Goal: Task Accomplishment & Management: Complete application form

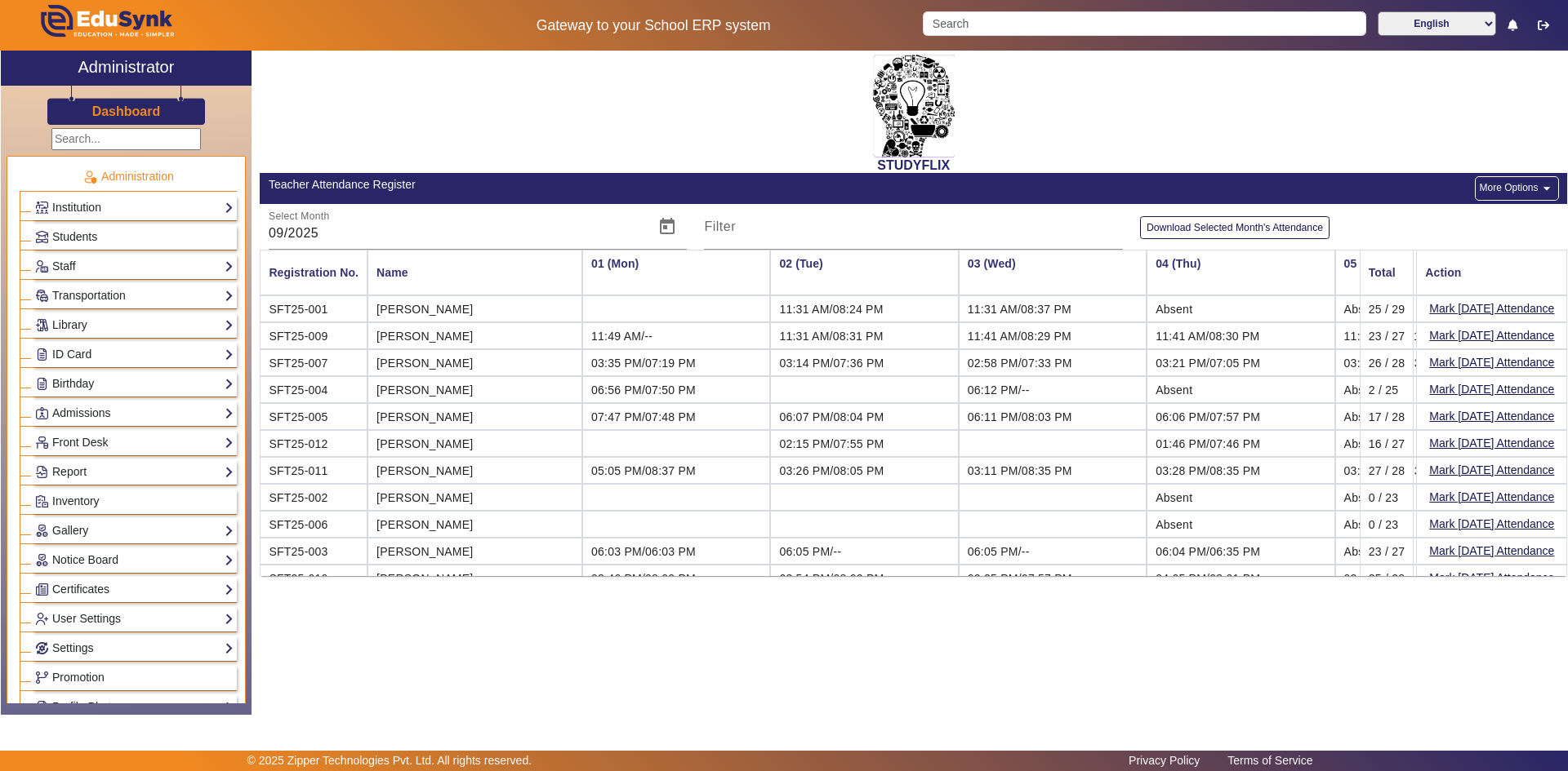
click at [583, 354] on td "03:35 PM/07:19 PM" at bounding box center [677, 363] width 188 height 27
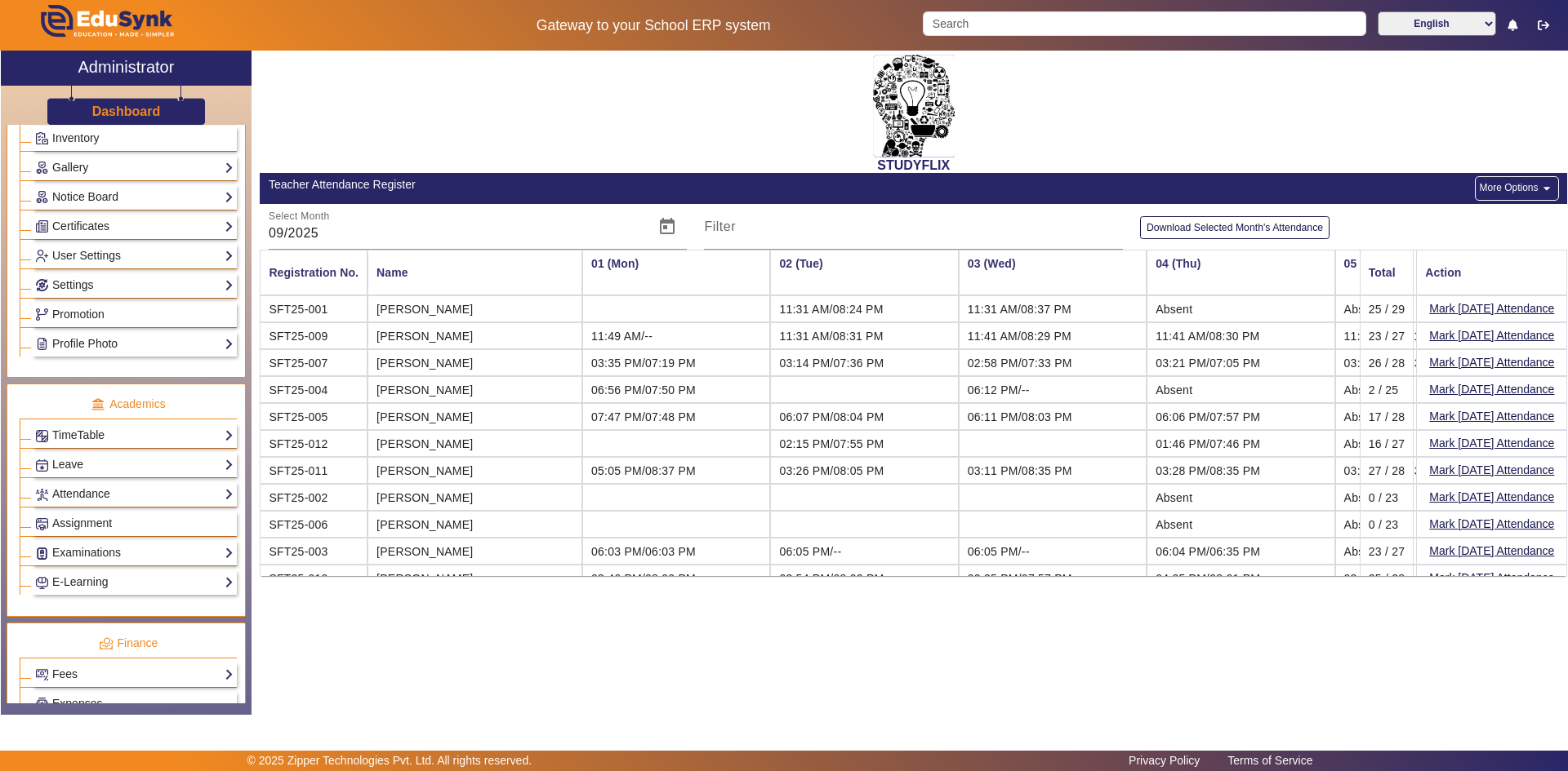
scroll to position [611, 0]
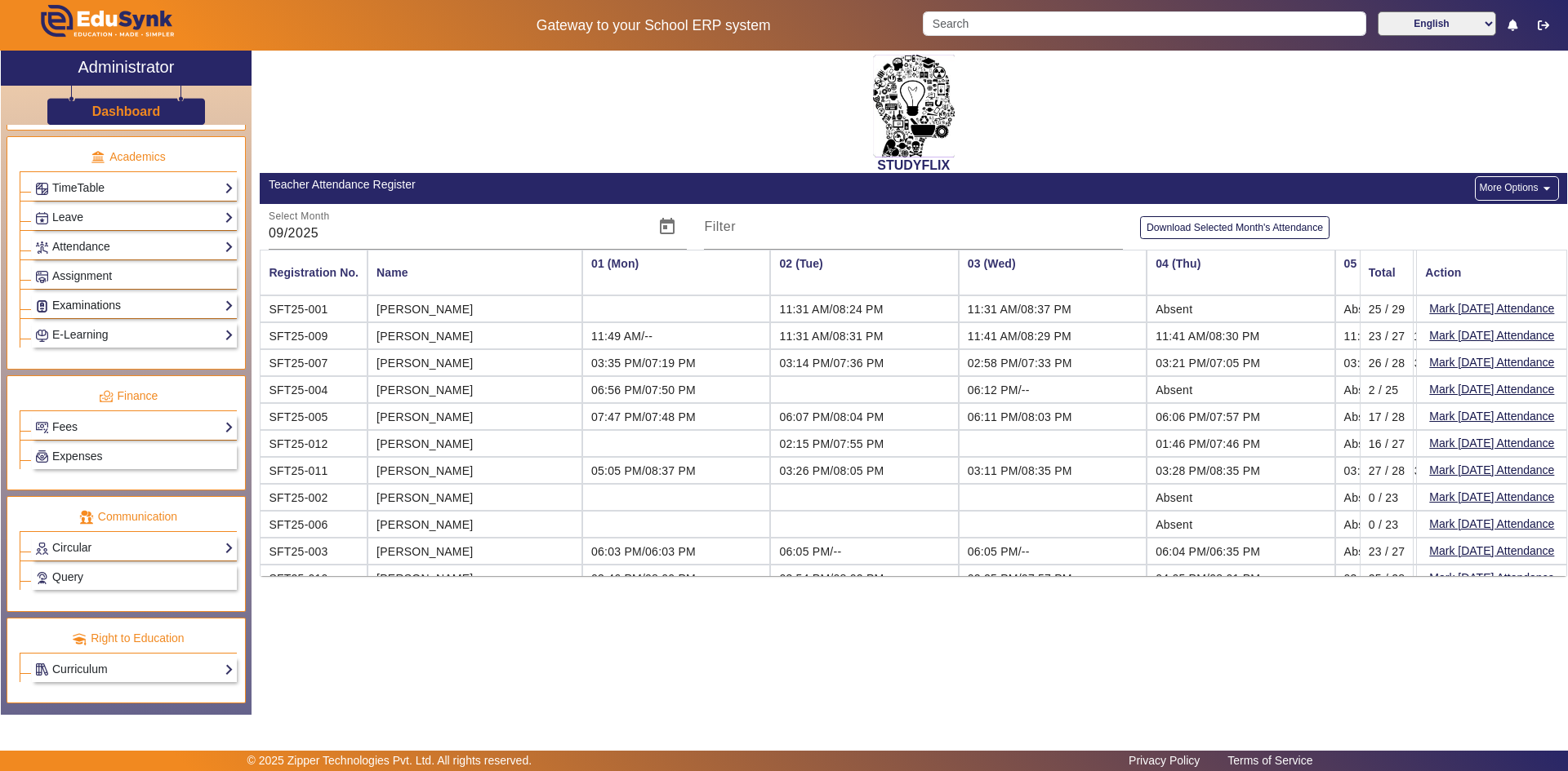
click at [96, 304] on link "Examinations" at bounding box center [134, 306] width 198 height 19
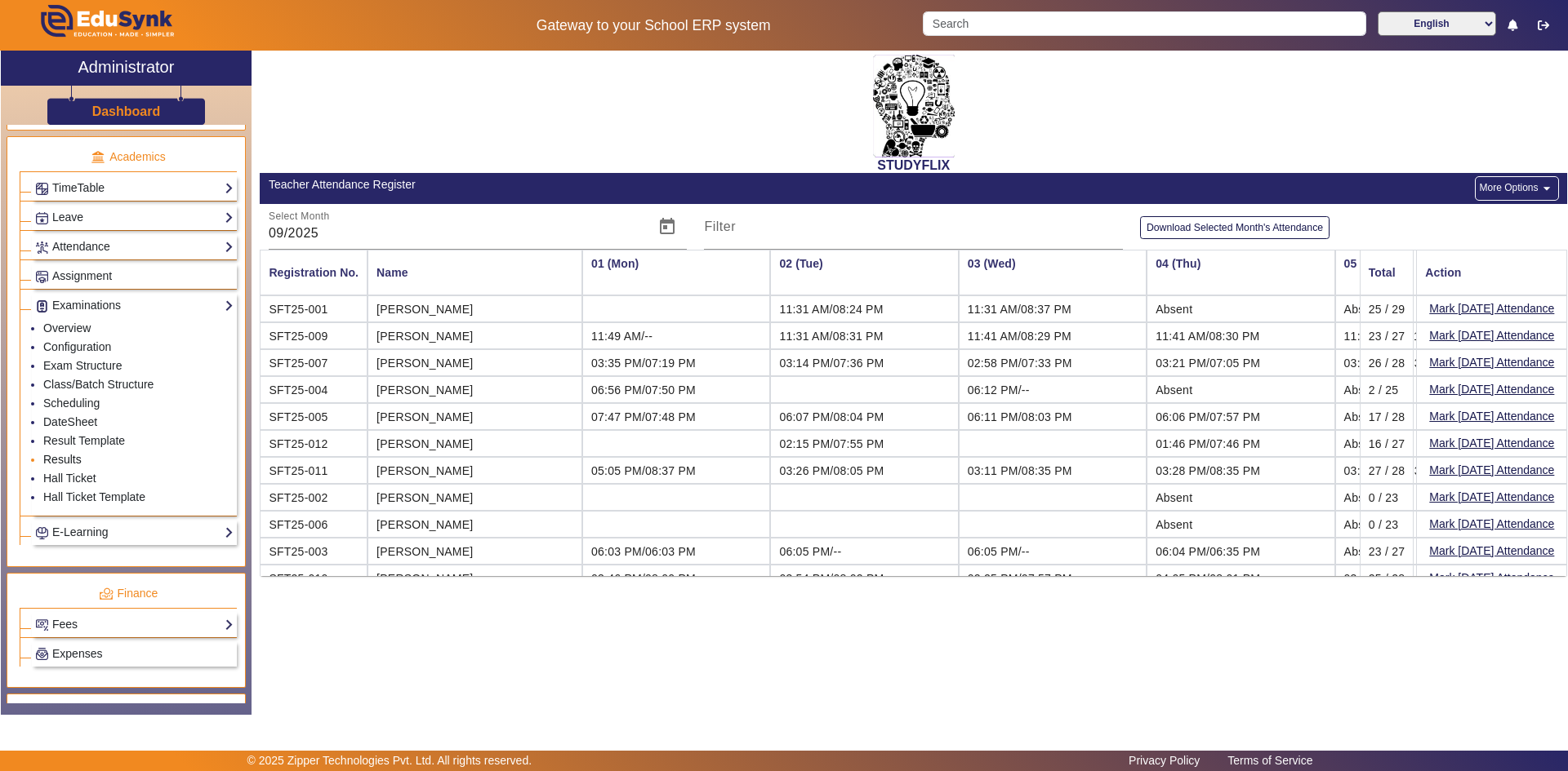
click at [67, 458] on link "Results" at bounding box center [62, 459] width 38 height 13
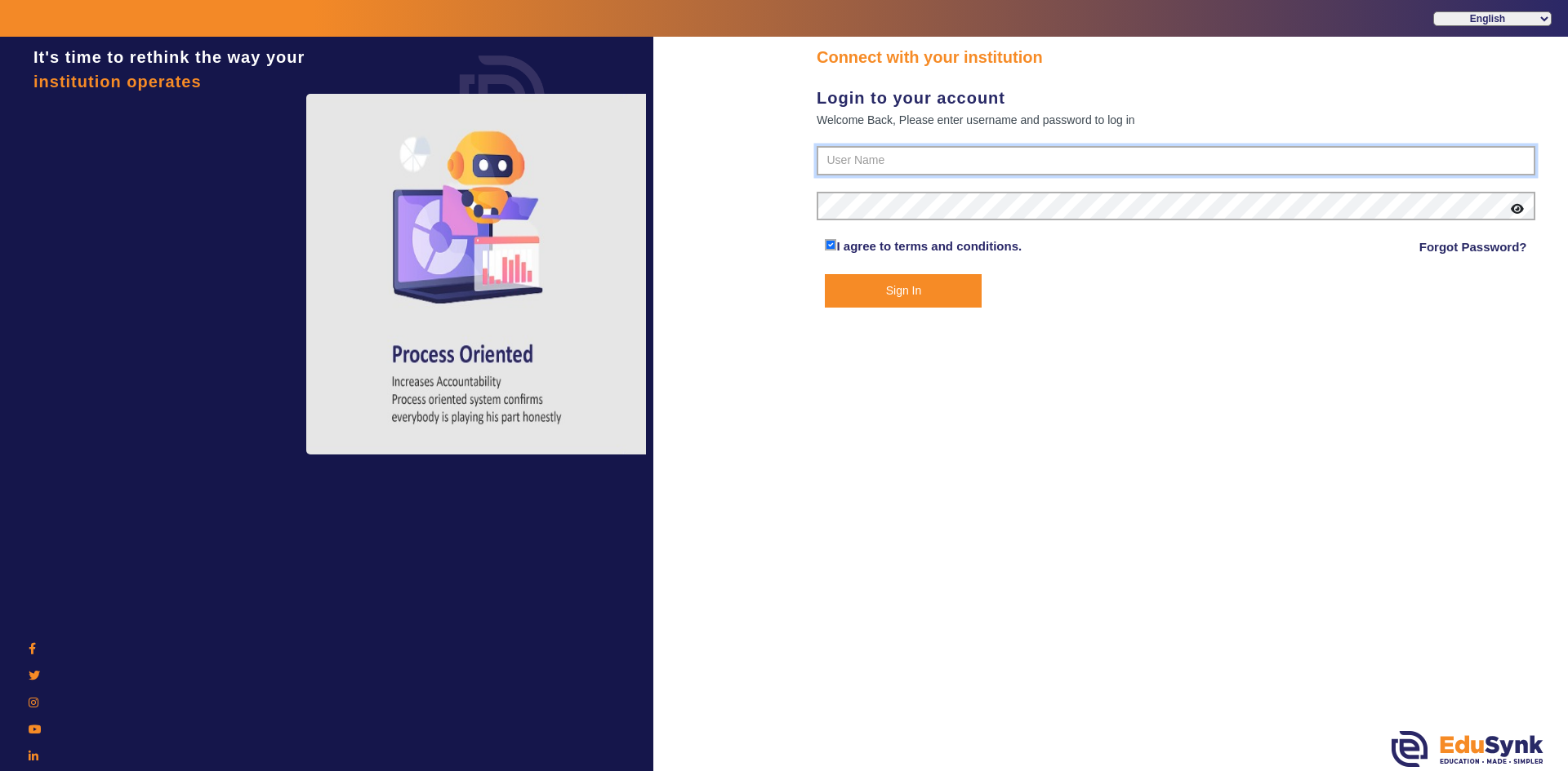
type input "6354922771"
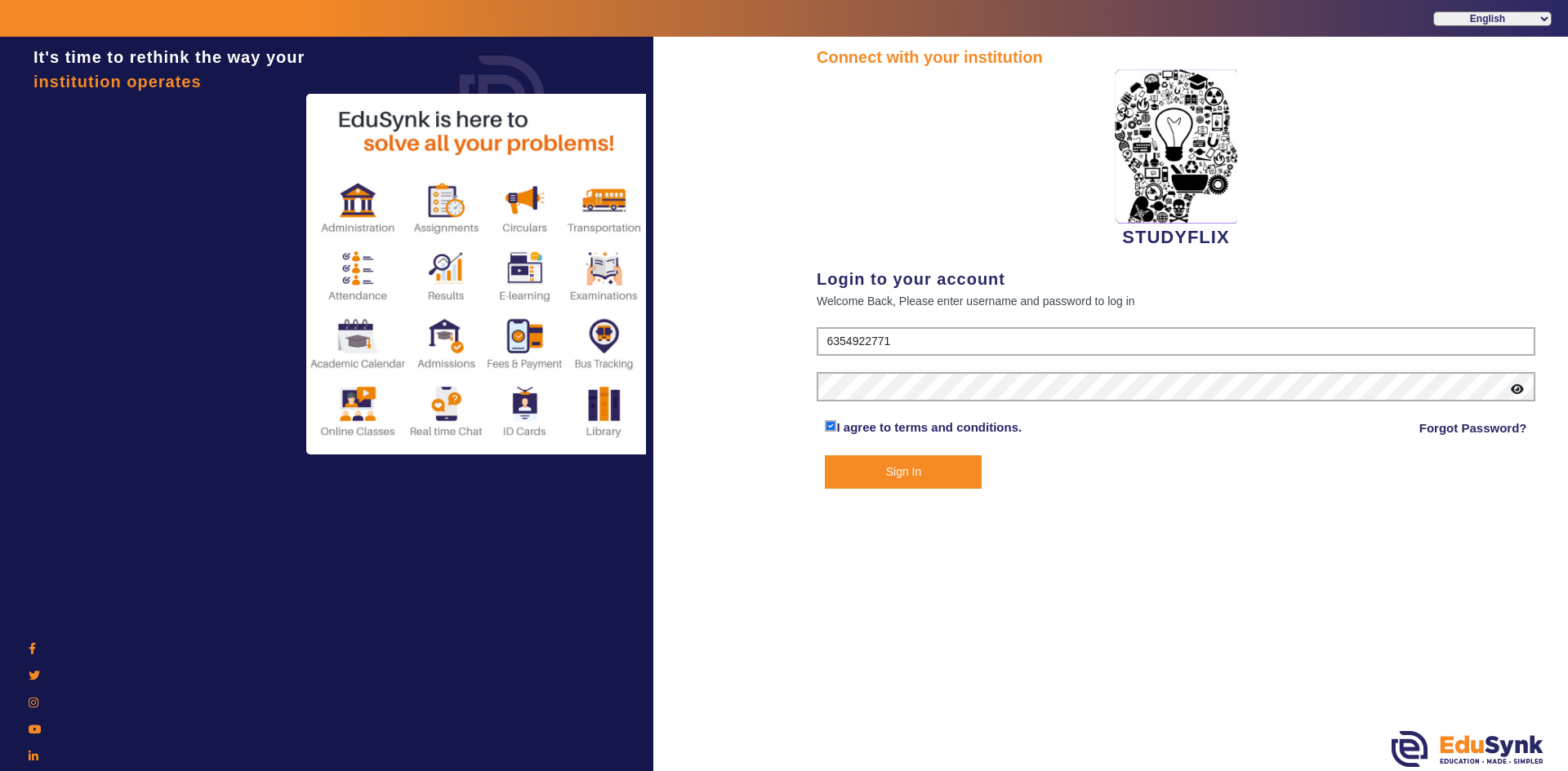
click at [838, 477] on button "Sign In" at bounding box center [903, 472] width 157 height 33
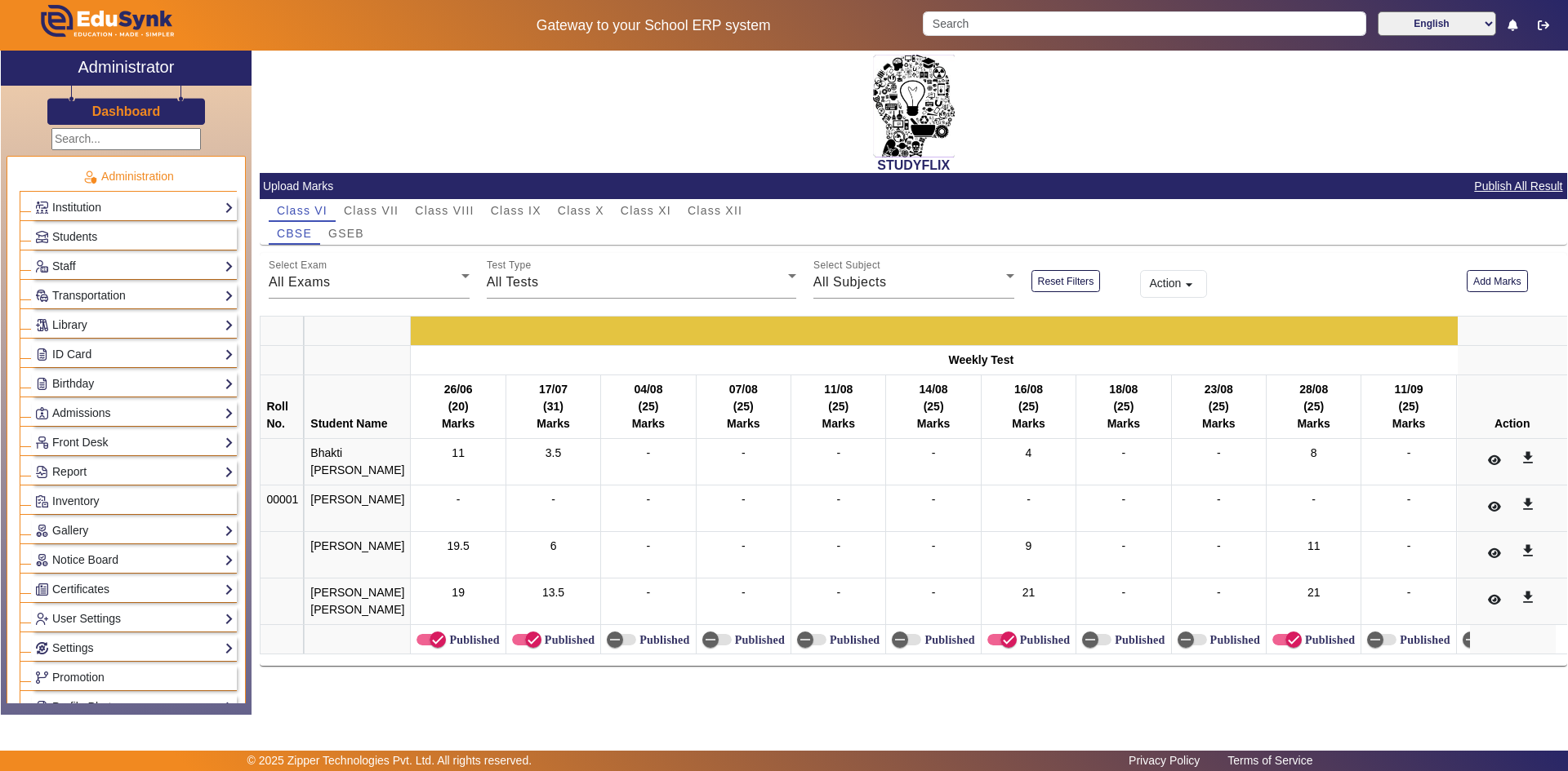
click at [818, 474] on div "-" at bounding box center [838, 461] width 83 height 34
drag, startPoint x: 813, startPoint y: 474, endPoint x: 788, endPoint y: 571, distance: 100.2
click at [804, 477] on div "-" at bounding box center [838, 461] width 83 height 34
click at [698, 205] on span "Class XII" at bounding box center [715, 210] width 55 height 11
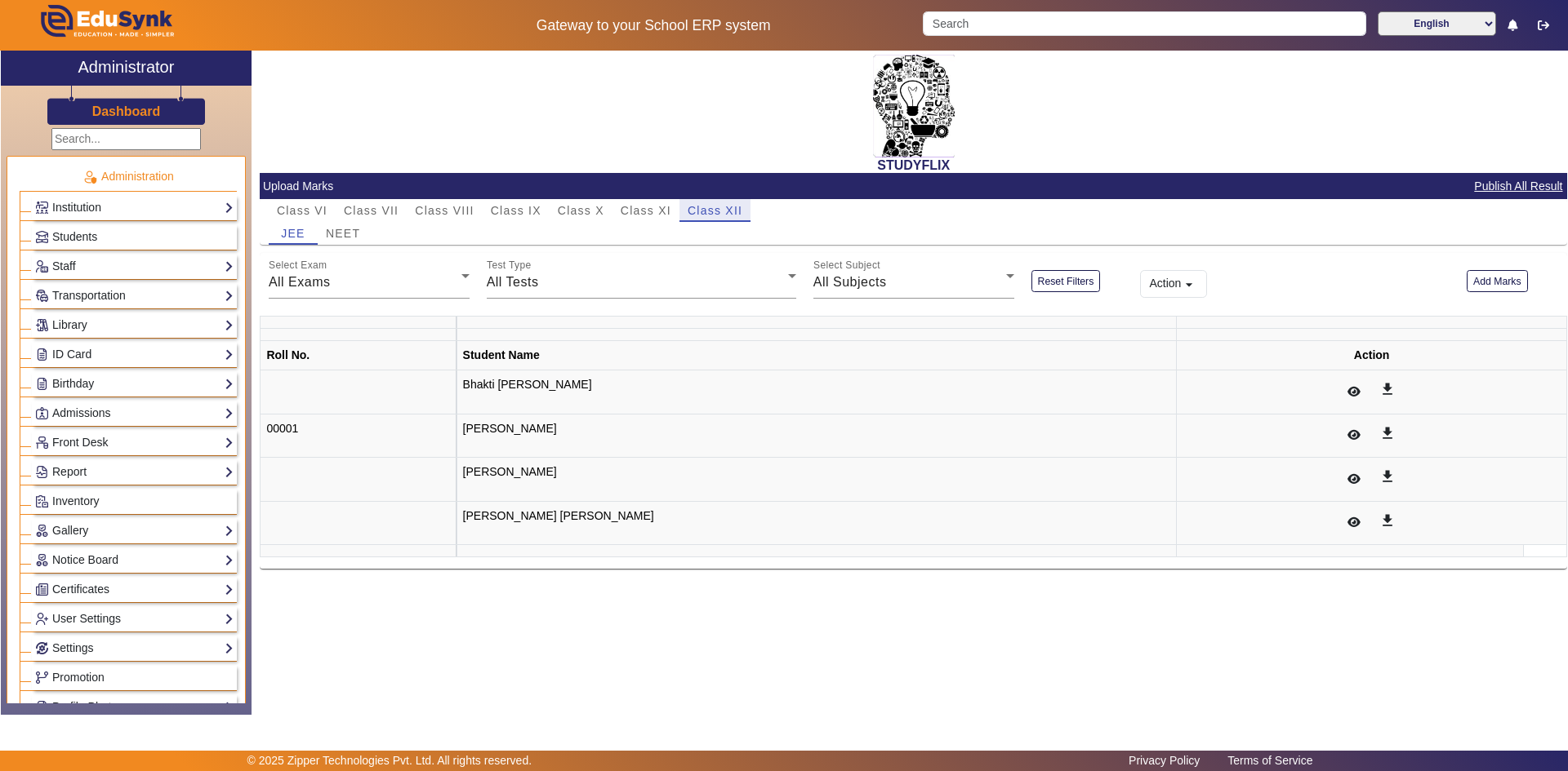
scroll to position [0, 0]
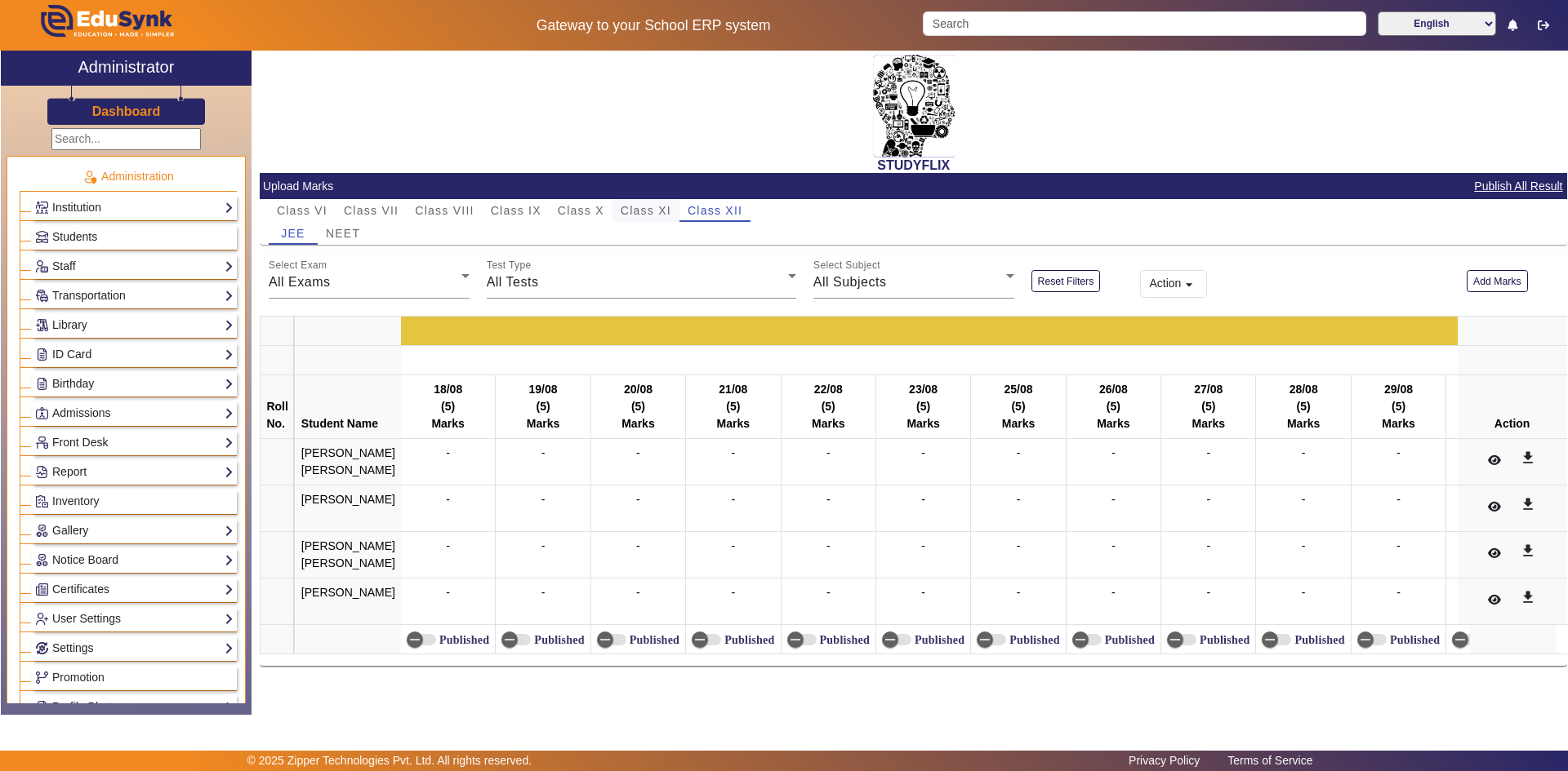
click at [656, 206] on span "Class XI" at bounding box center [646, 210] width 50 height 11
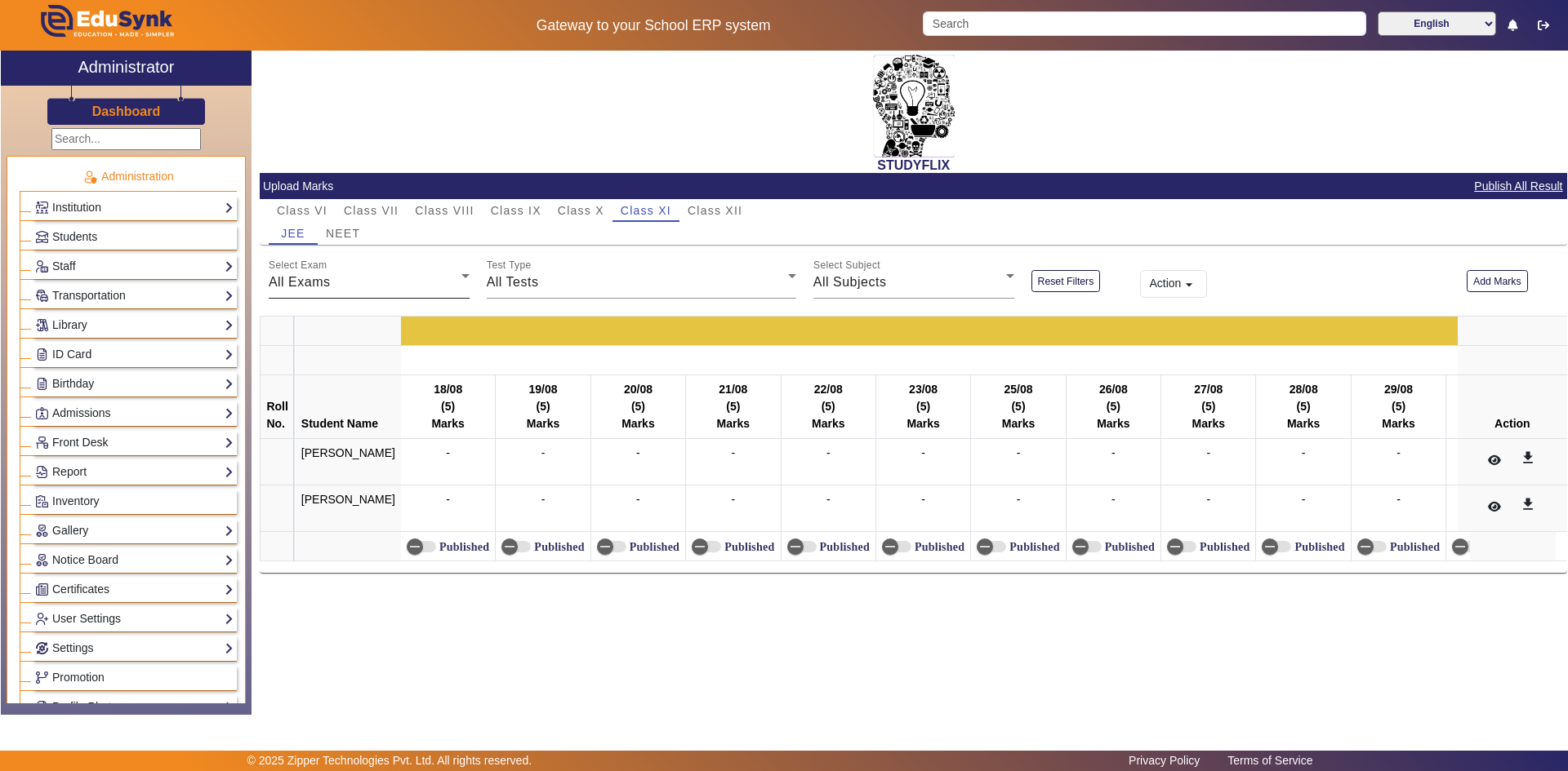
click at [432, 284] on div "All Exams" at bounding box center [365, 282] width 193 height 20
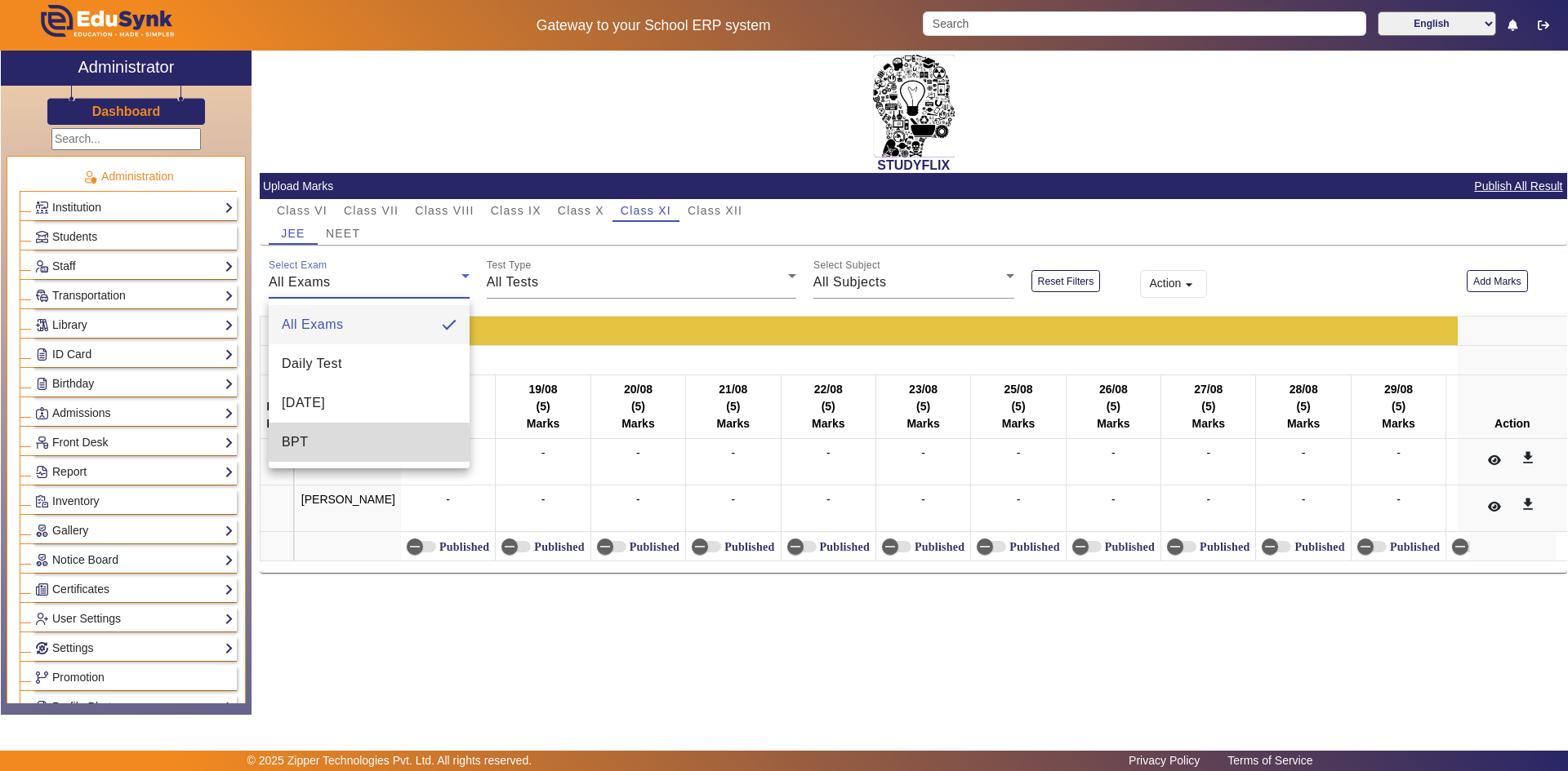
click at [306, 445] on span "BPT" at bounding box center [295, 442] width 27 height 20
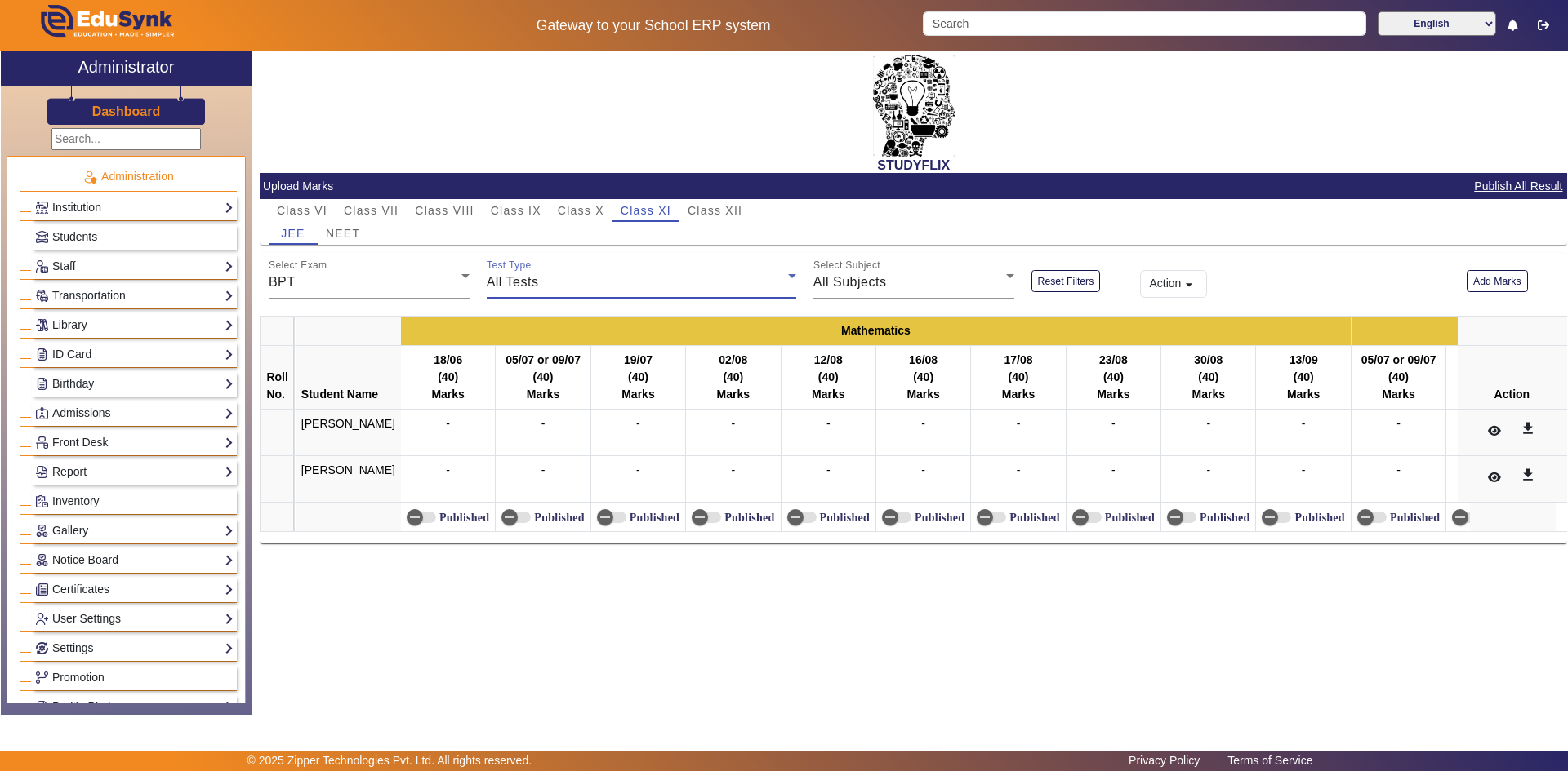
click at [565, 291] on div "All Tests" at bounding box center [637, 282] width 302 height 20
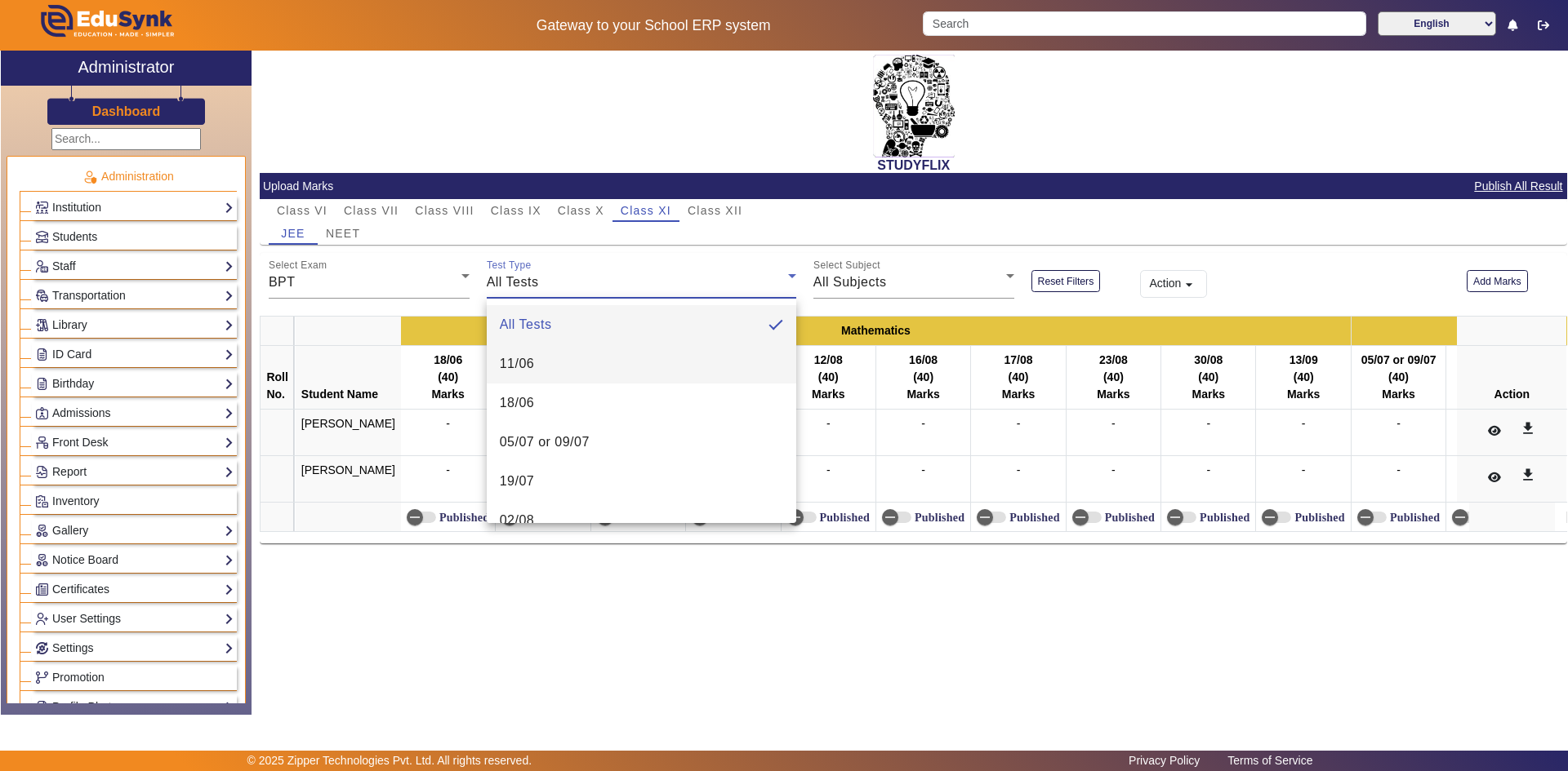
click at [543, 361] on mat-option "11/06" at bounding box center [641, 364] width 310 height 39
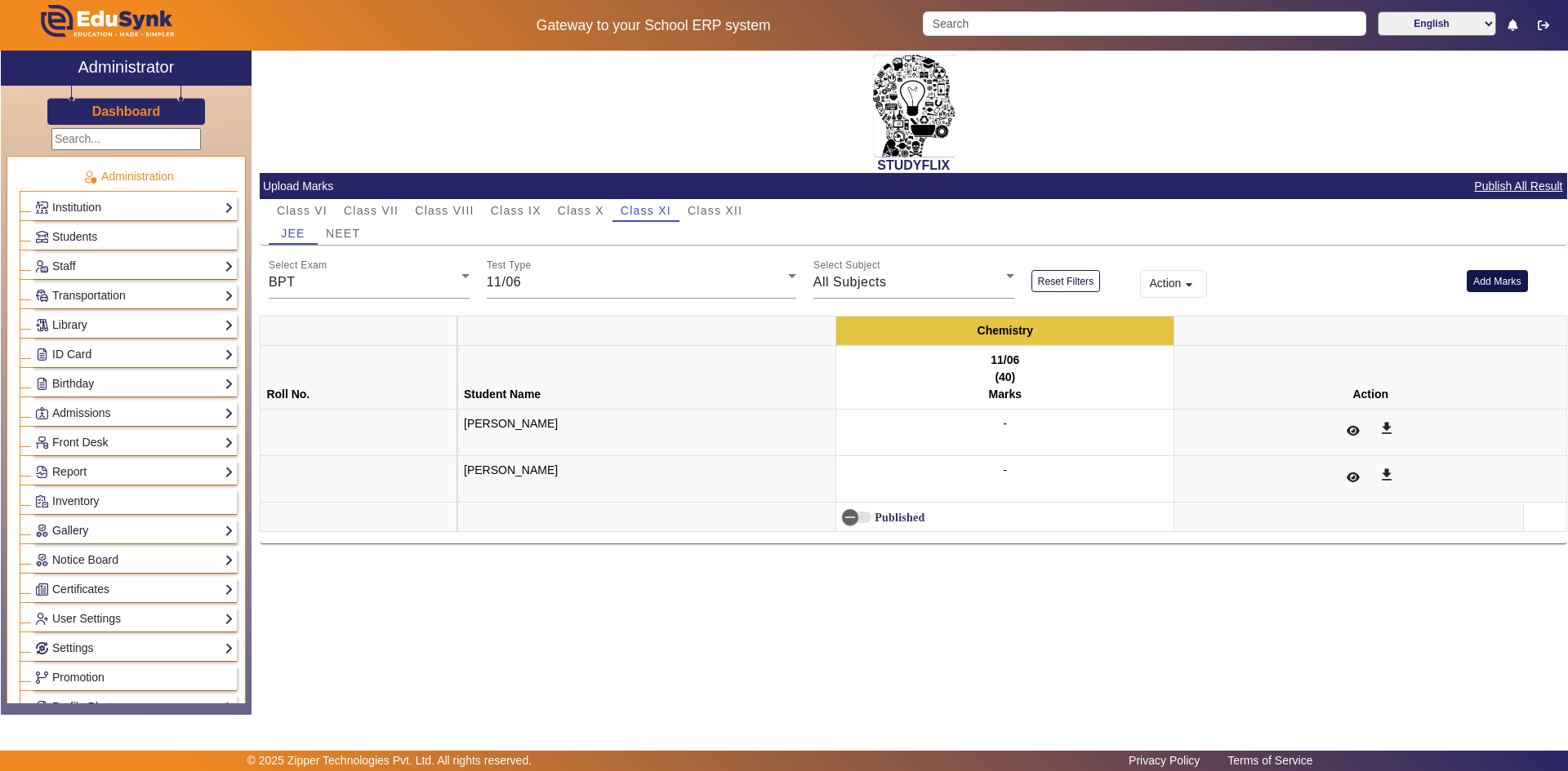
click at [1486, 286] on button "Add Marks" at bounding box center [1497, 282] width 61 height 22
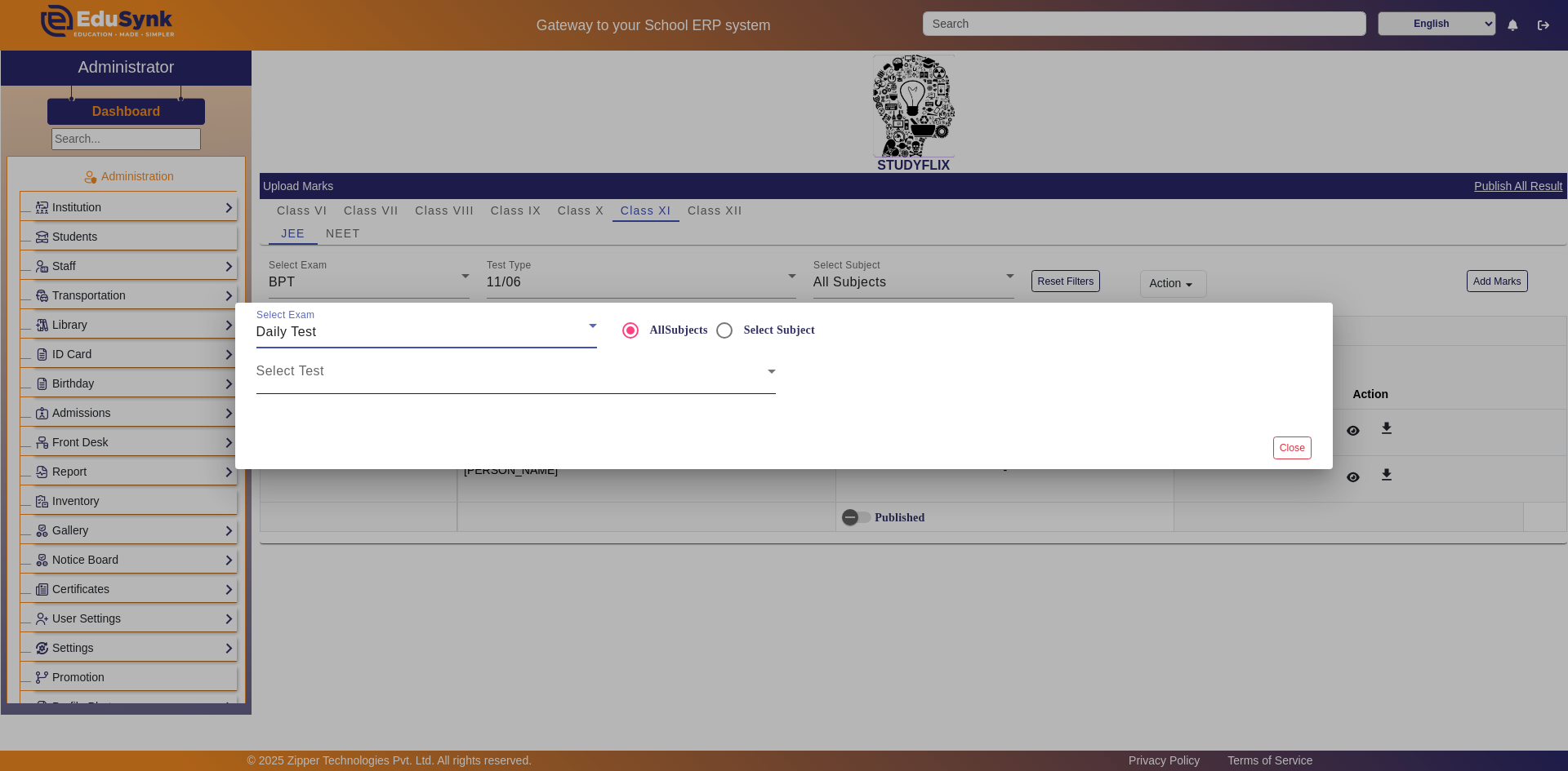
click at [476, 386] on span at bounding box center [512, 378] width 511 height 20
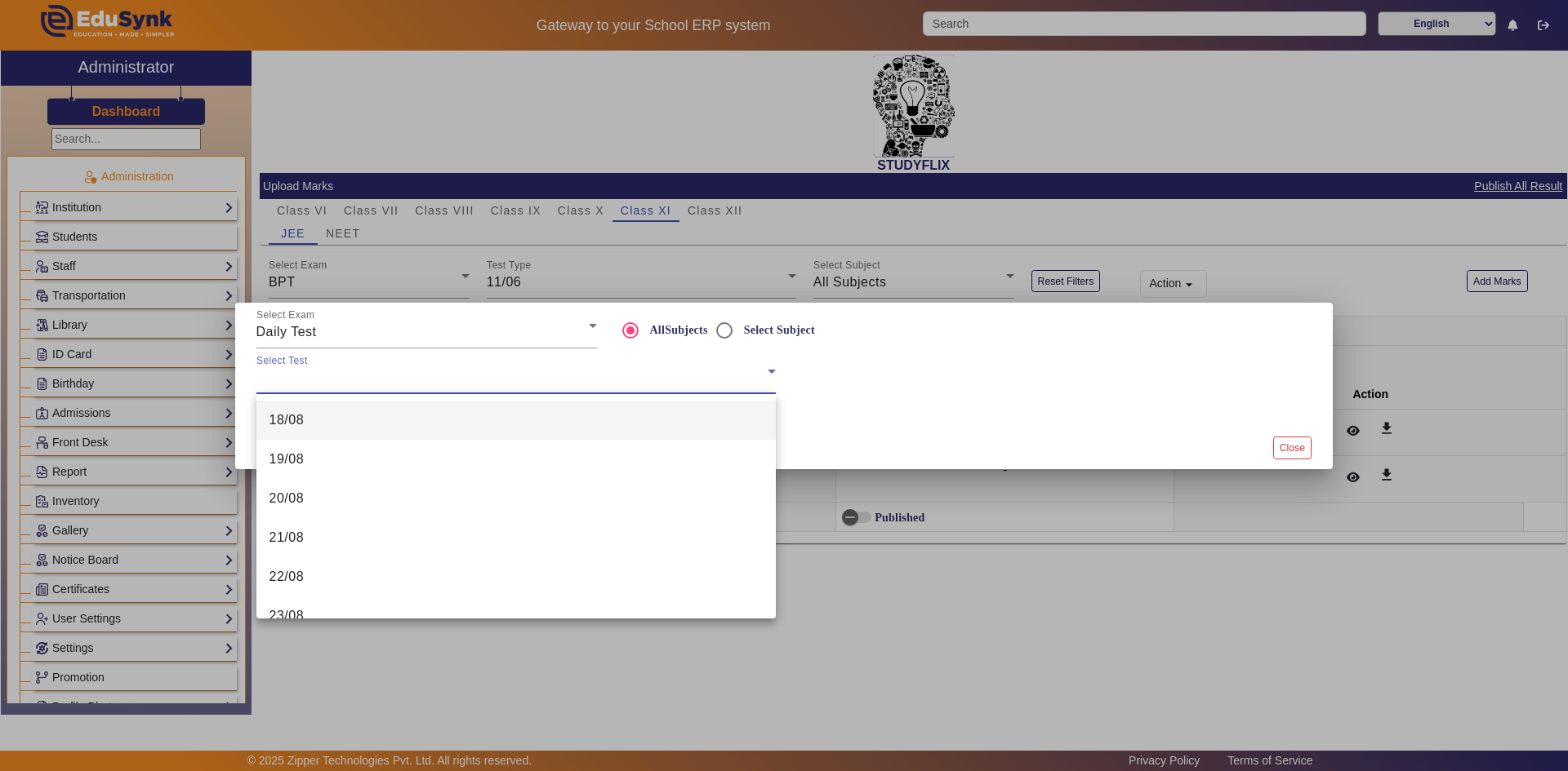
click at [441, 333] on div at bounding box center [784, 385] width 1568 height 771
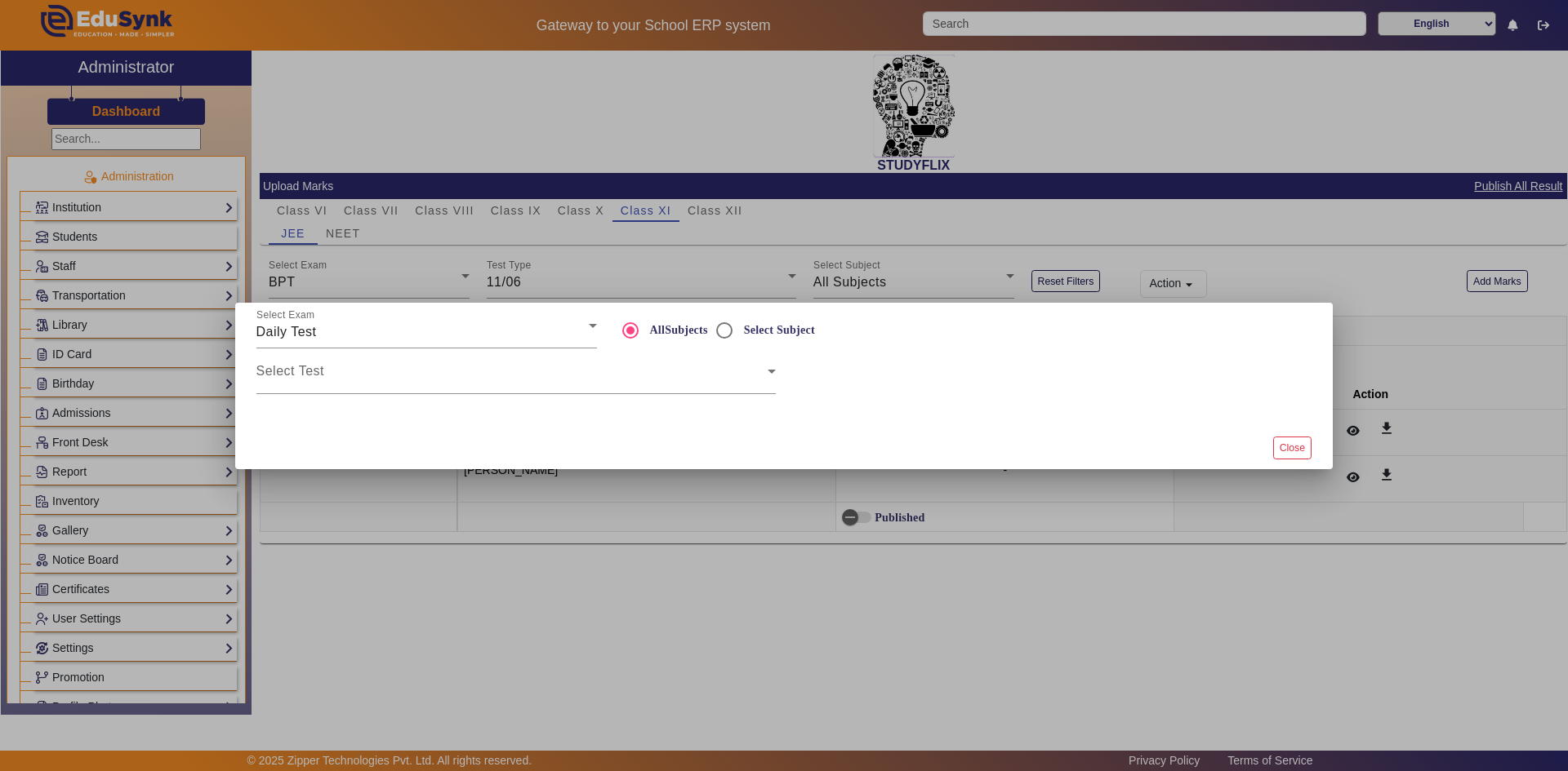
click at [441, 333] on div "Daily Test" at bounding box center [422, 332] width 332 height 20
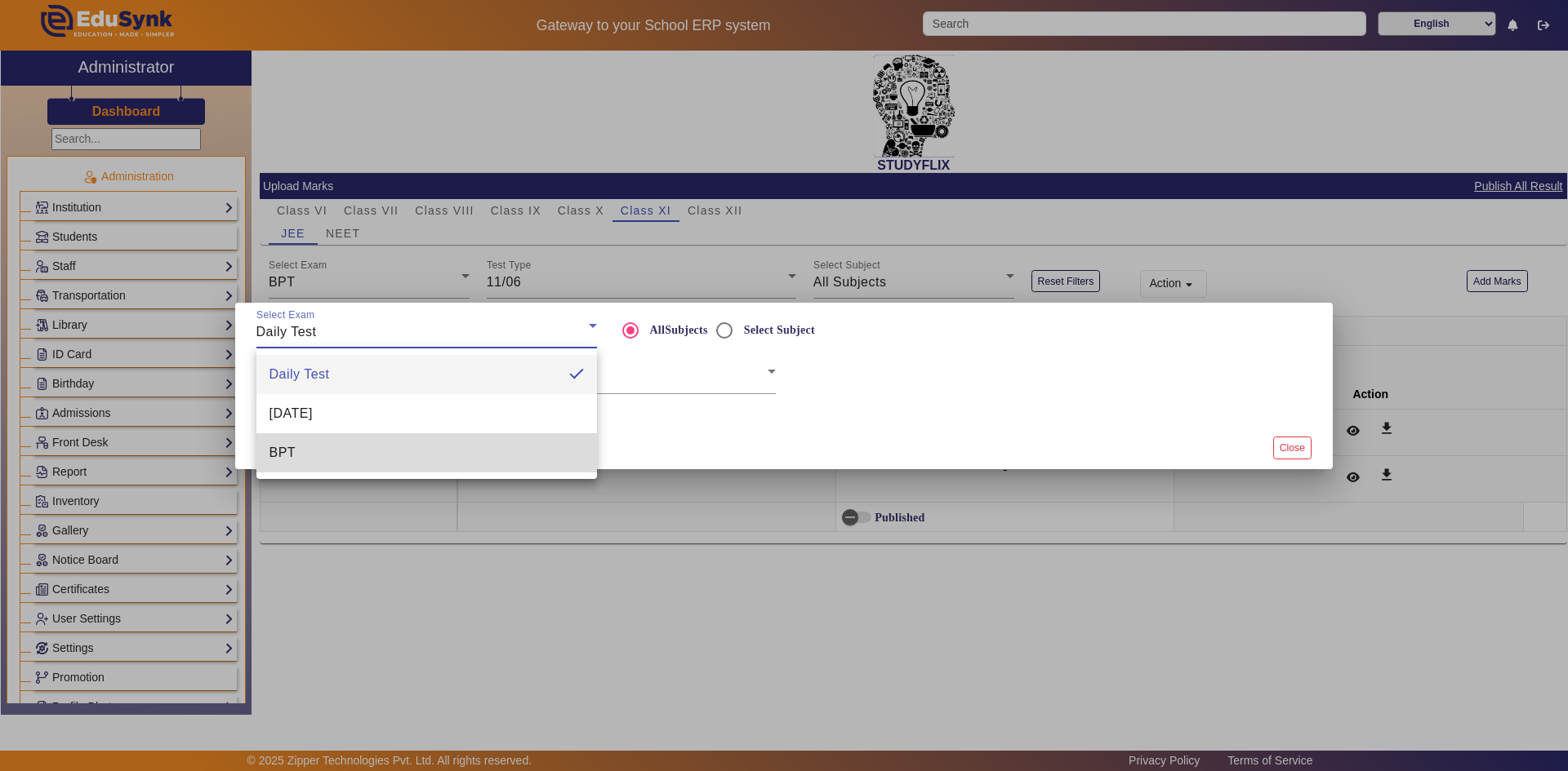
click at [418, 446] on mat-option "BPT" at bounding box center [427, 453] width 341 height 39
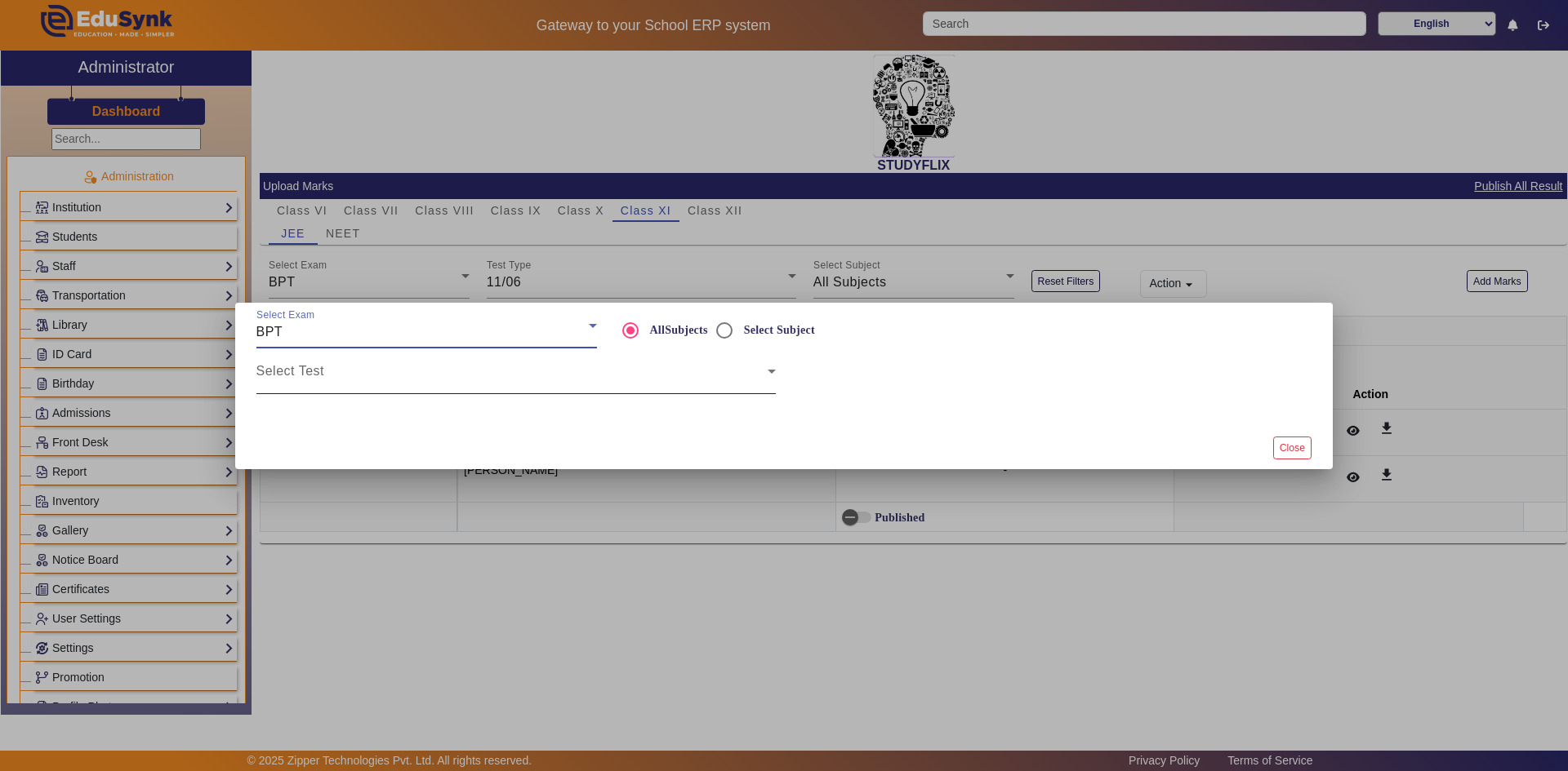
click at [395, 379] on span at bounding box center [512, 378] width 511 height 20
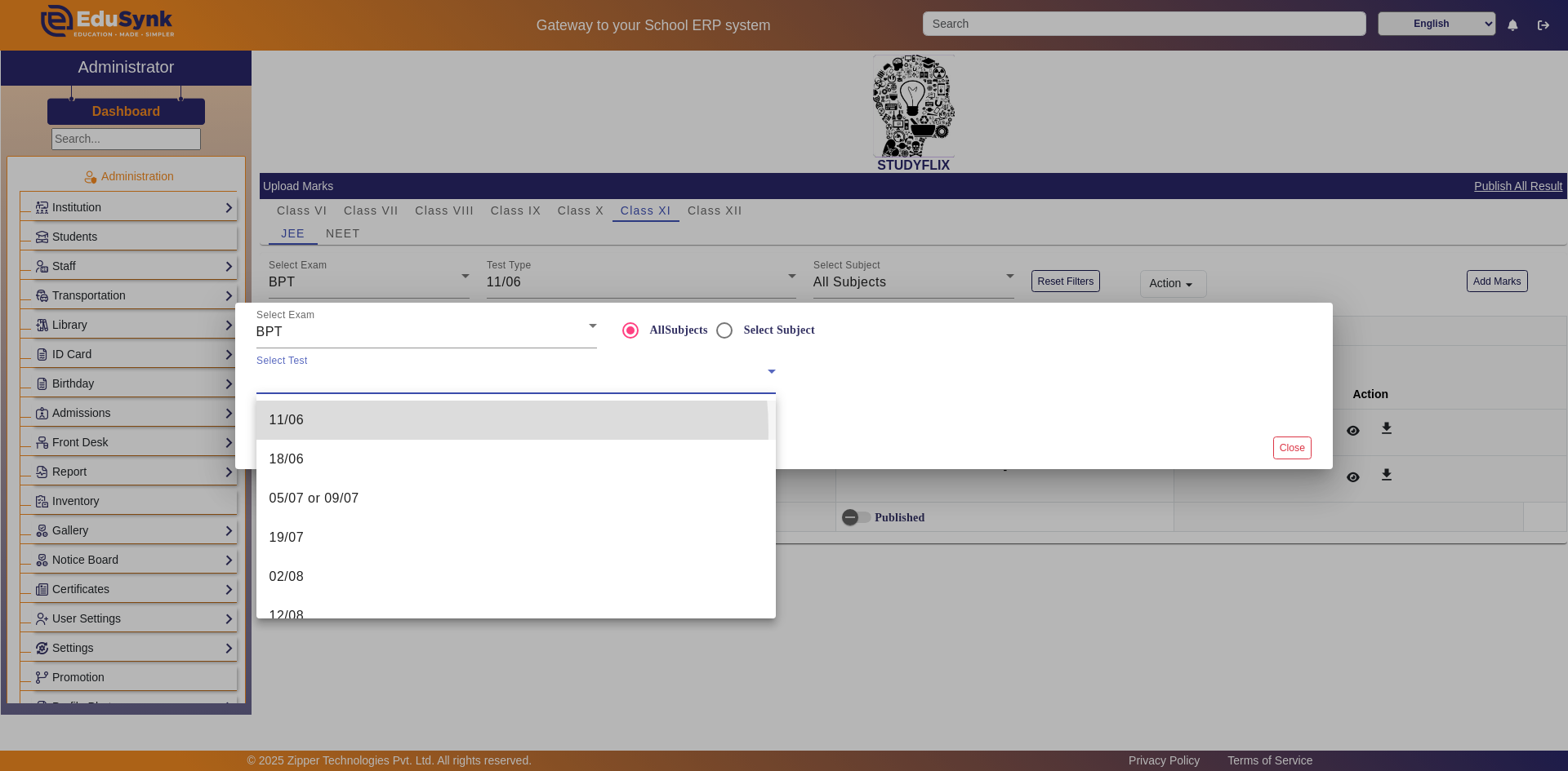
click at [382, 432] on mat-option "11/06" at bounding box center [516, 420] width 519 height 39
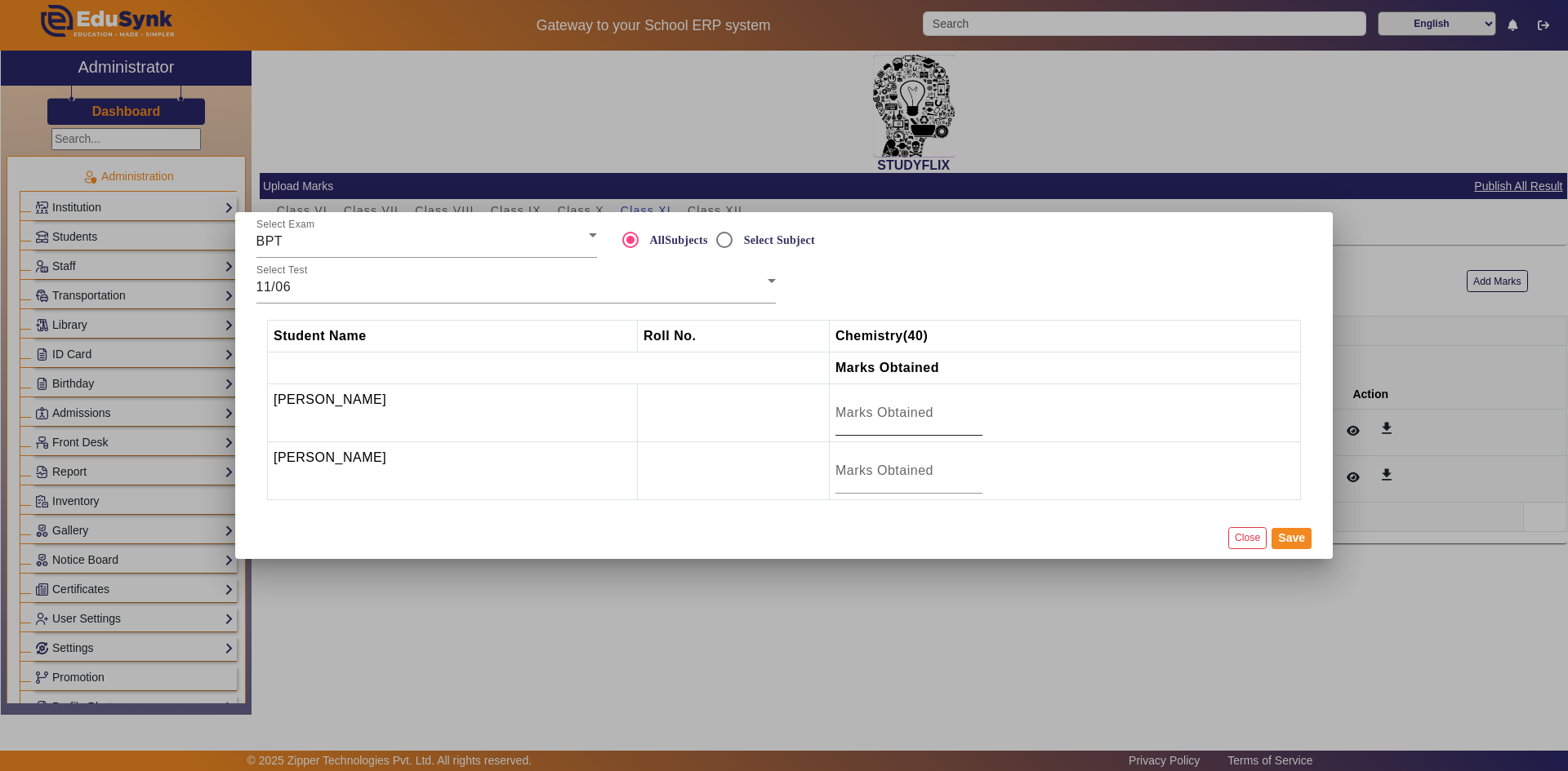
click at [893, 426] on div at bounding box center [909, 413] width 147 height 46
type input "21"
click at [901, 467] on input "number" at bounding box center [909, 471] width 147 height 20
type input "26"
click at [1298, 538] on button "Save" at bounding box center [1292, 538] width 40 height 21
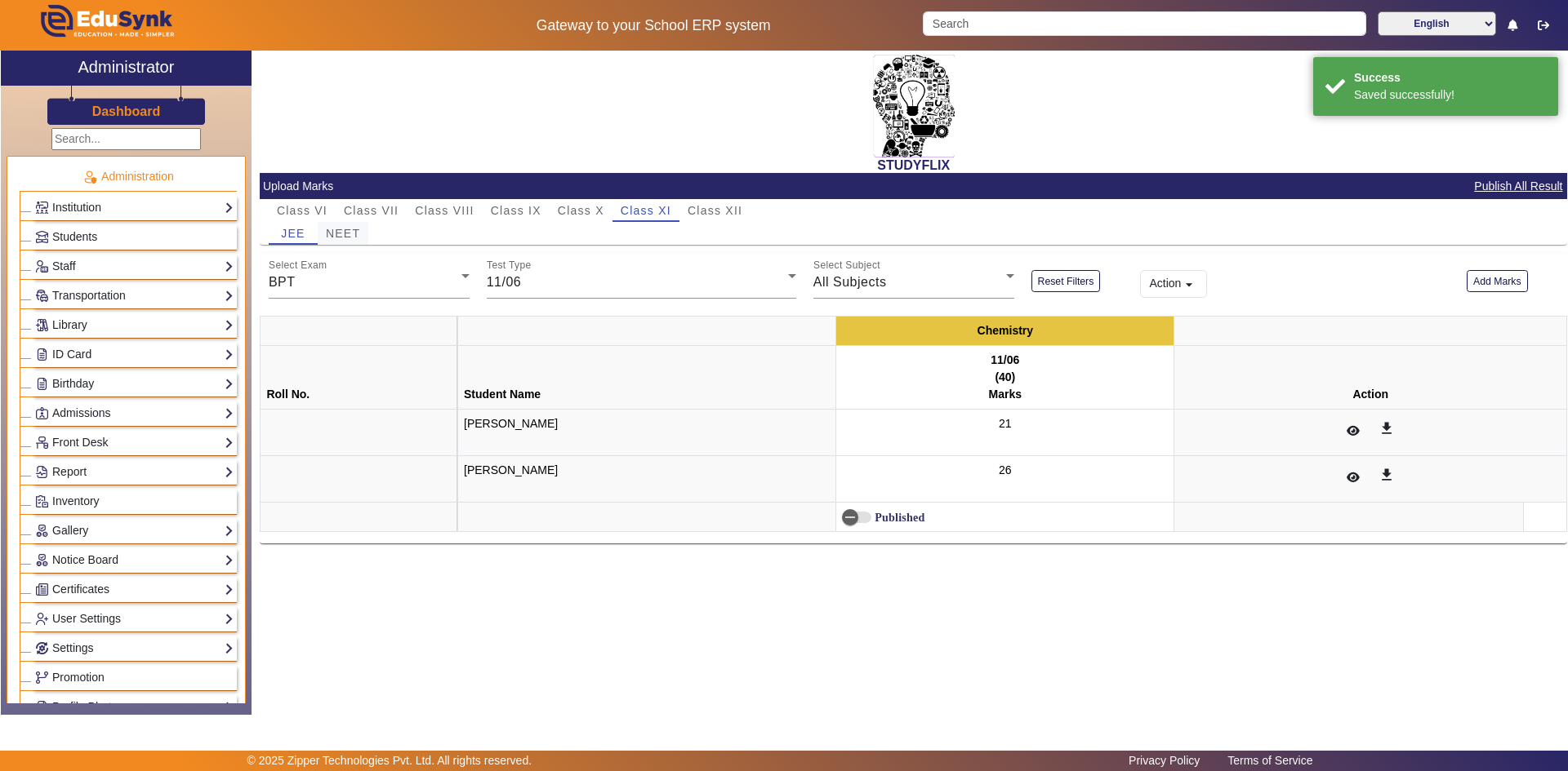
click at [342, 236] on span "NEET" at bounding box center [342, 233] width 34 height 11
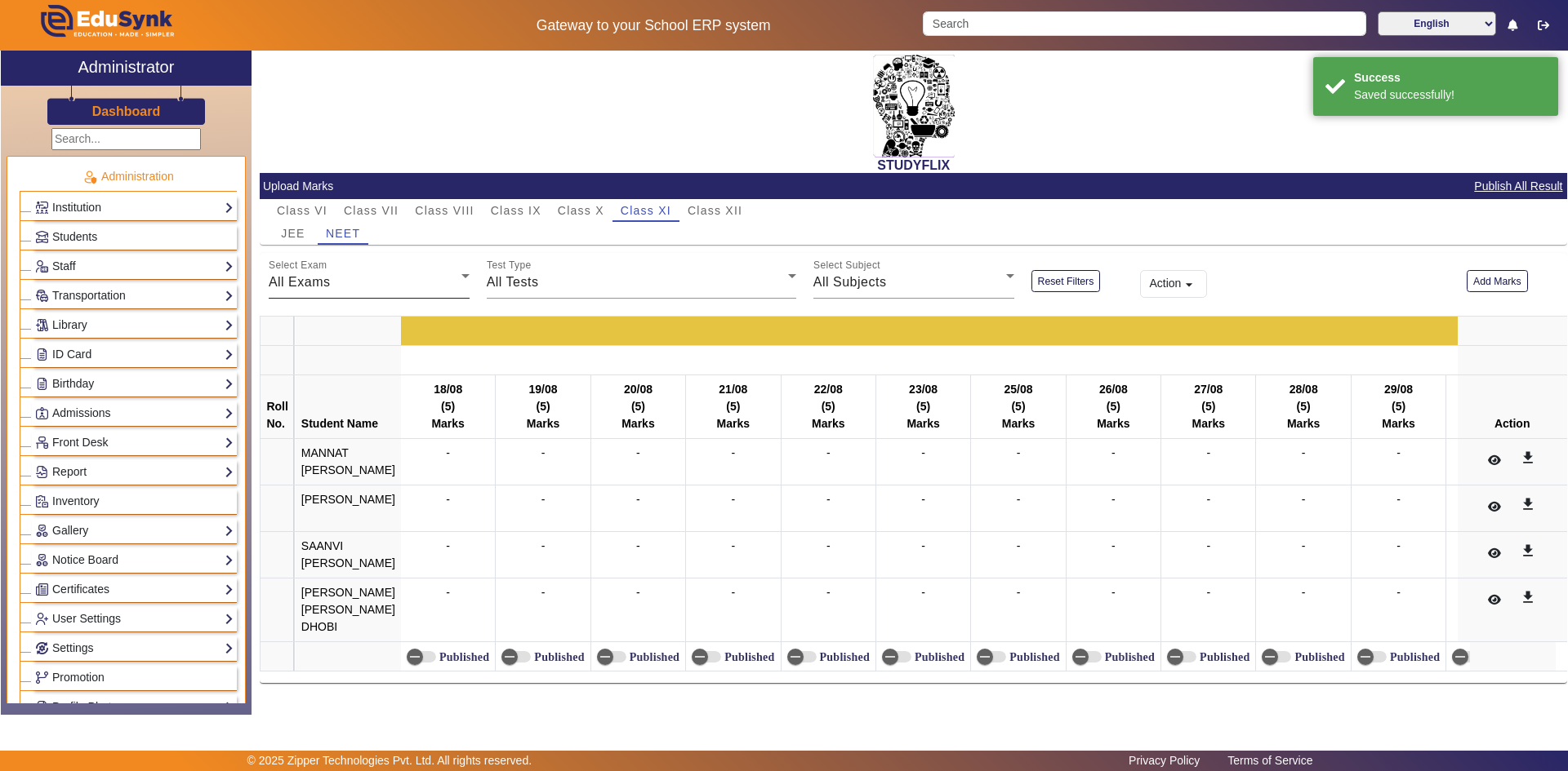
click at [339, 290] on div "All Exams" at bounding box center [365, 282] width 193 height 20
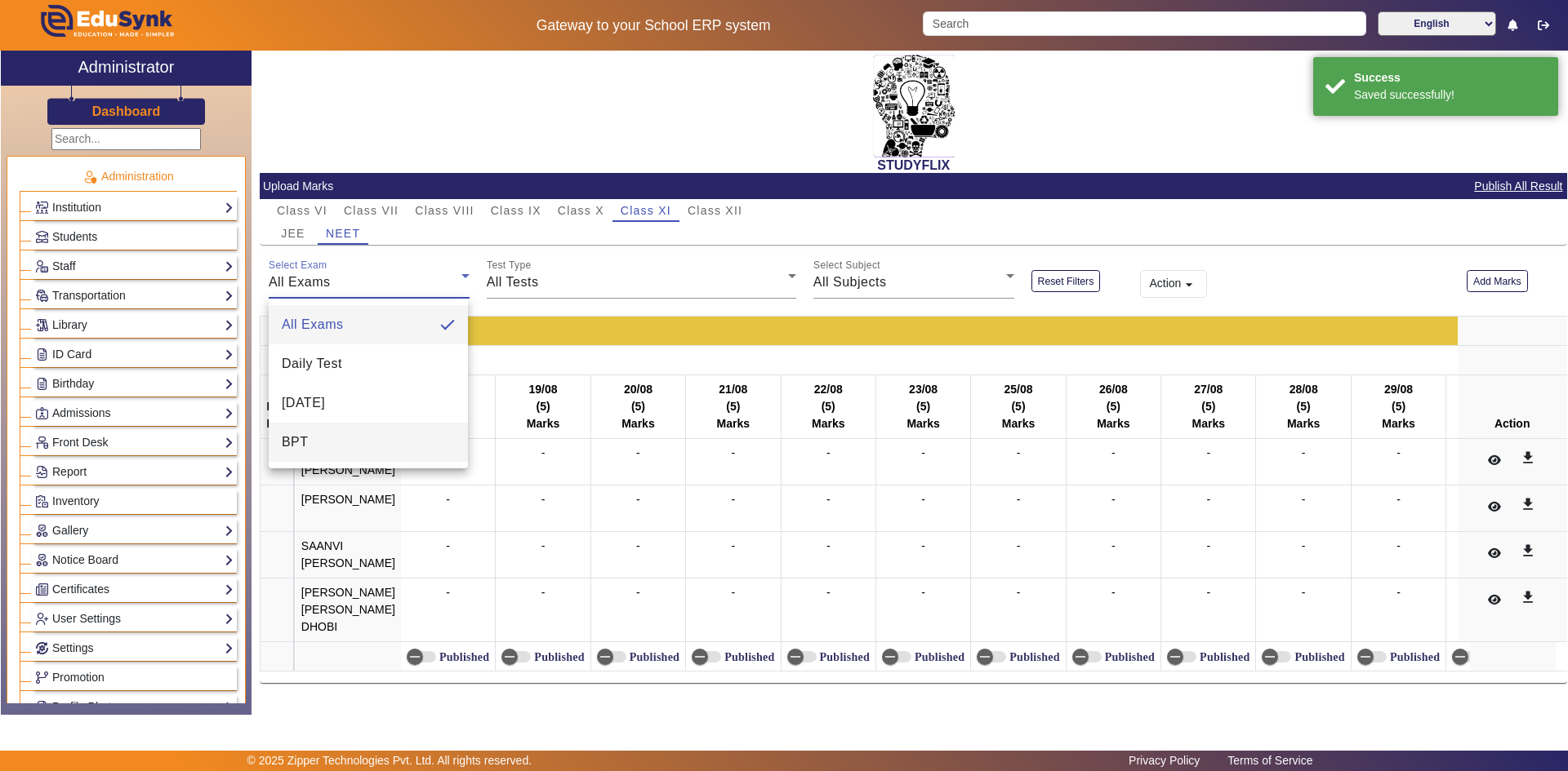
click at [321, 458] on mat-option "BPT" at bounding box center [369, 443] width 199 height 39
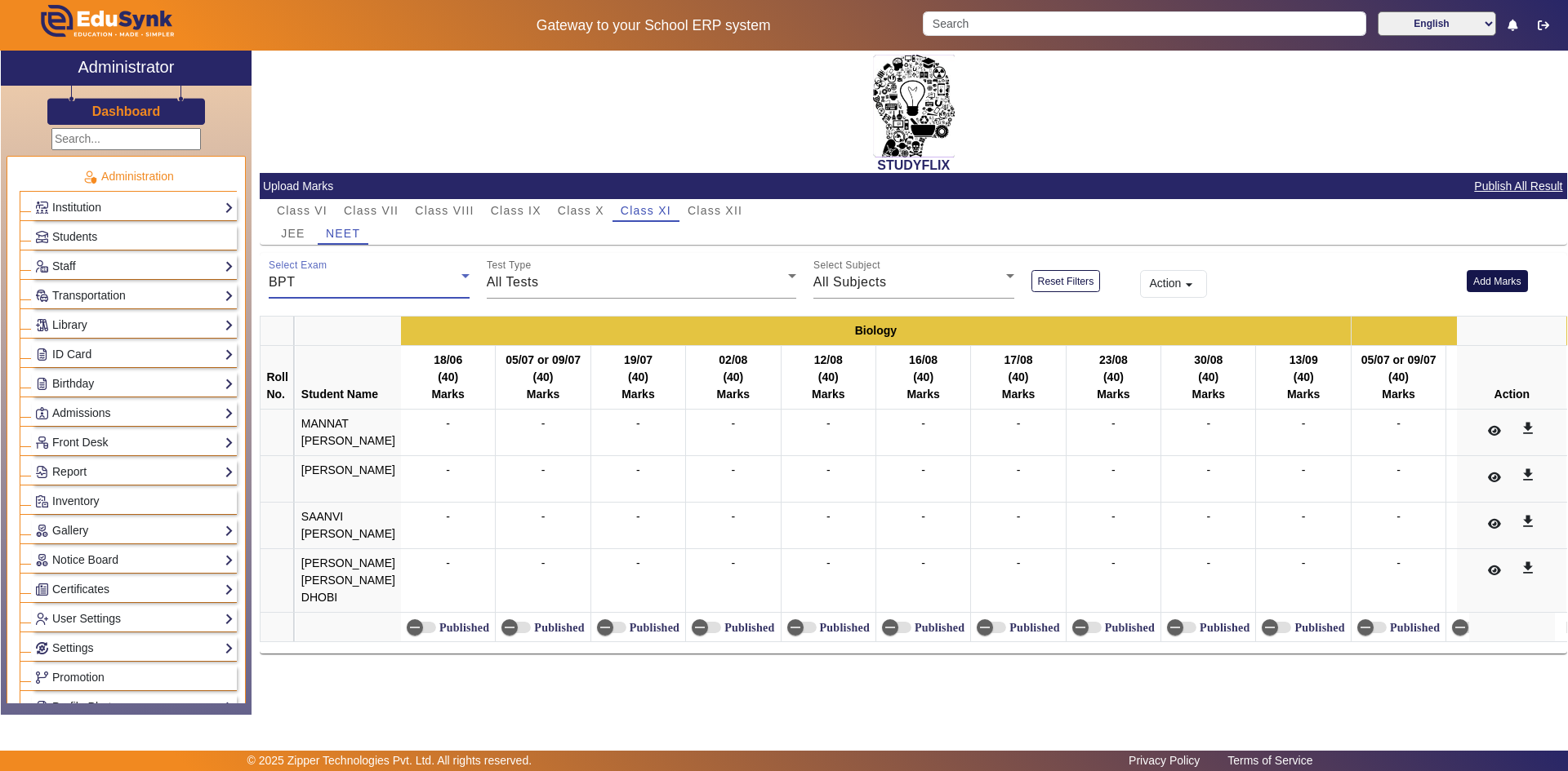
click at [1493, 275] on button "Add Marks" at bounding box center [1497, 282] width 61 height 22
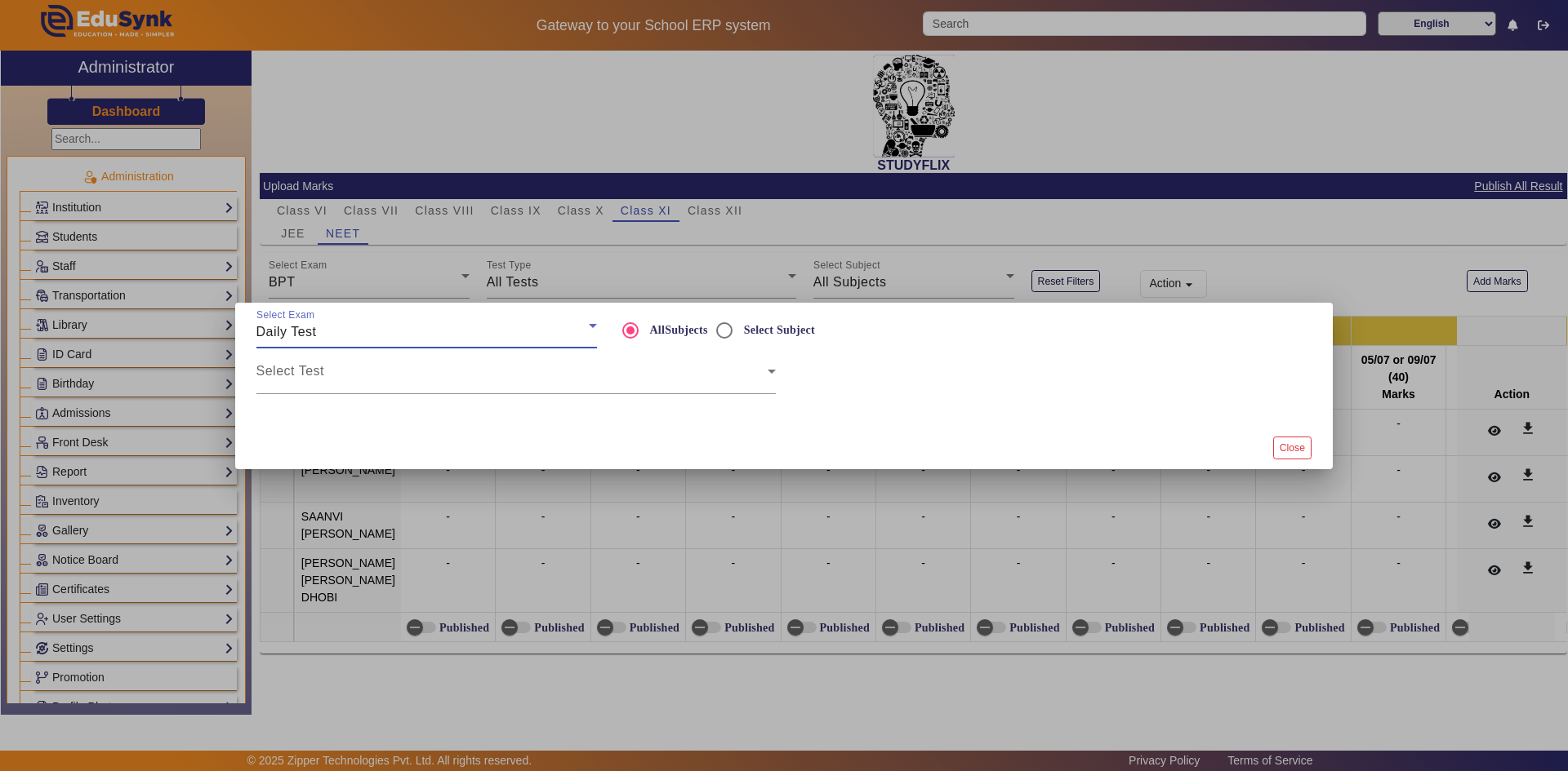
click at [295, 332] on span "Daily Test" at bounding box center [287, 331] width 60 height 14
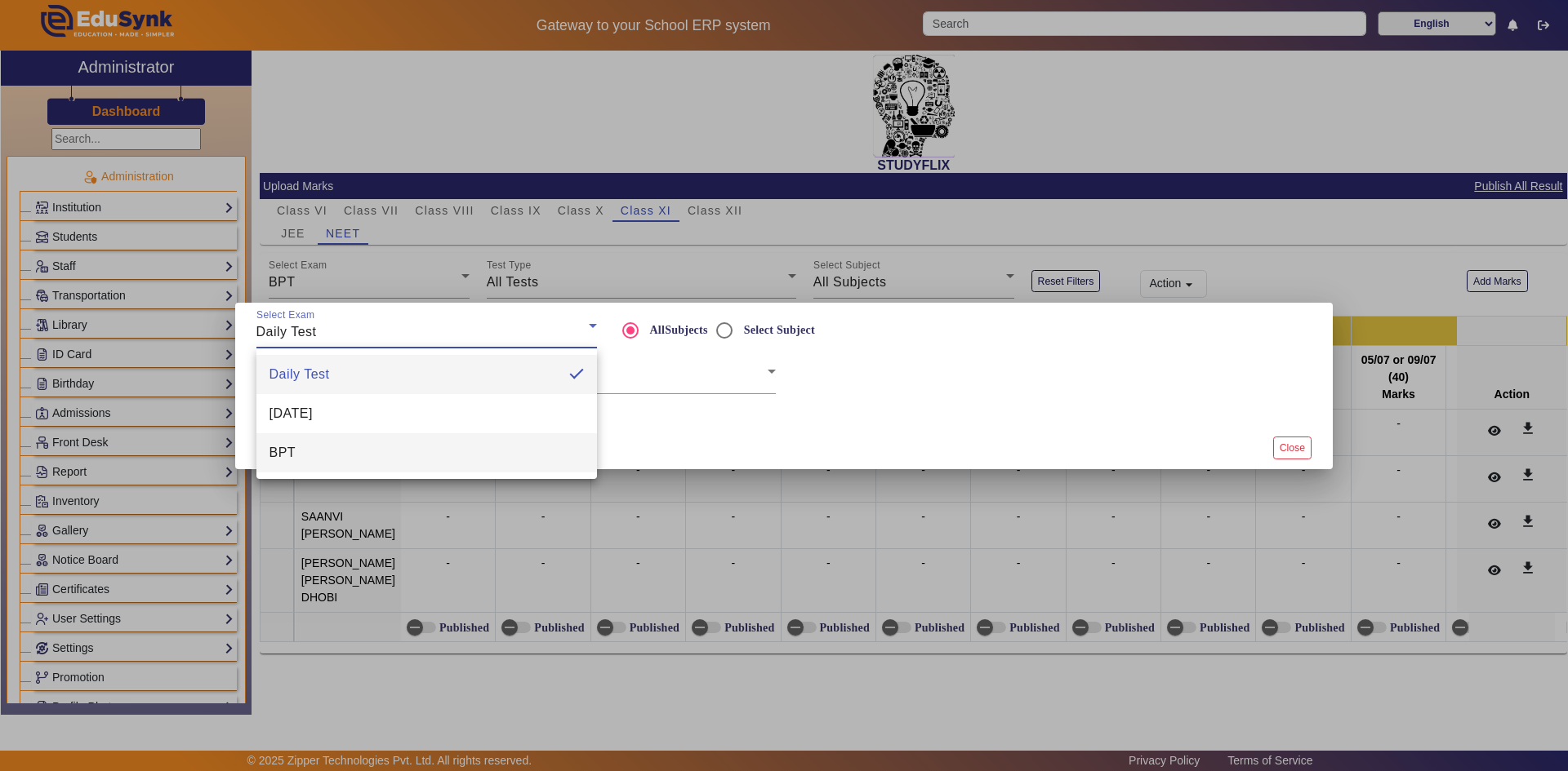
click at [315, 446] on mat-option "BPT" at bounding box center [427, 453] width 341 height 39
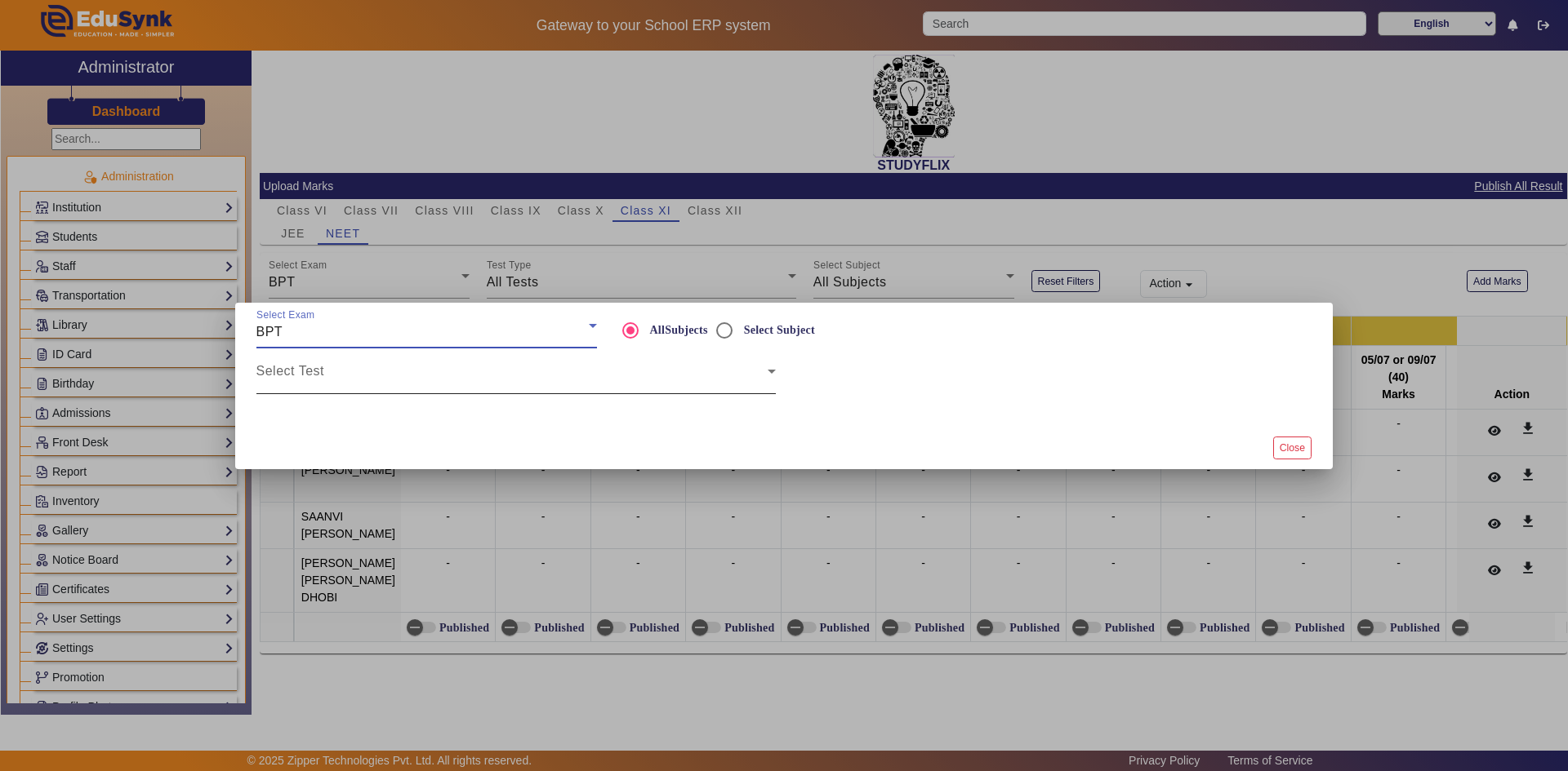
click at [345, 368] on span at bounding box center [512, 378] width 511 height 20
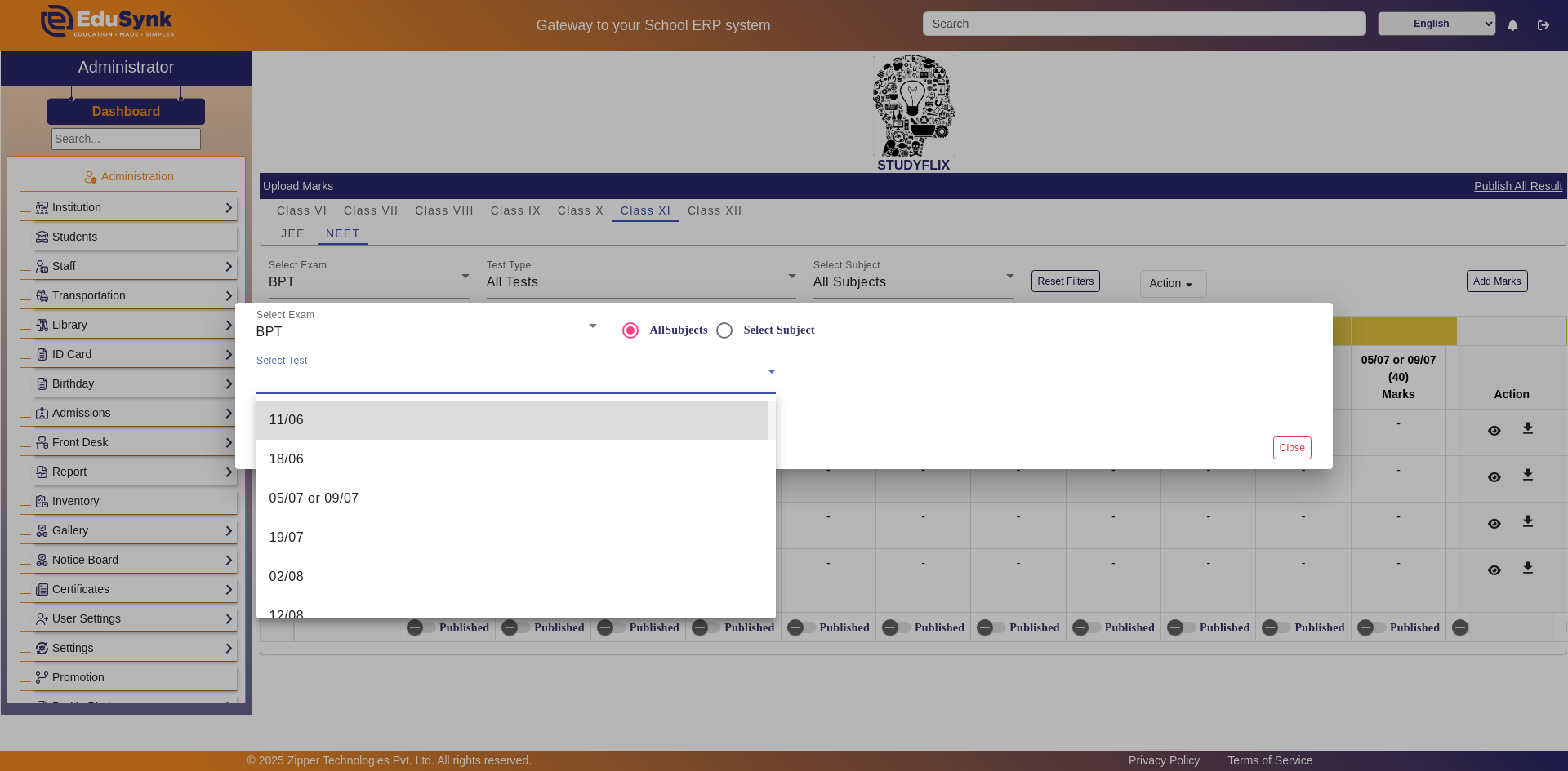
click at [322, 410] on mat-option "11/06" at bounding box center [516, 420] width 519 height 39
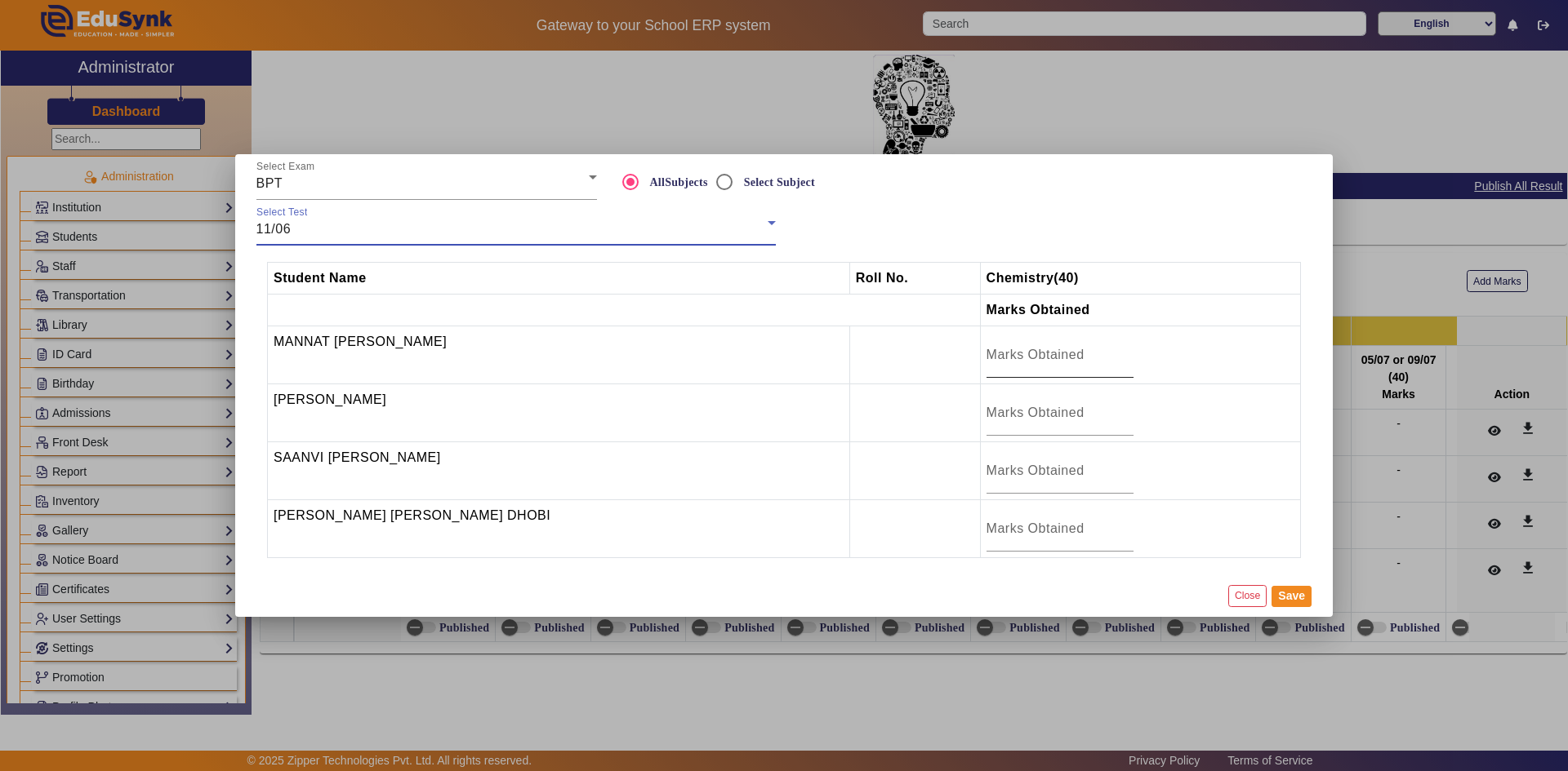
click at [1050, 367] on div at bounding box center [1060, 354] width 147 height 46
type input "17"
click at [1012, 420] on input "number" at bounding box center [1060, 413] width 147 height 20
type input "16"
click at [986, 467] on input "number" at bounding box center [1060, 471] width 147 height 20
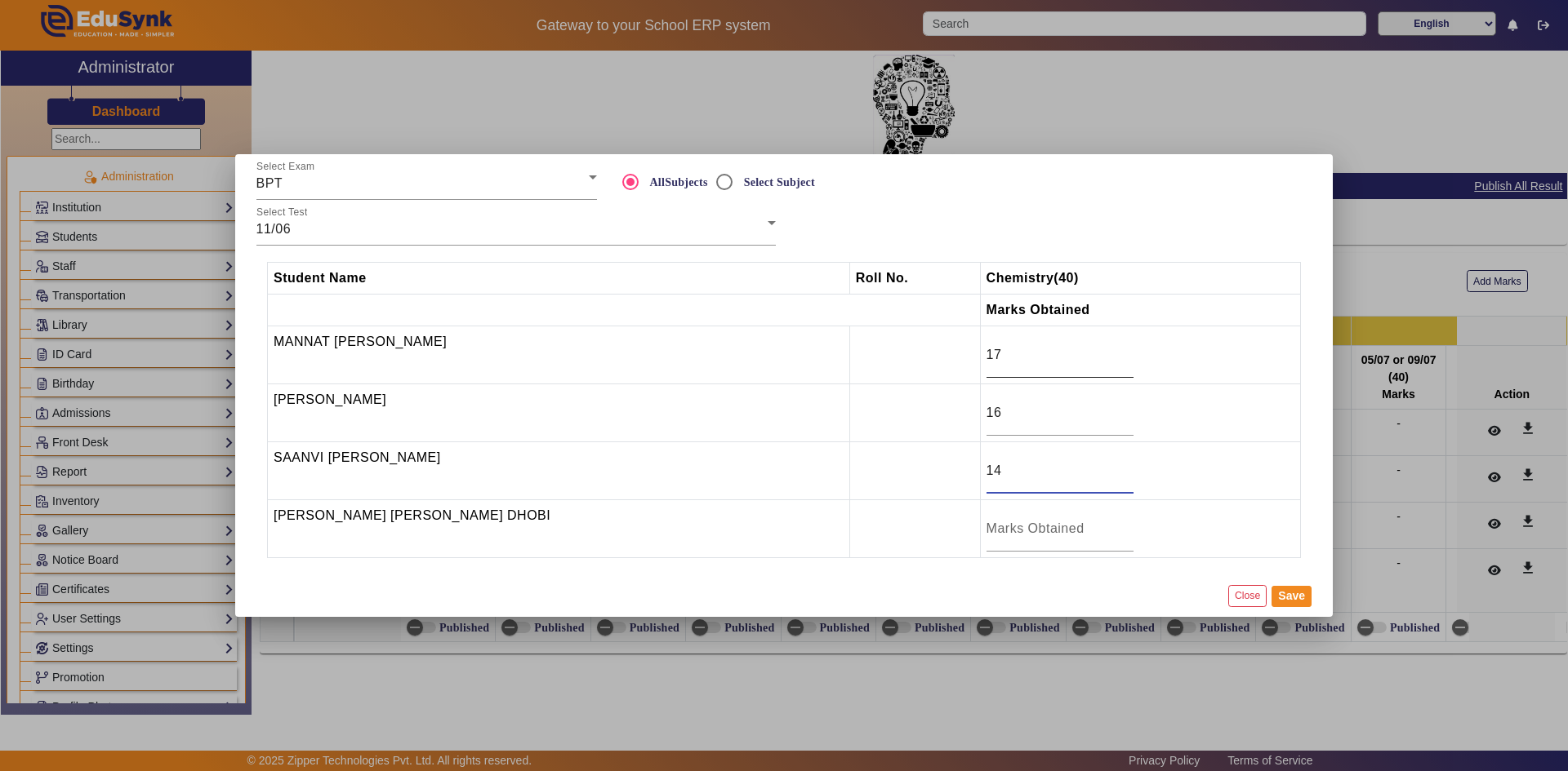
type input "14"
drag, startPoint x: 972, startPoint y: 358, endPoint x: 948, endPoint y: 358, distance: 24.0
click at [980, 358] on td "17" at bounding box center [1140, 355] width 320 height 58
type input "16"
drag, startPoint x: 972, startPoint y: 407, endPoint x: 955, endPoint y: 414, distance: 18.4
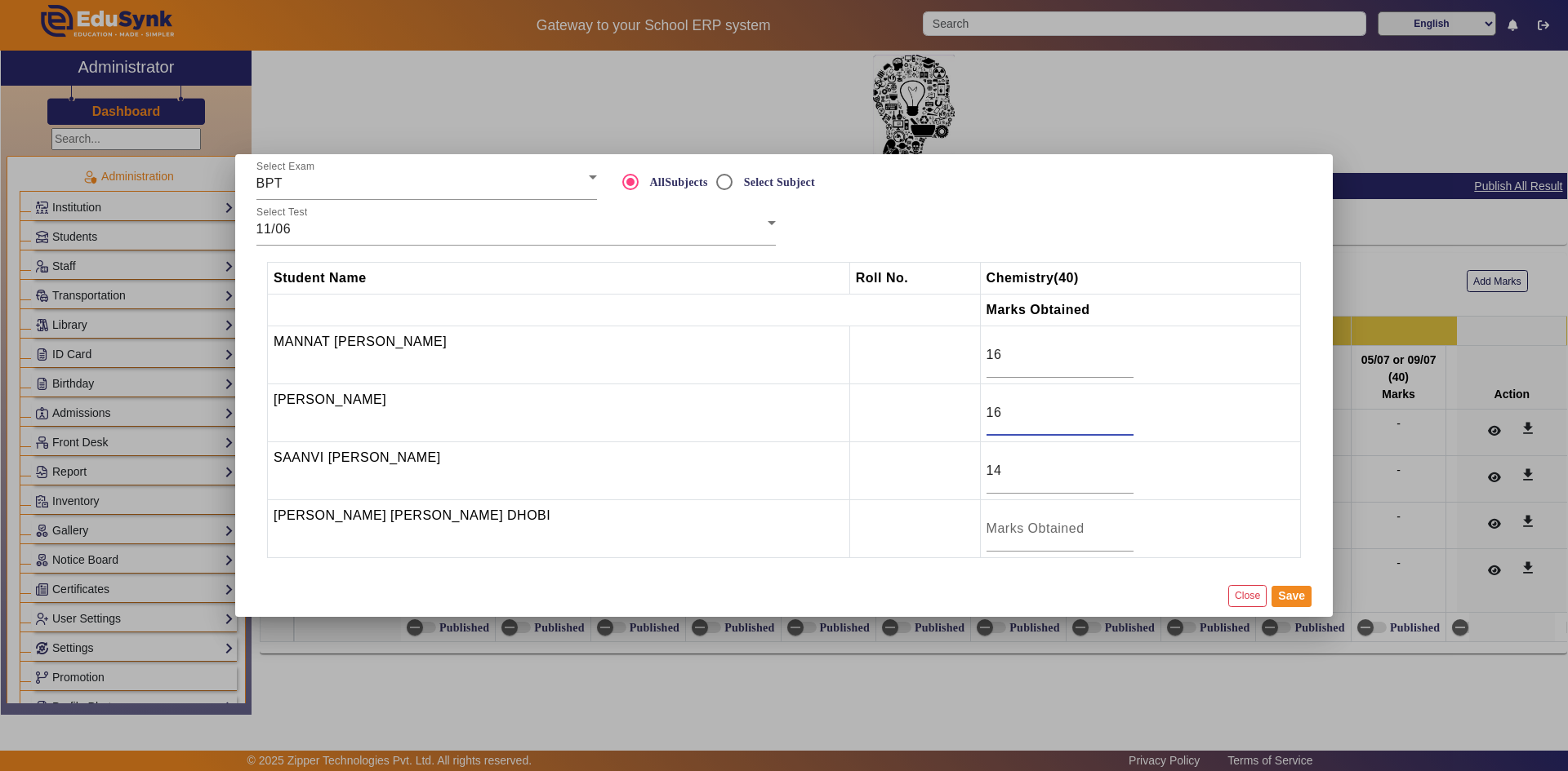
click at [986, 414] on input "16" at bounding box center [1060, 413] width 147 height 20
click at [1002, 528] on input "number" at bounding box center [1060, 528] width 147 height 20
type input "14"
drag, startPoint x: 980, startPoint y: 469, endPoint x: 954, endPoint y: 471, distance: 26.1
click at [986, 471] on input "14" at bounding box center [1060, 471] width 147 height 20
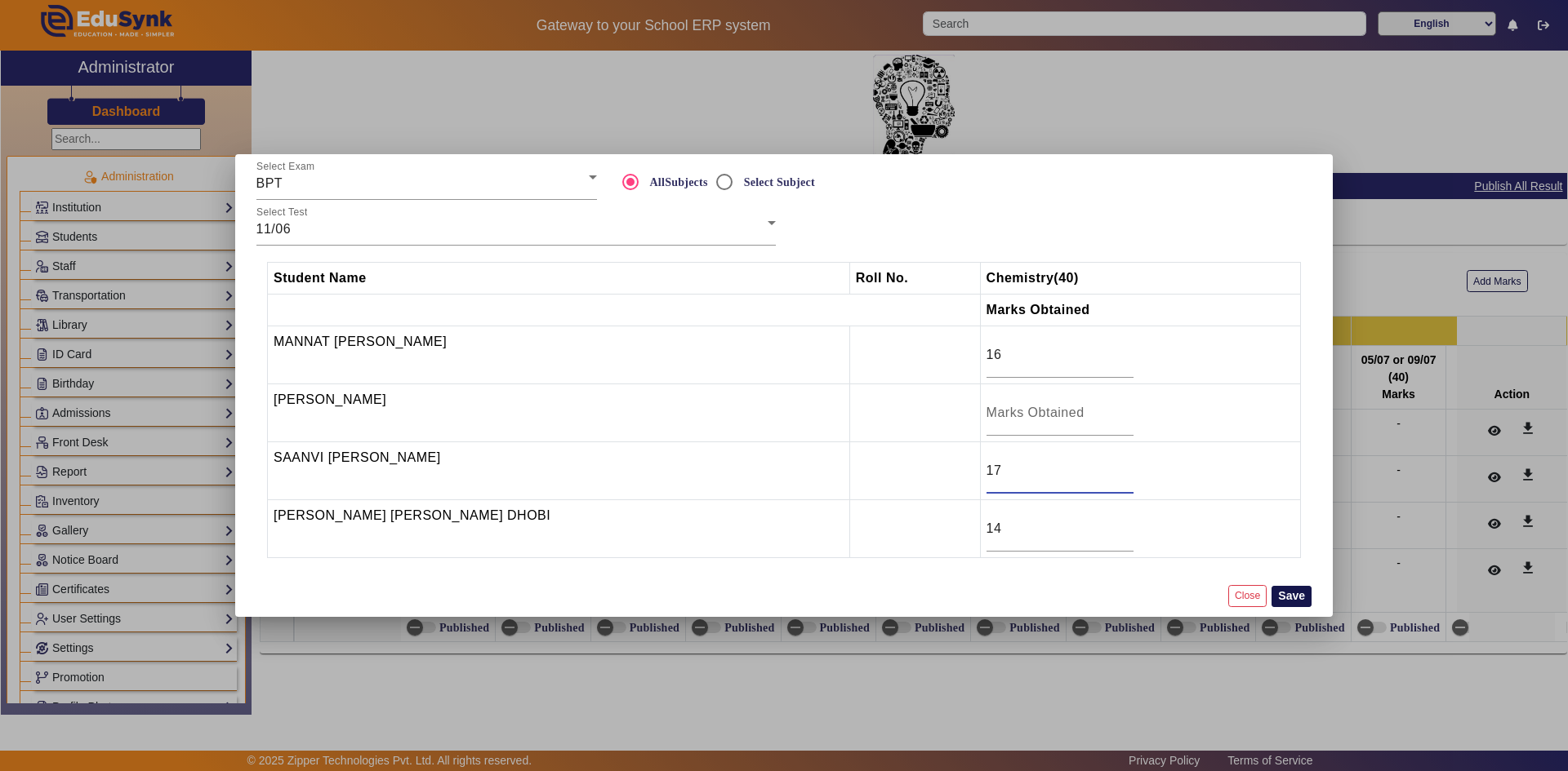
type input "17"
click at [1285, 595] on button "Save" at bounding box center [1292, 596] width 40 height 21
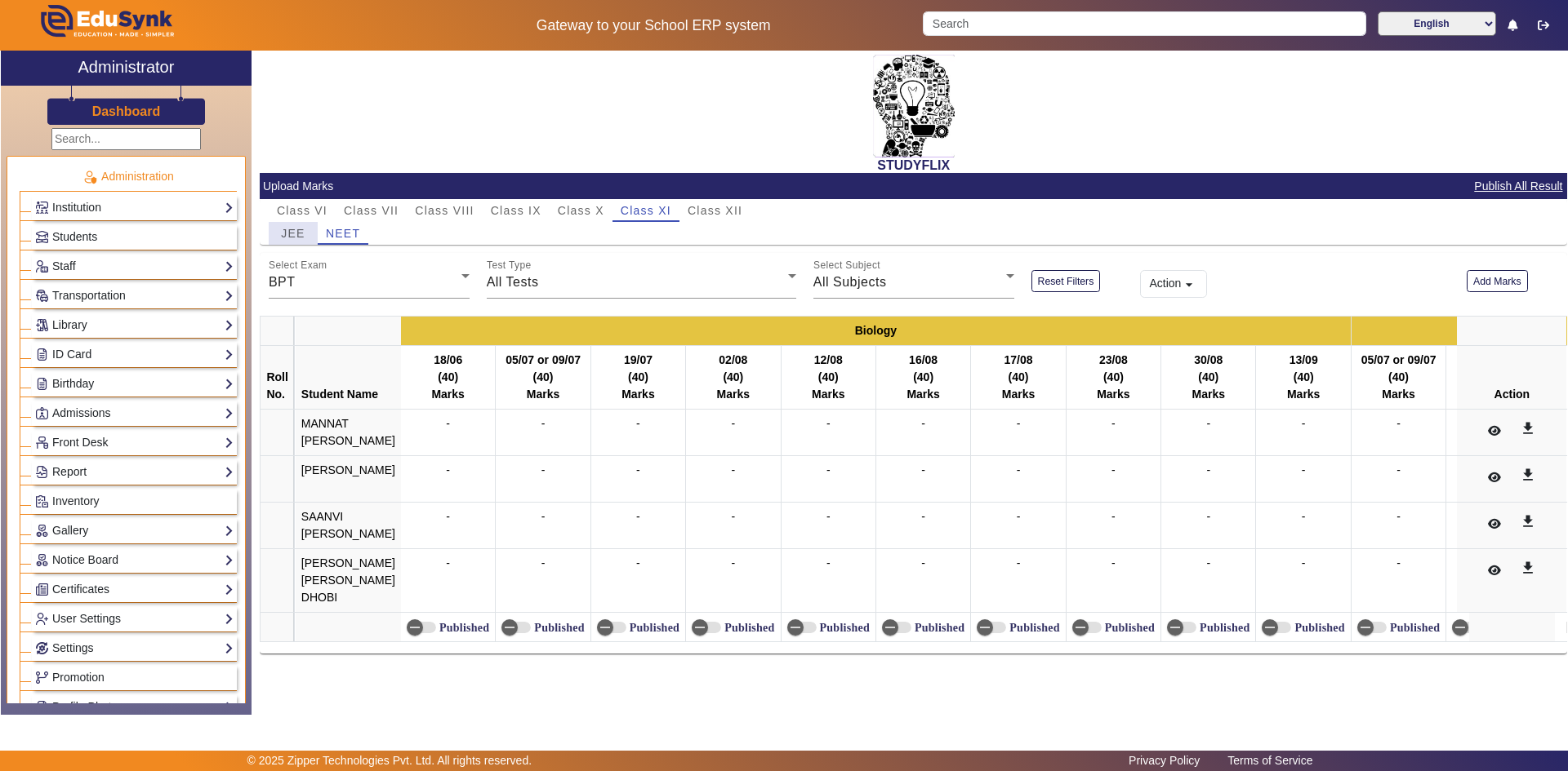
click at [296, 237] on span "JEE" at bounding box center [292, 233] width 23 height 11
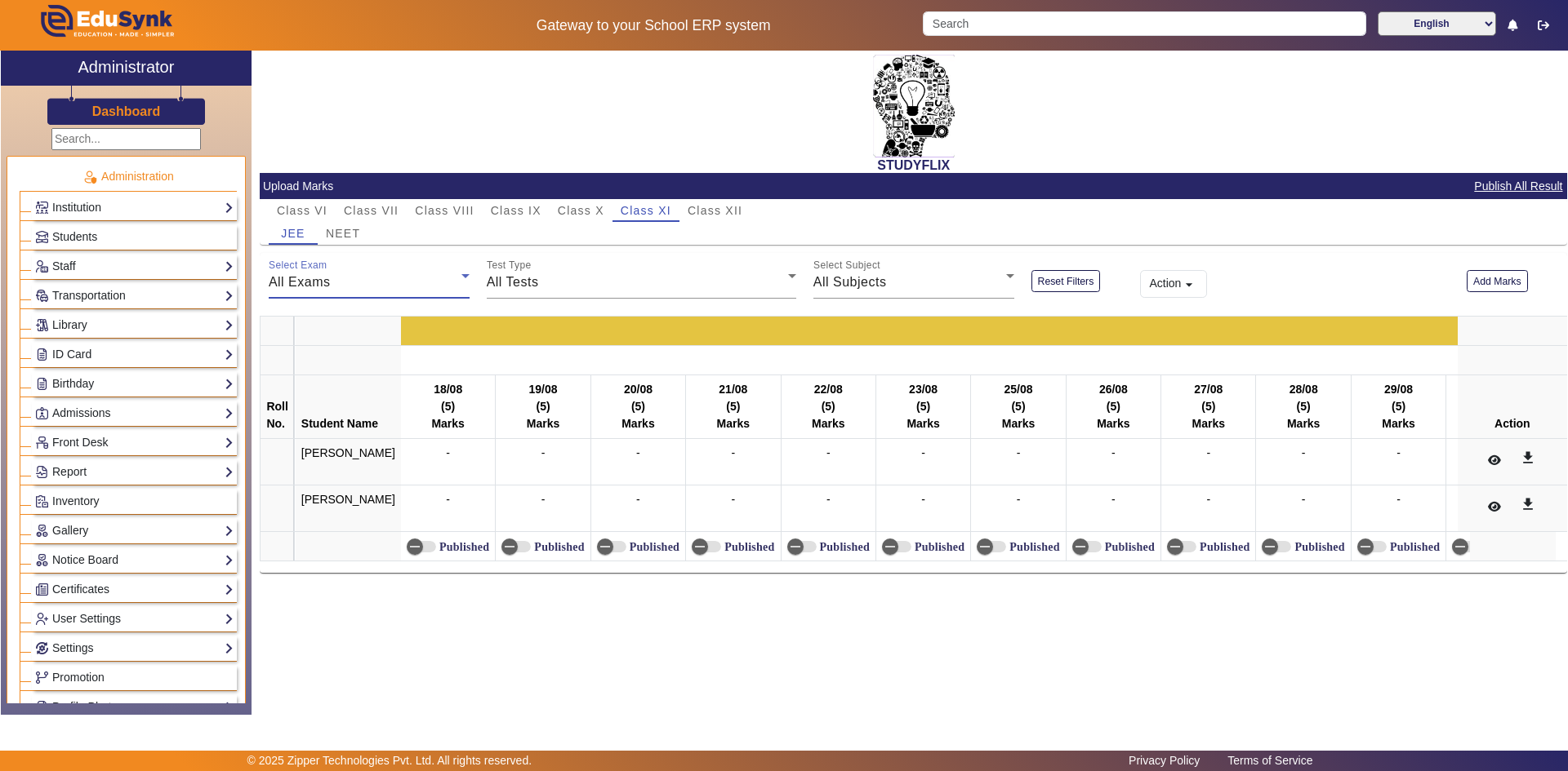
click at [369, 286] on div "All Exams" at bounding box center [365, 282] width 193 height 20
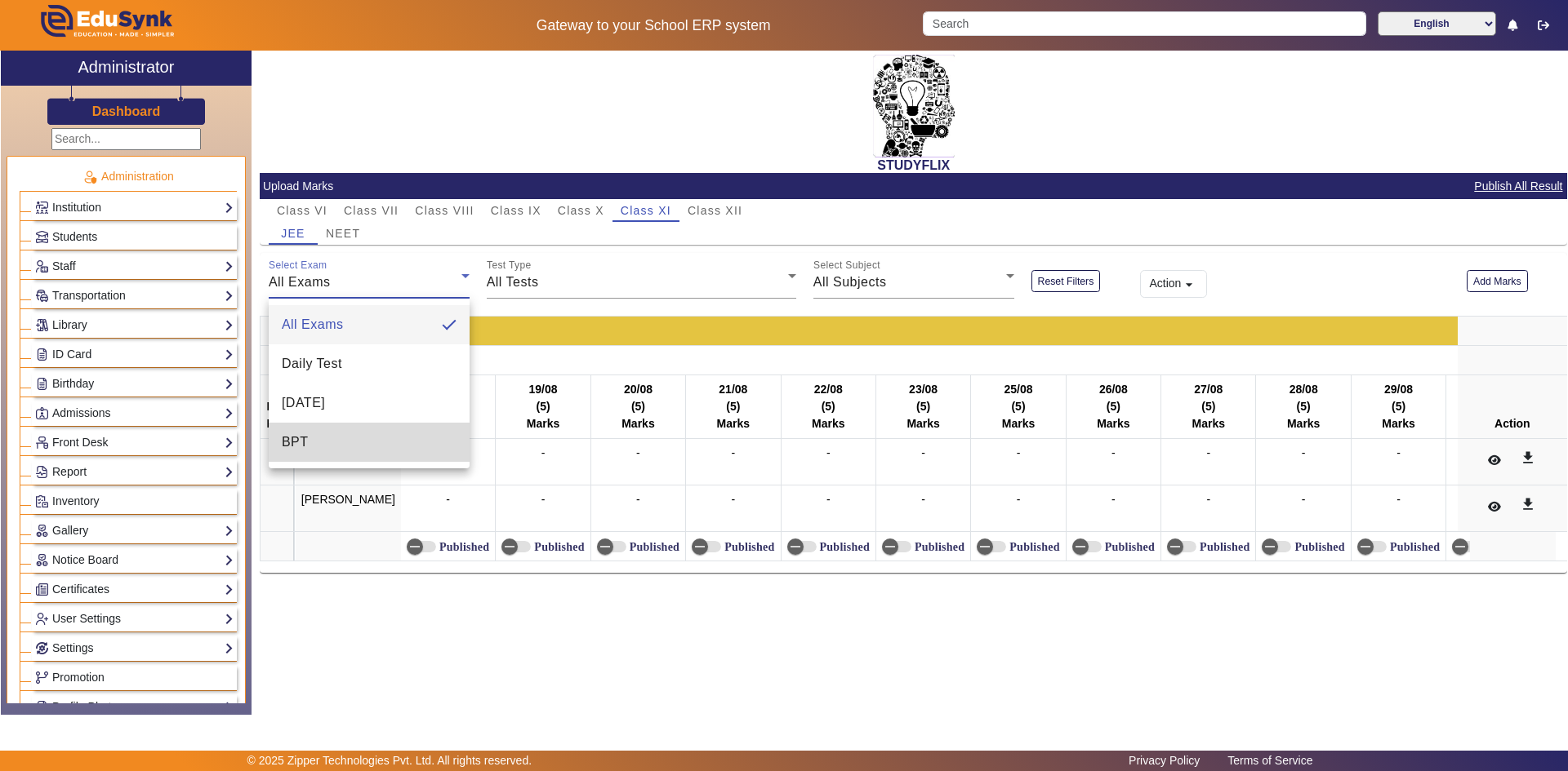
click at [334, 432] on mat-option "BPT" at bounding box center [369, 443] width 201 height 39
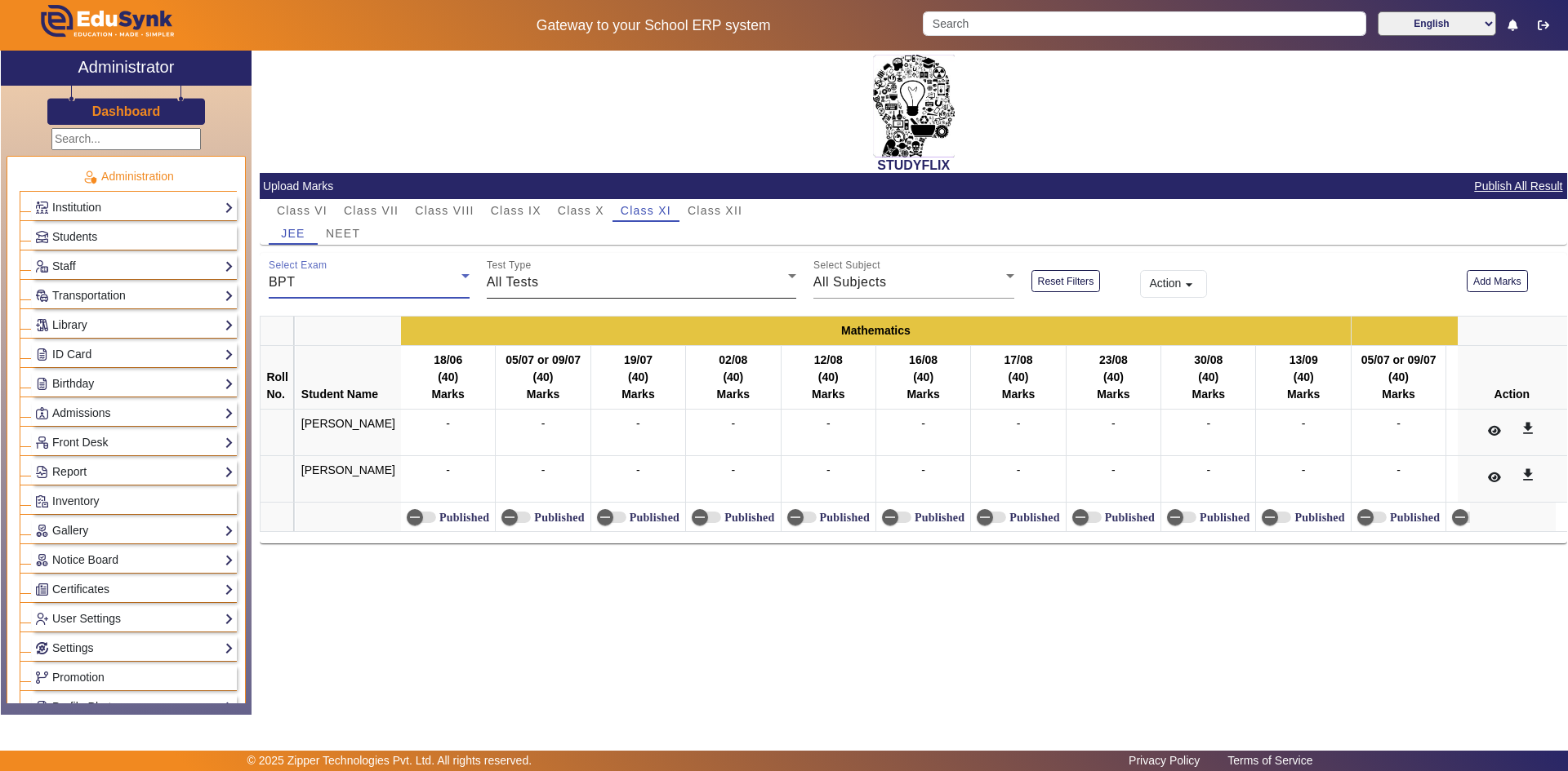
click at [538, 287] on span "All Tests" at bounding box center [513, 282] width 52 height 14
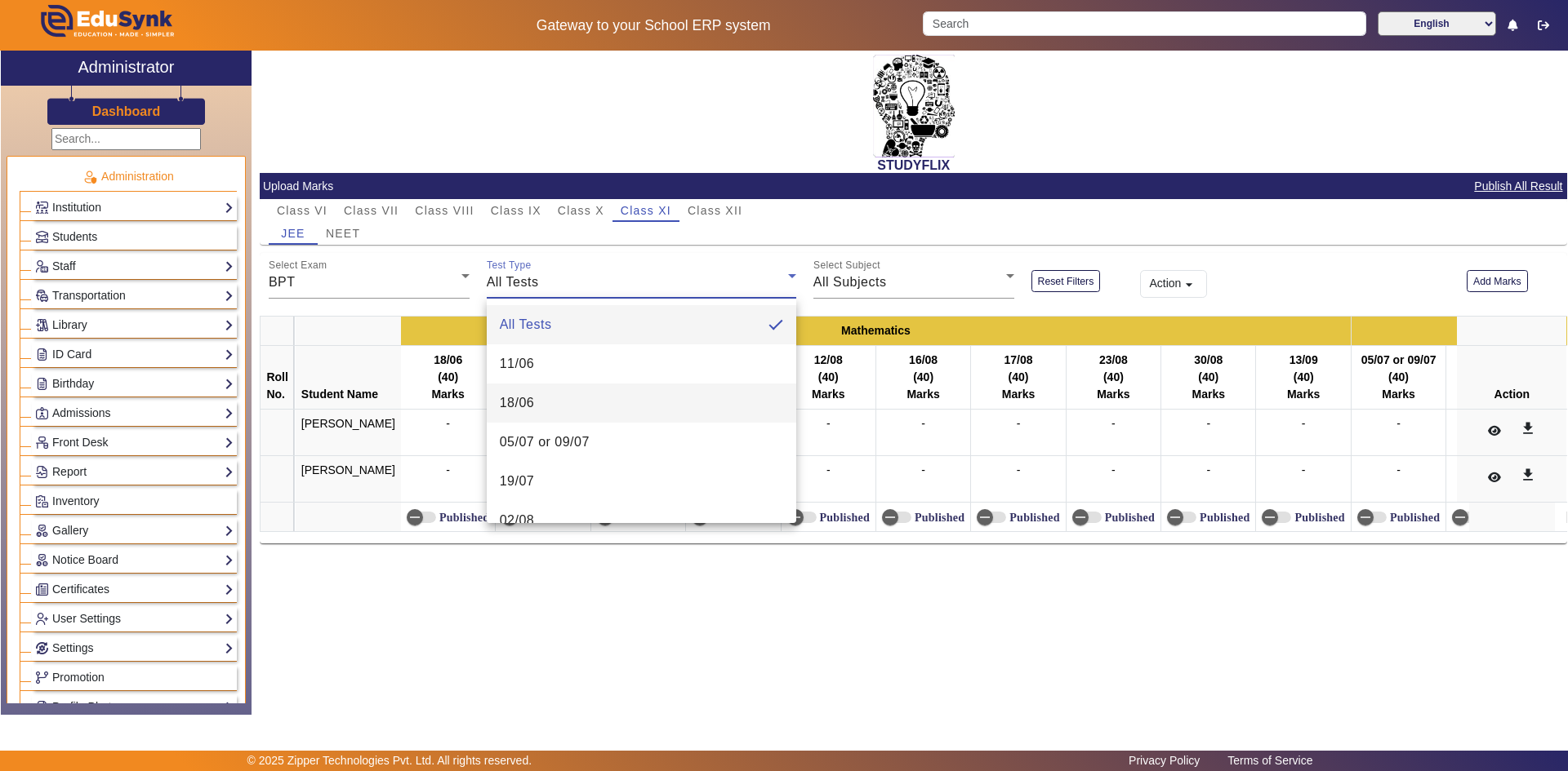
click at [530, 397] on span "18/06" at bounding box center [517, 403] width 35 height 20
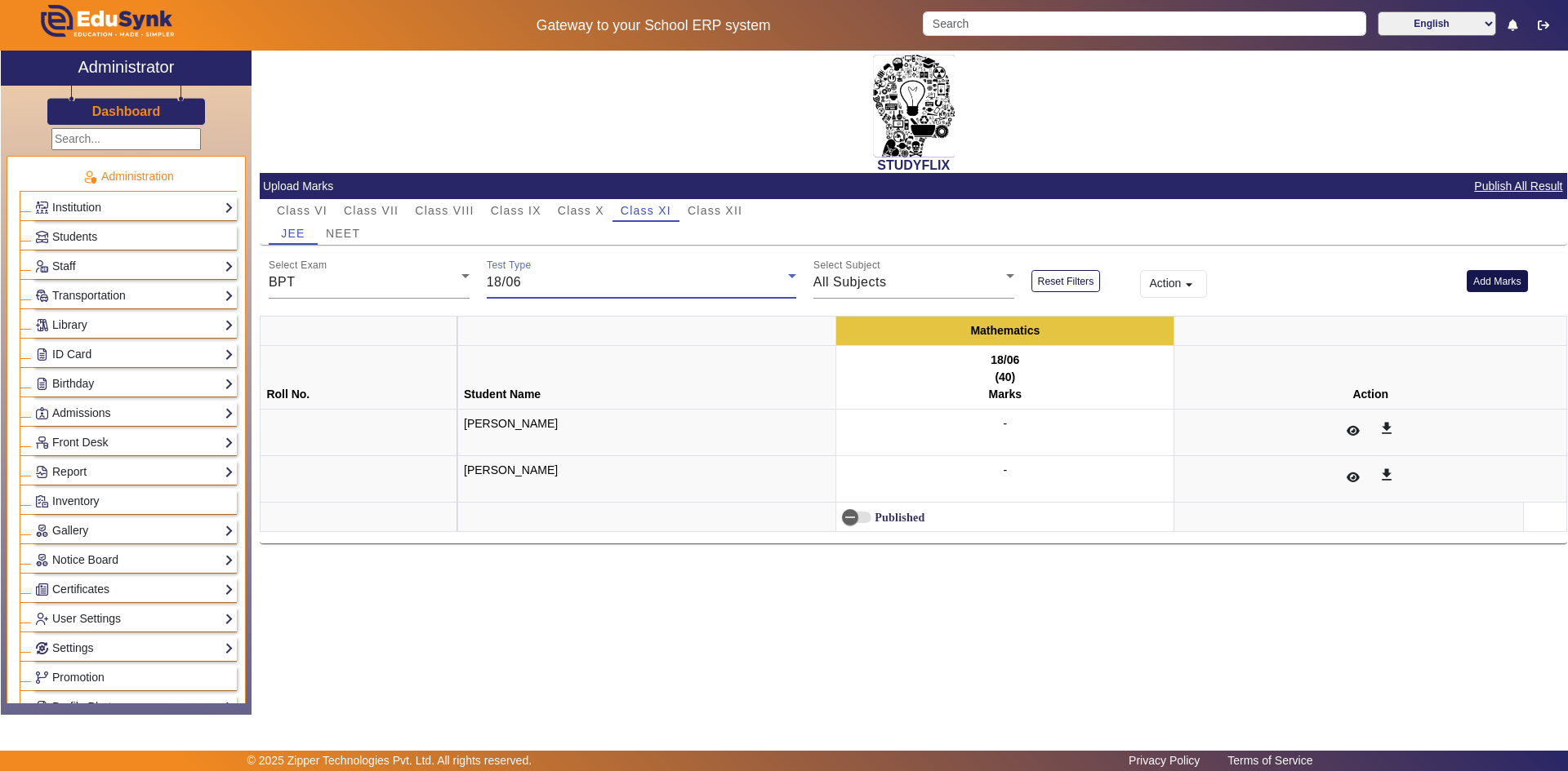
click at [1502, 284] on button "Add Marks" at bounding box center [1497, 282] width 61 height 22
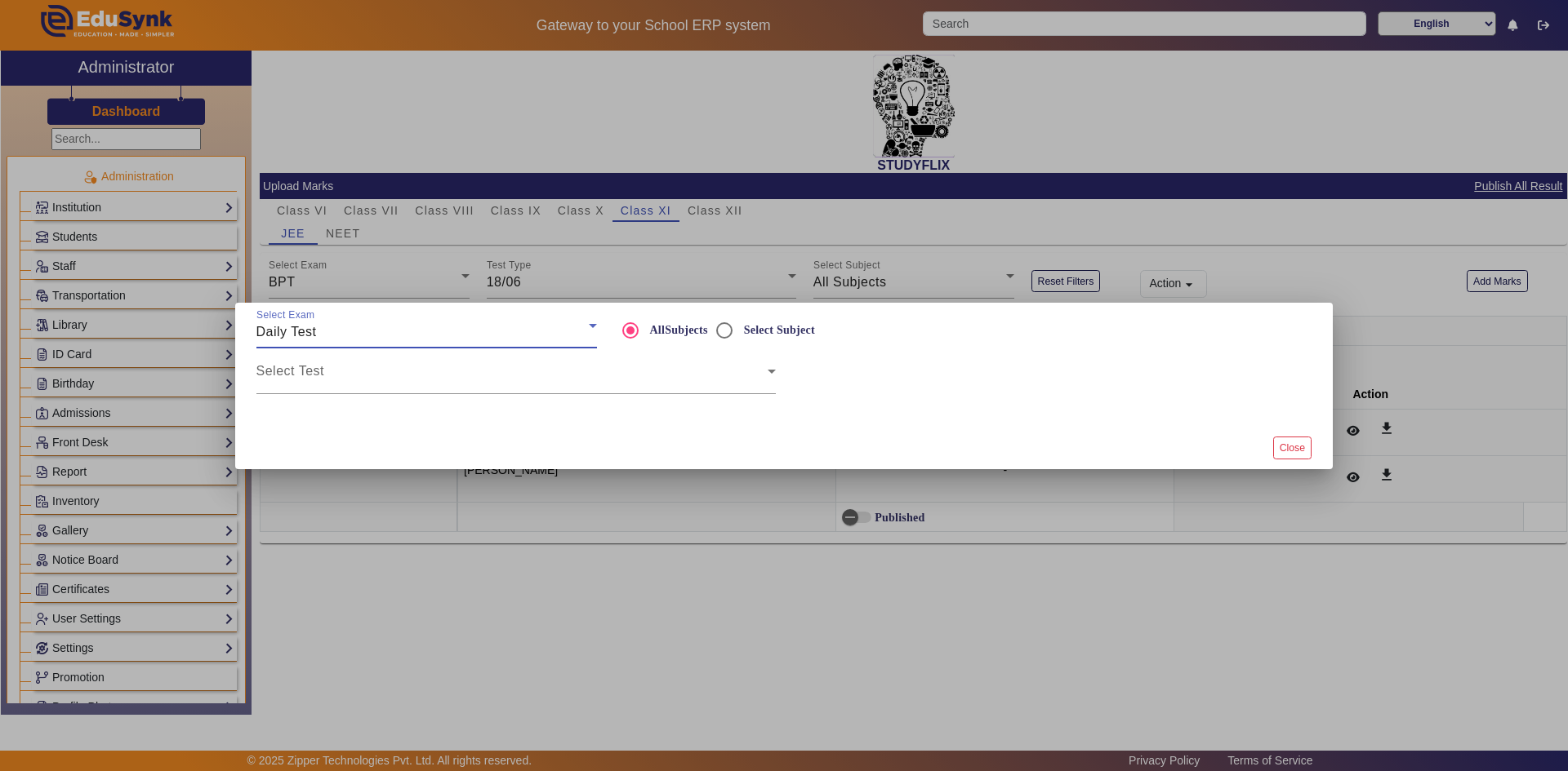
click at [437, 325] on div "Daily Test" at bounding box center [422, 332] width 332 height 20
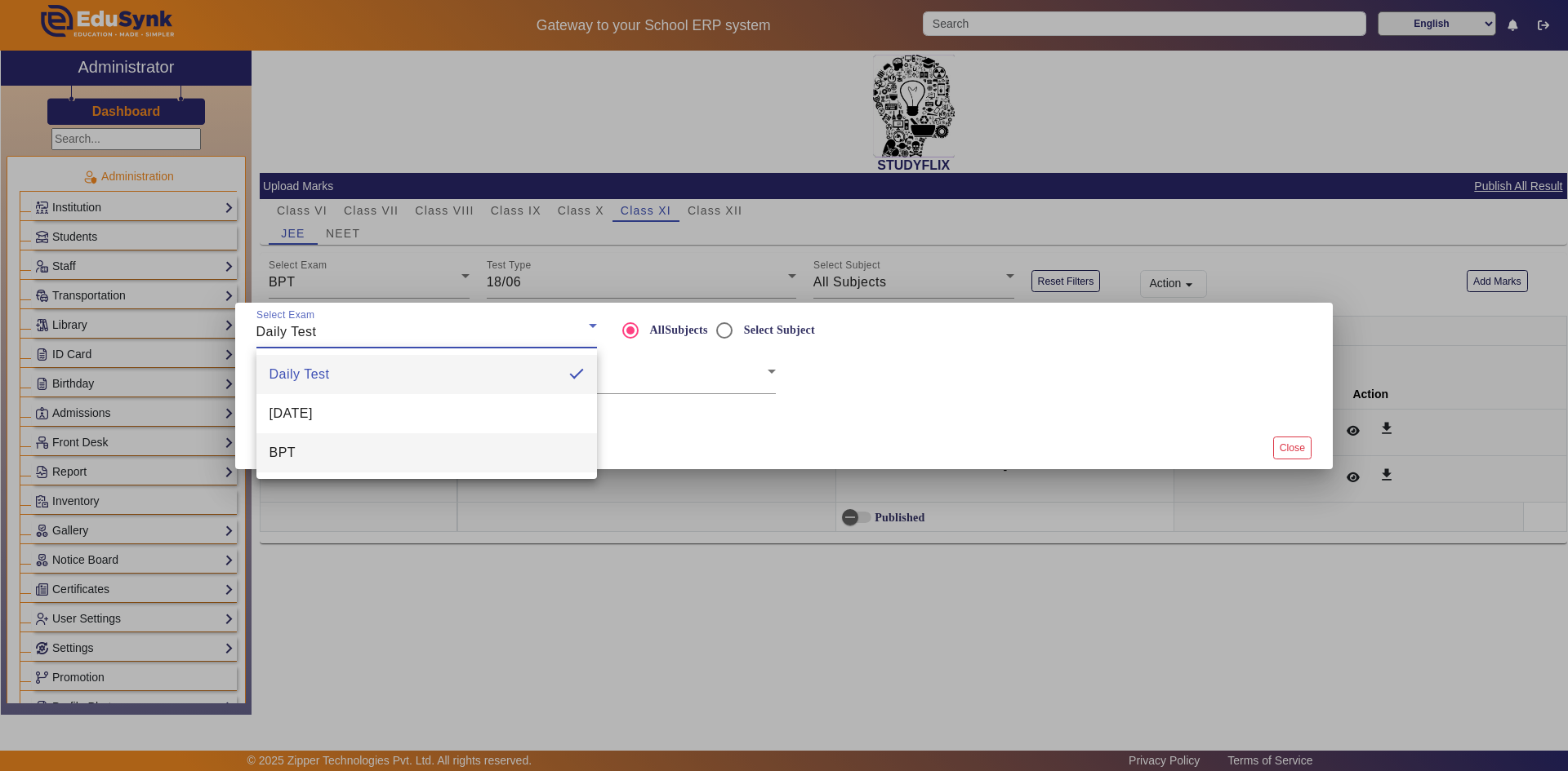
click at [418, 467] on mat-option "BPT" at bounding box center [427, 453] width 341 height 39
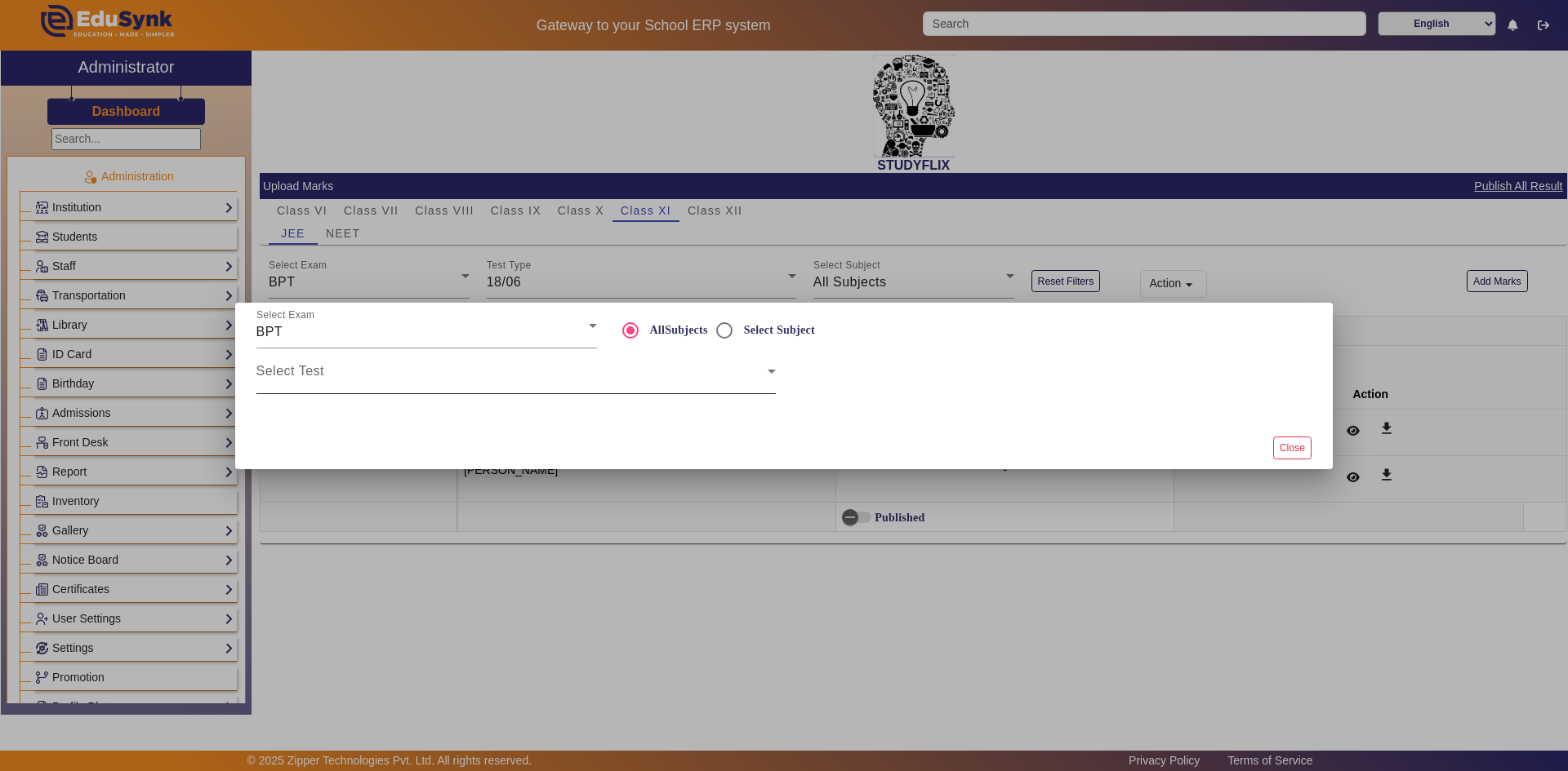
click at [430, 390] on div "Select Test" at bounding box center [516, 371] width 519 height 46
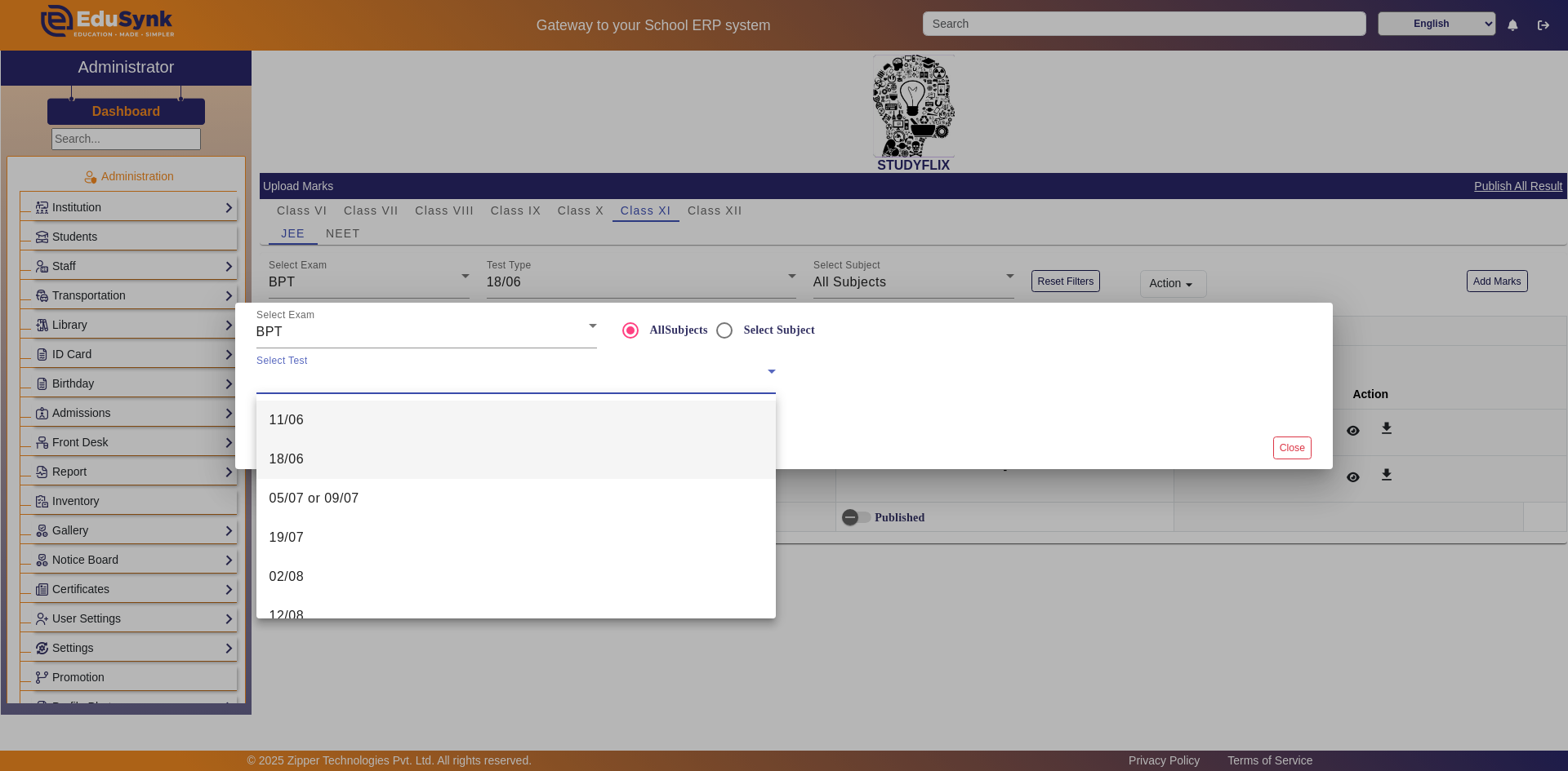
click at [386, 458] on mat-option "18/06" at bounding box center [516, 459] width 519 height 39
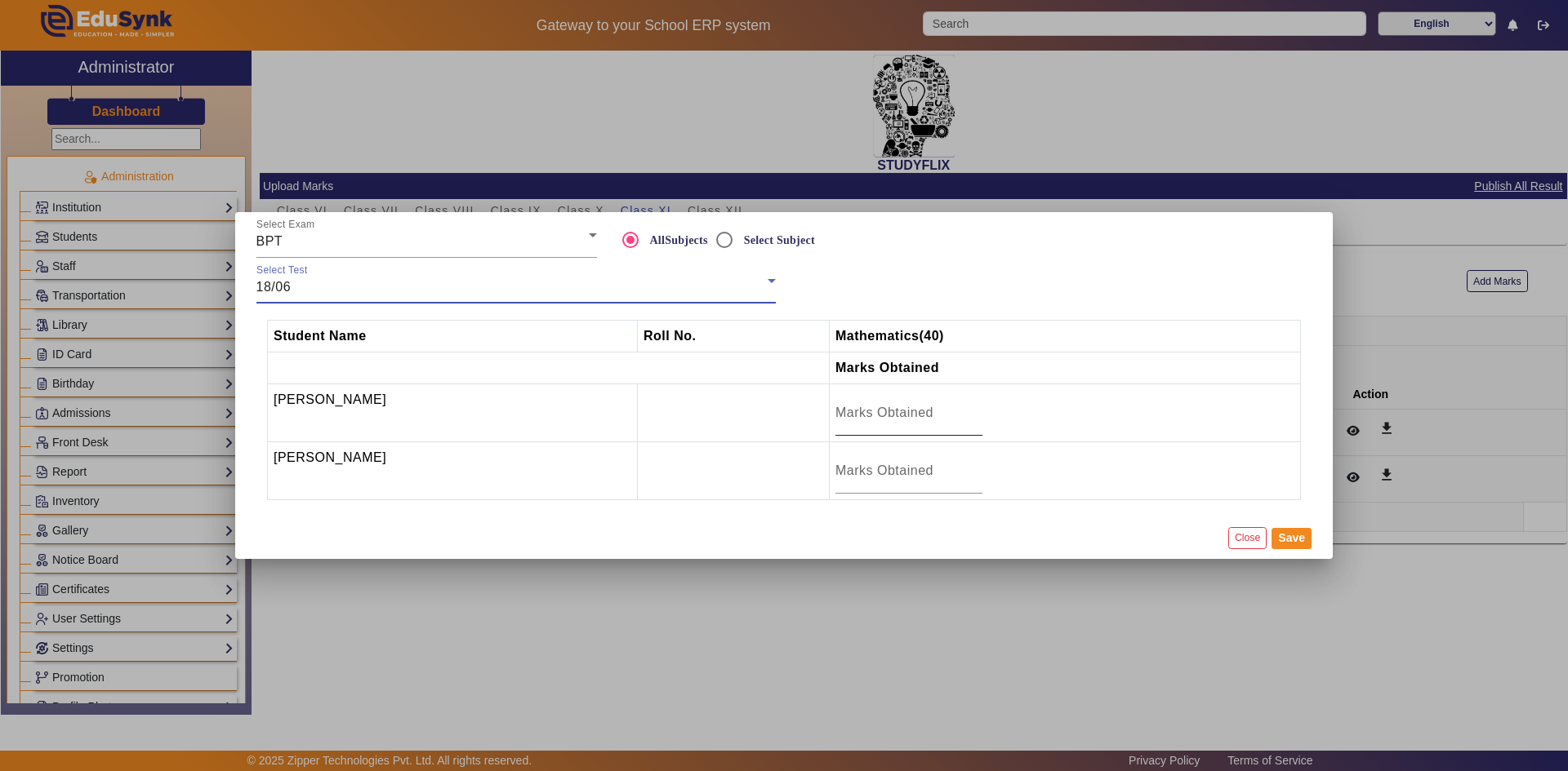
click at [888, 415] on input "number" at bounding box center [909, 413] width 147 height 20
type input "19"
click at [938, 472] on input "number" at bounding box center [909, 471] width 147 height 20
type input "11"
click at [1279, 545] on button "Save" at bounding box center [1292, 538] width 40 height 21
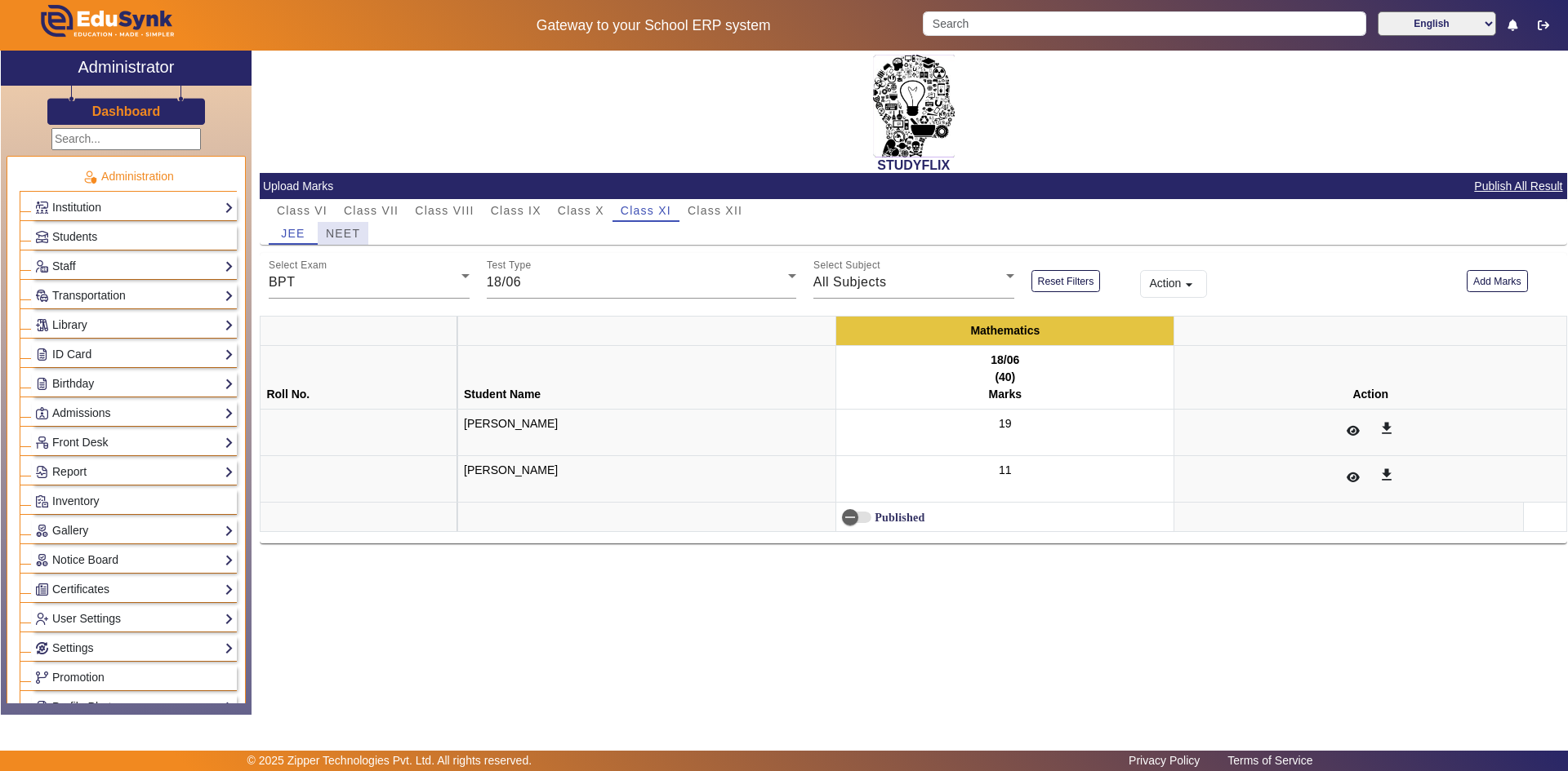
click at [346, 235] on span "NEET" at bounding box center [342, 233] width 34 height 11
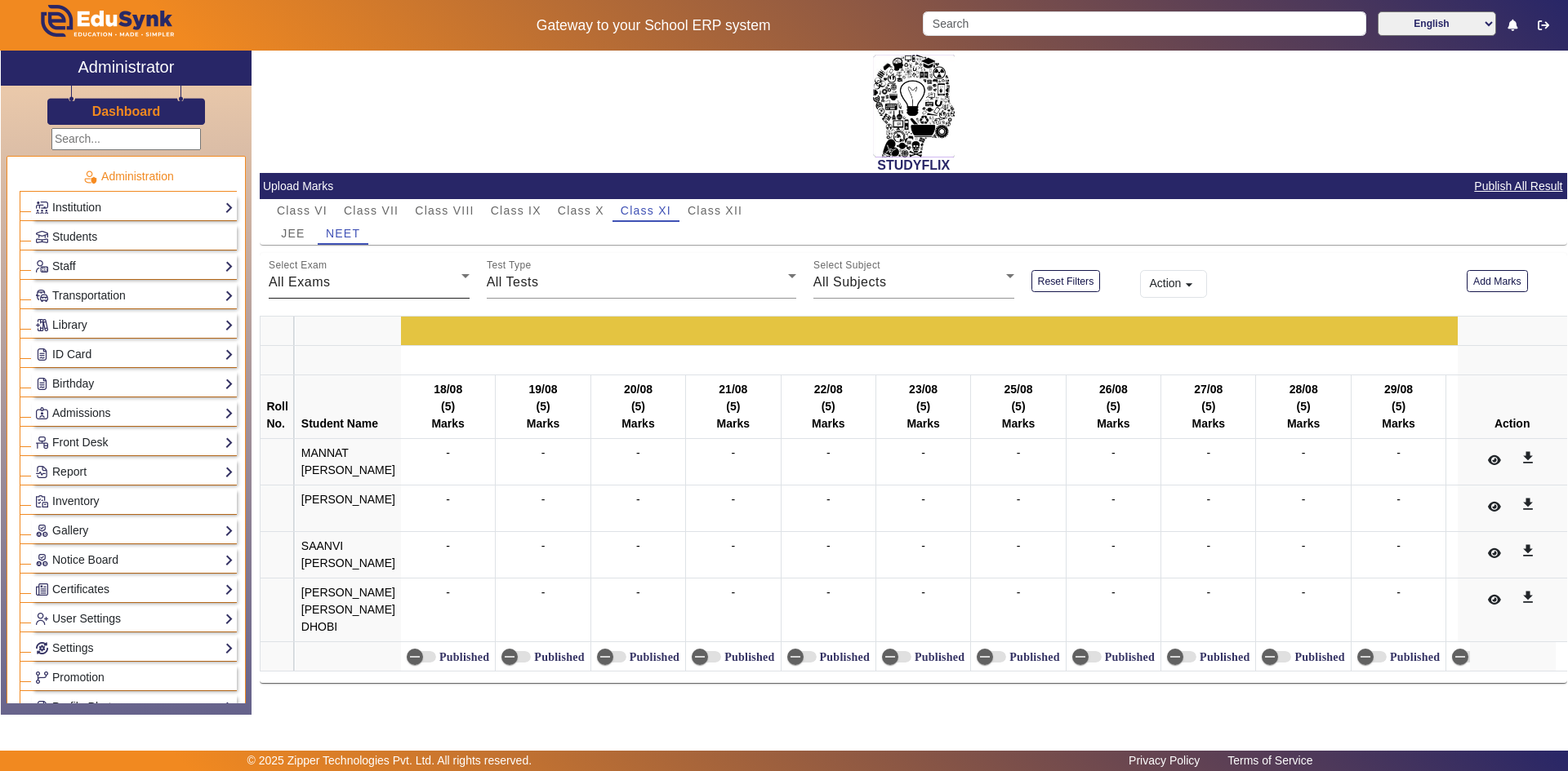
click at [408, 284] on div "All Exams" at bounding box center [365, 282] width 193 height 20
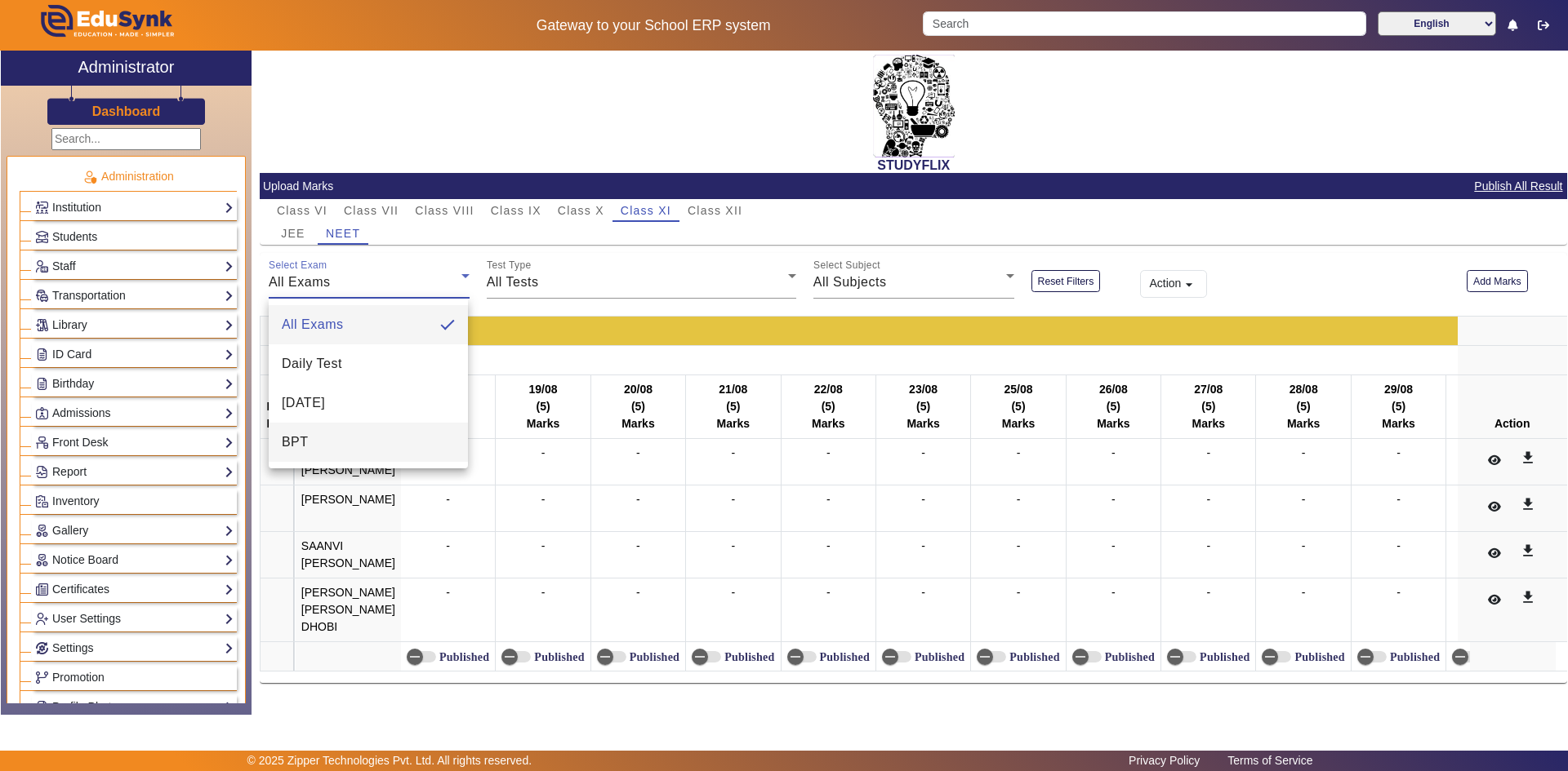
click at [338, 437] on mat-option "BPT" at bounding box center [369, 443] width 199 height 39
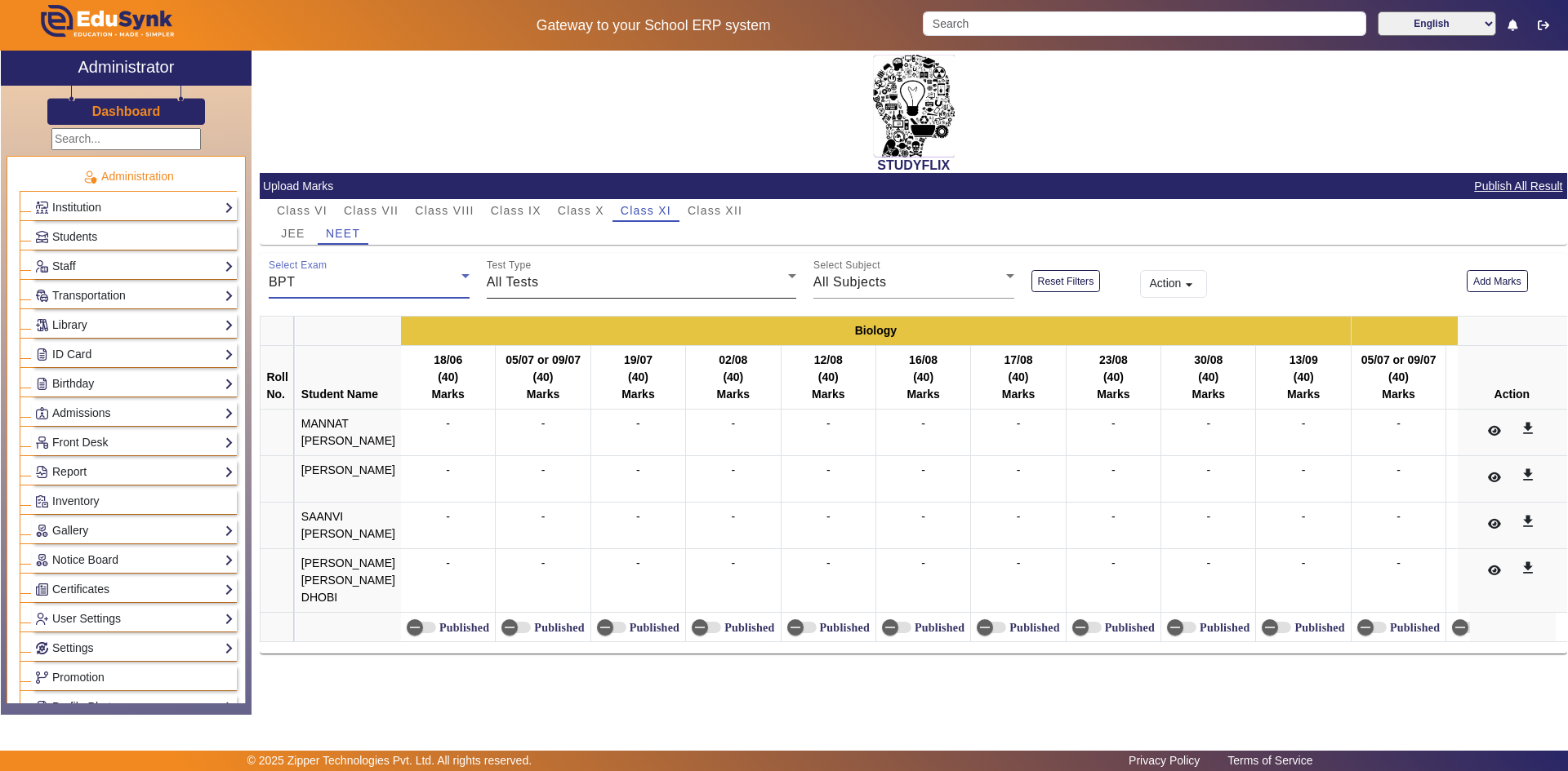
click at [568, 288] on div "All Tests" at bounding box center [637, 282] width 302 height 20
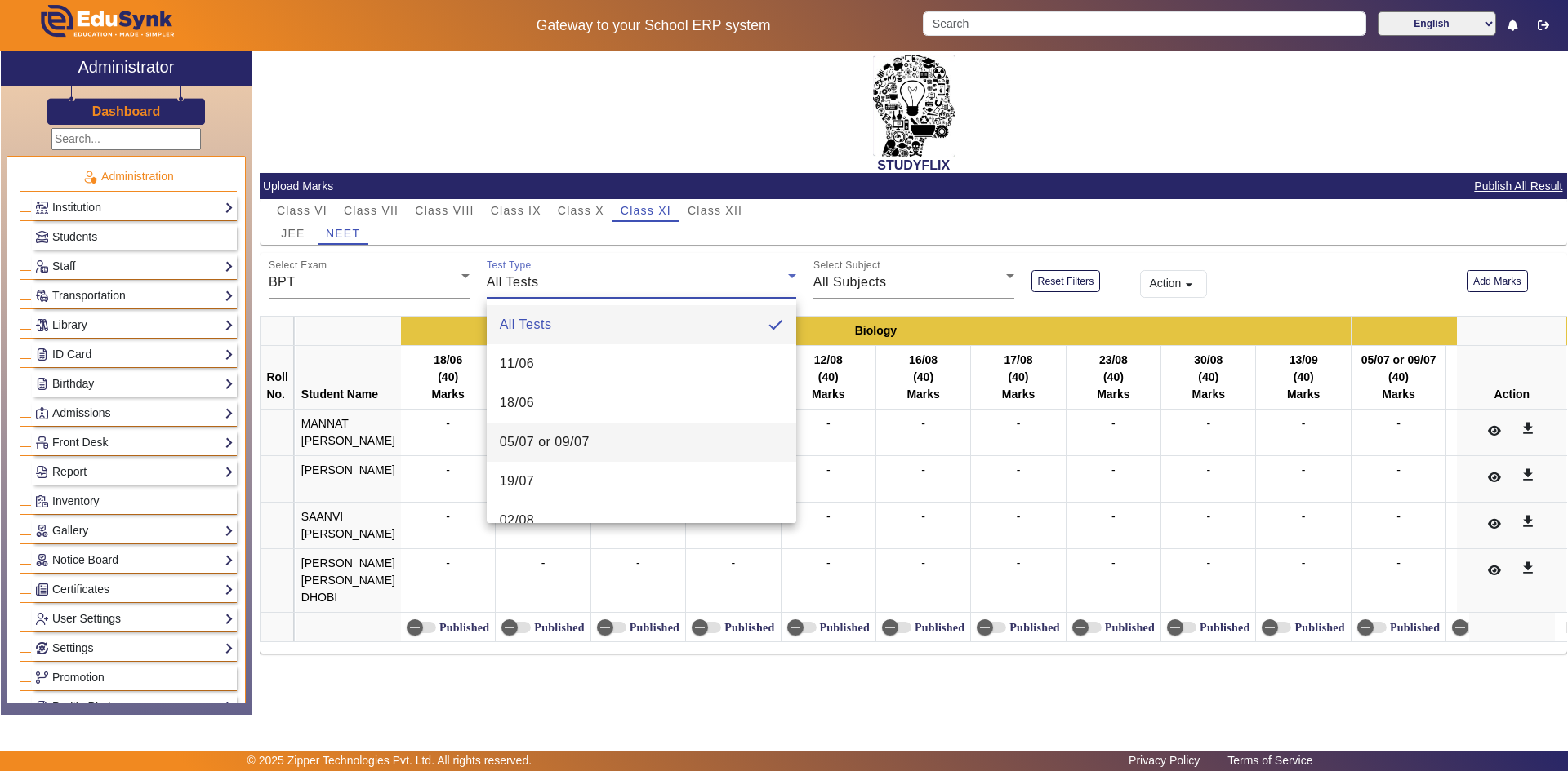
click at [535, 437] on span "05/07 or 09/07" at bounding box center [544, 442] width 90 height 20
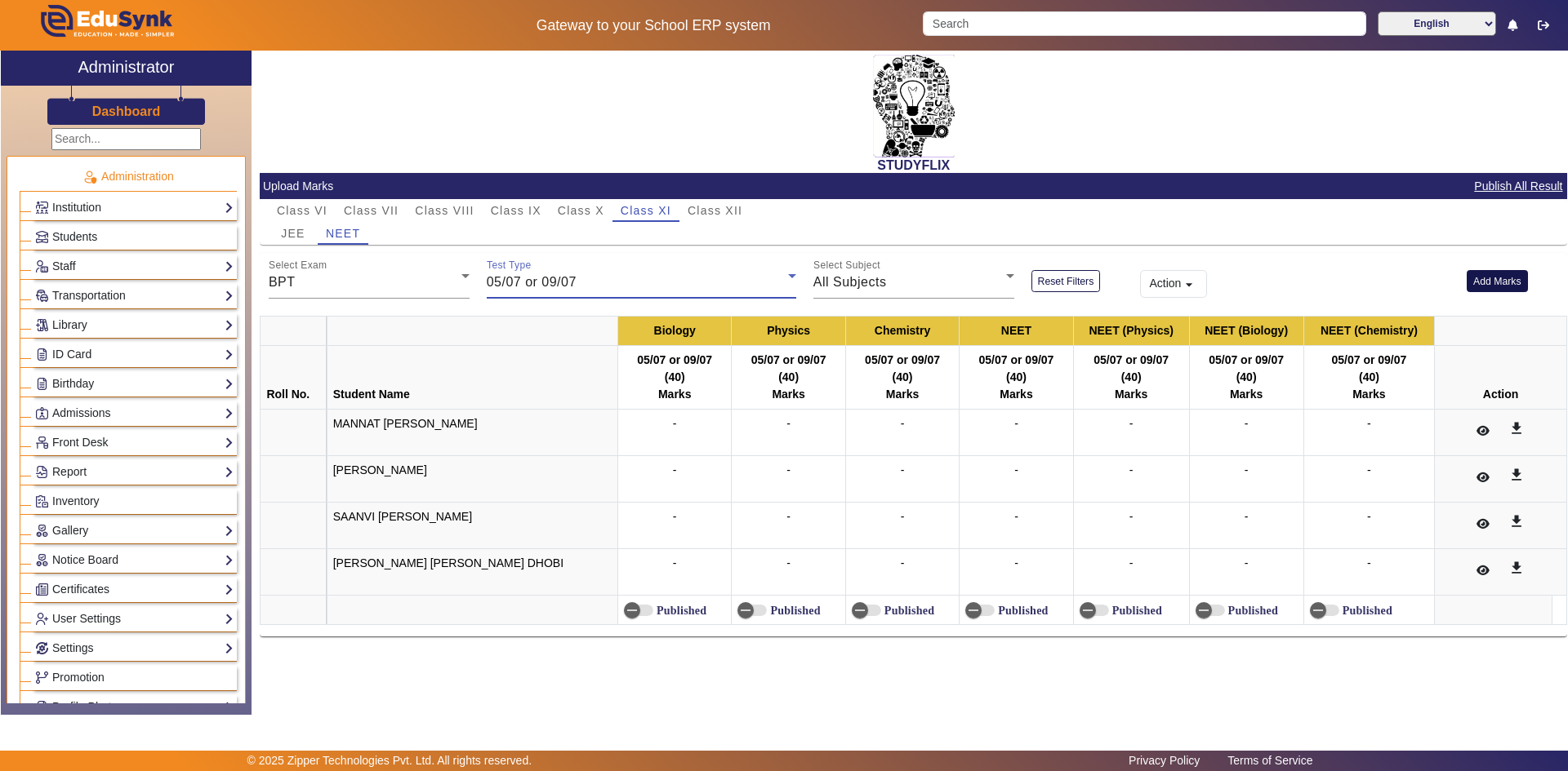
click at [1494, 280] on button "Add Marks" at bounding box center [1497, 282] width 61 height 22
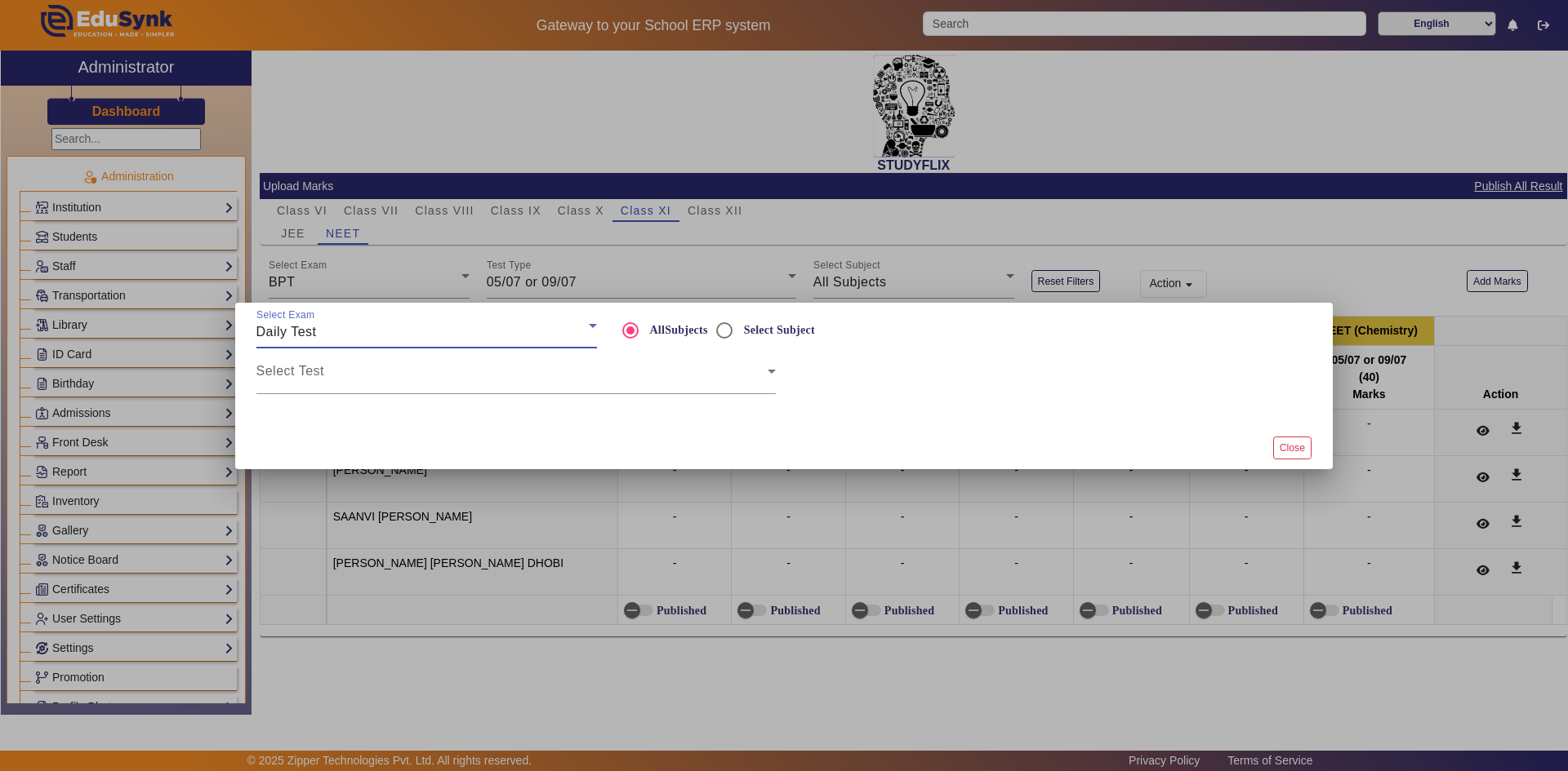
click at [337, 336] on div "Daily Test" at bounding box center [422, 332] width 332 height 20
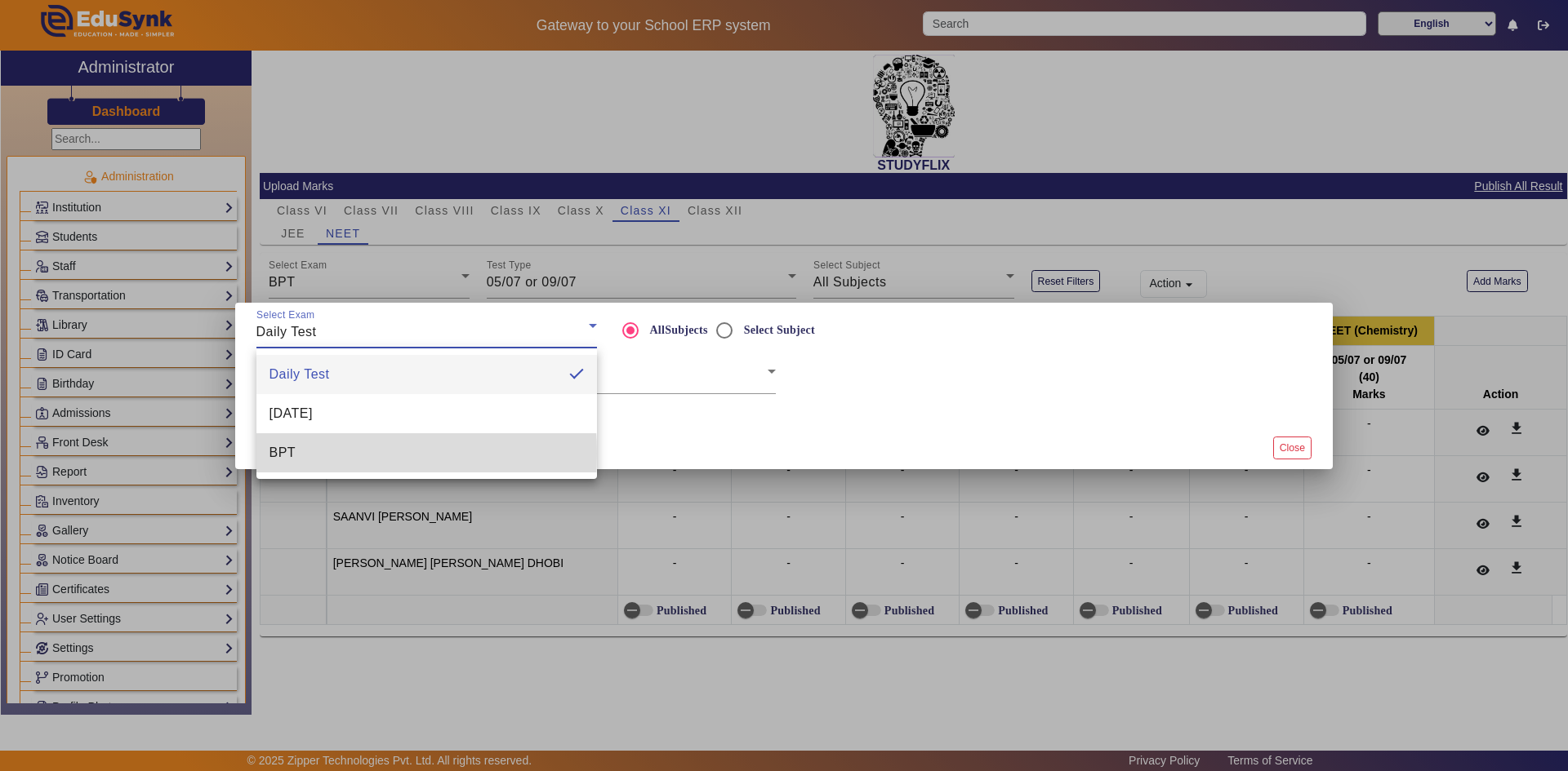
click at [329, 454] on mat-option "BPT" at bounding box center [427, 453] width 341 height 39
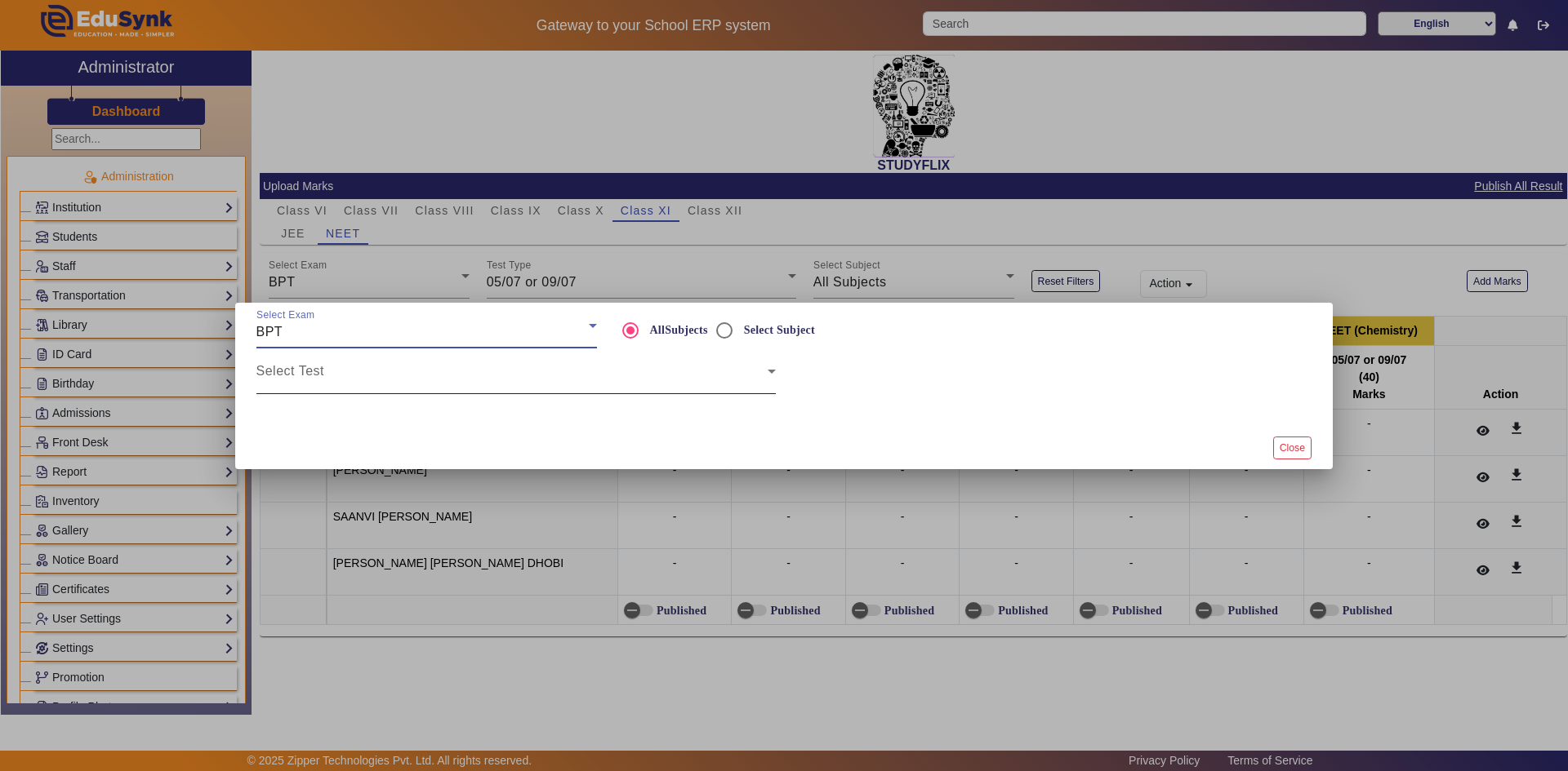
click at [344, 379] on span at bounding box center [512, 378] width 511 height 20
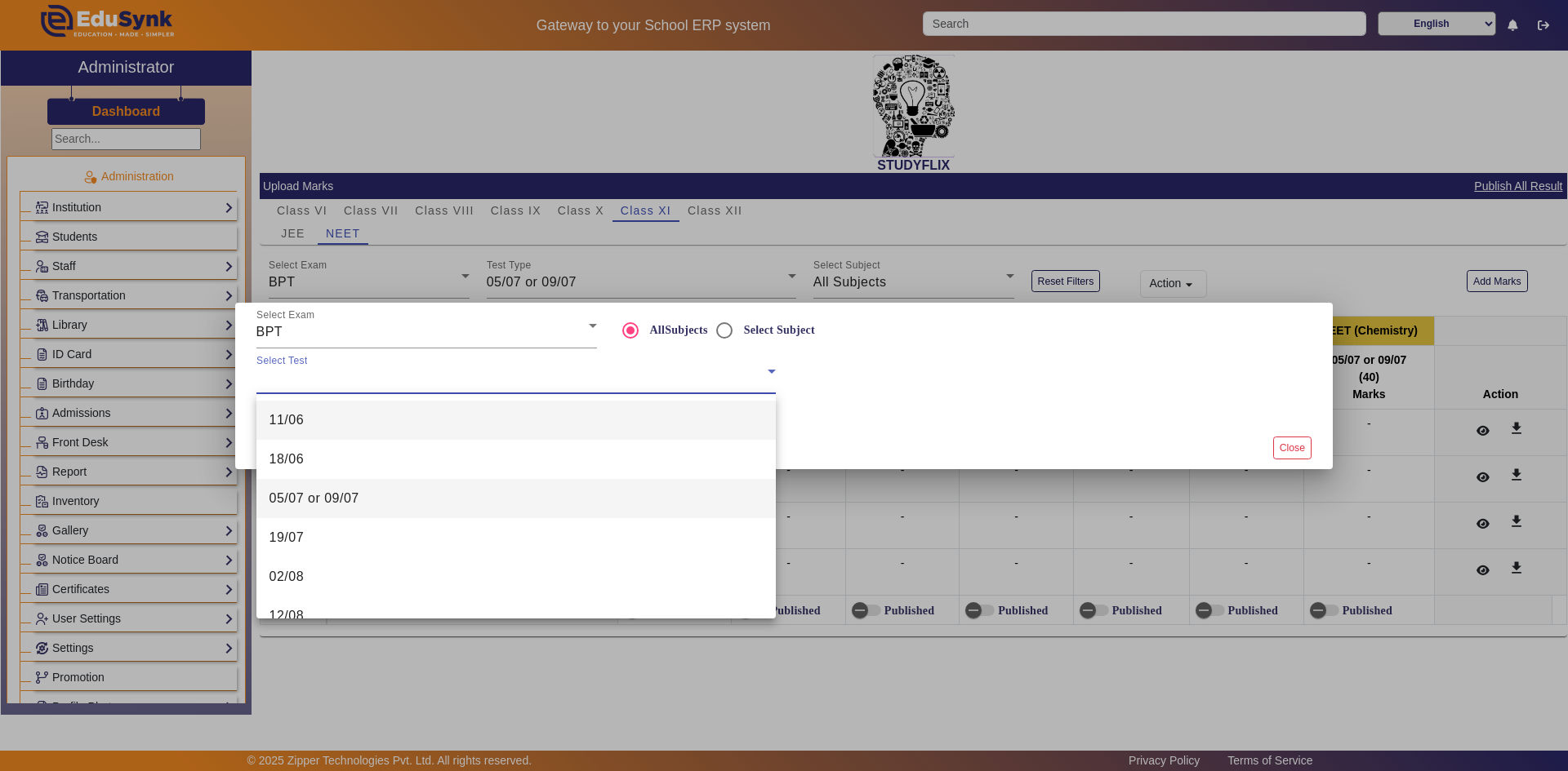
click at [319, 491] on span "05/07 or 09/07" at bounding box center [315, 498] width 90 height 20
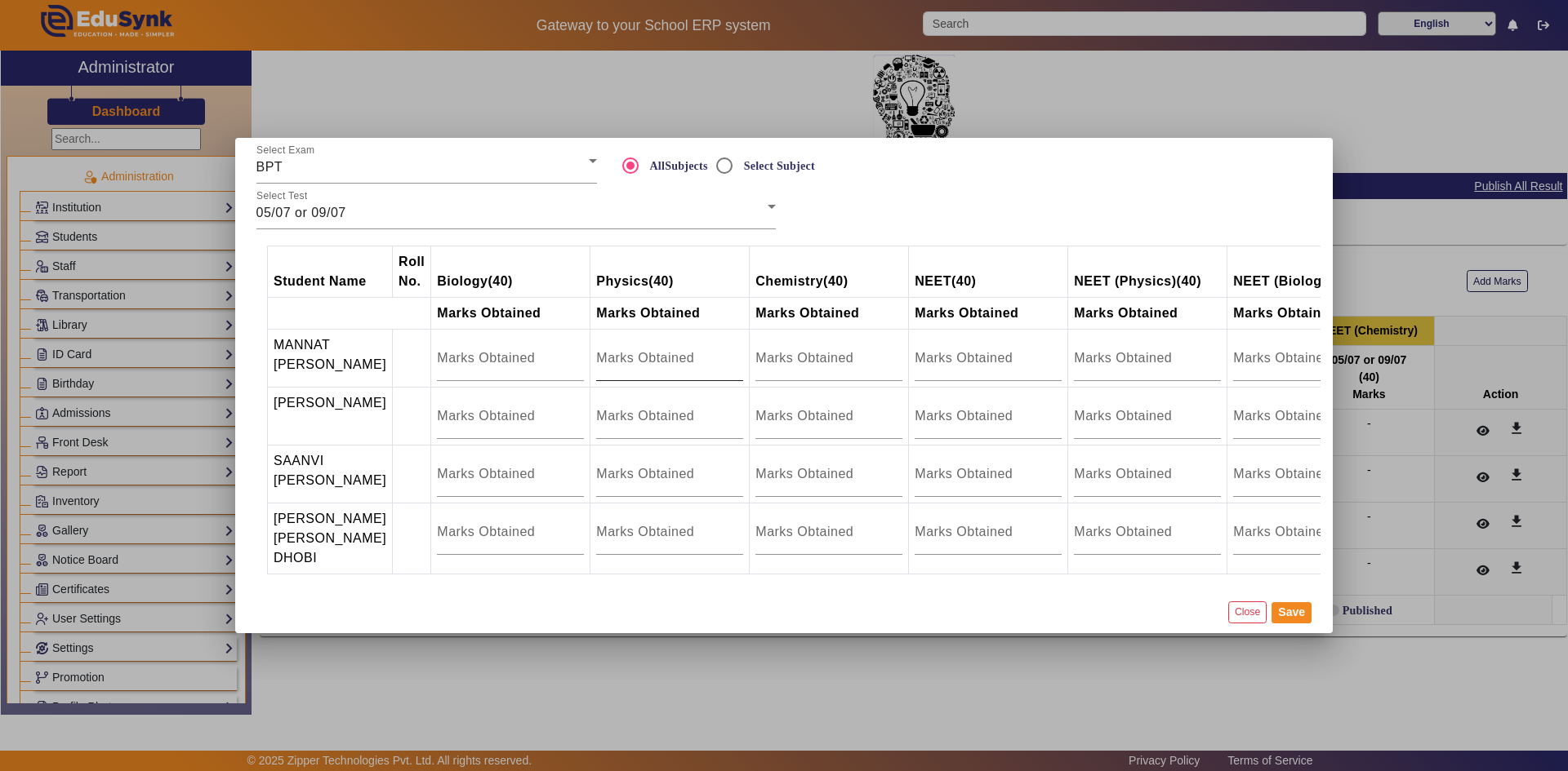
click at [604, 361] on div at bounding box center [670, 358] width 147 height 46
type input "20"
click at [612, 406] on input "number" at bounding box center [670, 416] width 147 height 20
type input "4"
click at [612, 488] on div at bounding box center [670, 473] width 147 height 46
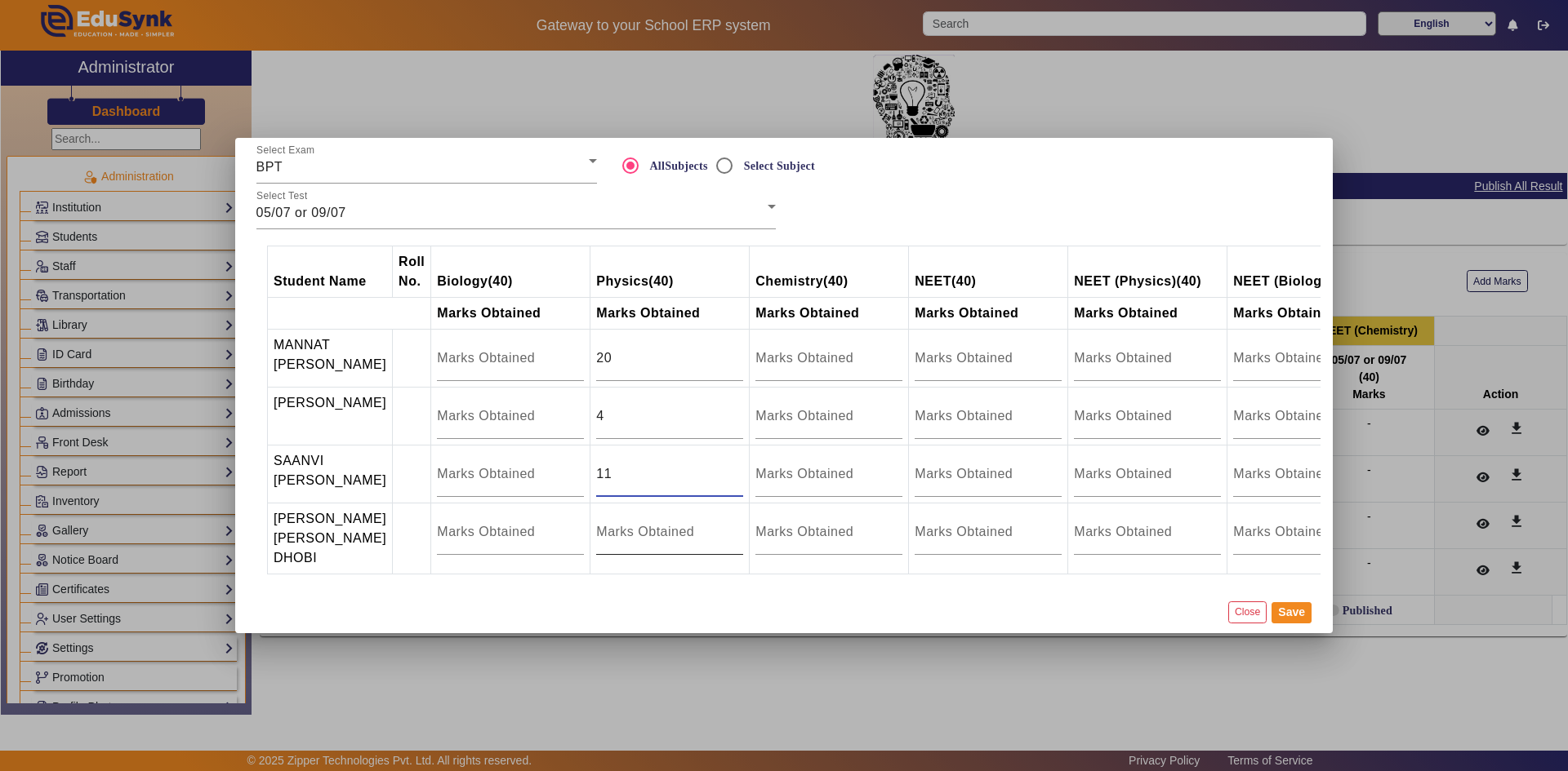
type input "11"
click at [609, 529] on input "number" at bounding box center [670, 532] width 147 height 20
type input "3"
click at [1280, 618] on button "Save" at bounding box center [1292, 613] width 40 height 21
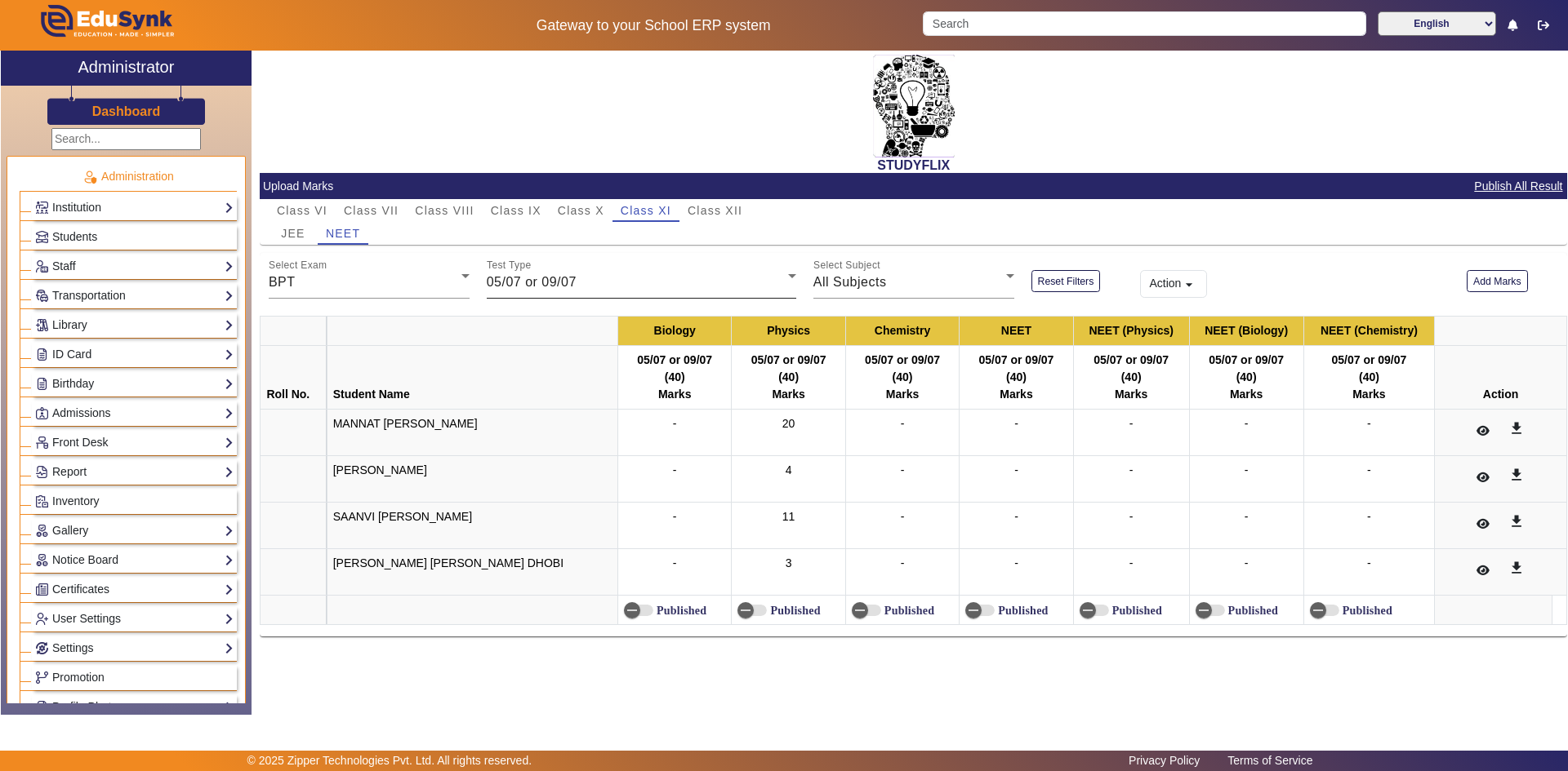
click at [504, 277] on span "05/07 or 09/07" at bounding box center [531, 282] width 90 height 14
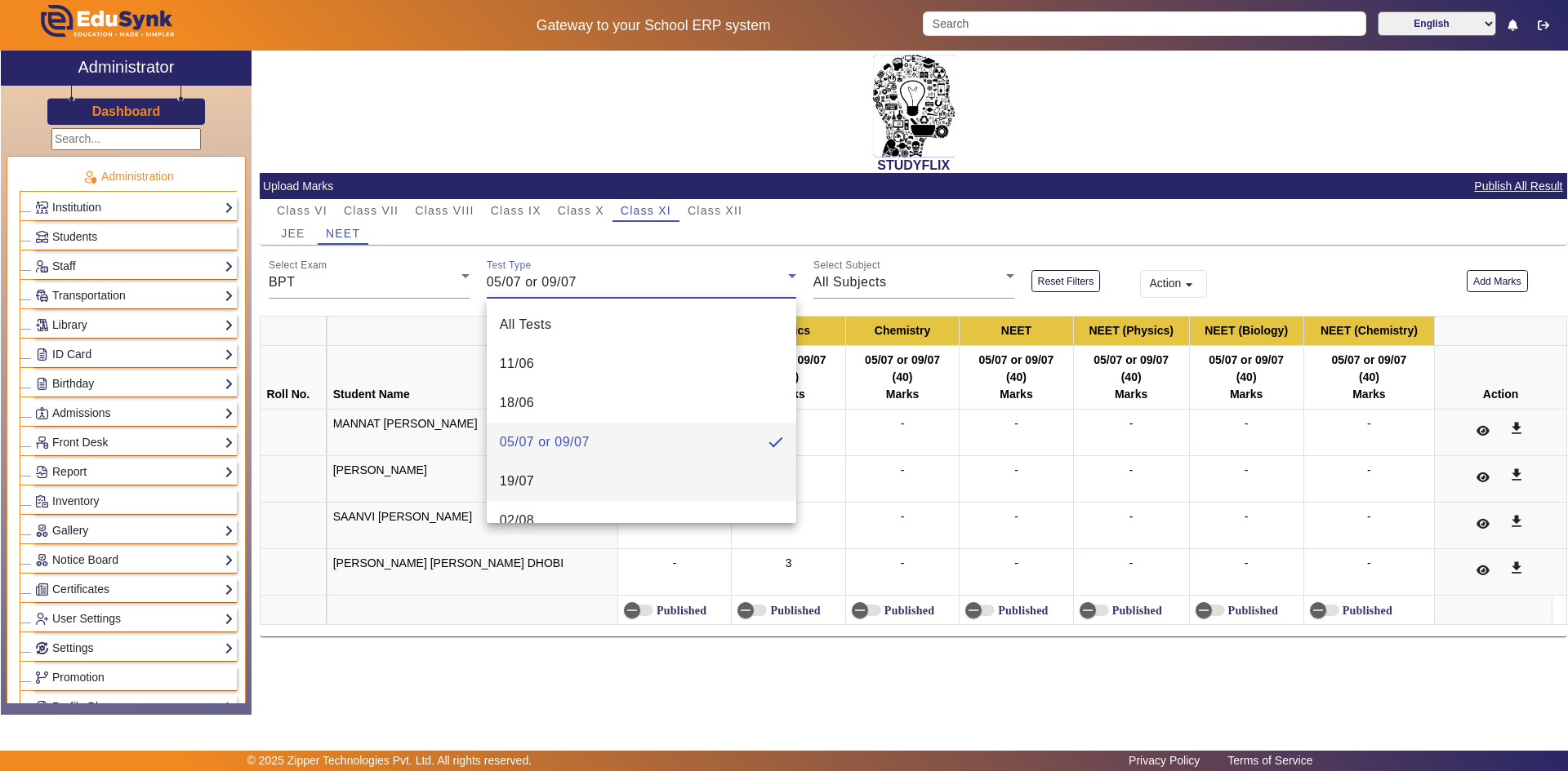
click at [535, 477] on mat-option "19/07" at bounding box center [641, 482] width 310 height 39
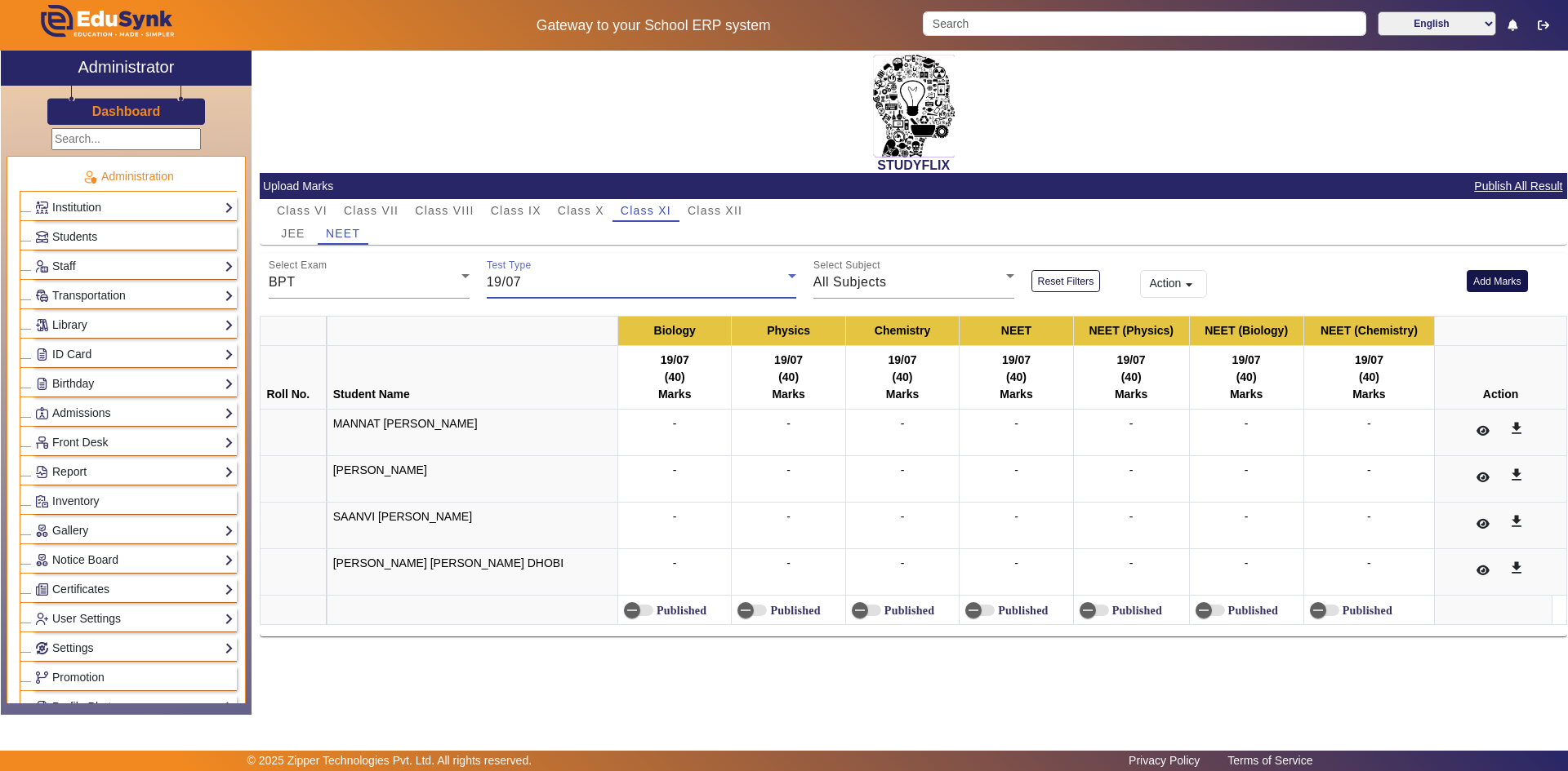
click at [1490, 281] on button "Add Marks" at bounding box center [1497, 282] width 61 height 22
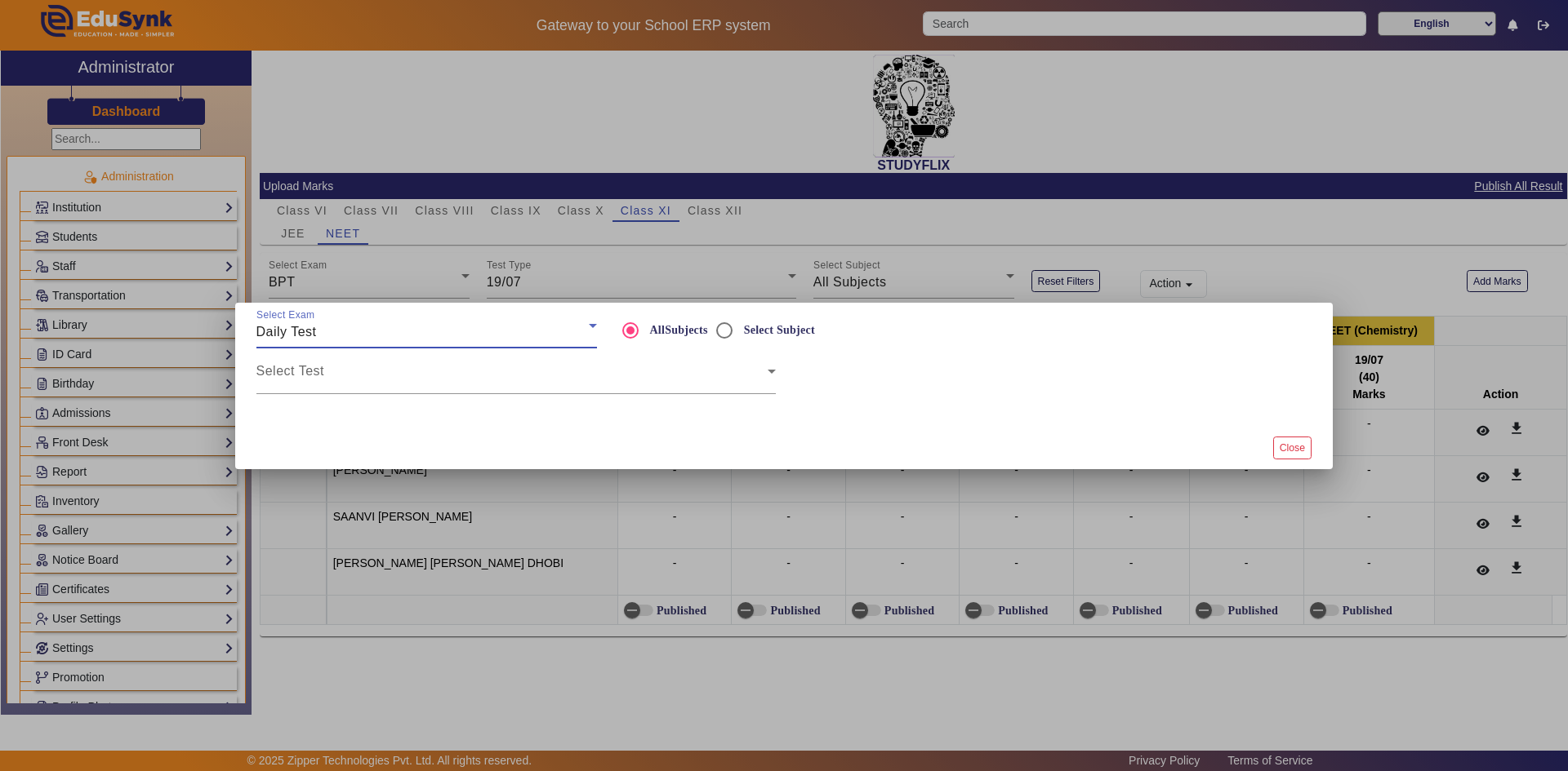
click at [362, 337] on div "Daily Test" at bounding box center [422, 332] width 332 height 20
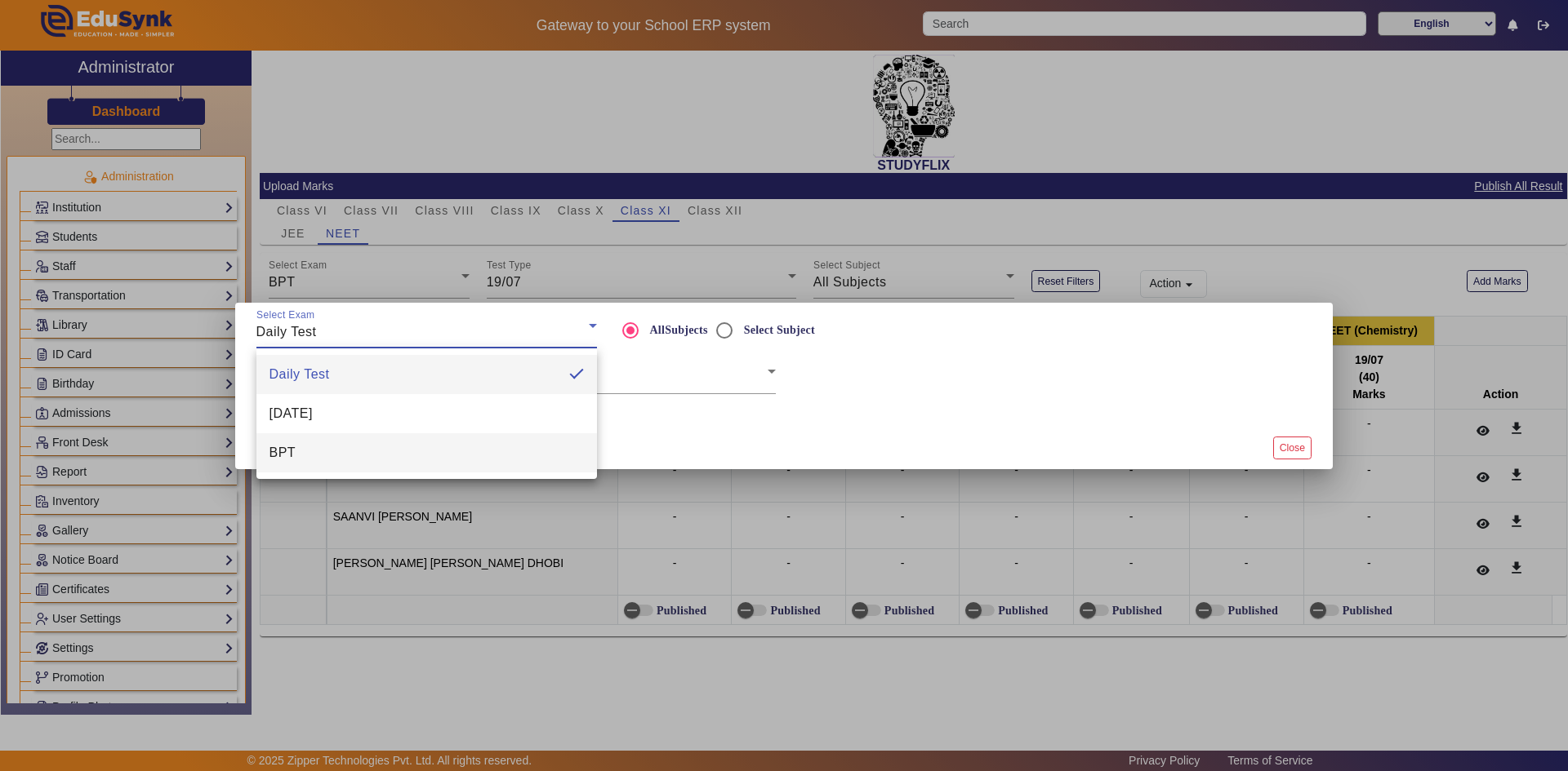
click at [337, 455] on mat-option "BPT" at bounding box center [427, 453] width 341 height 39
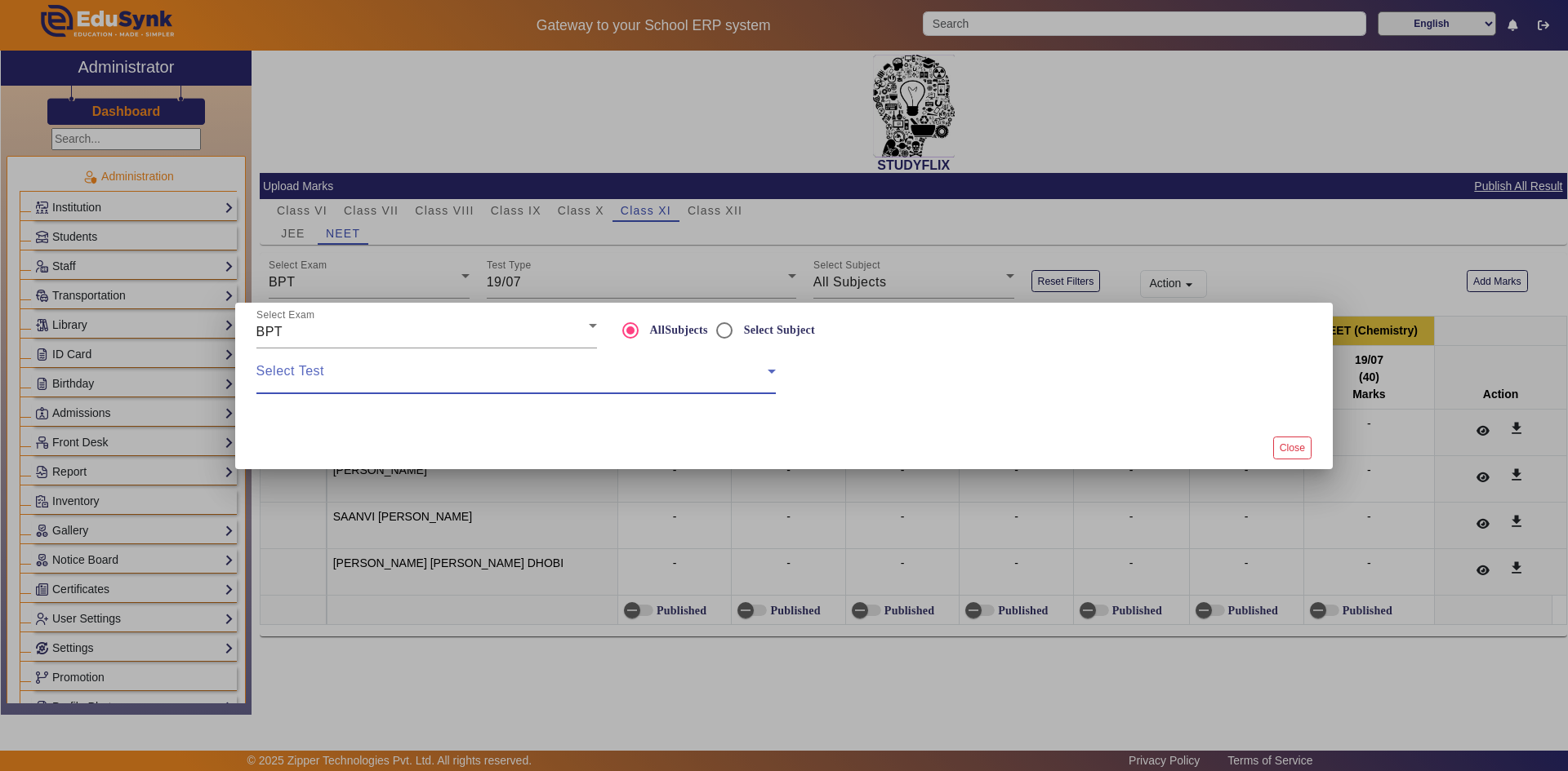
click at [355, 369] on span at bounding box center [512, 378] width 511 height 20
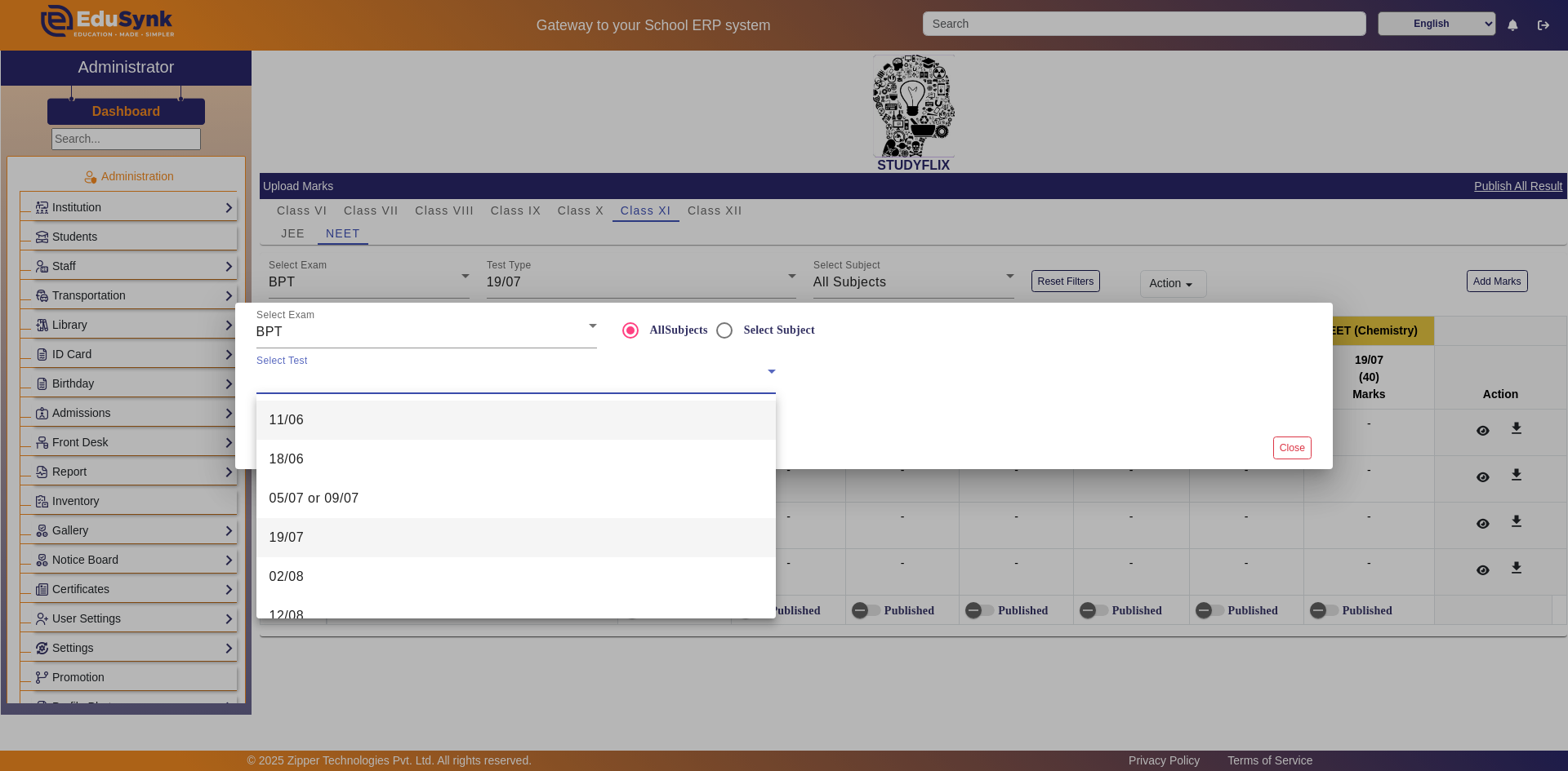
click at [315, 533] on mat-option "19/07" at bounding box center [516, 538] width 519 height 39
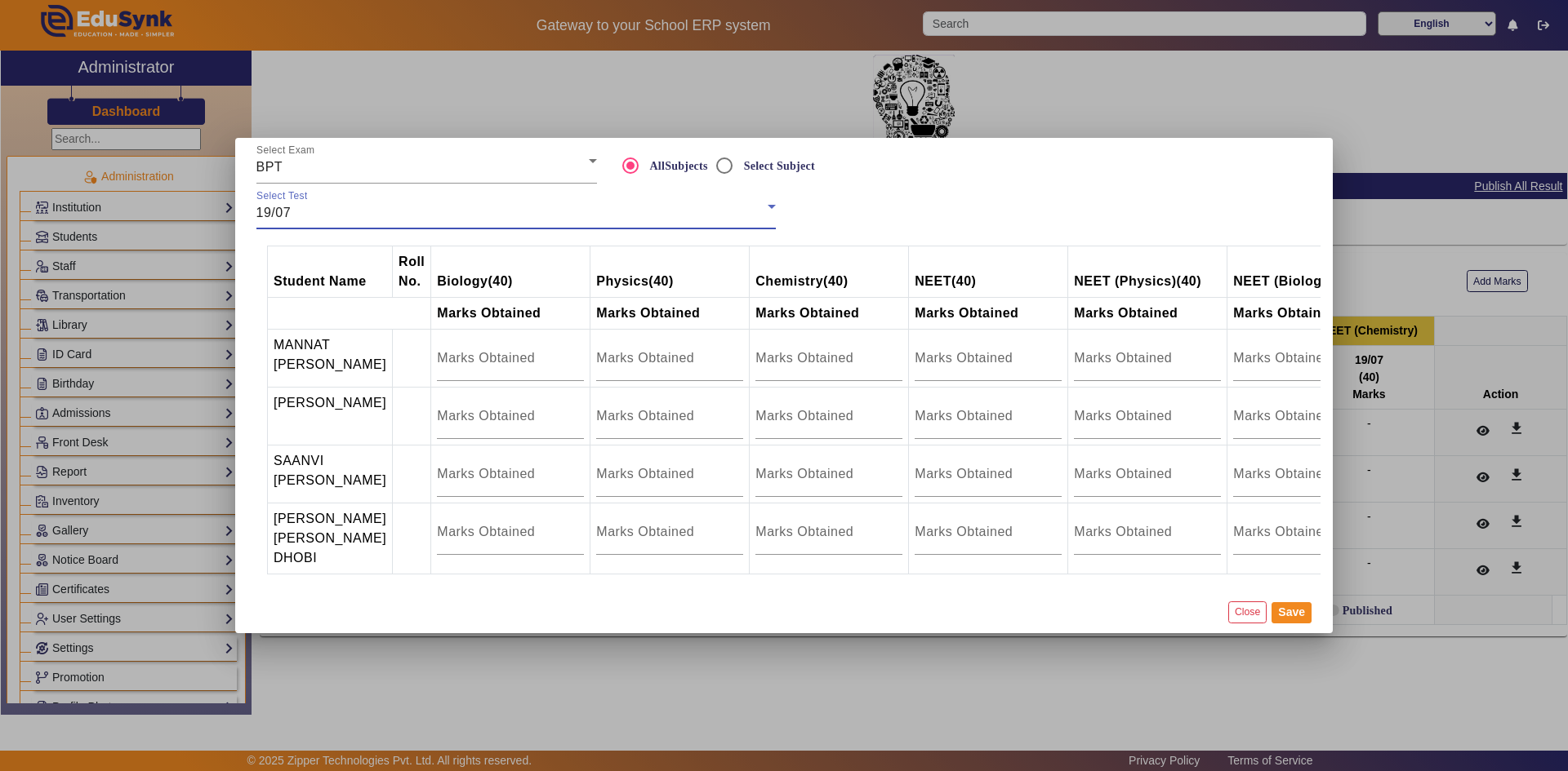
click at [477, 204] on div "19/07" at bounding box center [512, 213] width 511 height 20
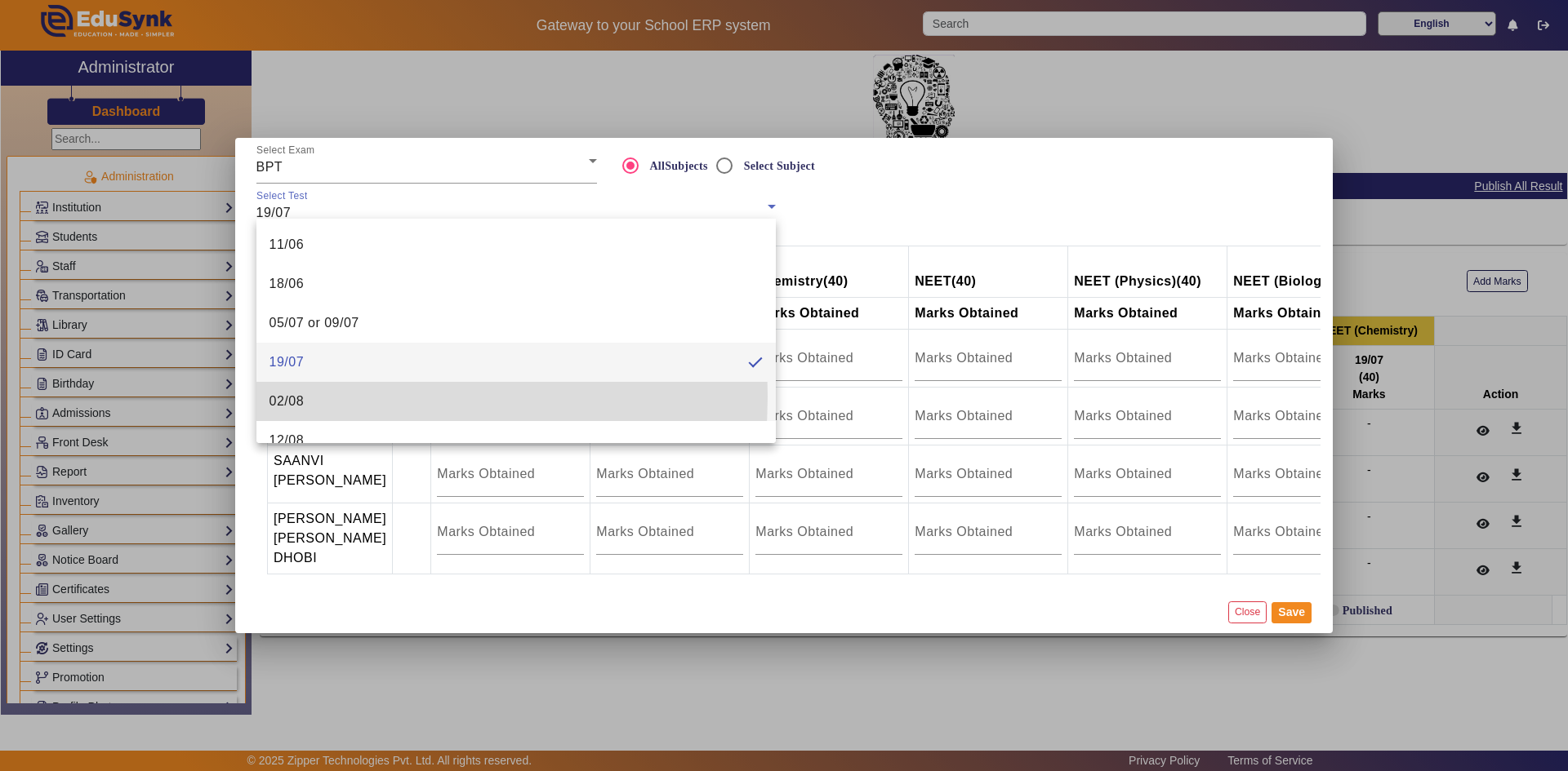
click at [317, 397] on mat-option "02/08" at bounding box center [516, 402] width 519 height 39
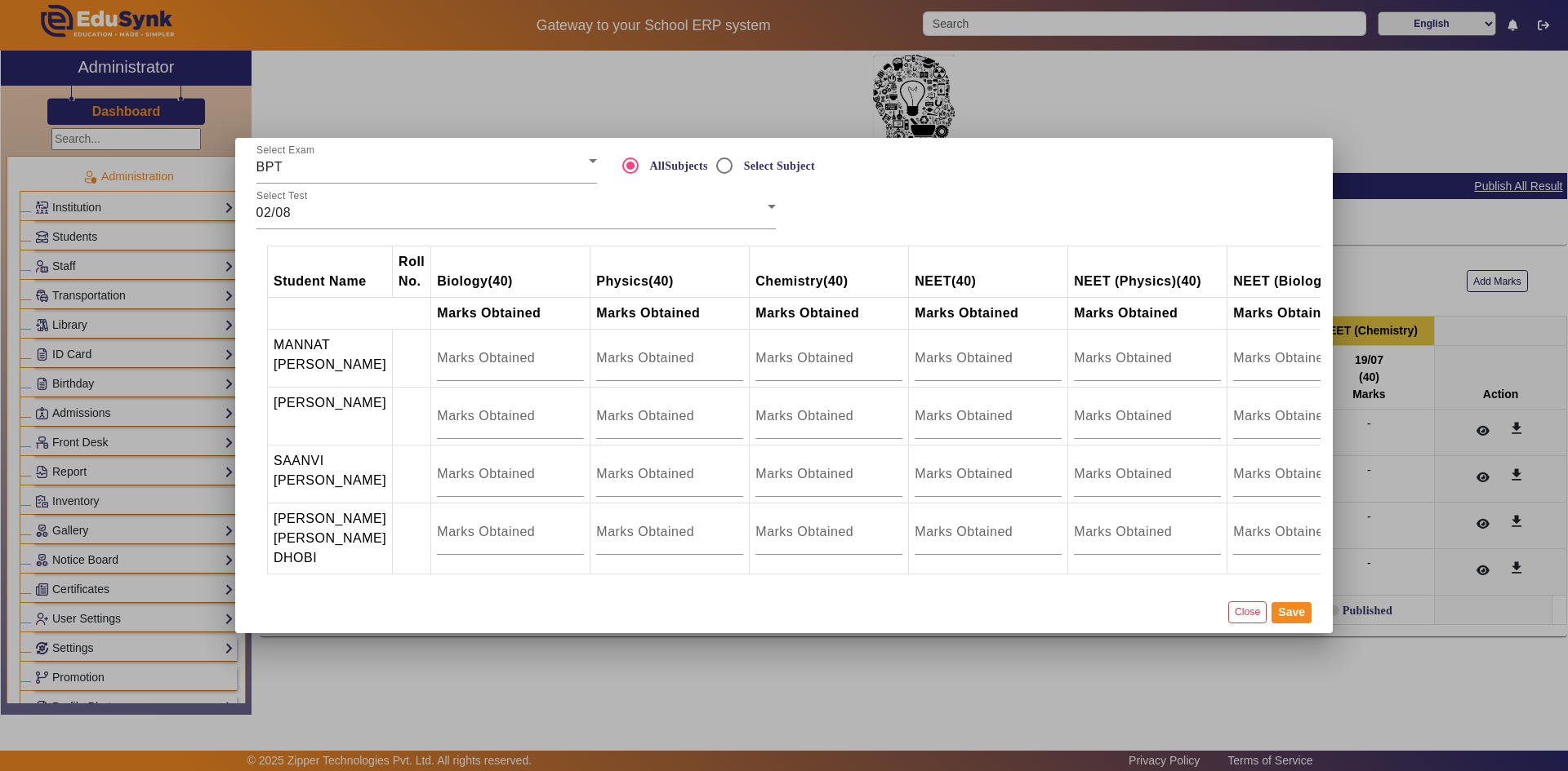
click at [1362, 206] on div at bounding box center [784, 385] width 1568 height 771
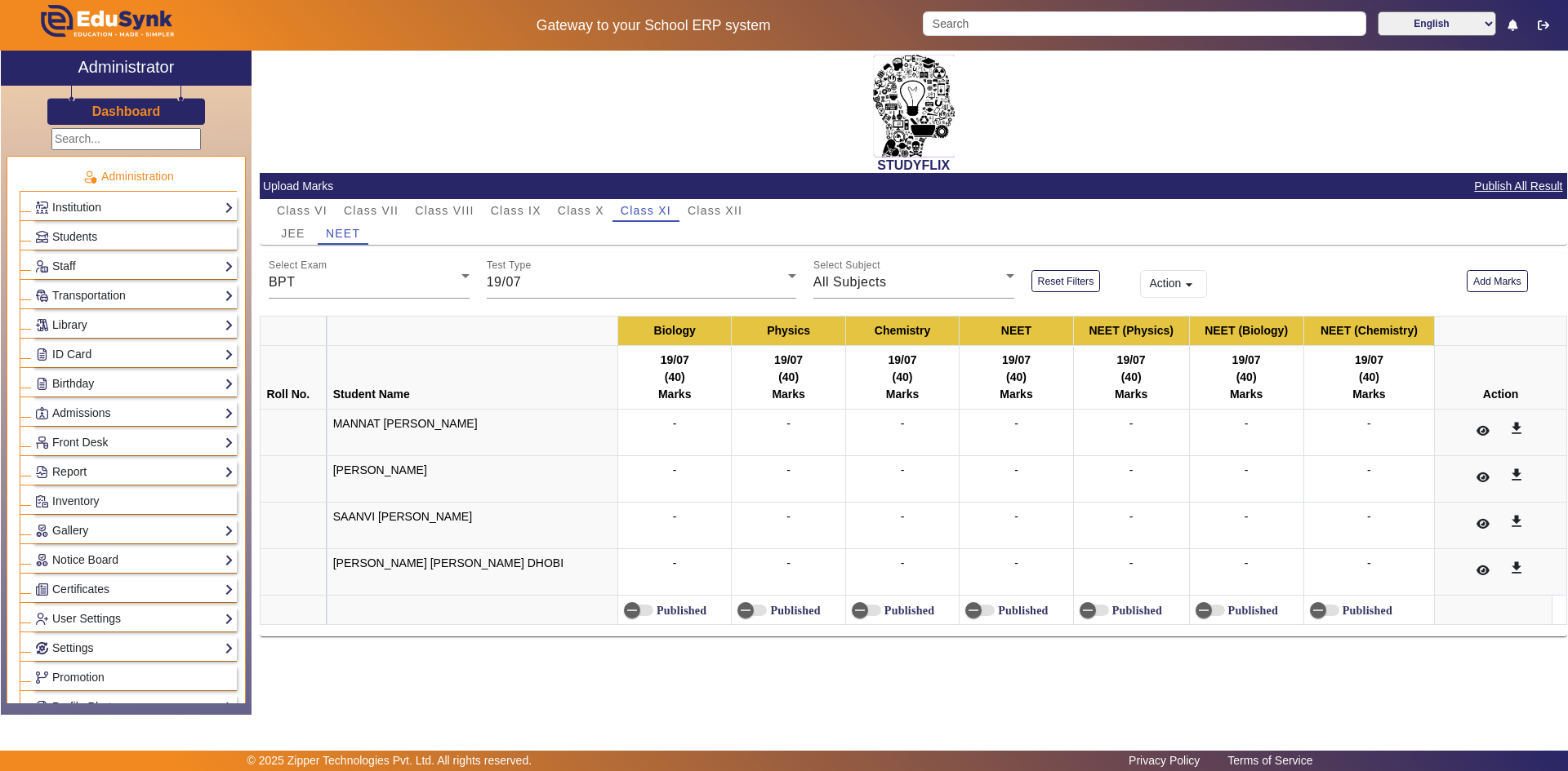
click at [838, 237] on div "[PERSON_NAME]" at bounding box center [914, 233] width 1291 height 23
click at [717, 239] on div "[PERSON_NAME]" at bounding box center [914, 233] width 1291 height 23
click at [878, 234] on div "[PERSON_NAME]" at bounding box center [914, 233] width 1291 height 23
click at [834, 228] on div "[PERSON_NAME]" at bounding box center [914, 233] width 1291 height 23
drag, startPoint x: 878, startPoint y: 166, endPoint x: 958, endPoint y: 166, distance: 80.0
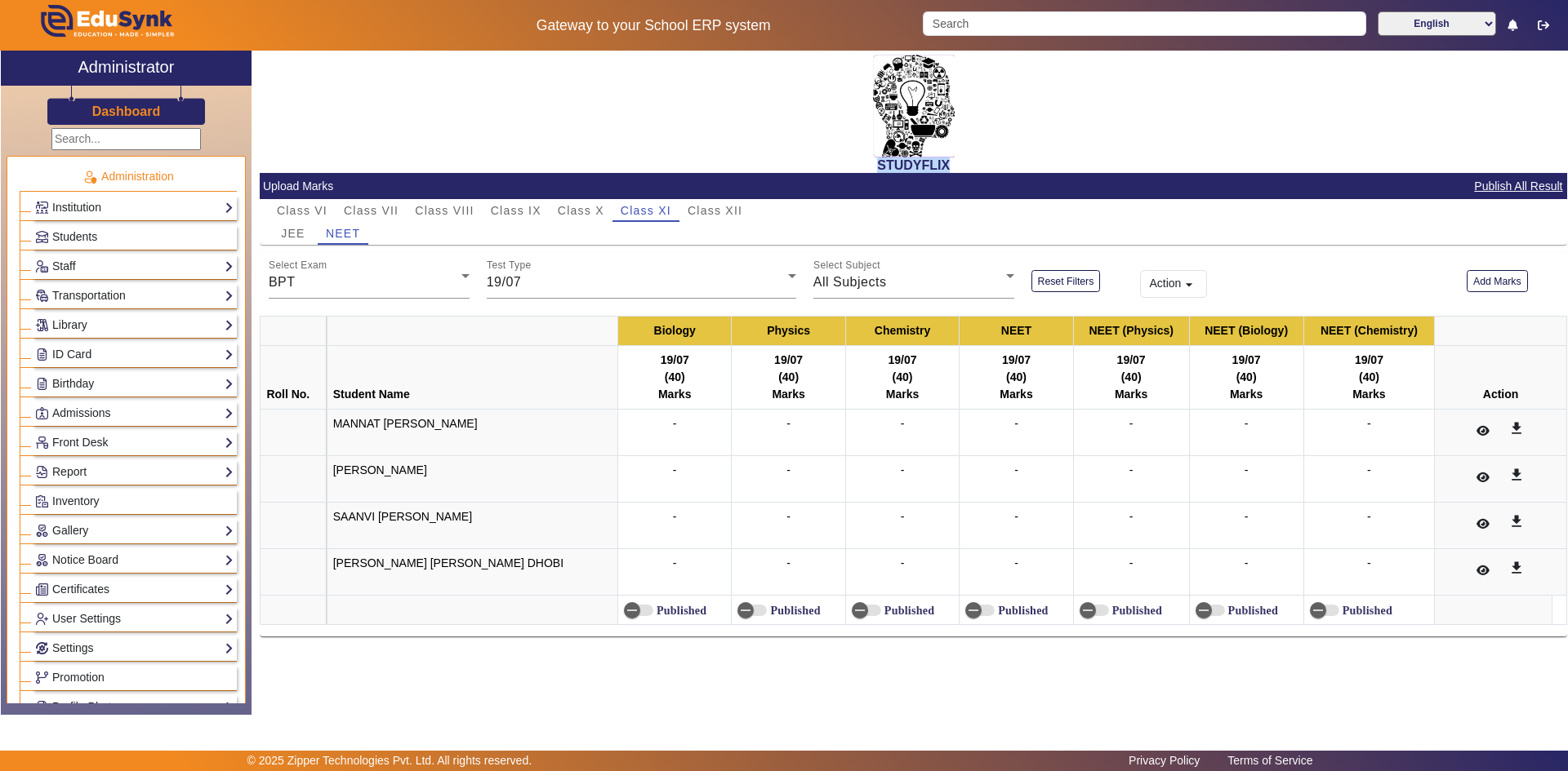
click at [958, 166] on h2 "STUDYFLIX" at bounding box center [913, 165] width 1307 height 16
click at [571, 244] on div "[PERSON_NAME]" at bounding box center [914, 233] width 1291 height 23
drag, startPoint x: 878, startPoint y: 167, endPoint x: 955, endPoint y: 165, distance: 77.0
click at [955, 165] on h2 "STUDYFLIX" at bounding box center [913, 165] width 1307 height 16
click at [292, 237] on span "JEE" at bounding box center [292, 233] width 23 height 11
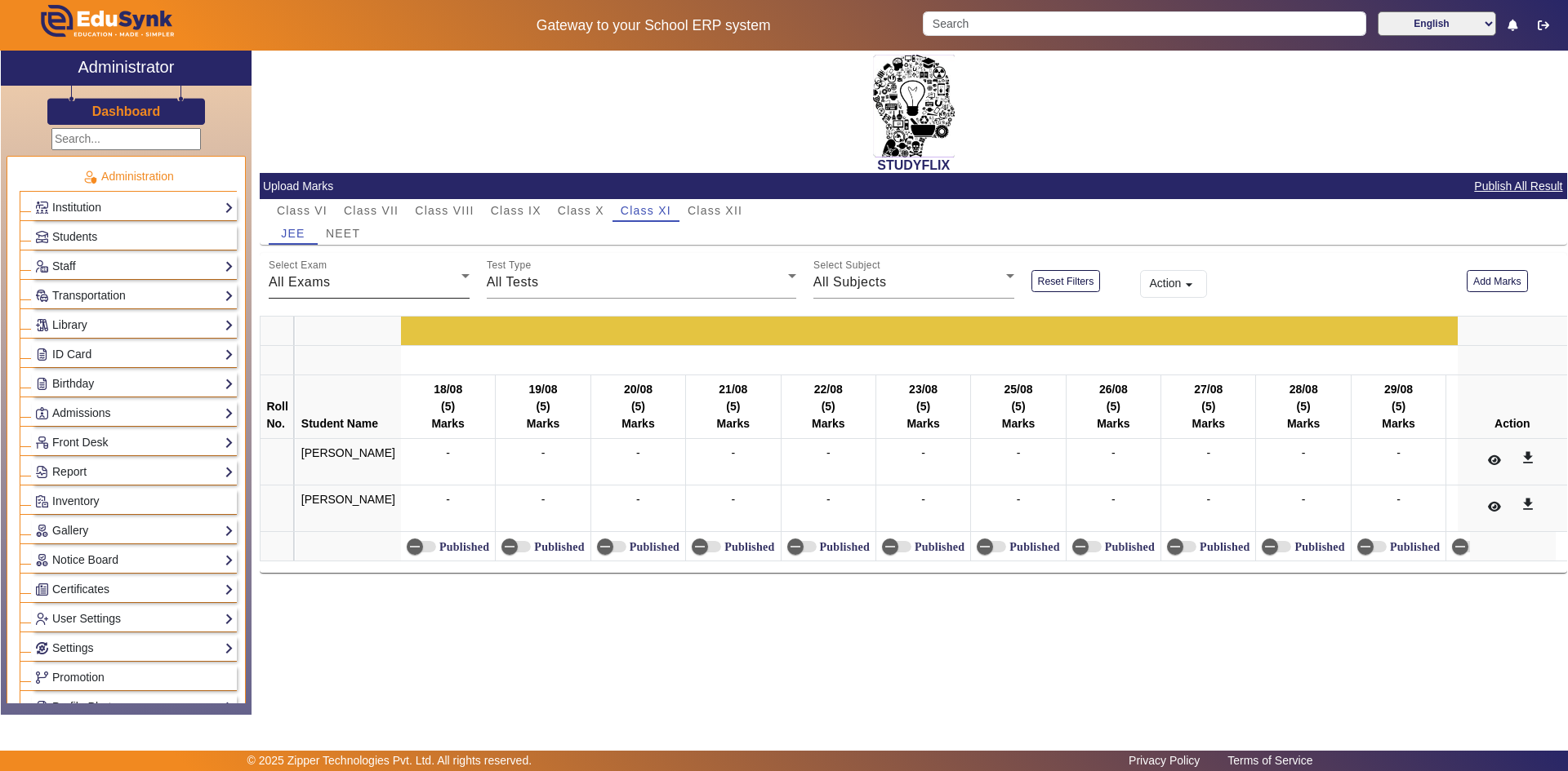
click at [366, 281] on div "All Exams" at bounding box center [365, 282] width 193 height 20
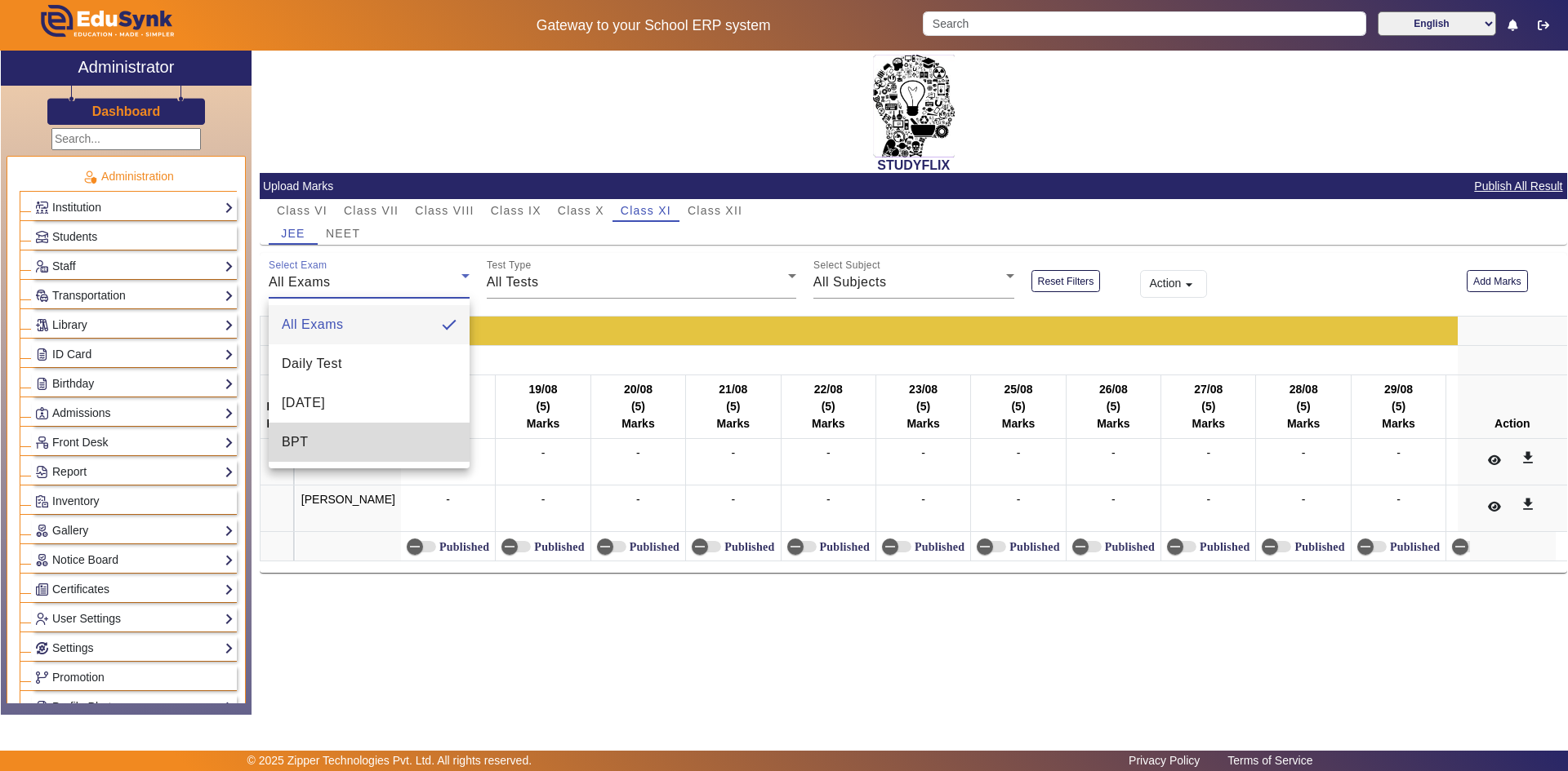
click at [304, 432] on span "BPT" at bounding box center [295, 442] width 27 height 20
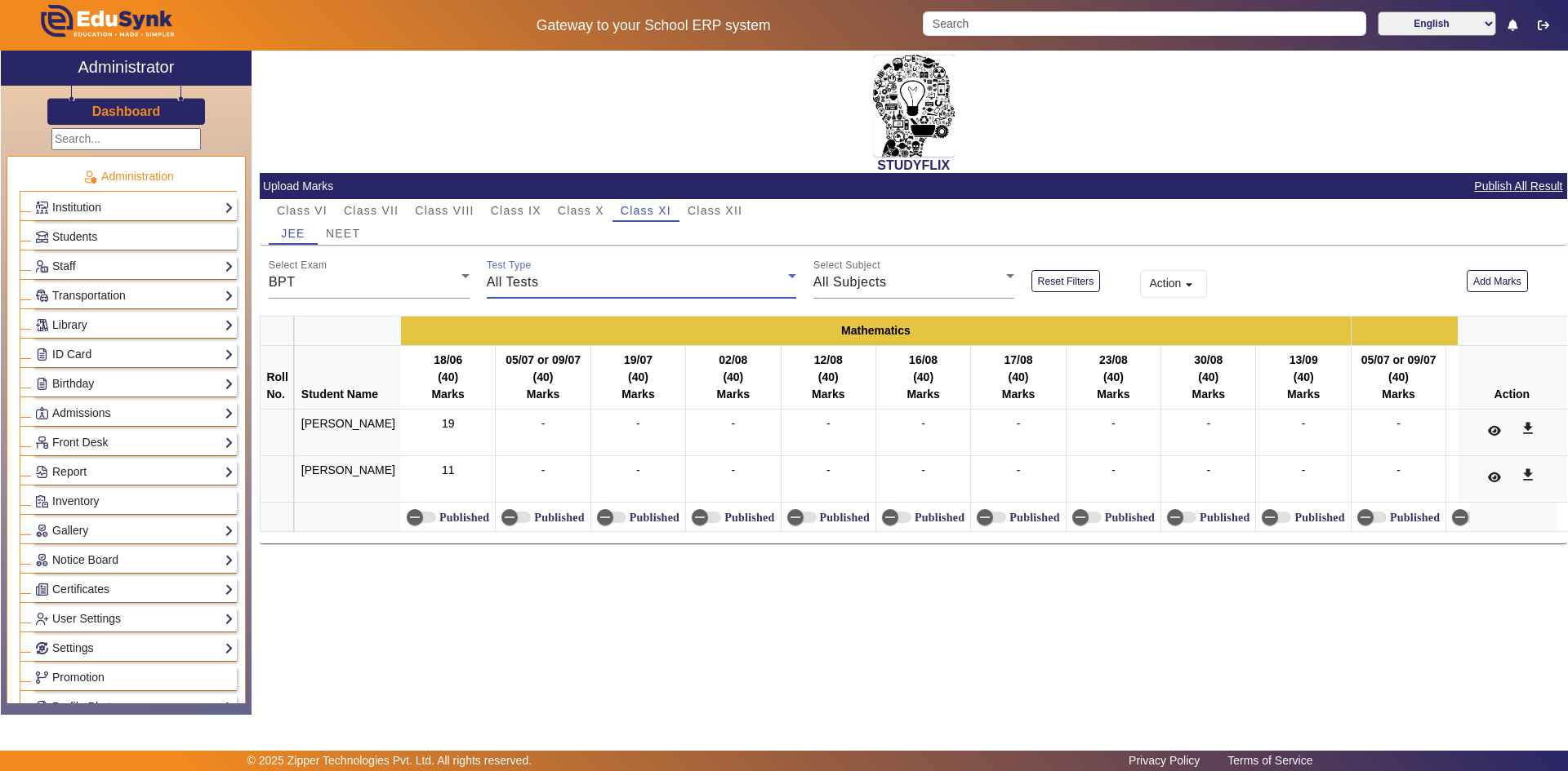
click at [564, 286] on div "All Tests" at bounding box center [637, 282] width 302 height 20
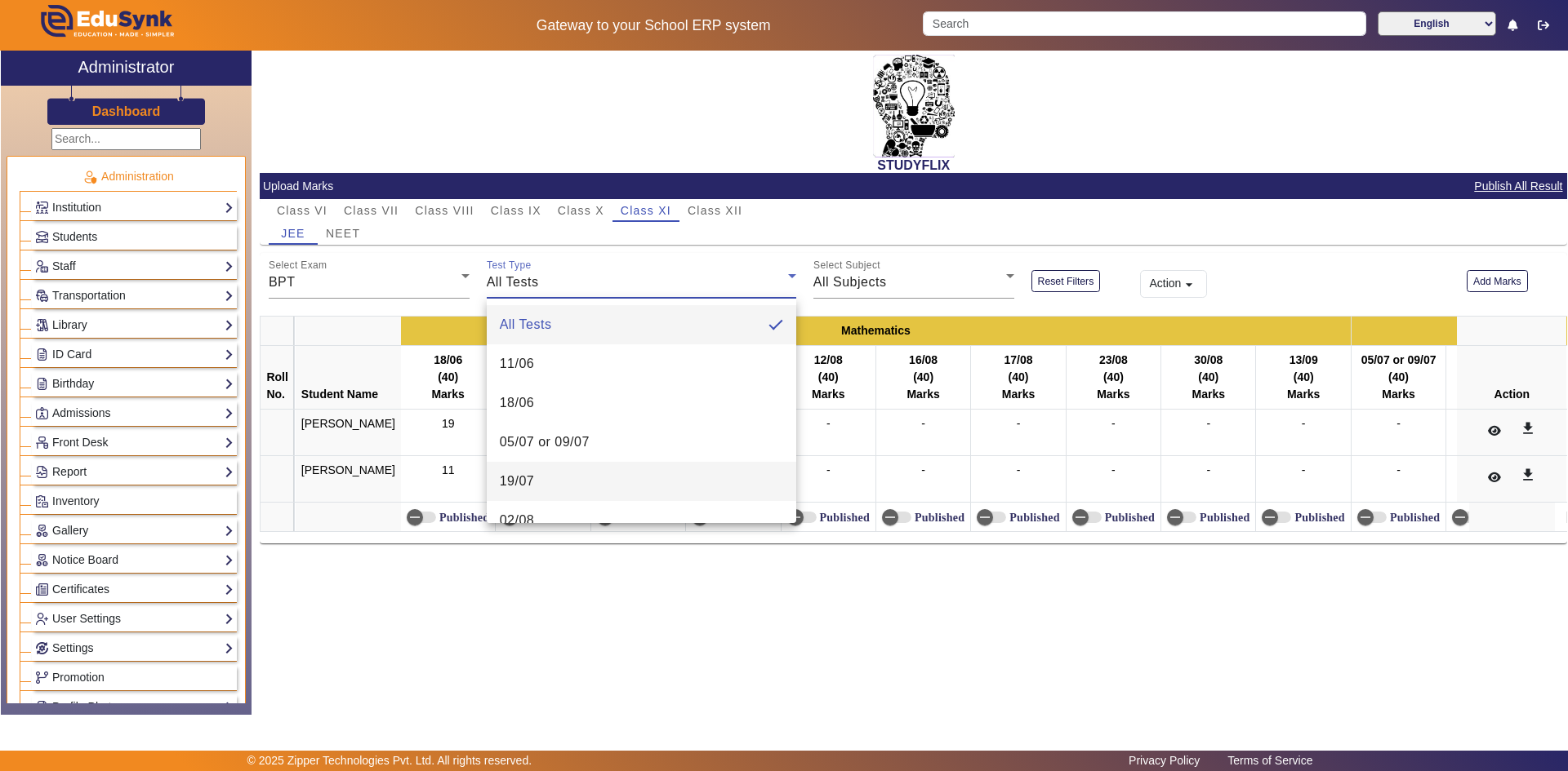
scroll to position [82, 0]
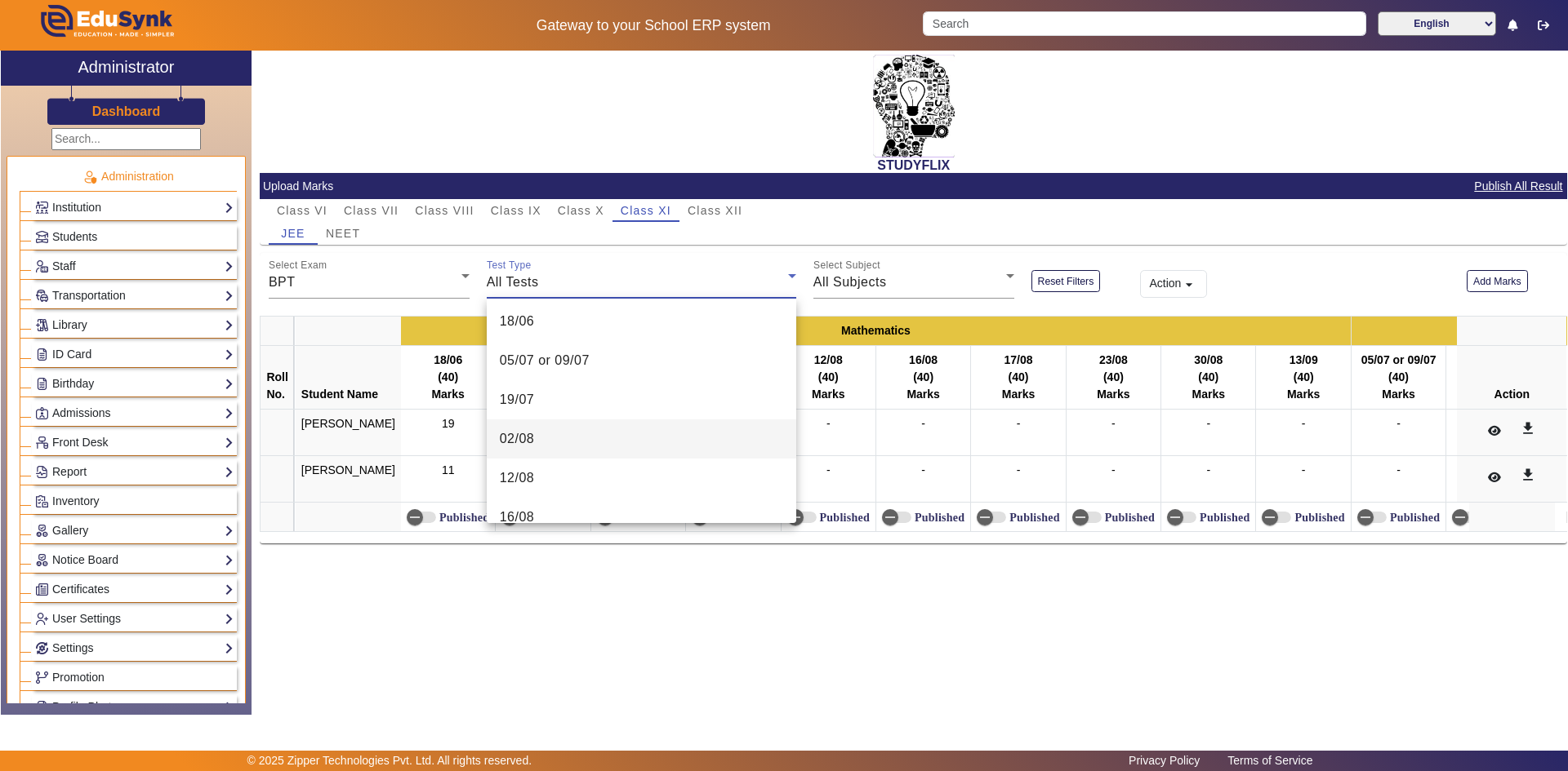
click at [545, 444] on mat-option "02/08" at bounding box center [641, 439] width 310 height 39
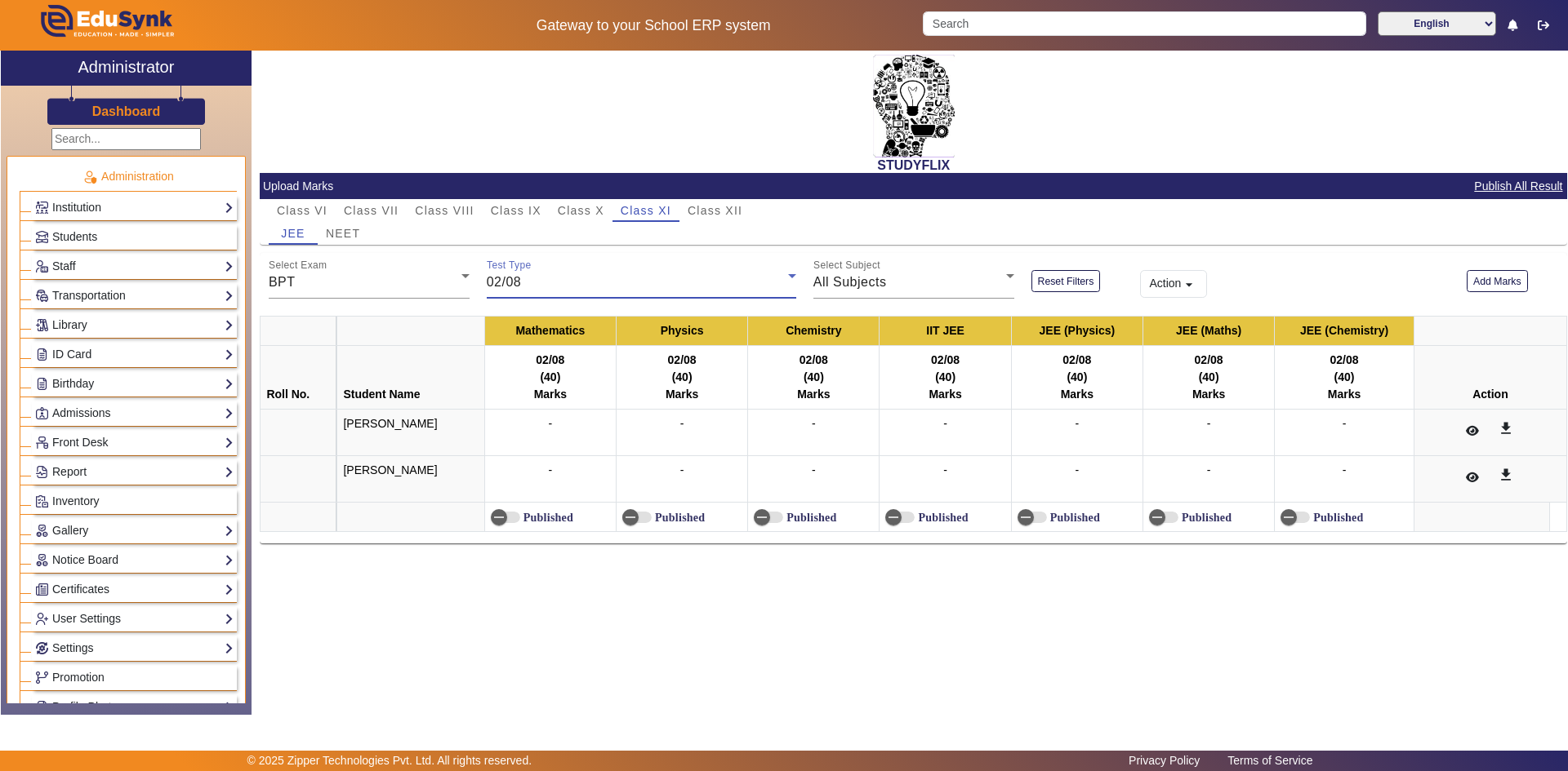
click at [541, 286] on div "02/08" at bounding box center [637, 282] width 302 height 20
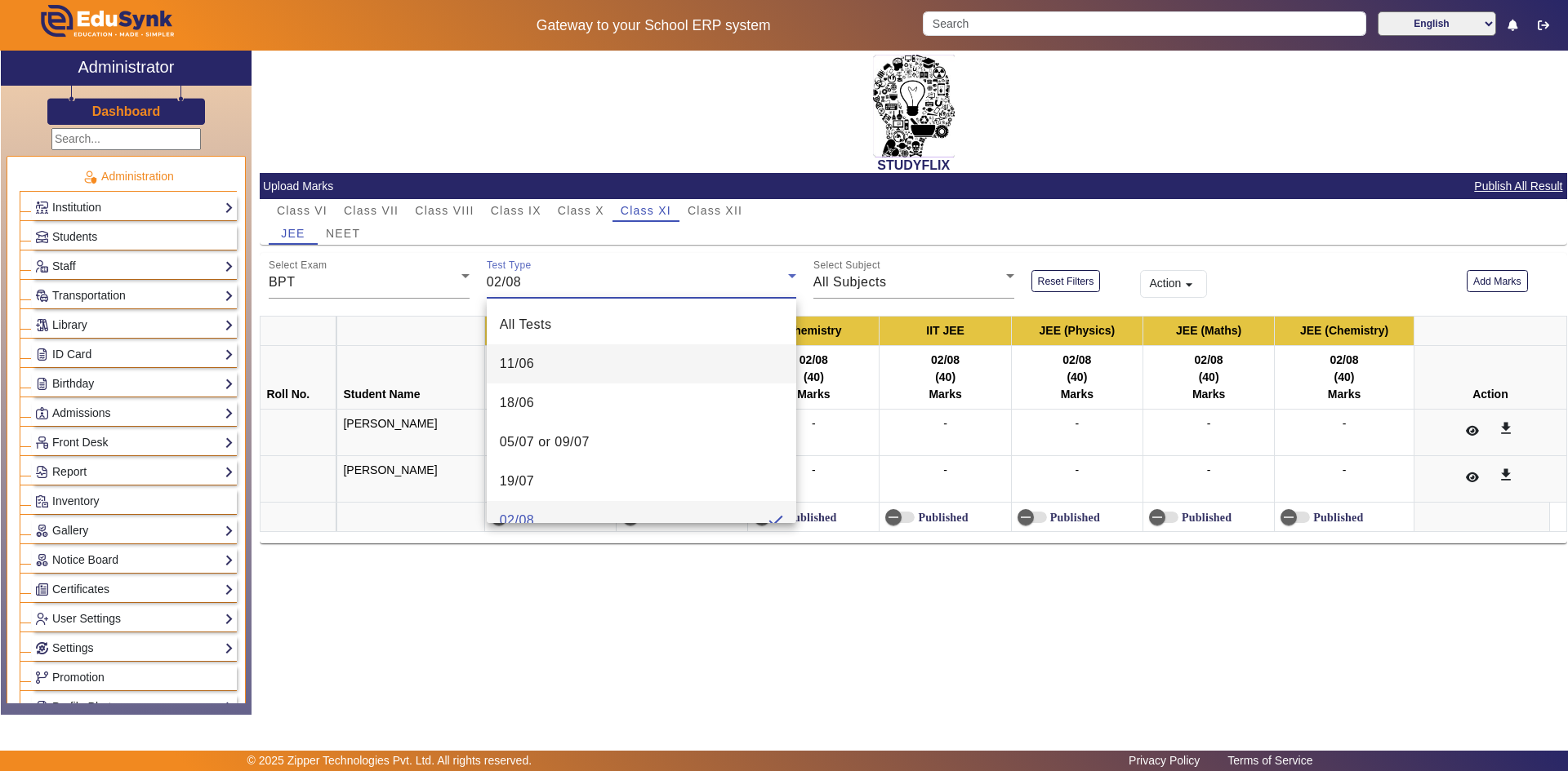
scroll to position [17, 0]
click at [554, 385] on mat-option "18/06" at bounding box center [641, 386] width 310 height 39
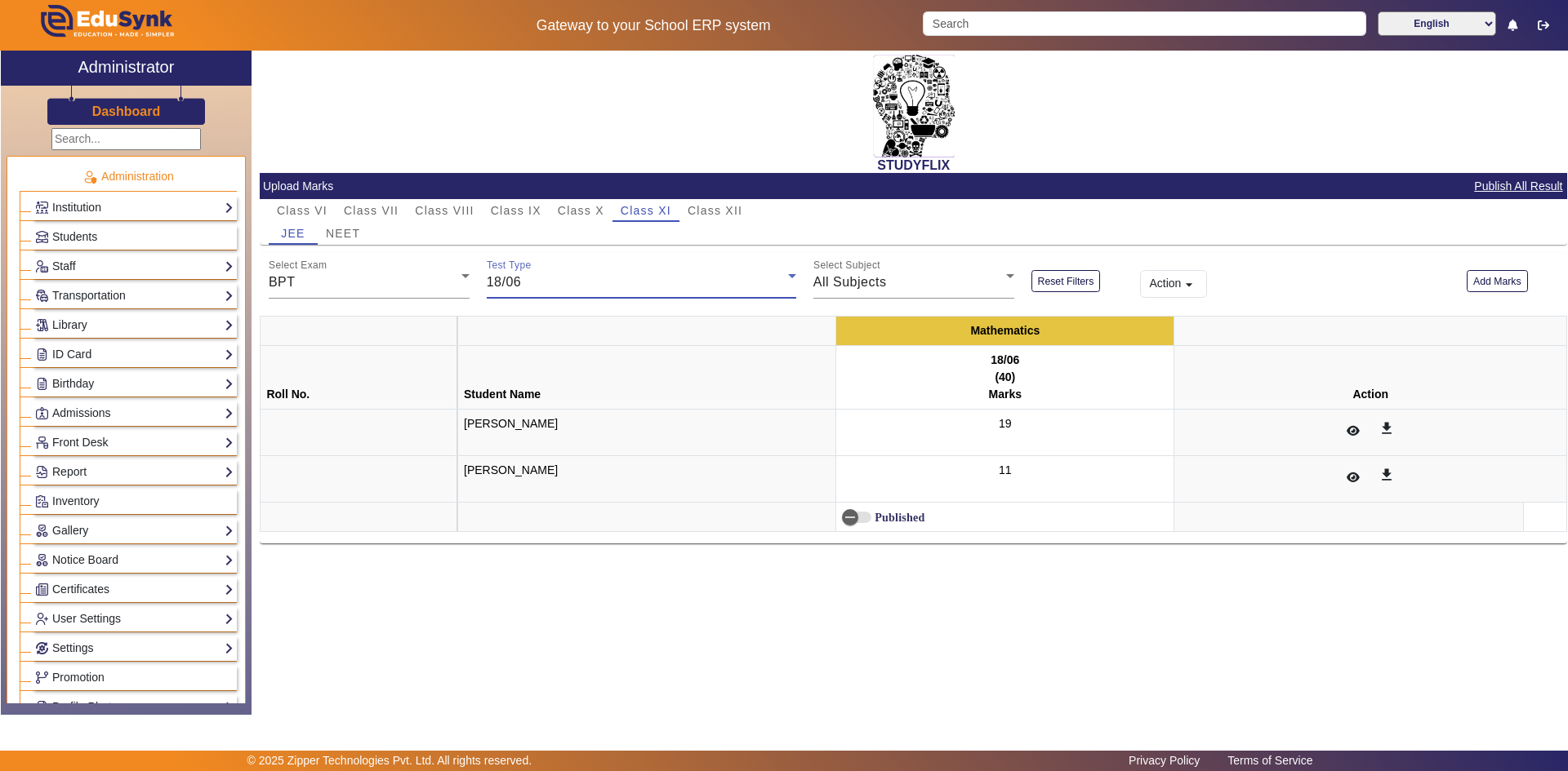
click at [569, 291] on div "18/06" at bounding box center [637, 282] width 302 height 20
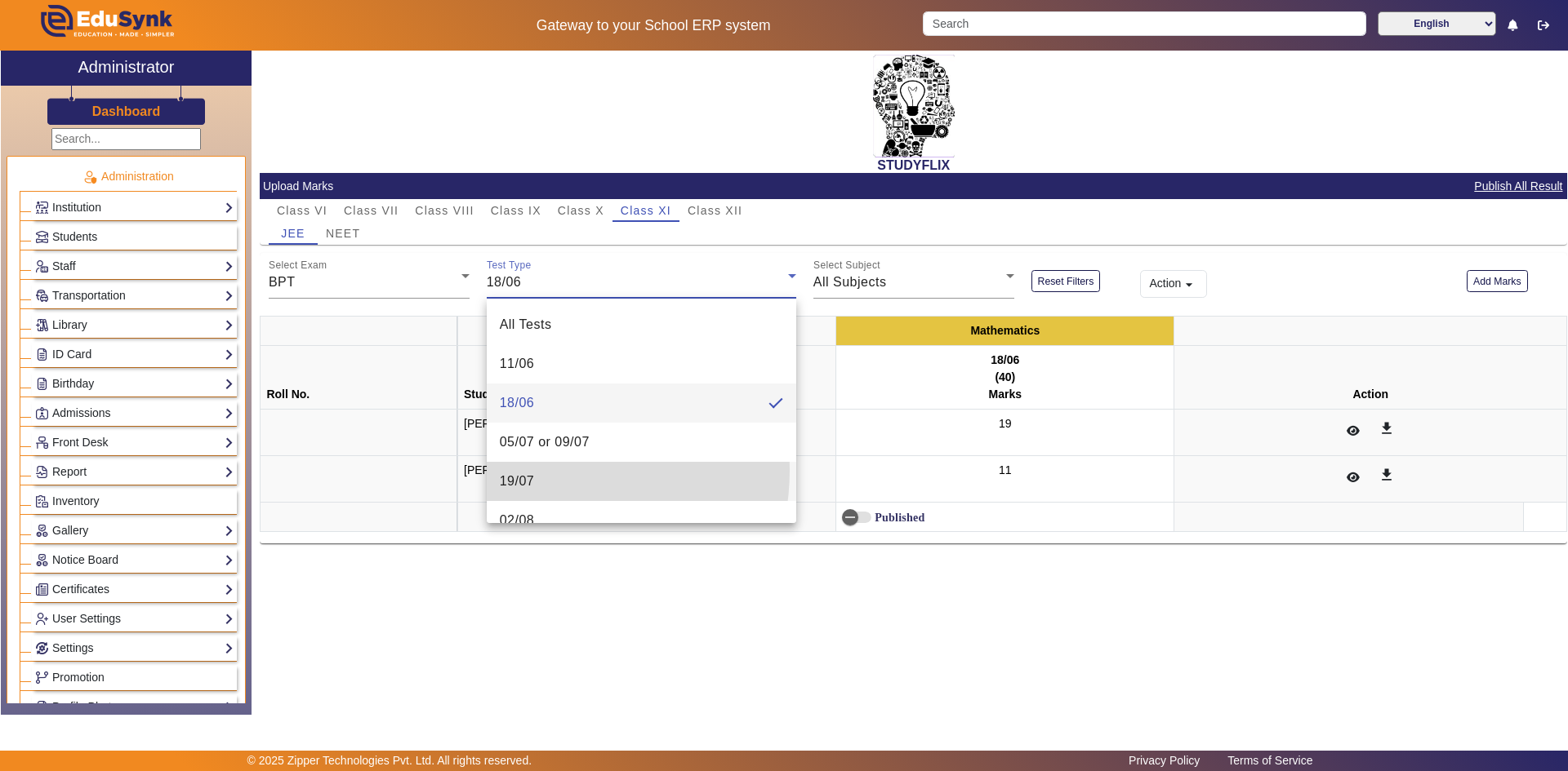
click at [541, 471] on mat-option "19/07" at bounding box center [641, 482] width 310 height 39
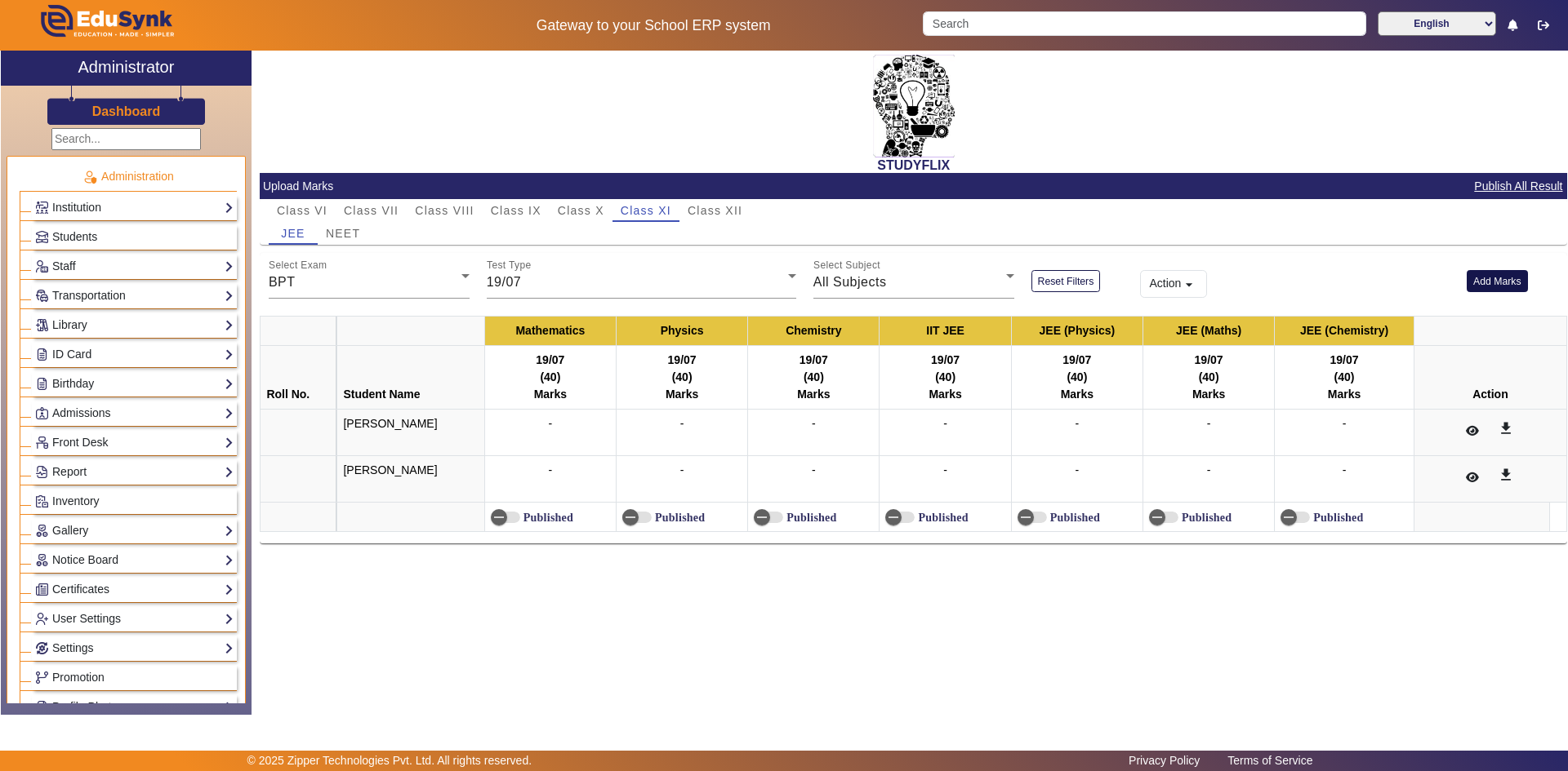
click at [1484, 275] on button "Add Marks" at bounding box center [1497, 282] width 61 height 22
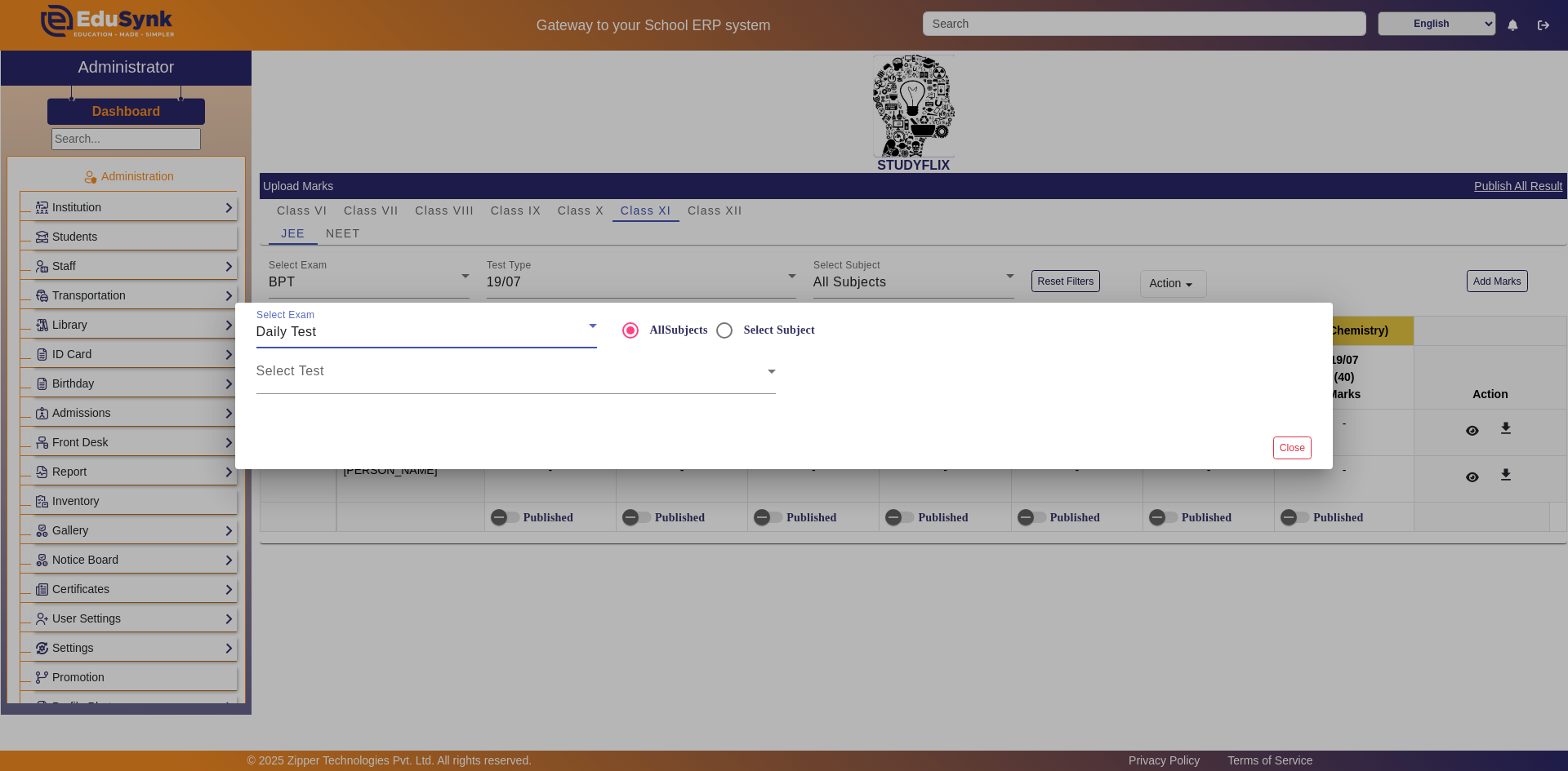
click at [420, 337] on div "Daily Test" at bounding box center [422, 332] width 332 height 20
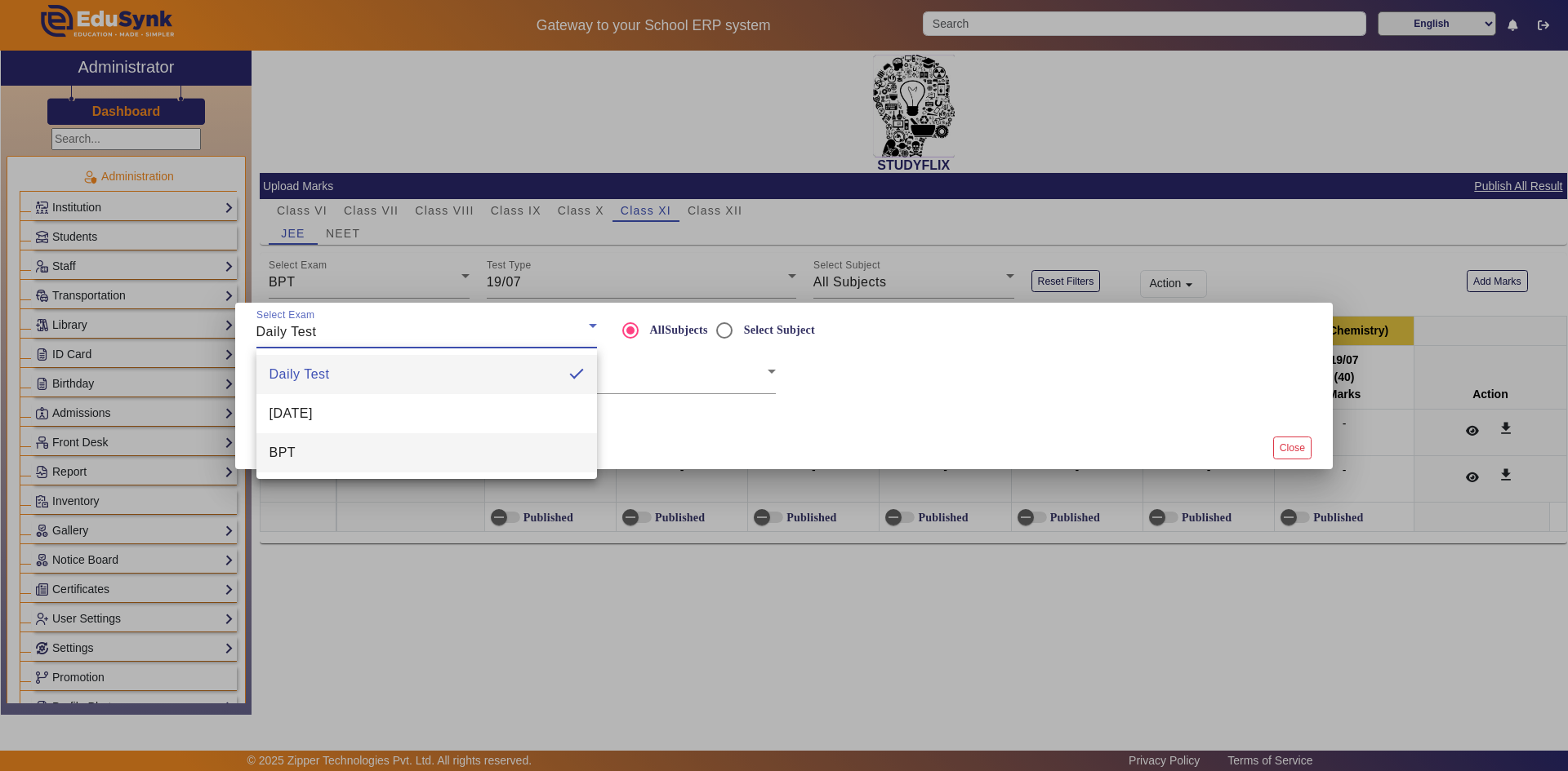
click at [372, 448] on mat-option "BPT" at bounding box center [427, 453] width 341 height 39
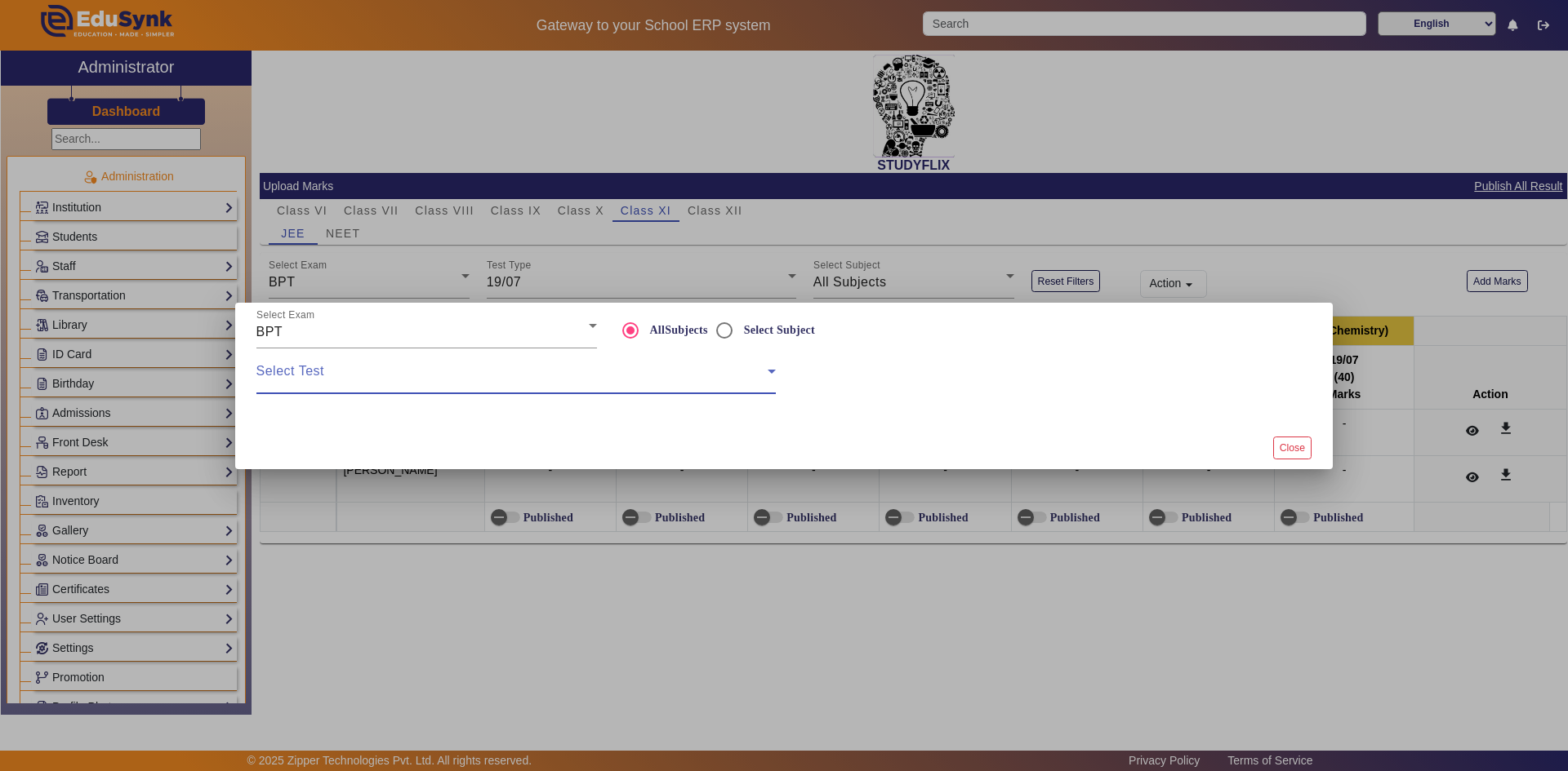
click at [389, 379] on span at bounding box center [512, 378] width 511 height 20
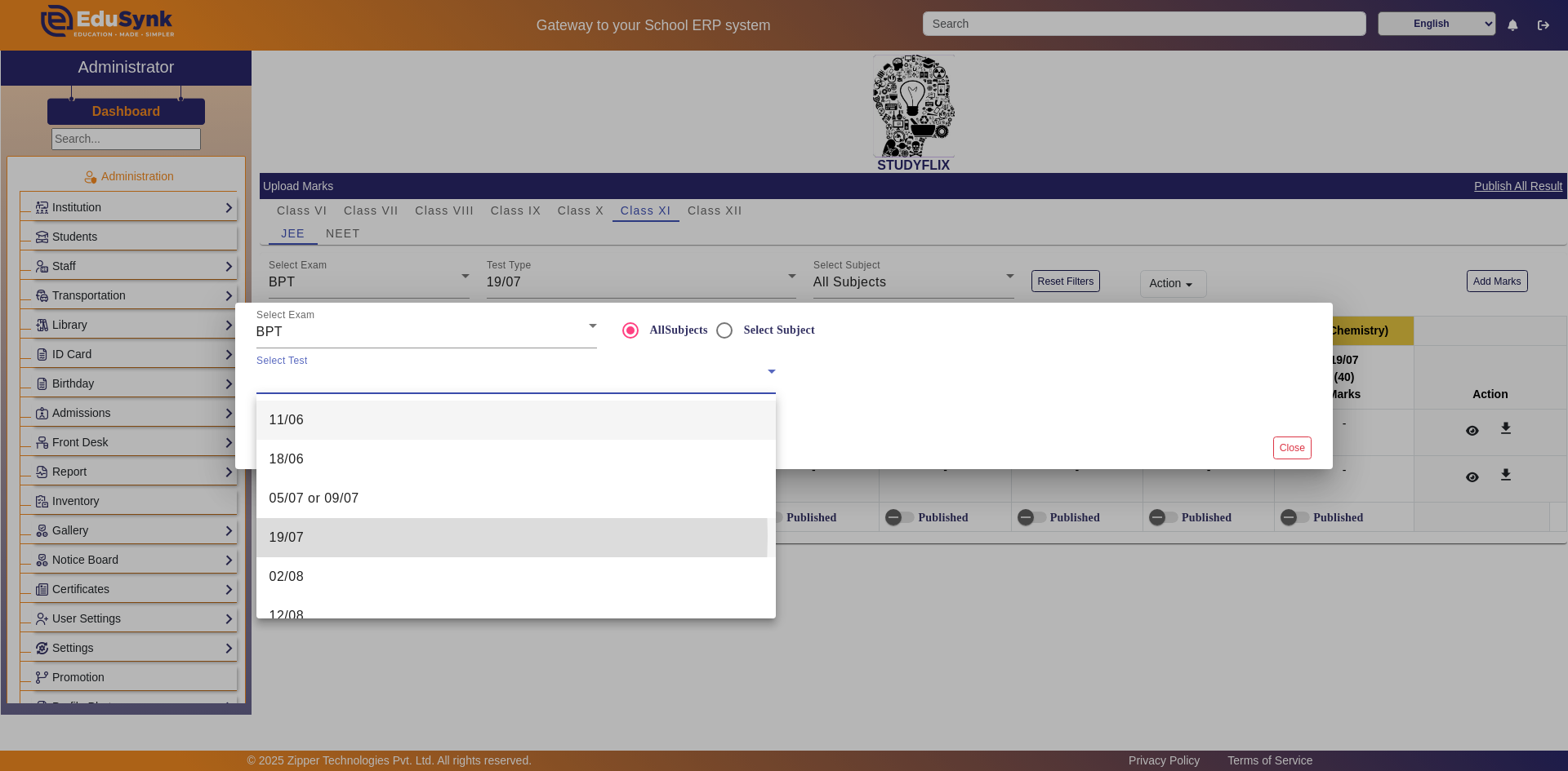
click at [304, 537] on span "19/07" at bounding box center [288, 538] width 35 height 20
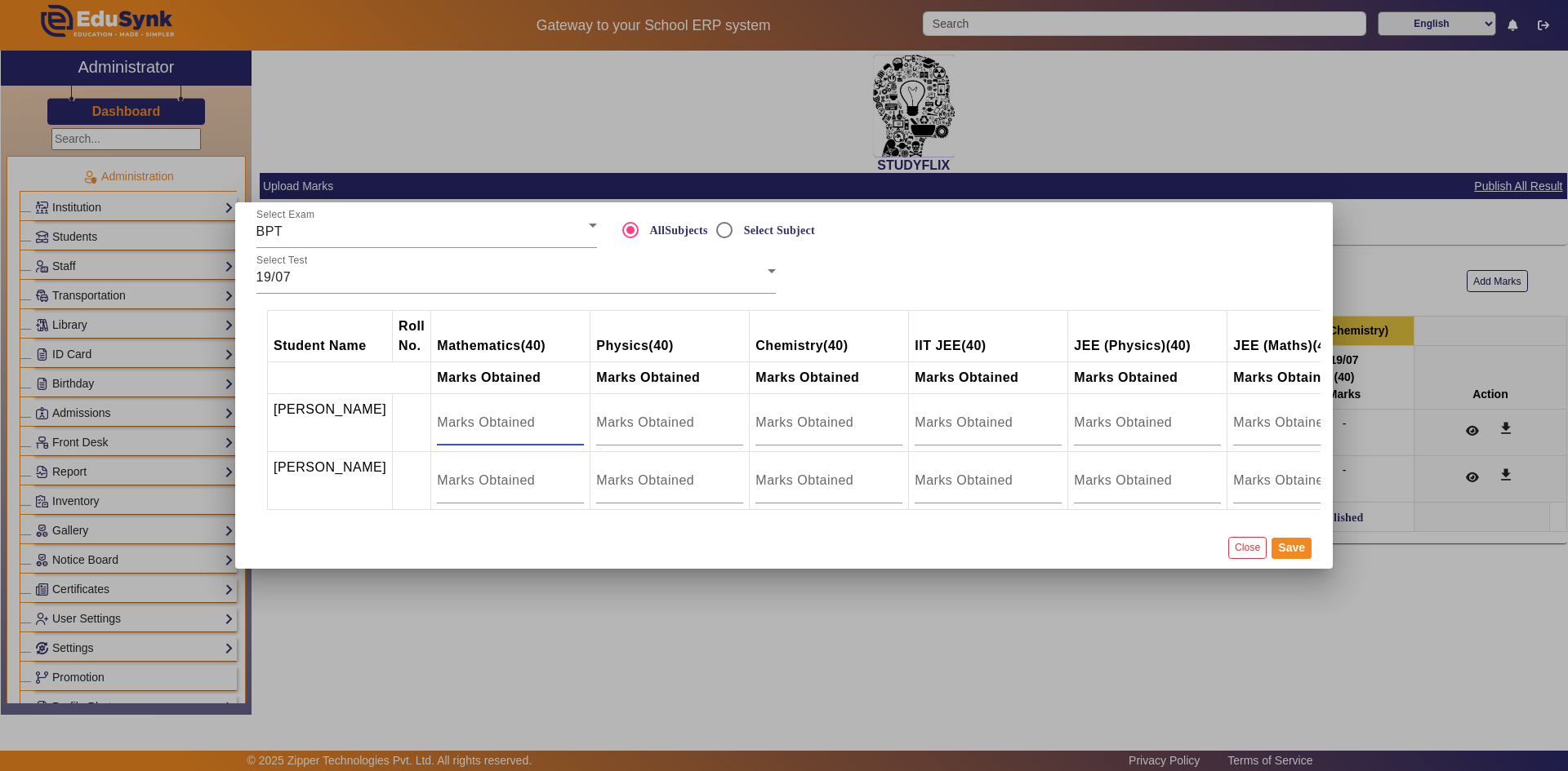
click at [479, 417] on input "number" at bounding box center [511, 422] width 147 height 20
type input "18"
click at [441, 471] on input "number" at bounding box center [511, 480] width 147 height 20
type input "13.5"
click at [1288, 557] on button "Save" at bounding box center [1292, 548] width 40 height 21
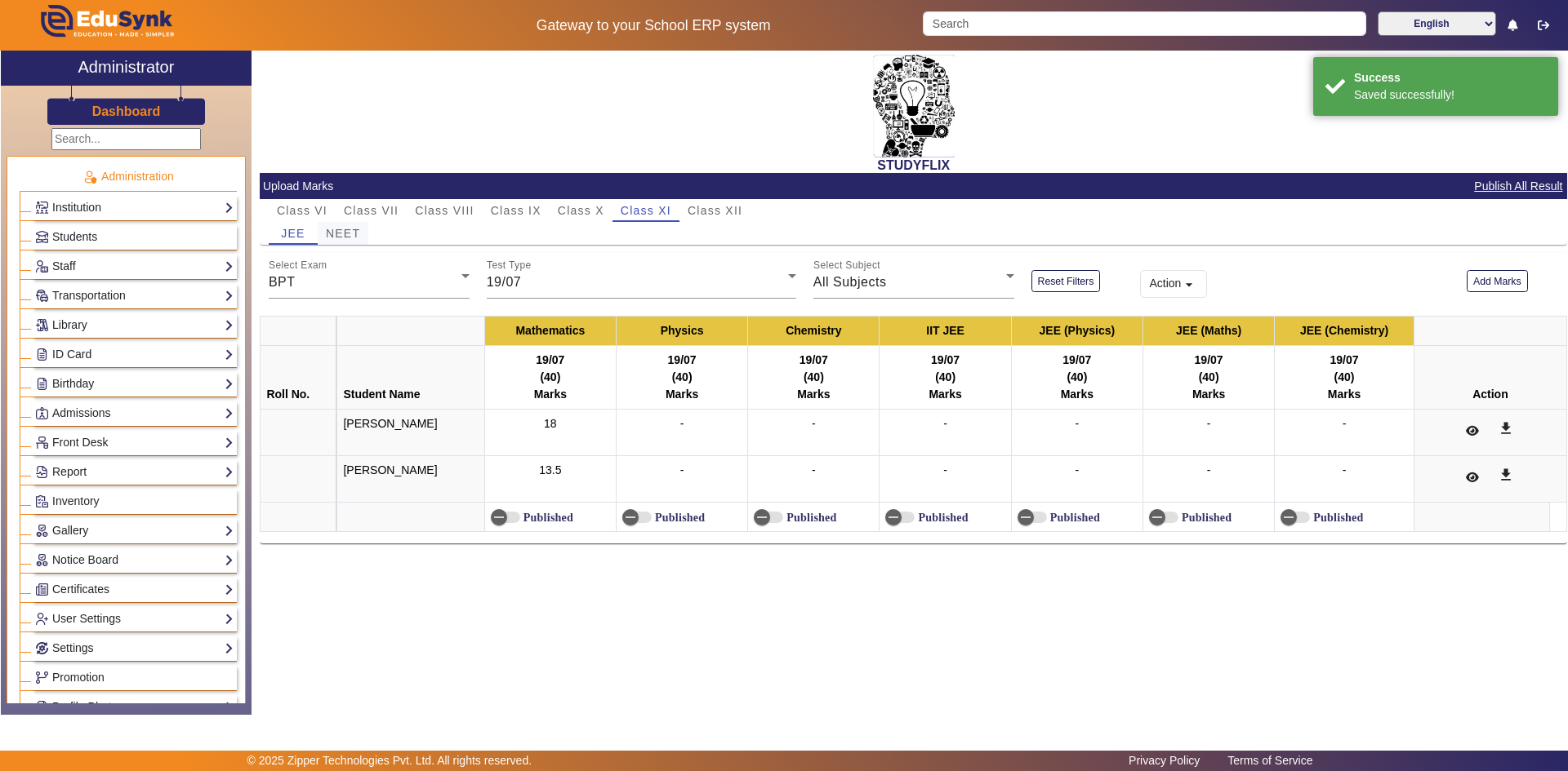
click at [340, 233] on span "NEET" at bounding box center [342, 233] width 34 height 11
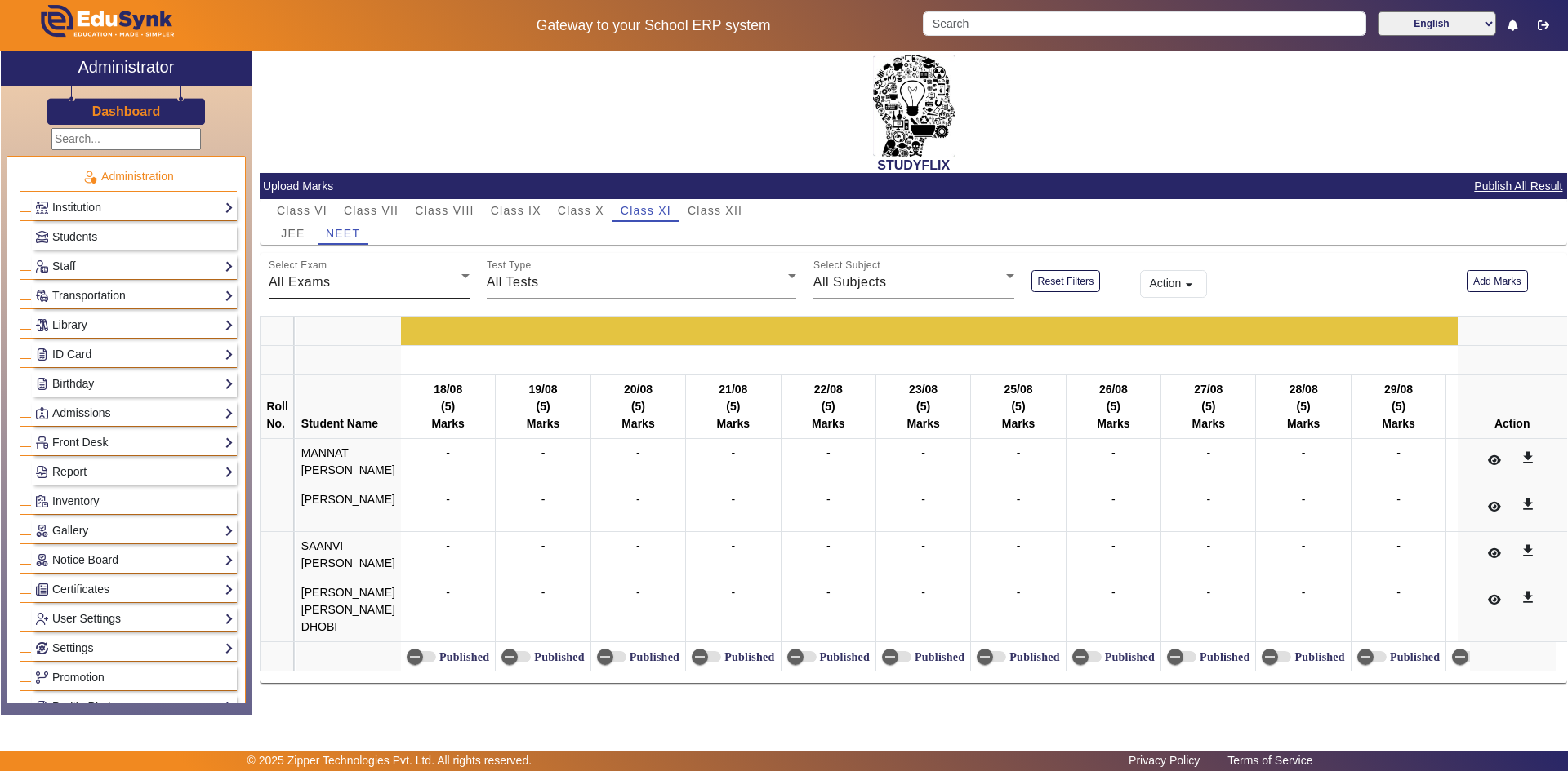
click at [398, 280] on div "All Exams" at bounding box center [365, 282] width 193 height 20
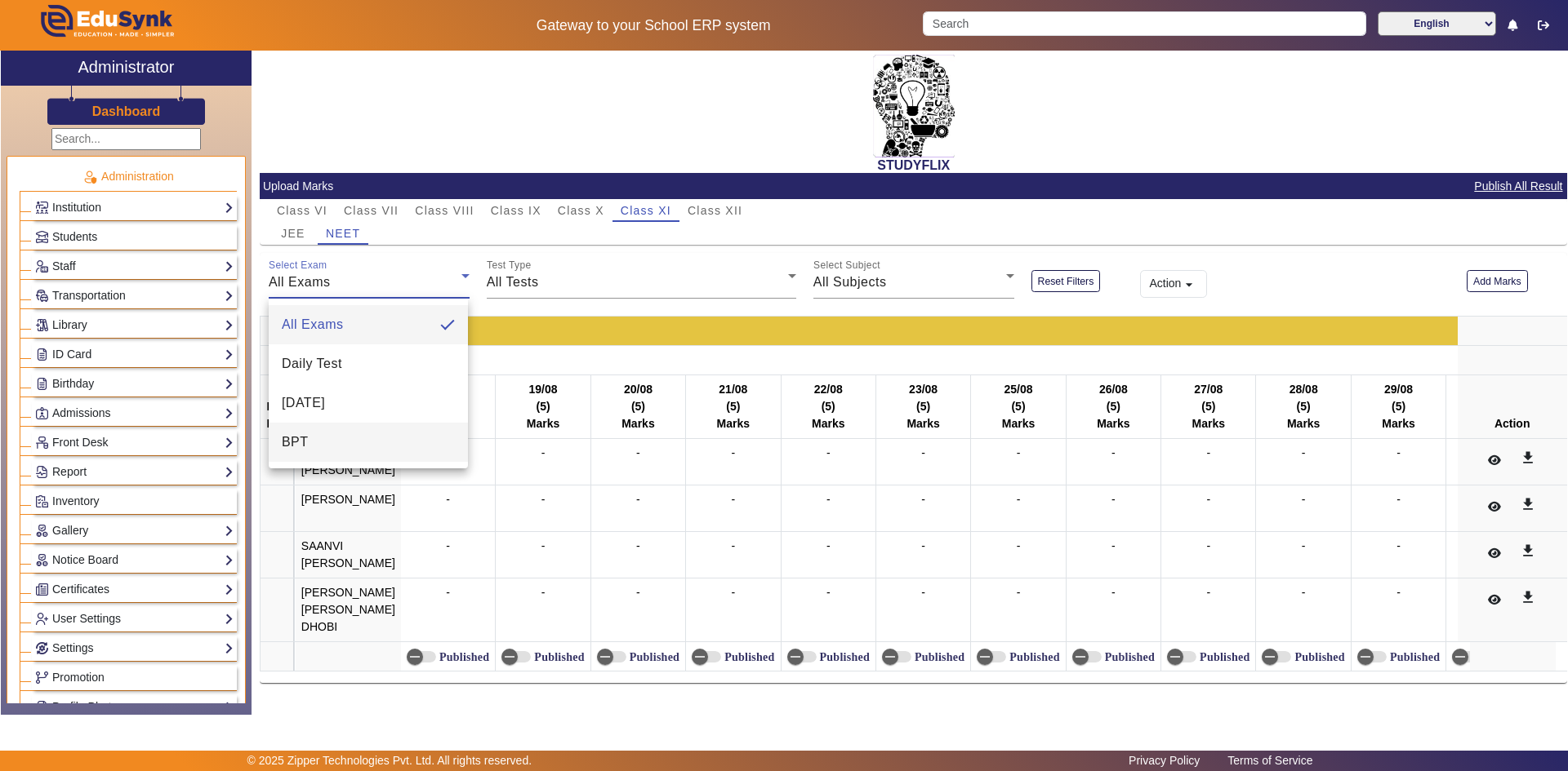
click at [349, 427] on mat-option "BPT" at bounding box center [369, 443] width 199 height 39
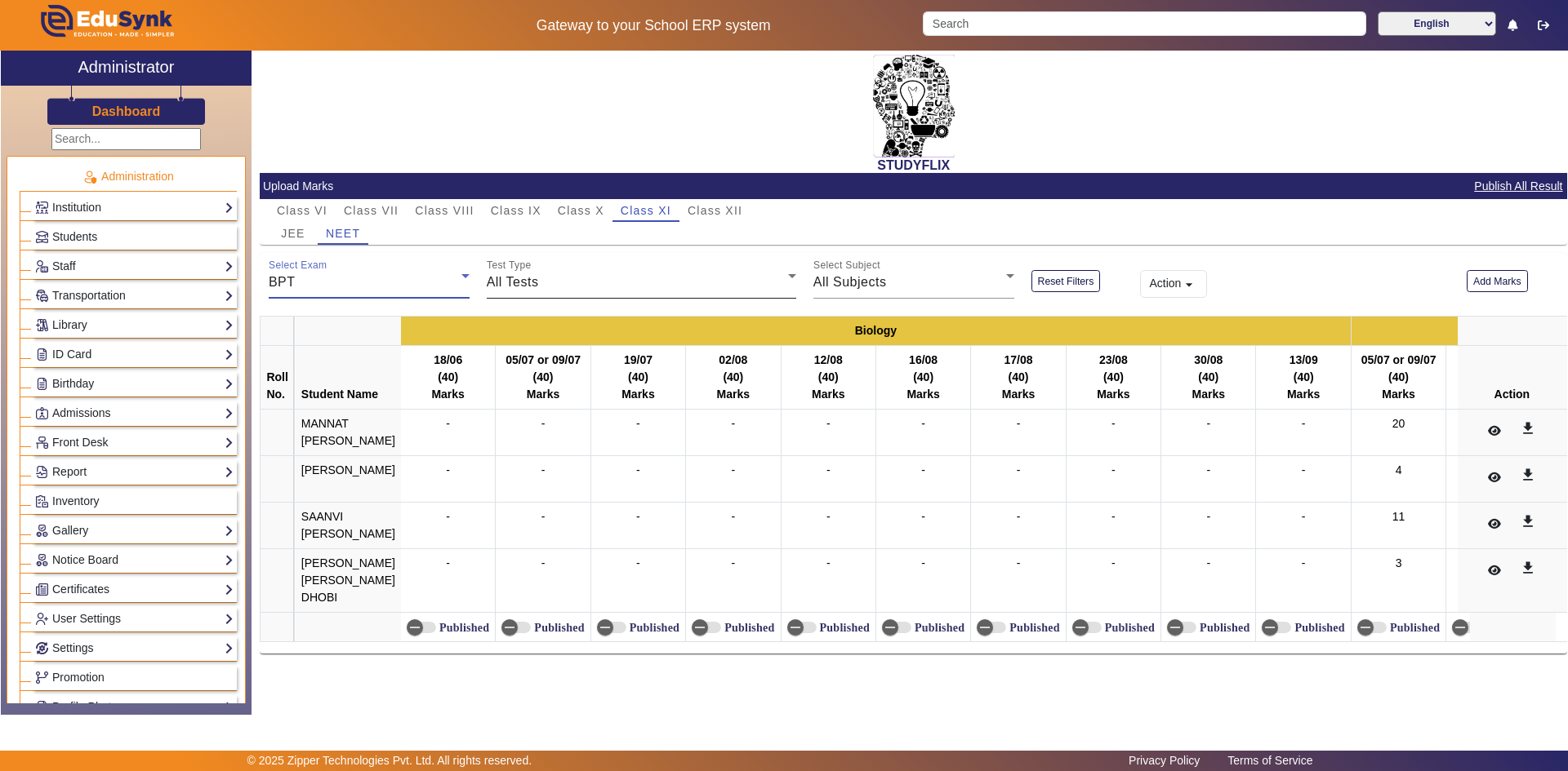
click at [533, 279] on span "All Tests" at bounding box center [513, 282] width 52 height 14
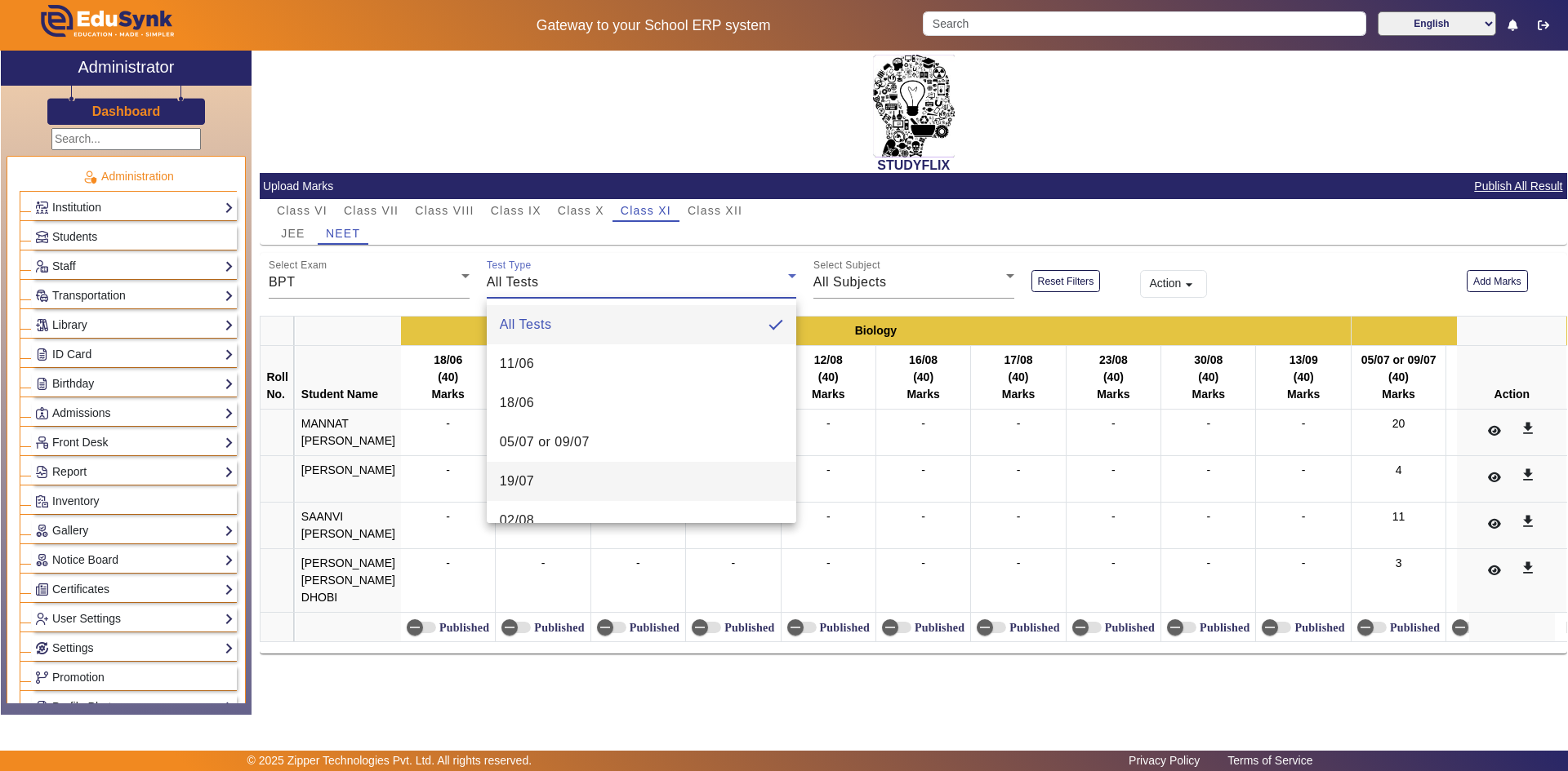
click at [520, 474] on span "19/07" at bounding box center [517, 481] width 35 height 20
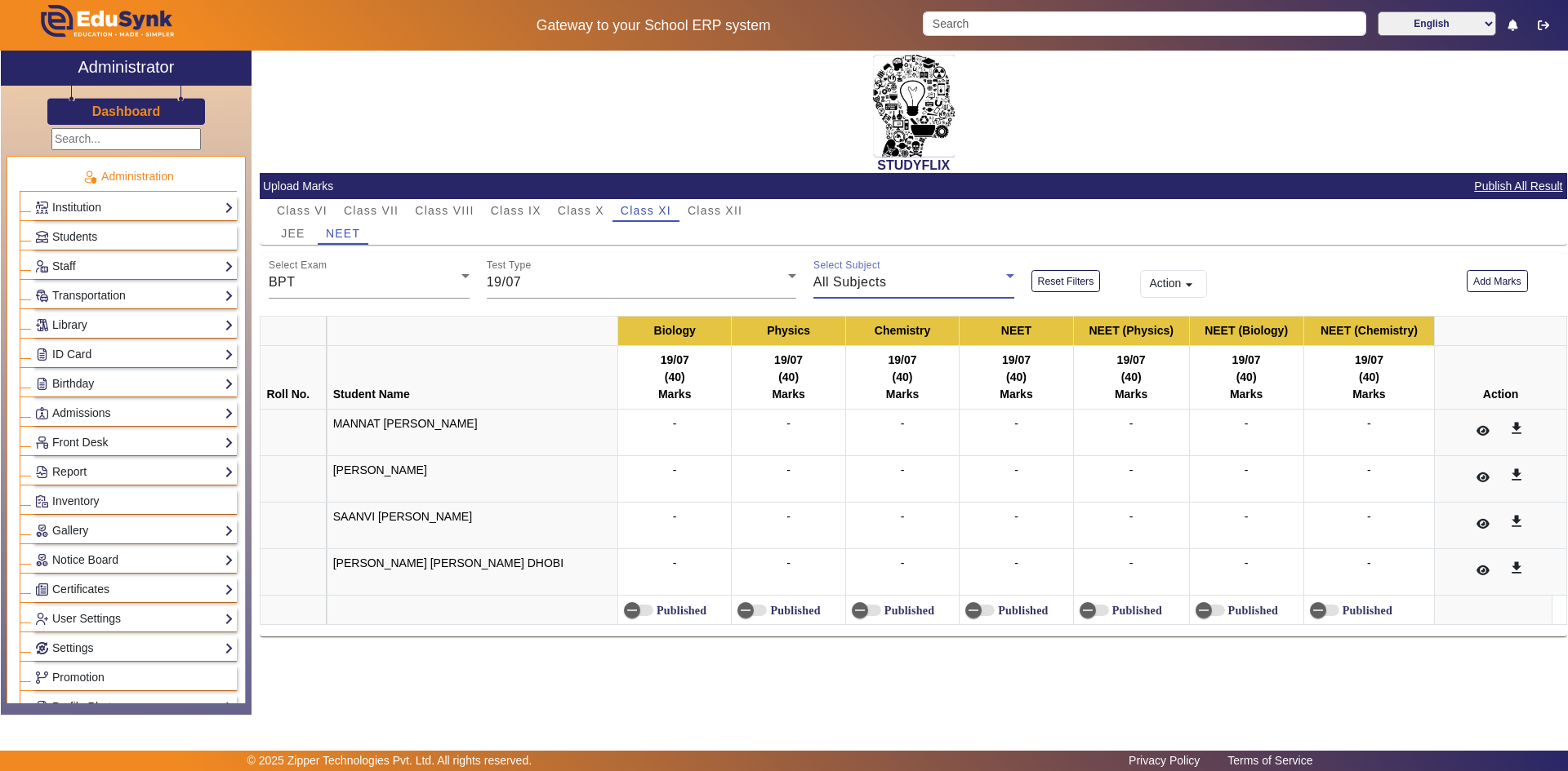
click at [889, 279] on div "All Subjects" at bounding box center [909, 282] width 193 height 20
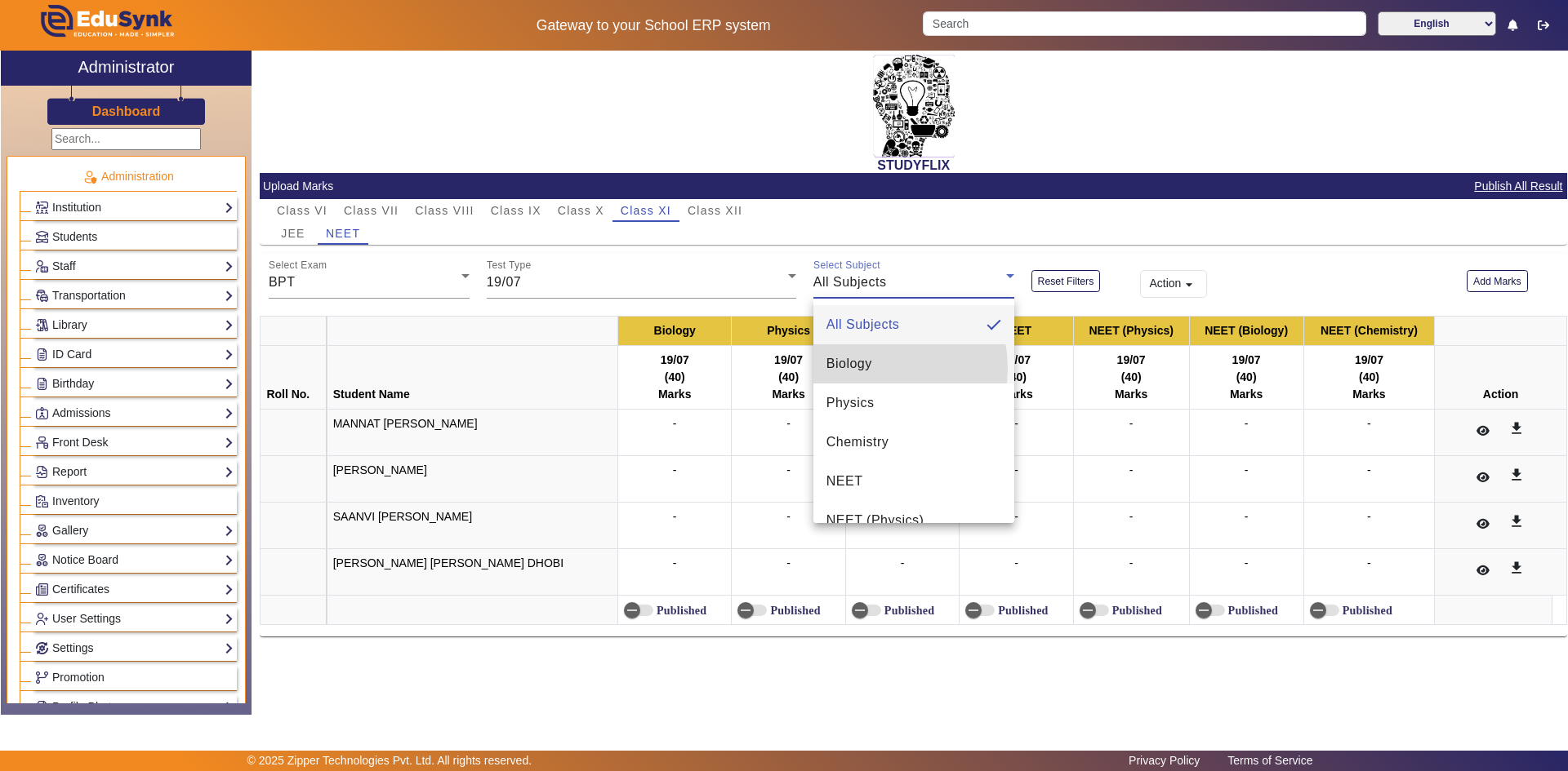
click at [866, 368] on span "Biology" at bounding box center [849, 364] width 46 height 20
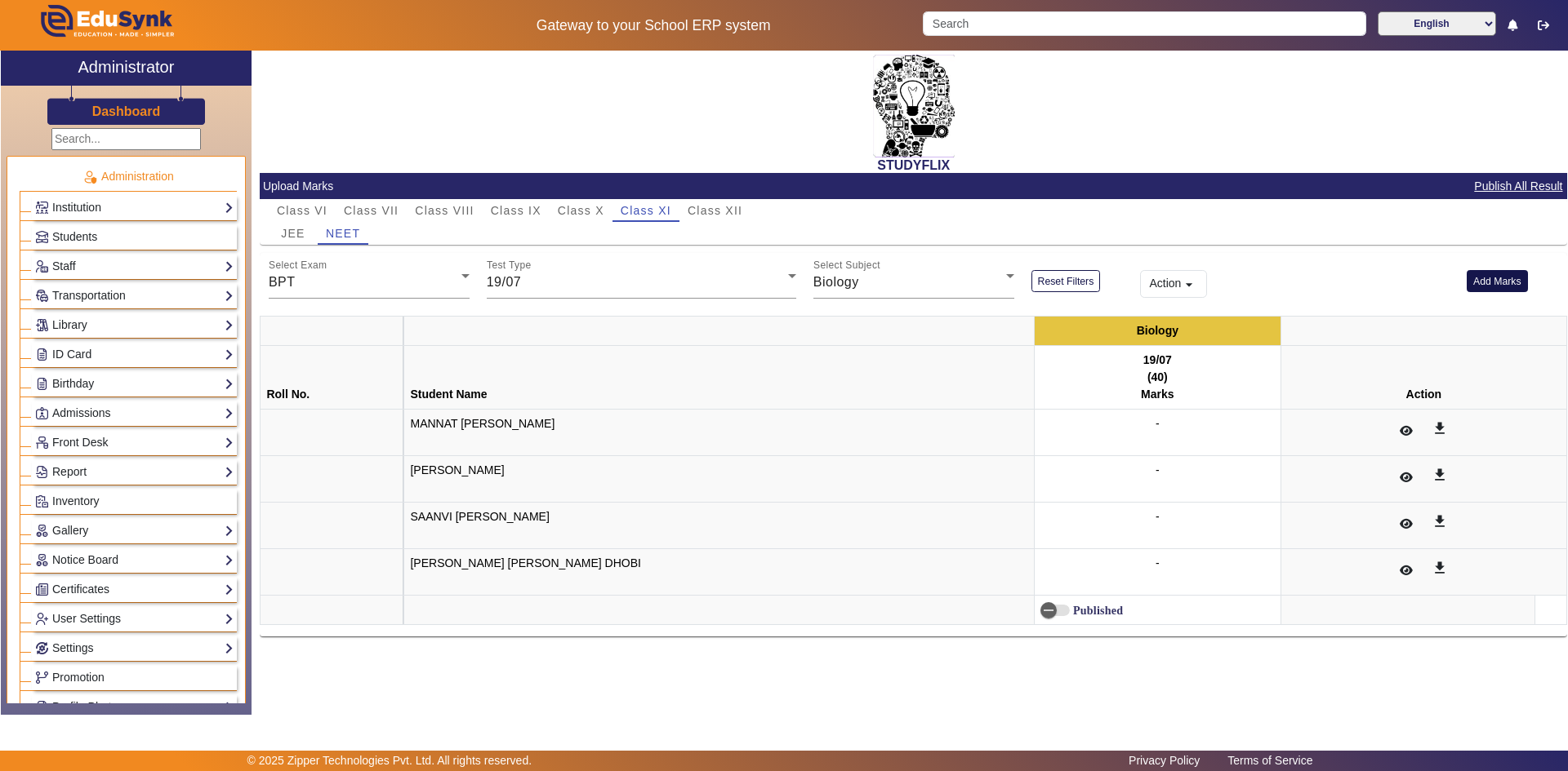
click at [1478, 287] on button "Add Marks" at bounding box center [1497, 282] width 61 height 22
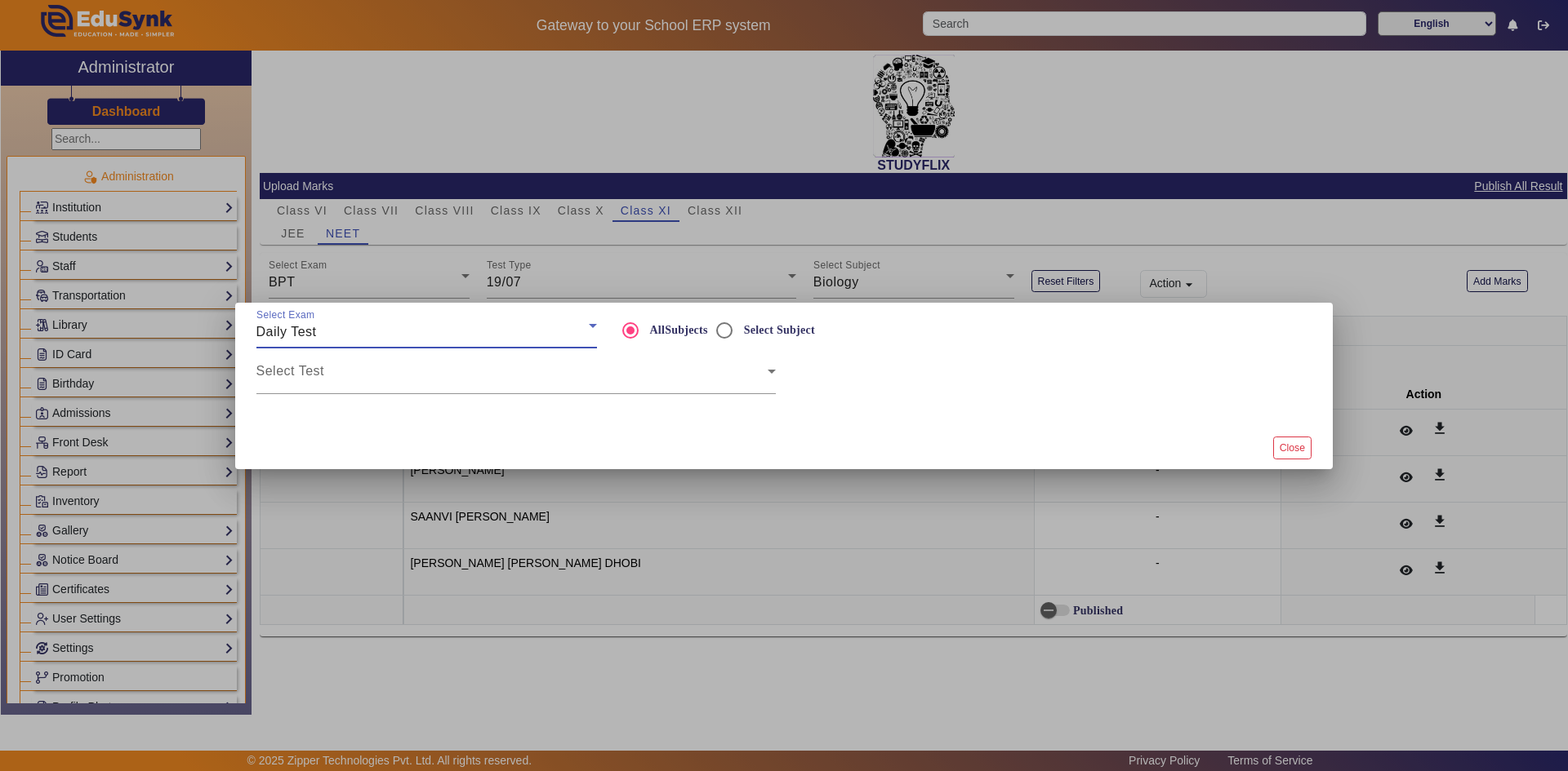
click at [371, 333] on div "Daily Test" at bounding box center [422, 332] width 332 height 20
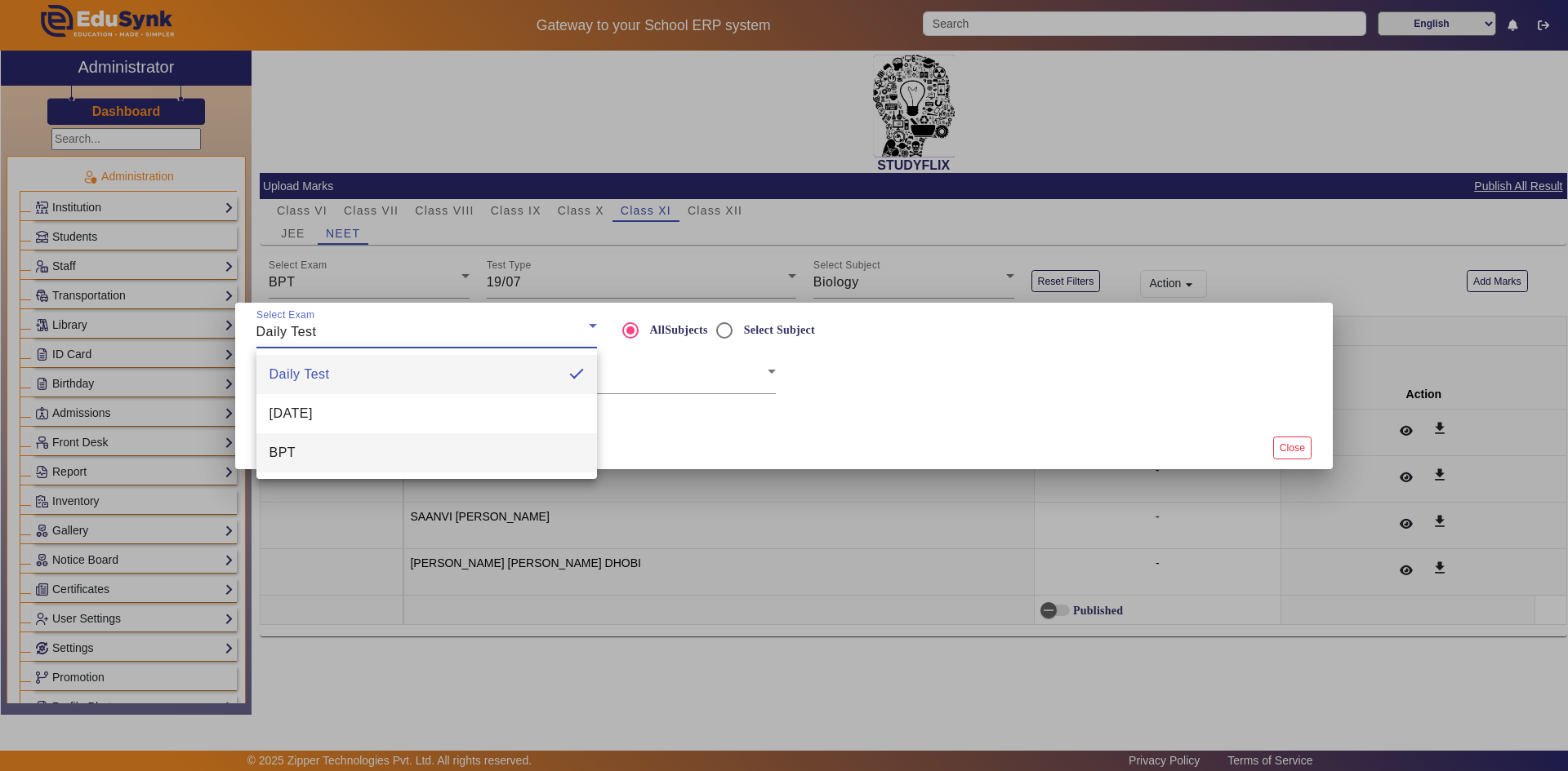
click at [355, 446] on mat-option "BPT" at bounding box center [427, 453] width 341 height 39
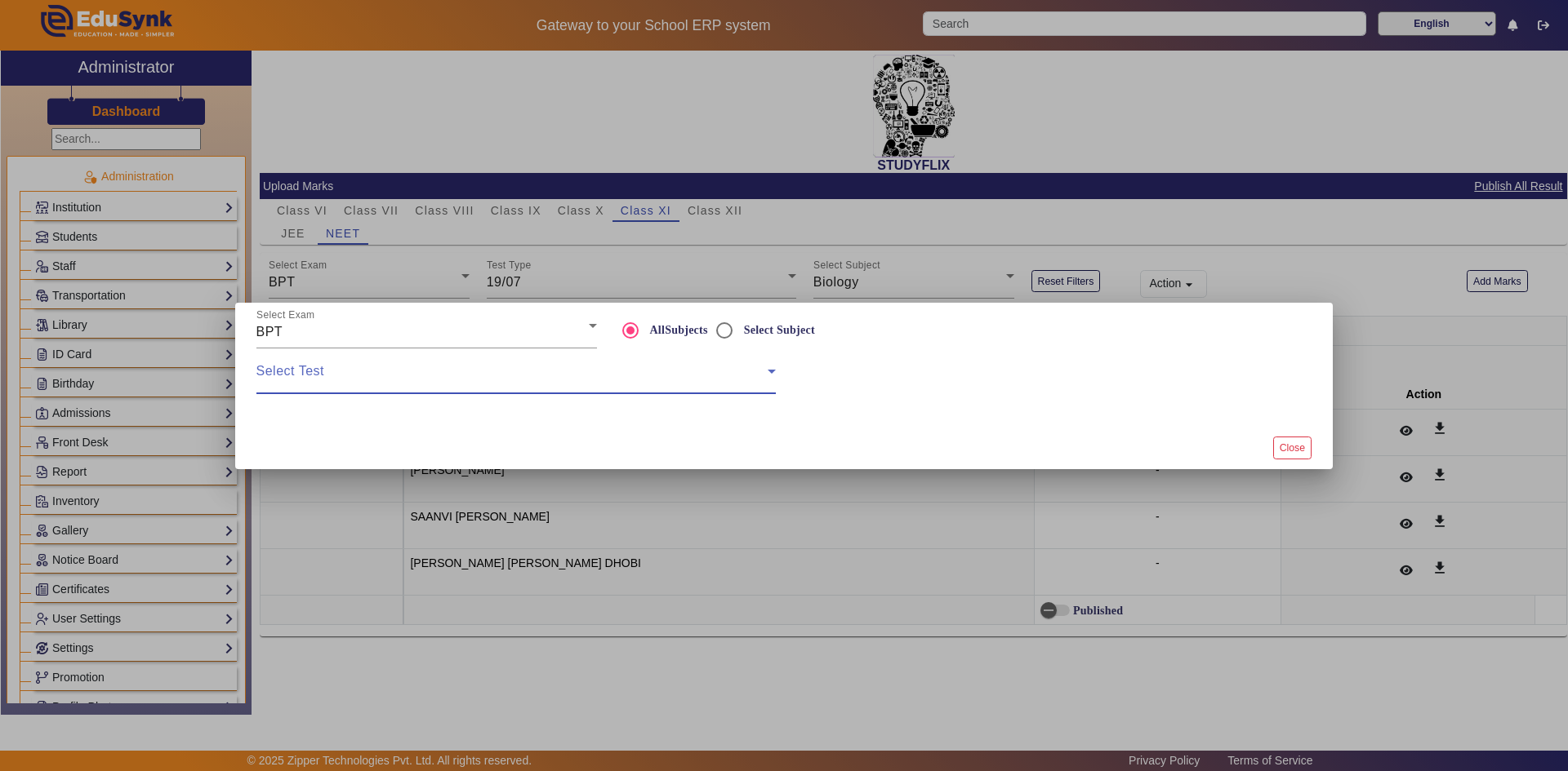
click at [369, 368] on span at bounding box center [512, 378] width 511 height 20
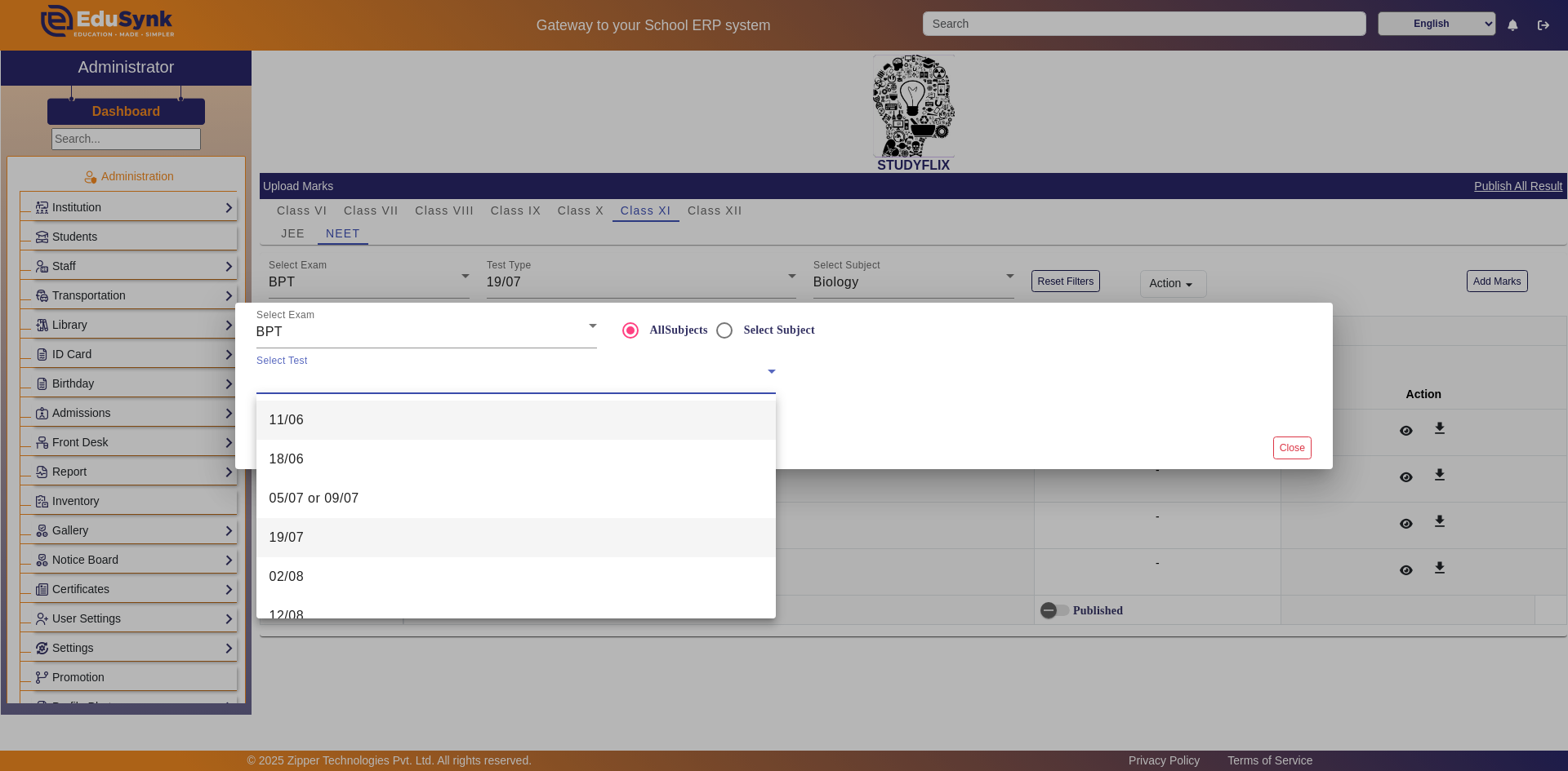
click at [323, 538] on mat-option "19/07" at bounding box center [516, 538] width 519 height 39
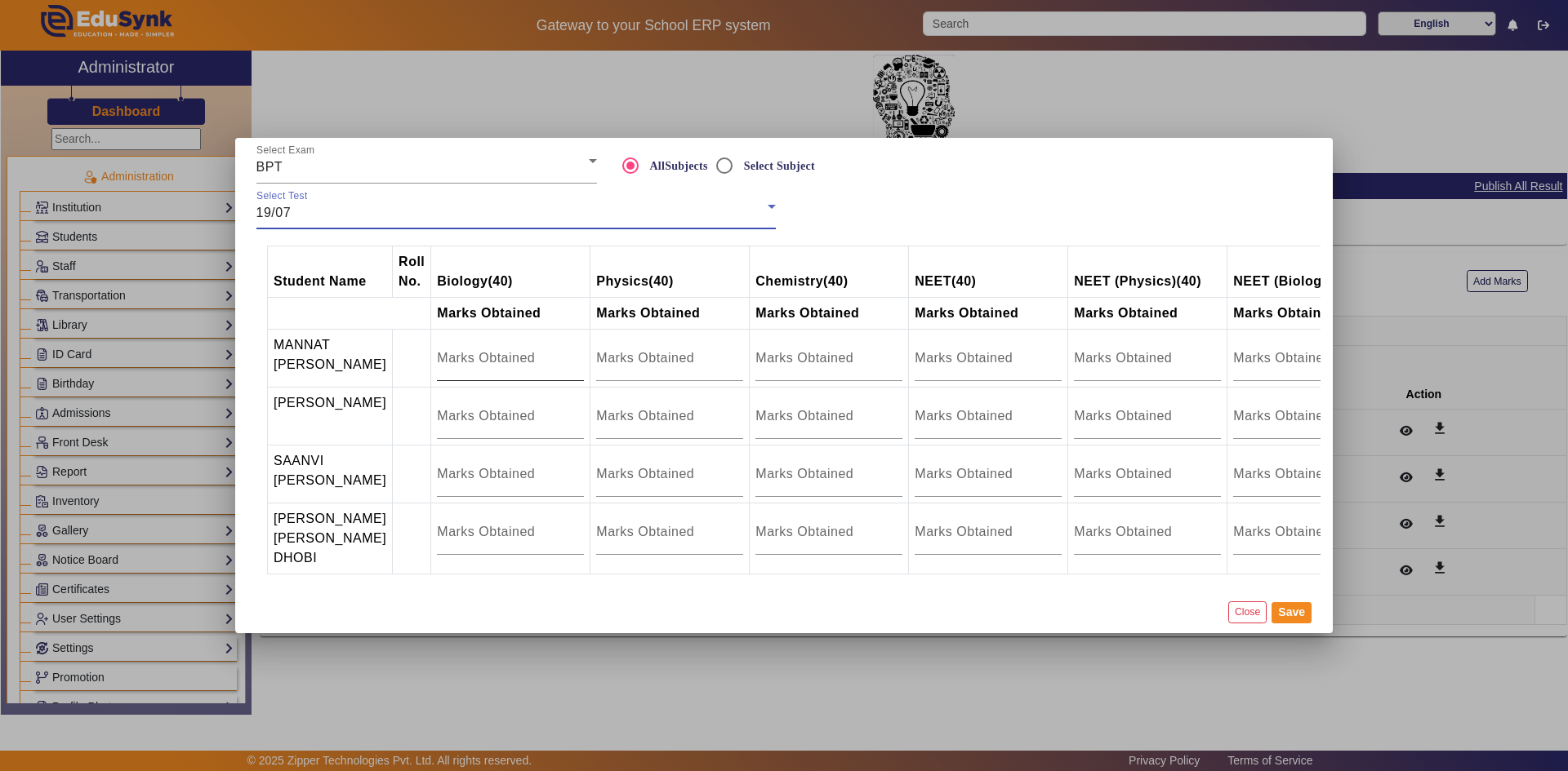
click at [504, 359] on div at bounding box center [511, 358] width 147 height 46
click at [510, 353] on input "number" at bounding box center [511, 358] width 147 height 20
type input "27"
click at [478, 395] on div at bounding box center [511, 416] width 147 height 46
click at [476, 406] on input "number" at bounding box center [511, 416] width 147 height 20
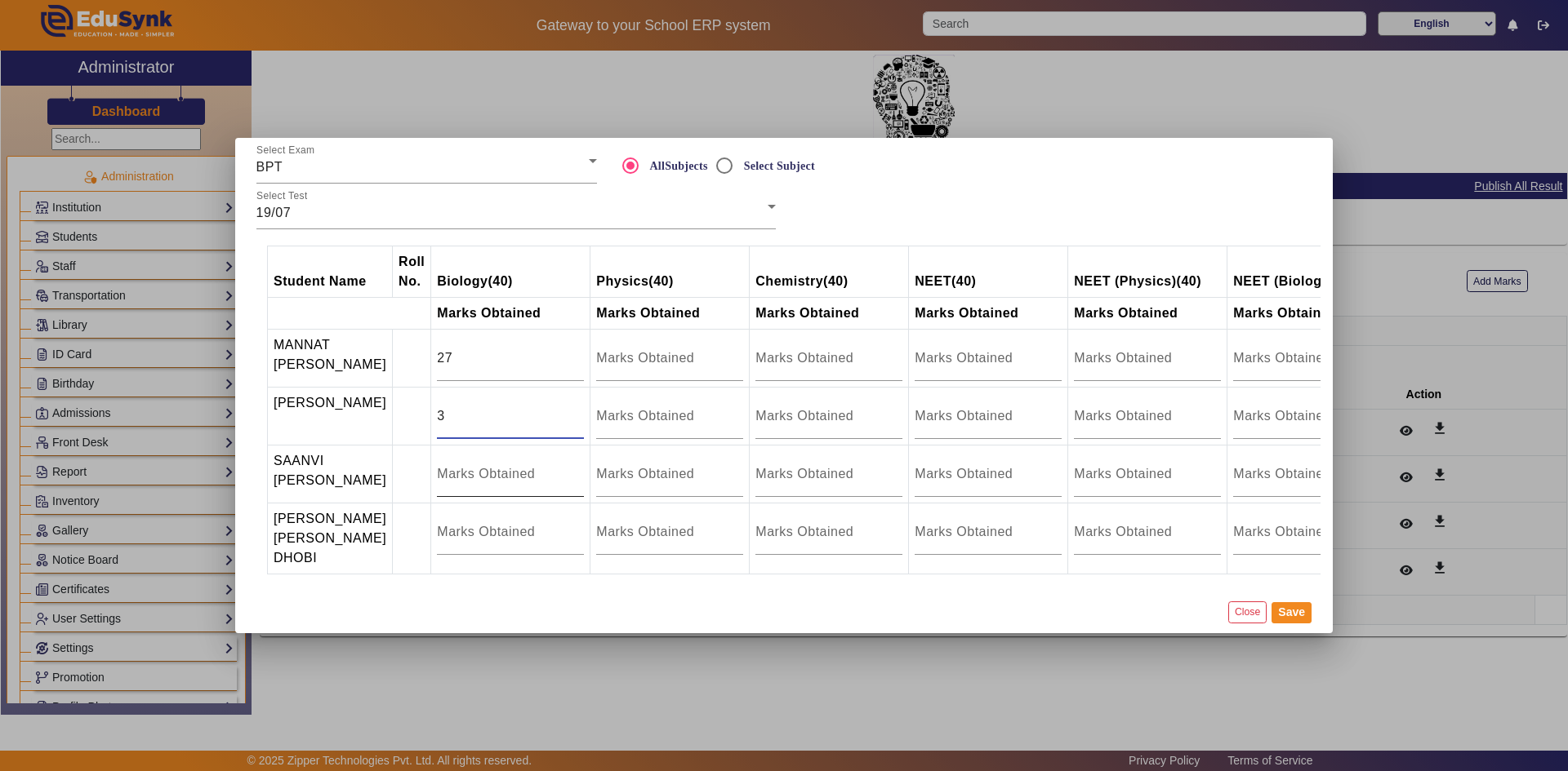
type input "3"
click at [458, 478] on input "number" at bounding box center [511, 473] width 147 height 20
click at [450, 531] on input "number" at bounding box center [511, 532] width 147 height 20
type input "19"
click at [1297, 624] on button "Save" at bounding box center [1292, 613] width 40 height 21
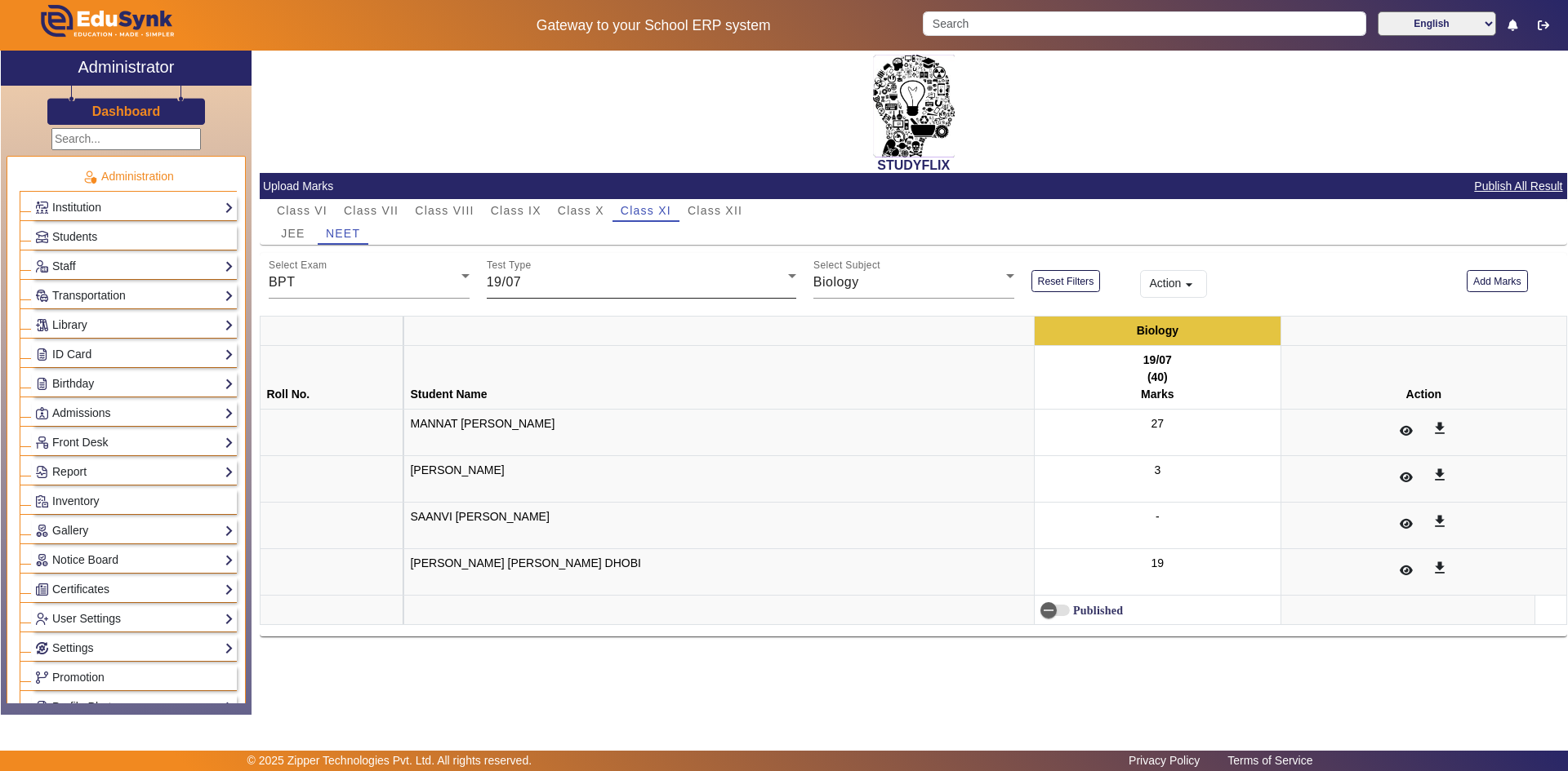
click at [572, 288] on div "19/07" at bounding box center [637, 282] width 302 height 20
click at [538, 513] on mat-option "02/08" at bounding box center [641, 521] width 310 height 39
click at [864, 287] on div "Biology" at bounding box center [909, 282] width 193 height 20
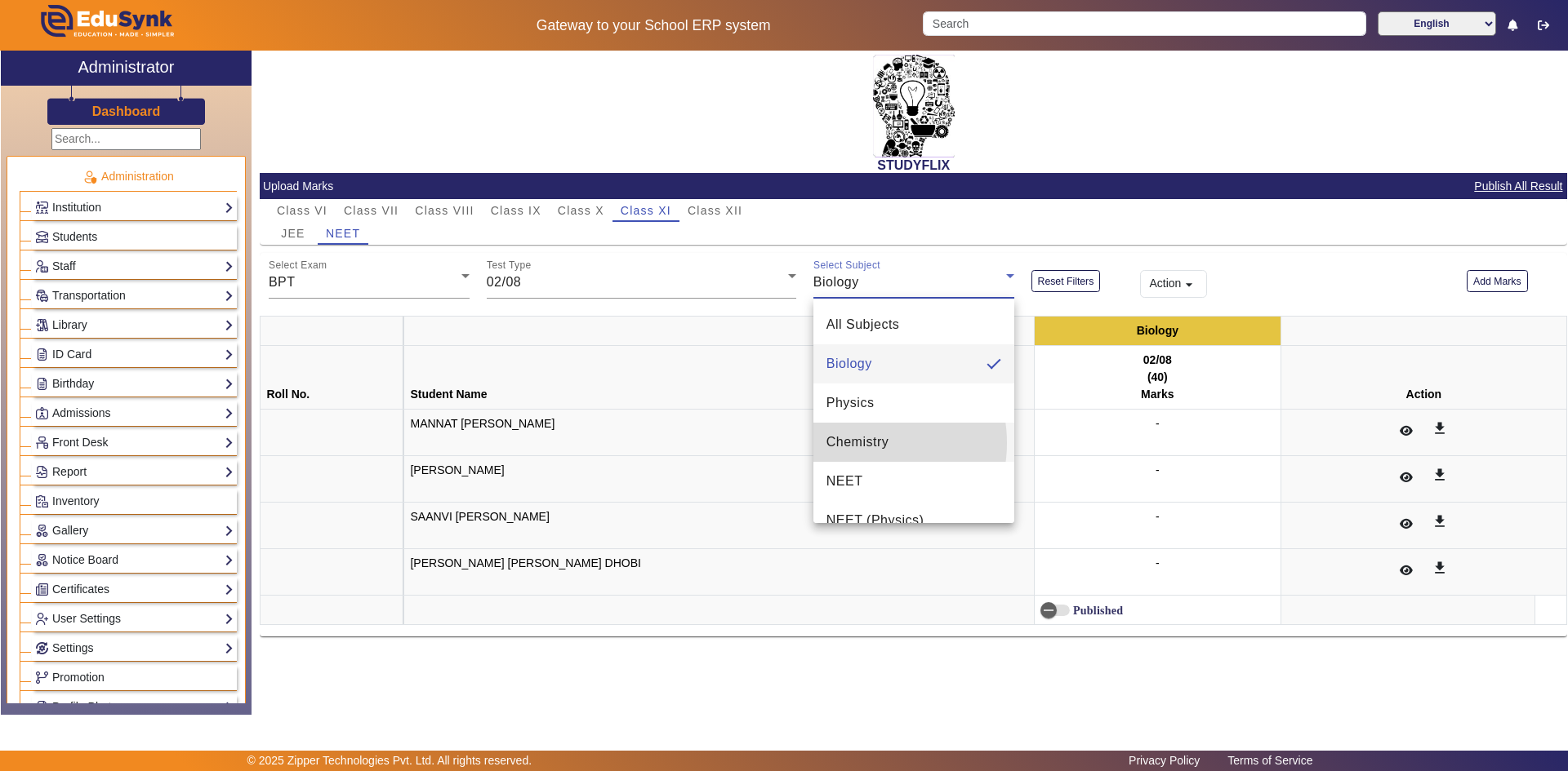
click at [854, 444] on span "Chemistry" at bounding box center [858, 442] width 63 height 20
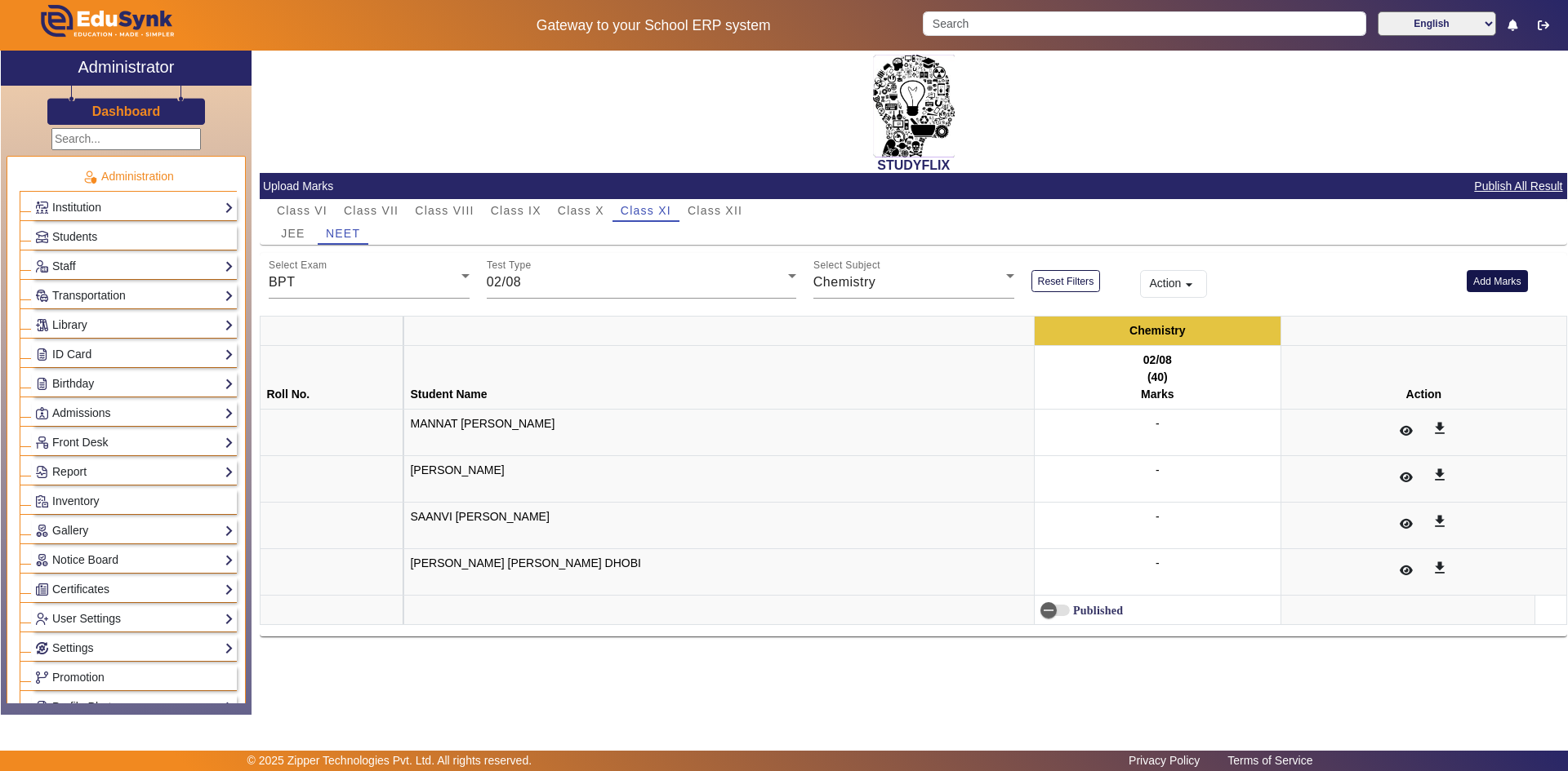
click at [1491, 286] on button "Add Marks" at bounding box center [1497, 282] width 61 height 22
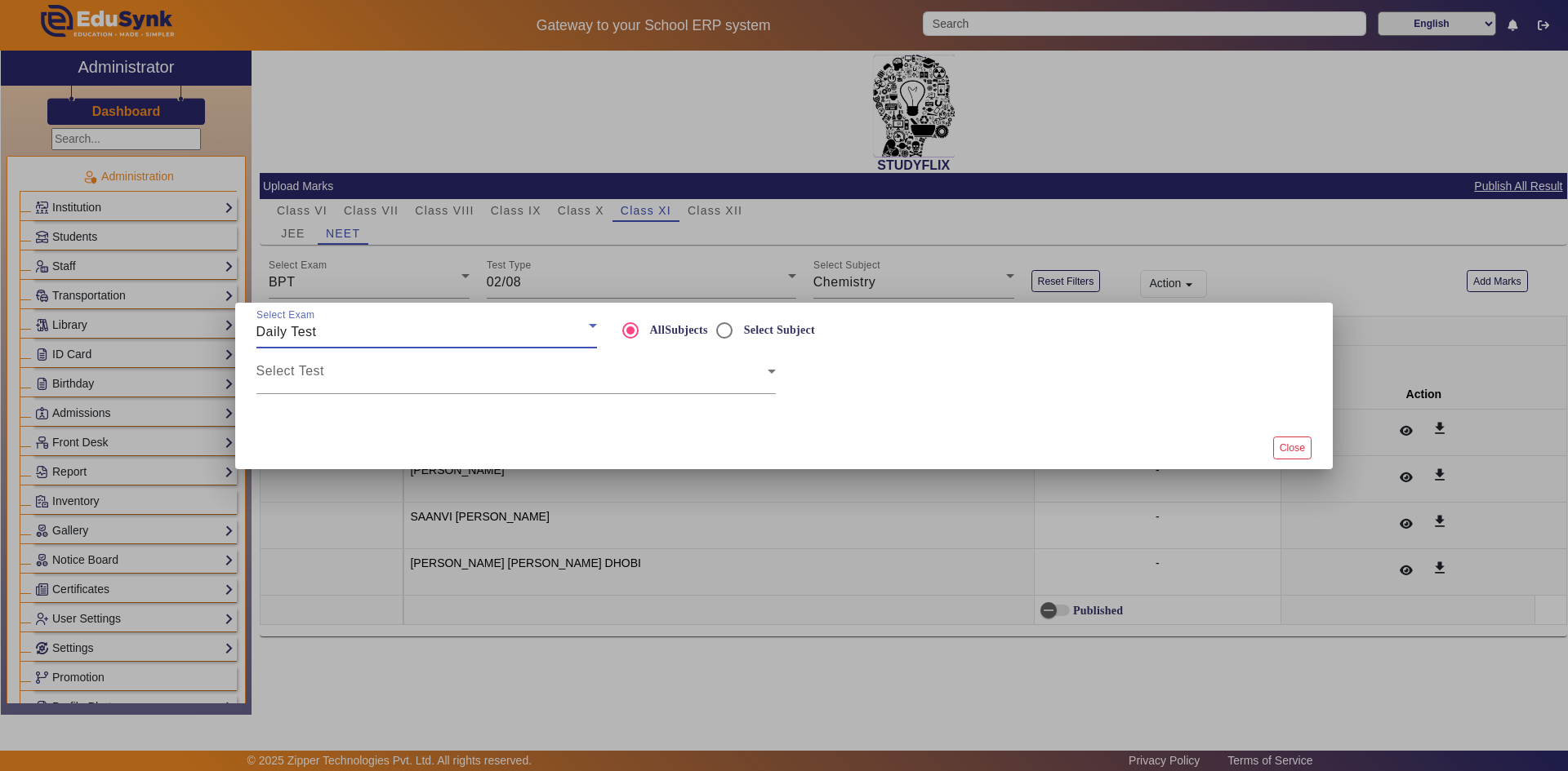
click at [374, 327] on div "Daily Test" at bounding box center [422, 332] width 332 height 20
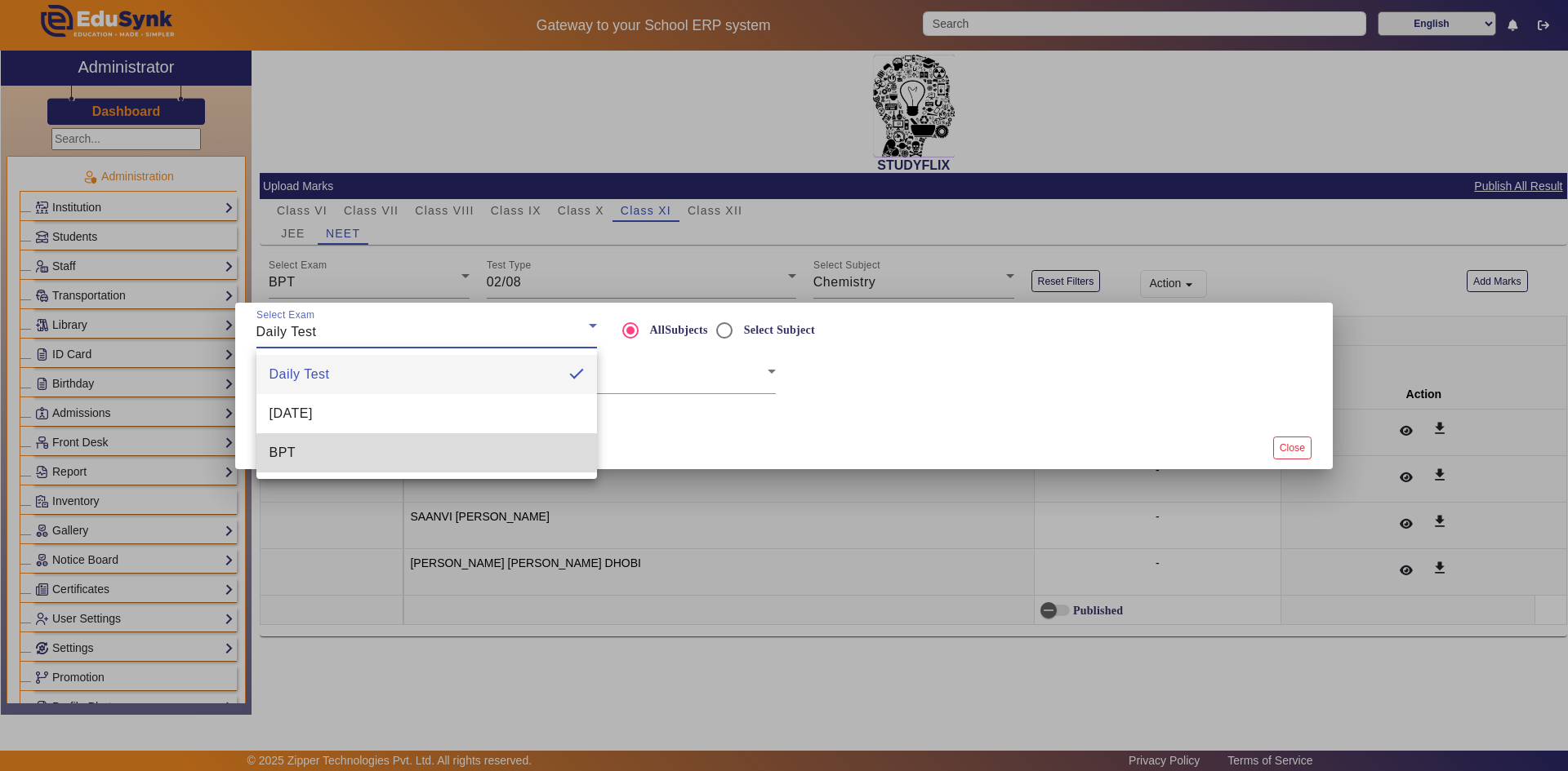
click at [342, 440] on mat-option "BPT" at bounding box center [427, 453] width 341 height 39
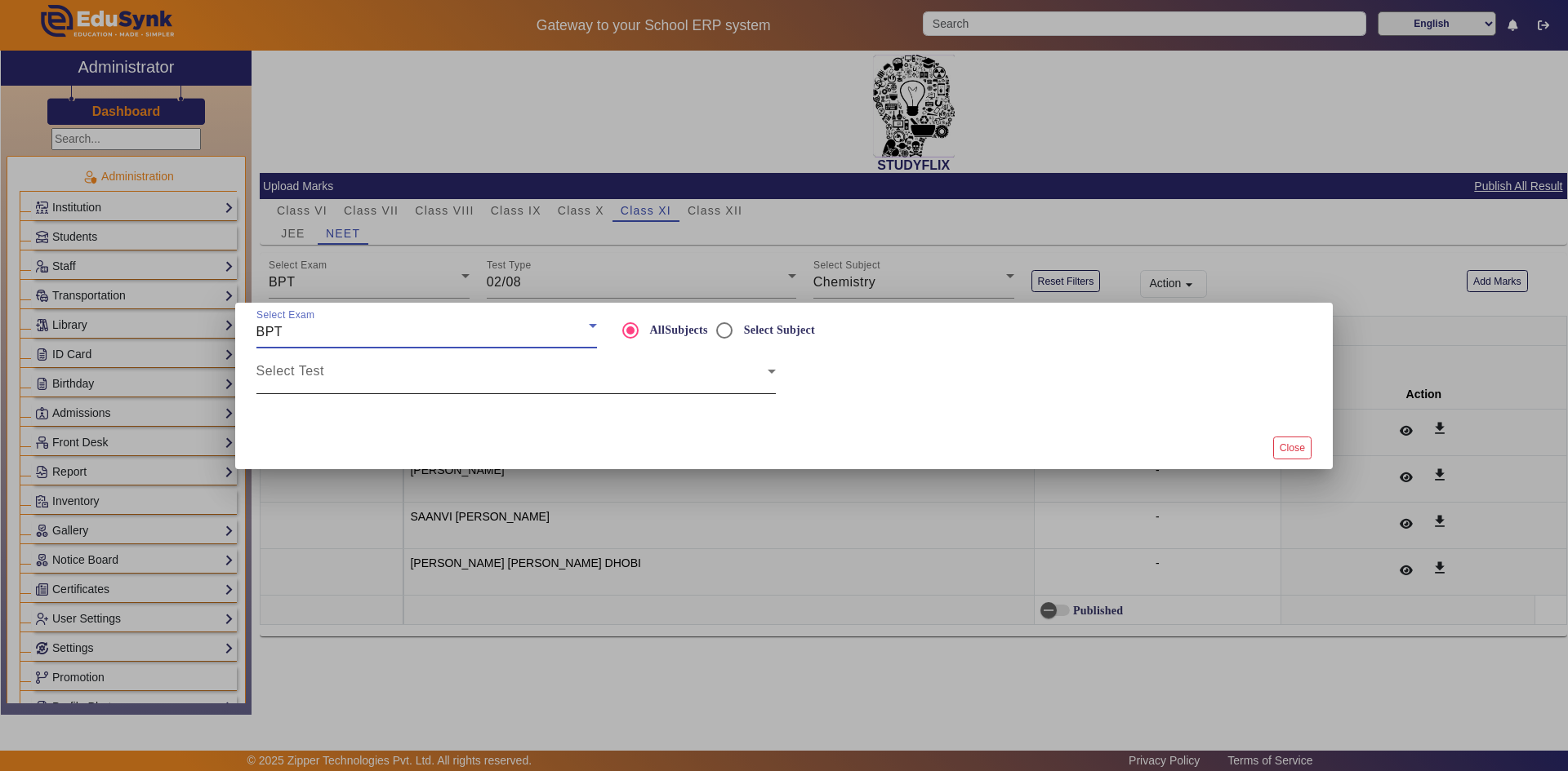
click at [489, 382] on span at bounding box center [512, 378] width 511 height 20
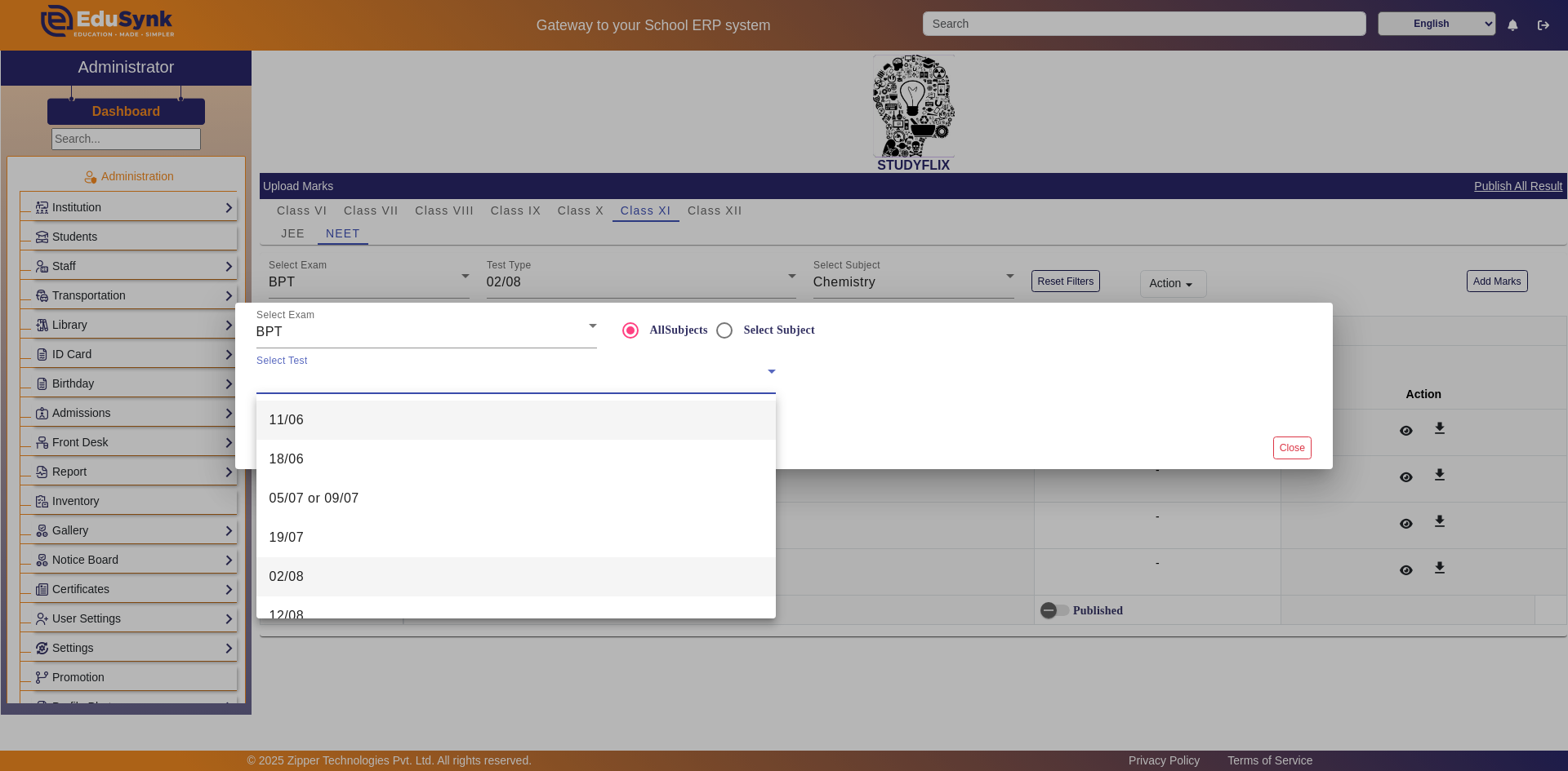
click at [377, 559] on mat-option "02/08" at bounding box center [516, 577] width 519 height 39
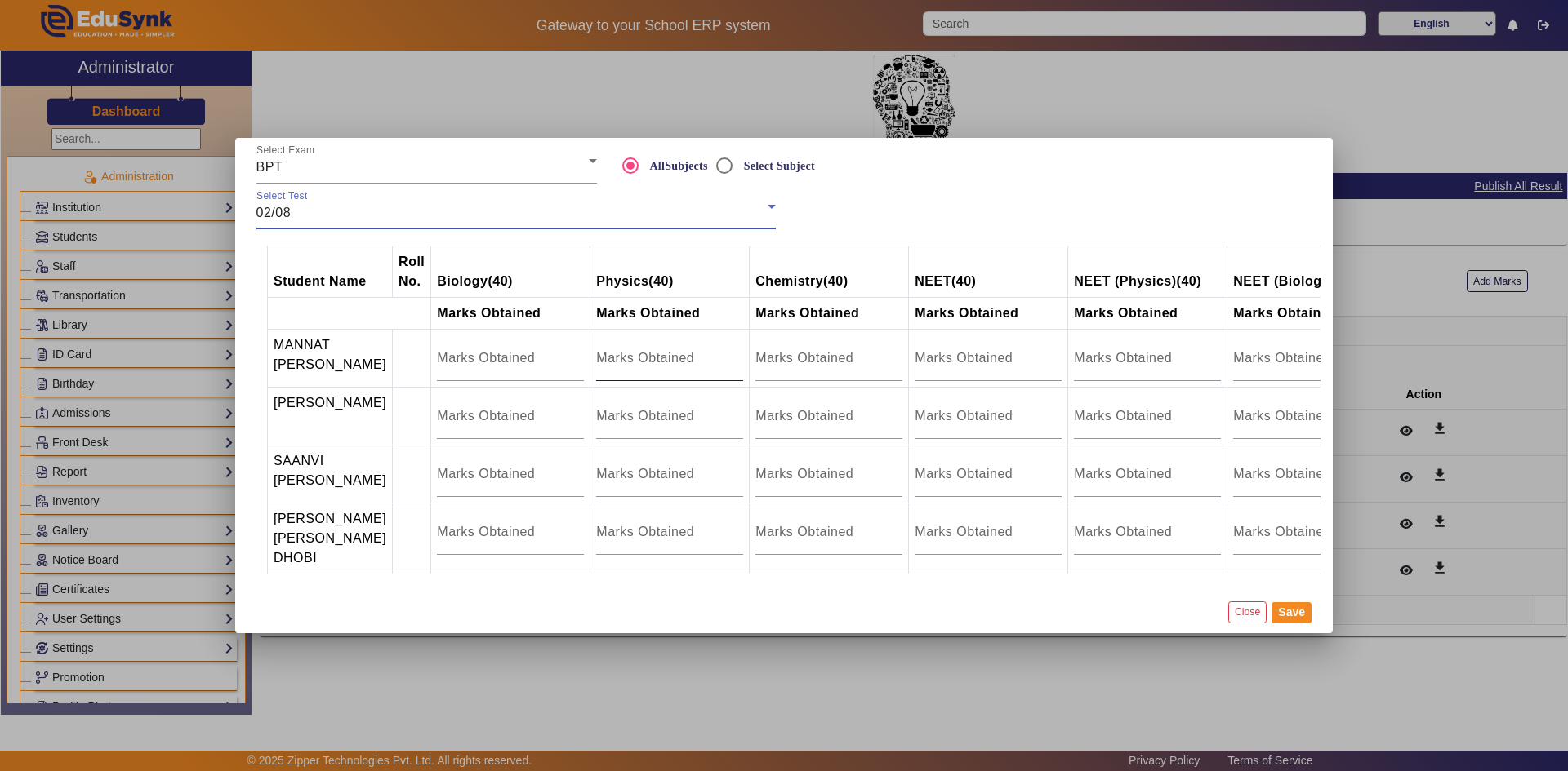
click at [642, 337] on div at bounding box center [670, 358] width 147 height 46
click at [816, 363] on div at bounding box center [829, 358] width 147 height 46
click at [772, 412] on input "number" at bounding box center [829, 416] width 147 height 20
type input "15.5"
click at [778, 350] on input "number" at bounding box center [829, 358] width 147 height 20
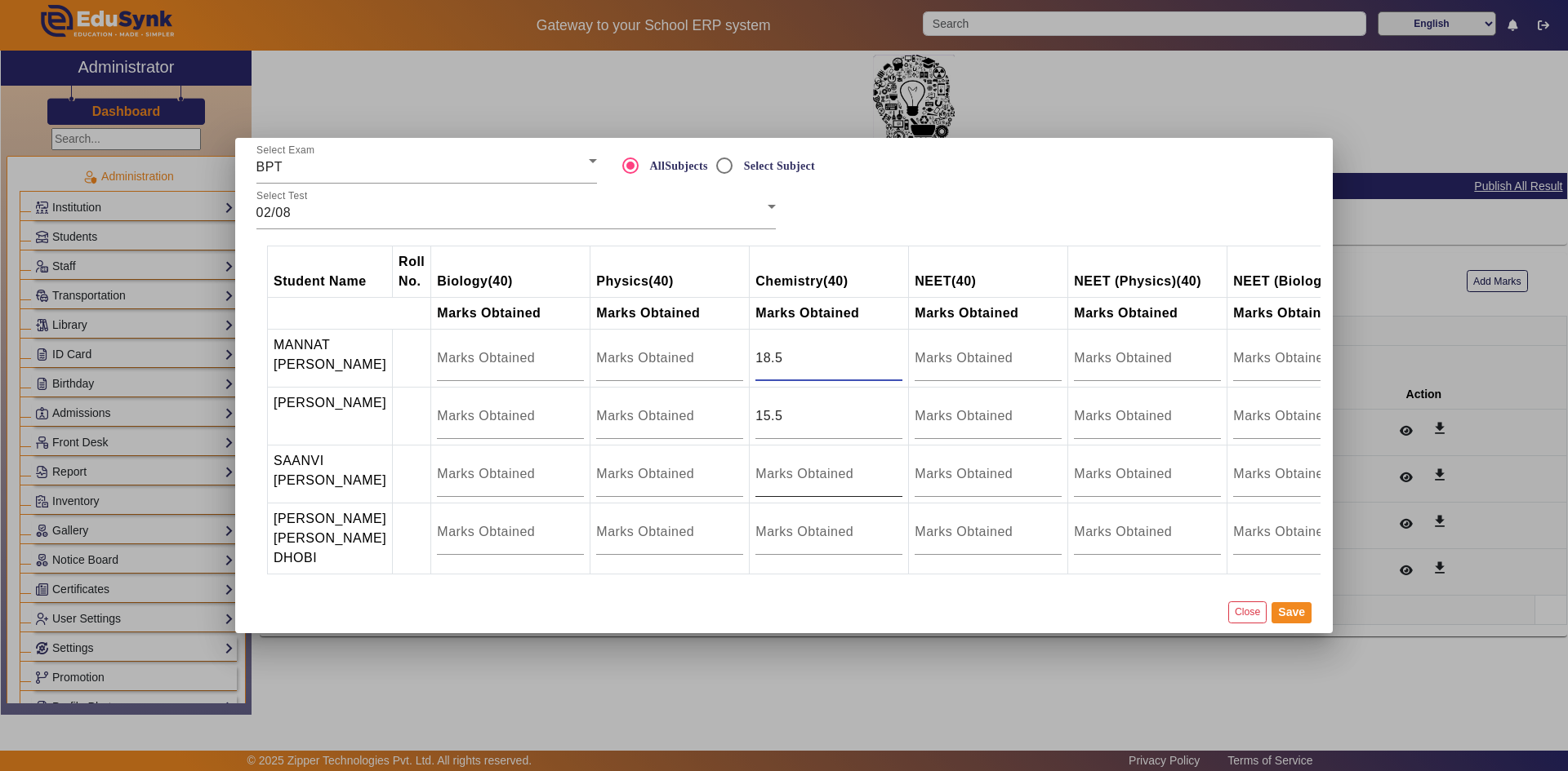
type input "18.5"
click at [777, 474] on input "number" at bounding box center [829, 473] width 147 height 20
click at [772, 475] on input "number" at bounding box center [829, 473] width 147 height 20
click at [1293, 624] on button "Save" at bounding box center [1292, 613] width 40 height 21
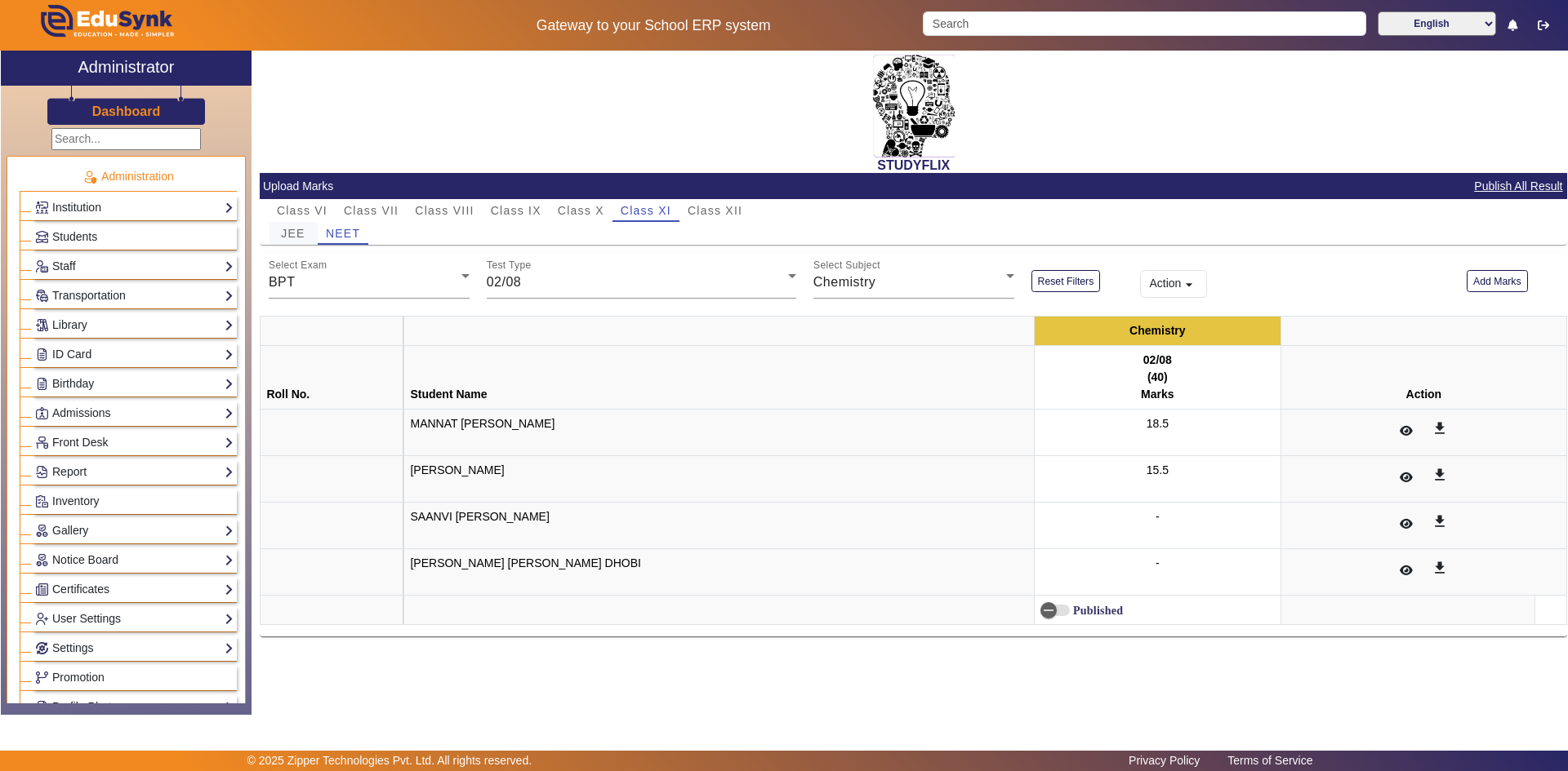
click at [276, 231] on div "JEE" at bounding box center [293, 233] width 49 height 23
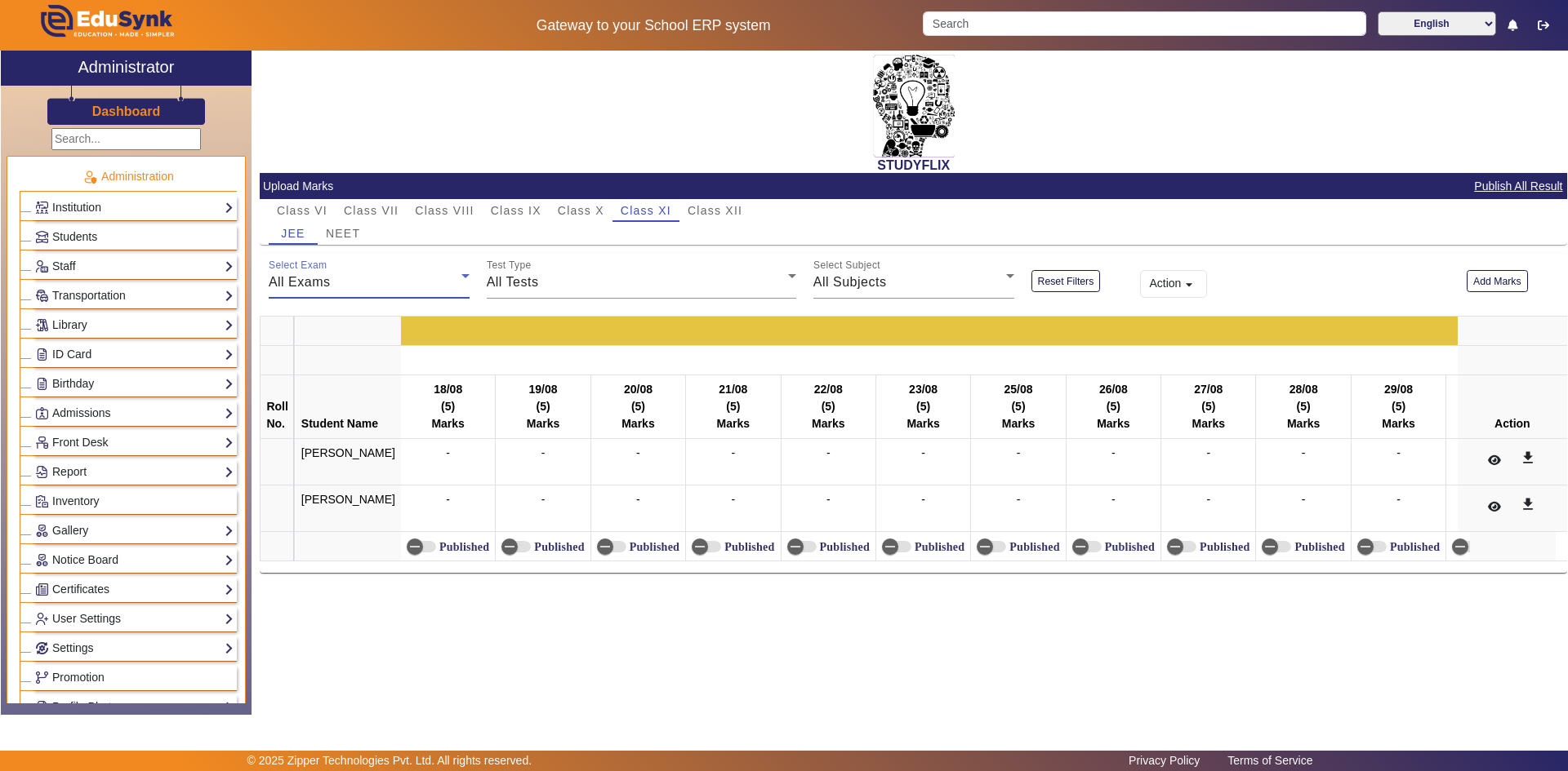
click at [355, 285] on div "All Exams" at bounding box center [365, 282] width 193 height 20
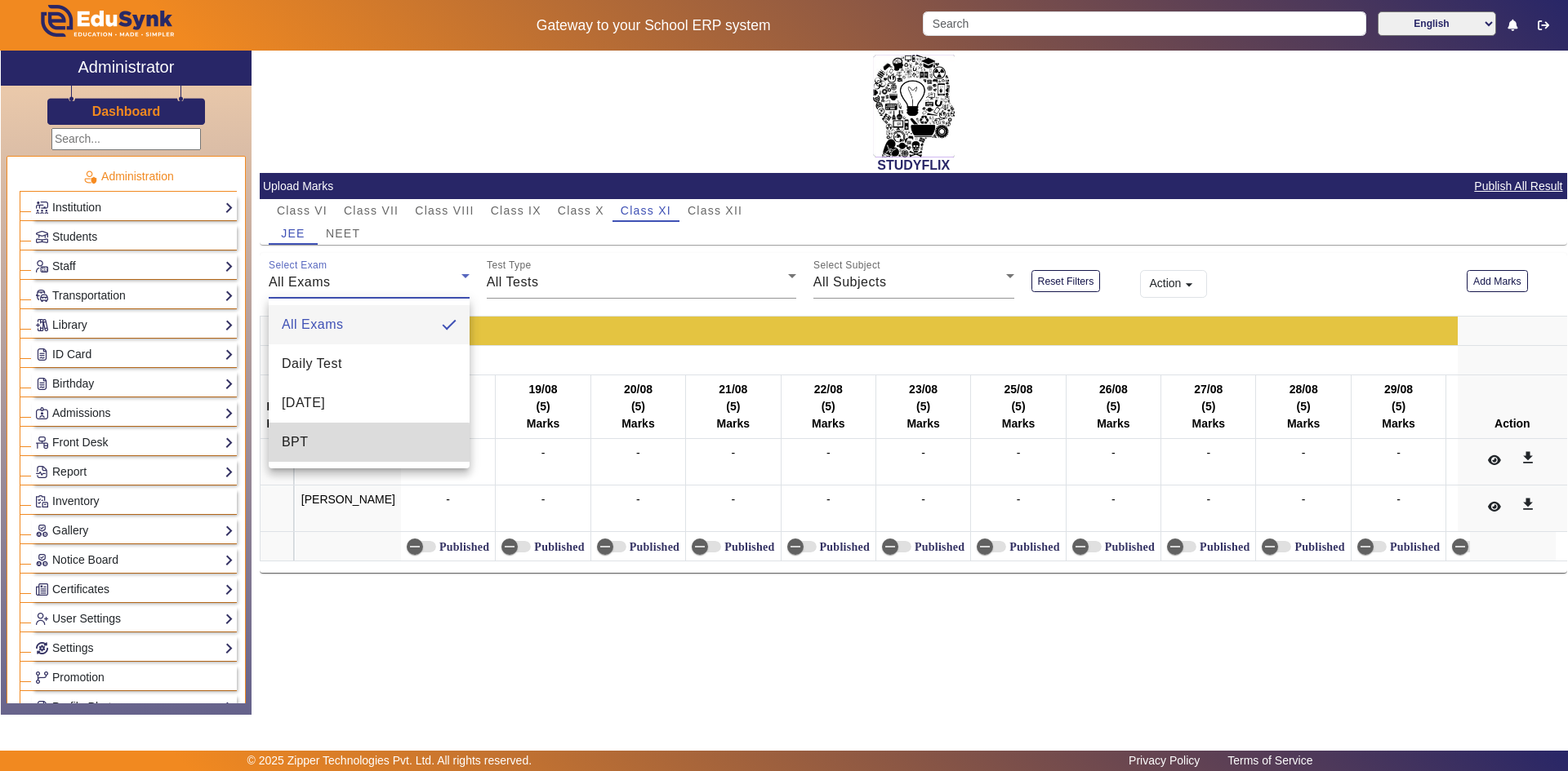
click at [294, 449] on span "BPT" at bounding box center [295, 442] width 27 height 20
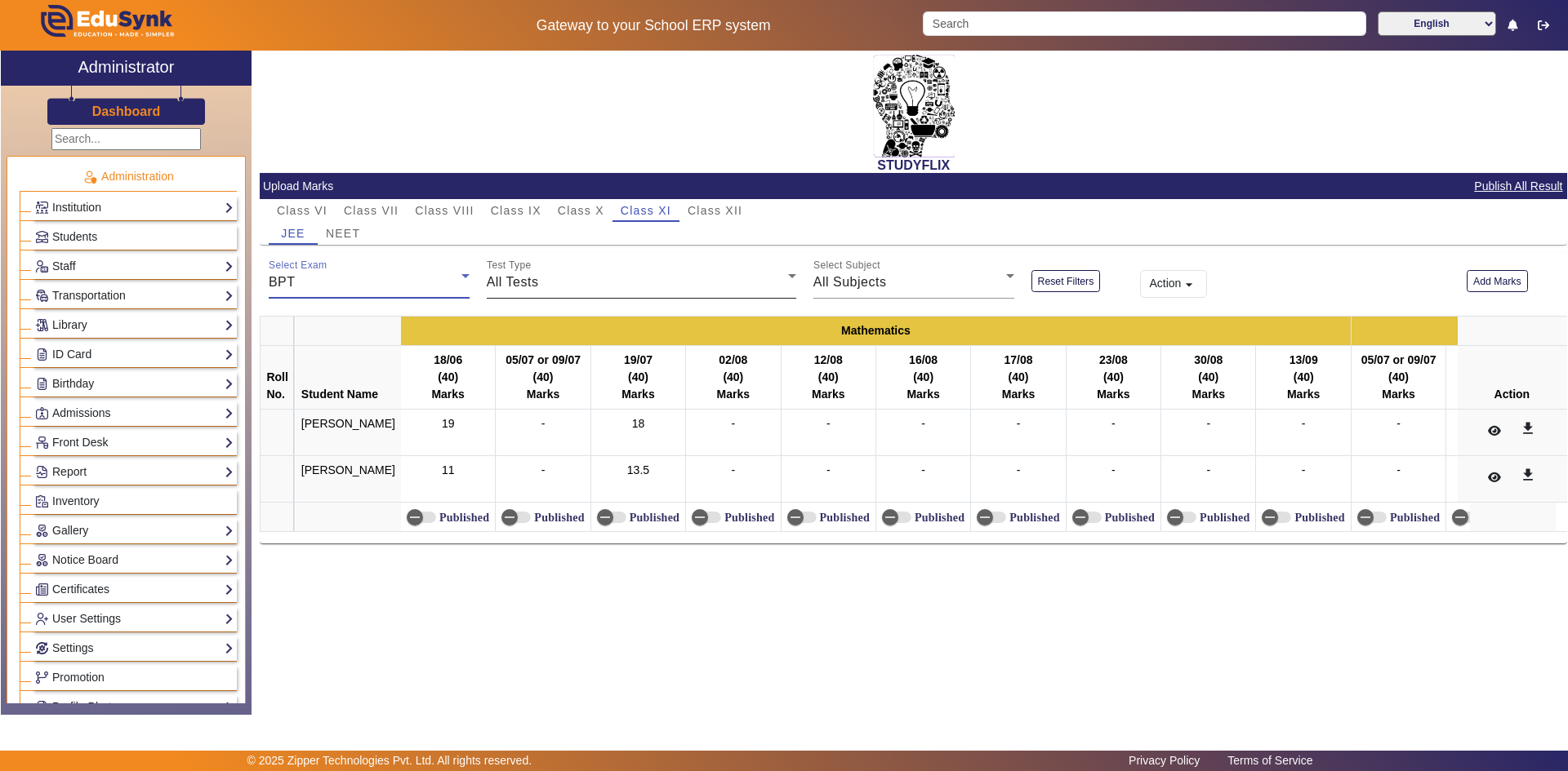
click at [507, 286] on span "All Tests" at bounding box center [513, 282] width 52 height 14
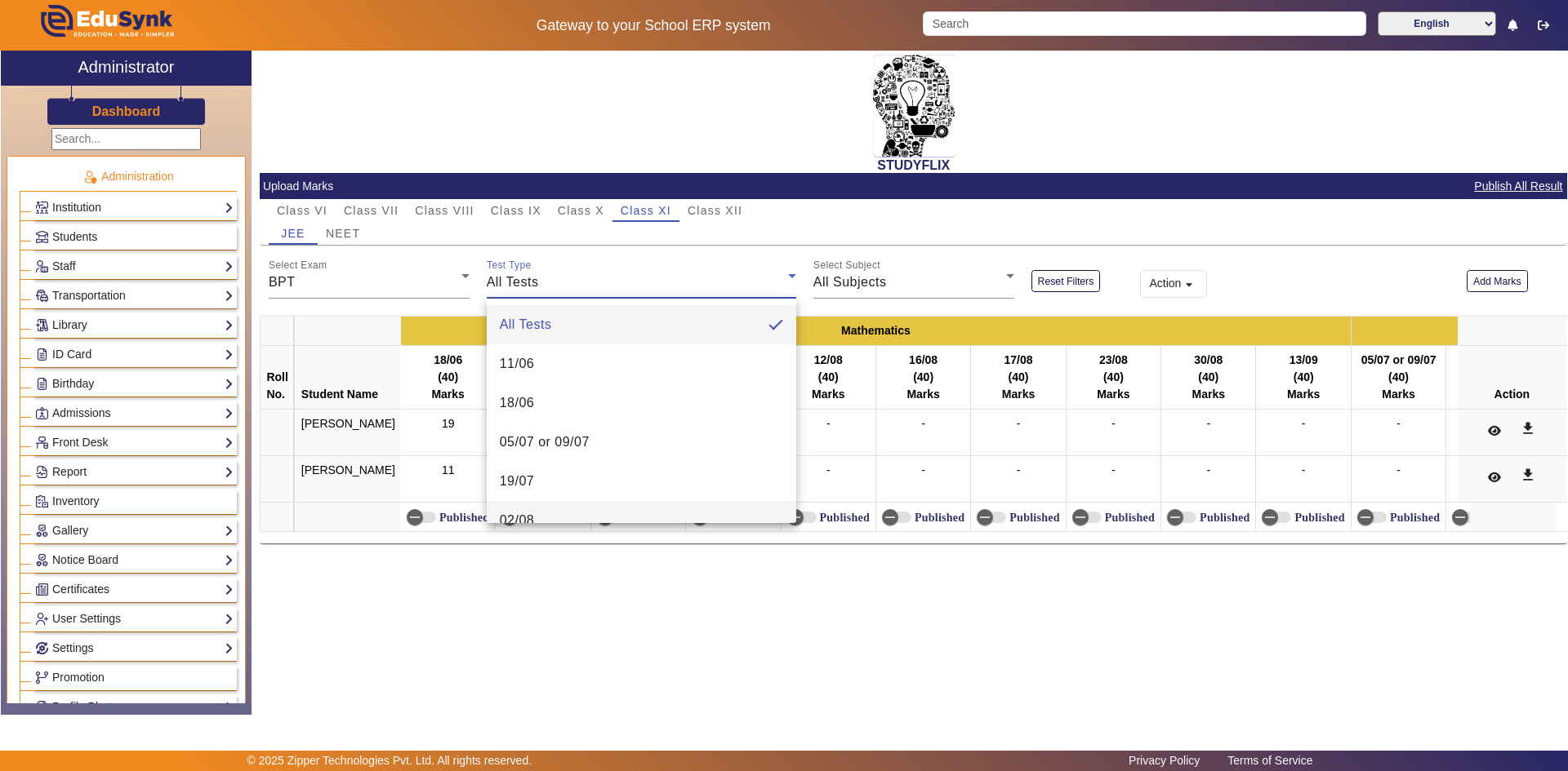
click at [520, 516] on span "02/08" at bounding box center [517, 520] width 35 height 20
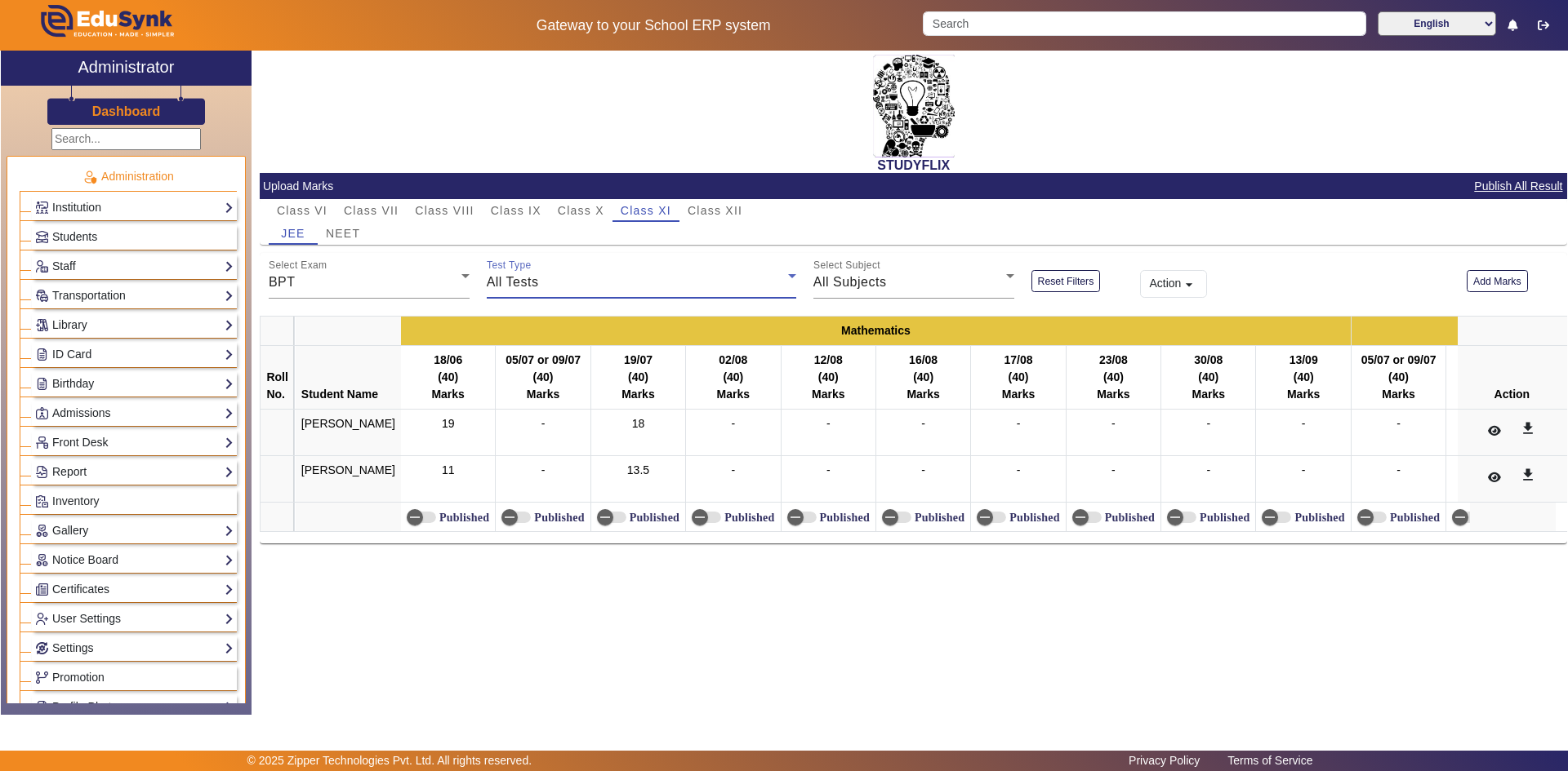
scroll to position [17, 0]
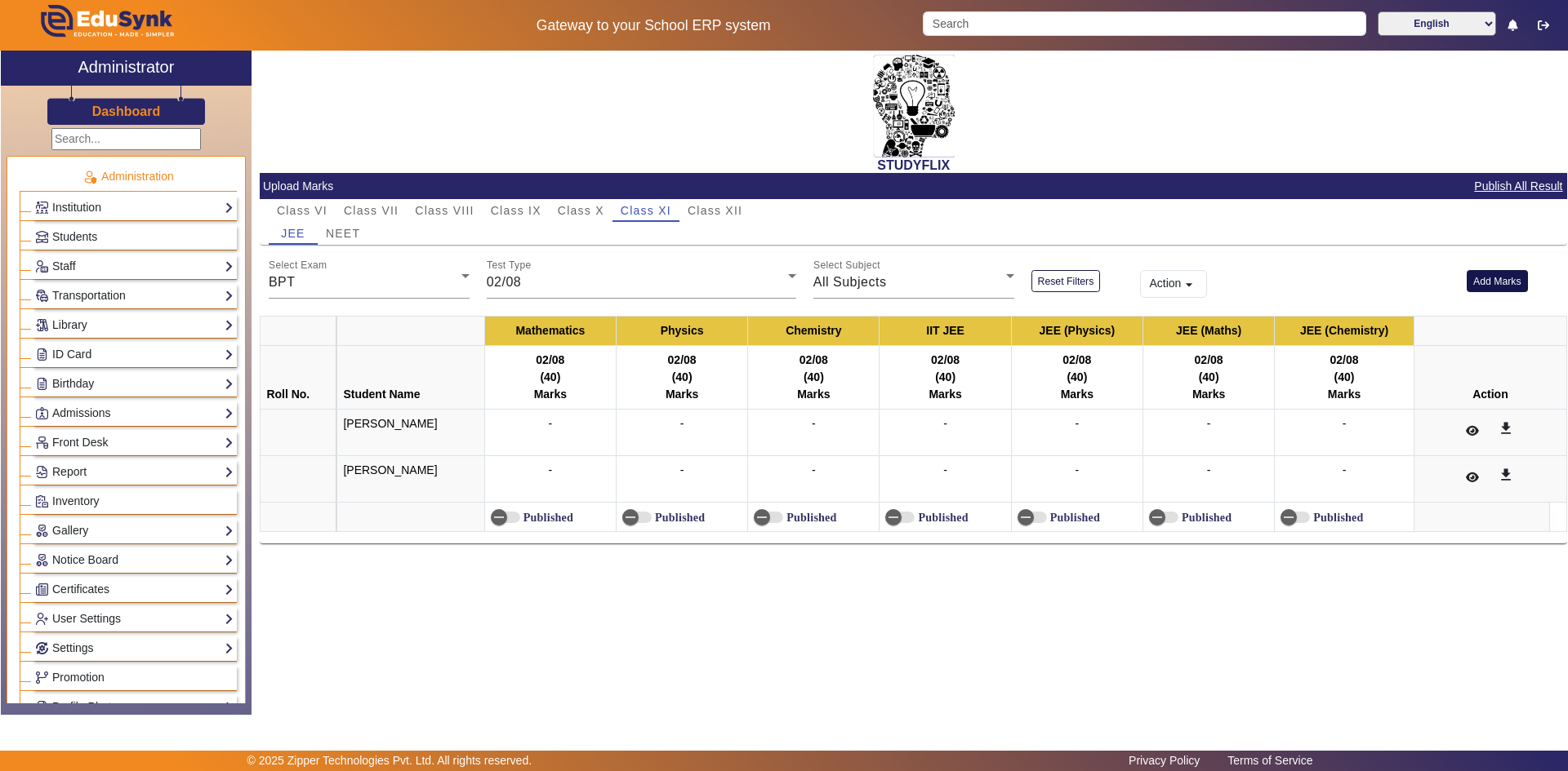
click at [1487, 288] on button "Add Marks" at bounding box center [1497, 282] width 61 height 22
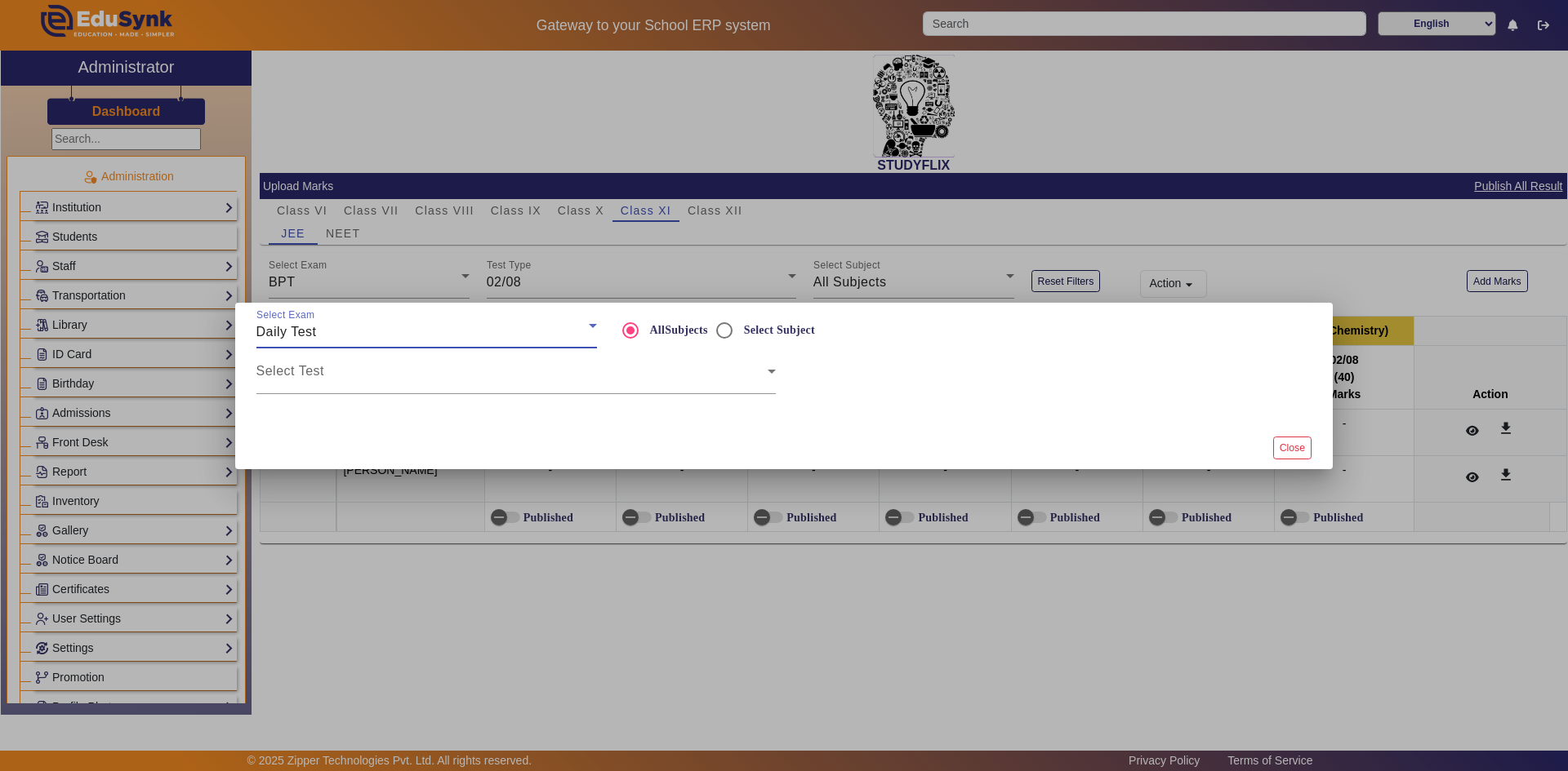
click at [342, 331] on div "Daily Test" at bounding box center [422, 332] width 332 height 20
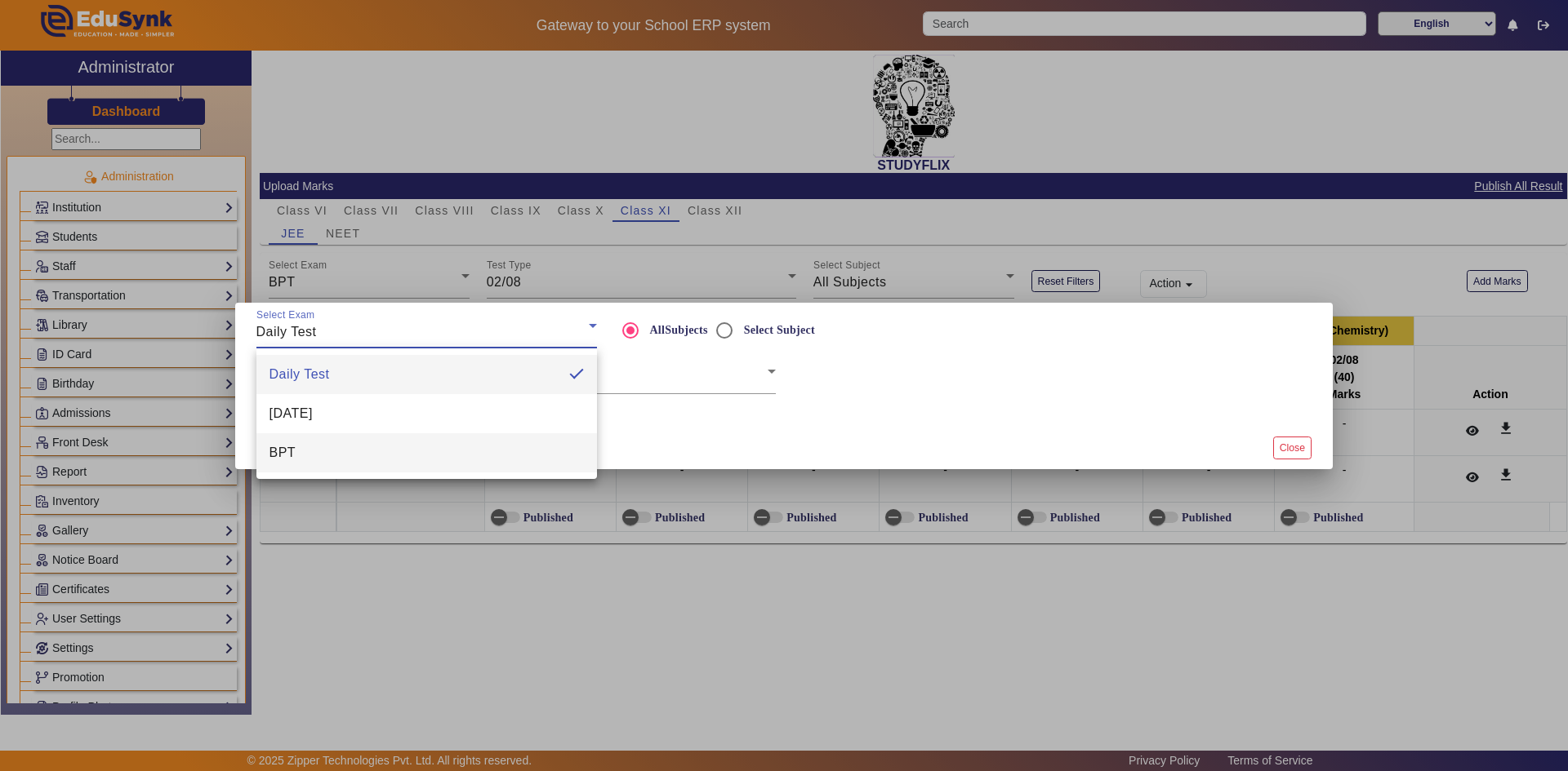
click at [310, 444] on mat-option "BPT" at bounding box center [427, 453] width 341 height 39
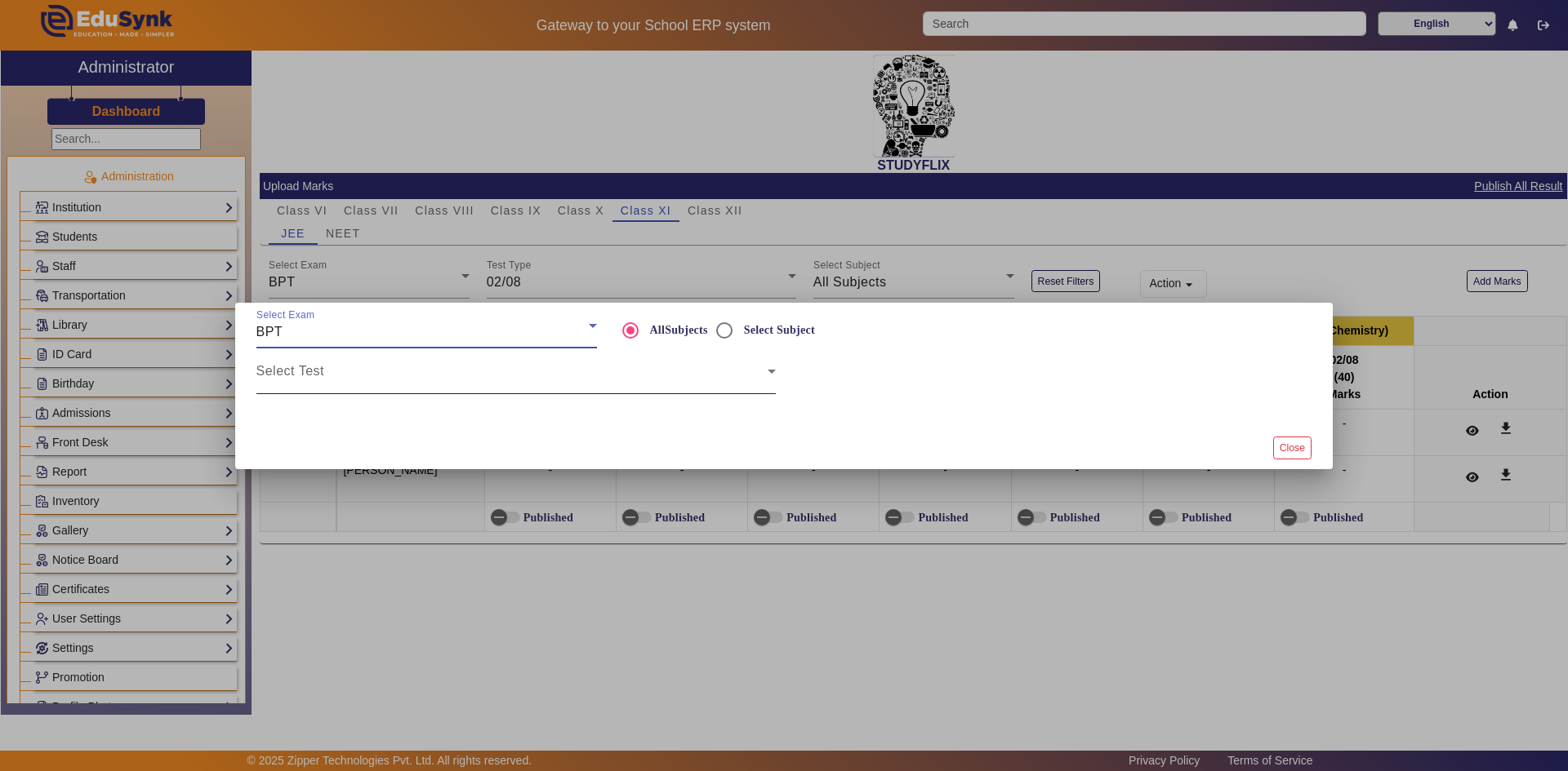
click at [327, 370] on span at bounding box center [512, 378] width 511 height 20
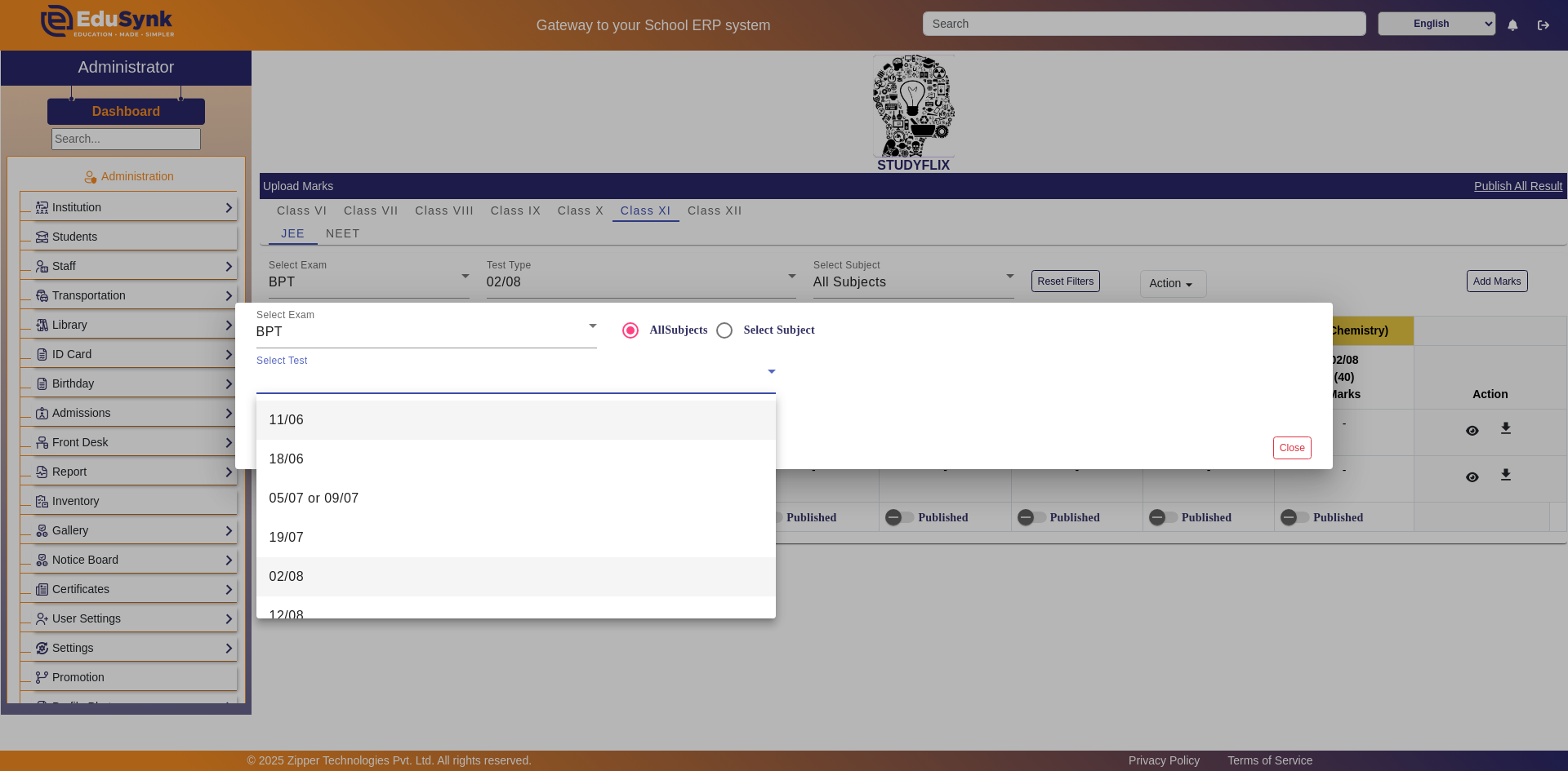
click at [298, 573] on span "02/08" at bounding box center [288, 577] width 35 height 20
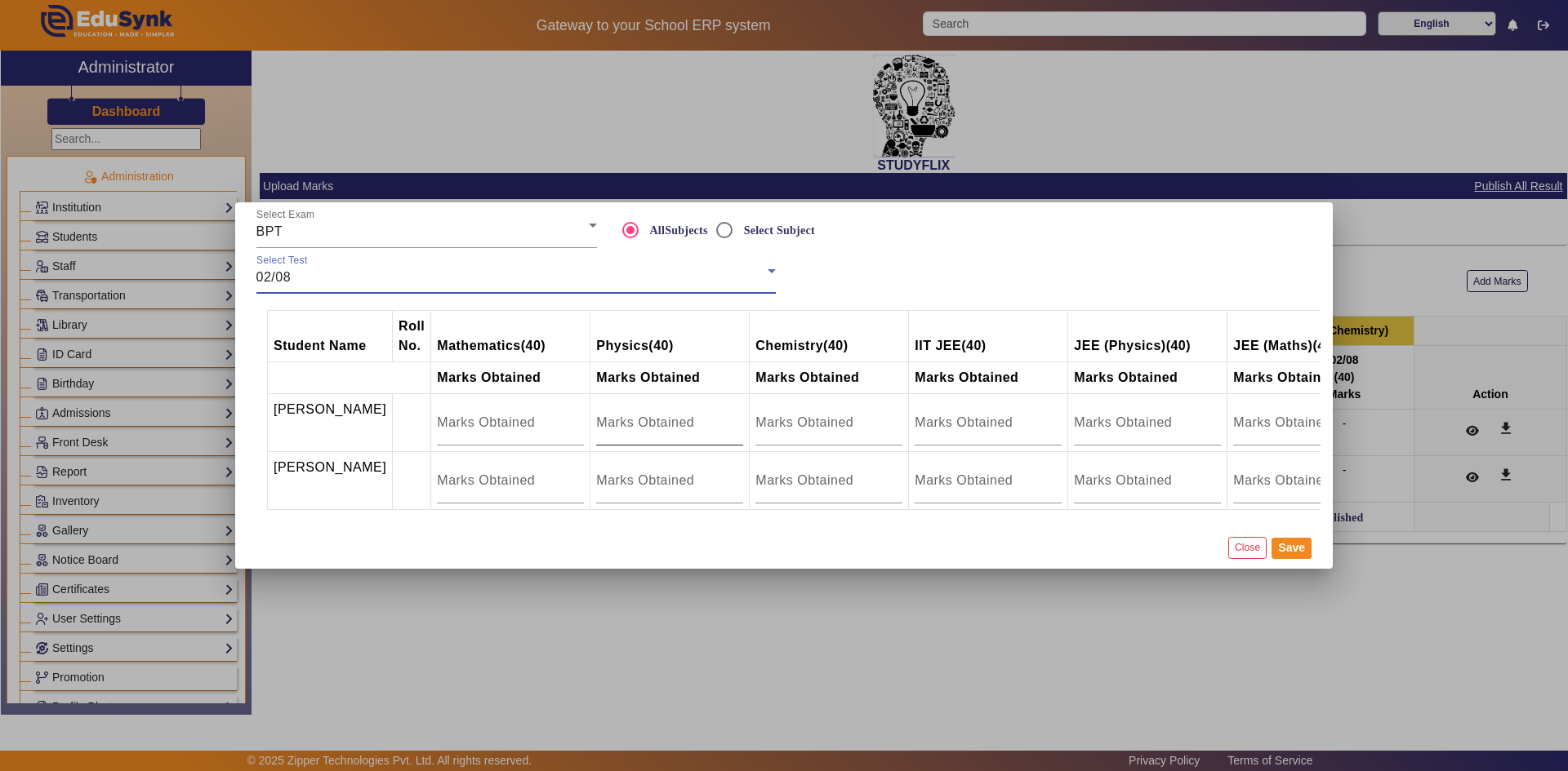
click at [596, 418] on input "number" at bounding box center [670, 422] width 147 height 20
type input "14.5"
click at [1280, 556] on button "Save" at bounding box center [1292, 548] width 40 height 21
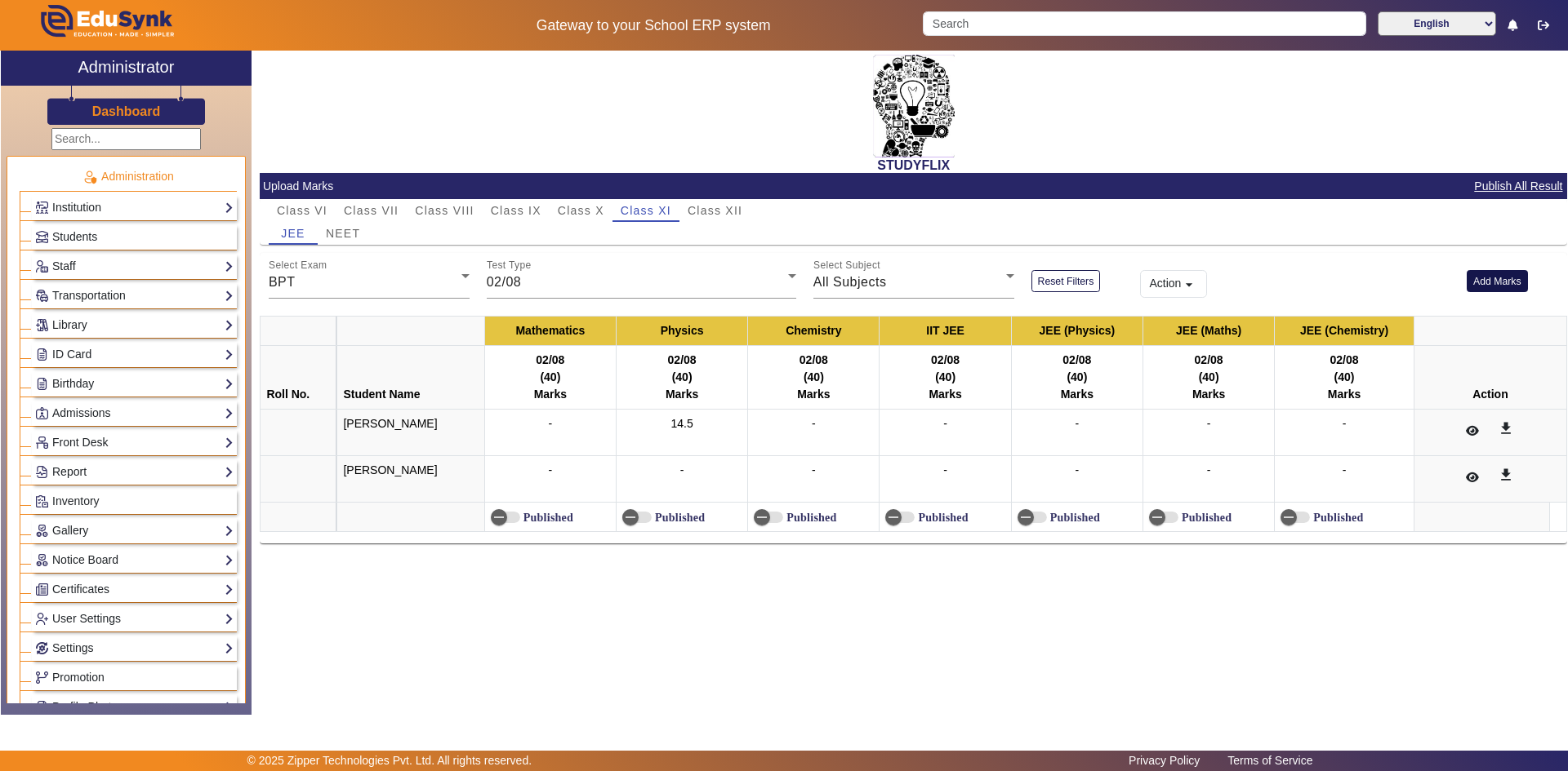
click at [1492, 279] on button "Add Marks" at bounding box center [1497, 282] width 61 height 22
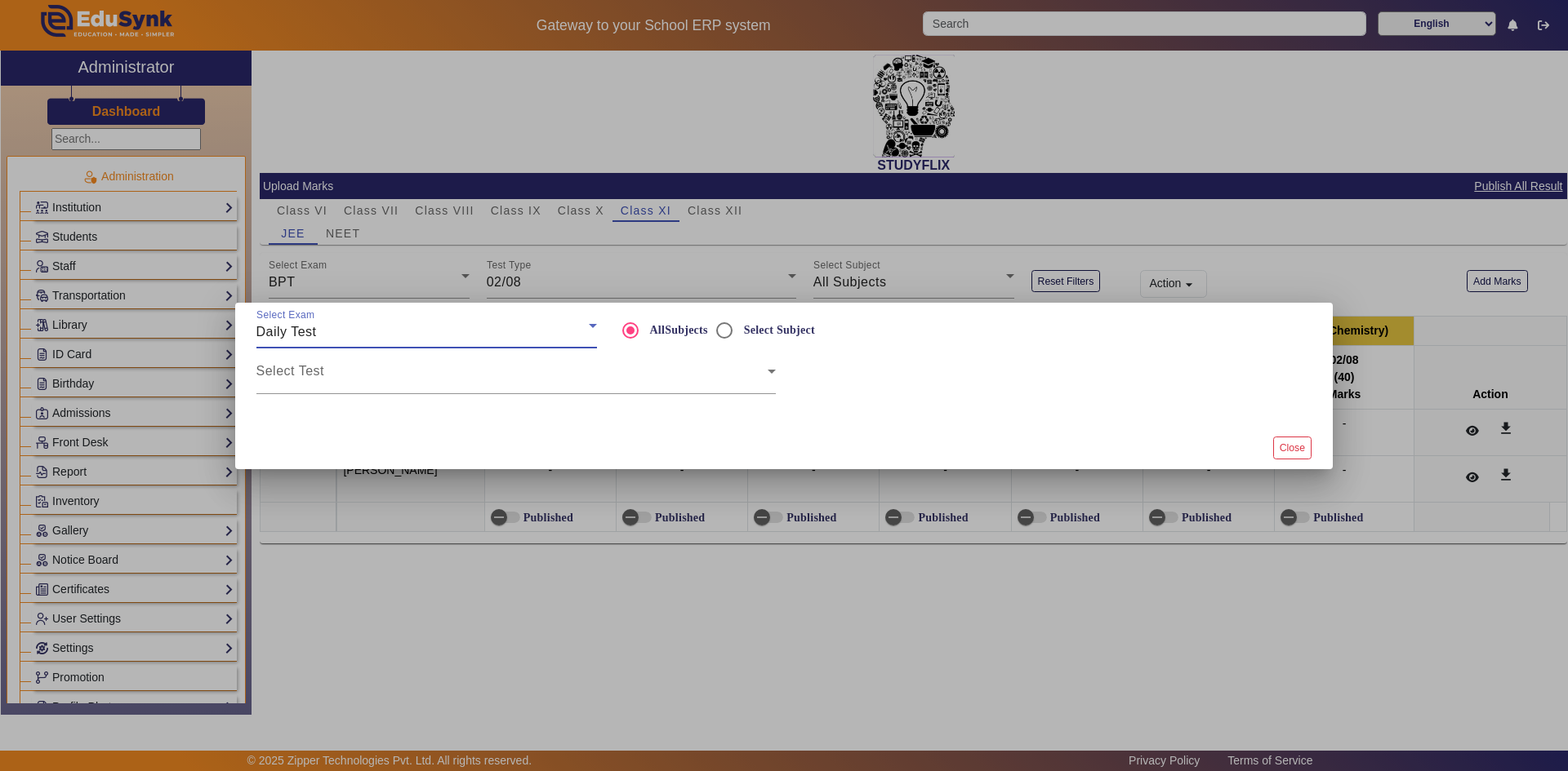
click at [404, 338] on div "Daily Test" at bounding box center [422, 332] width 332 height 20
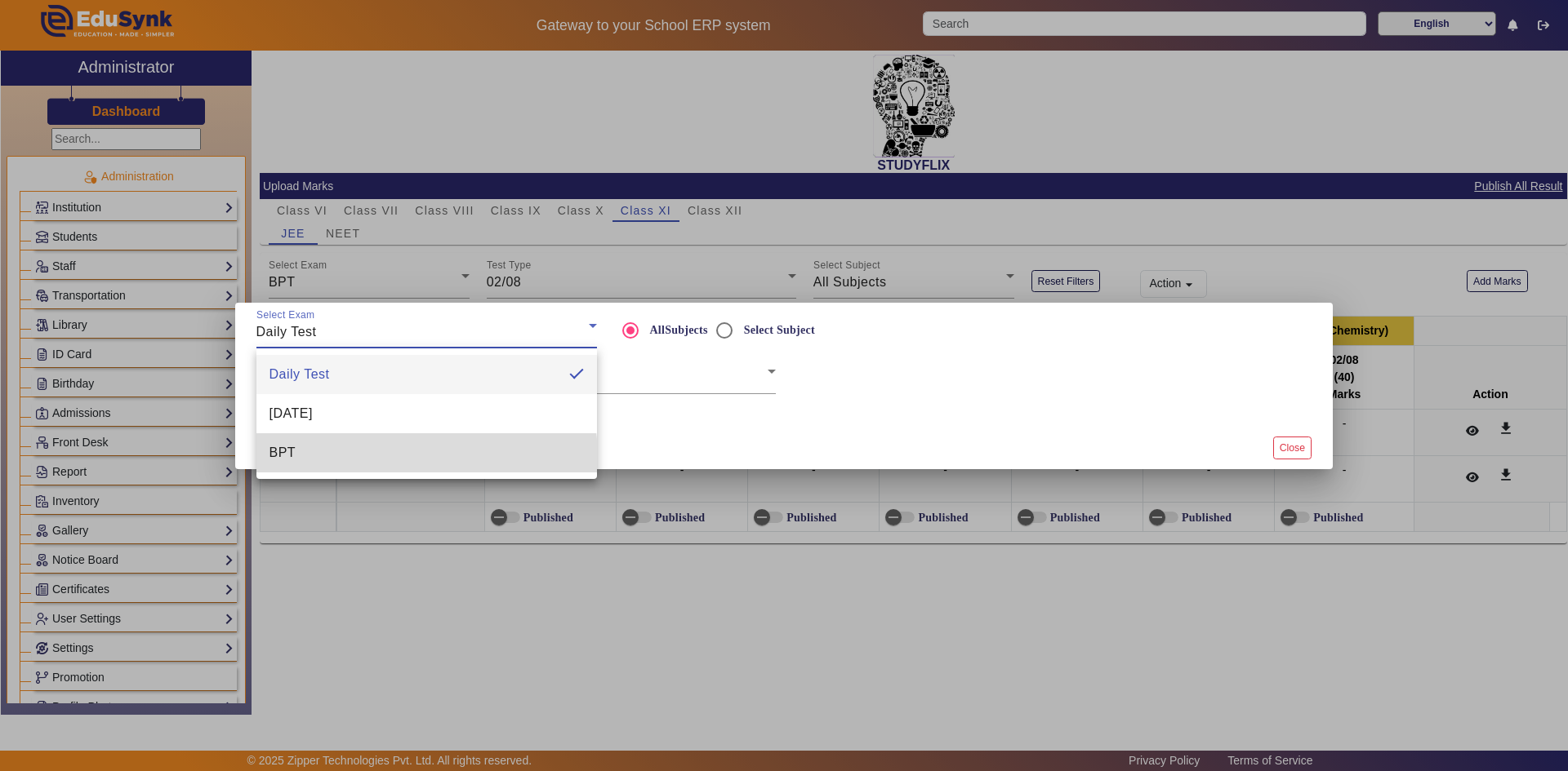
click at [332, 469] on mat-option "BPT" at bounding box center [427, 453] width 341 height 39
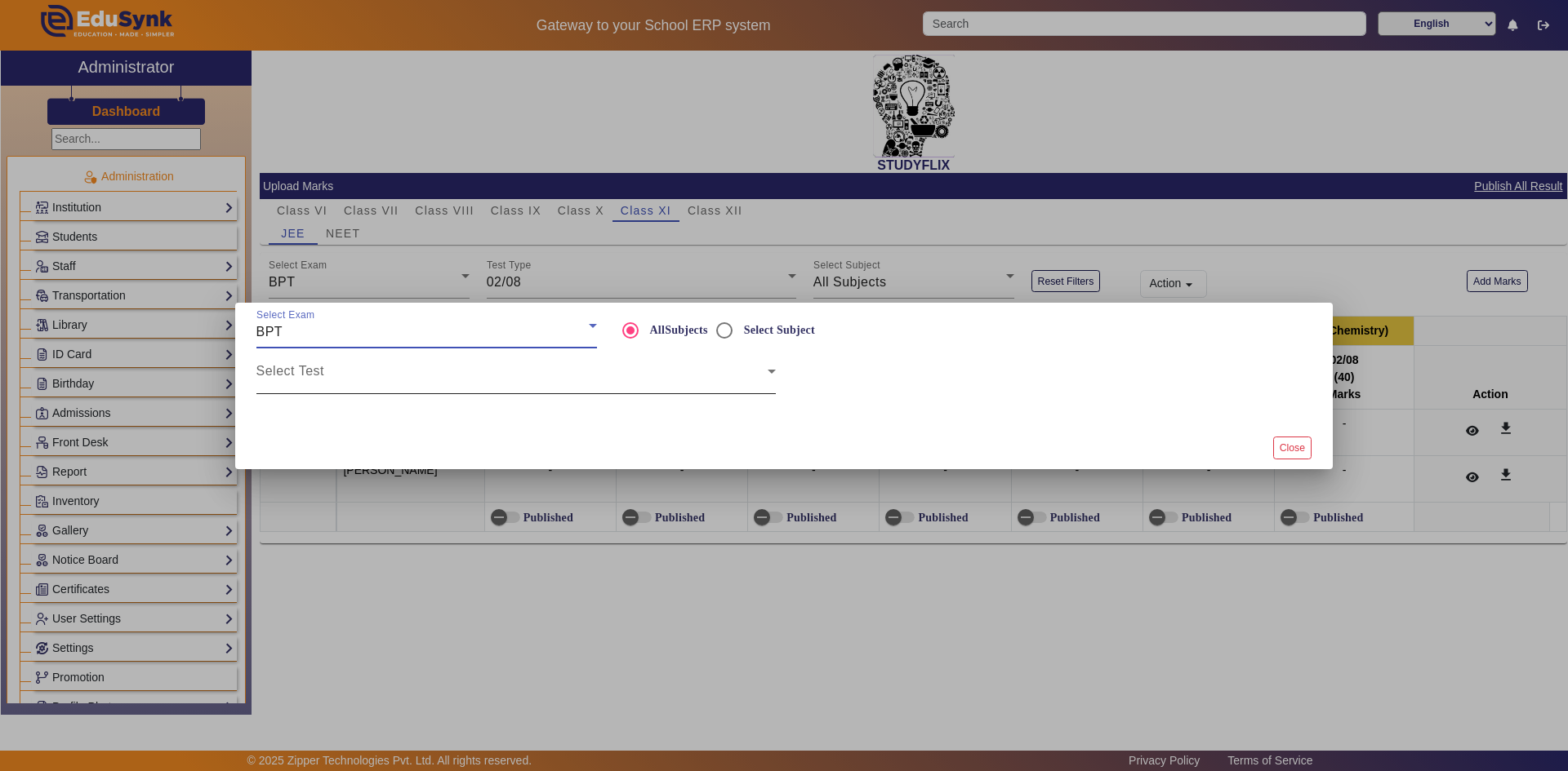
click at [468, 379] on span at bounding box center [512, 378] width 511 height 20
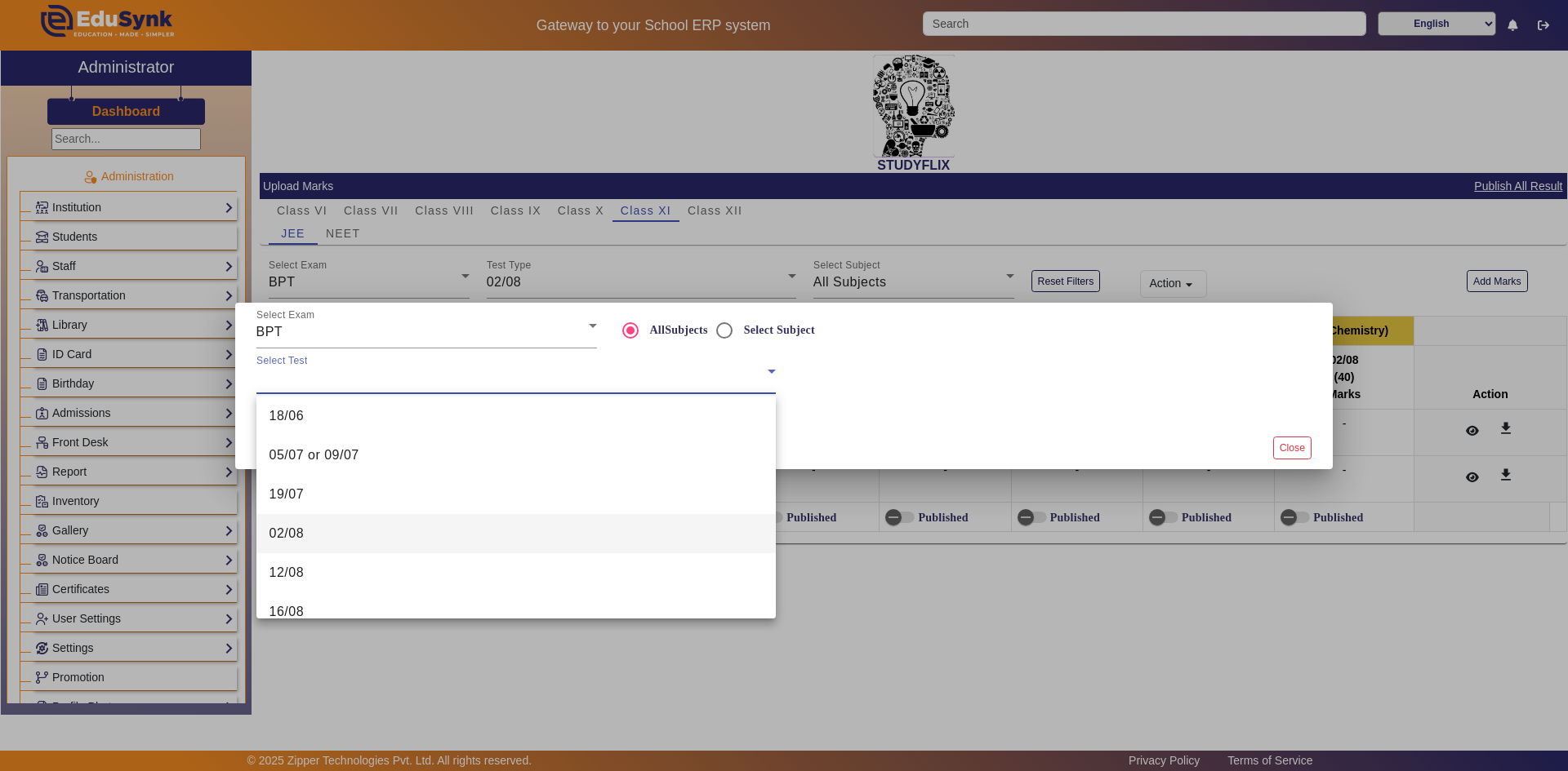
scroll to position [82, 0]
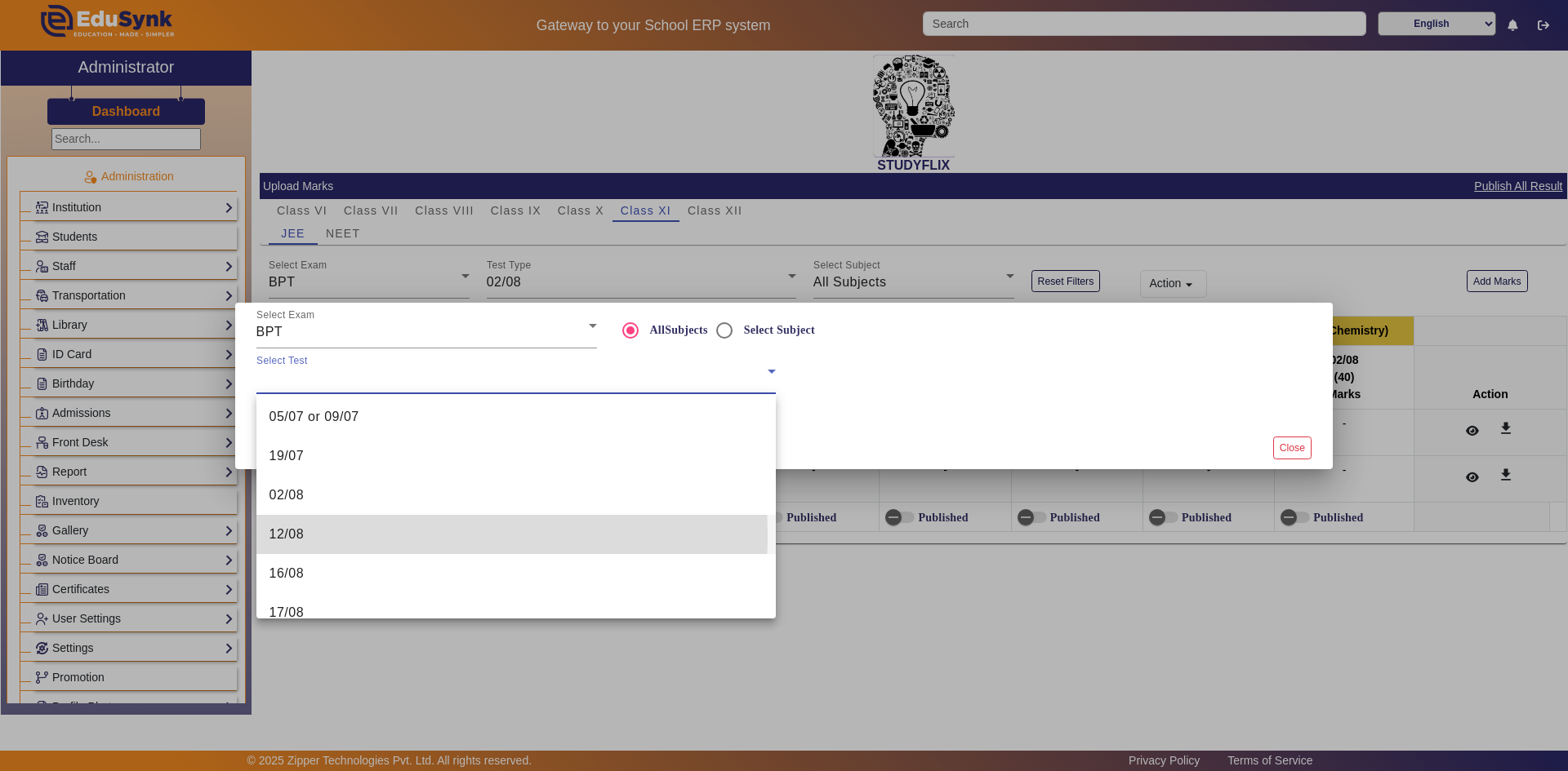
click at [367, 535] on mat-option "12/08" at bounding box center [516, 535] width 519 height 39
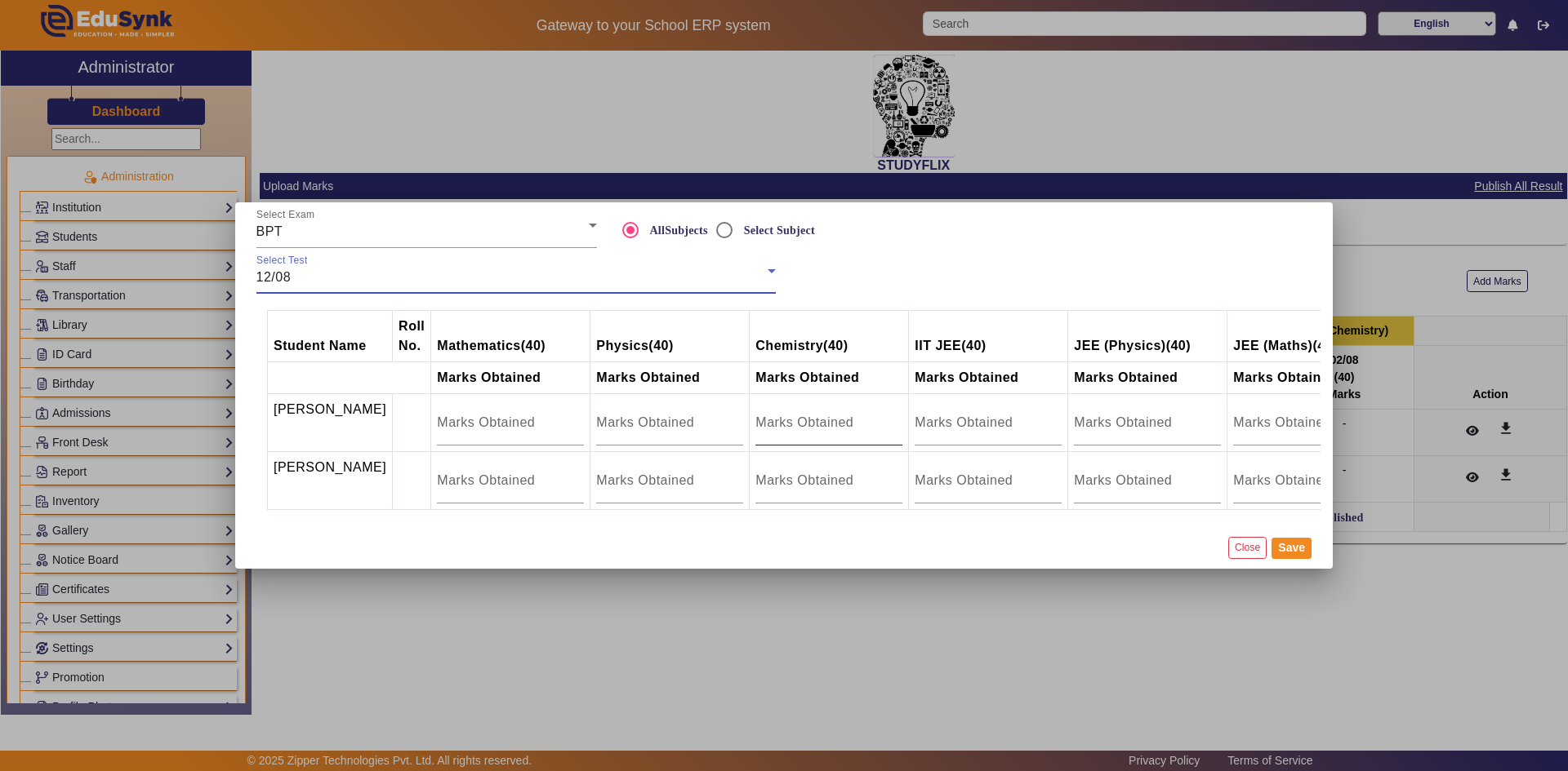
click at [757, 413] on input "number" at bounding box center [829, 422] width 147 height 20
type input "25.5"
click at [771, 471] on input "number" at bounding box center [829, 480] width 147 height 20
type input "28"
click at [1287, 559] on button "Save" at bounding box center [1292, 548] width 40 height 21
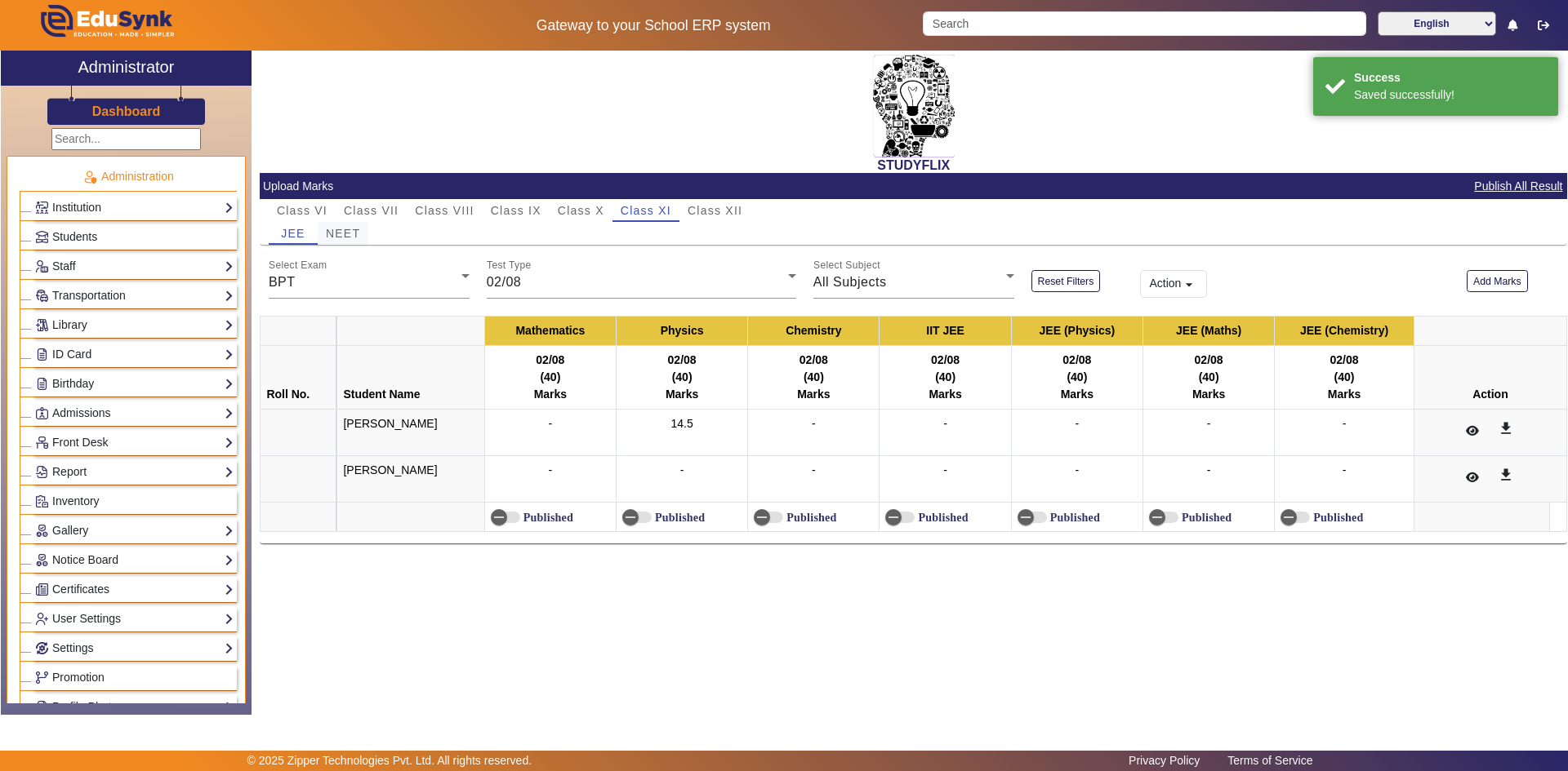
click at [330, 242] on span "NEET" at bounding box center [342, 233] width 34 height 23
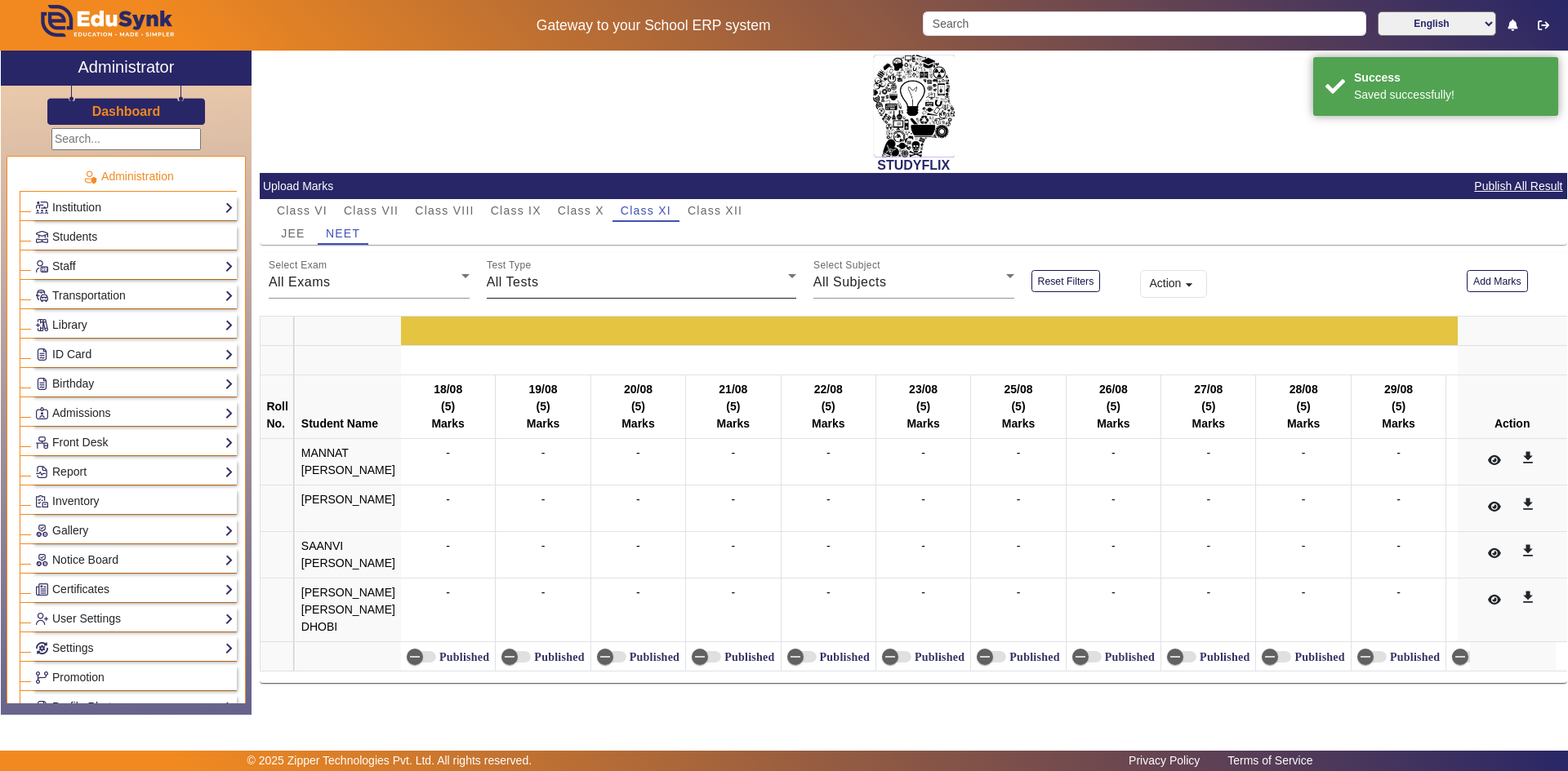
click at [524, 278] on span "All Tests" at bounding box center [513, 282] width 52 height 14
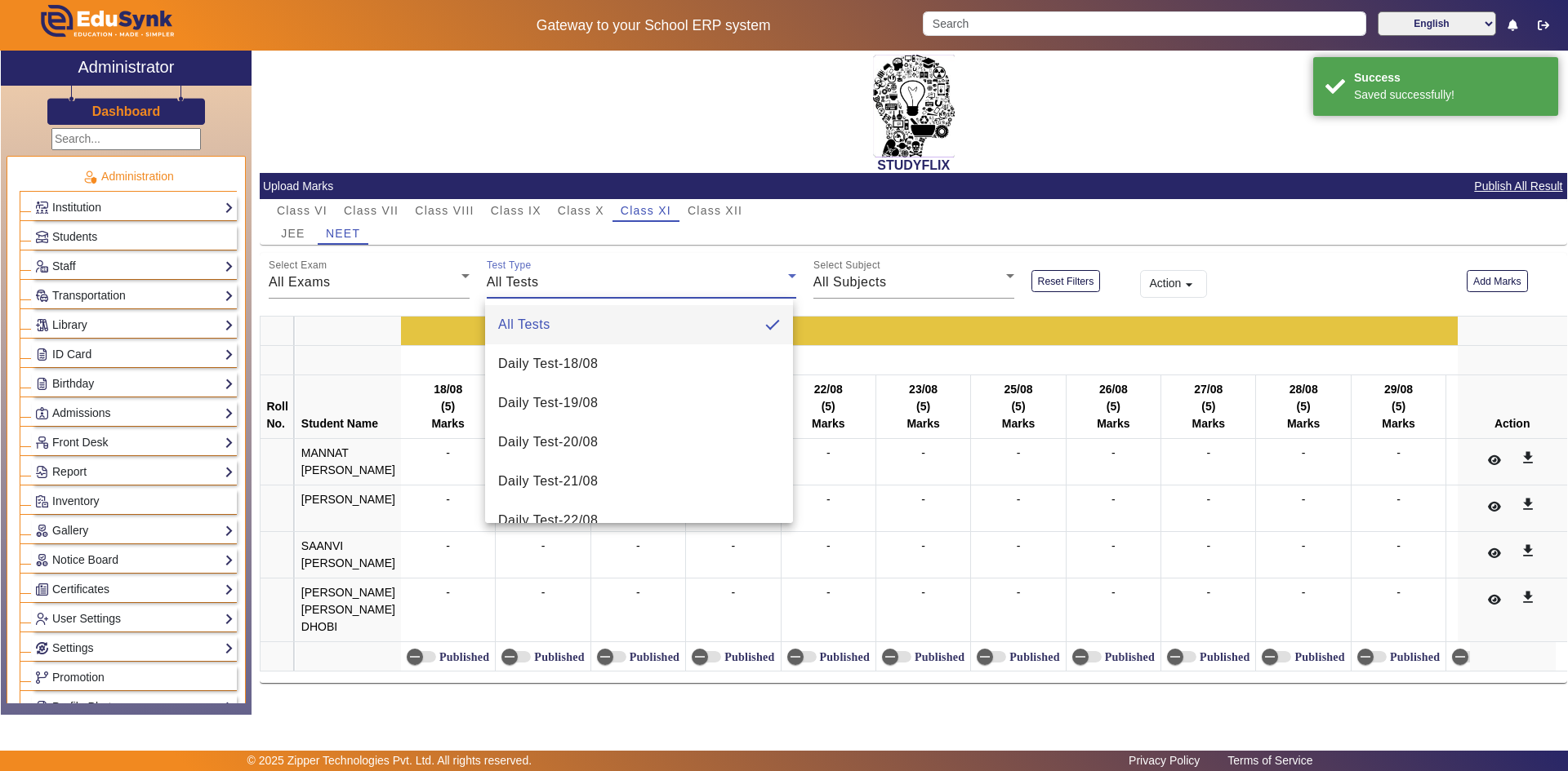
click at [437, 289] on div at bounding box center [784, 385] width 1568 height 771
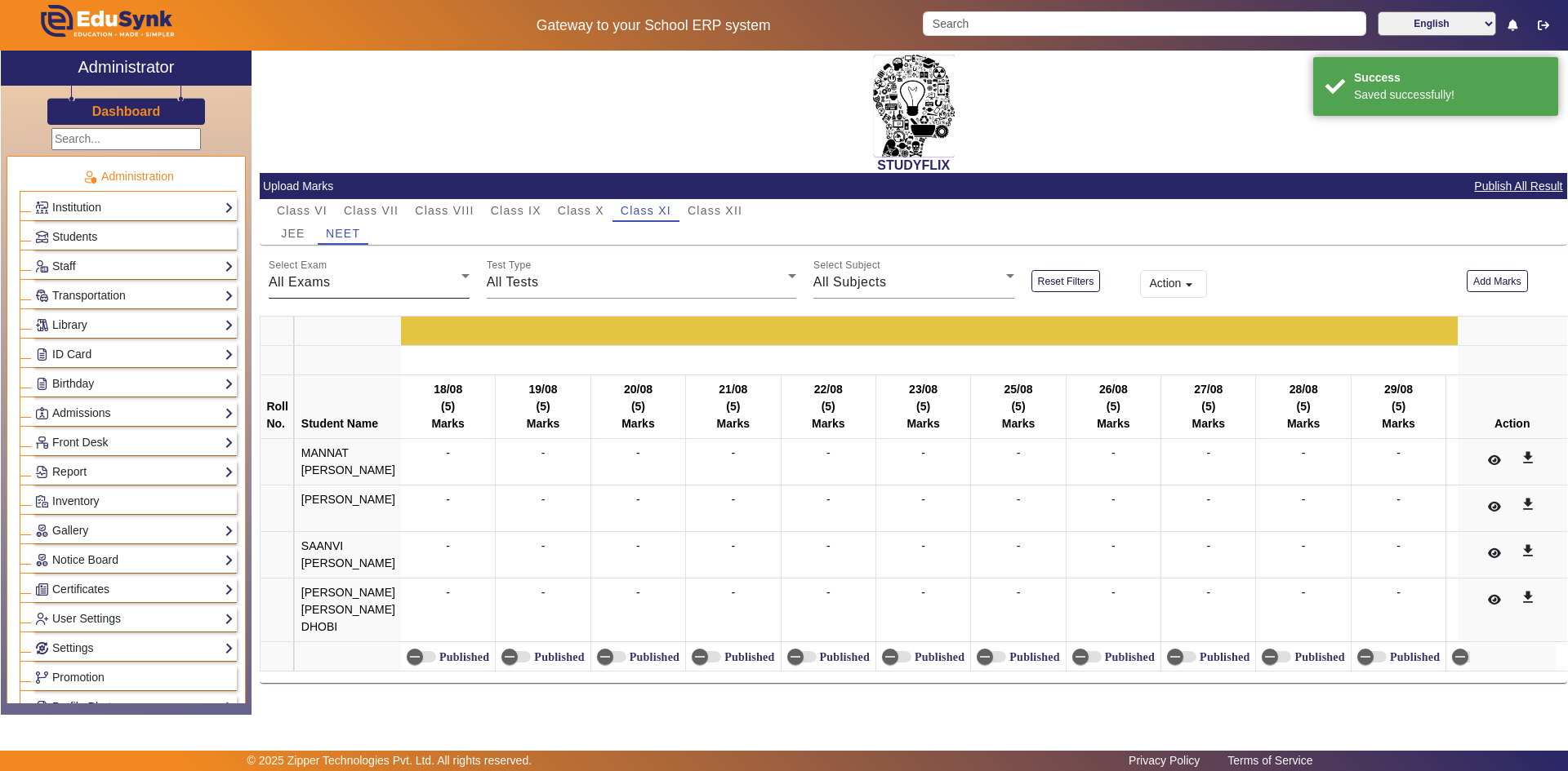
click at [424, 289] on div "All Exams" at bounding box center [365, 282] width 193 height 20
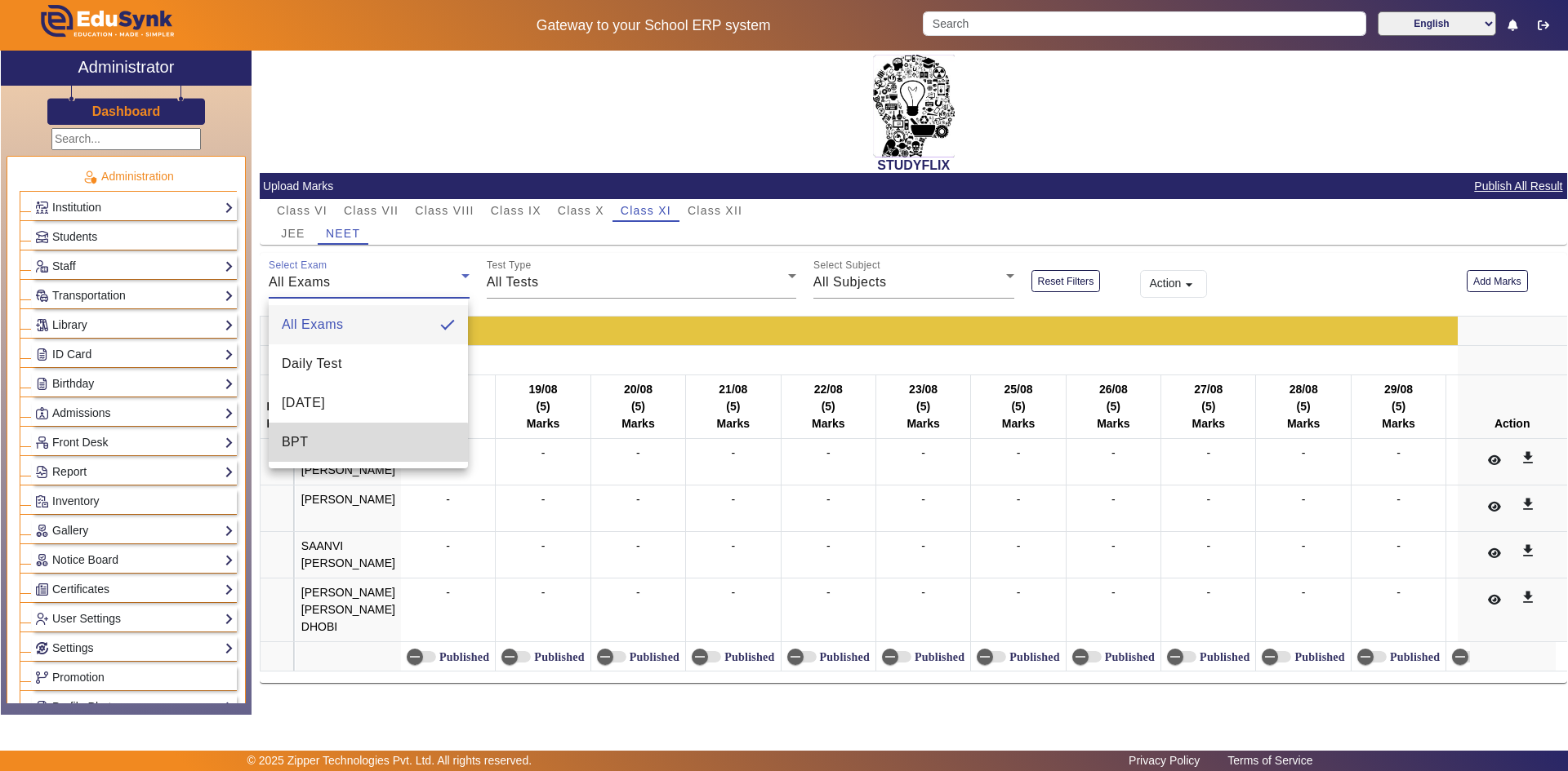
click at [357, 447] on mat-option "BPT" at bounding box center [369, 443] width 199 height 39
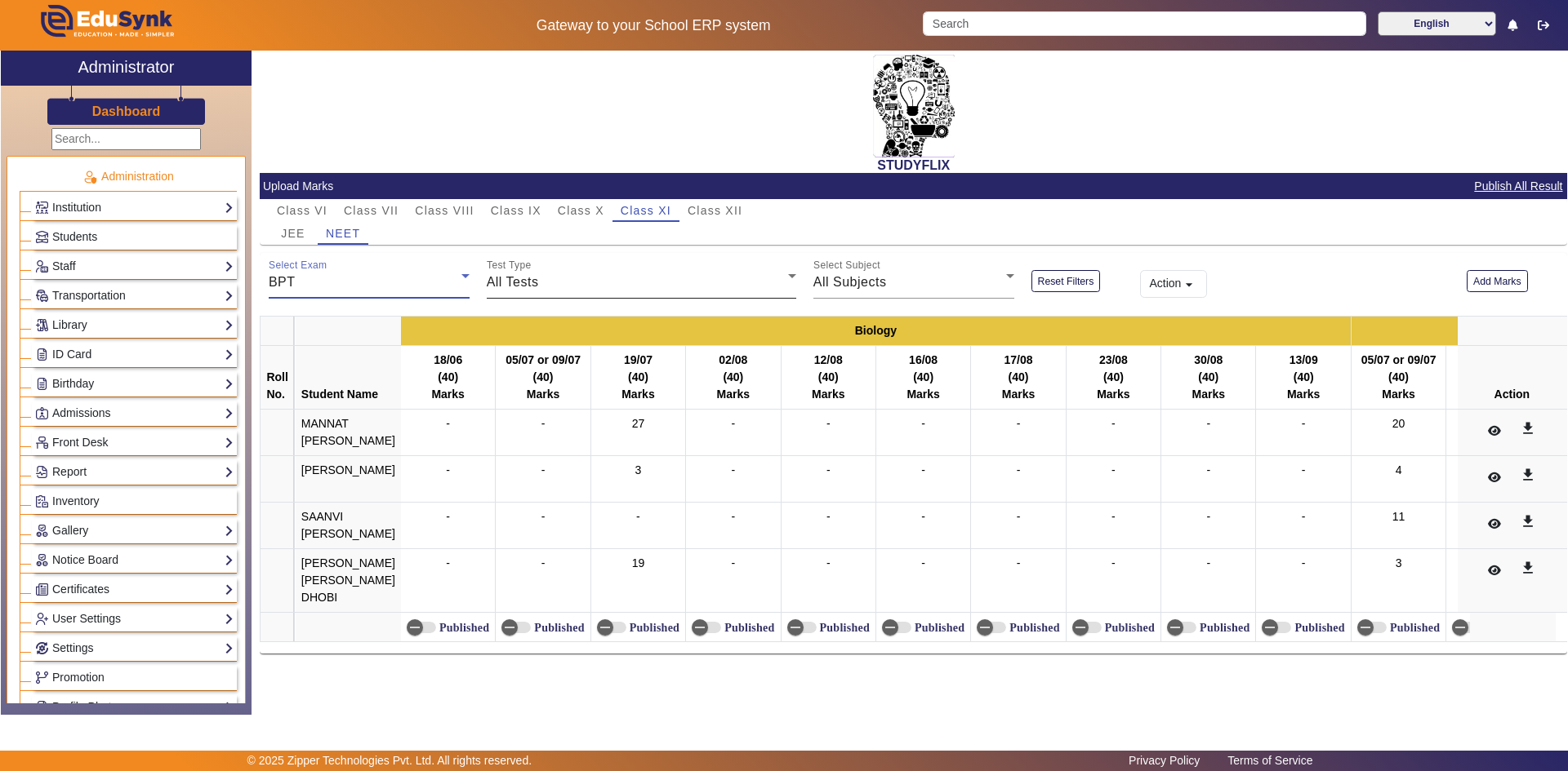
click at [515, 284] on span "All Tests" at bounding box center [513, 282] width 52 height 14
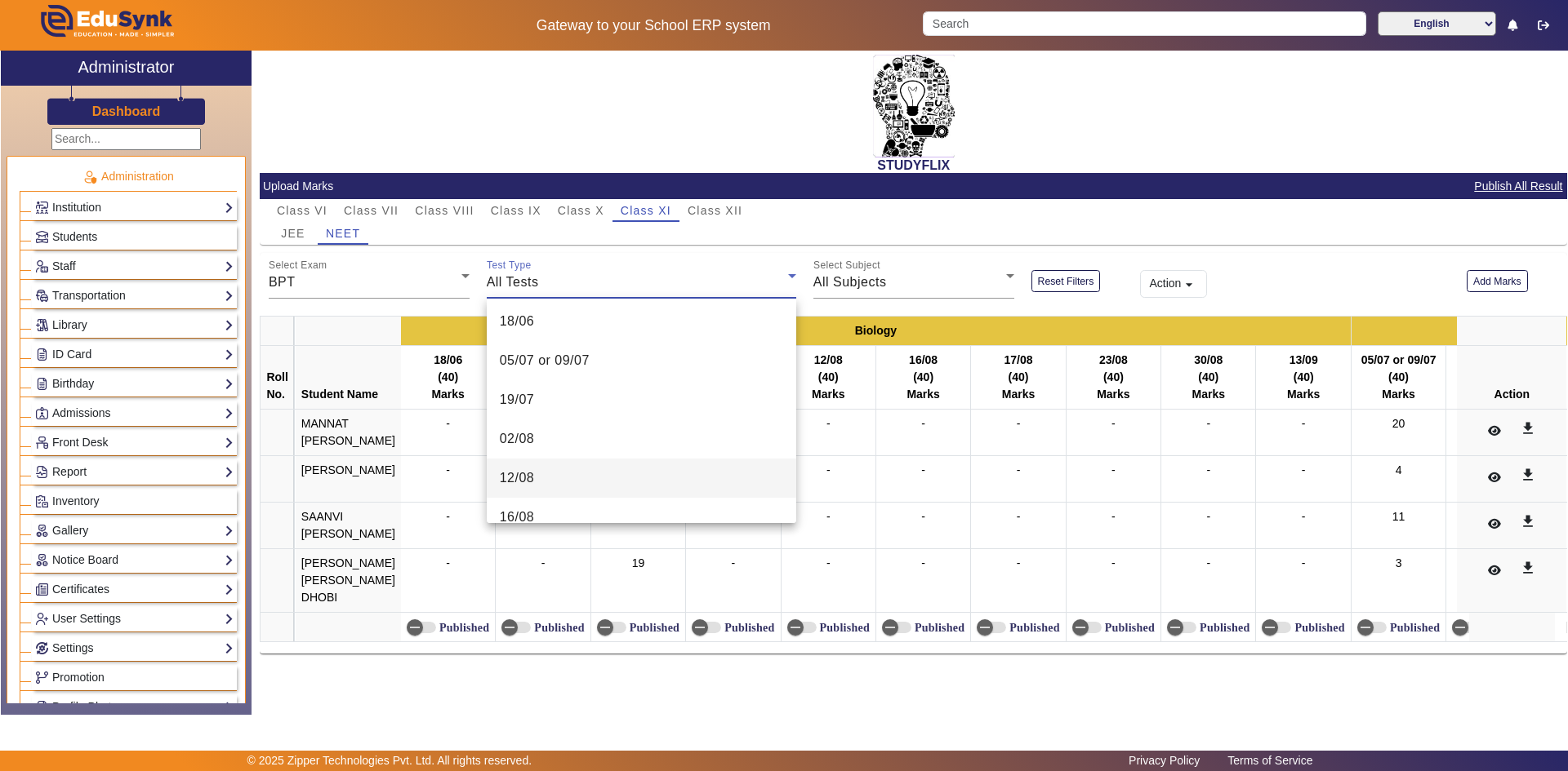
click at [533, 480] on span "12/08" at bounding box center [517, 478] width 35 height 20
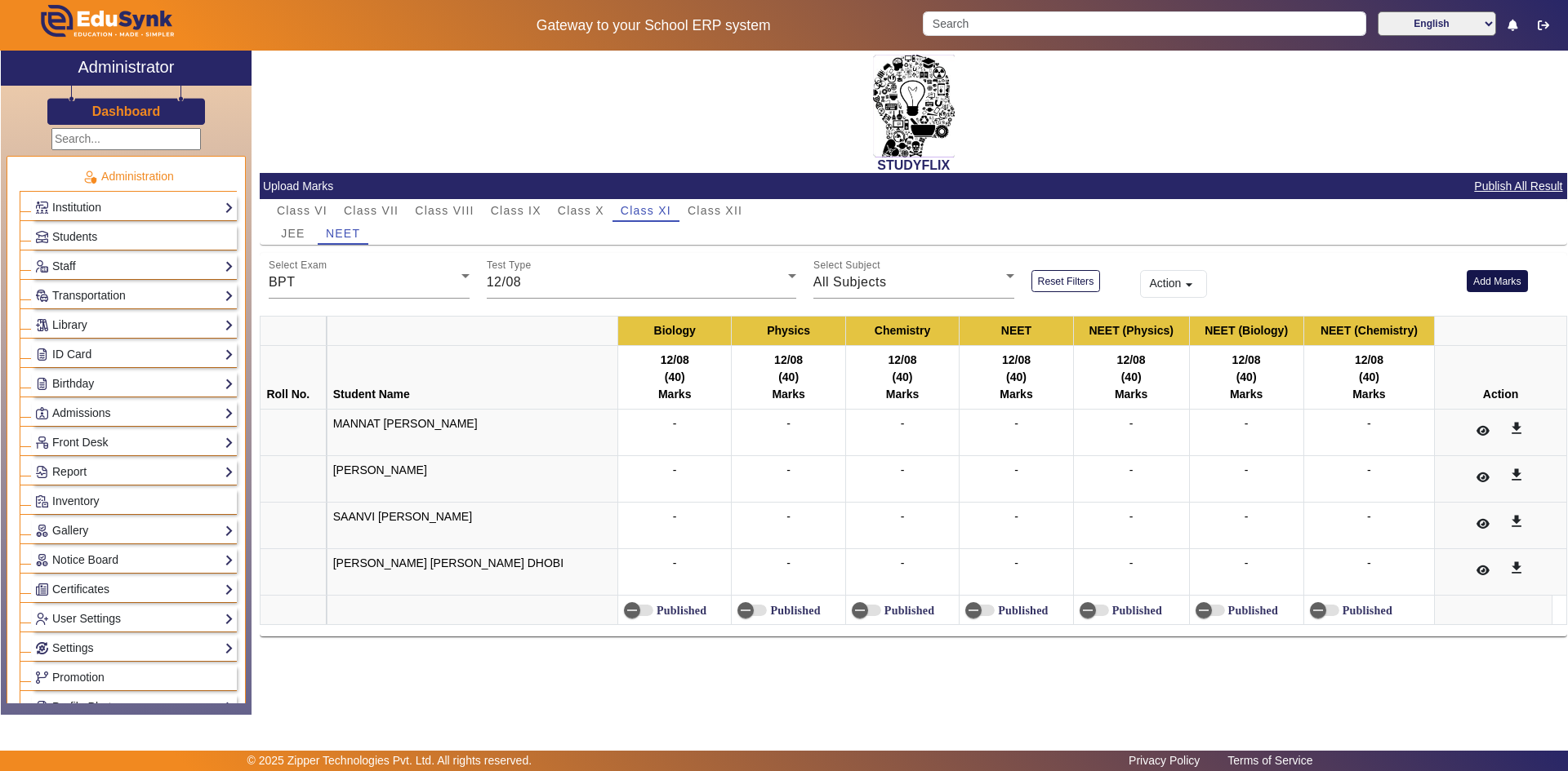
click at [1501, 279] on button "Add Marks" at bounding box center [1497, 282] width 61 height 22
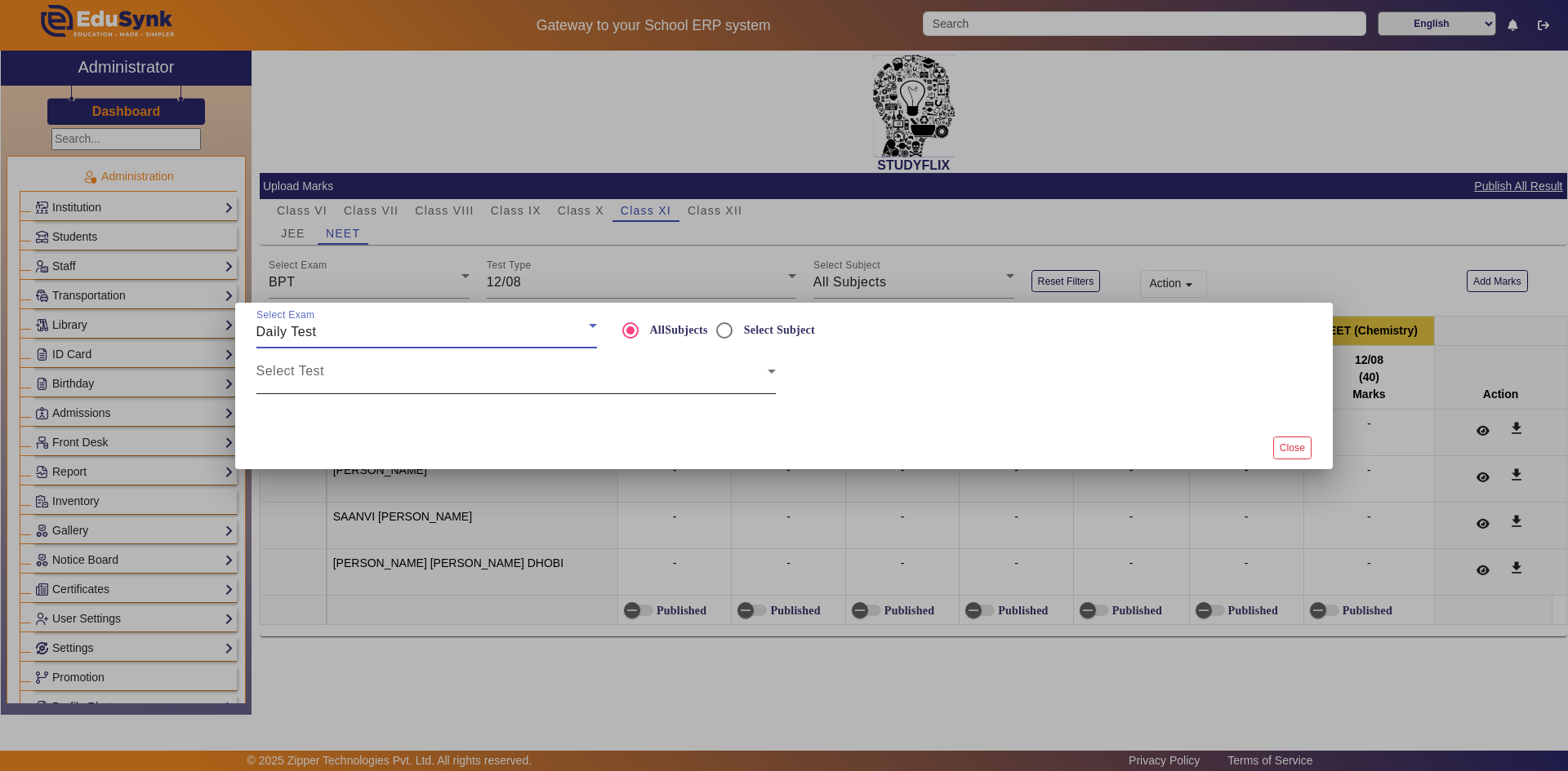
click at [455, 372] on span at bounding box center [512, 378] width 511 height 20
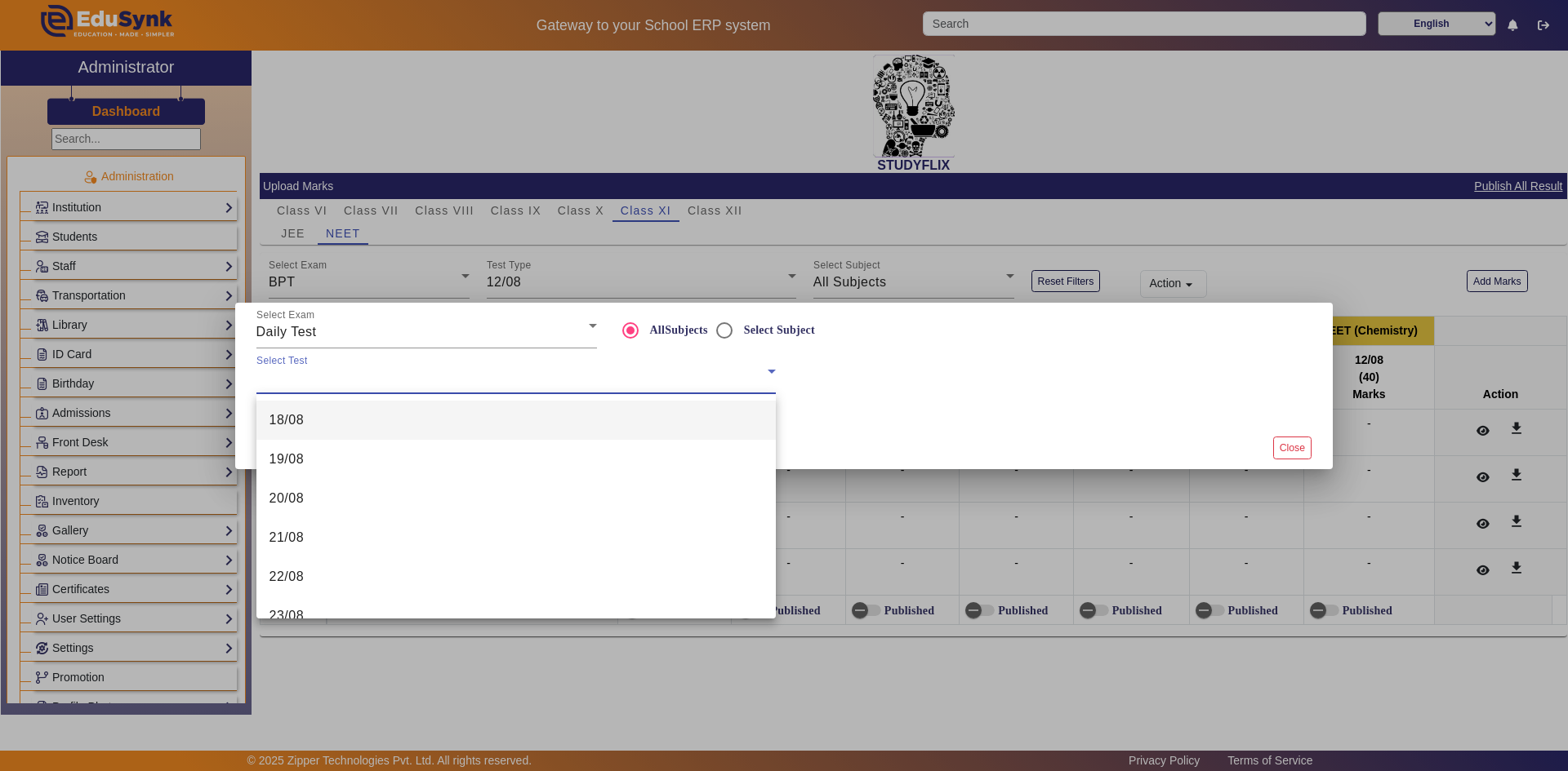
click at [295, 353] on div at bounding box center [784, 385] width 1568 height 771
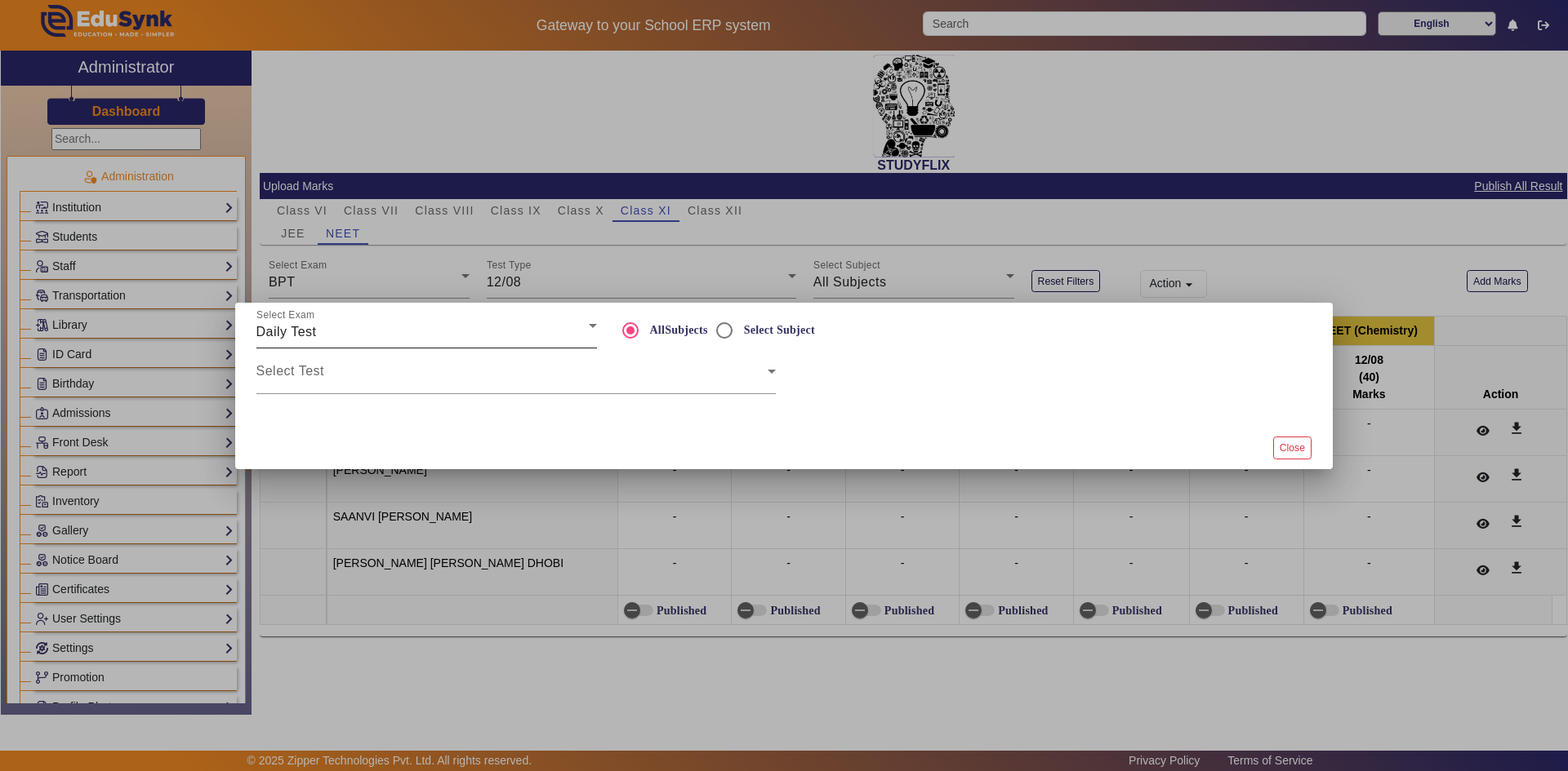
click at [306, 334] on span "Daily Test" at bounding box center [287, 331] width 60 height 14
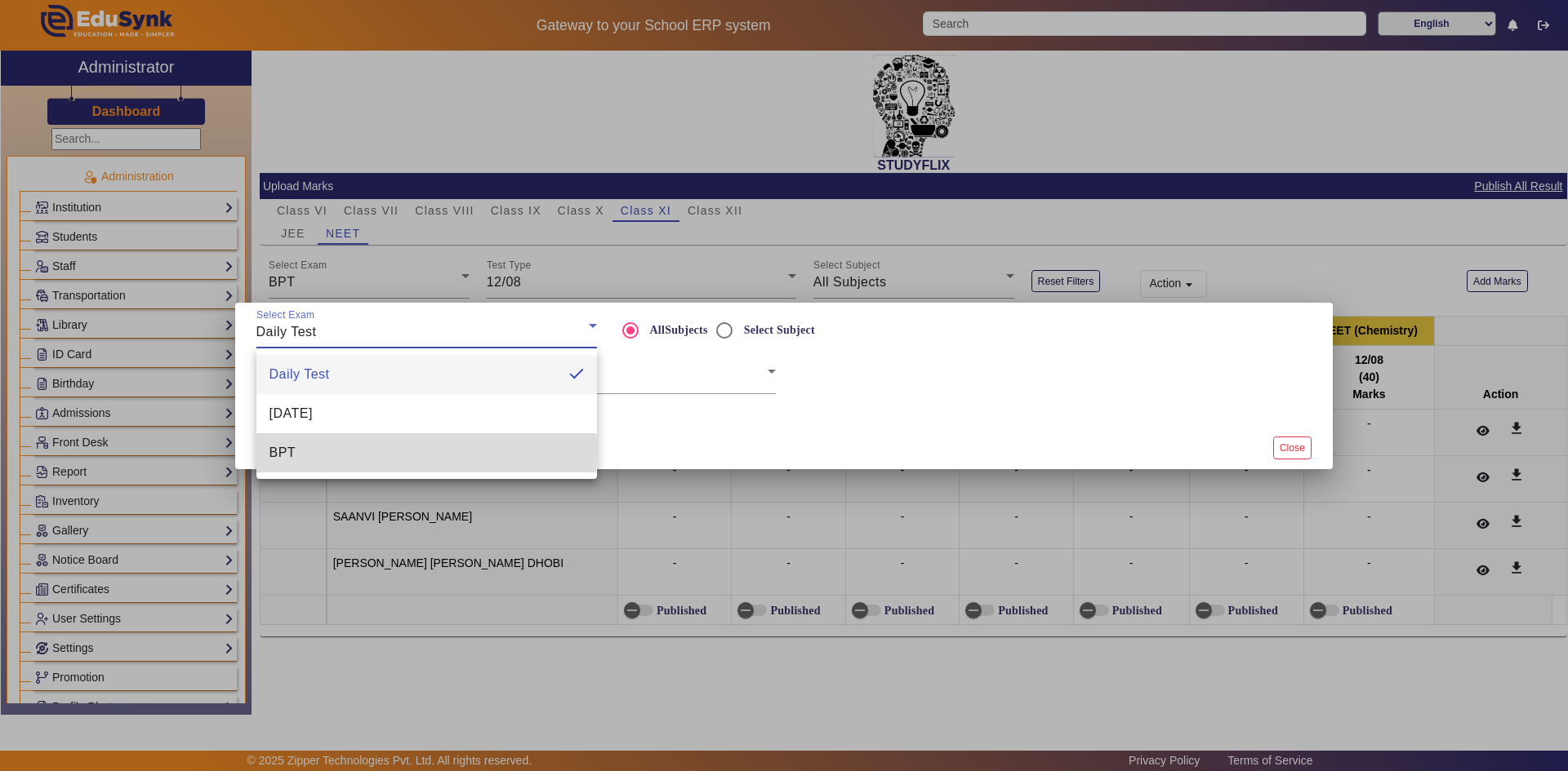
click at [304, 451] on mat-option "BPT" at bounding box center [427, 453] width 341 height 39
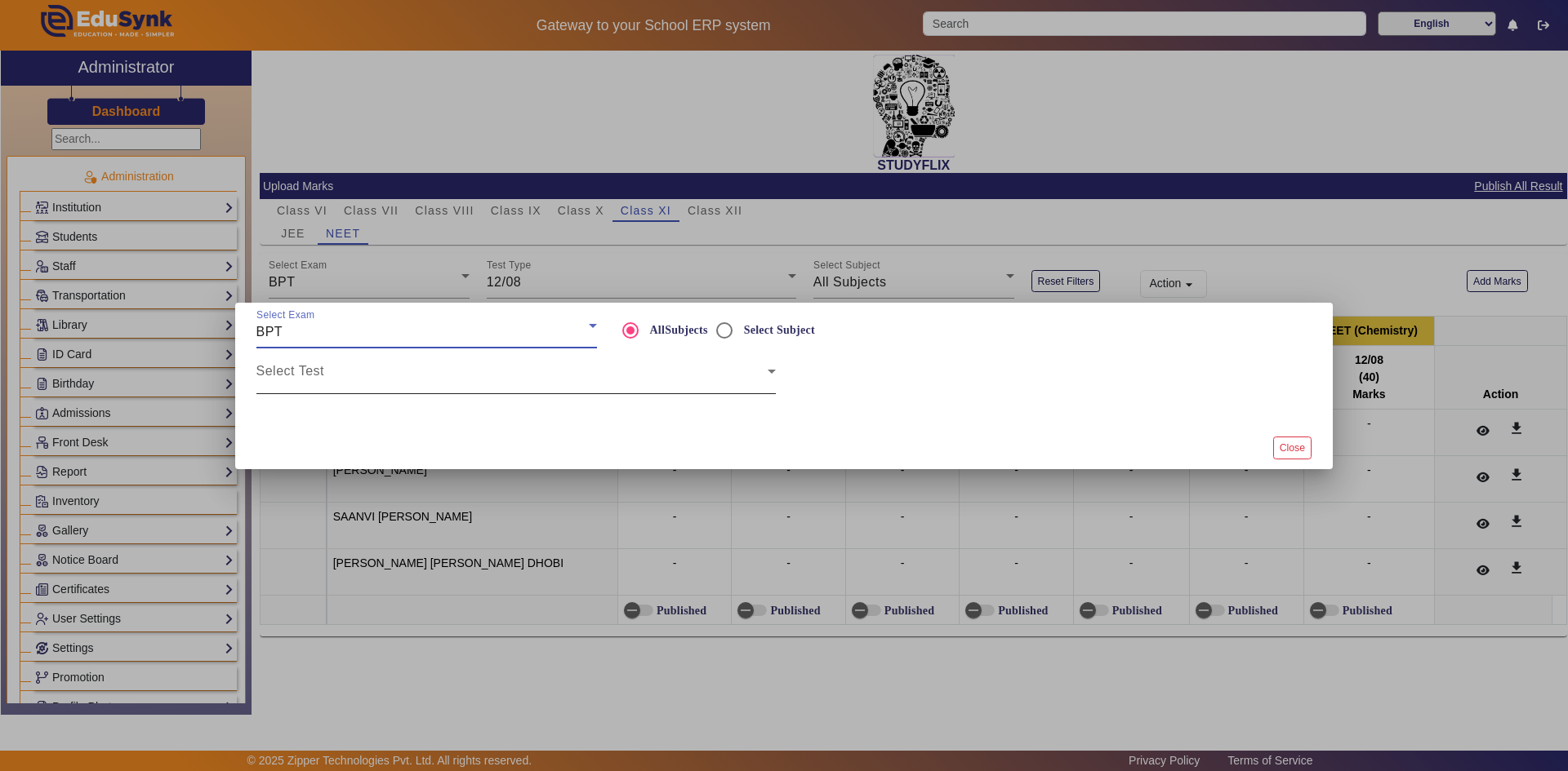
click at [489, 379] on span at bounding box center [512, 378] width 511 height 20
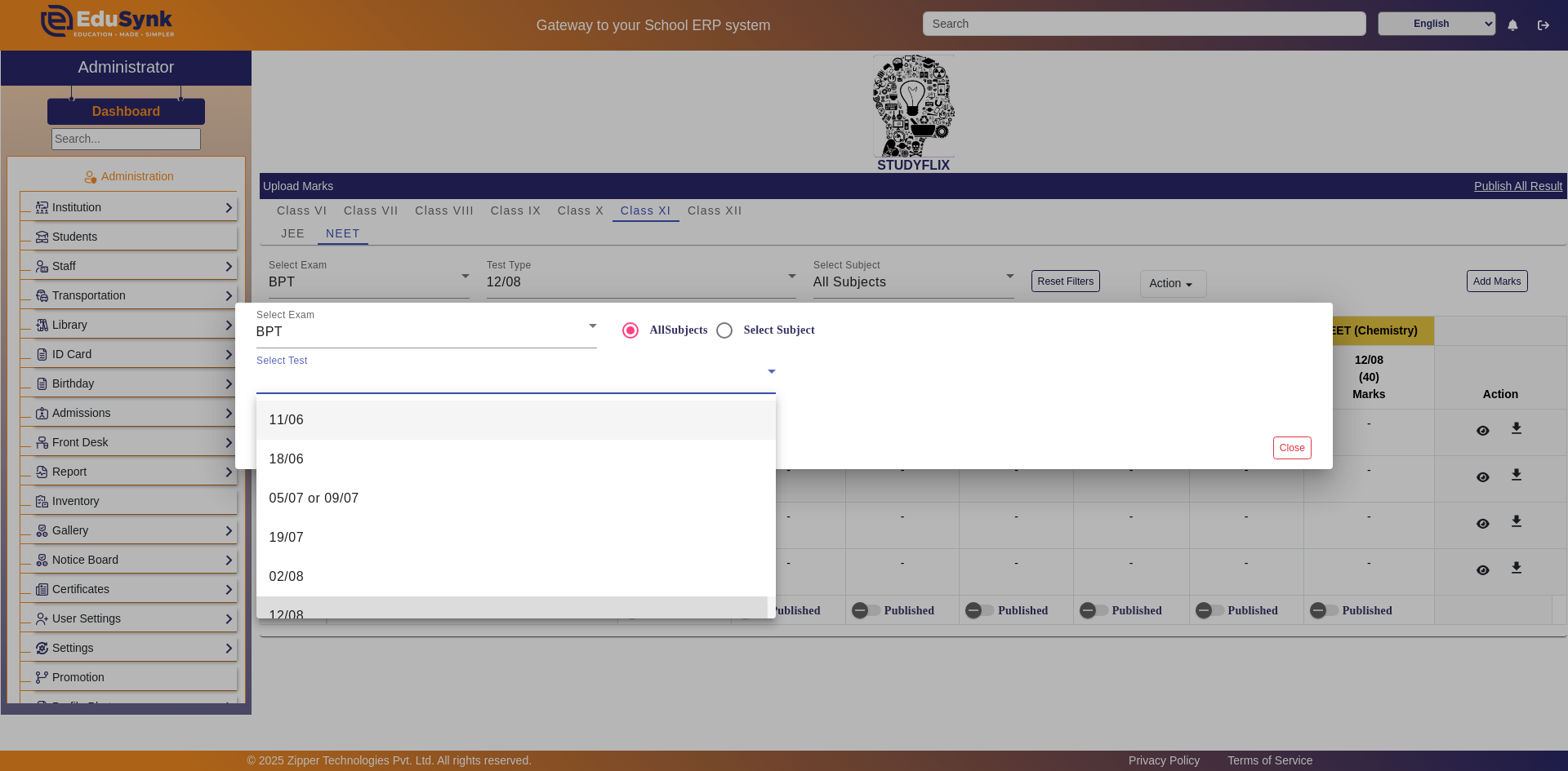
click at [307, 611] on mat-option "12/08" at bounding box center [516, 617] width 519 height 39
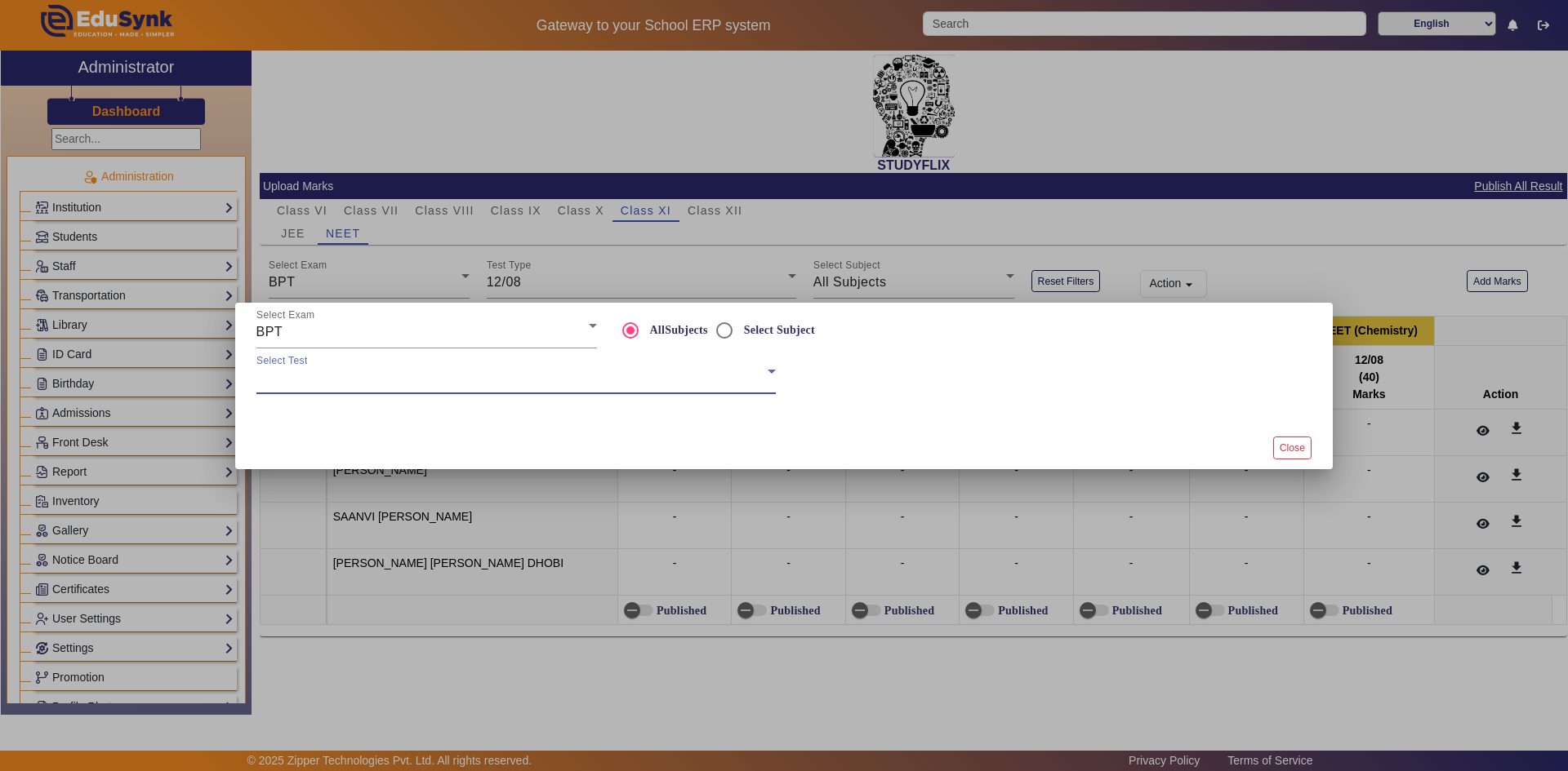
scroll to position [17, 0]
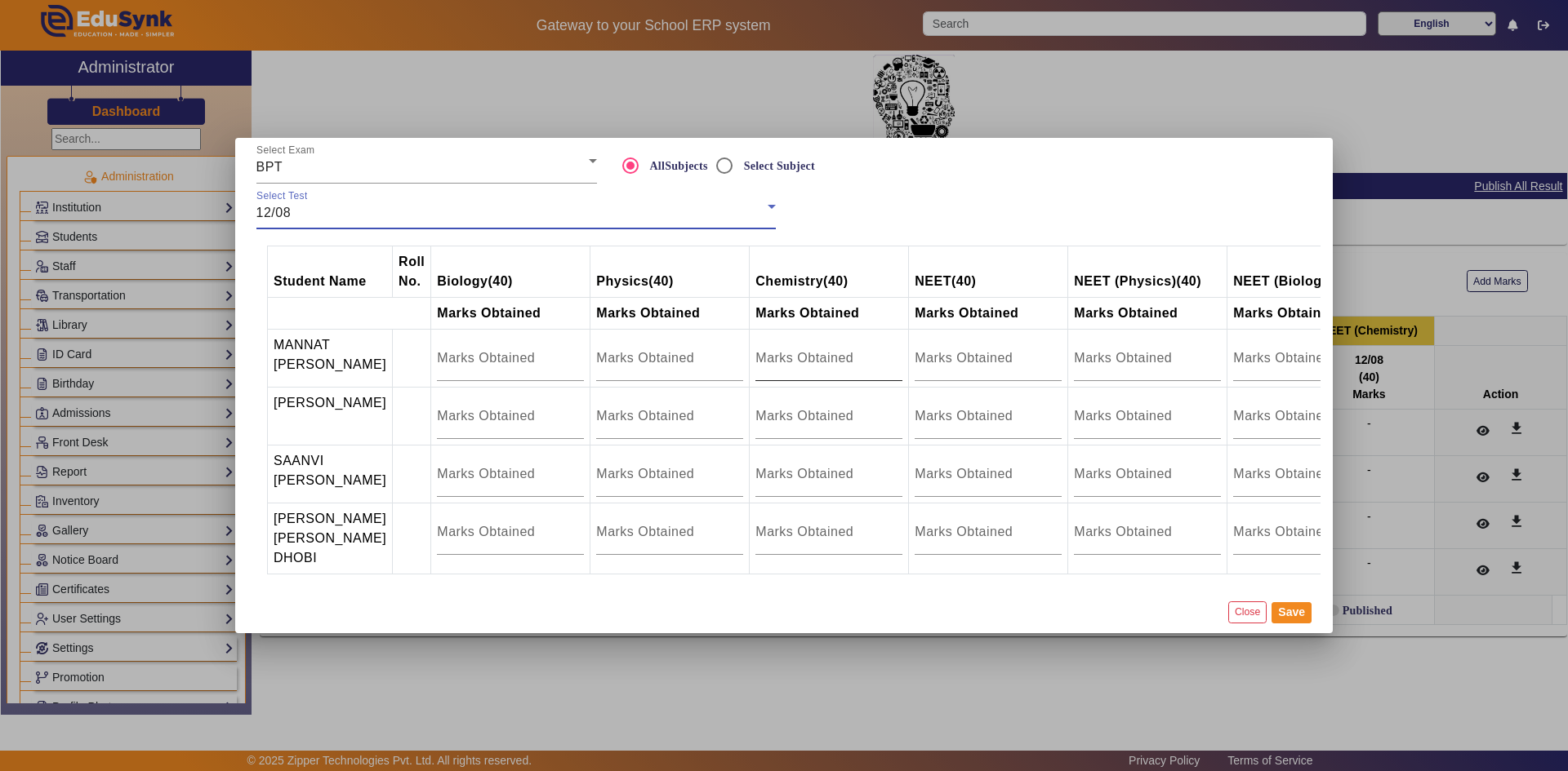
click at [774, 349] on input "number" at bounding box center [829, 358] width 147 height 20
click at [769, 410] on input "number" at bounding box center [829, 416] width 147 height 20
type input "26"
click at [763, 350] on input "number" at bounding box center [829, 358] width 147 height 20
type input "30"
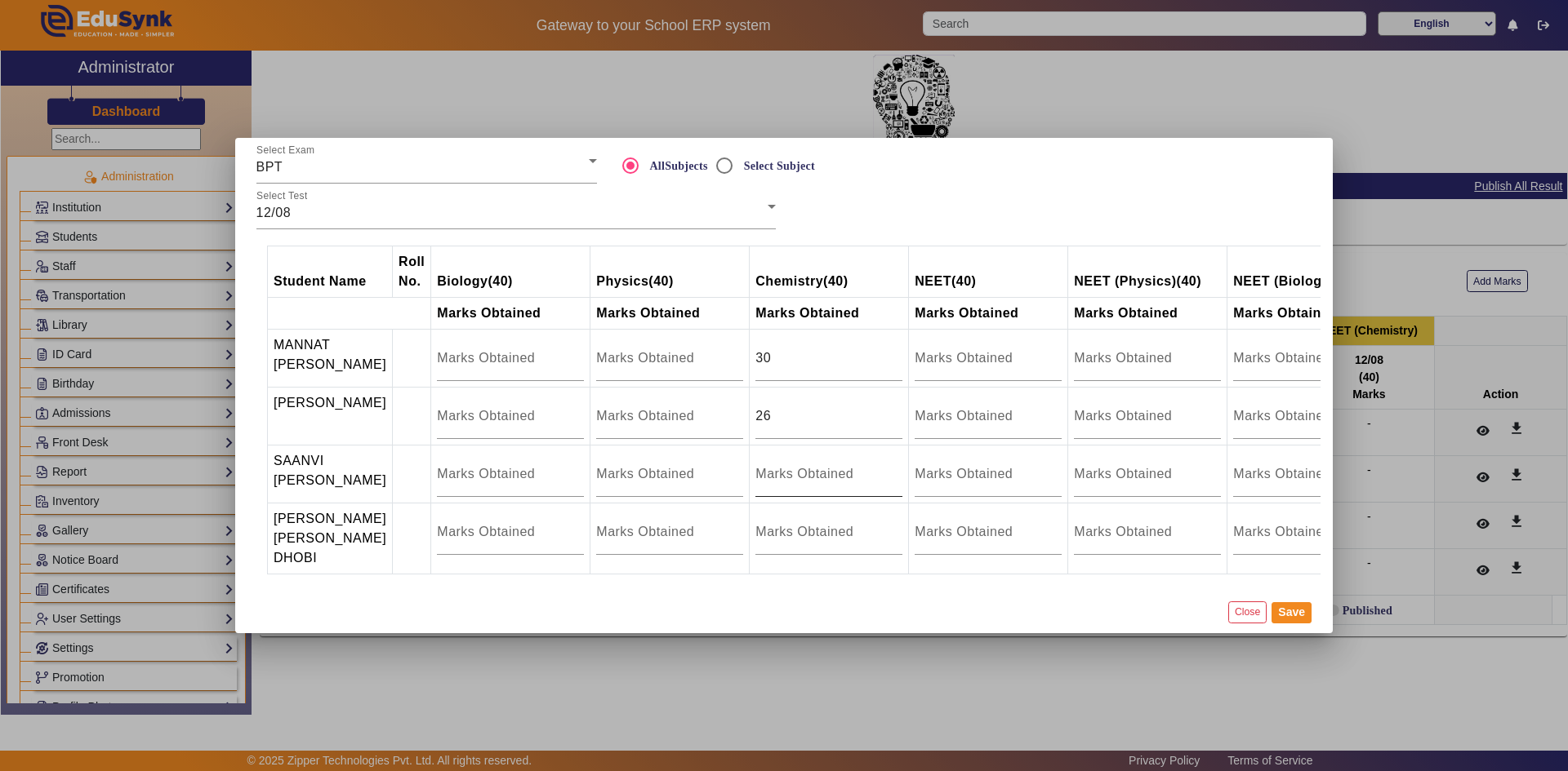
click at [762, 466] on div at bounding box center [829, 473] width 147 height 46
type input "30"
click at [798, 541] on input "number" at bounding box center [829, 532] width 147 height 20
type input "21"
click at [1298, 624] on button "Save" at bounding box center [1292, 613] width 40 height 21
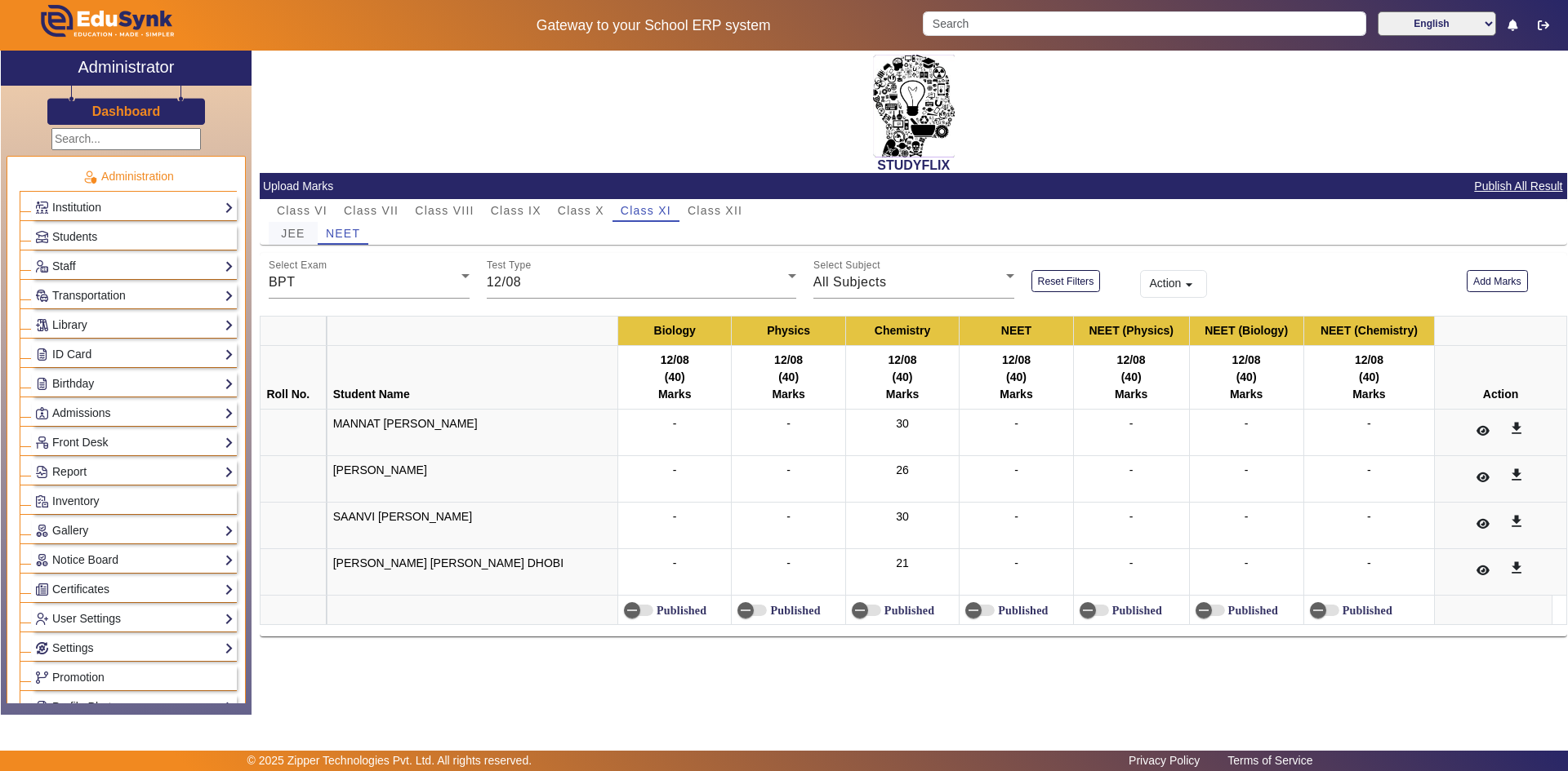
click at [296, 233] on span "JEE" at bounding box center [292, 233] width 23 height 11
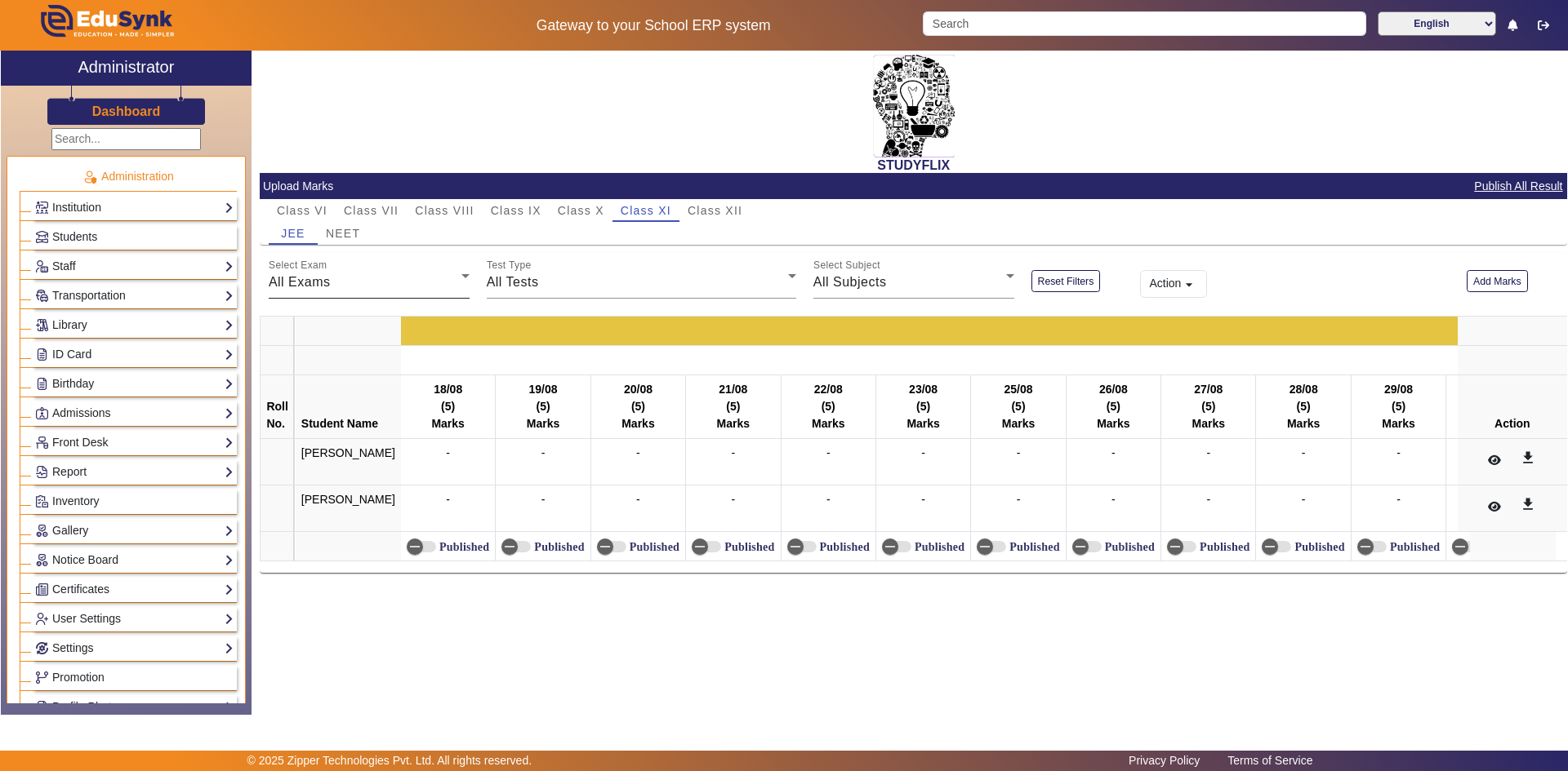
click at [391, 286] on div "All Exams" at bounding box center [365, 282] width 193 height 20
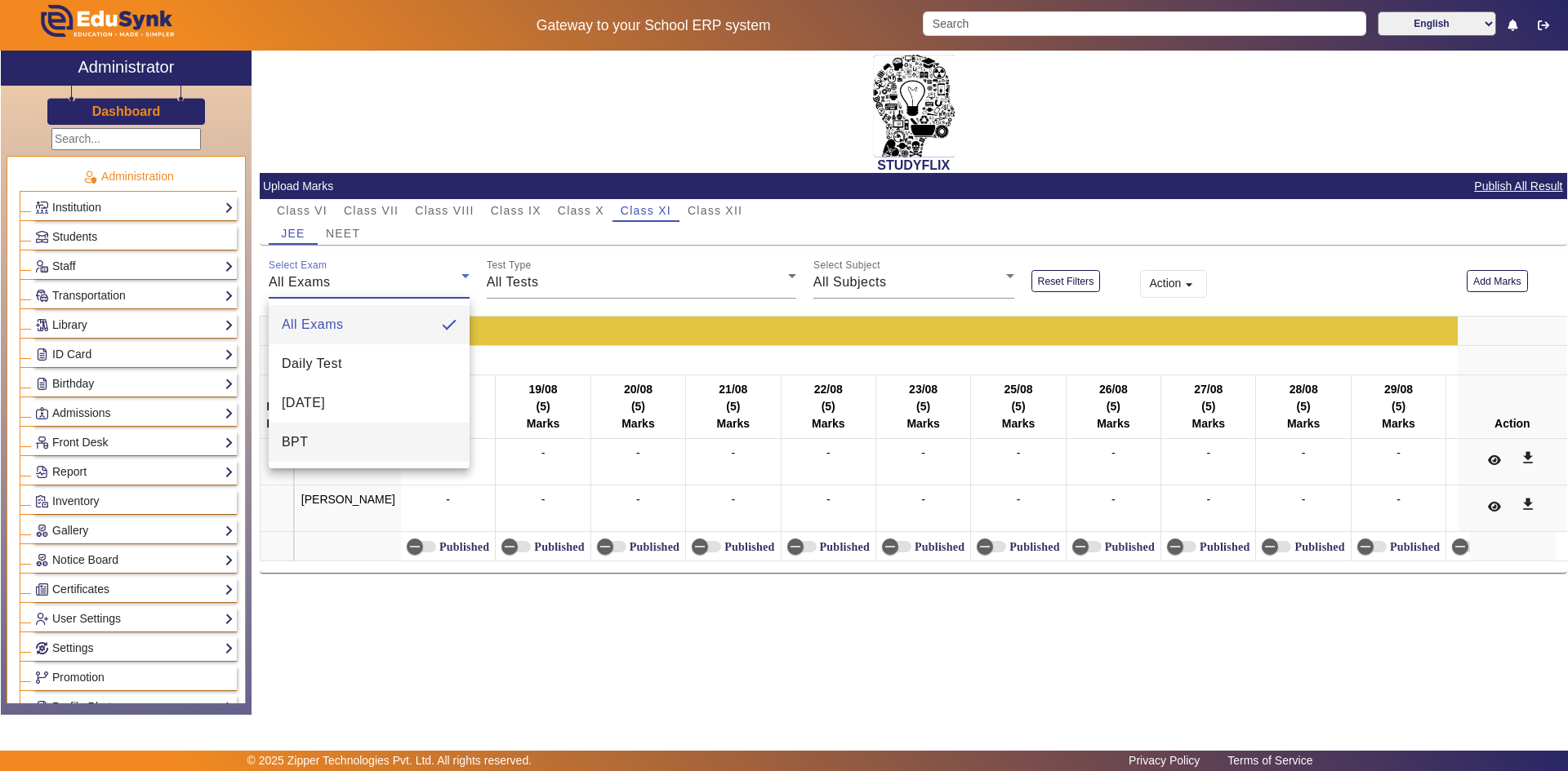
click at [318, 449] on mat-option "BPT" at bounding box center [369, 443] width 201 height 39
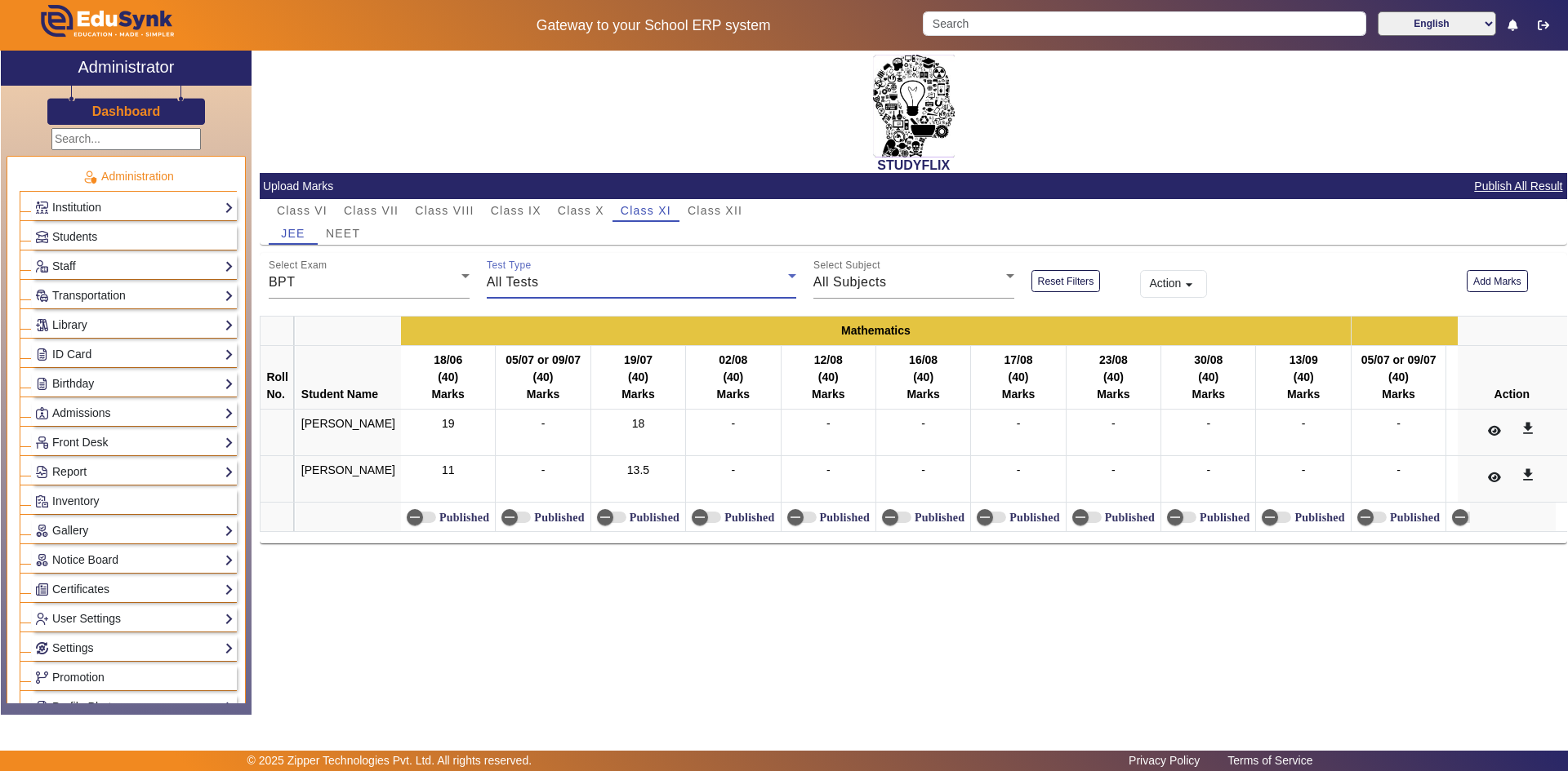
click at [549, 284] on div "All Tests" at bounding box center [637, 282] width 302 height 20
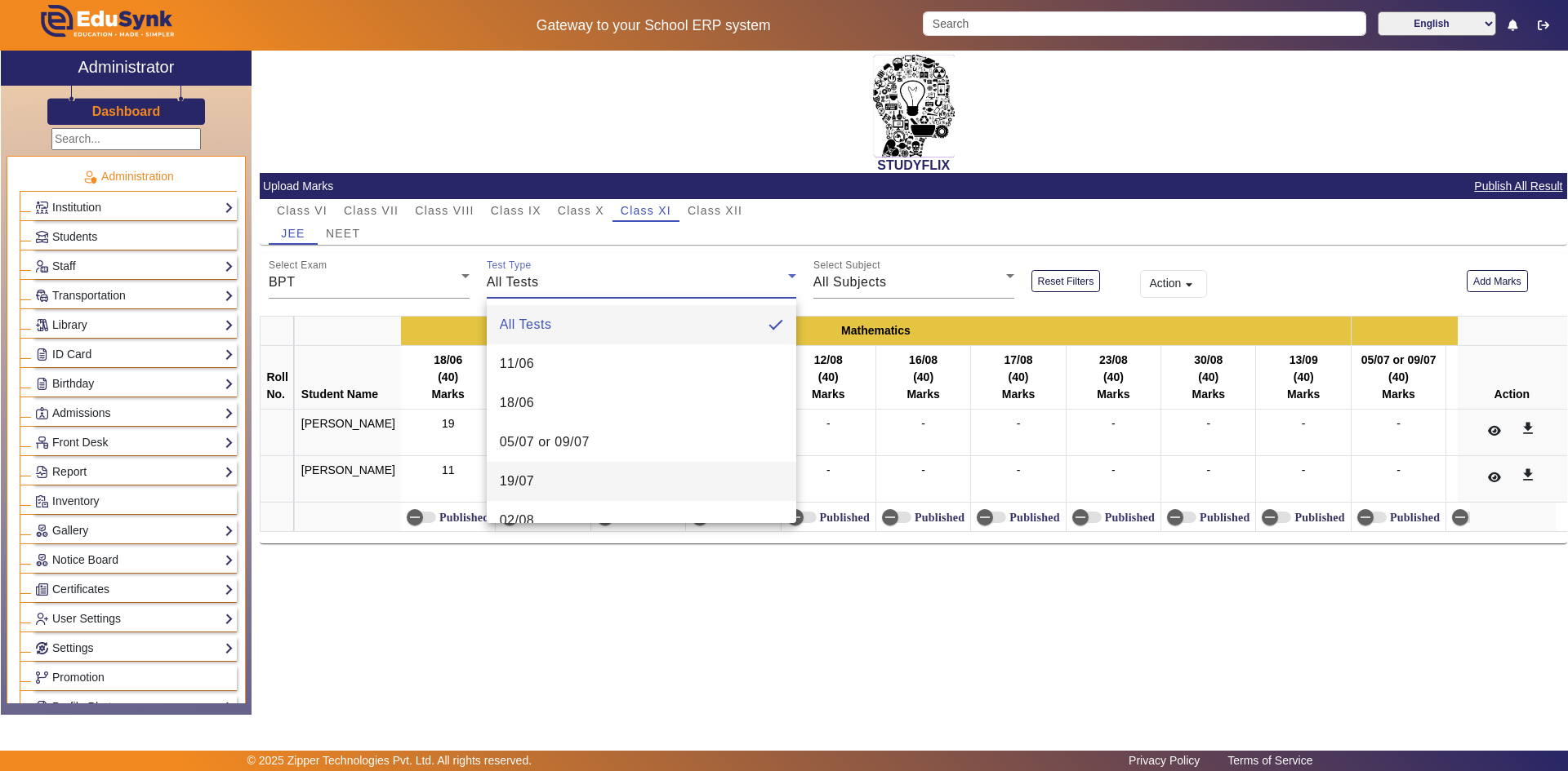
scroll to position [82, 0]
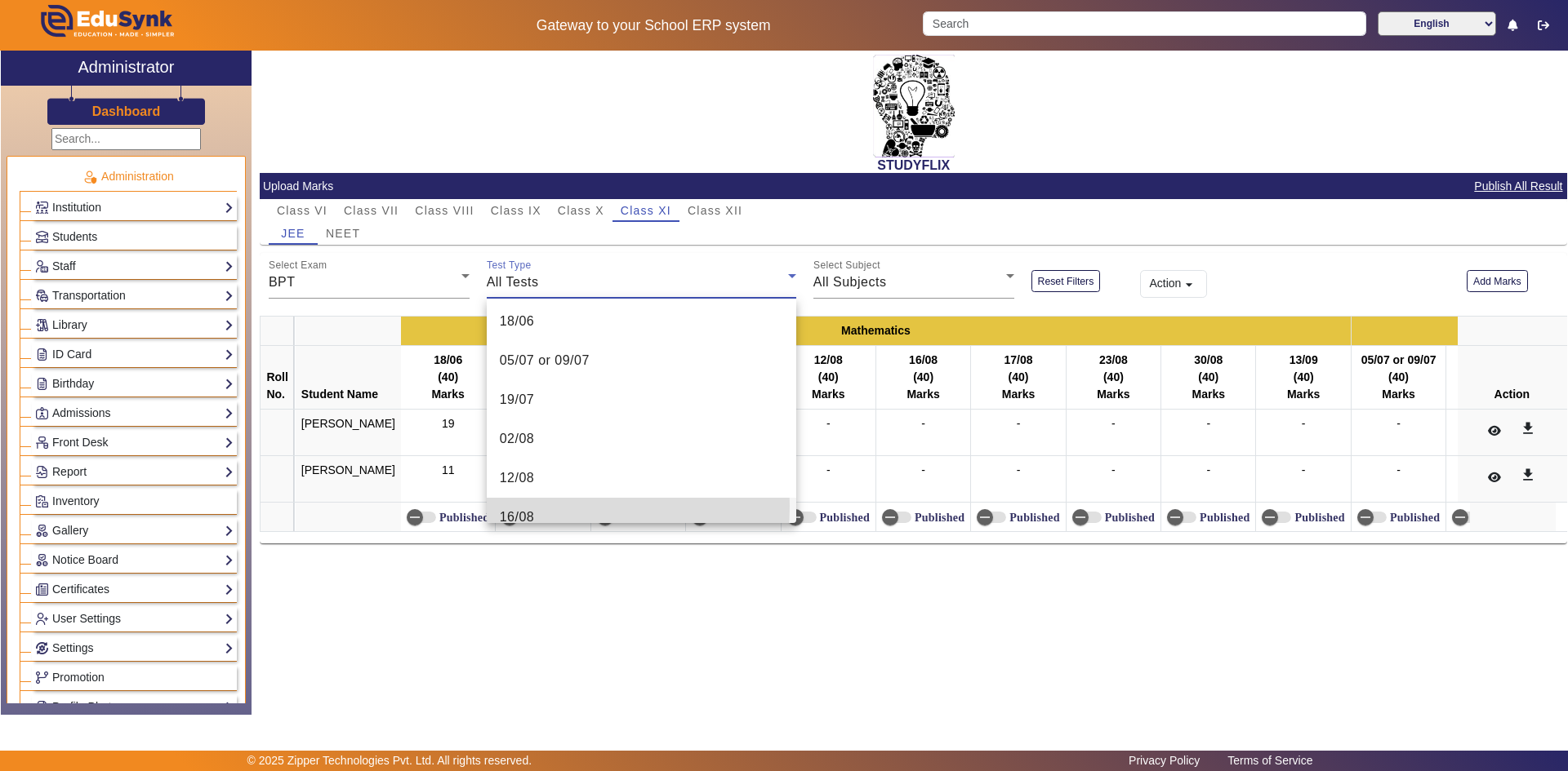
click at [524, 506] on mat-option "16/08" at bounding box center [641, 517] width 310 height 39
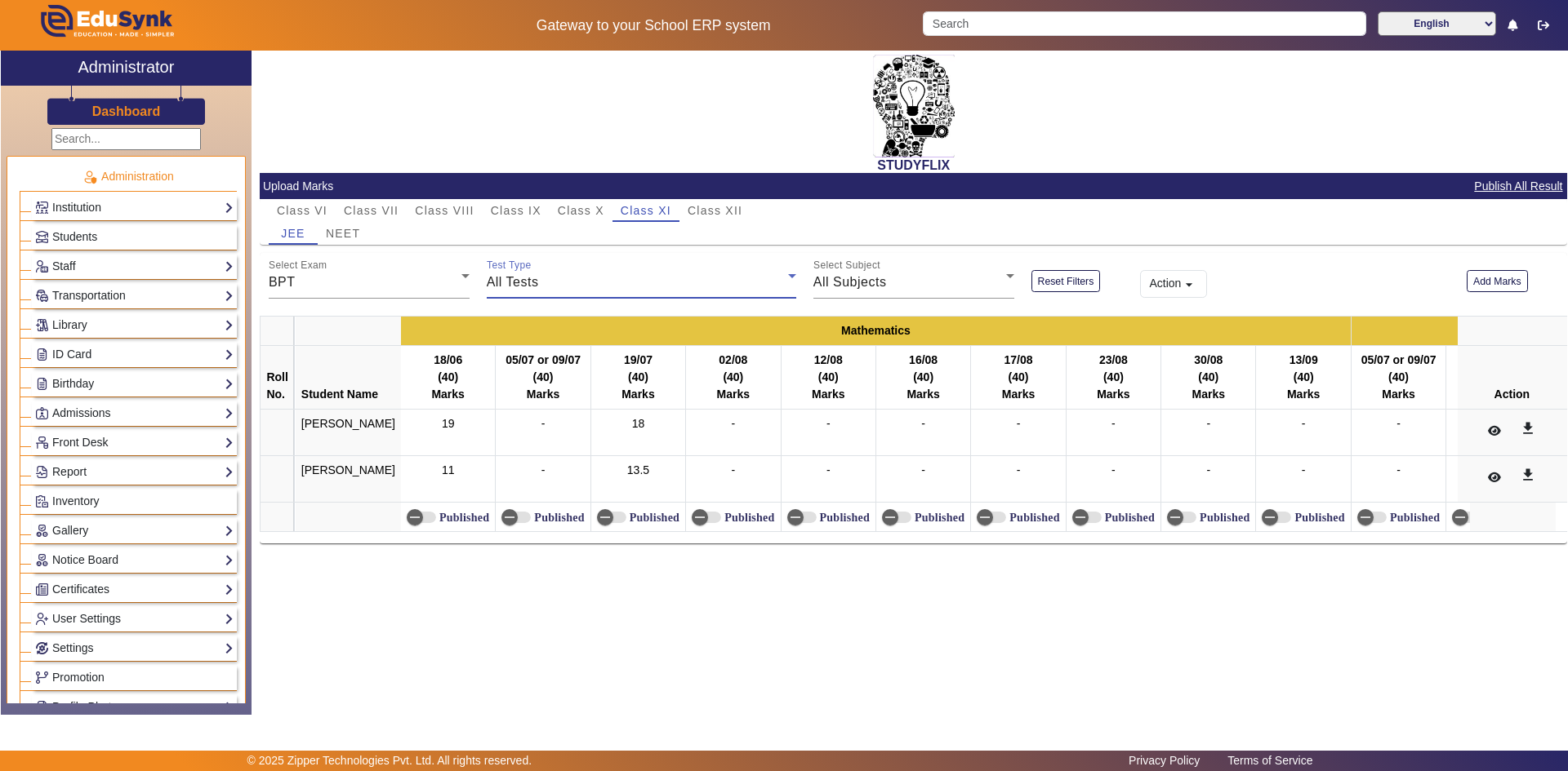
scroll to position [96, 0]
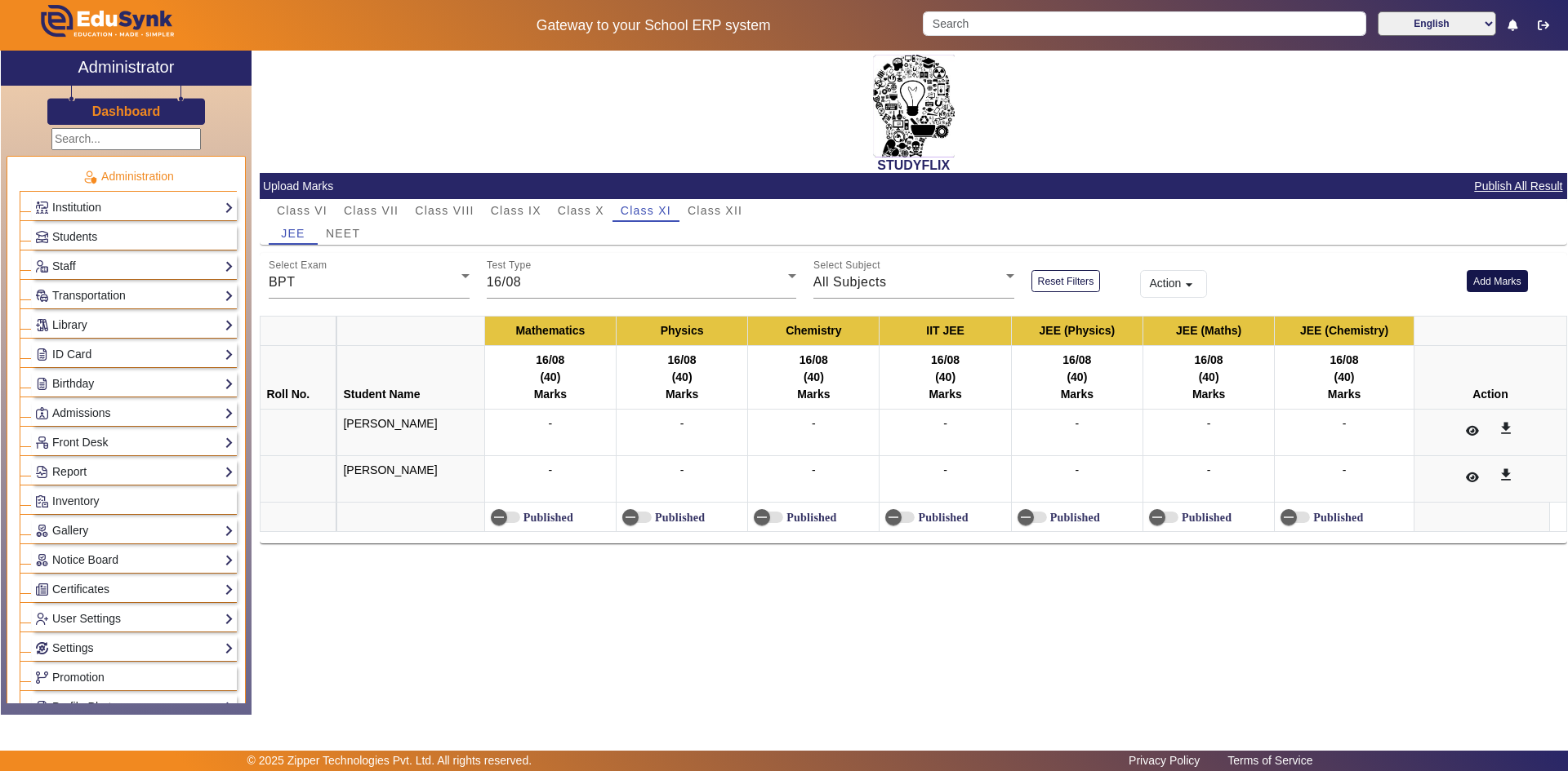
click at [1503, 280] on button "Add Marks" at bounding box center [1497, 282] width 61 height 22
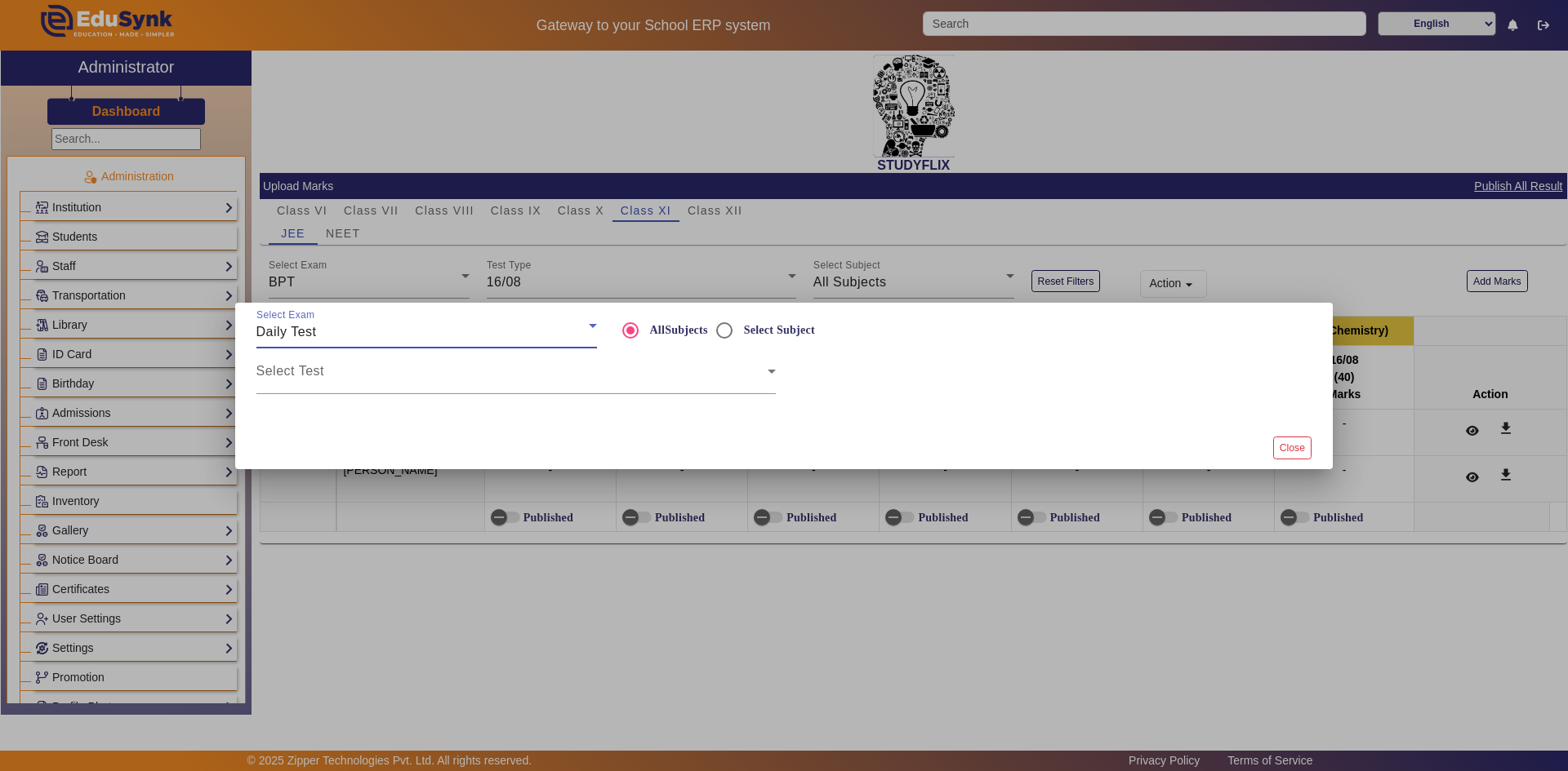
click at [394, 338] on div "Daily Test" at bounding box center [422, 332] width 332 height 20
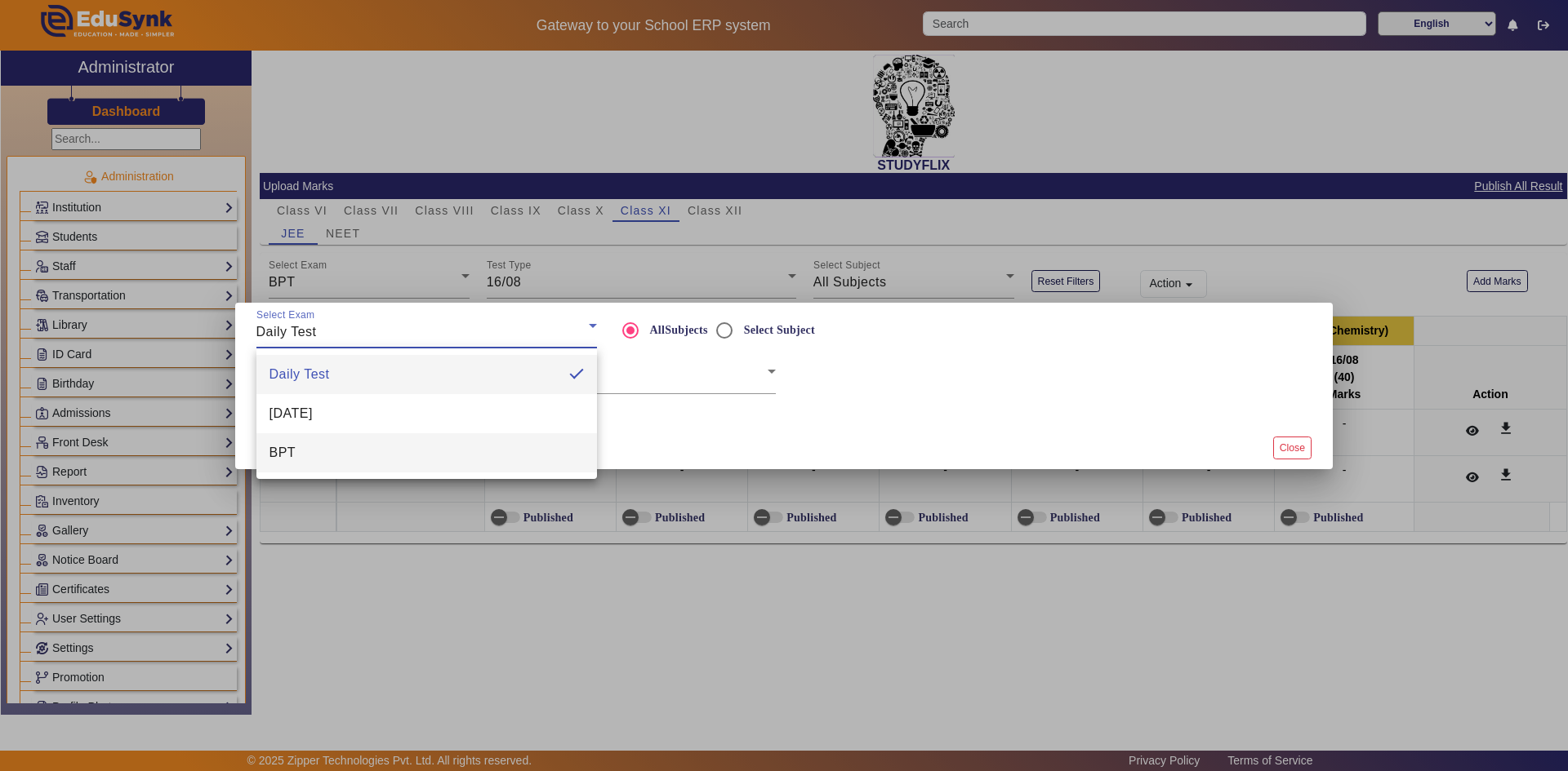
click at [354, 445] on mat-option "BPT" at bounding box center [427, 453] width 341 height 39
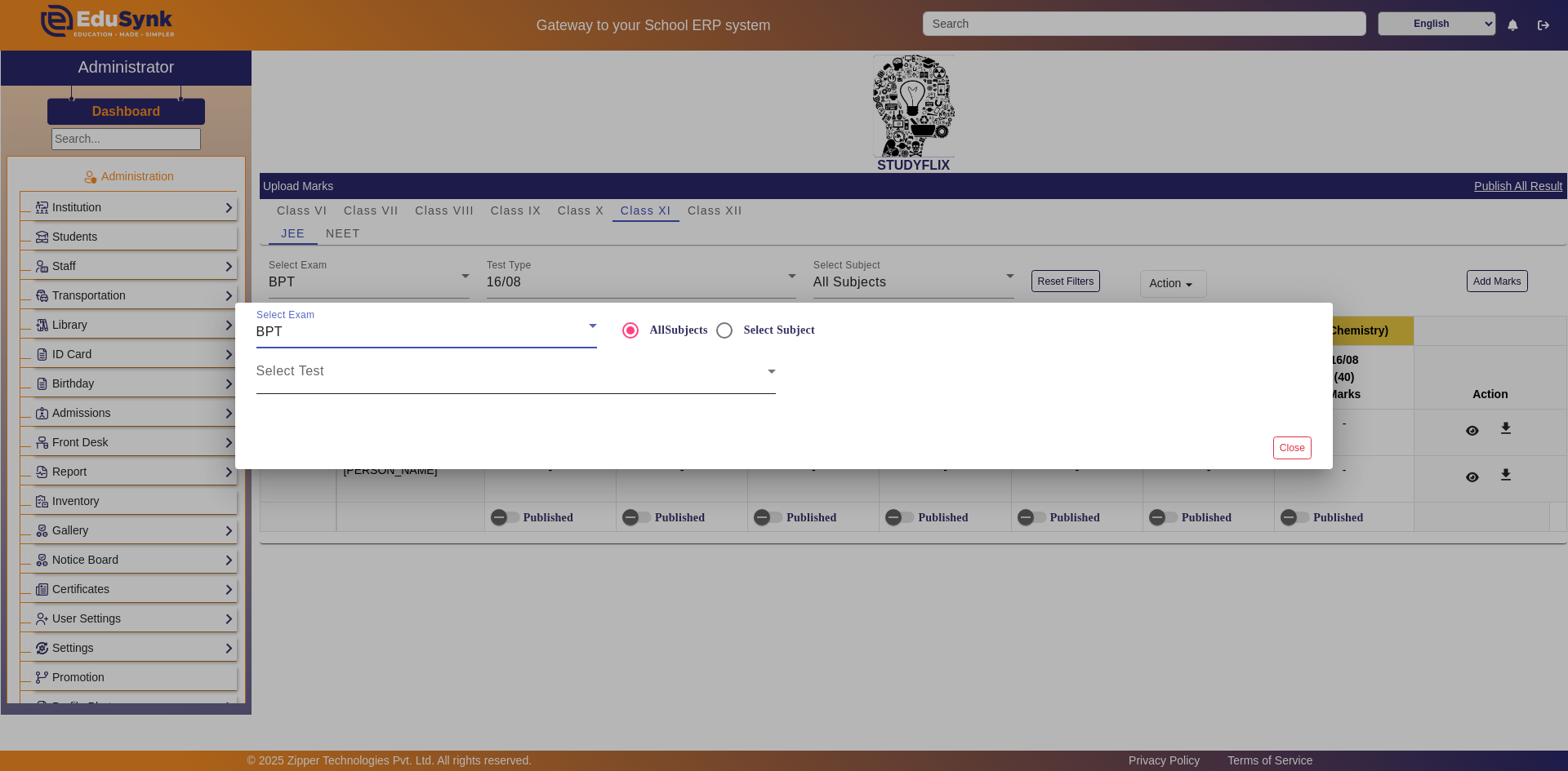
click at [390, 384] on span at bounding box center [512, 378] width 511 height 20
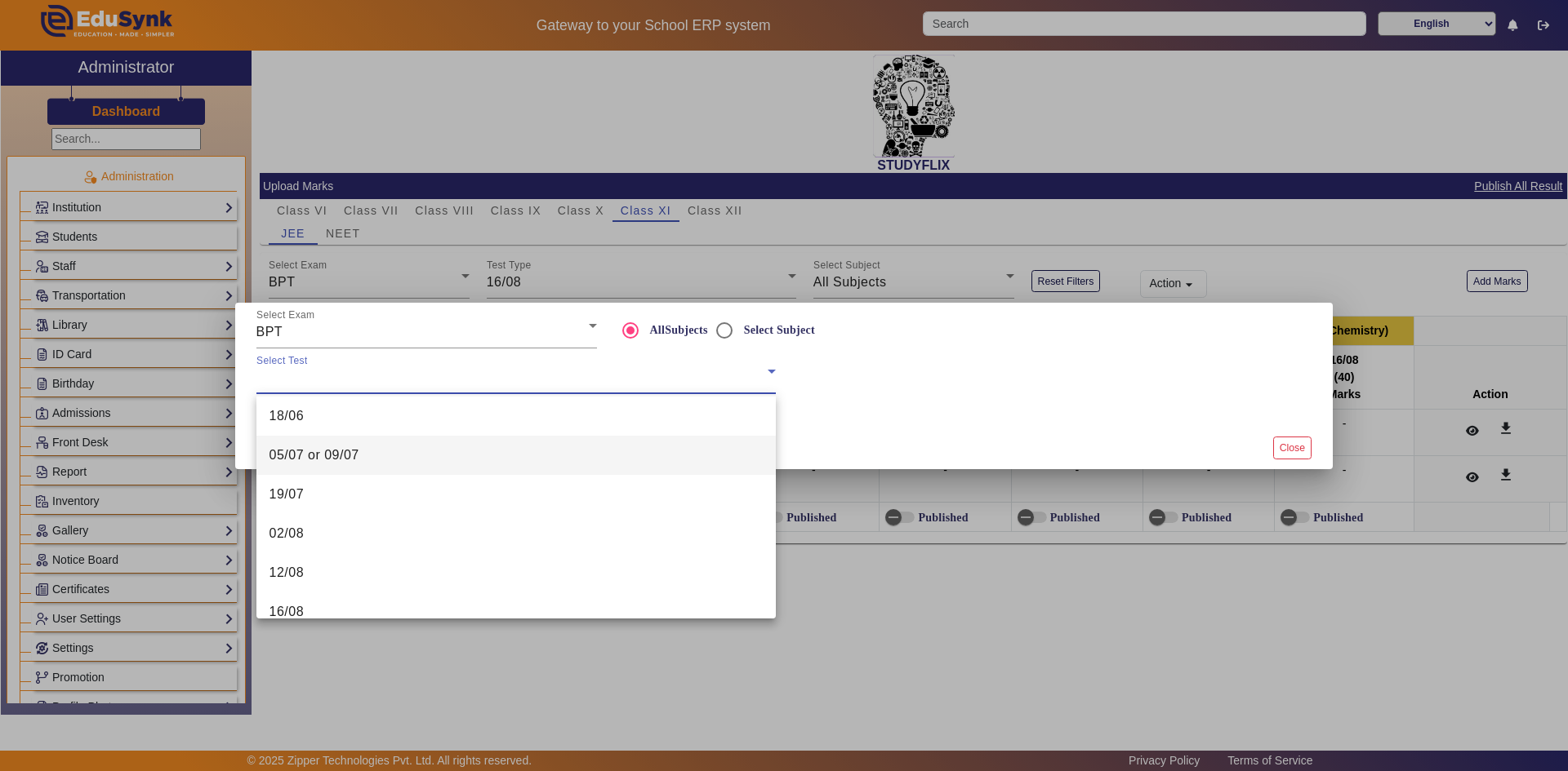
scroll to position [164, 0]
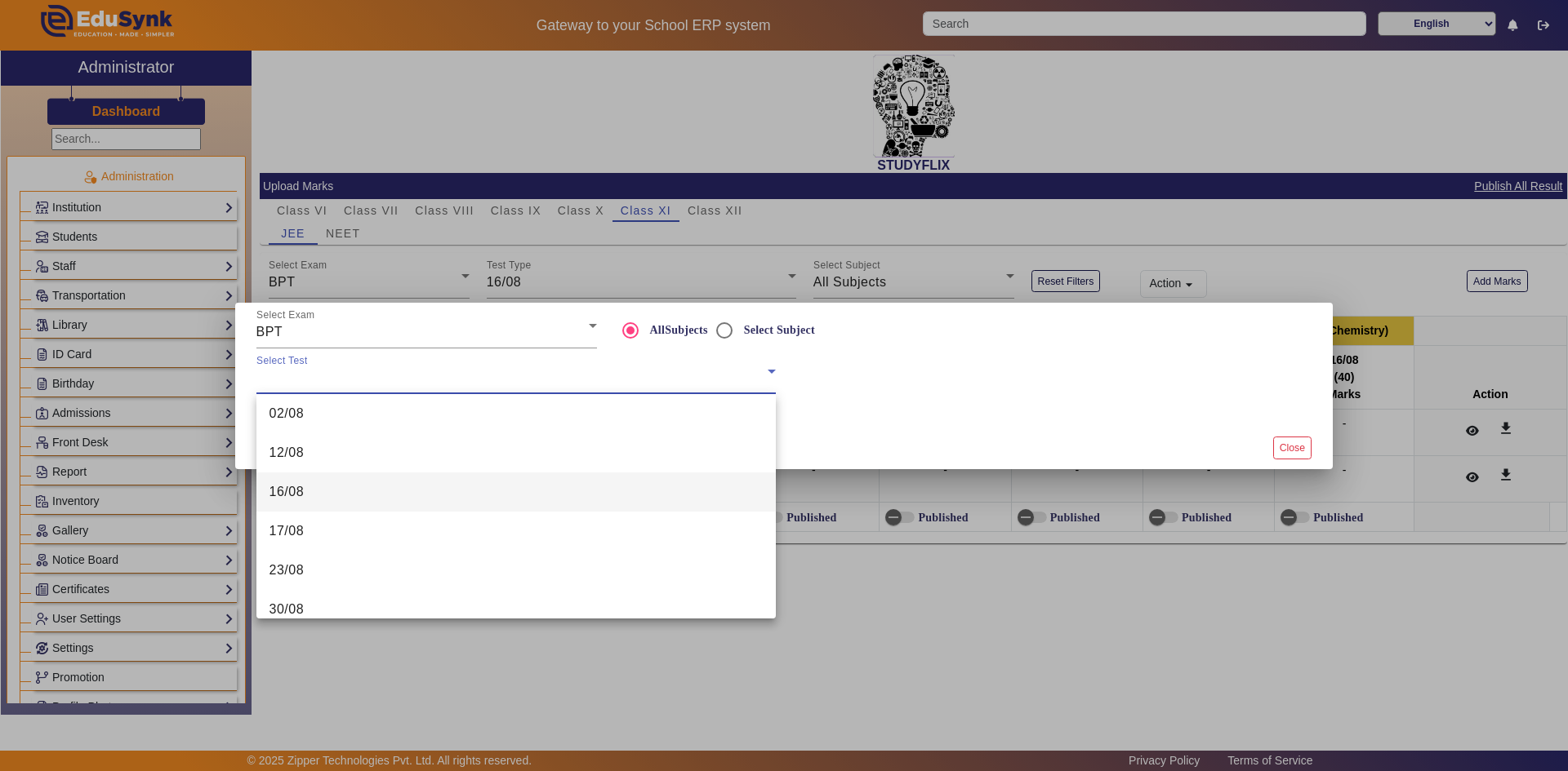
click at [358, 489] on mat-option "16/08" at bounding box center [516, 492] width 519 height 39
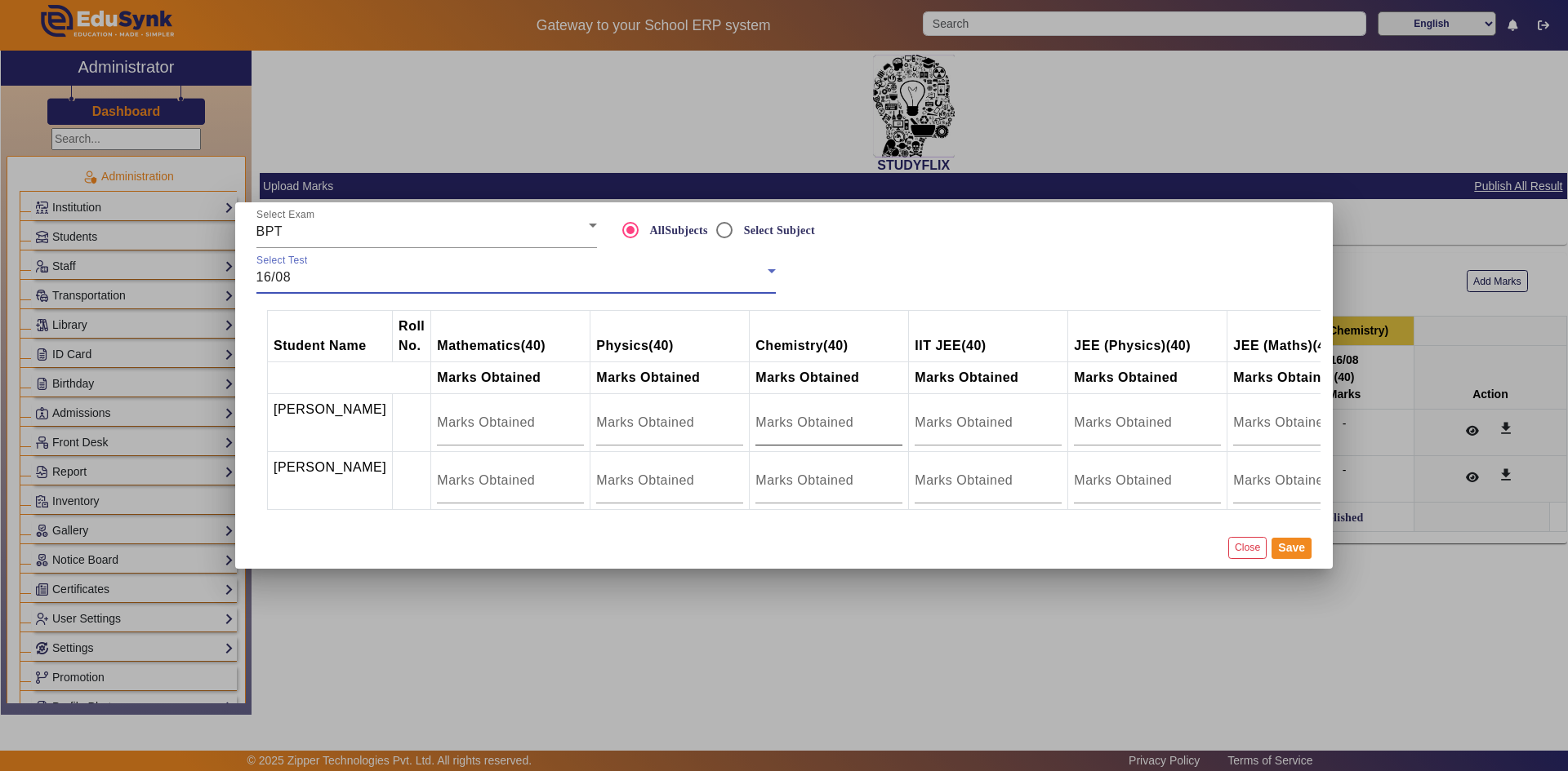
click at [756, 420] on input "number" at bounding box center [829, 422] width 147 height 20
click at [452, 420] on input "number" at bounding box center [511, 422] width 147 height 20
type input "17"
click at [437, 477] on input "number" at bounding box center [511, 480] width 147 height 20
type input "27"
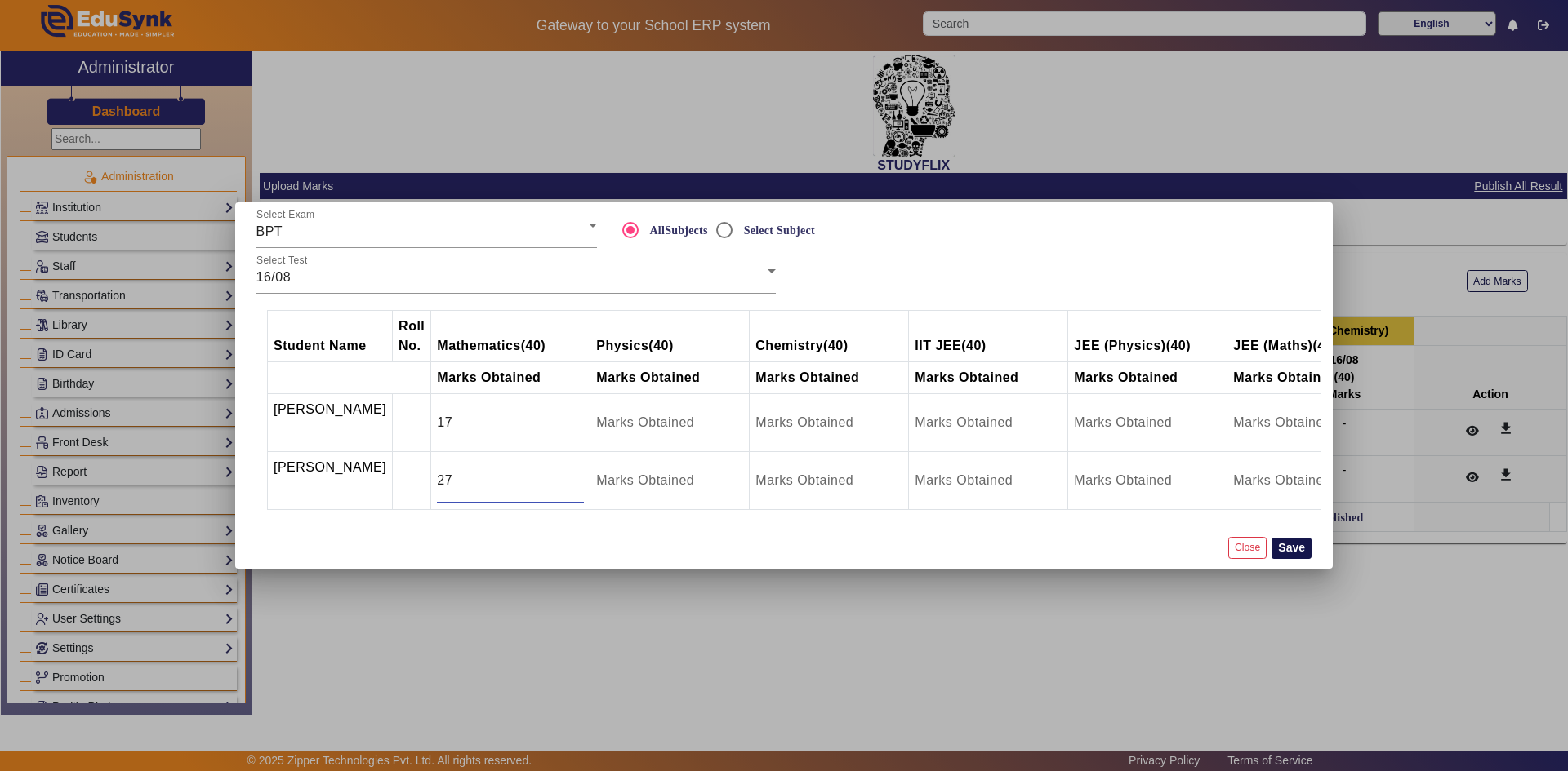
click at [1293, 559] on button "Save" at bounding box center [1292, 548] width 40 height 21
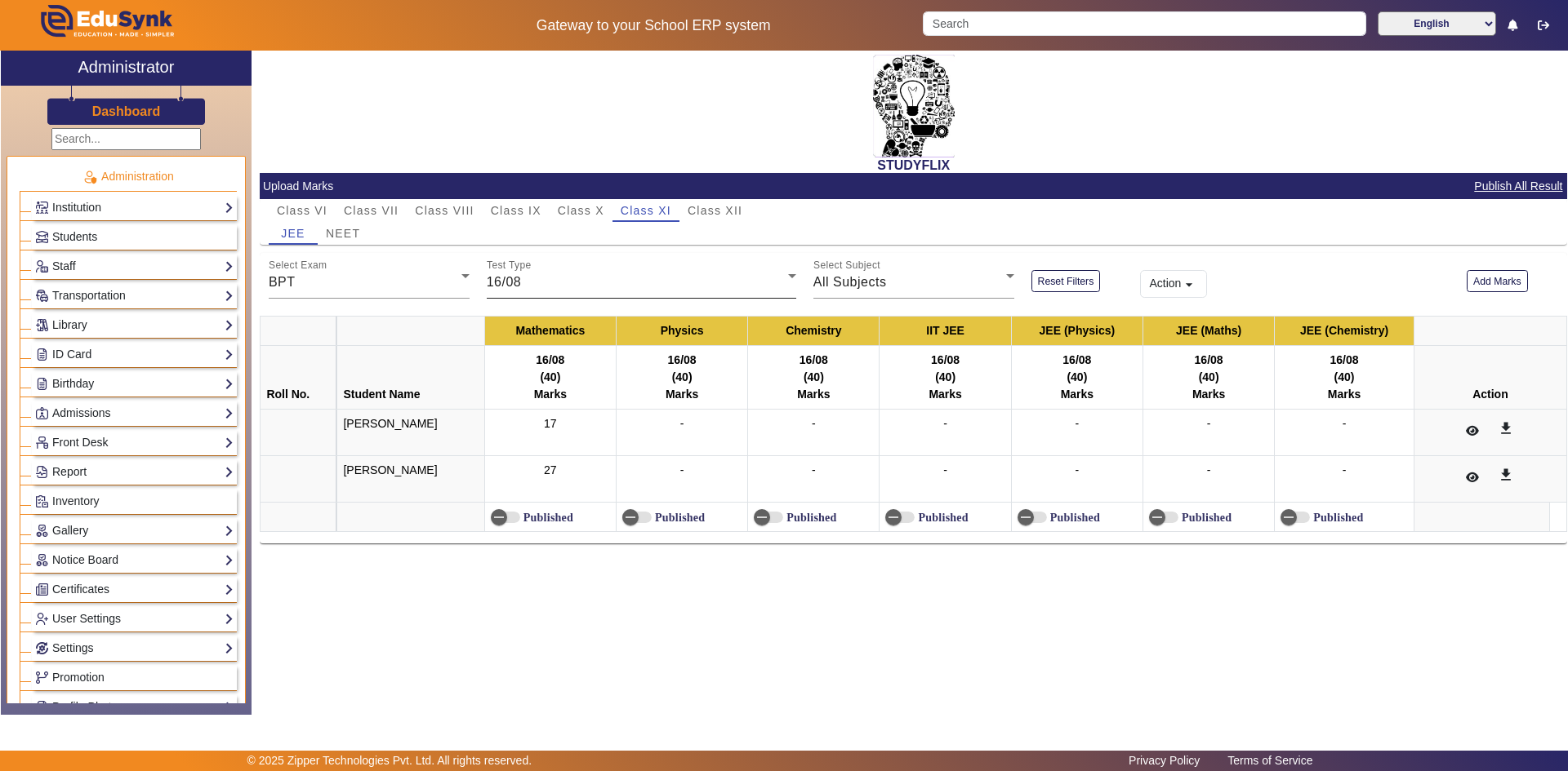
click at [552, 287] on div "16/08" at bounding box center [637, 282] width 302 height 20
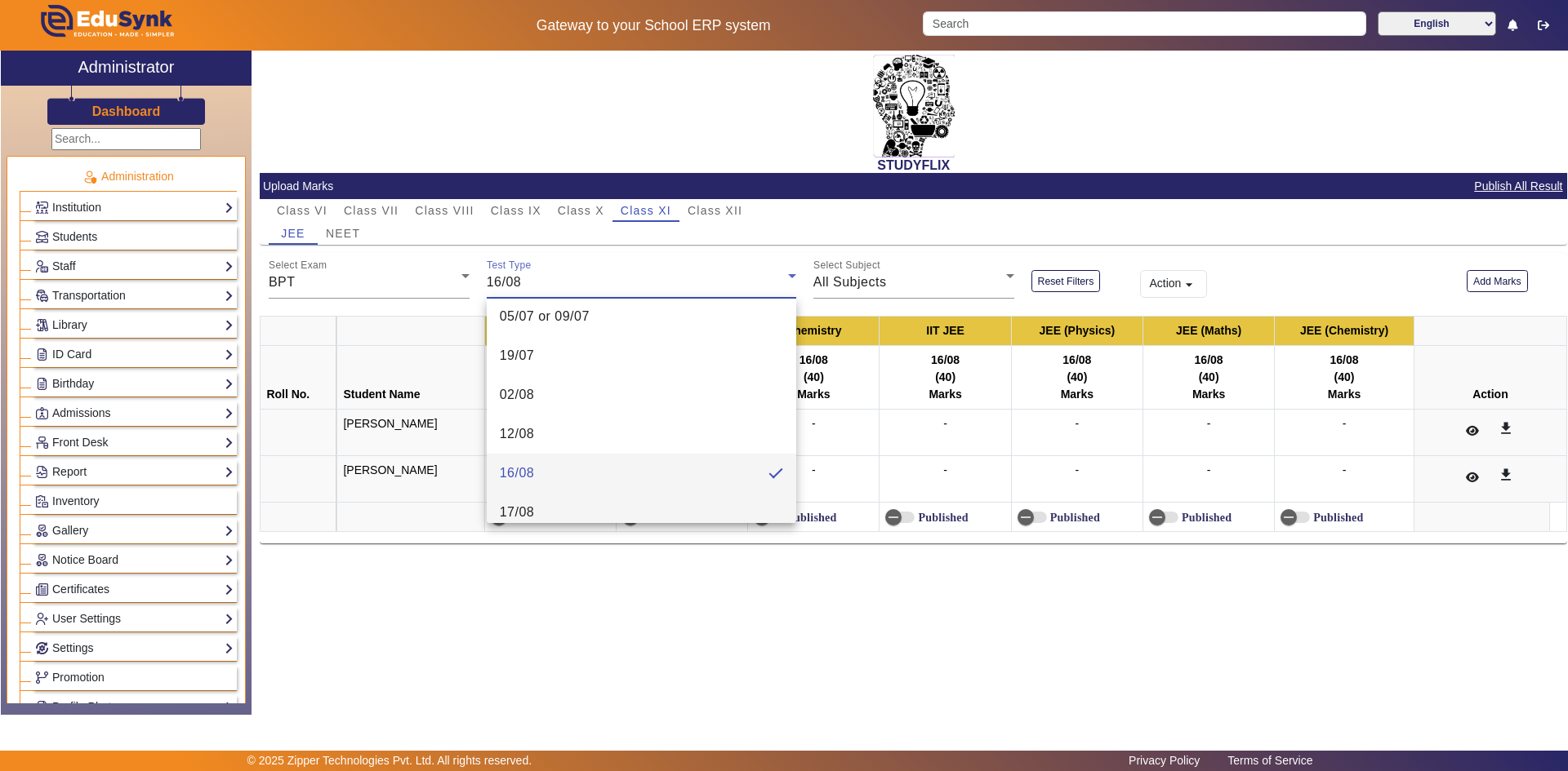
scroll to position [177, 0]
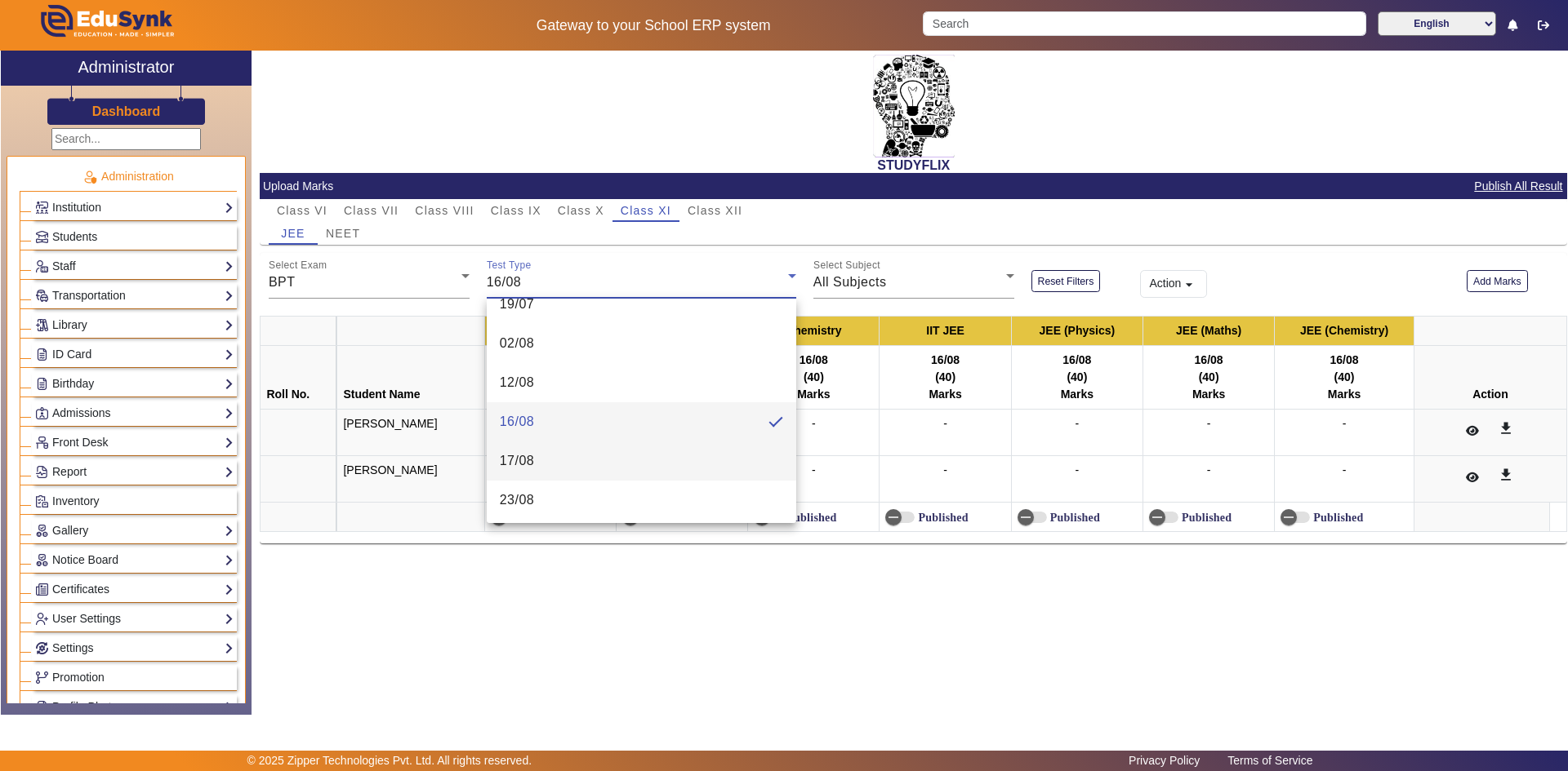
click at [552, 453] on mat-option "17/08" at bounding box center [641, 461] width 310 height 39
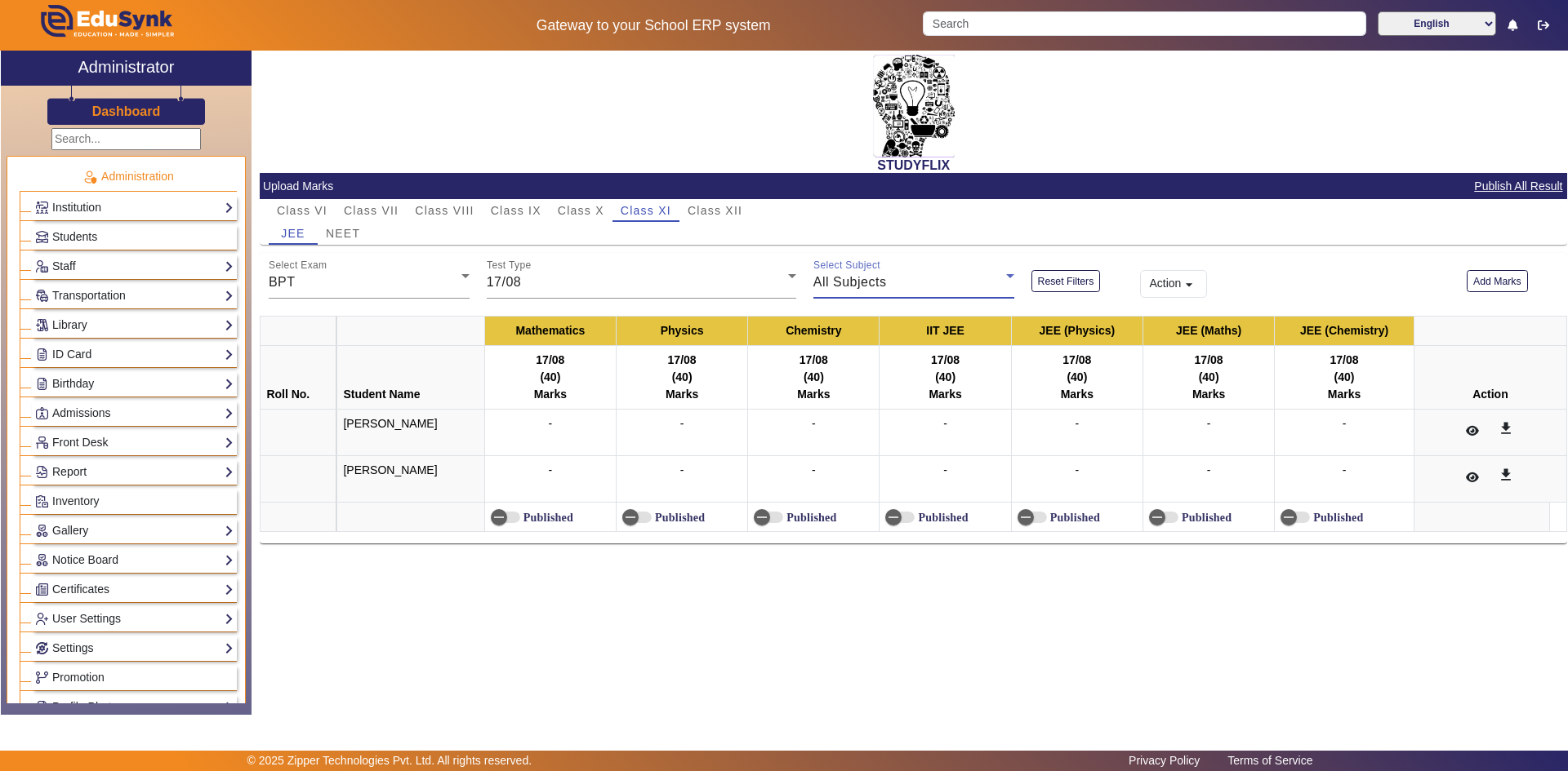
click at [849, 286] on span "All Subjects" at bounding box center [850, 282] width 74 height 14
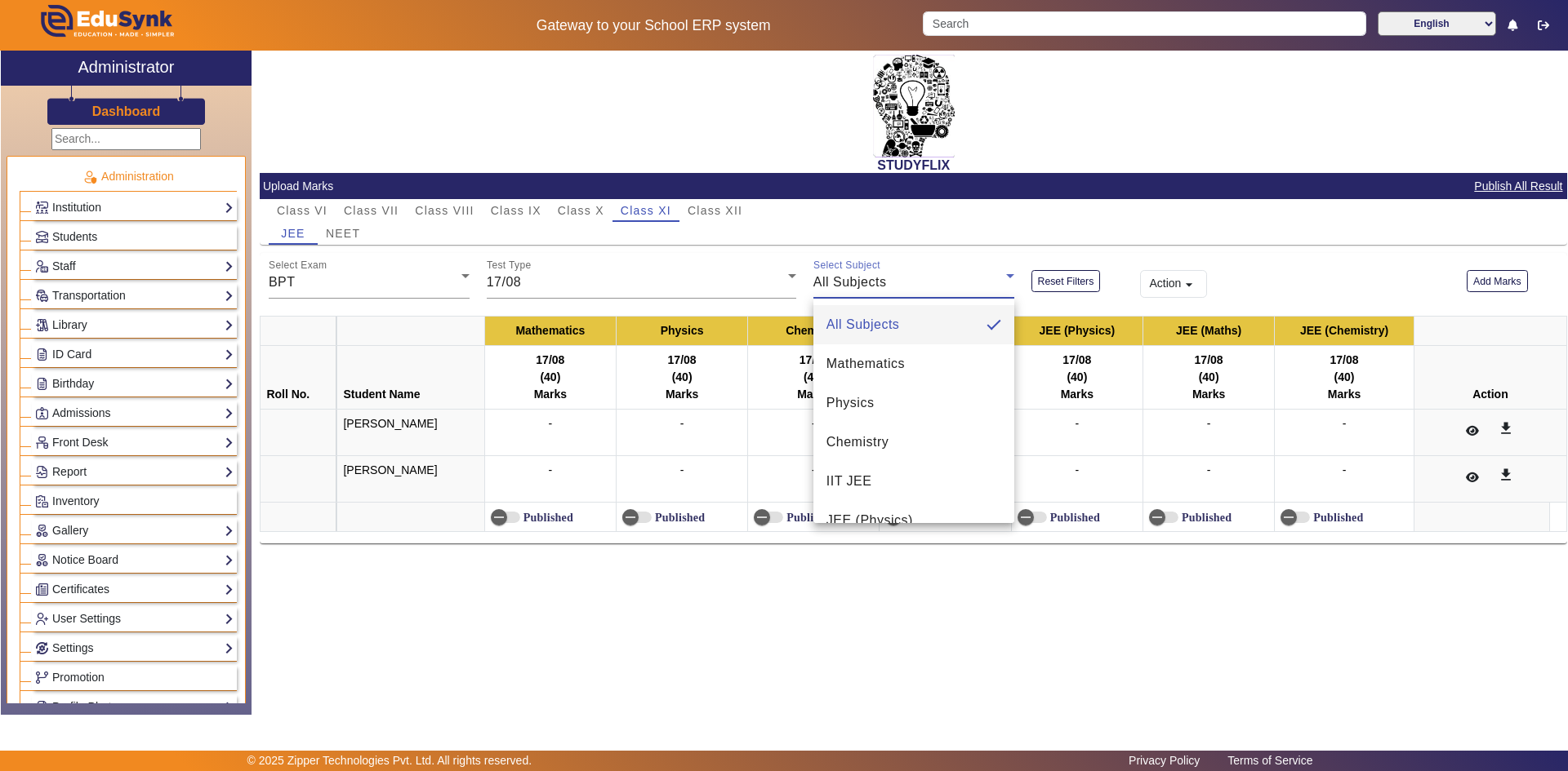
click at [923, 267] on div at bounding box center [784, 385] width 1568 height 771
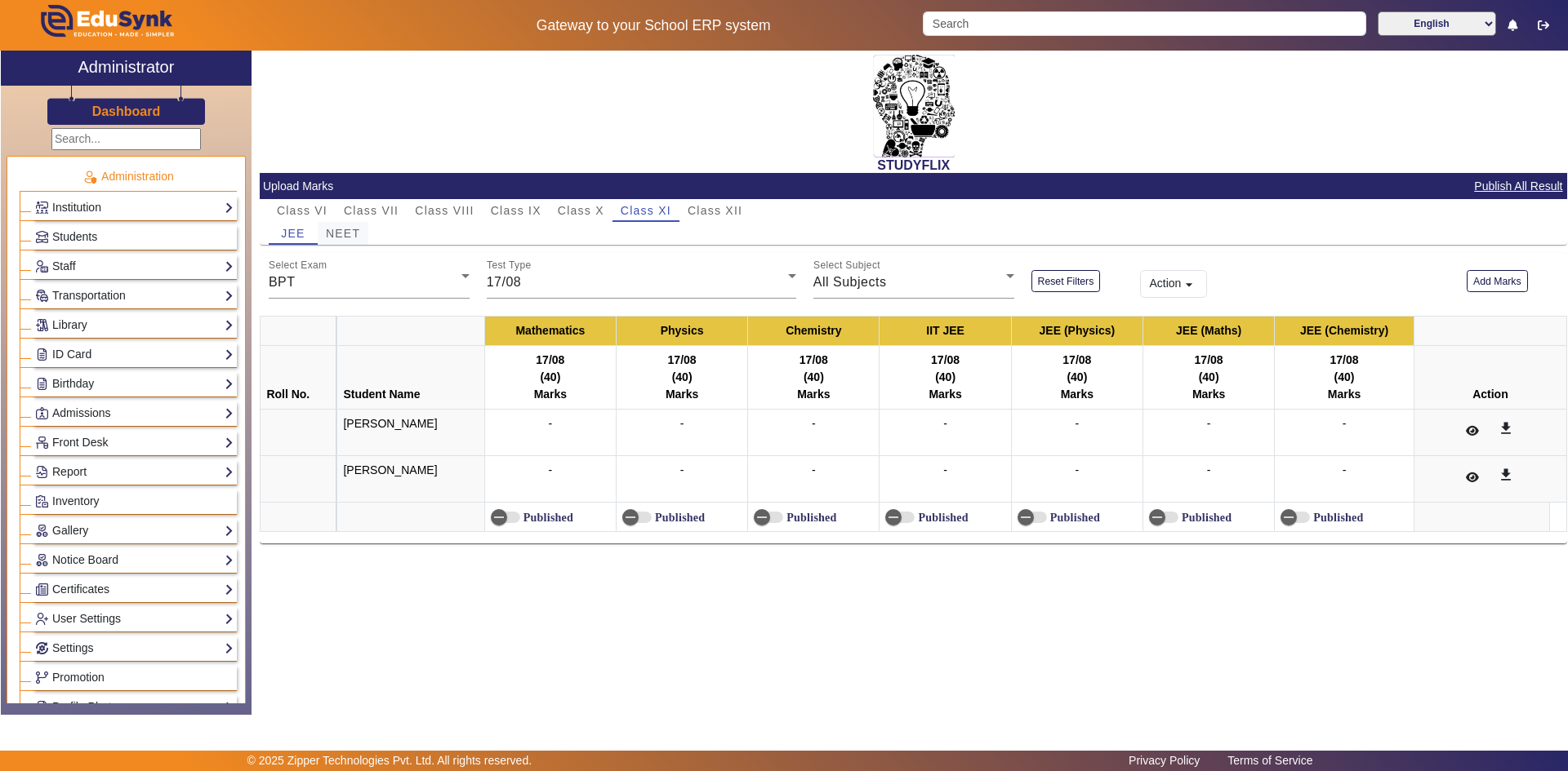
click at [346, 231] on span "NEET" at bounding box center [342, 233] width 34 height 11
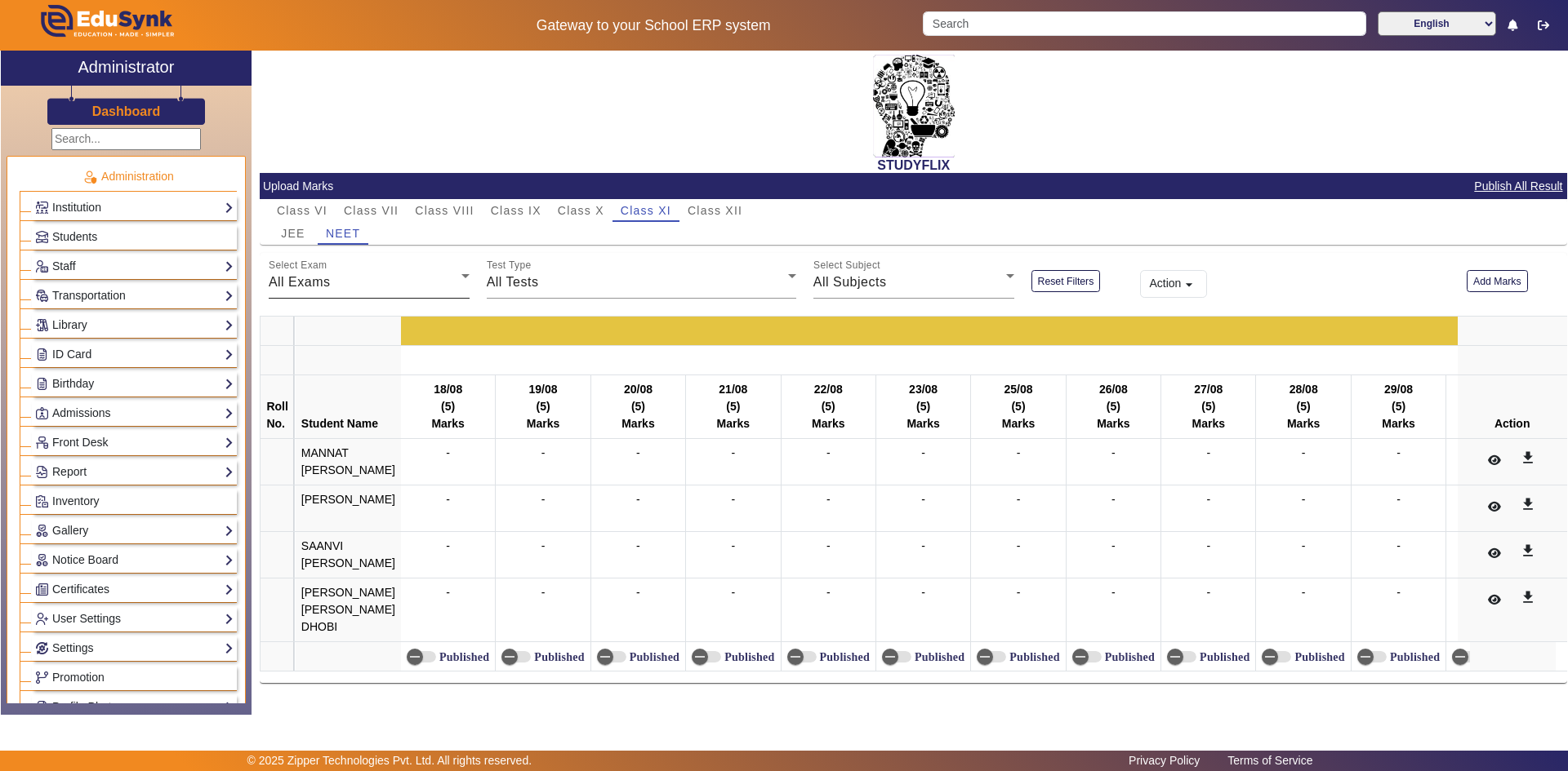
click at [324, 288] on span "All Exams" at bounding box center [300, 282] width 62 height 14
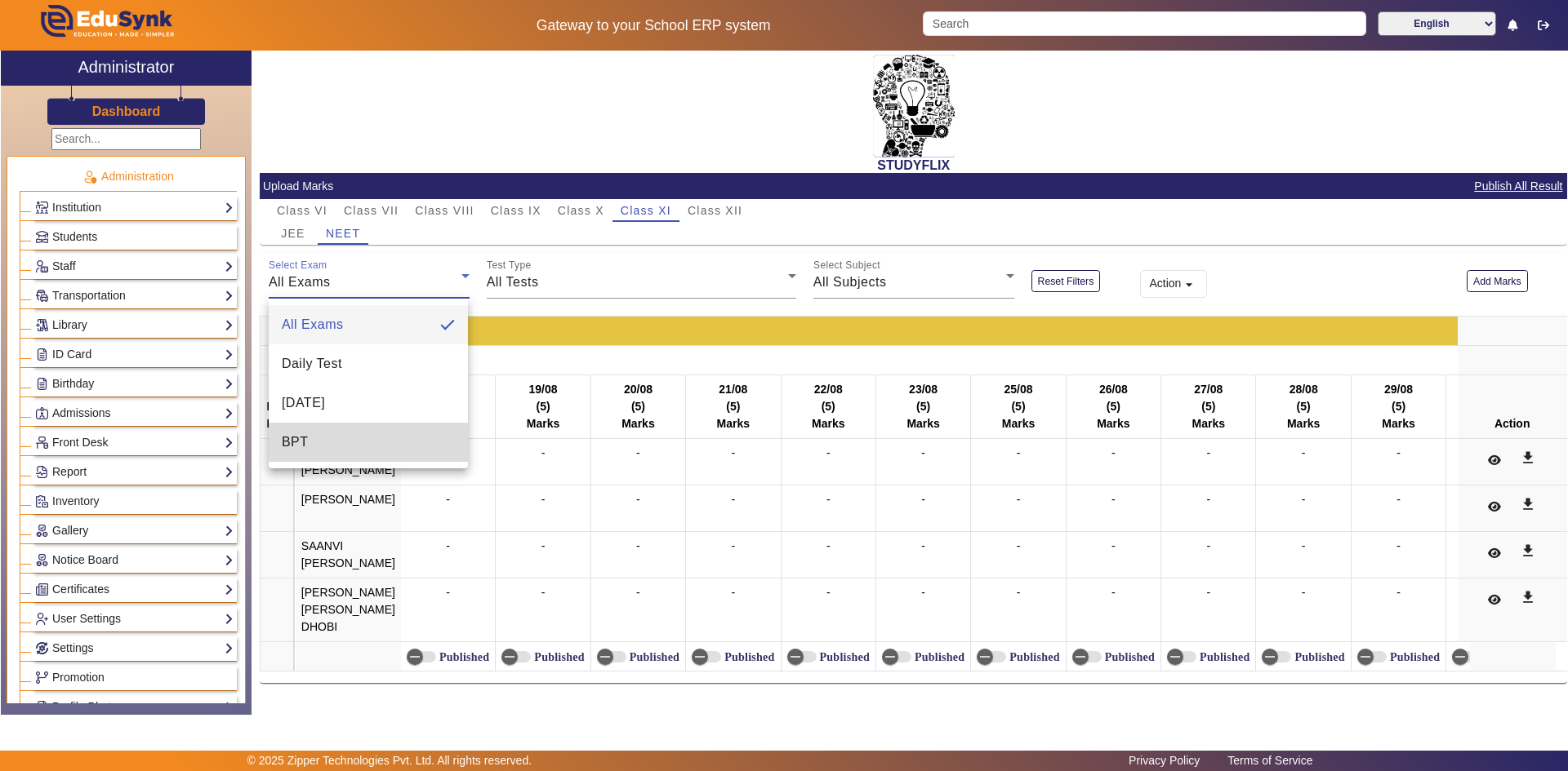
click at [310, 437] on mat-option "BPT" at bounding box center [369, 443] width 199 height 39
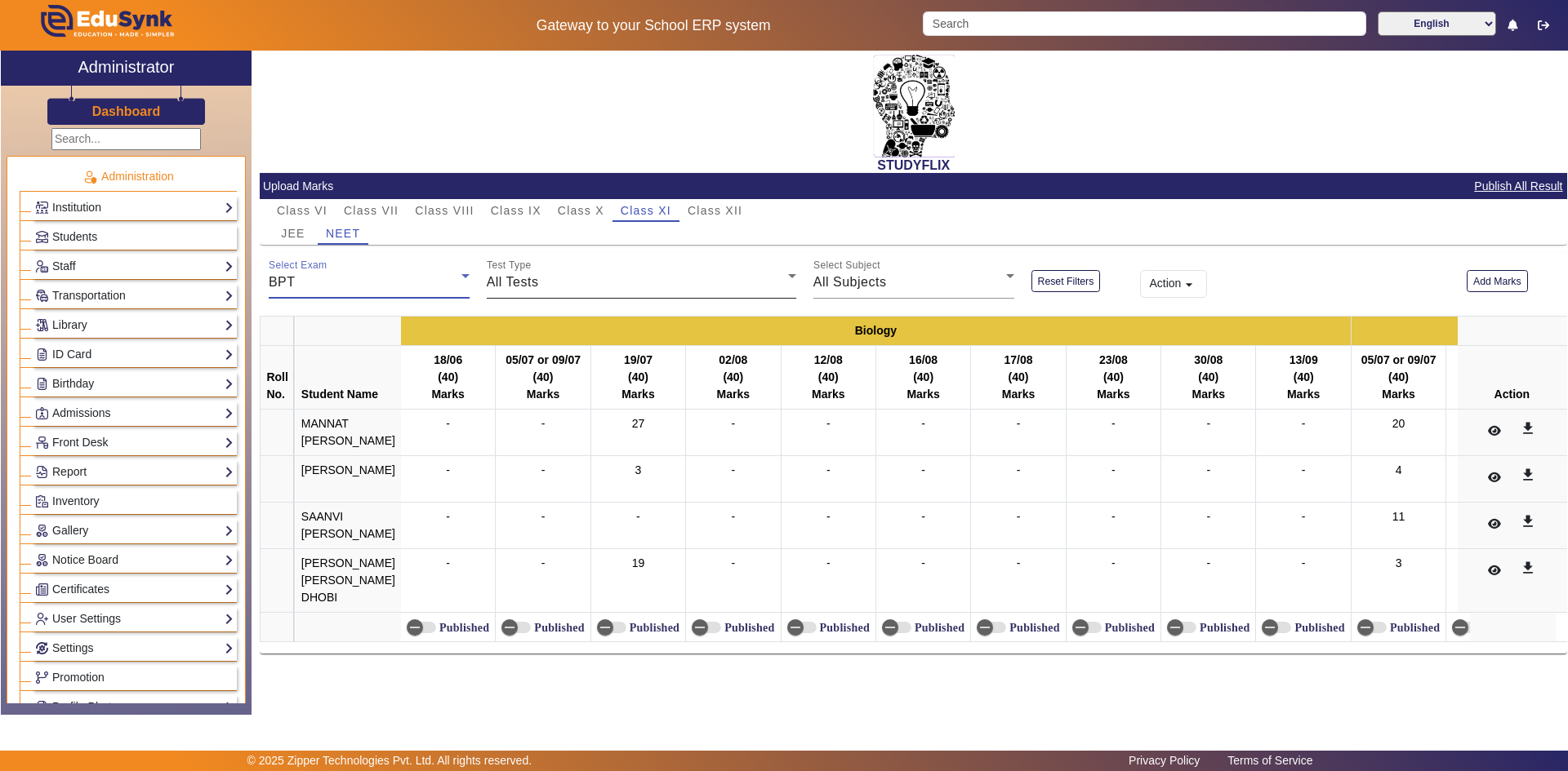
click at [529, 295] on div "Test Type All Tests" at bounding box center [641, 275] width 310 height 46
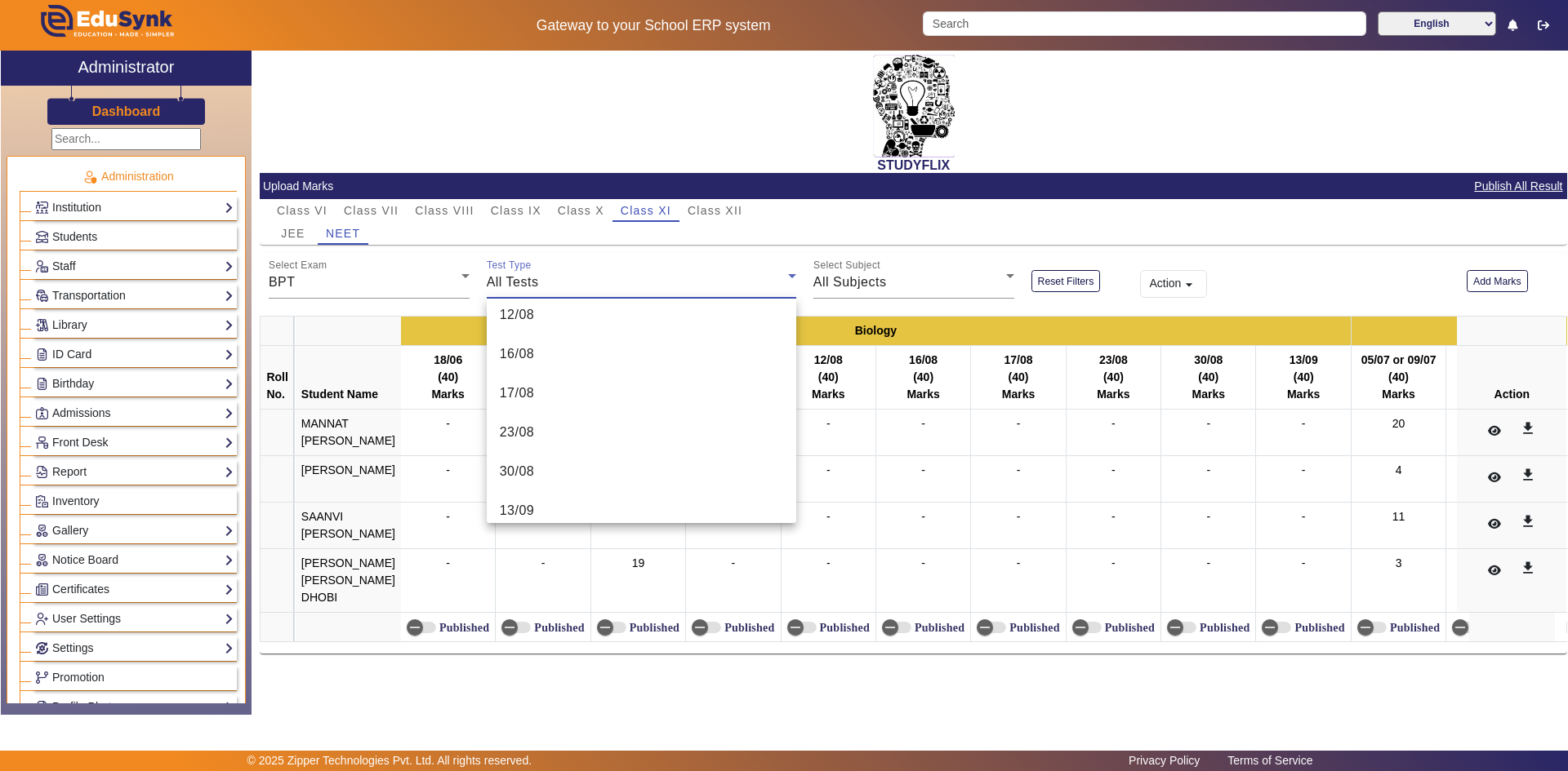
scroll to position [259, 0]
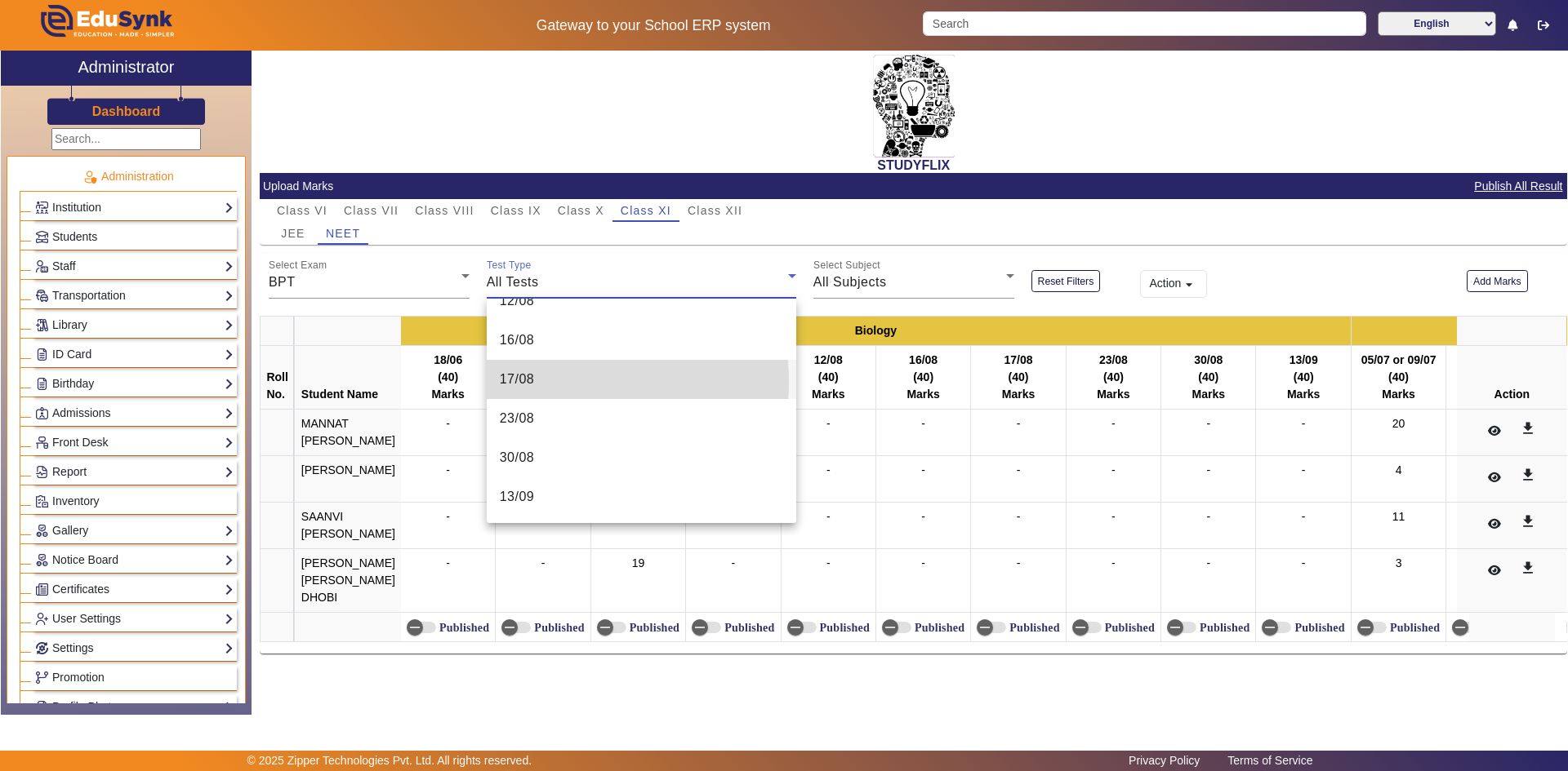
click at [568, 382] on mat-option "17/08" at bounding box center [641, 379] width 310 height 39
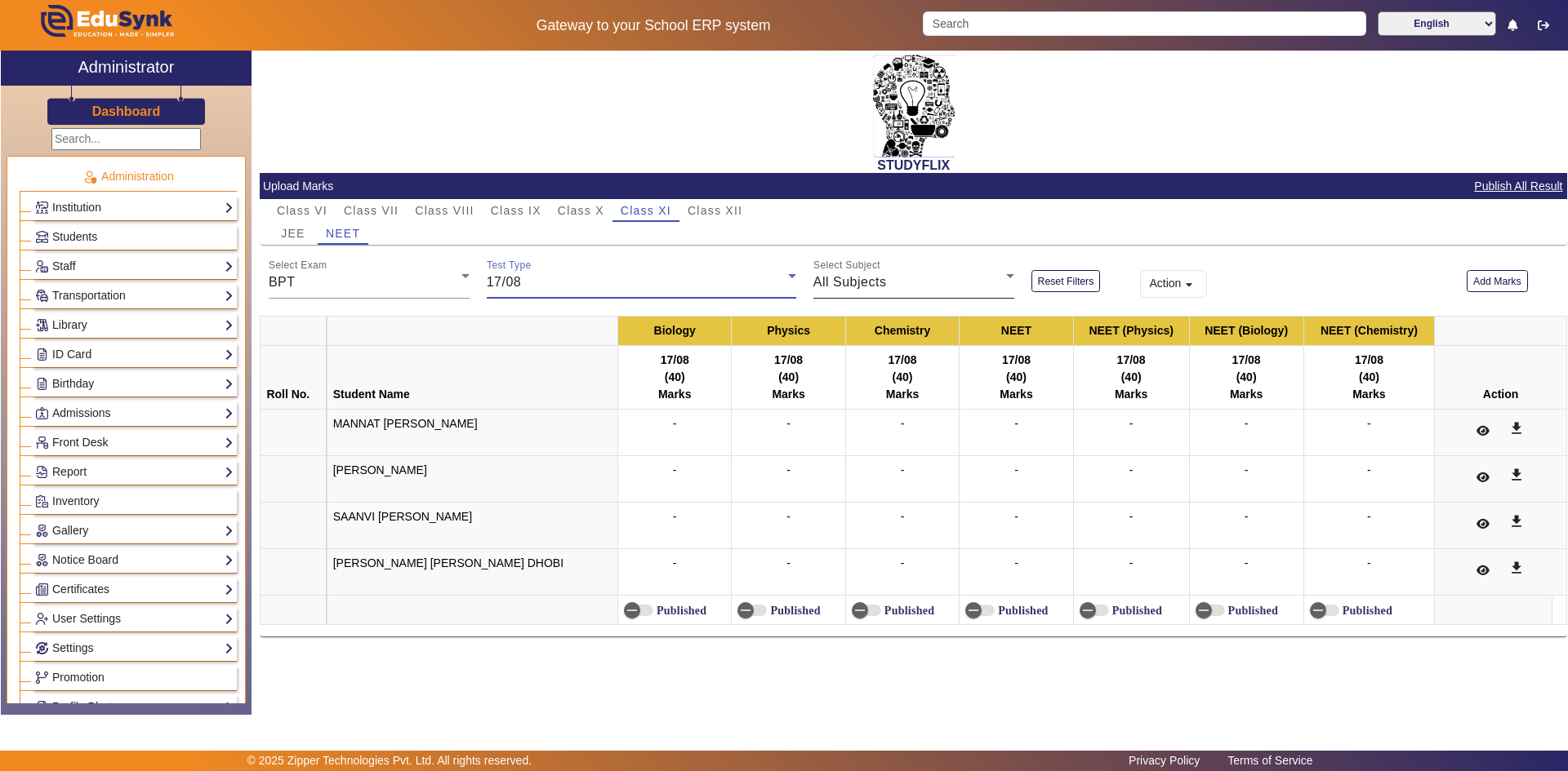
click at [869, 279] on span "All Subjects" at bounding box center [850, 282] width 74 height 14
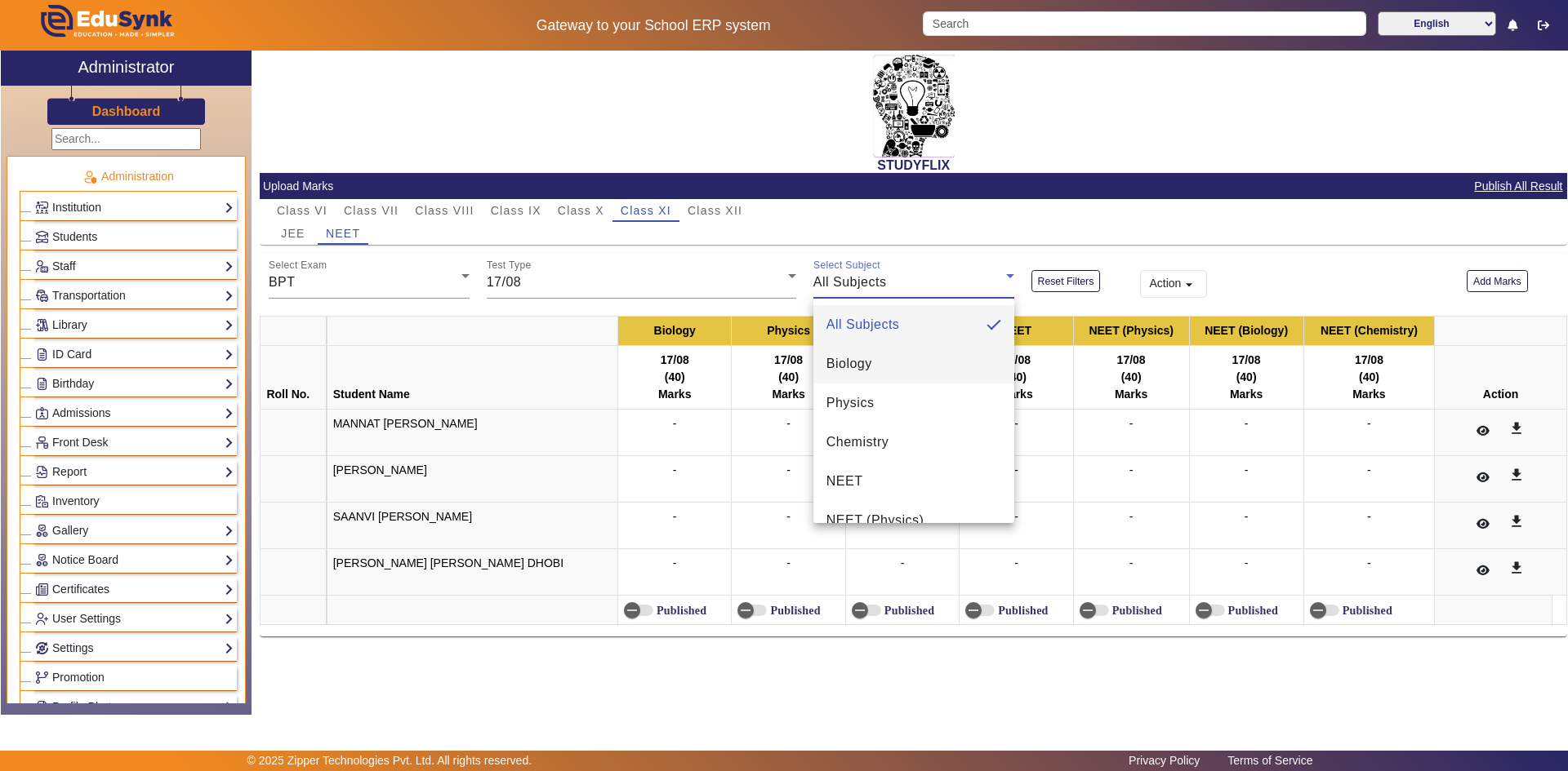
click at [864, 368] on span "Biology" at bounding box center [849, 364] width 46 height 20
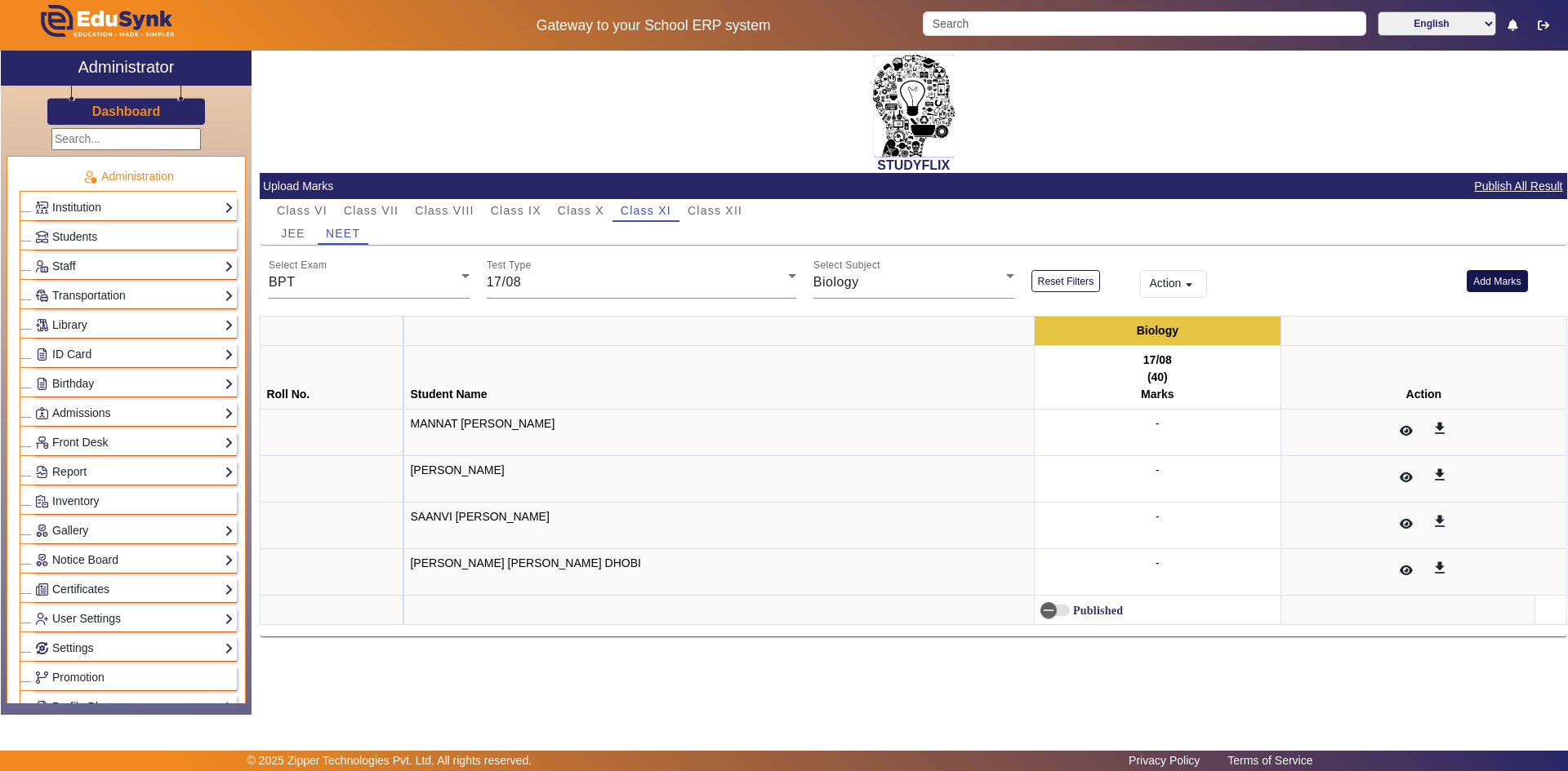
click at [1508, 276] on button "Add Marks" at bounding box center [1497, 282] width 61 height 22
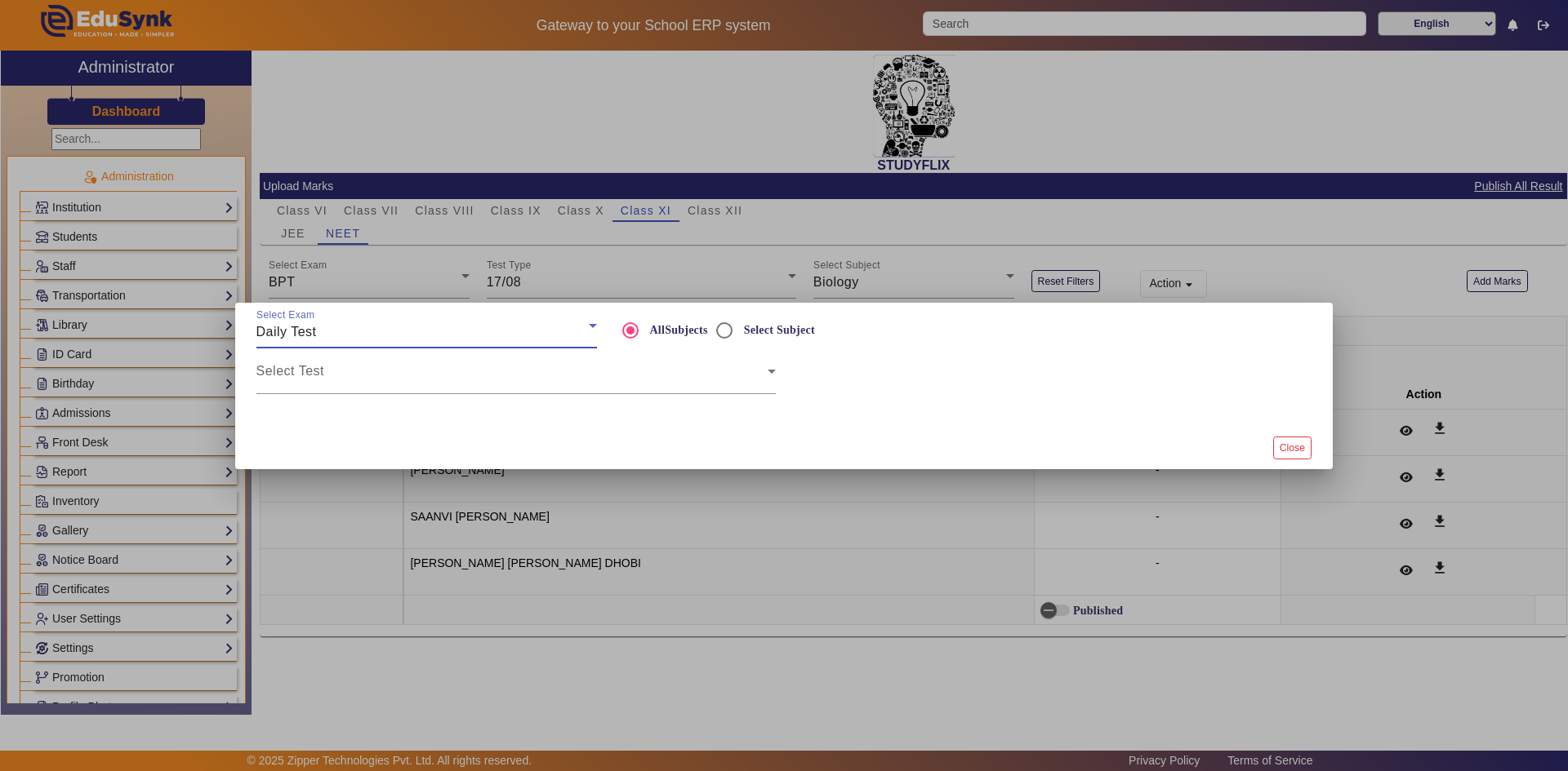
click at [397, 331] on div "Daily Test" at bounding box center [422, 332] width 332 height 20
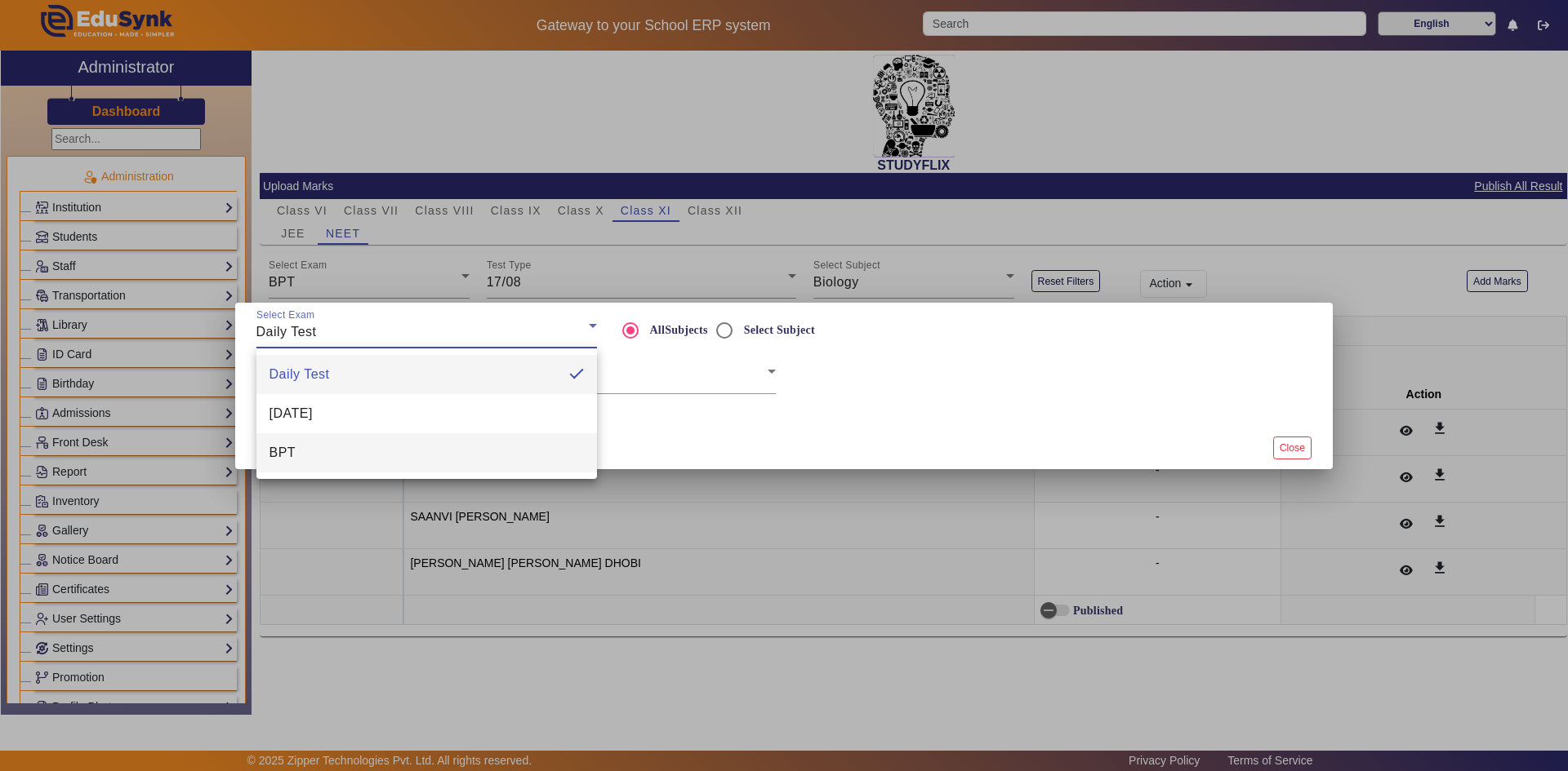
click at [353, 445] on mat-option "BPT" at bounding box center [427, 453] width 341 height 39
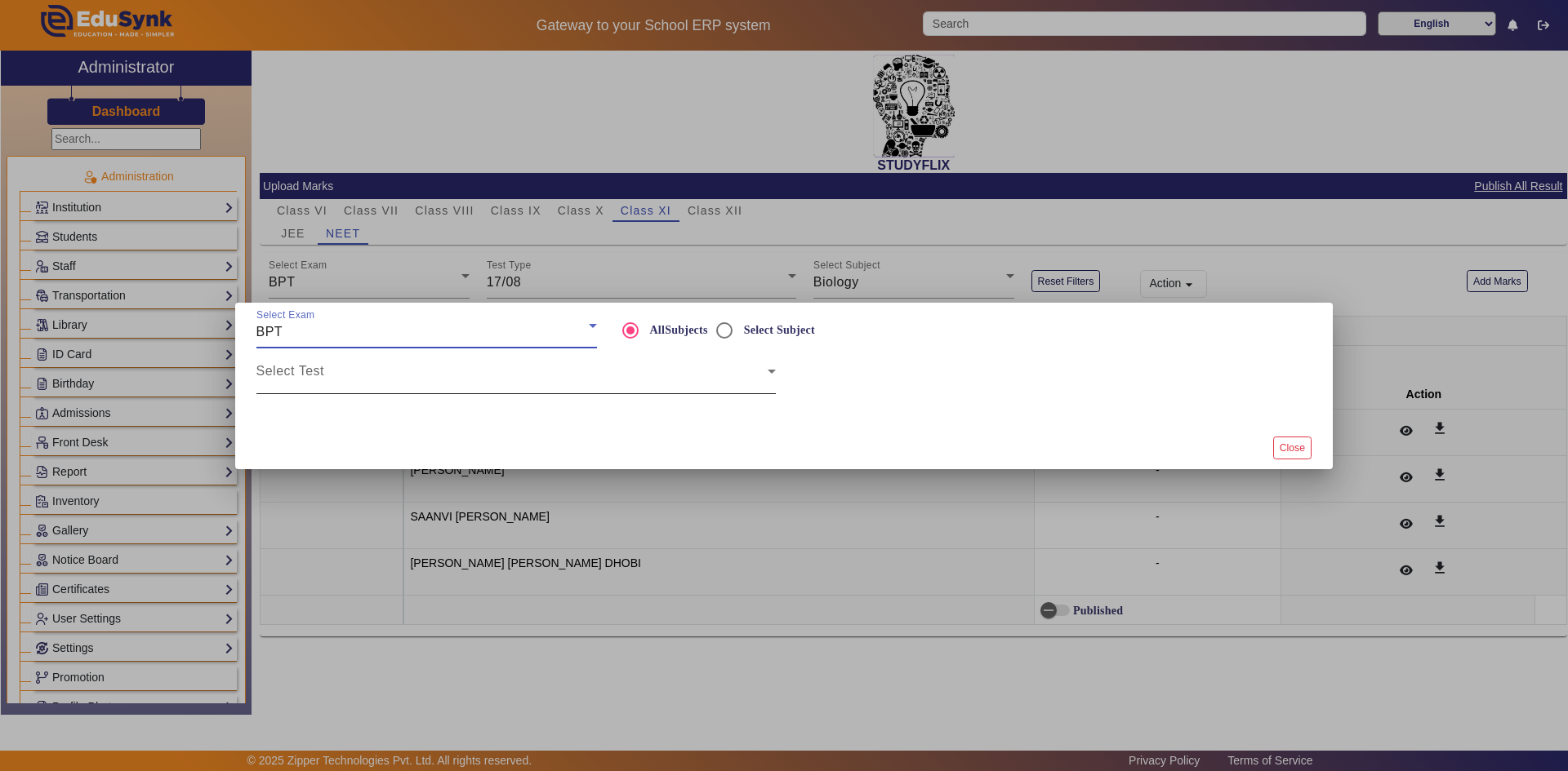
click at [379, 375] on span at bounding box center [512, 378] width 511 height 20
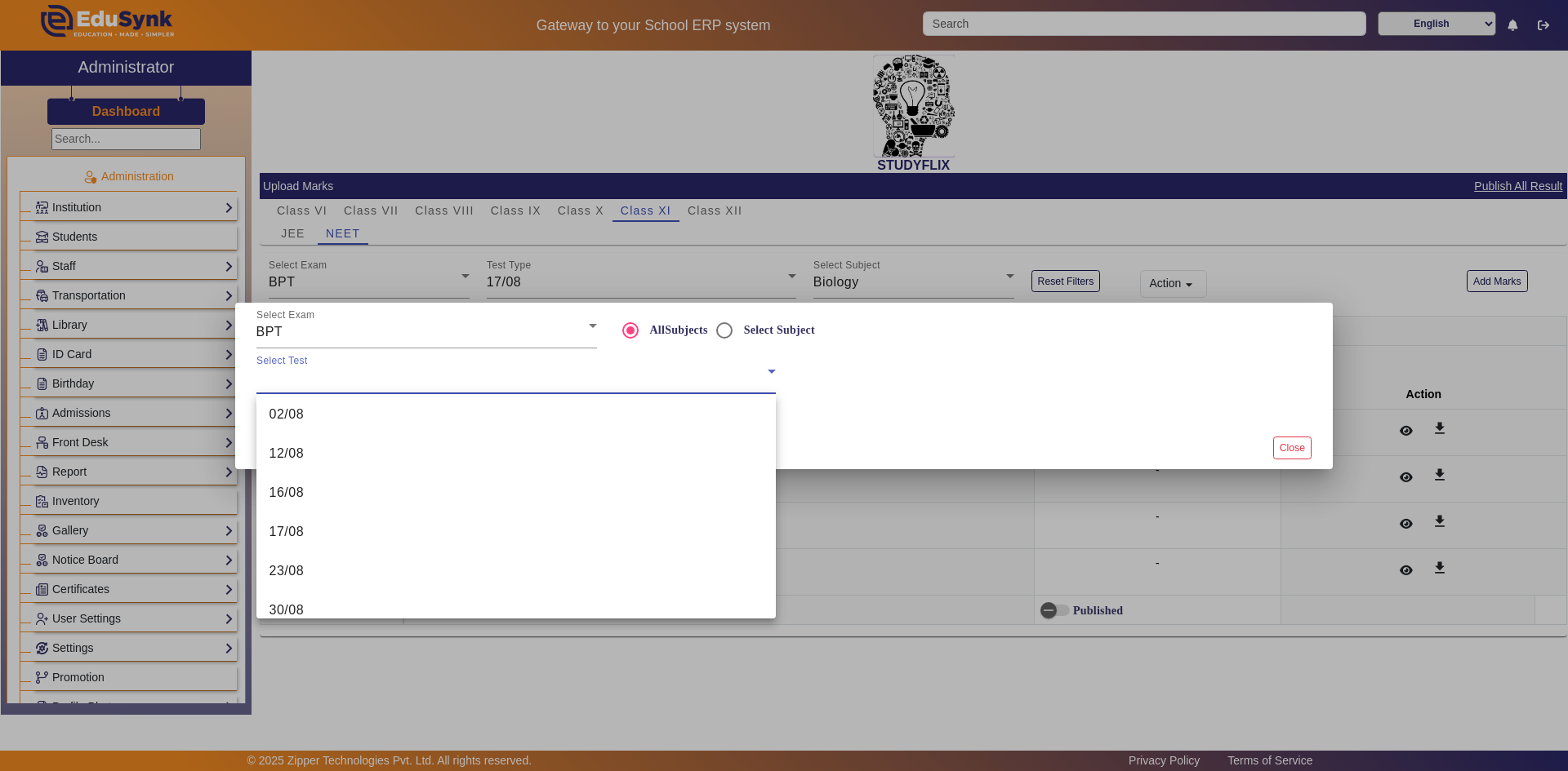
scroll to position [164, 0]
click at [333, 524] on mat-option "17/08" at bounding box center [516, 531] width 519 height 39
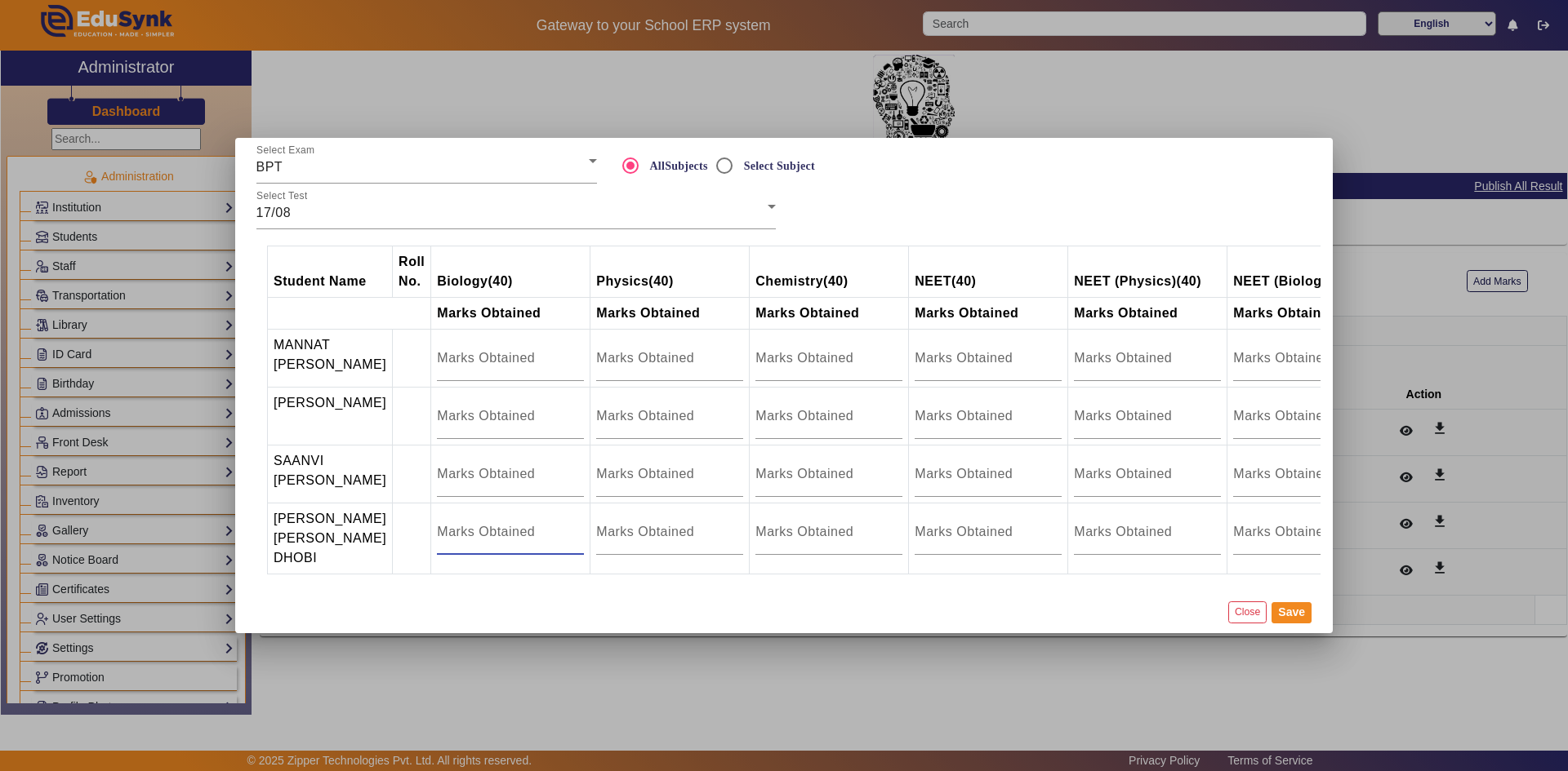
click at [460, 525] on input "number" at bounding box center [511, 532] width 147 height 20
type input "17"
click at [464, 477] on input "number" at bounding box center [511, 473] width 147 height 20
click at [488, 349] on input "number" at bounding box center [511, 358] width 147 height 20
type input "25.5"
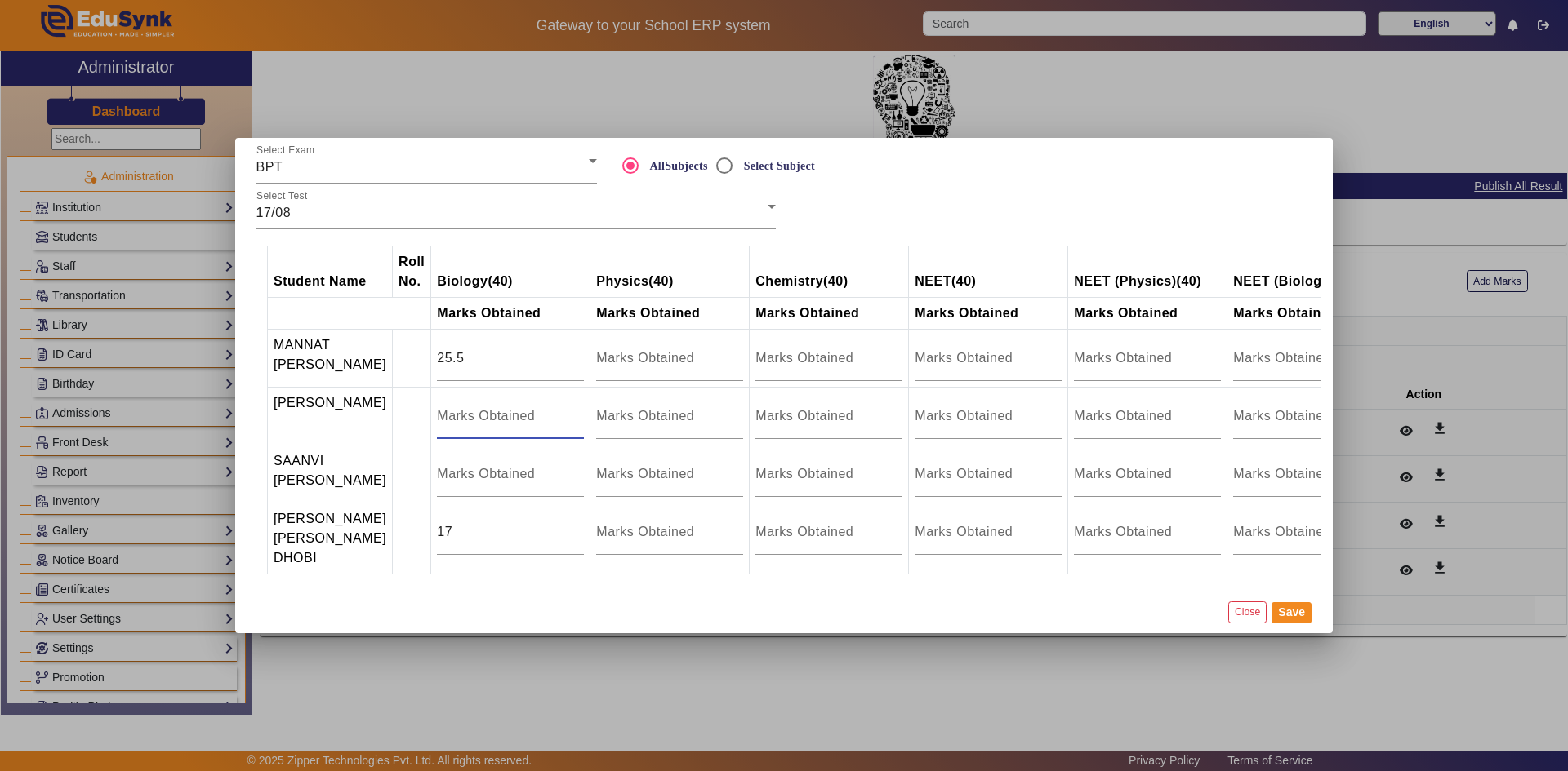
click at [486, 408] on input "number" at bounding box center [511, 416] width 147 height 20
click at [471, 467] on input "number" at bounding box center [511, 473] width 147 height 20
type input "30"
click at [1299, 624] on button "Save" at bounding box center [1292, 613] width 40 height 21
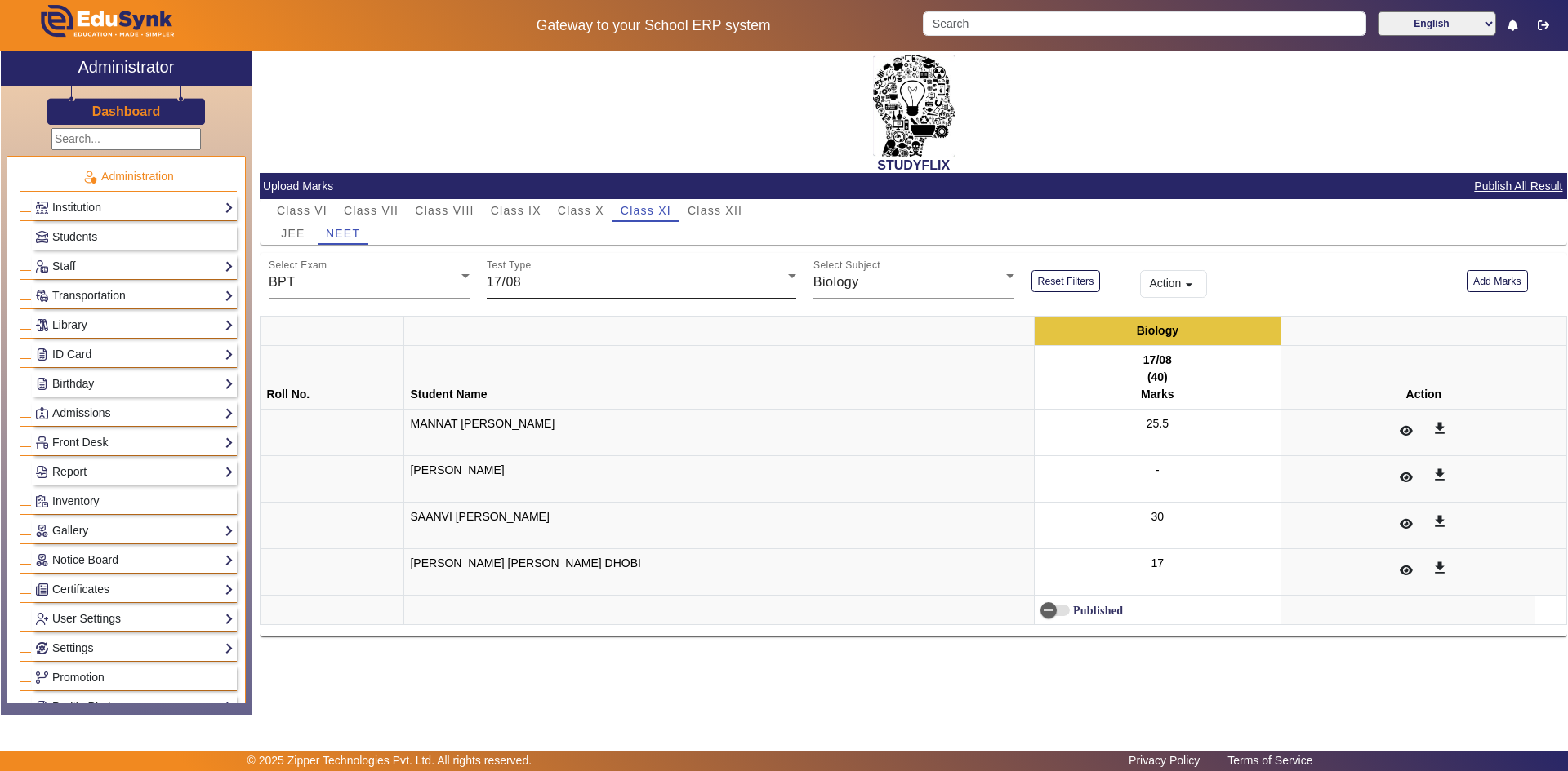
click at [591, 293] on div "Test Type 17/08" at bounding box center [641, 275] width 310 height 46
click at [597, 449] on mat-option "30/08" at bounding box center [641, 458] width 310 height 39
click at [860, 283] on div "Biology" at bounding box center [909, 282] width 193 height 20
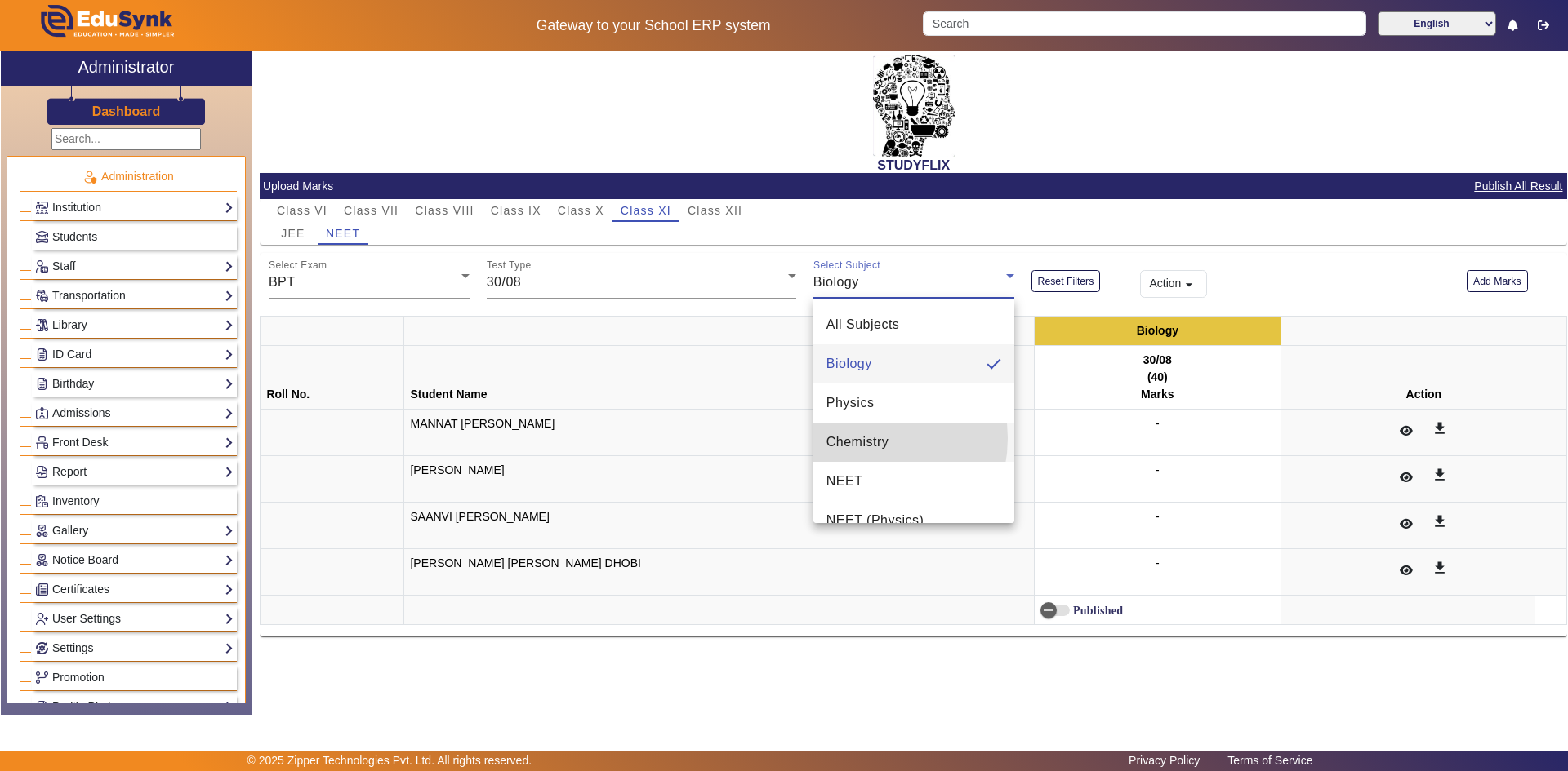
click at [862, 438] on span "Chemistry" at bounding box center [858, 442] width 63 height 20
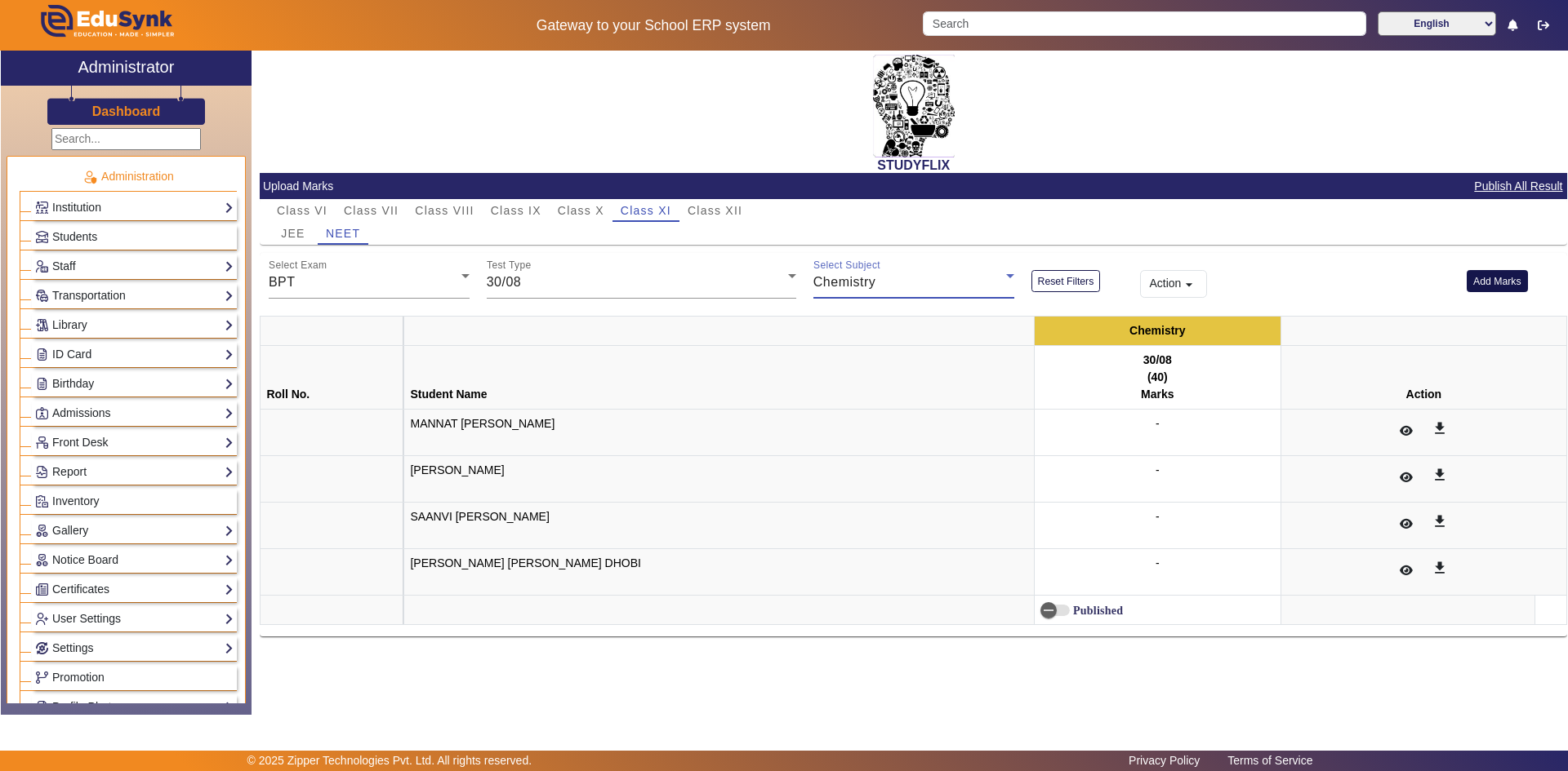
click at [1497, 281] on button "Add Marks" at bounding box center [1497, 282] width 61 height 22
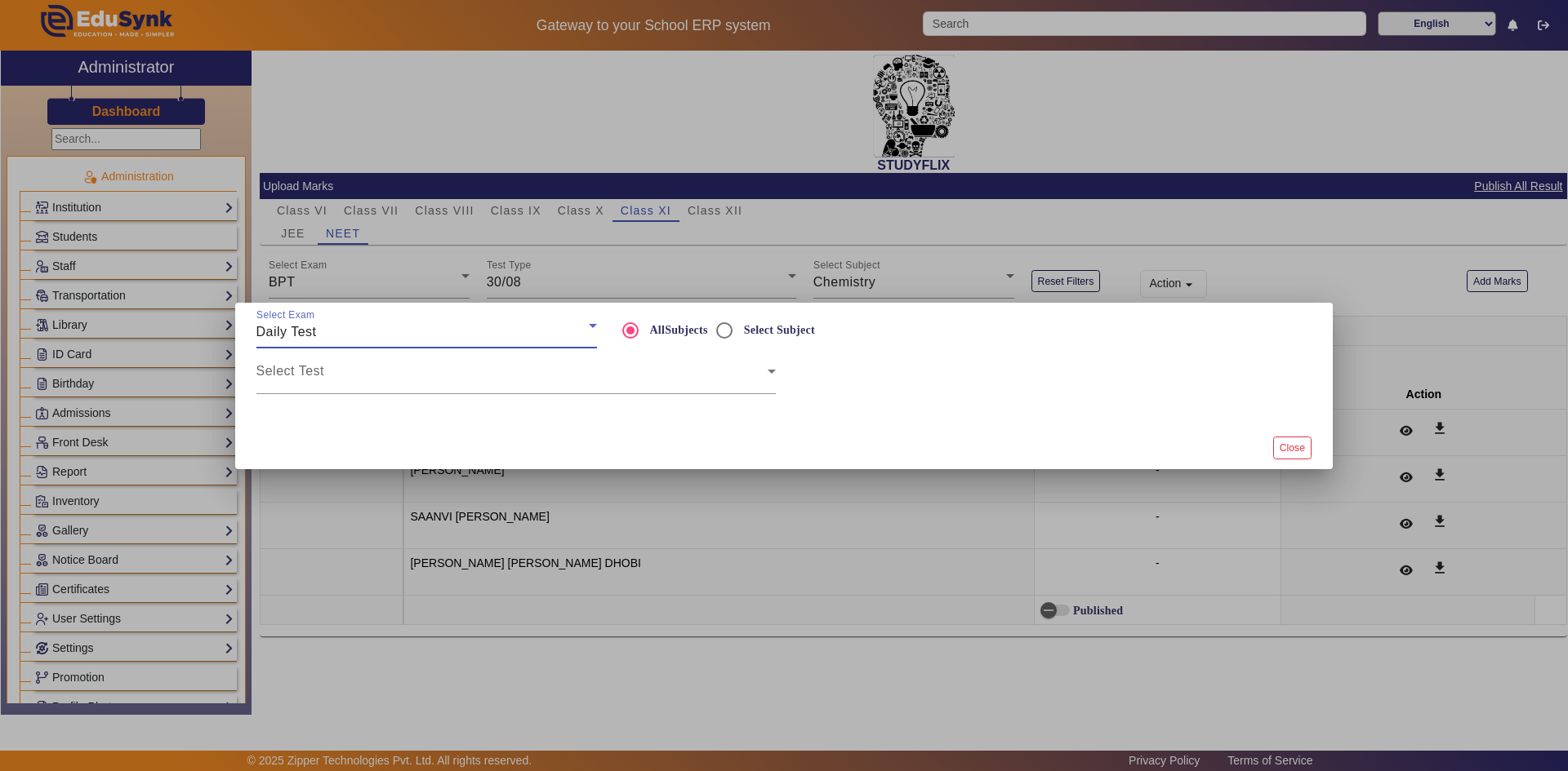
click at [336, 340] on div "Daily Test" at bounding box center [422, 332] width 332 height 20
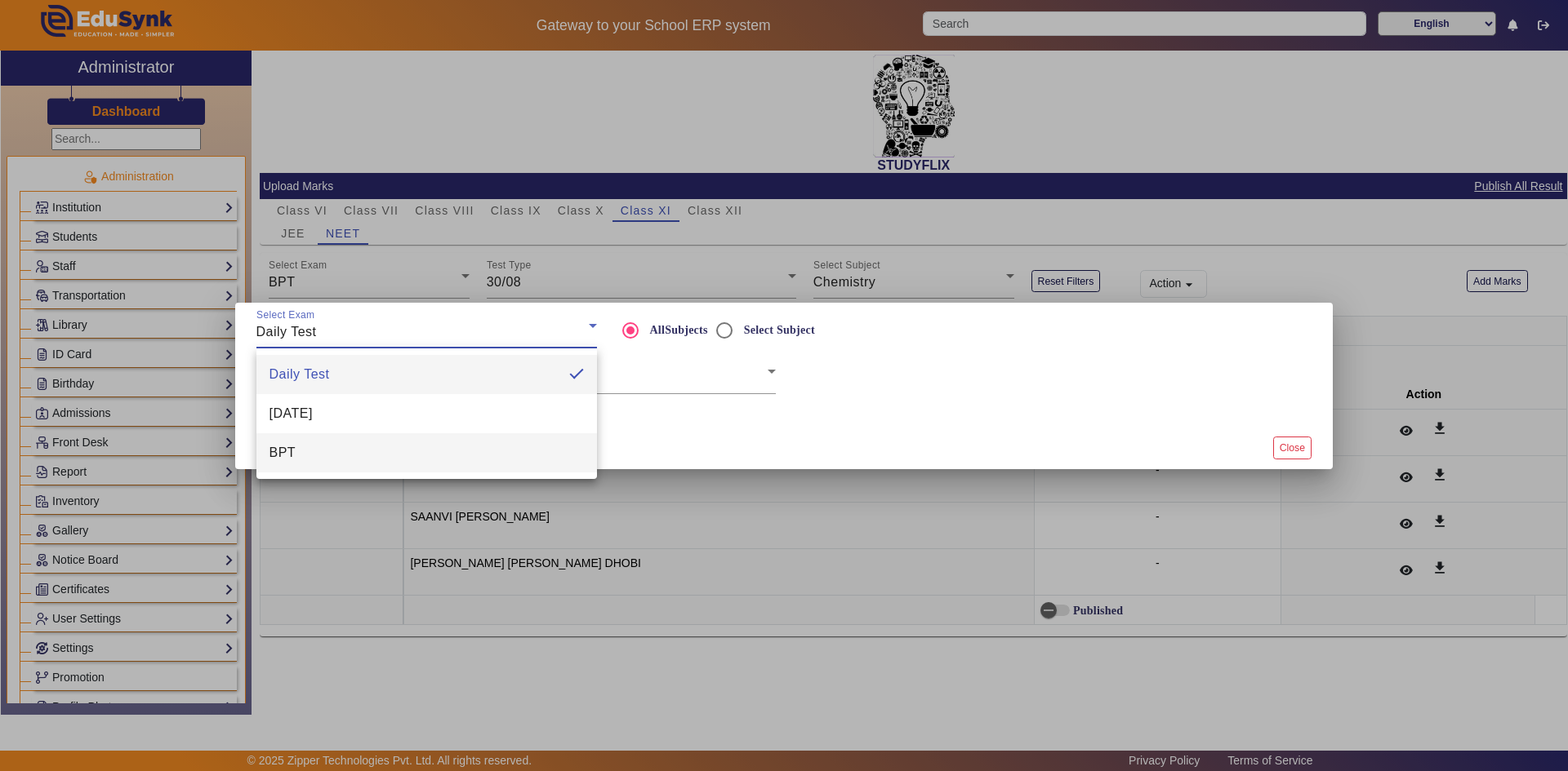
click at [345, 447] on mat-option "BPT" at bounding box center [427, 453] width 341 height 39
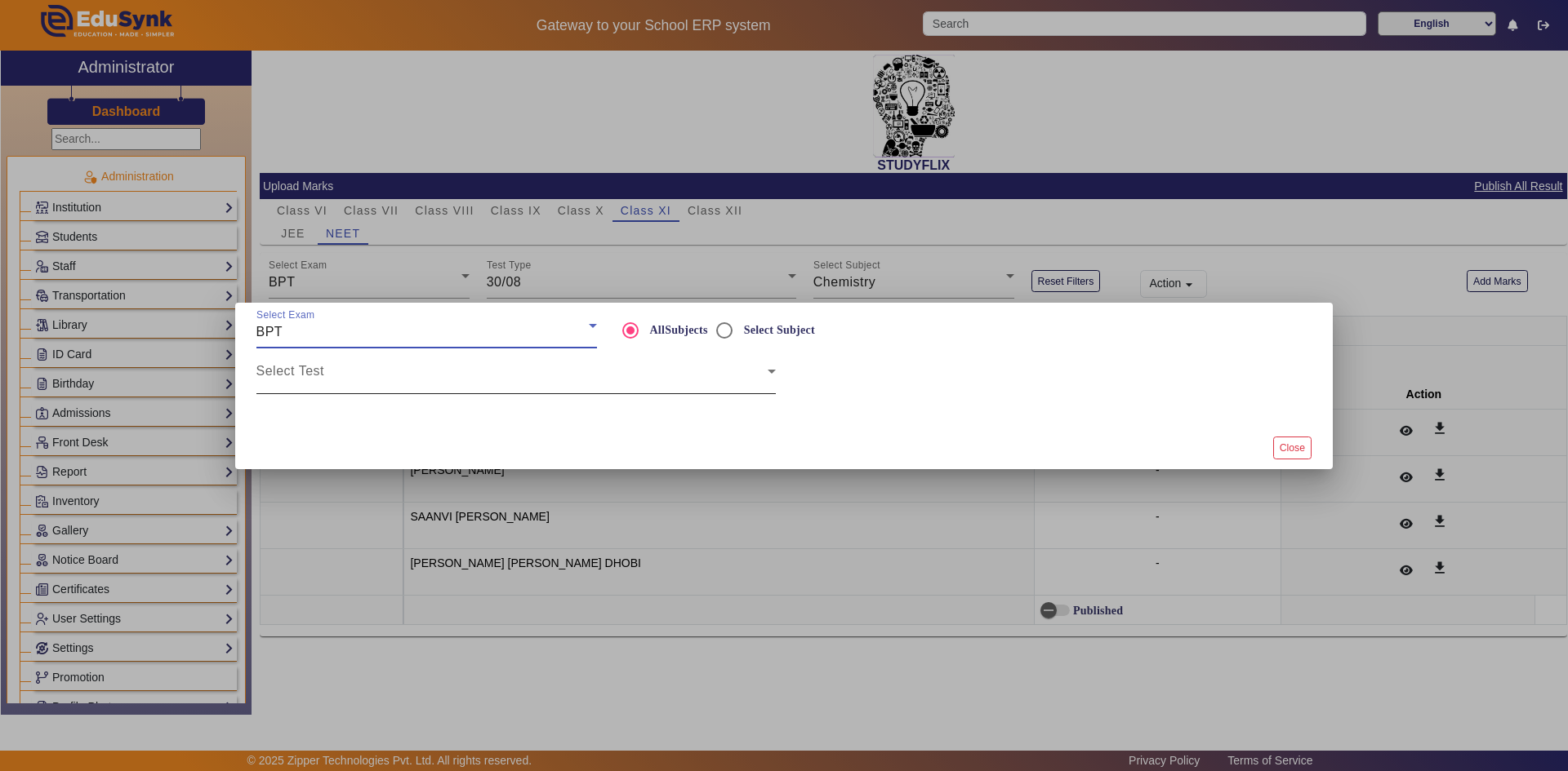
click at [382, 371] on span at bounding box center [512, 378] width 511 height 20
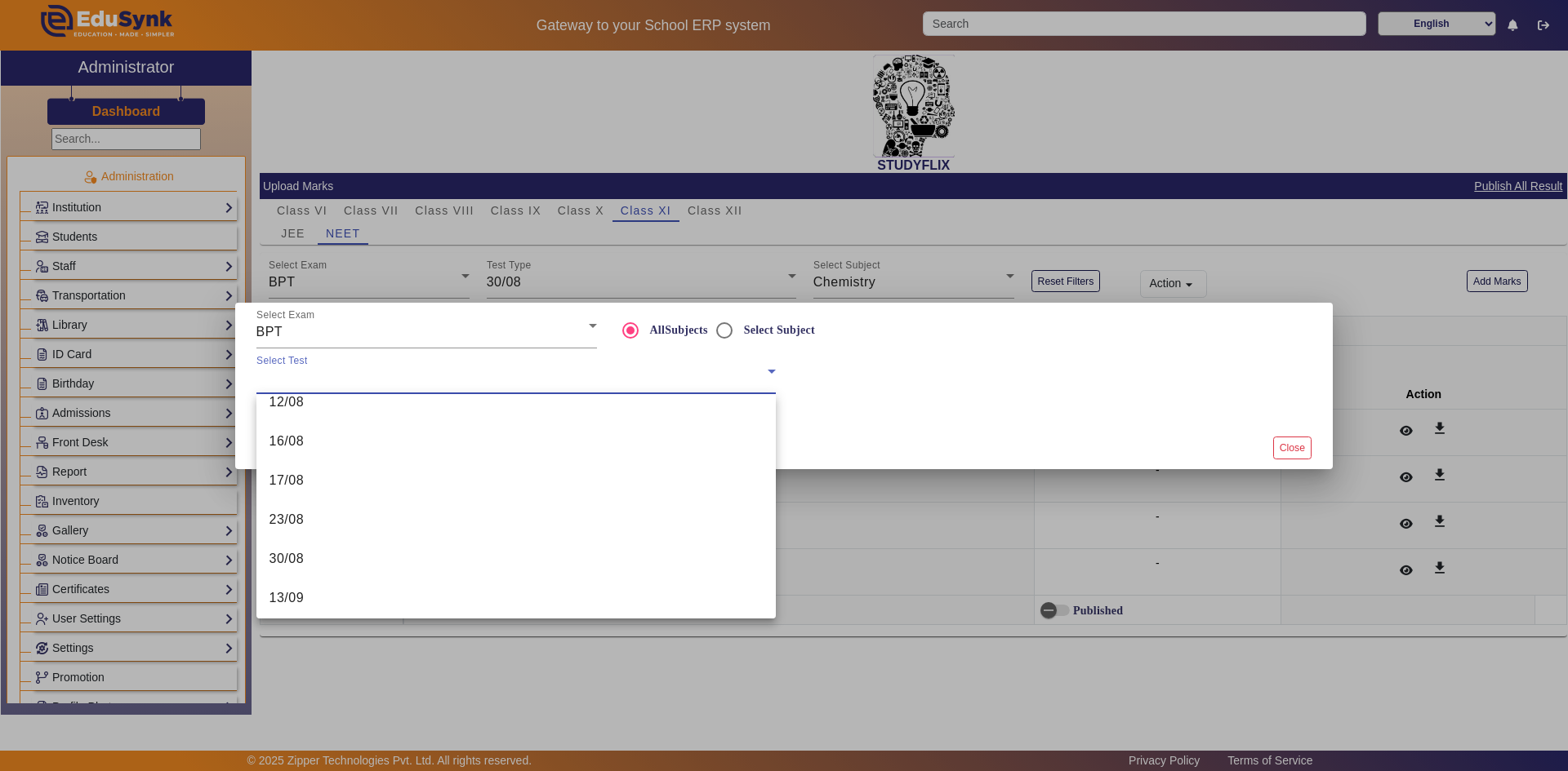
scroll to position [219, 0]
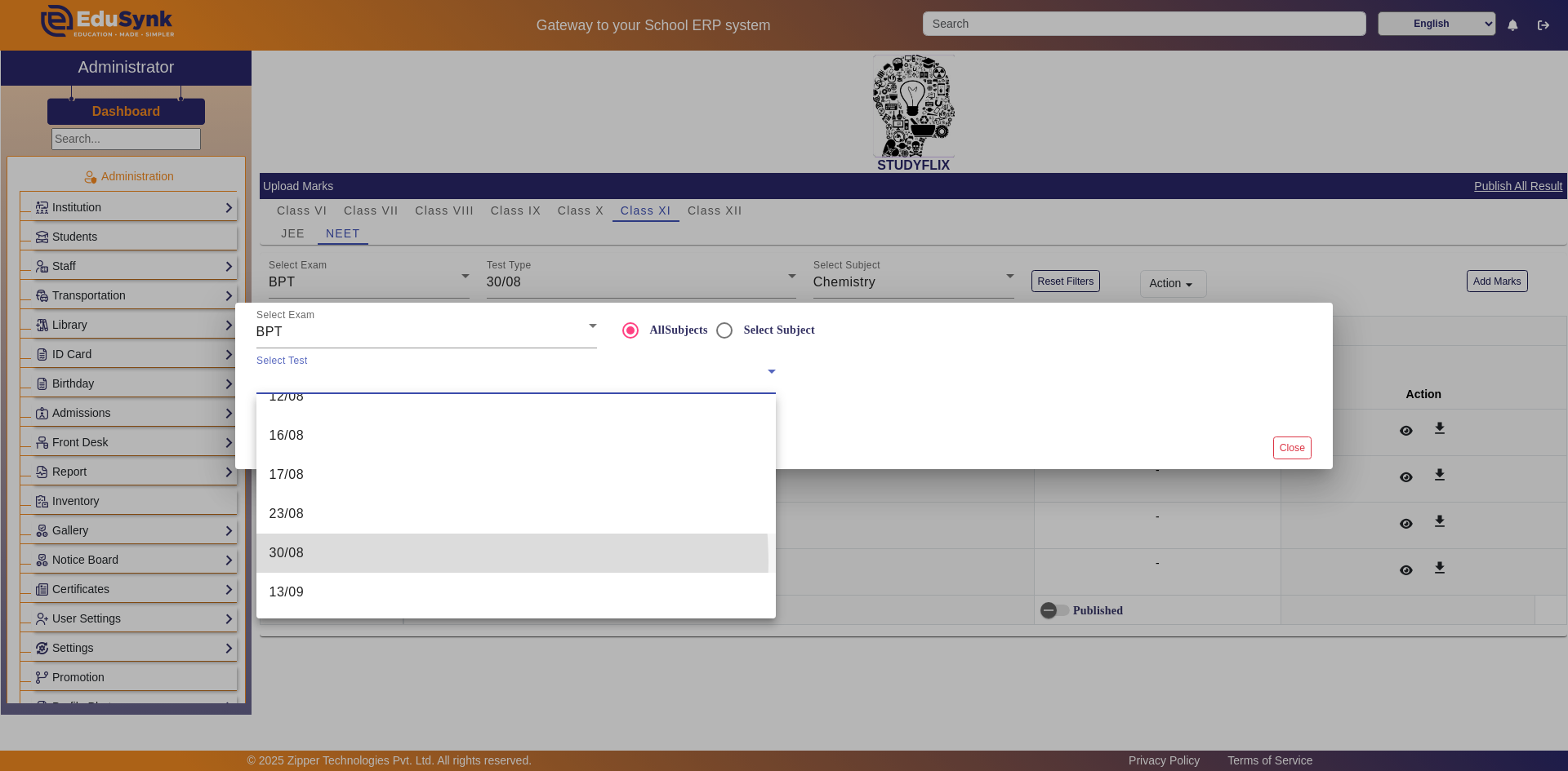
click at [344, 564] on mat-option "30/08" at bounding box center [516, 553] width 519 height 39
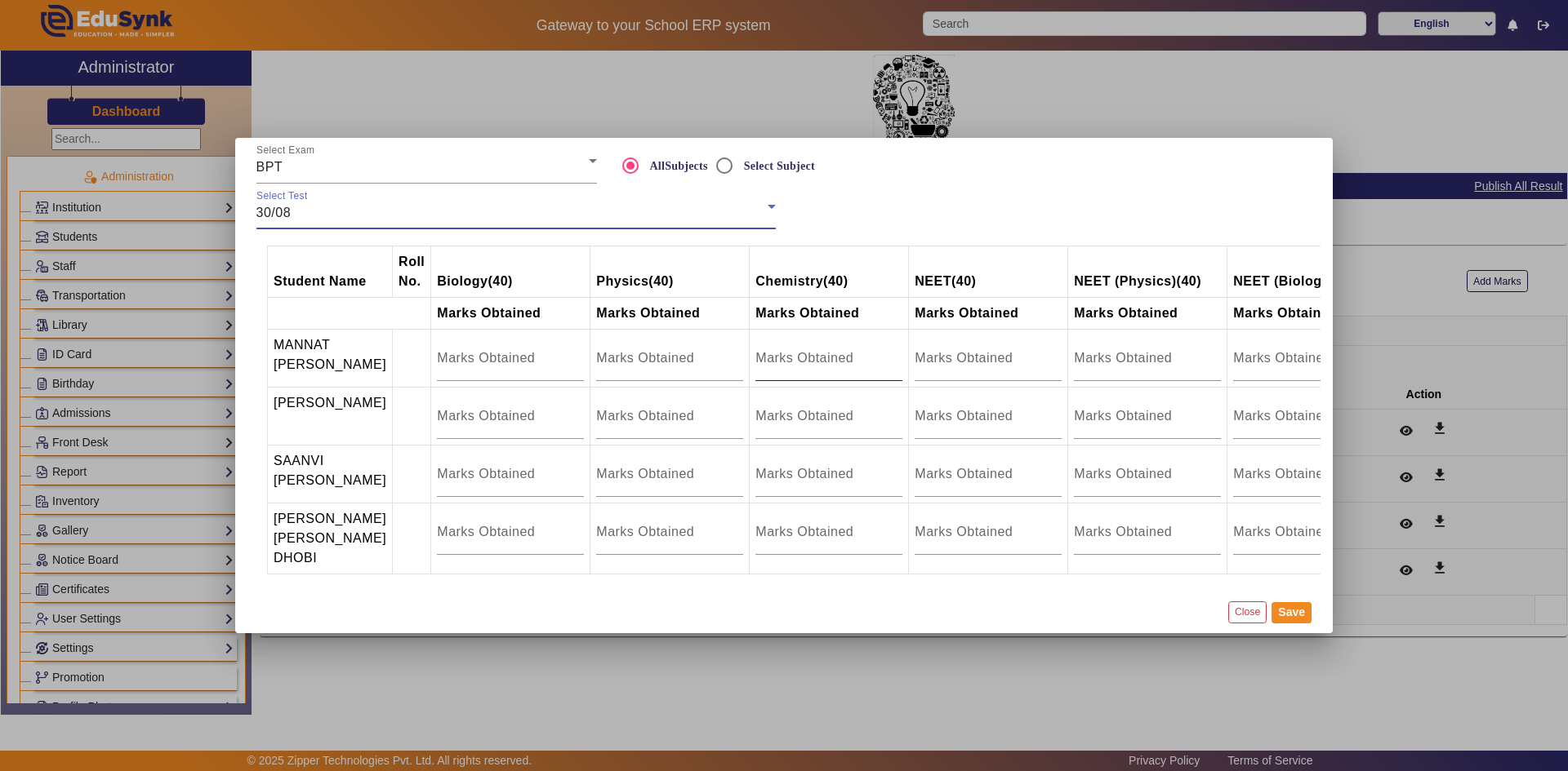
click at [785, 357] on input "number" at bounding box center [829, 358] width 147 height 20
type input "18.5"
click at [784, 415] on input "number" at bounding box center [829, 416] width 147 height 20
type input "12.5"
click at [784, 479] on input "number" at bounding box center [829, 473] width 147 height 20
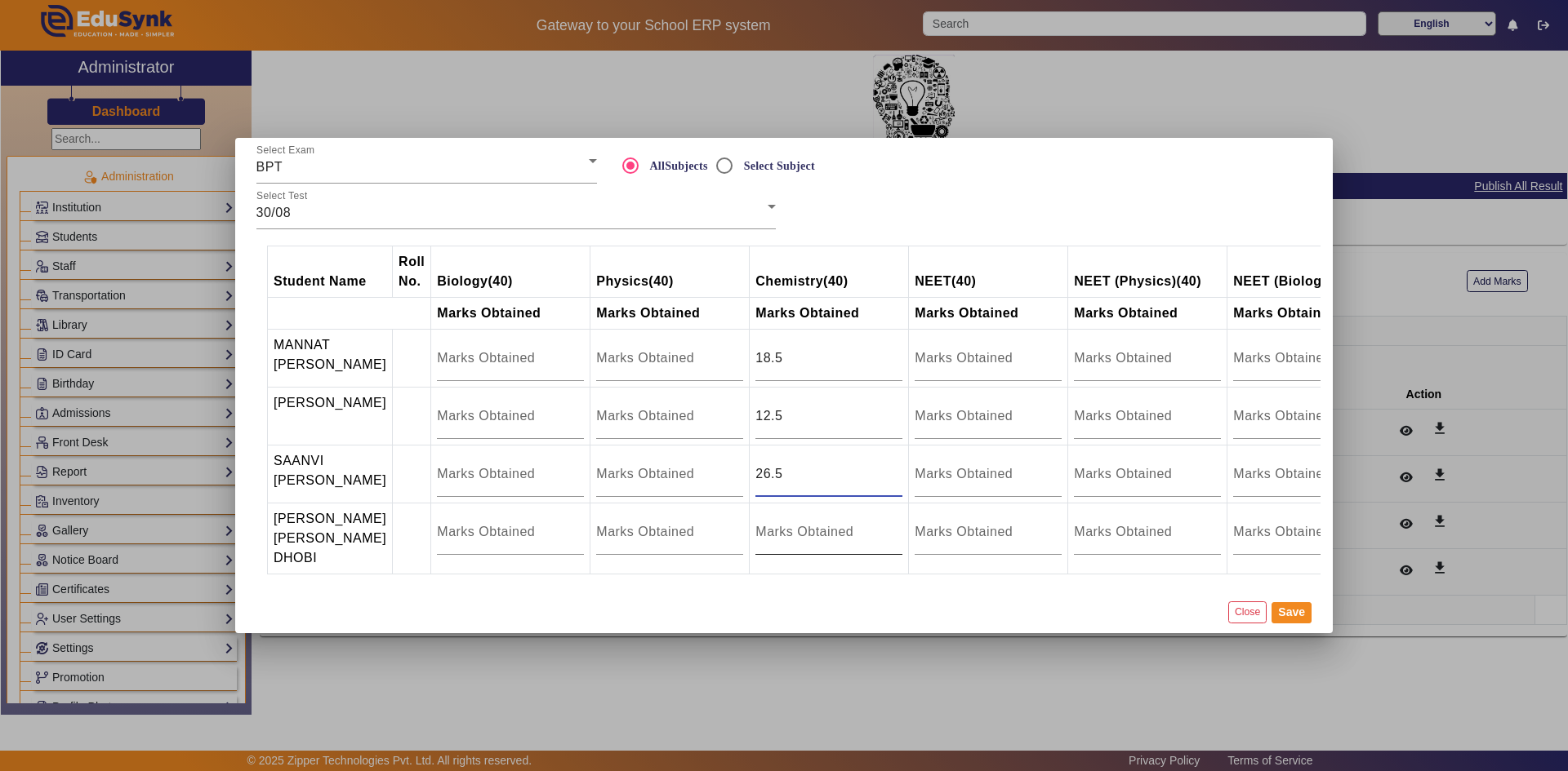
type input "26.5"
click at [775, 529] on input "number" at bounding box center [829, 532] width 147 height 20
type input "20"
click at [1281, 618] on button "Save" at bounding box center [1292, 613] width 40 height 21
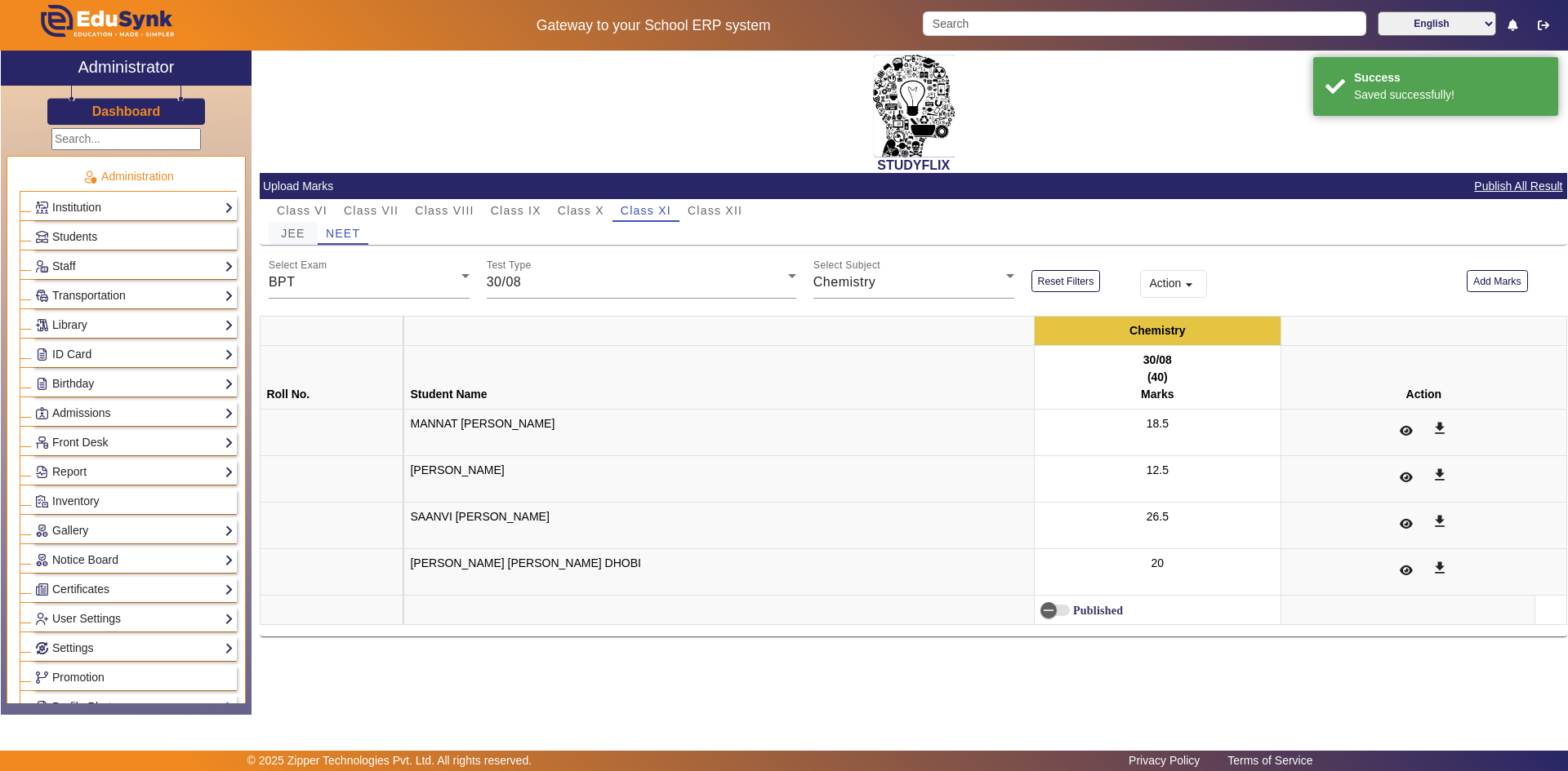
click at [294, 231] on span "JEE" at bounding box center [292, 233] width 23 height 11
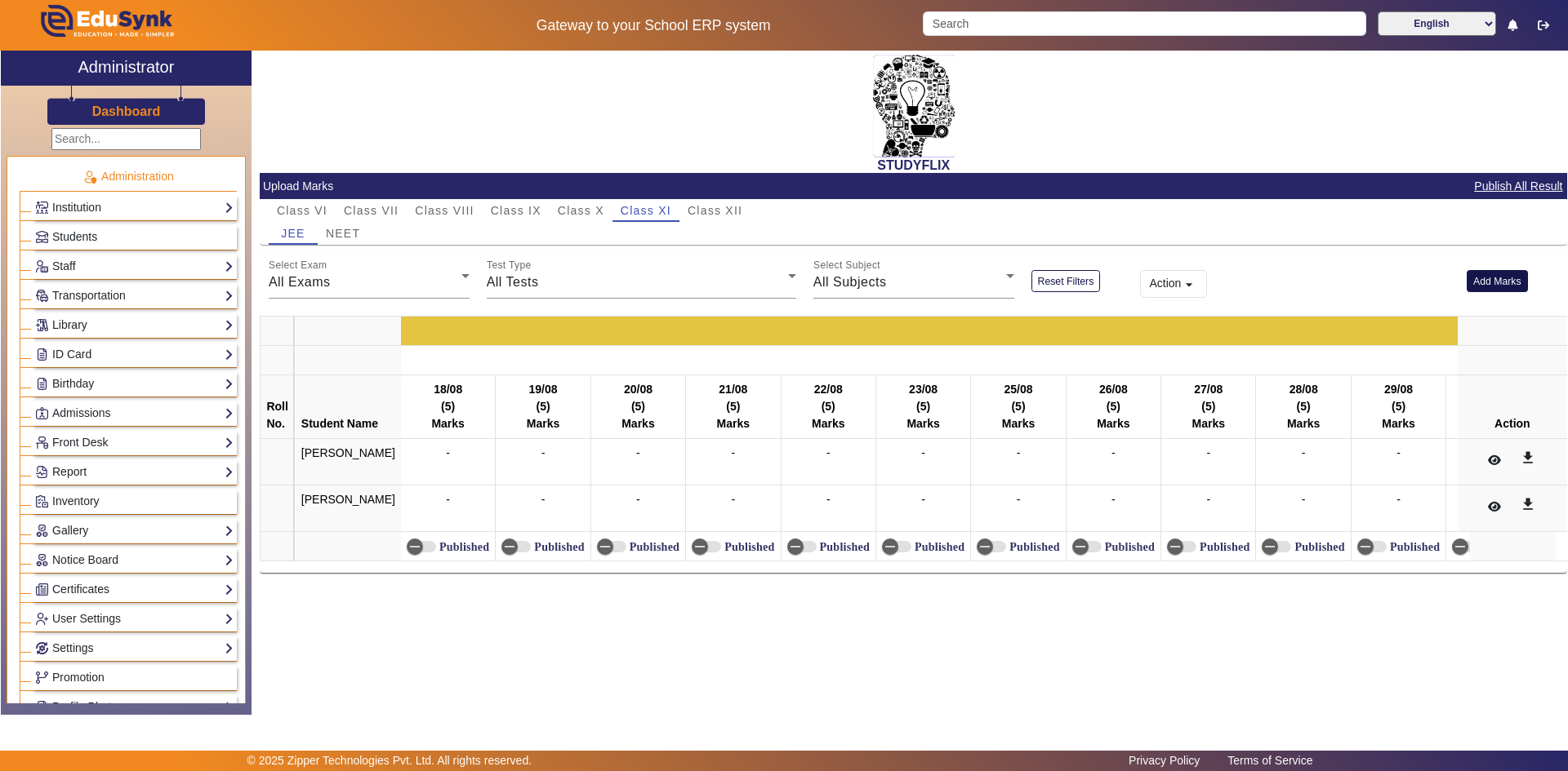
click at [1498, 285] on button "Add Marks" at bounding box center [1497, 282] width 61 height 22
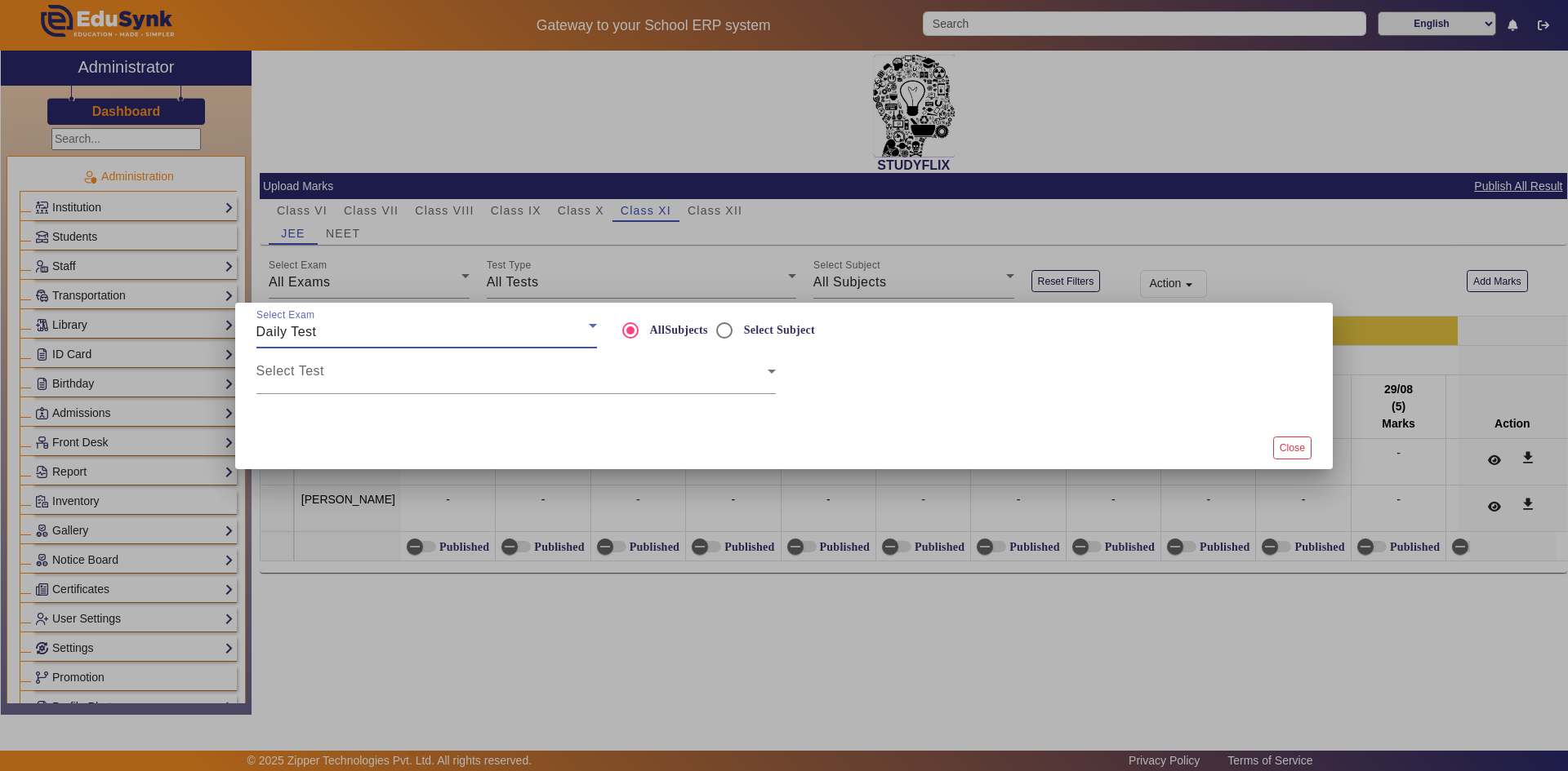
click at [428, 331] on div "Daily Test" at bounding box center [422, 332] width 332 height 20
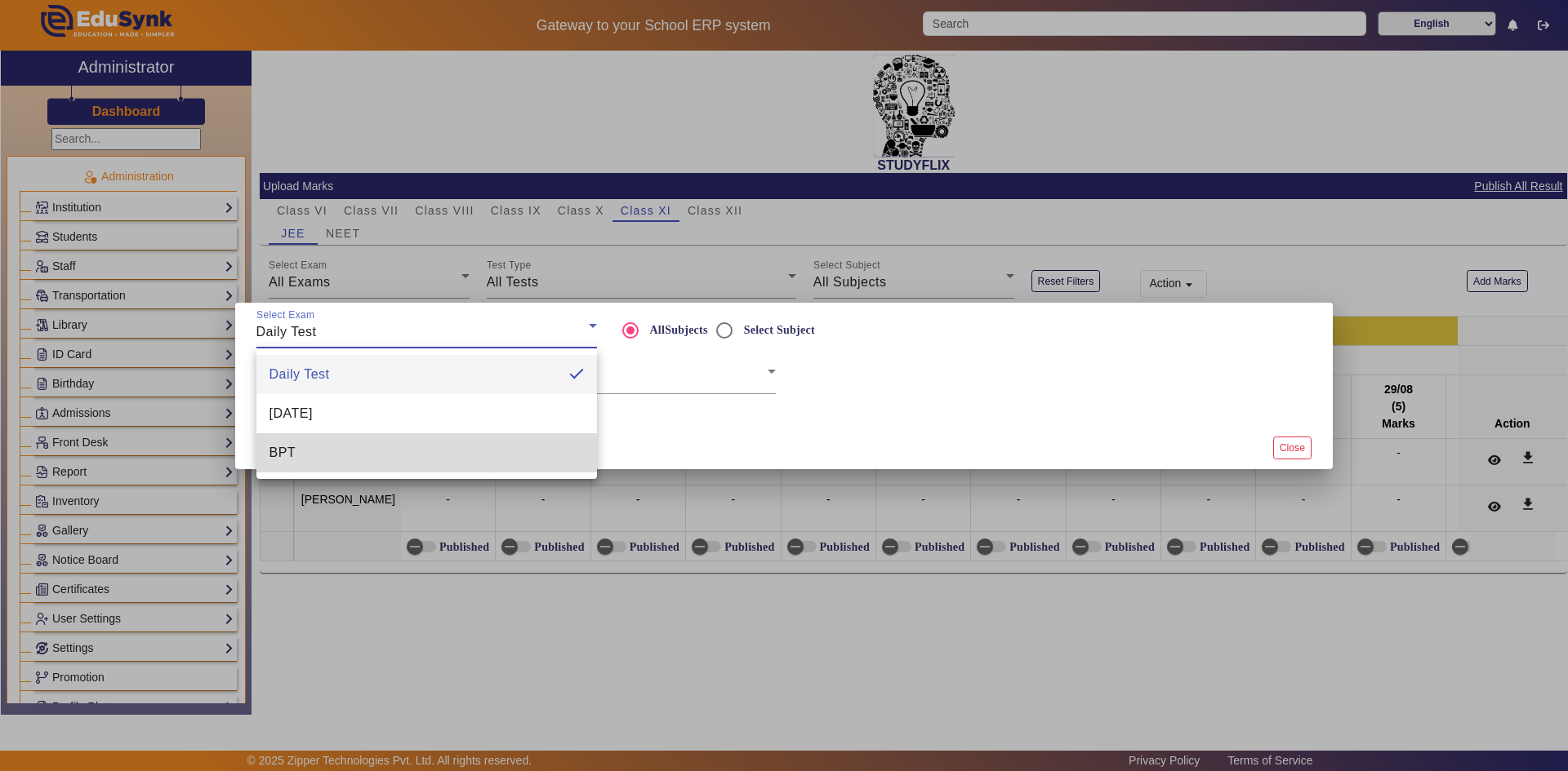
click at [365, 443] on mat-option "BPT" at bounding box center [427, 453] width 341 height 39
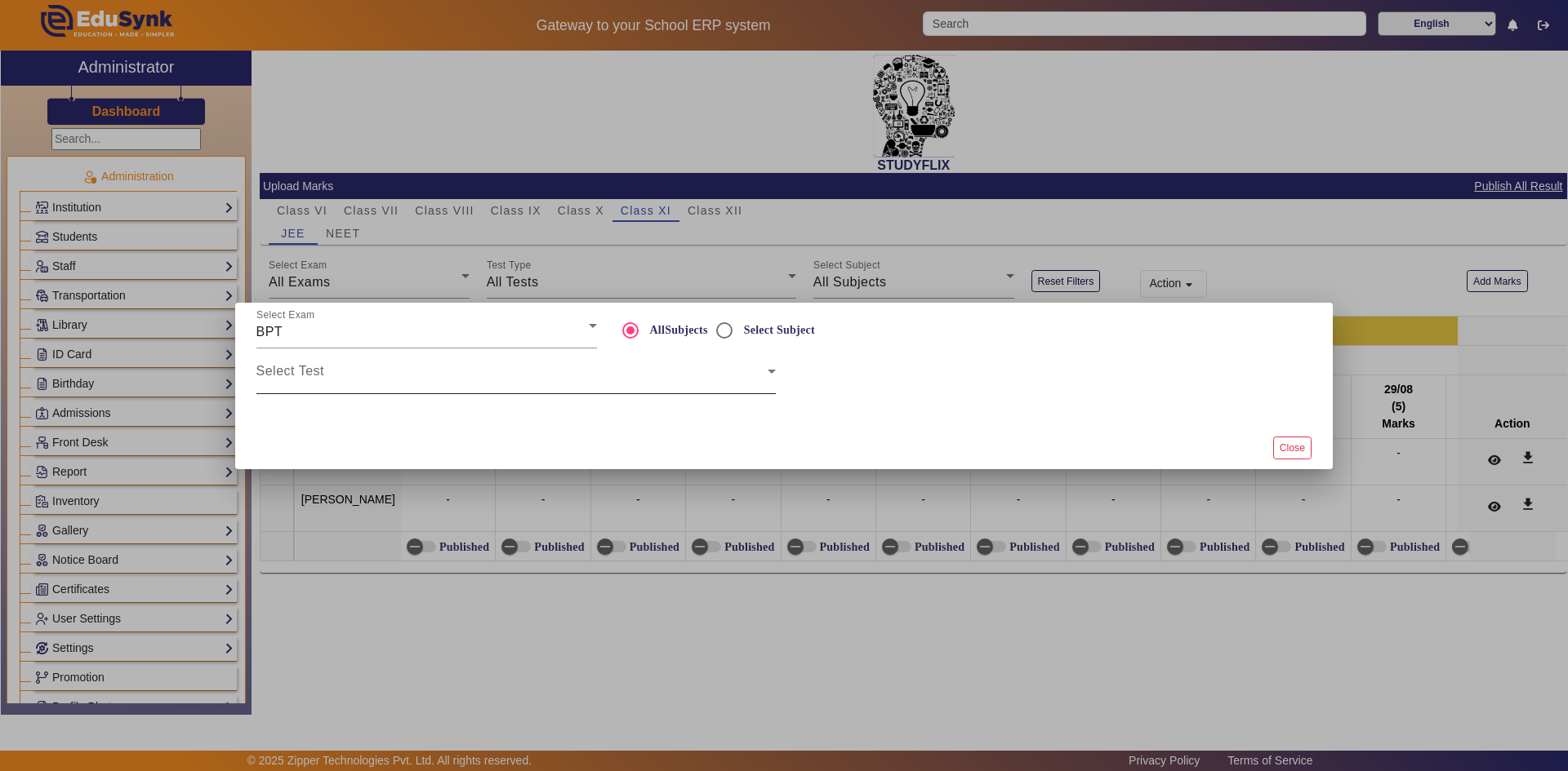
click at [473, 390] on div "Select Test" at bounding box center [516, 371] width 519 height 46
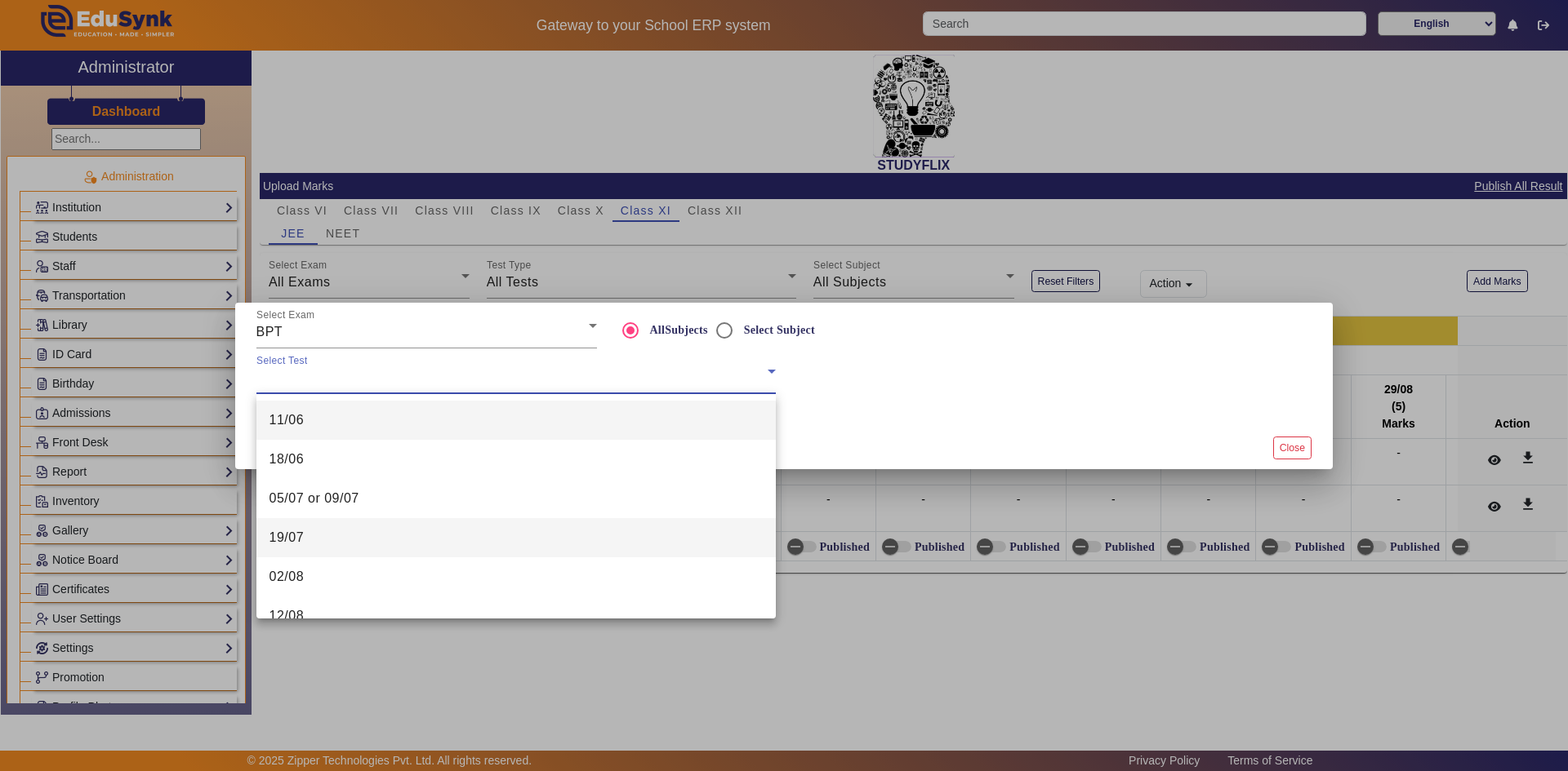
scroll to position [164, 0]
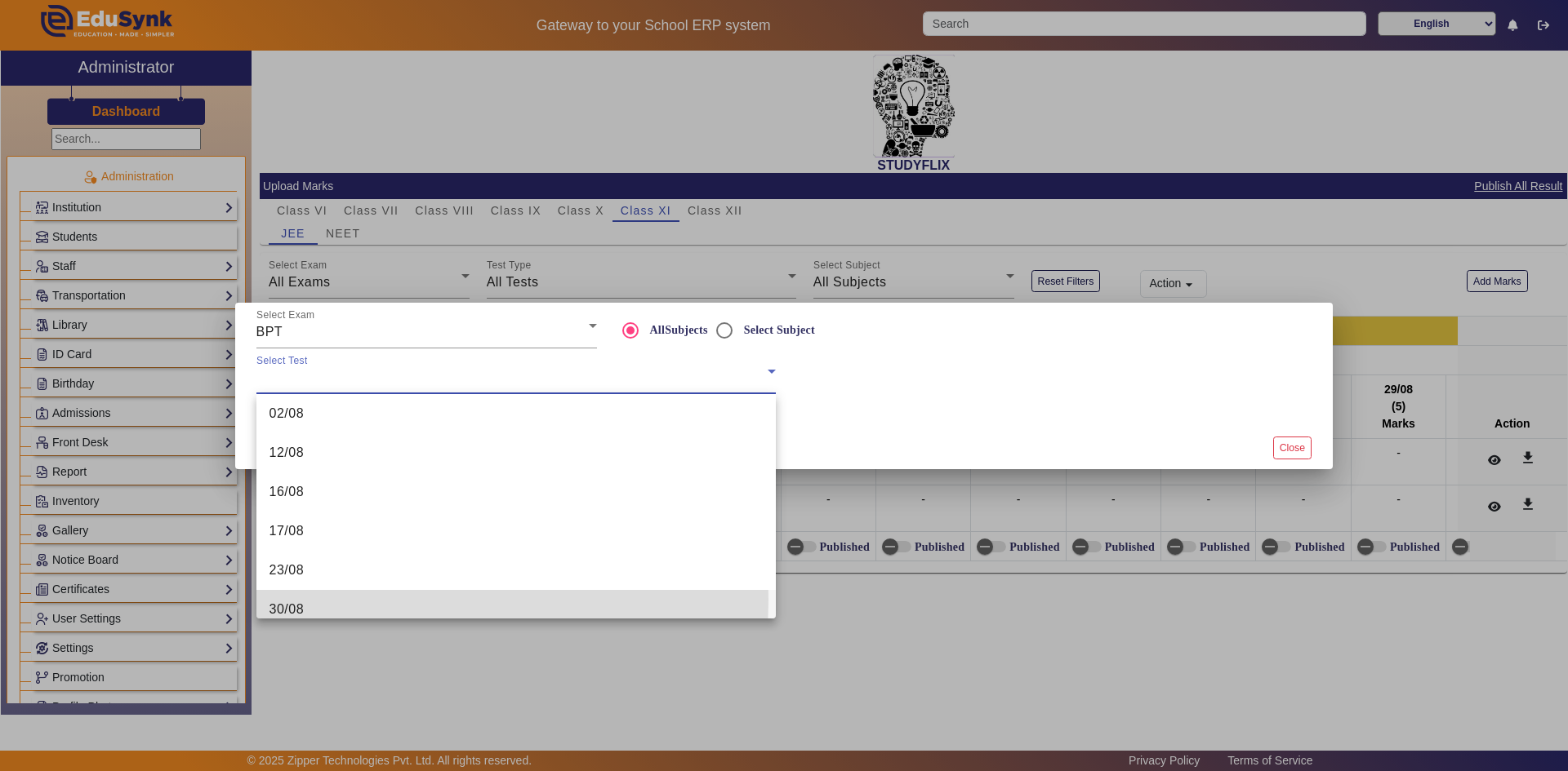
click at [317, 600] on mat-option "30/08" at bounding box center [516, 610] width 519 height 39
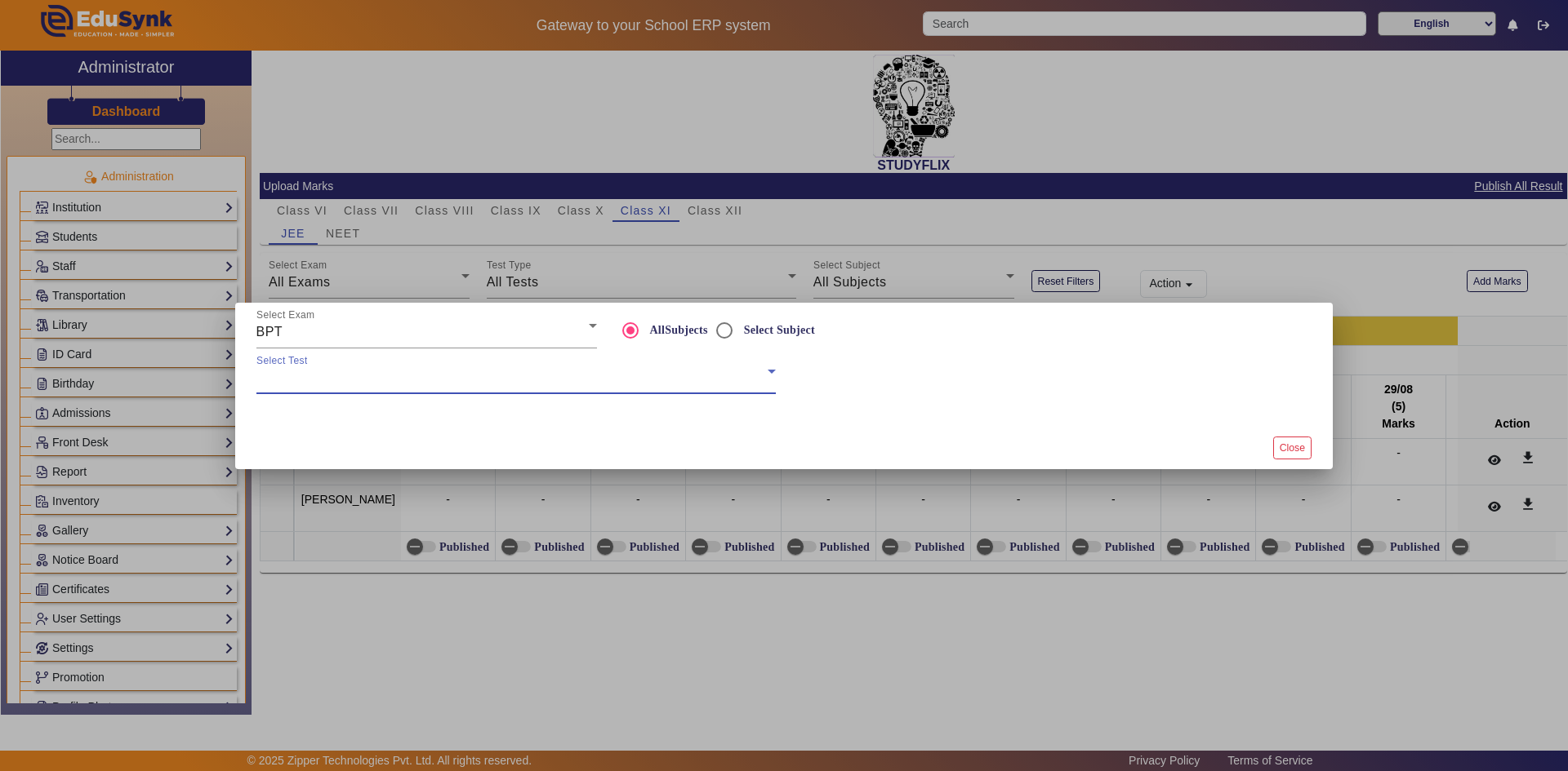
scroll to position [174, 0]
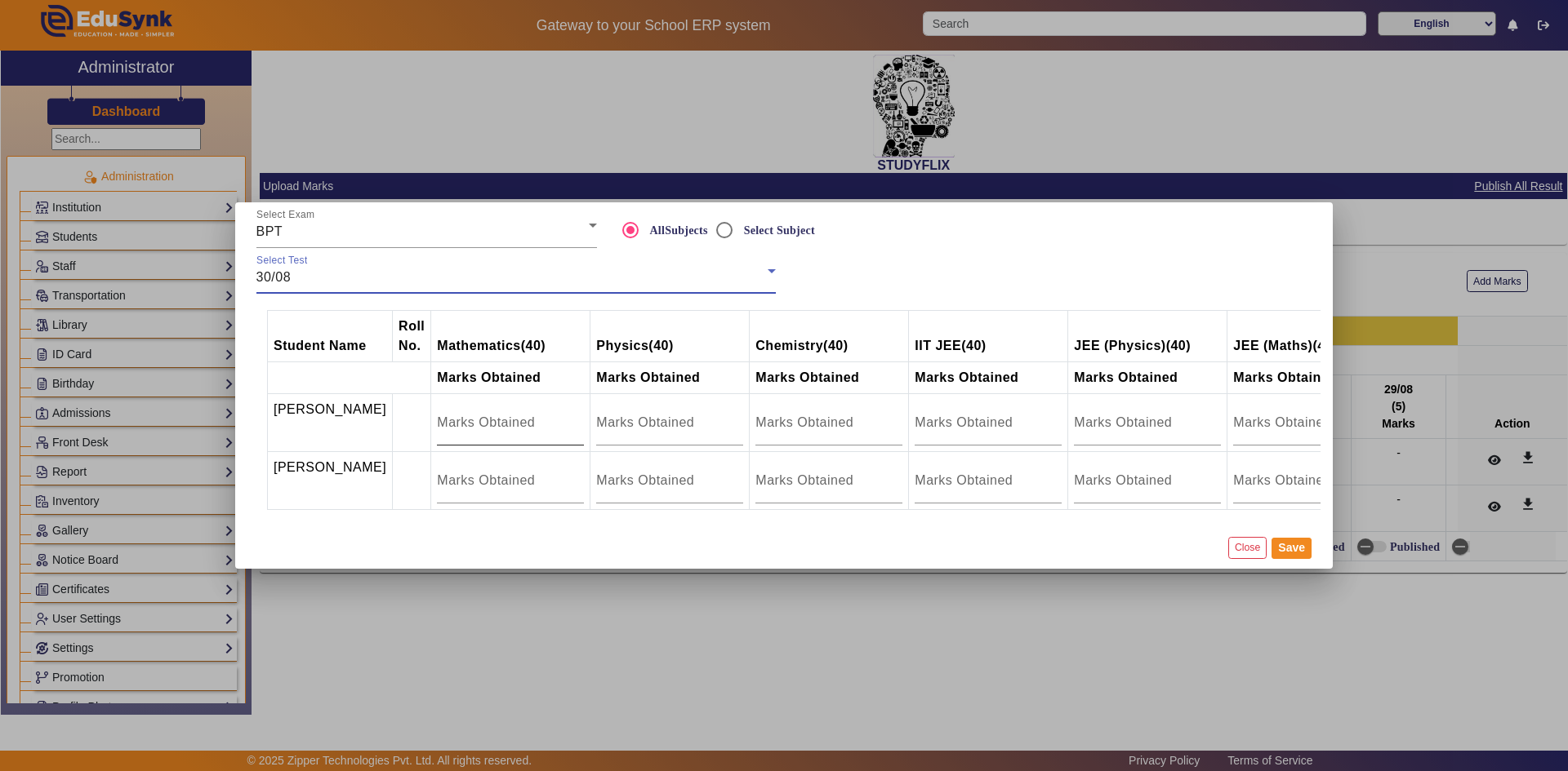
click at [461, 415] on input "number" at bounding box center [511, 422] width 147 height 20
click at [756, 414] on input "number" at bounding box center [829, 422] width 147 height 20
type input "20"
click at [756, 477] on input "number" at bounding box center [829, 480] width 147 height 20
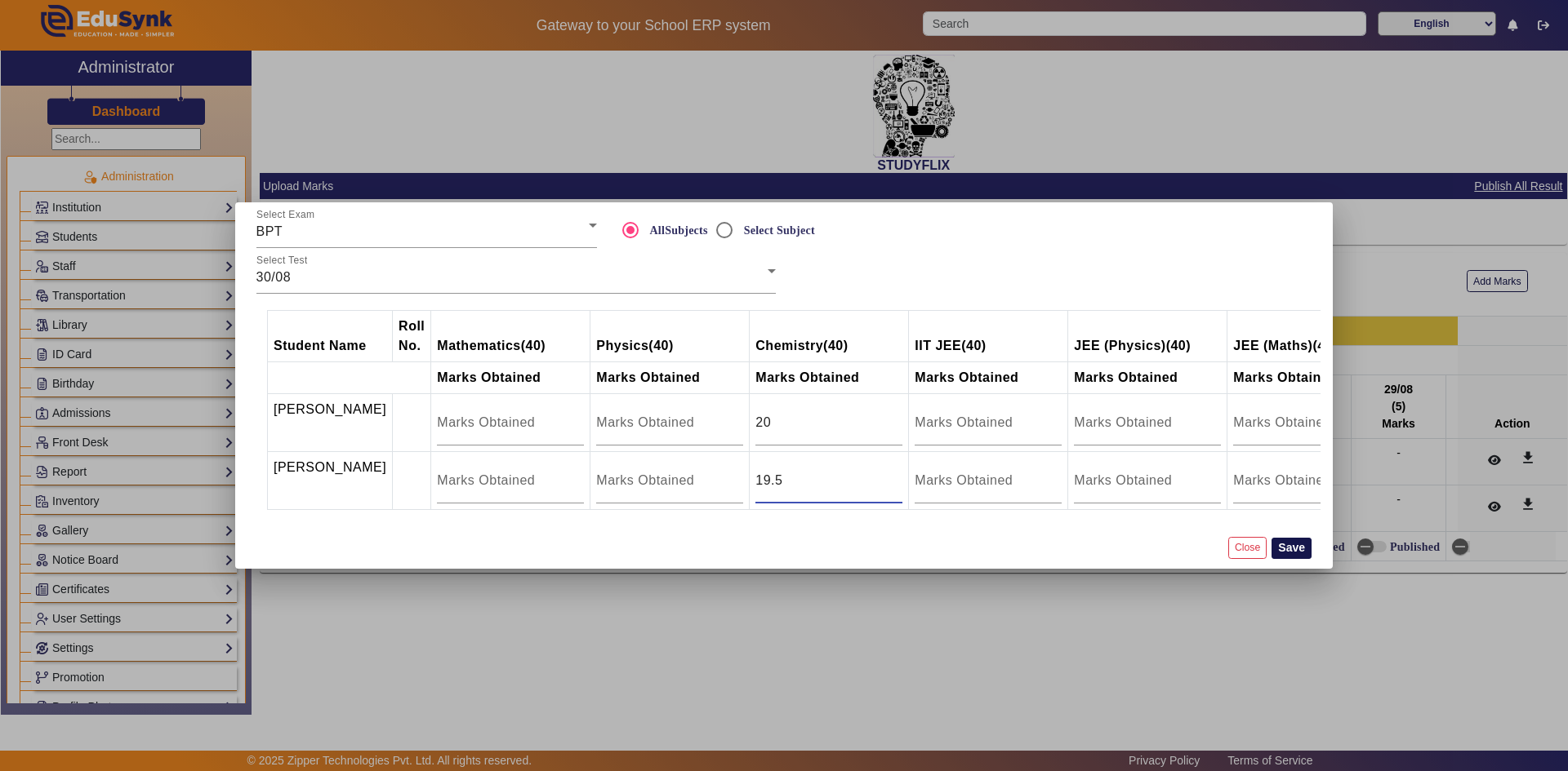
type input "19.5"
click at [1284, 555] on button "Save" at bounding box center [1292, 548] width 40 height 21
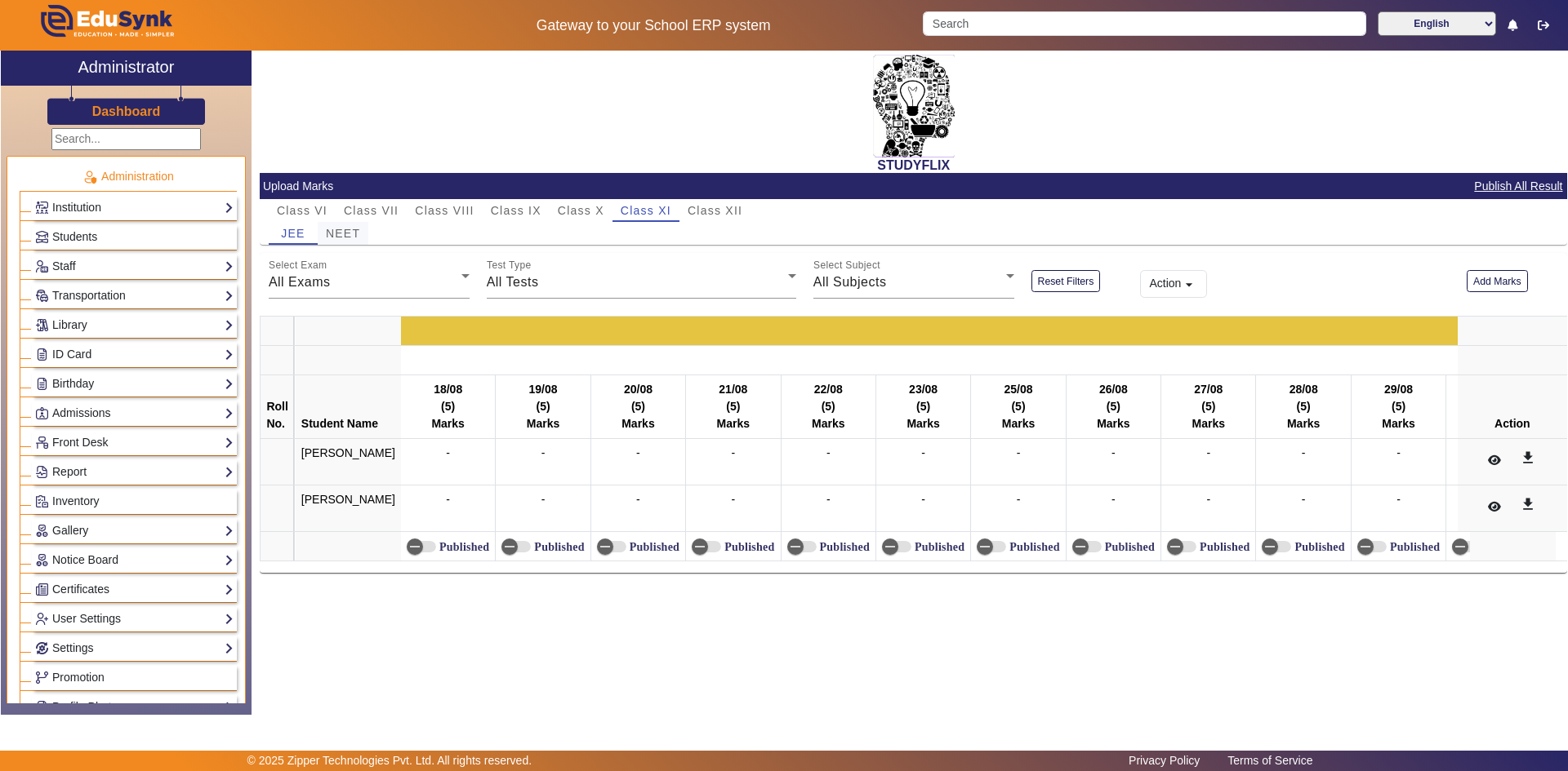
click at [350, 237] on span "NEET" at bounding box center [342, 233] width 34 height 11
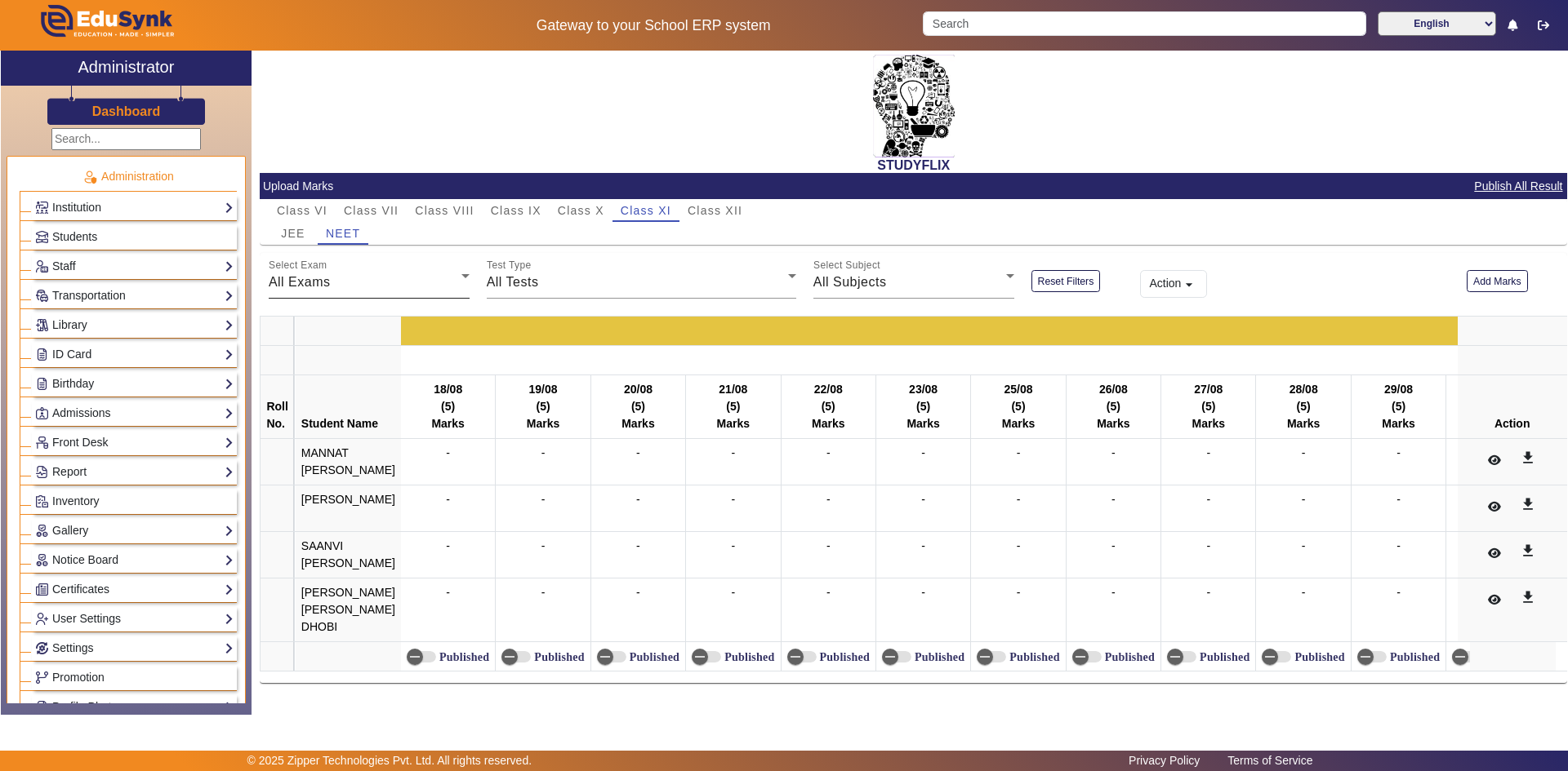
click at [377, 282] on div "All Exams" at bounding box center [365, 282] width 193 height 20
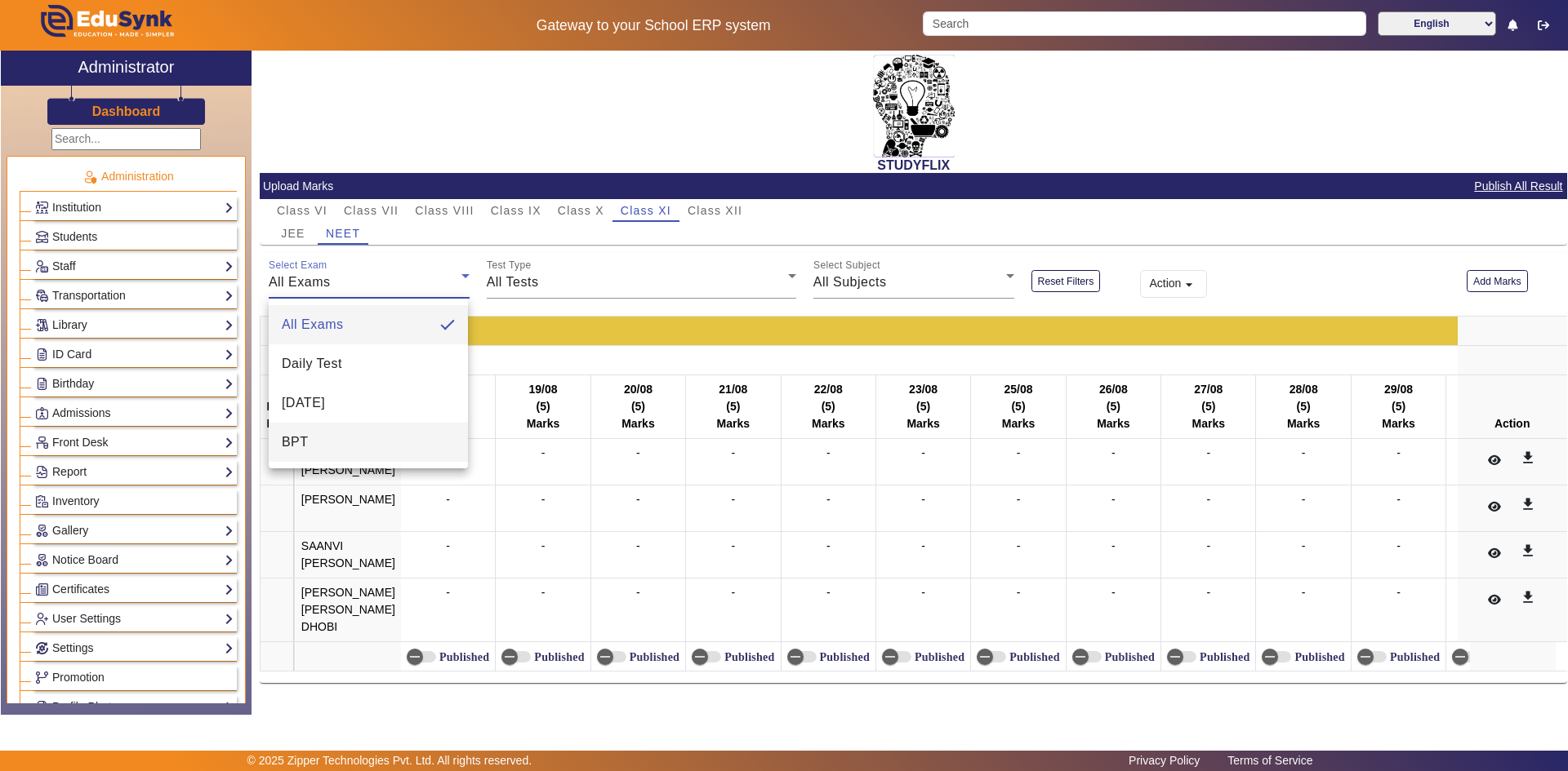
click at [324, 437] on mat-option "BPT" at bounding box center [369, 443] width 199 height 39
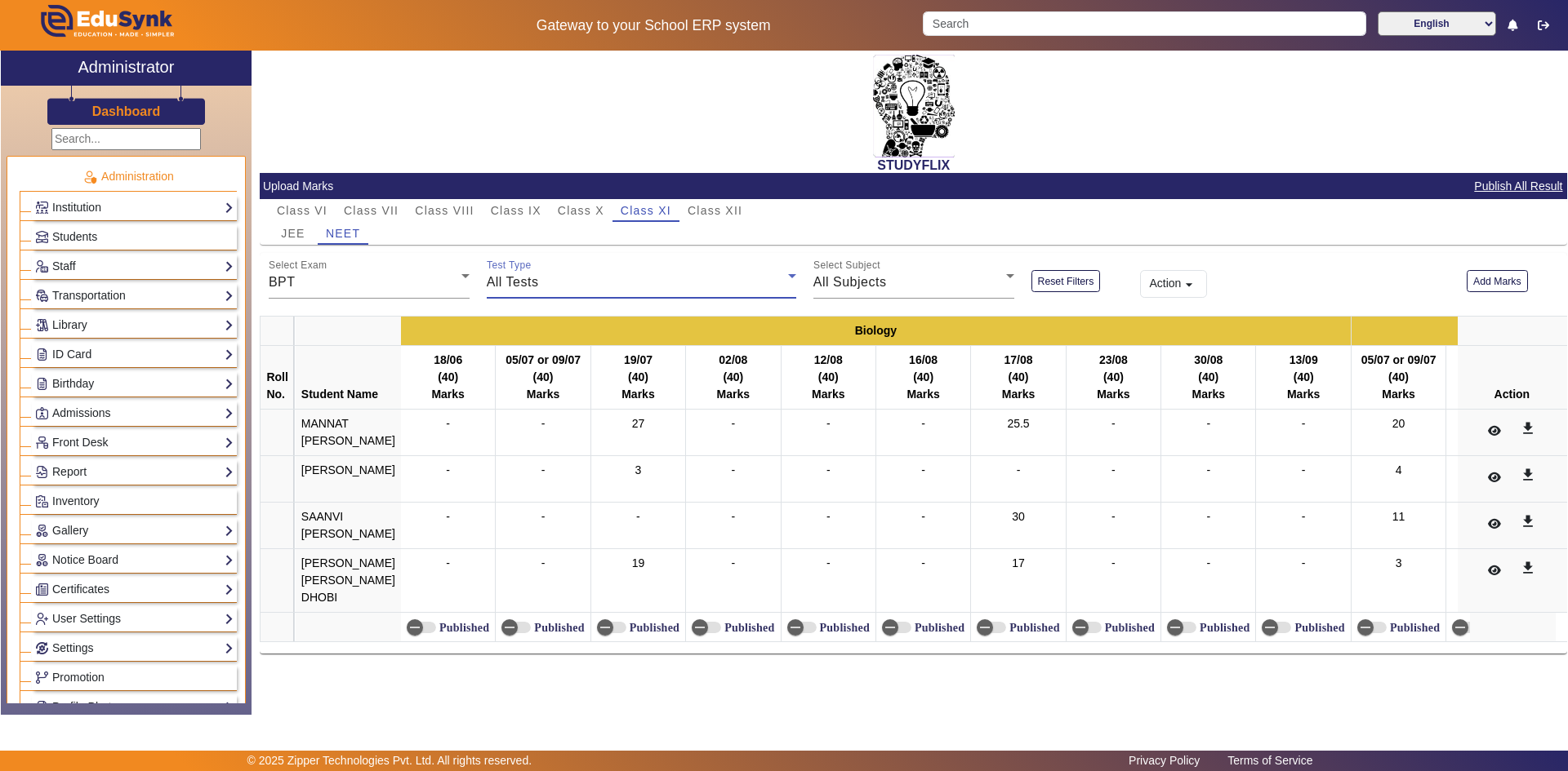
click at [557, 284] on div "All Tests" at bounding box center [637, 282] width 302 height 20
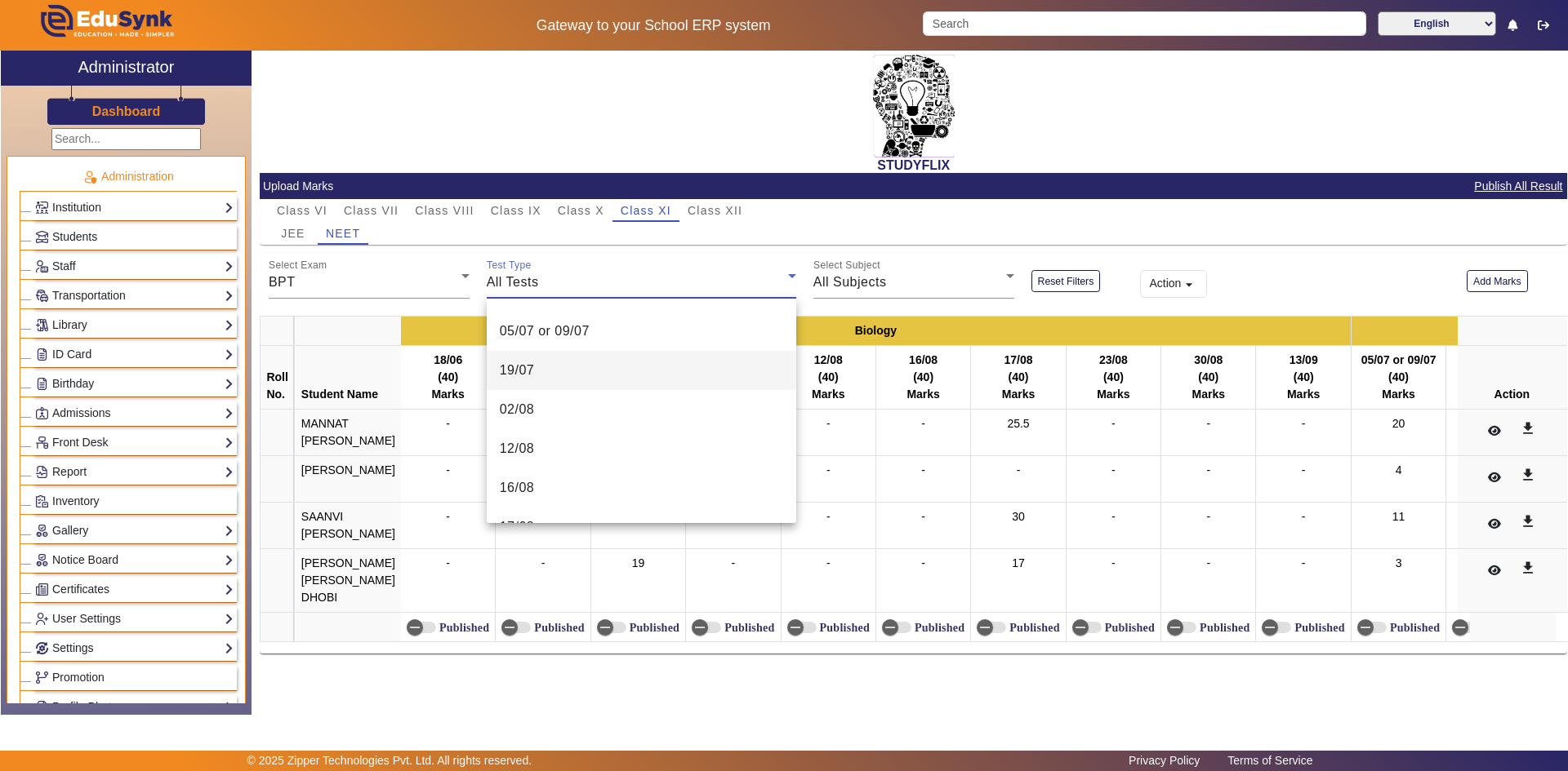
scroll to position [245, 0]
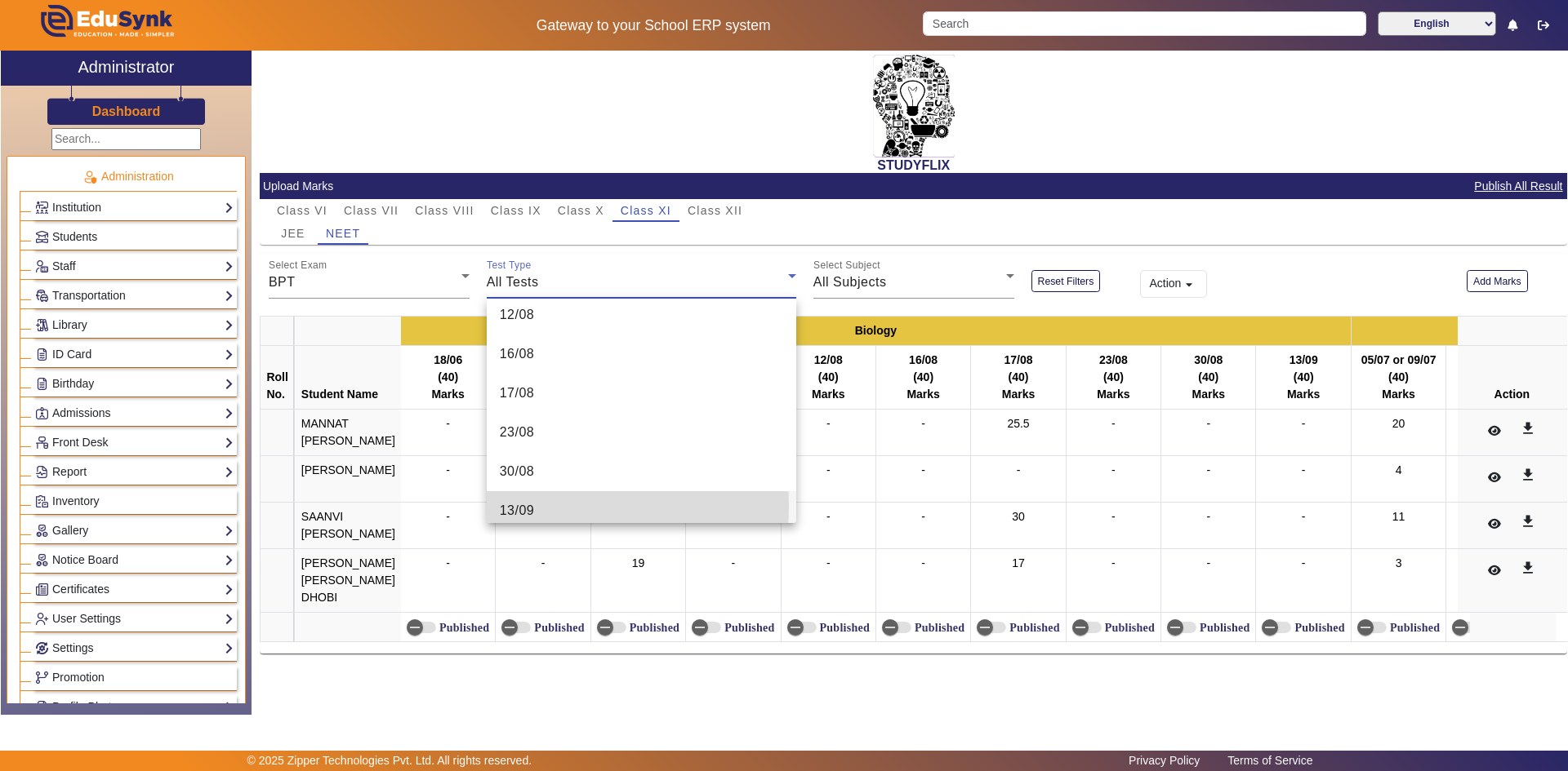
click at [526, 506] on span "13/09" at bounding box center [517, 511] width 35 height 20
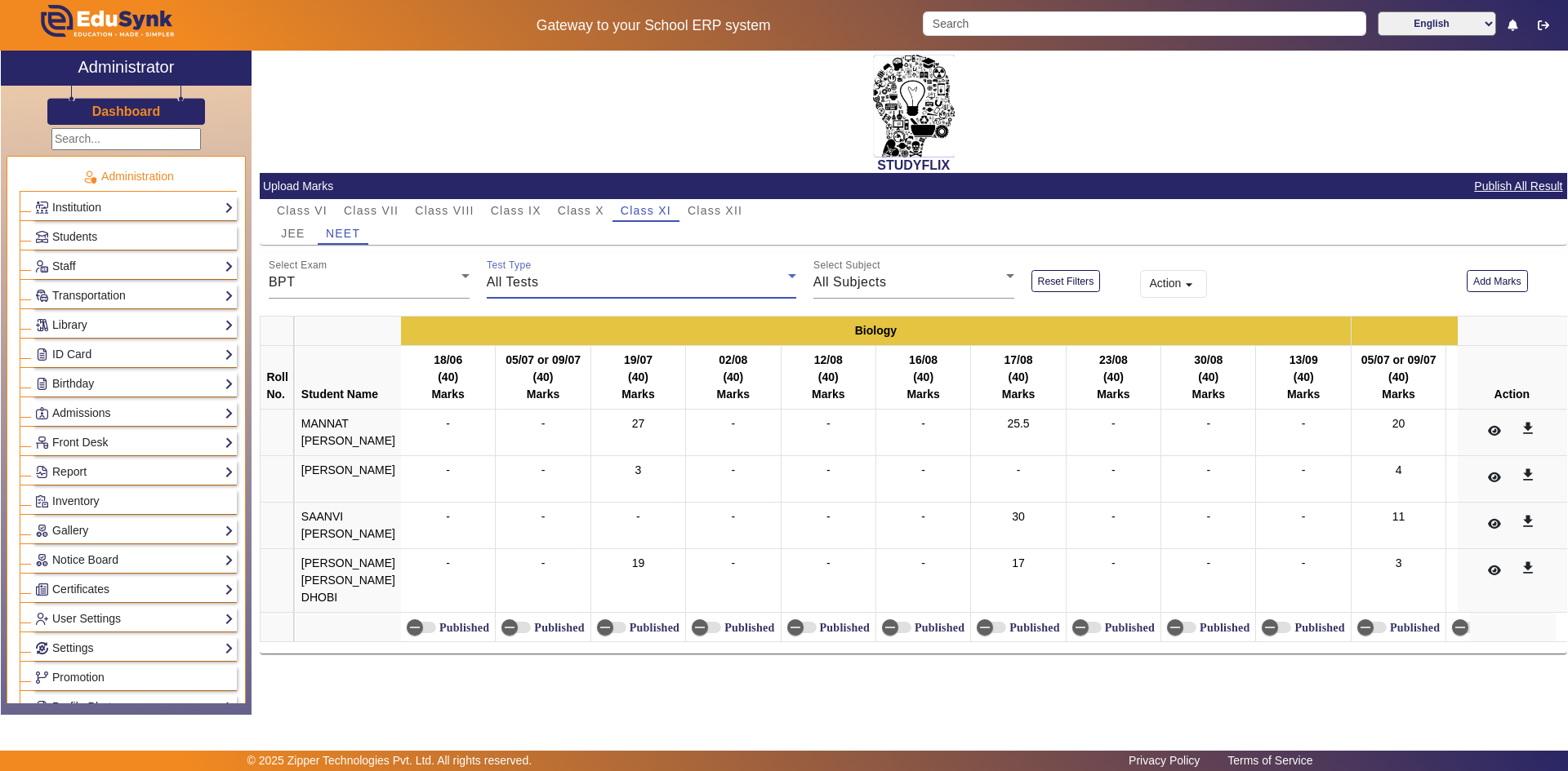
scroll to position [252, 0]
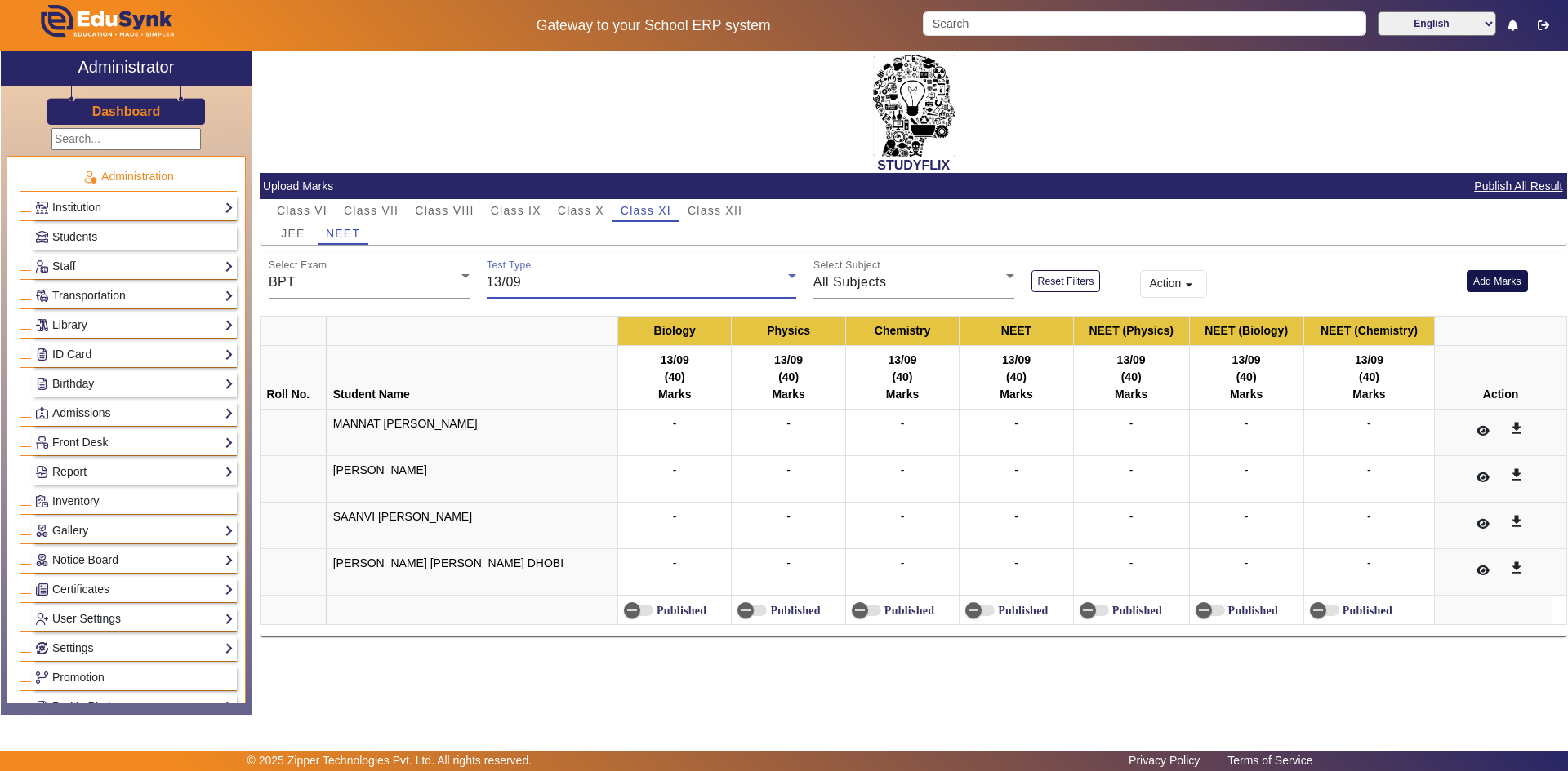
click at [1487, 286] on button "Add Marks" at bounding box center [1497, 282] width 61 height 22
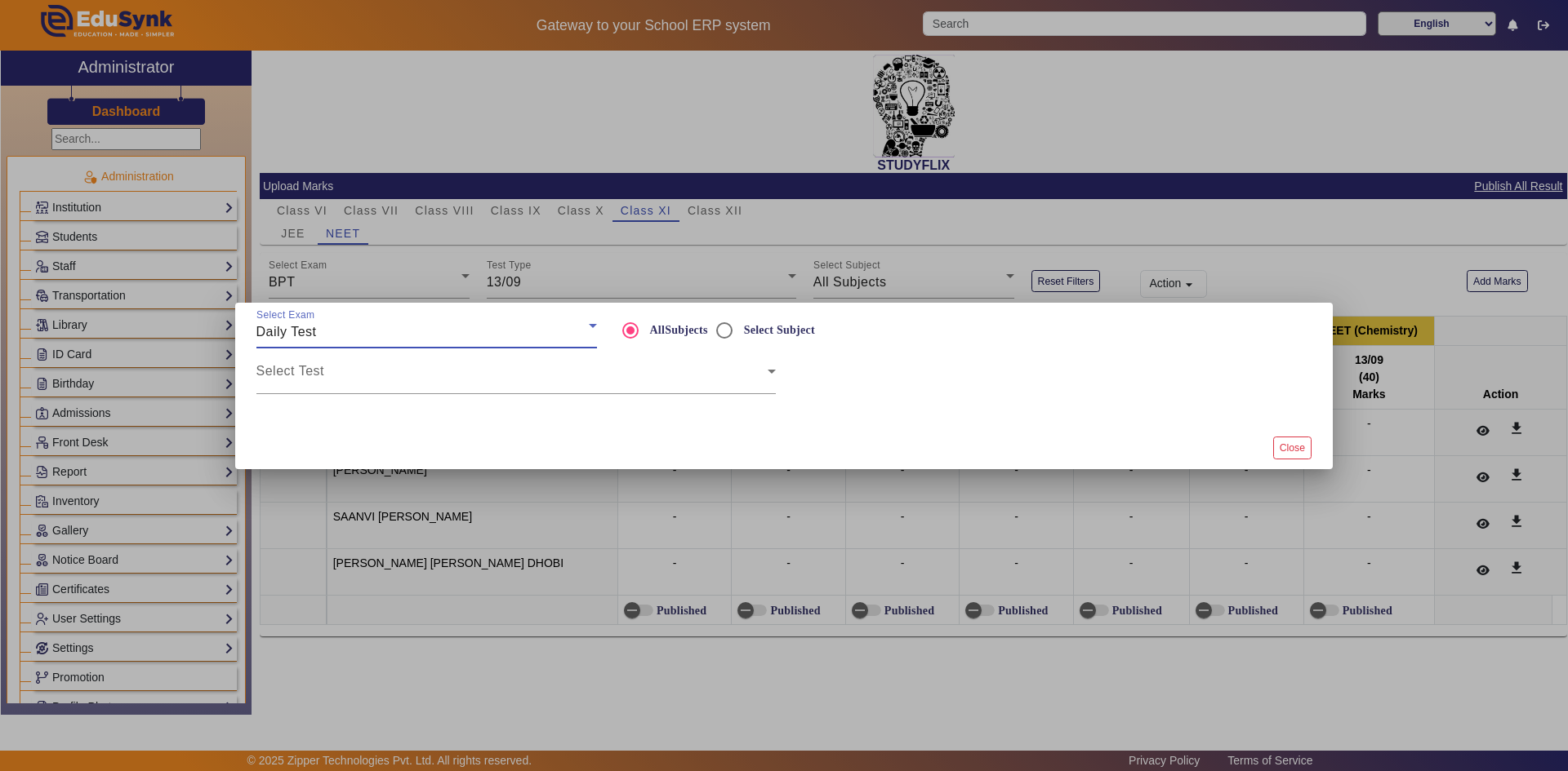
click at [432, 337] on div "Daily Test" at bounding box center [422, 332] width 332 height 20
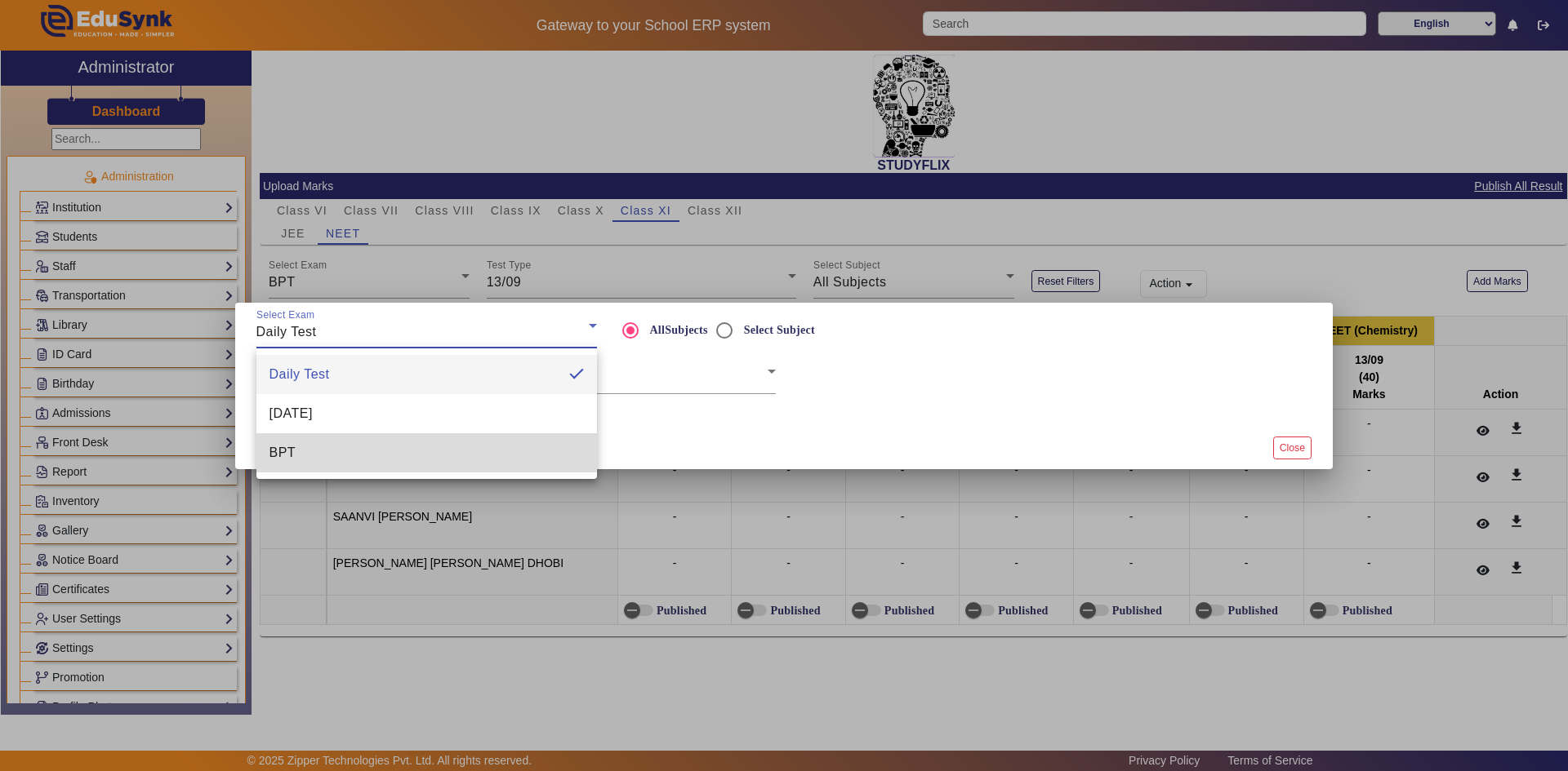
click at [409, 444] on mat-option "BPT" at bounding box center [427, 453] width 341 height 39
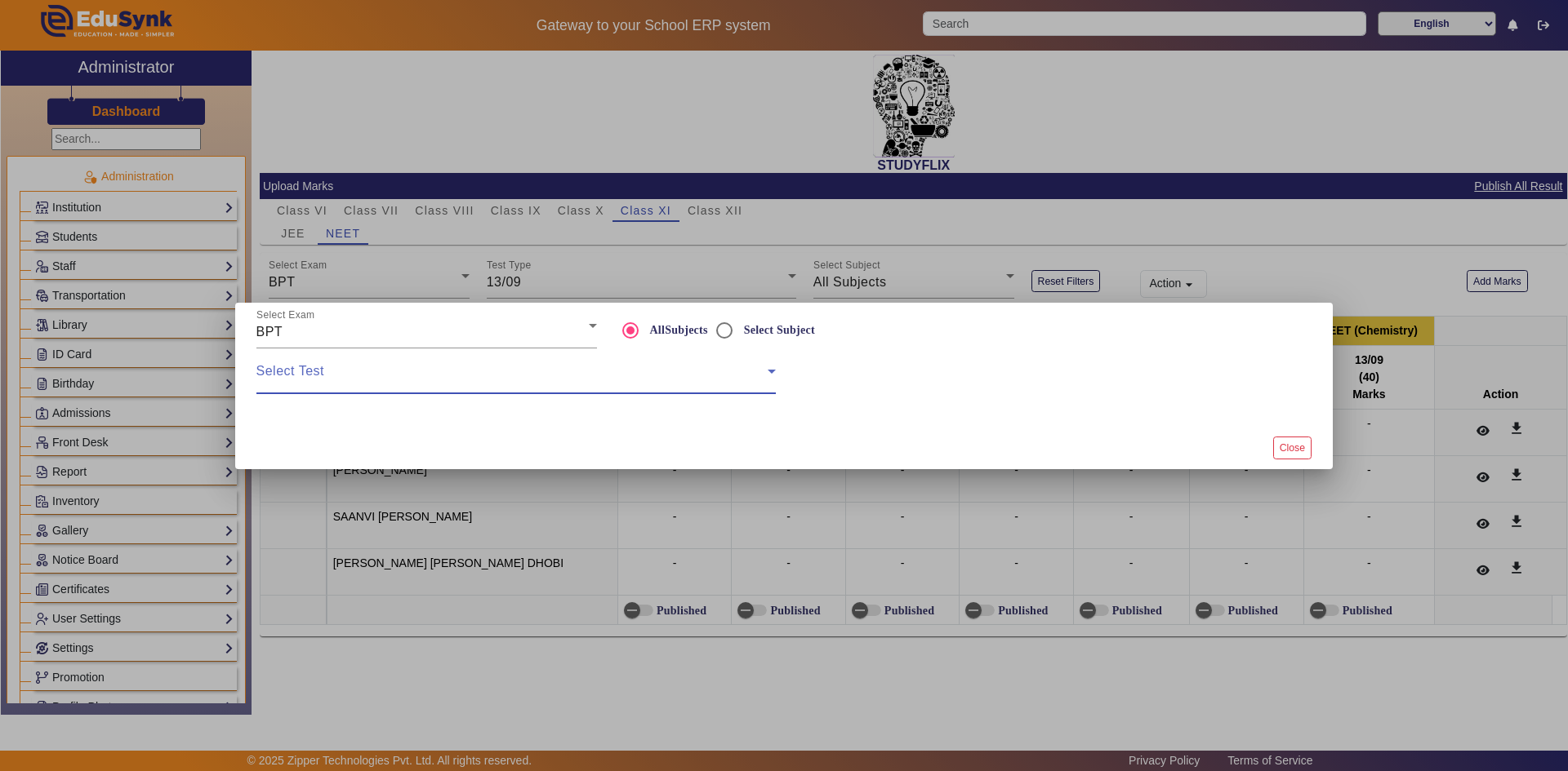
click at [401, 373] on span at bounding box center [512, 378] width 511 height 20
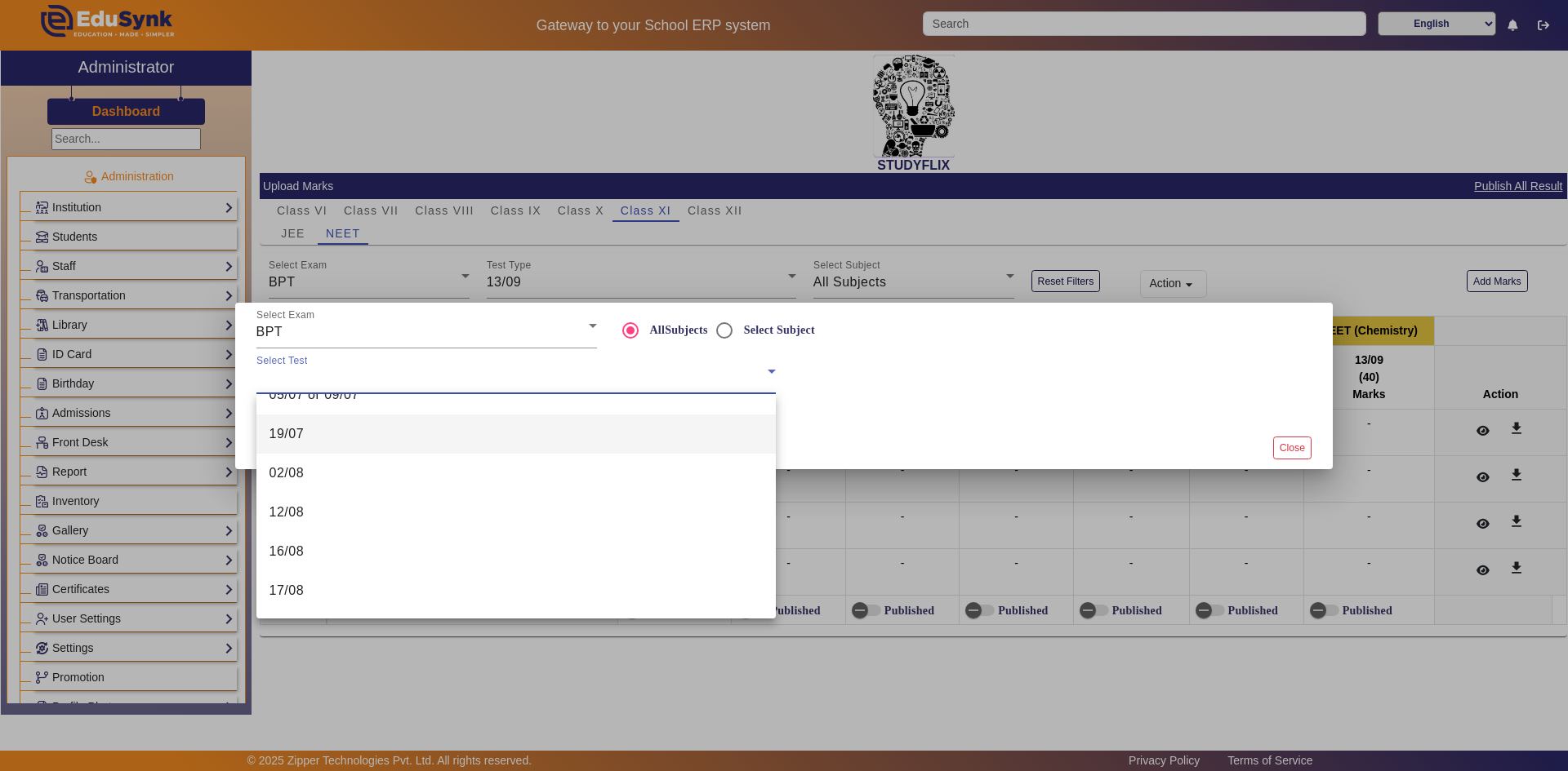
scroll to position [219, 0]
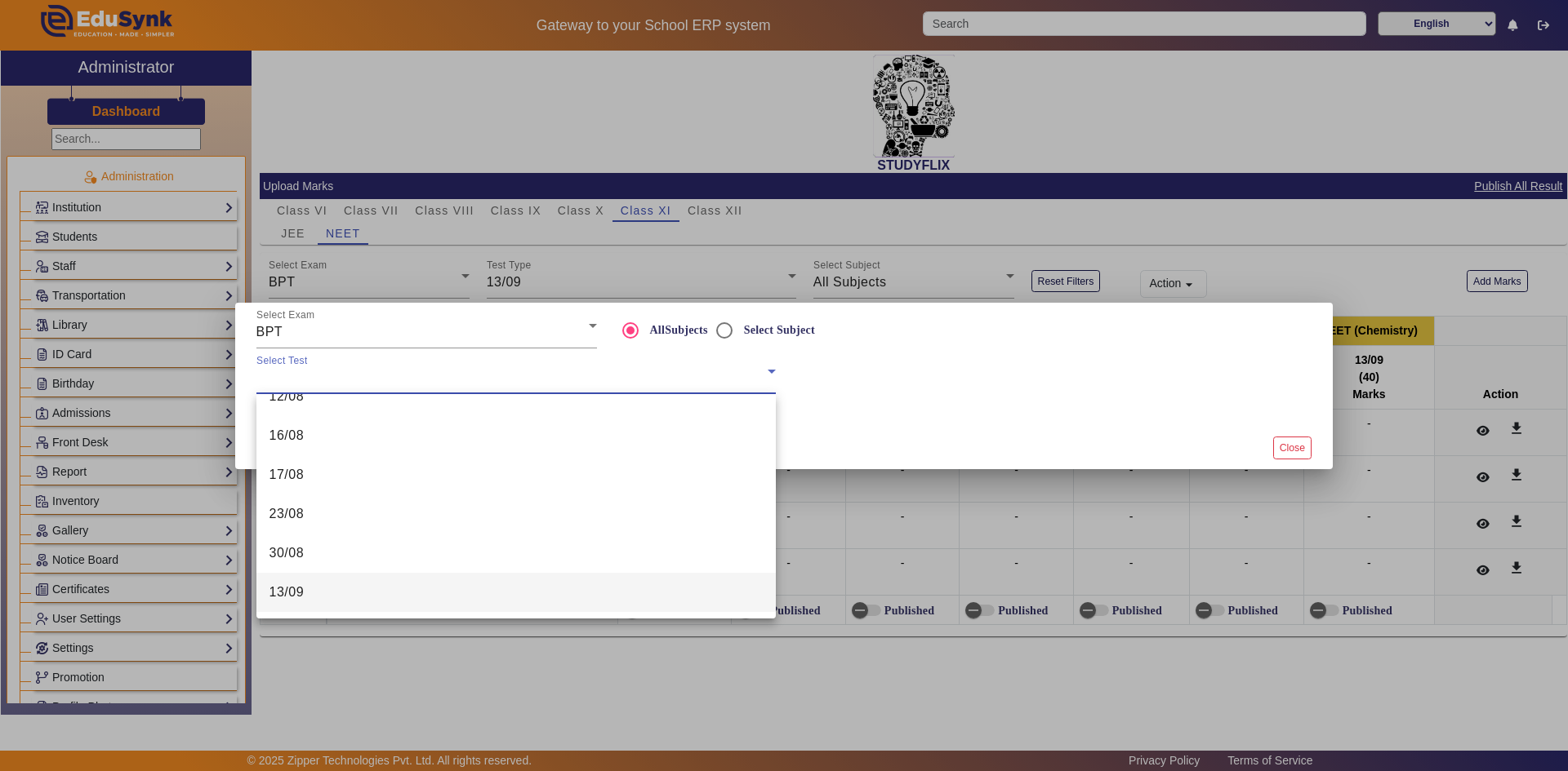
click at [342, 585] on mat-option "13/09" at bounding box center [516, 592] width 519 height 39
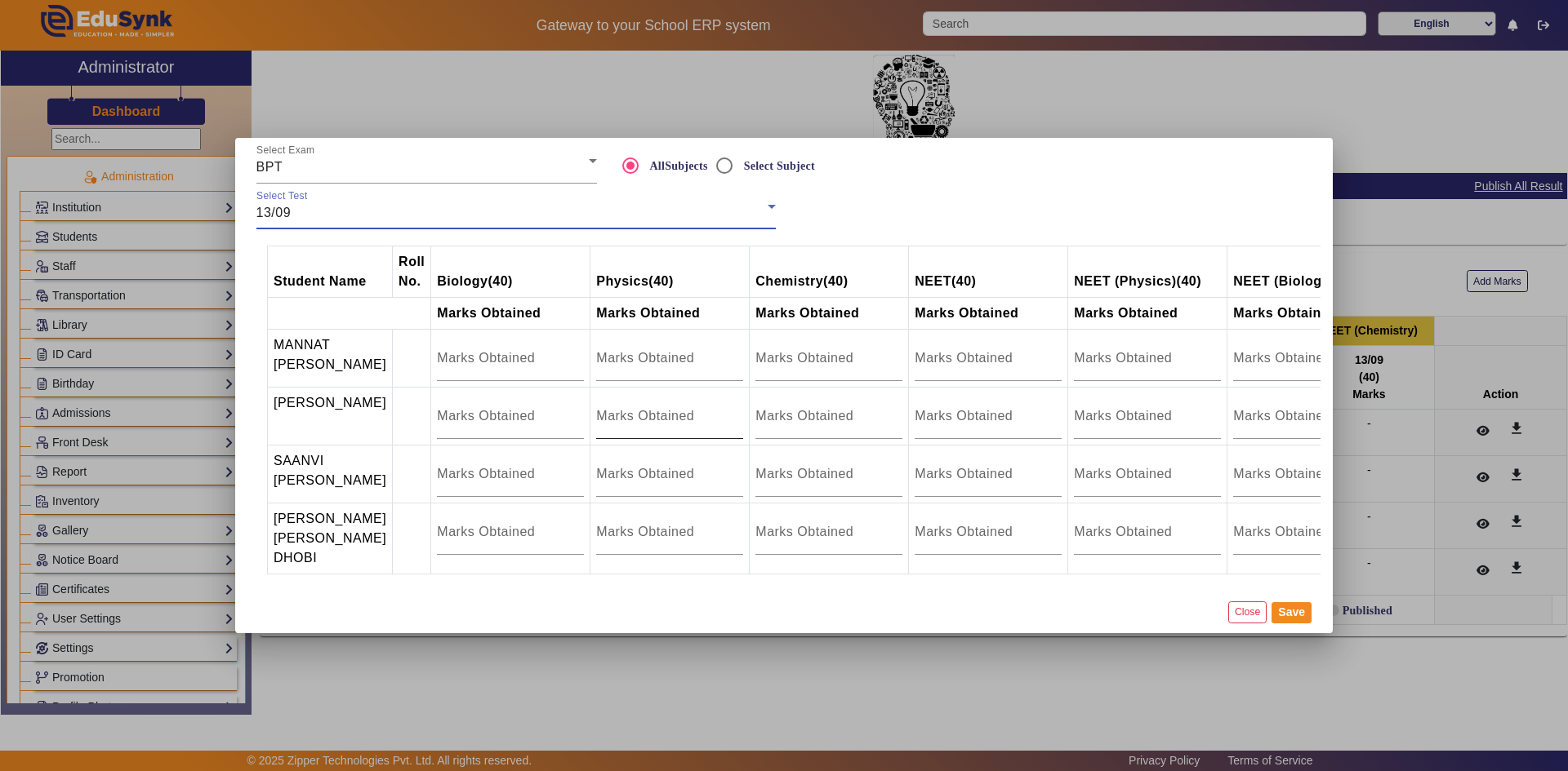
click at [634, 408] on input "number" at bounding box center [670, 416] width 147 height 20
type input "12"
click at [1298, 624] on button "Save" at bounding box center [1292, 613] width 40 height 21
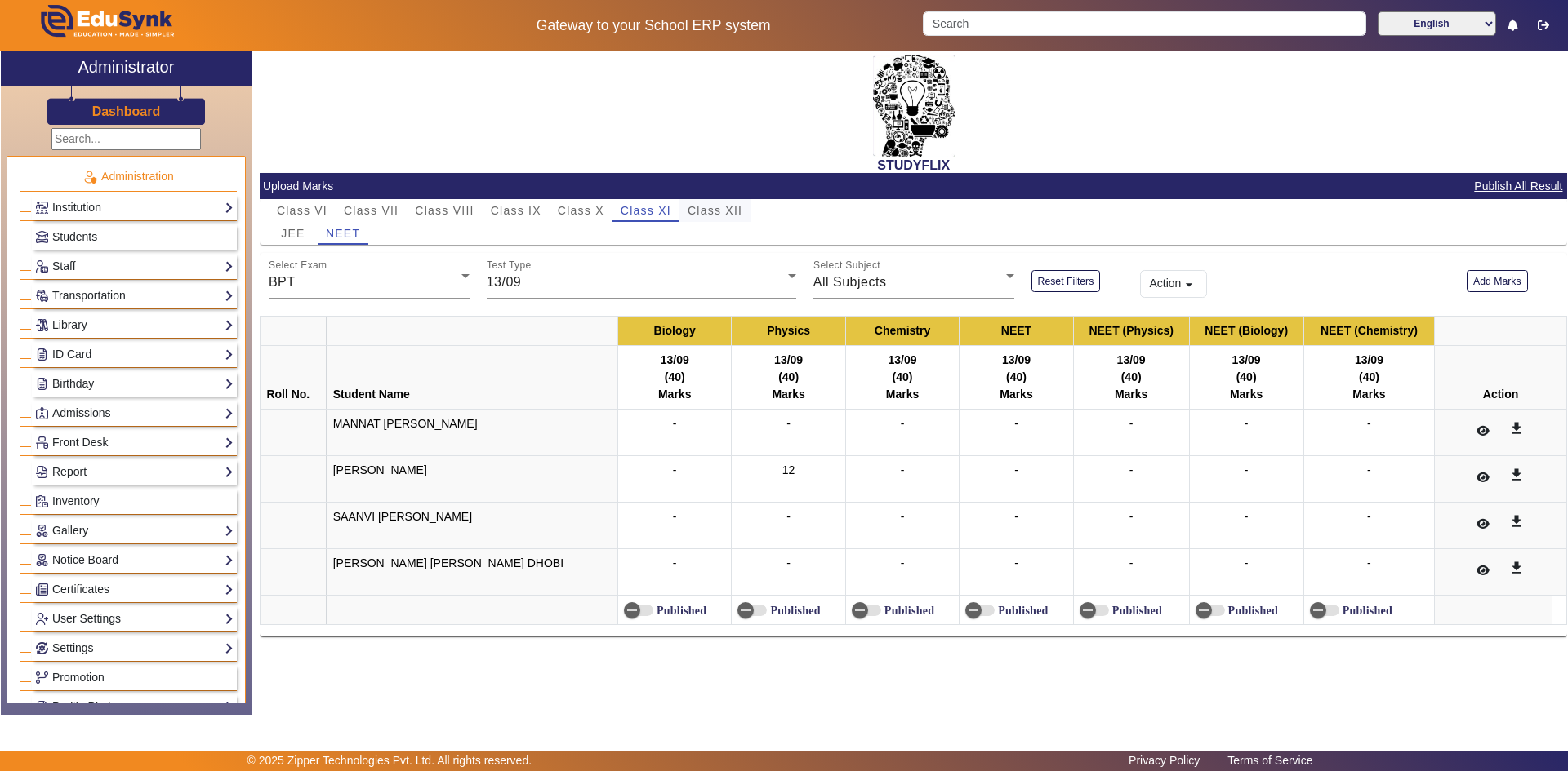
click at [705, 211] on span "Class XII" at bounding box center [715, 210] width 55 height 11
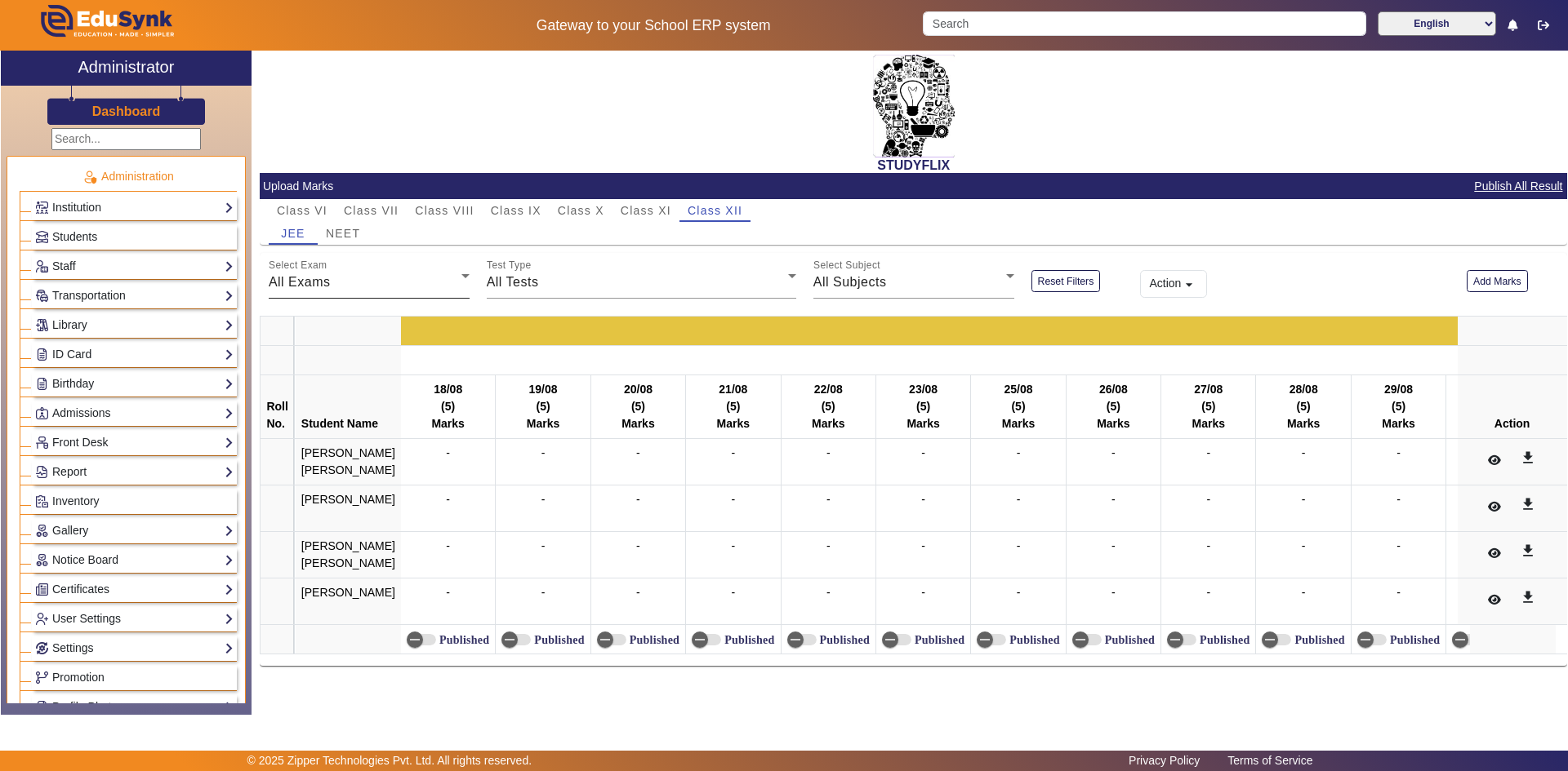
click at [340, 278] on div "All Exams" at bounding box center [365, 282] width 193 height 20
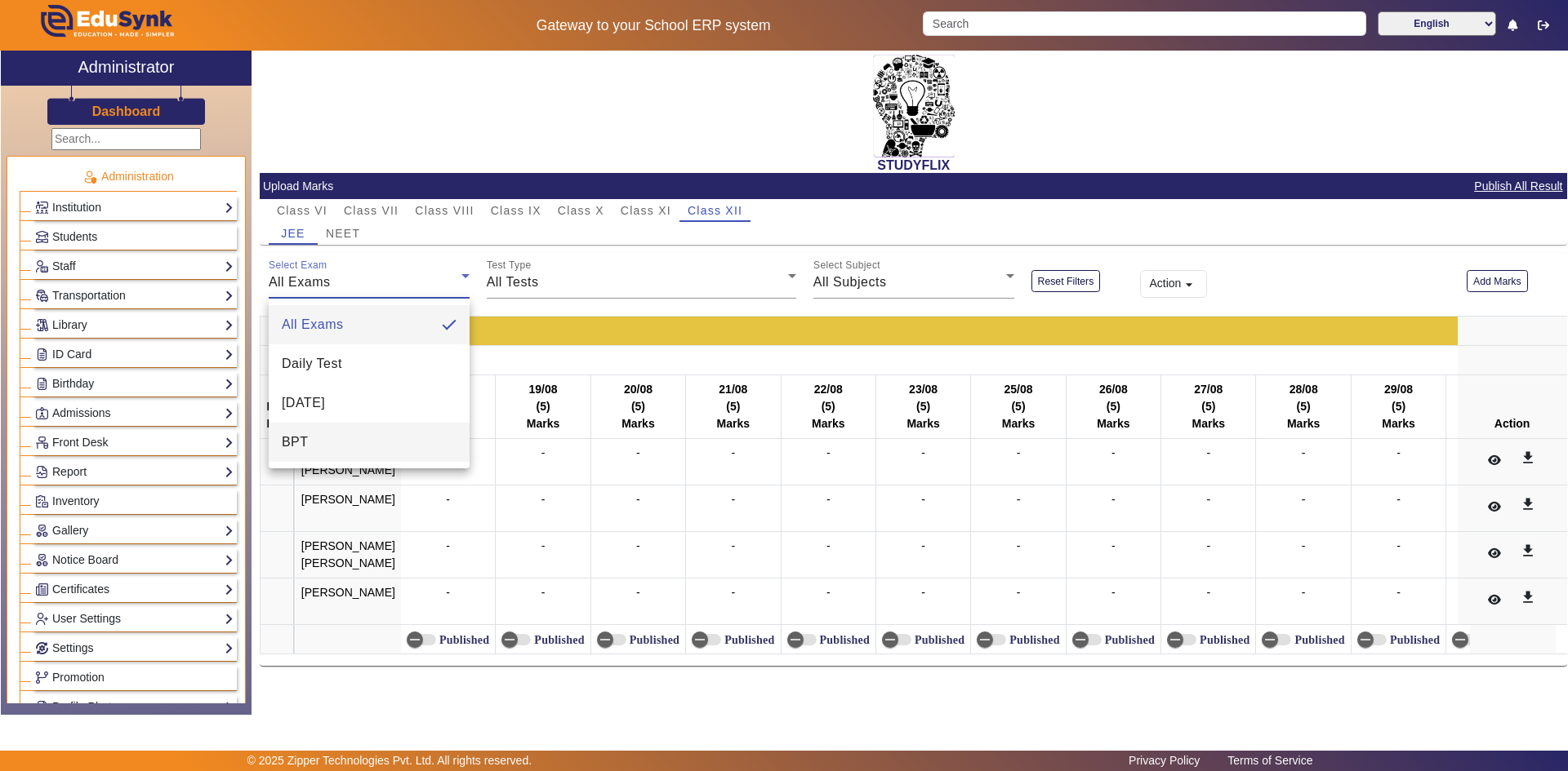
click at [312, 432] on mat-option "BPT" at bounding box center [369, 443] width 201 height 39
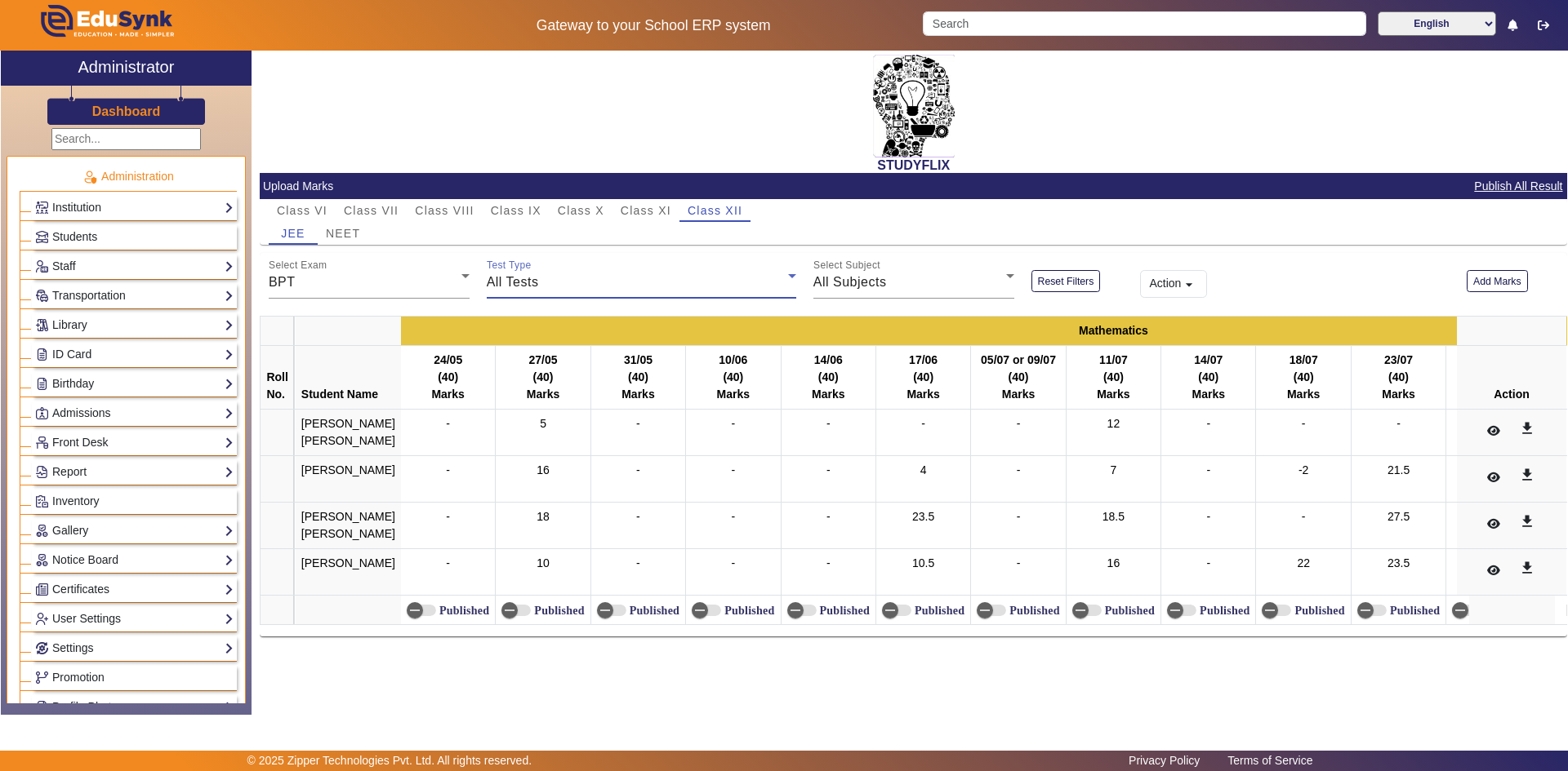
click at [542, 283] on div "All Tests" at bounding box center [637, 282] width 302 height 20
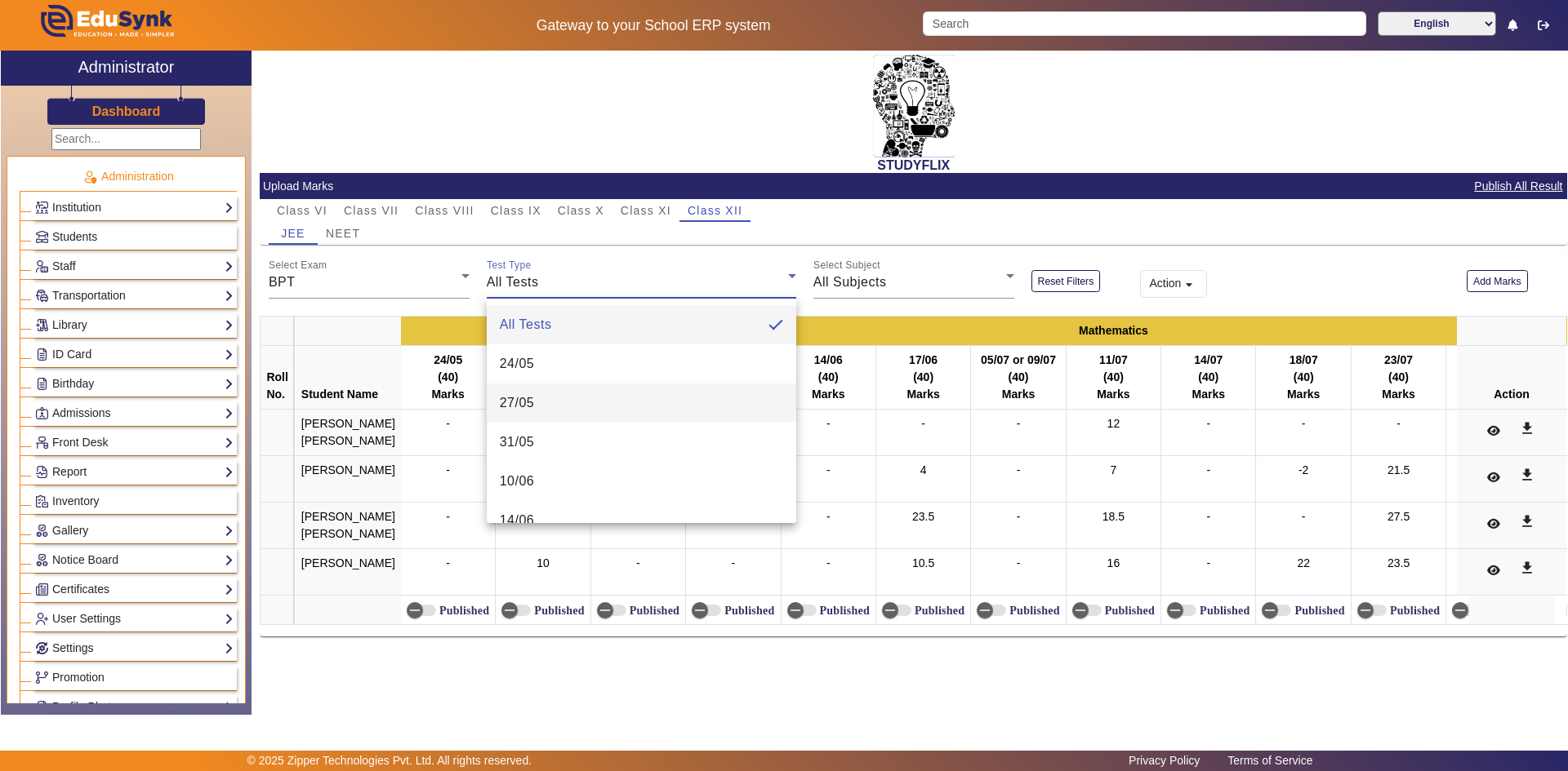
scroll to position [416, 0]
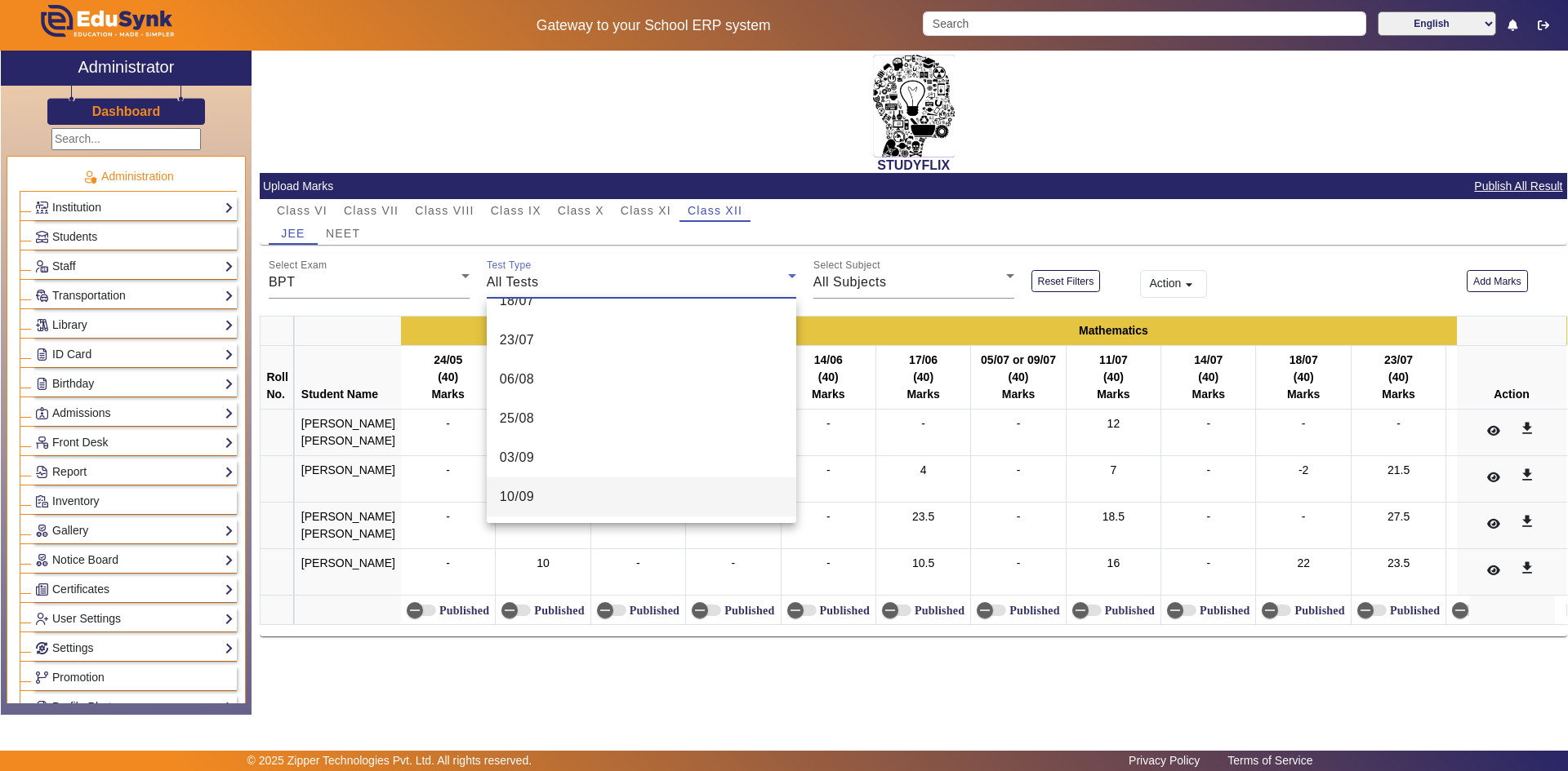
click at [534, 487] on span "10/09" at bounding box center [517, 497] width 35 height 20
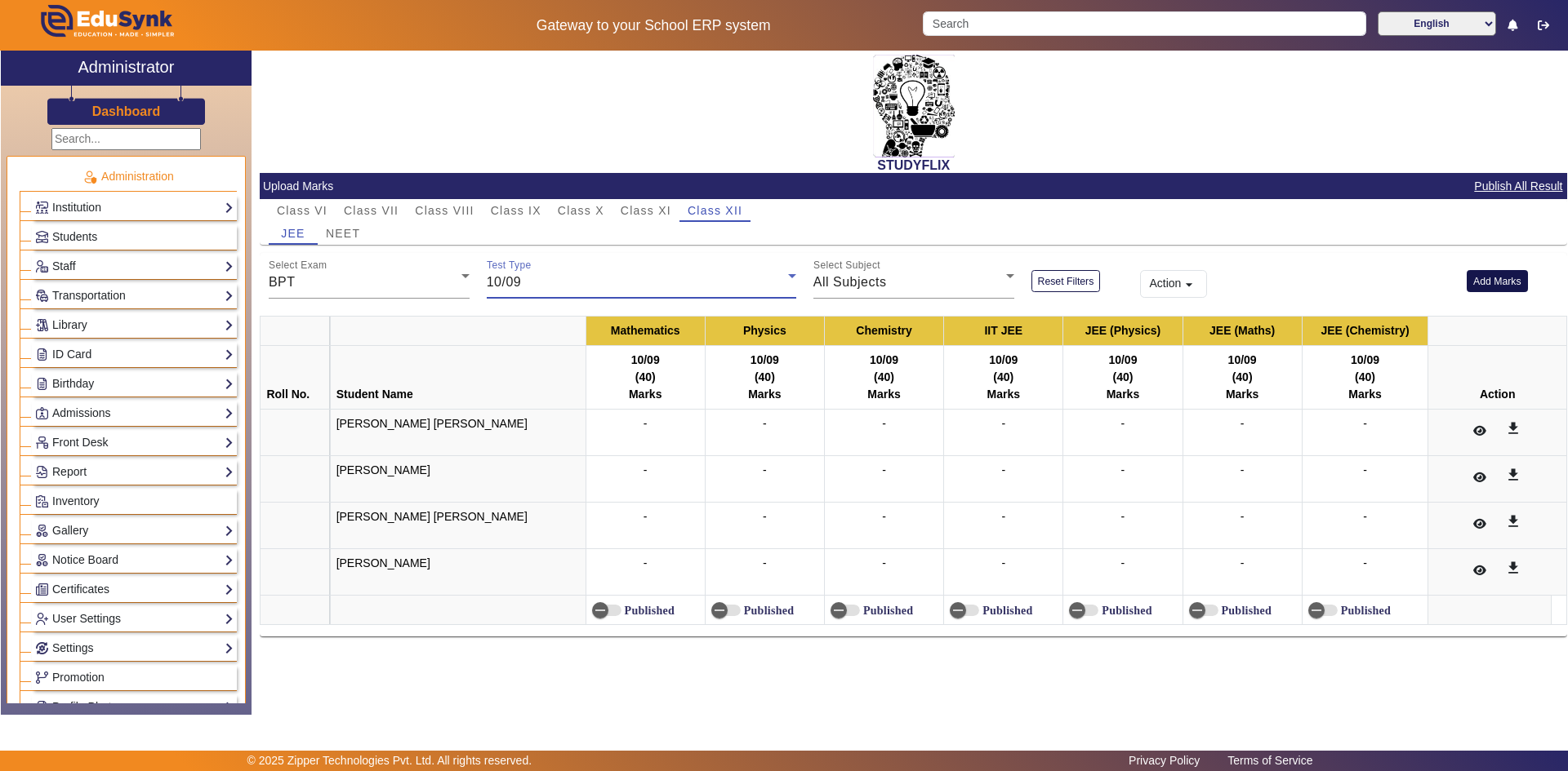
click at [1490, 281] on button "Add Marks" at bounding box center [1497, 282] width 61 height 22
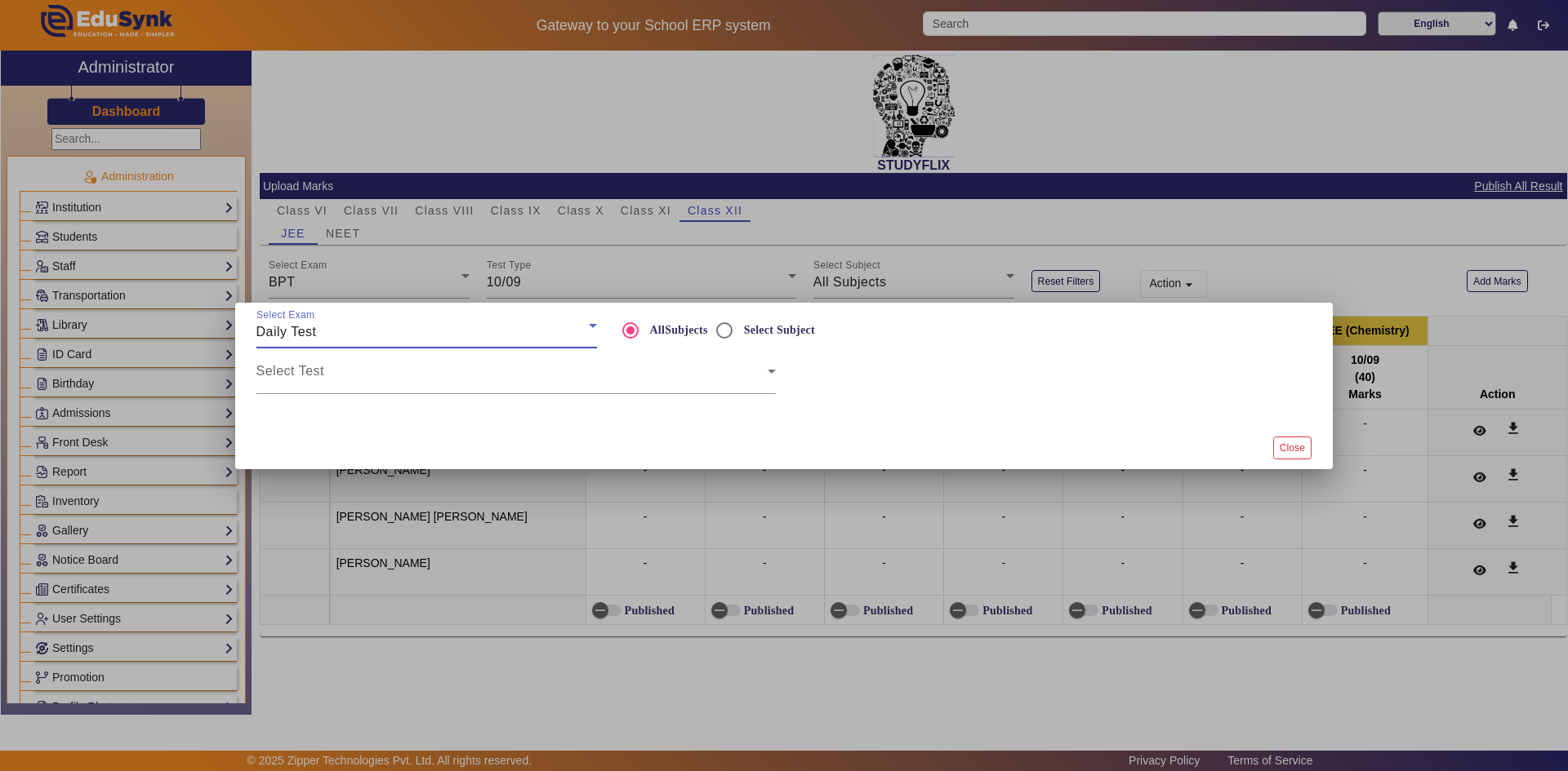
click at [315, 336] on span "Daily Test" at bounding box center [287, 331] width 60 height 14
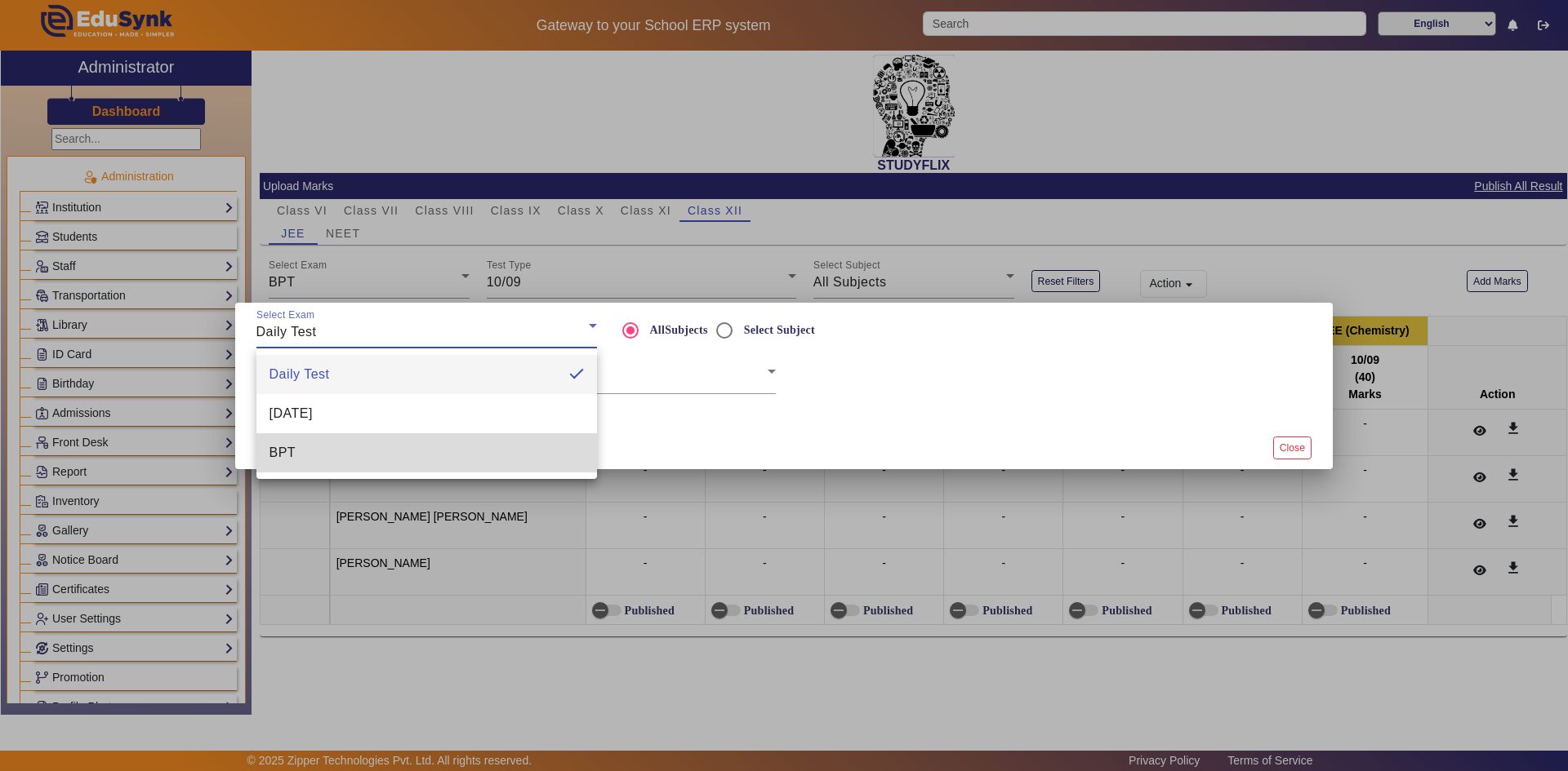
click at [324, 440] on mat-option "BPT" at bounding box center [427, 453] width 341 height 39
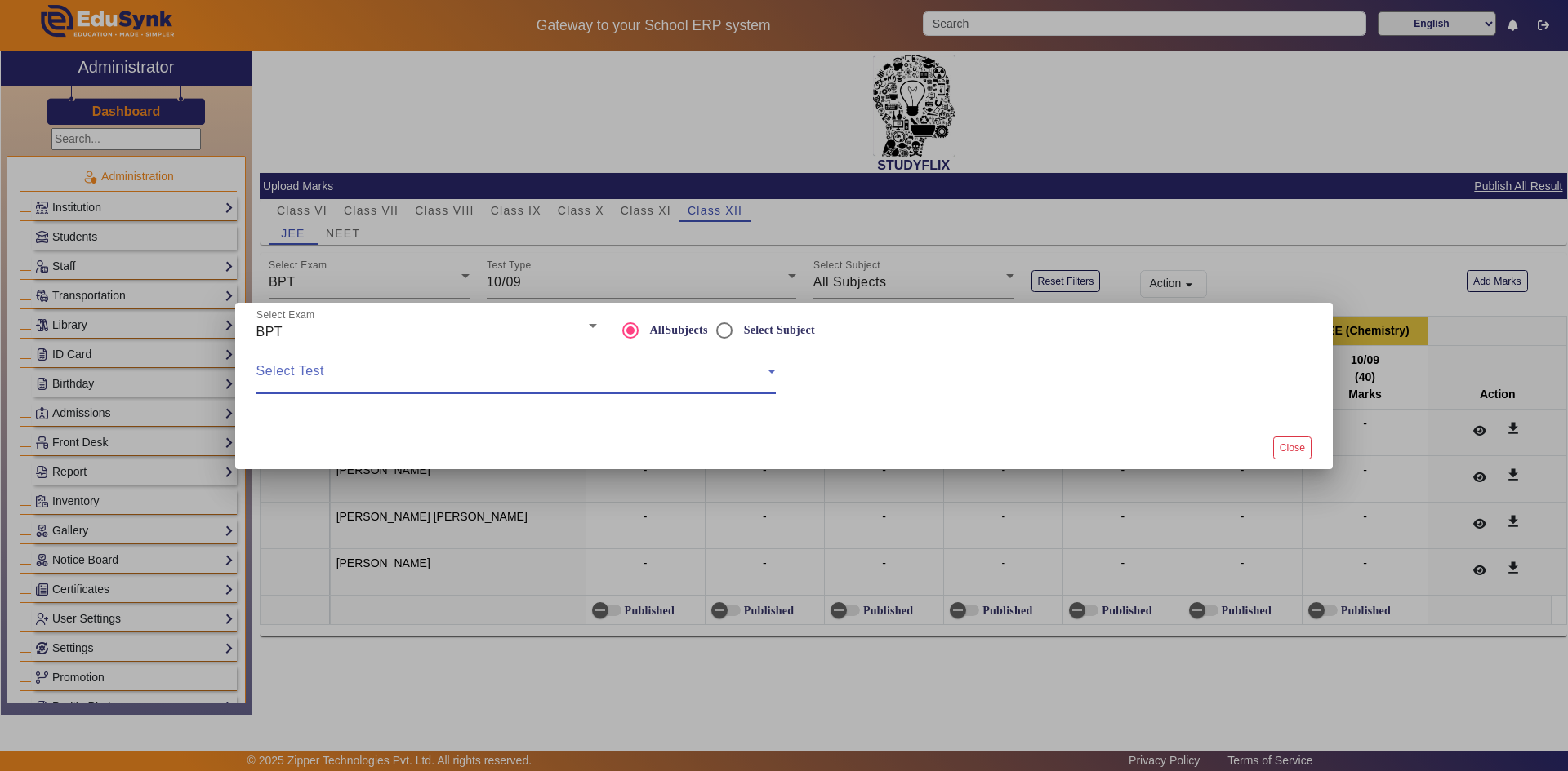
click at [365, 380] on span at bounding box center [512, 378] width 511 height 20
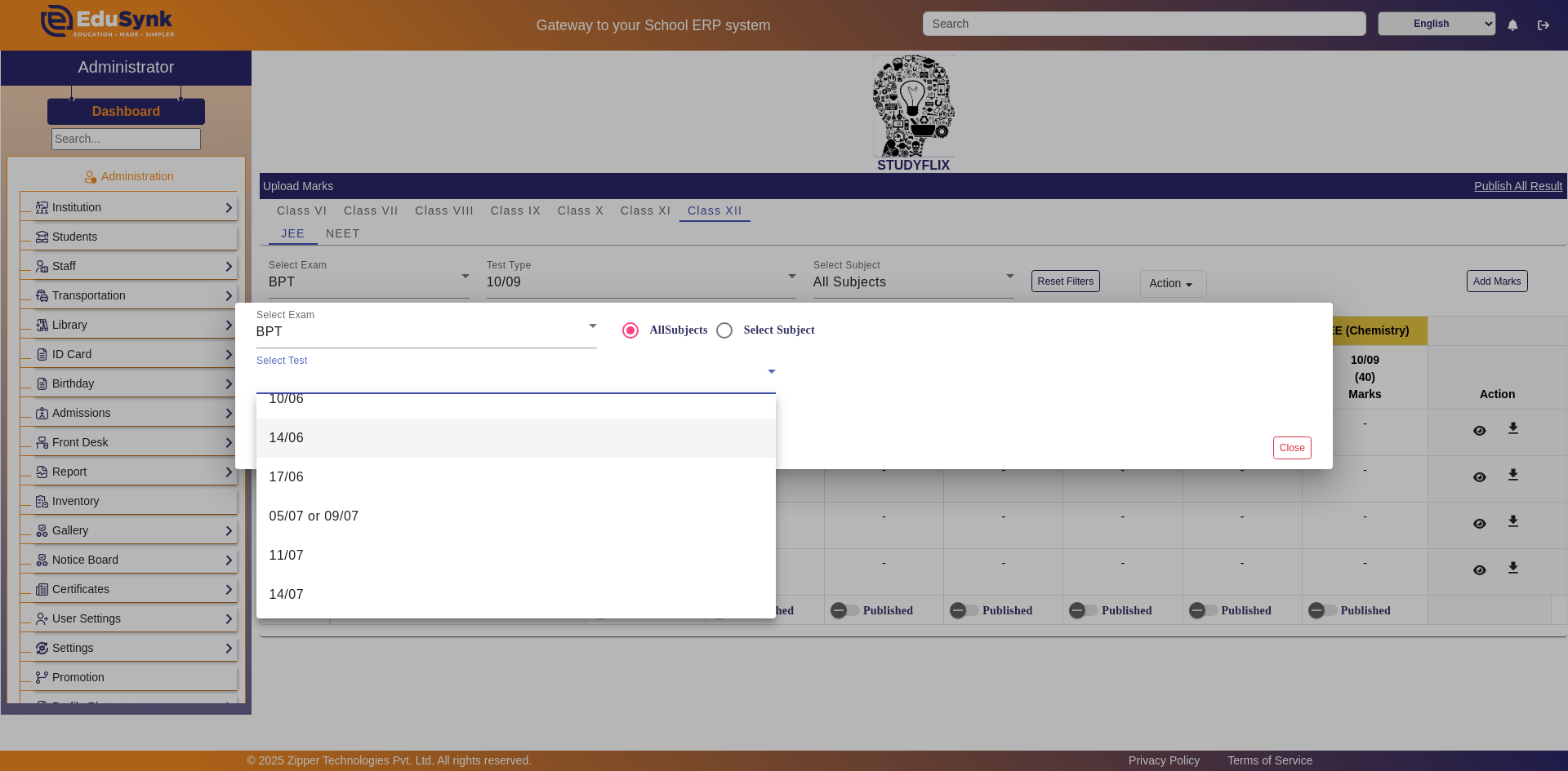
scroll to position [377, 0]
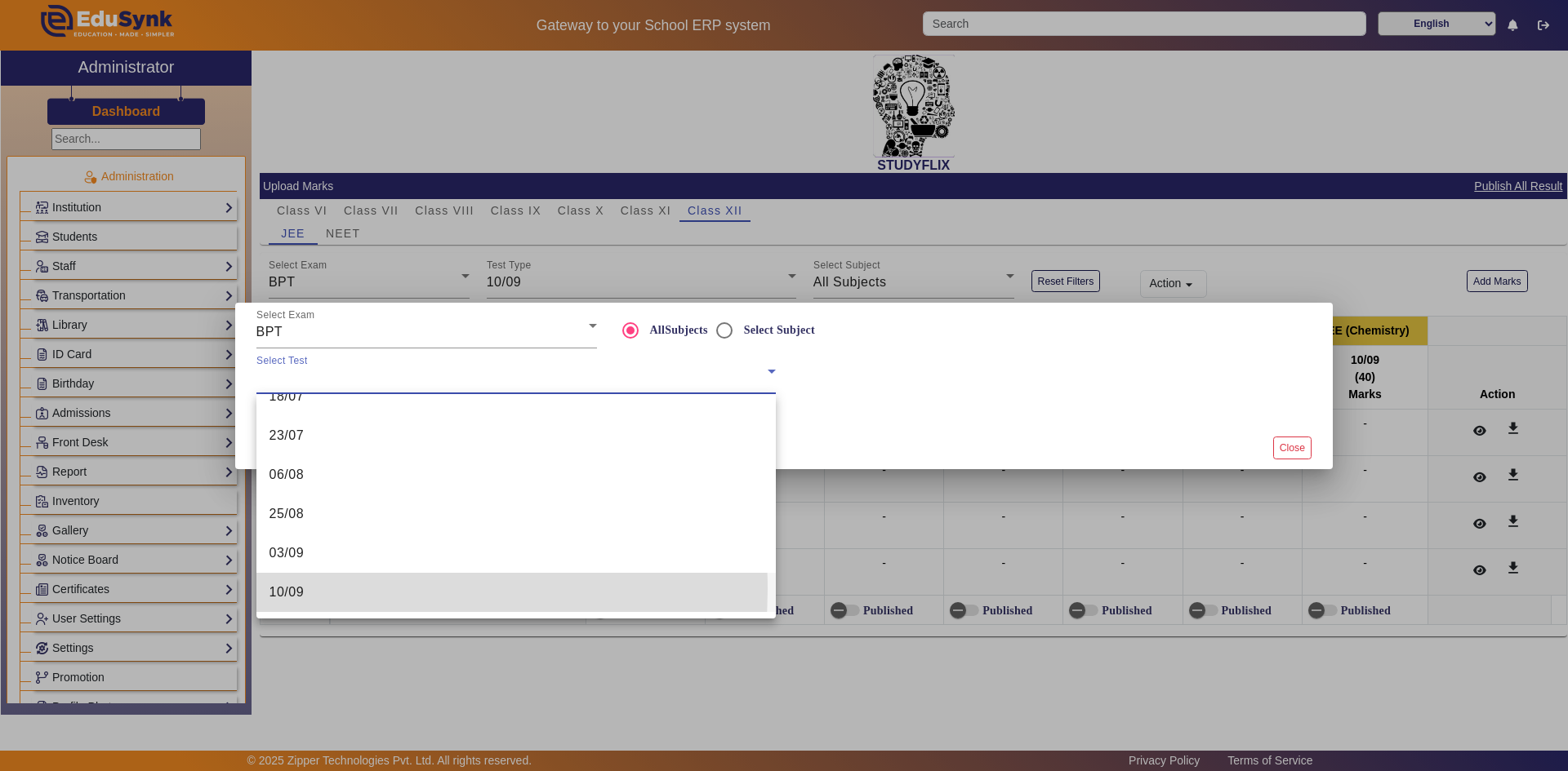
click at [338, 590] on mat-option "10/09" at bounding box center [516, 592] width 519 height 39
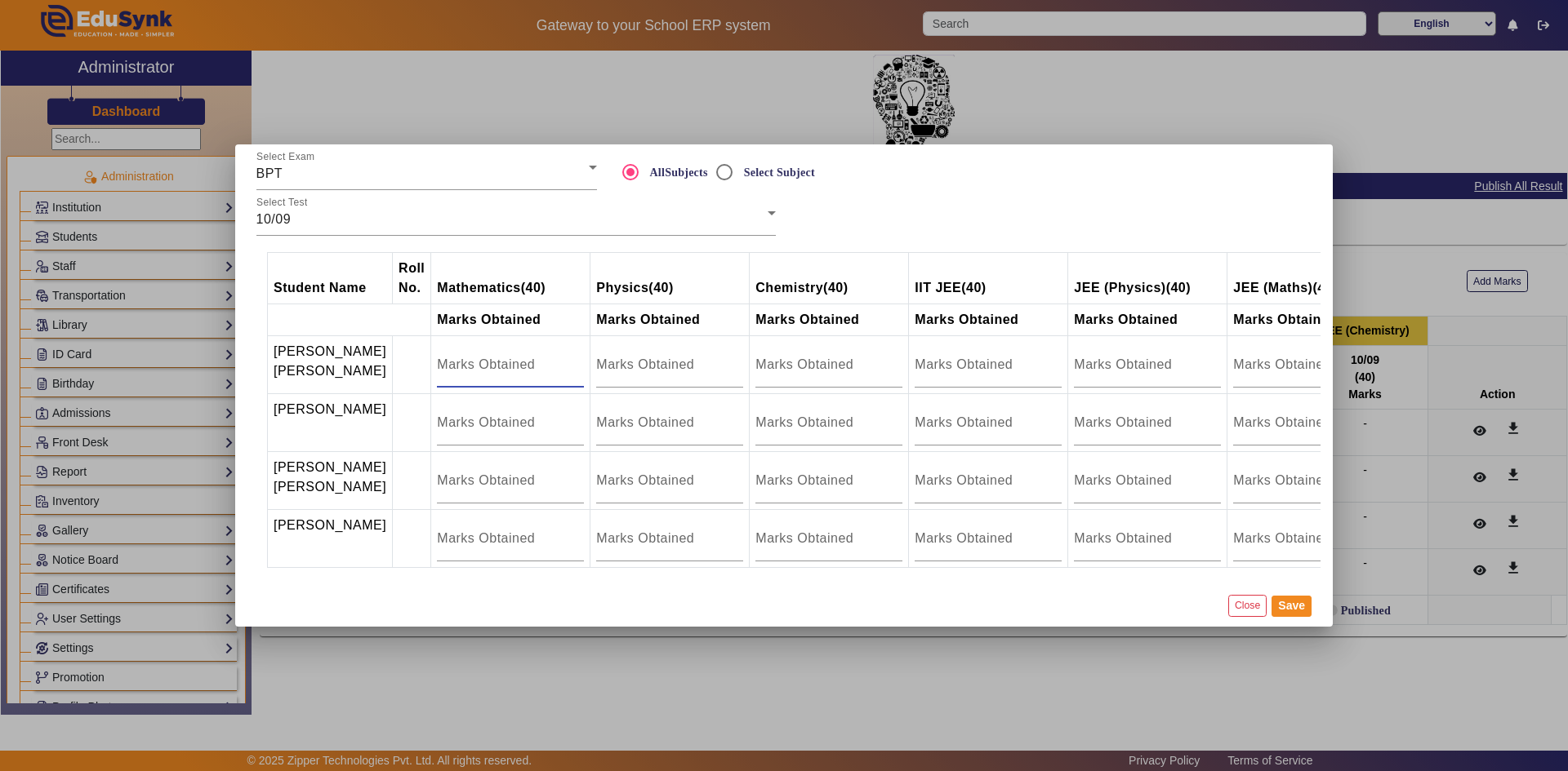
click at [464, 355] on input "number" at bounding box center [511, 365] width 147 height 20
click at [483, 413] on input "number" at bounding box center [511, 422] width 147 height 20
click at [468, 471] on input "number" at bounding box center [511, 480] width 147 height 20
type input "18"
click at [461, 529] on input "number" at bounding box center [511, 538] width 147 height 20
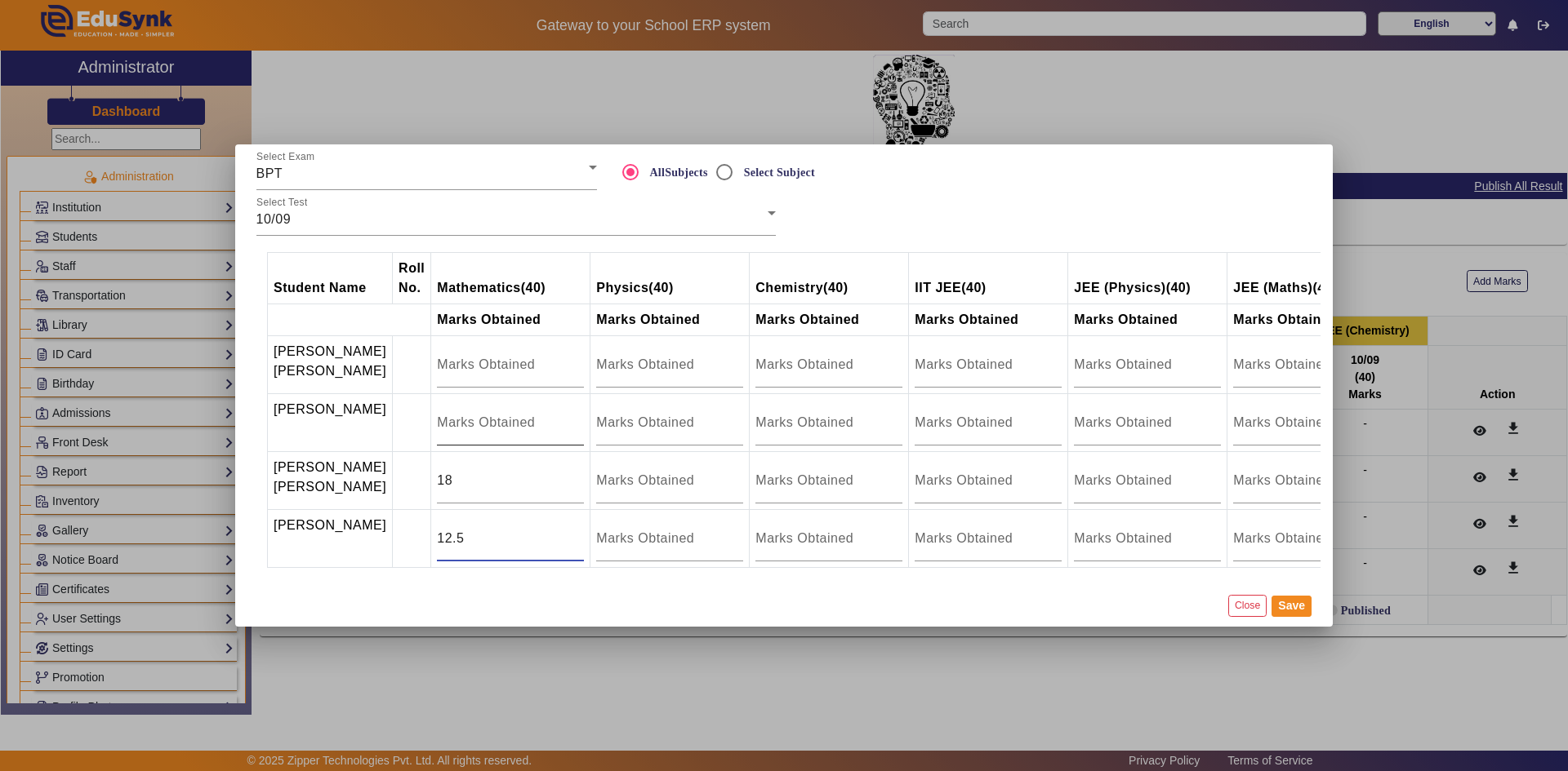
type input "12.5"
click at [508, 413] on input "number" at bounding box center [511, 422] width 147 height 20
type input "0.5"
click at [1286, 618] on button "Save" at bounding box center [1292, 606] width 40 height 21
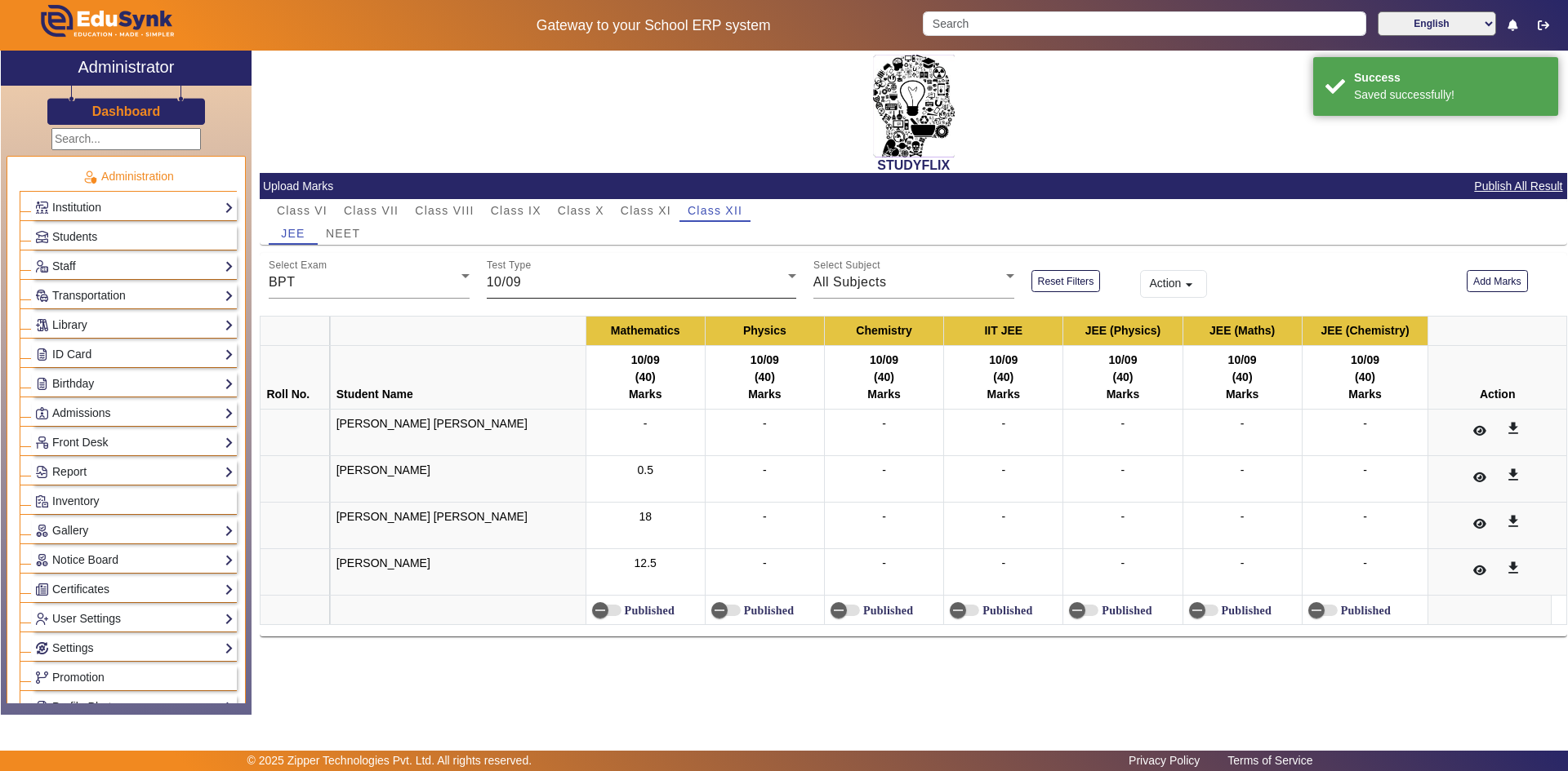
click at [548, 276] on div "10/09" at bounding box center [637, 282] width 302 height 20
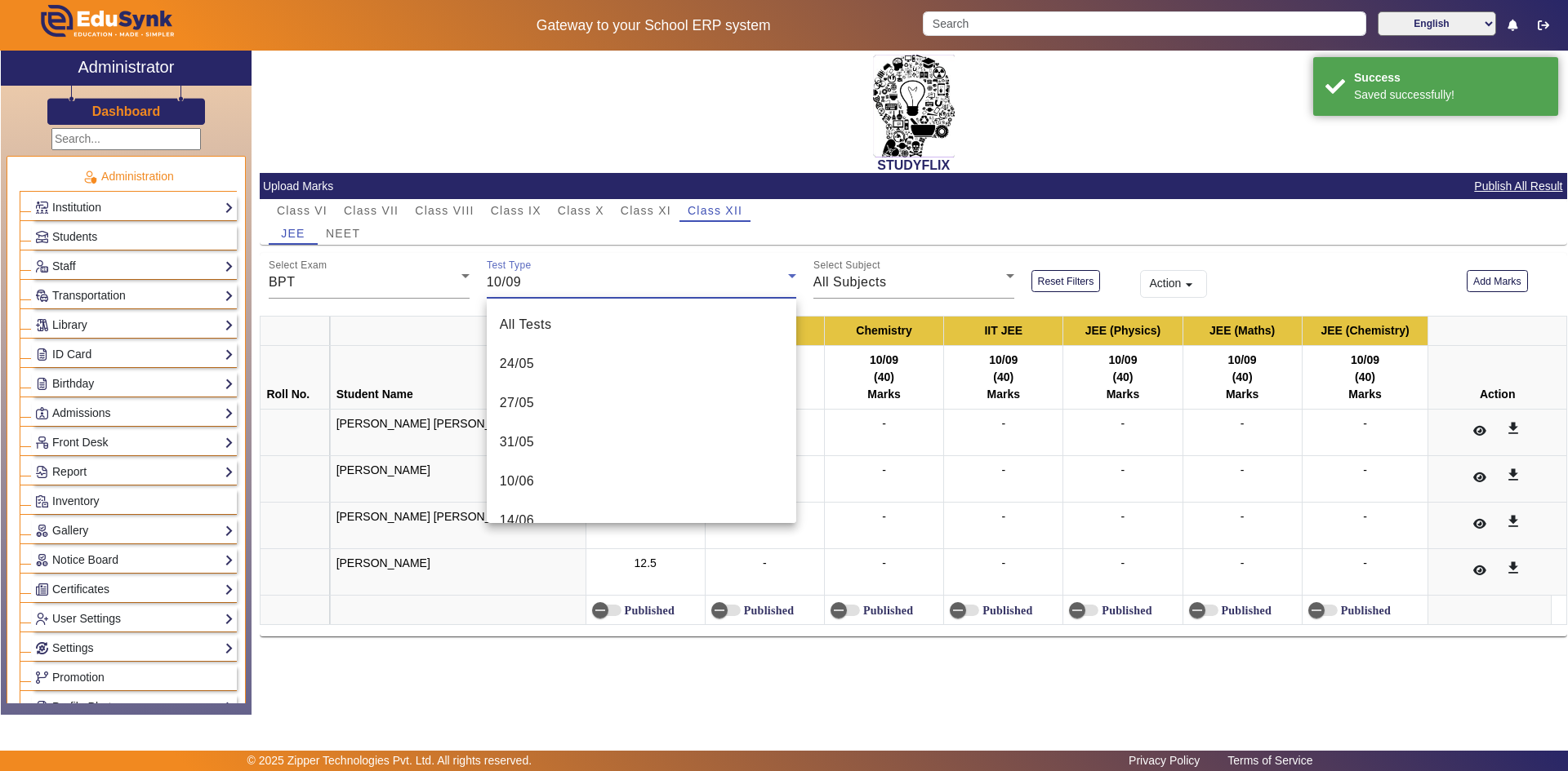
scroll to position [409, 0]
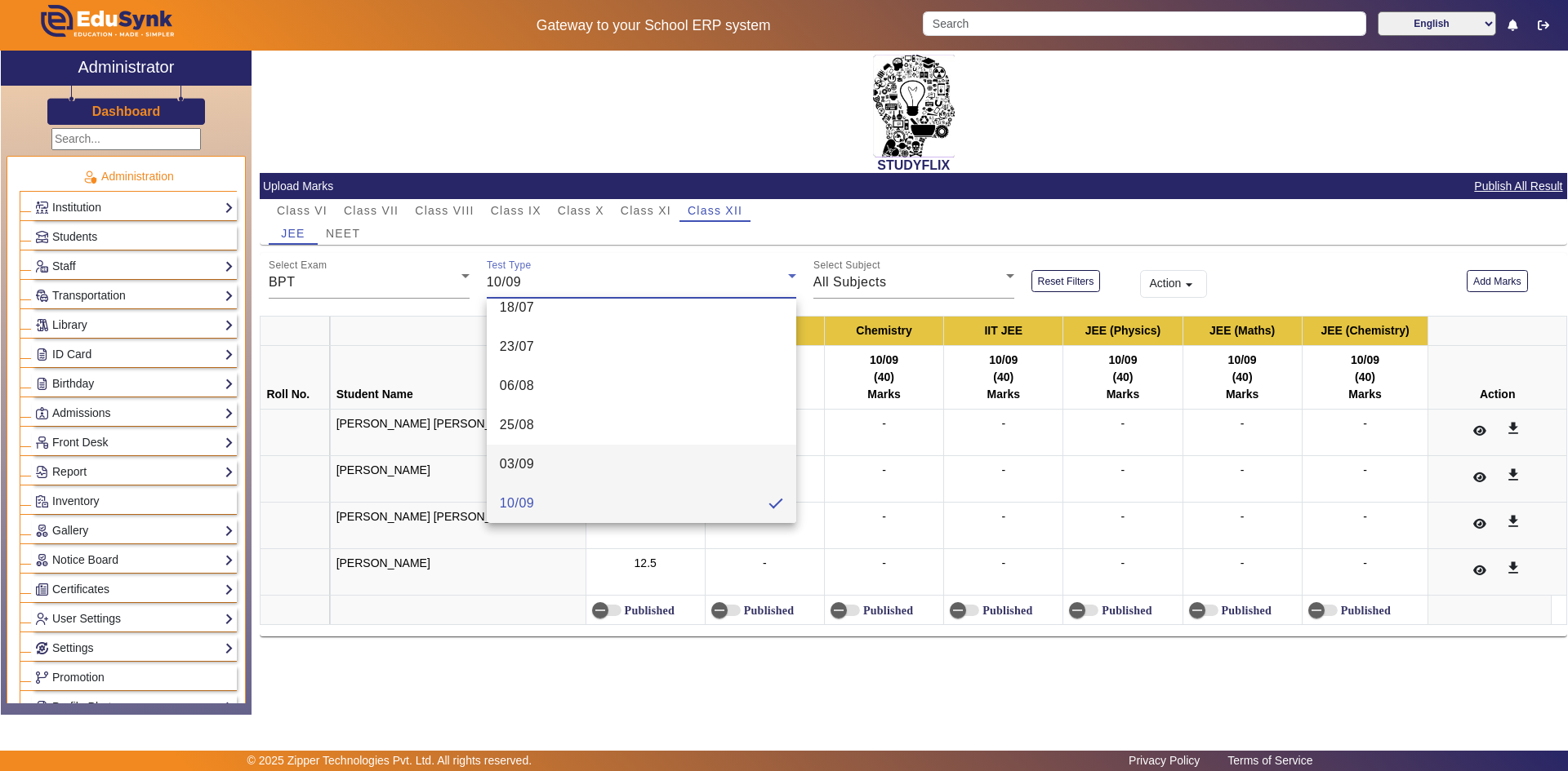
click at [530, 468] on span "03/09" at bounding box center [517, 464] width 35 height 20
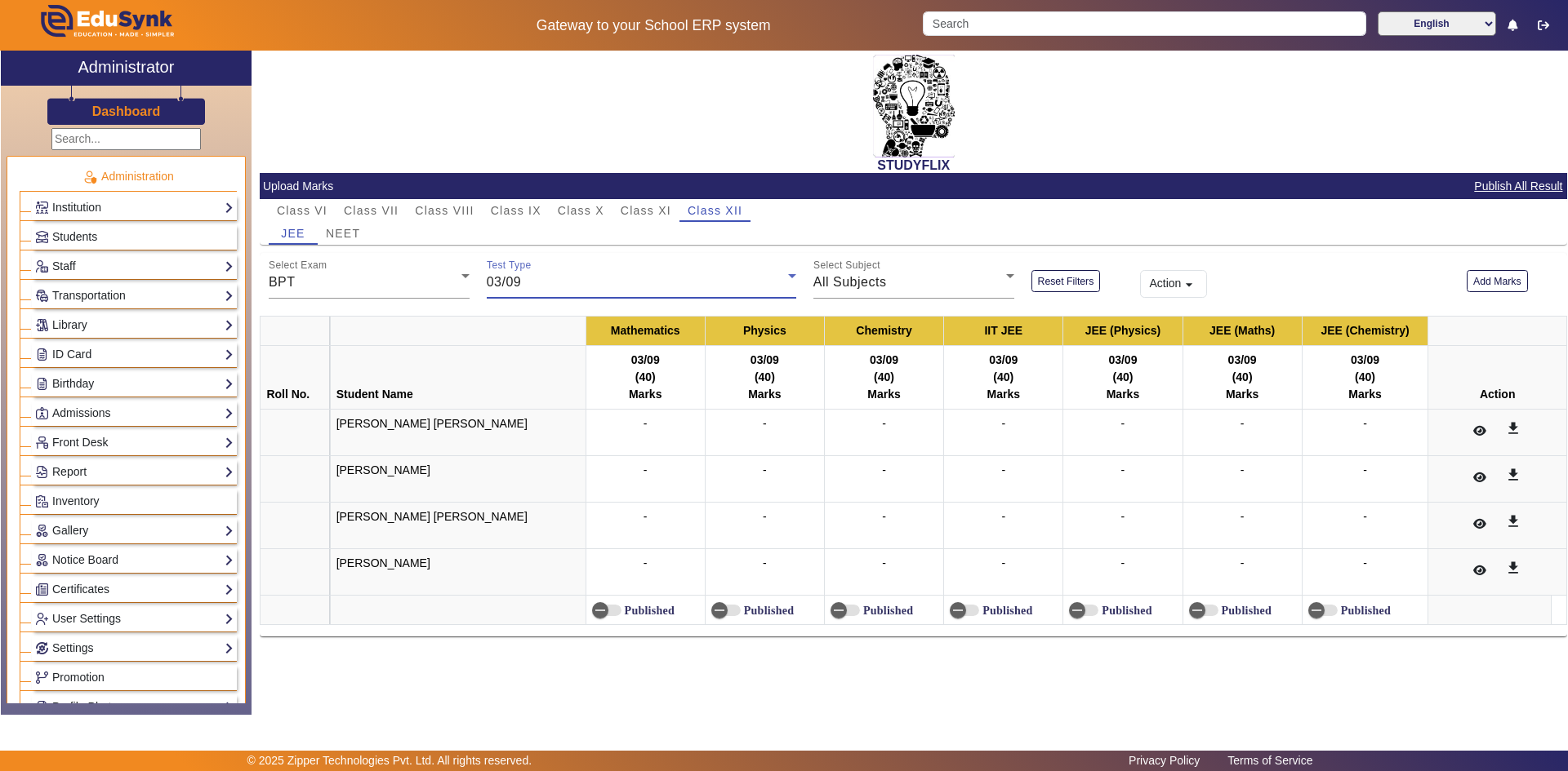
click at [1295, 291] on div "Action arrow_drop_down" at bounding box center [1294, 275] width 327 height 46
click at [333, 233] on span "NEET" at bounding box center [342, 233] width 34 height 11
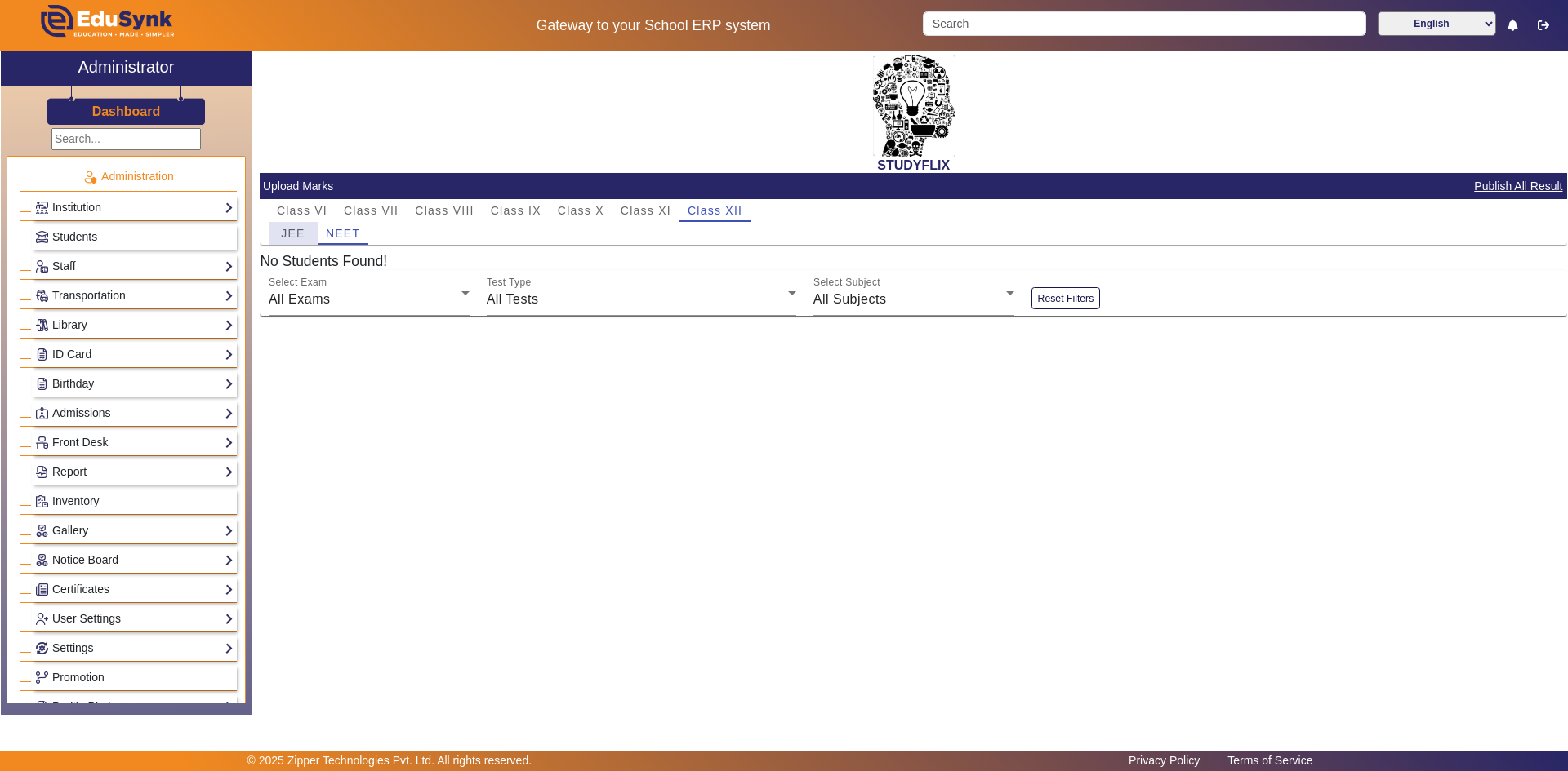
click at [308, 233] on div "JEE" at bounding box center [293, 233] width 49 height 23
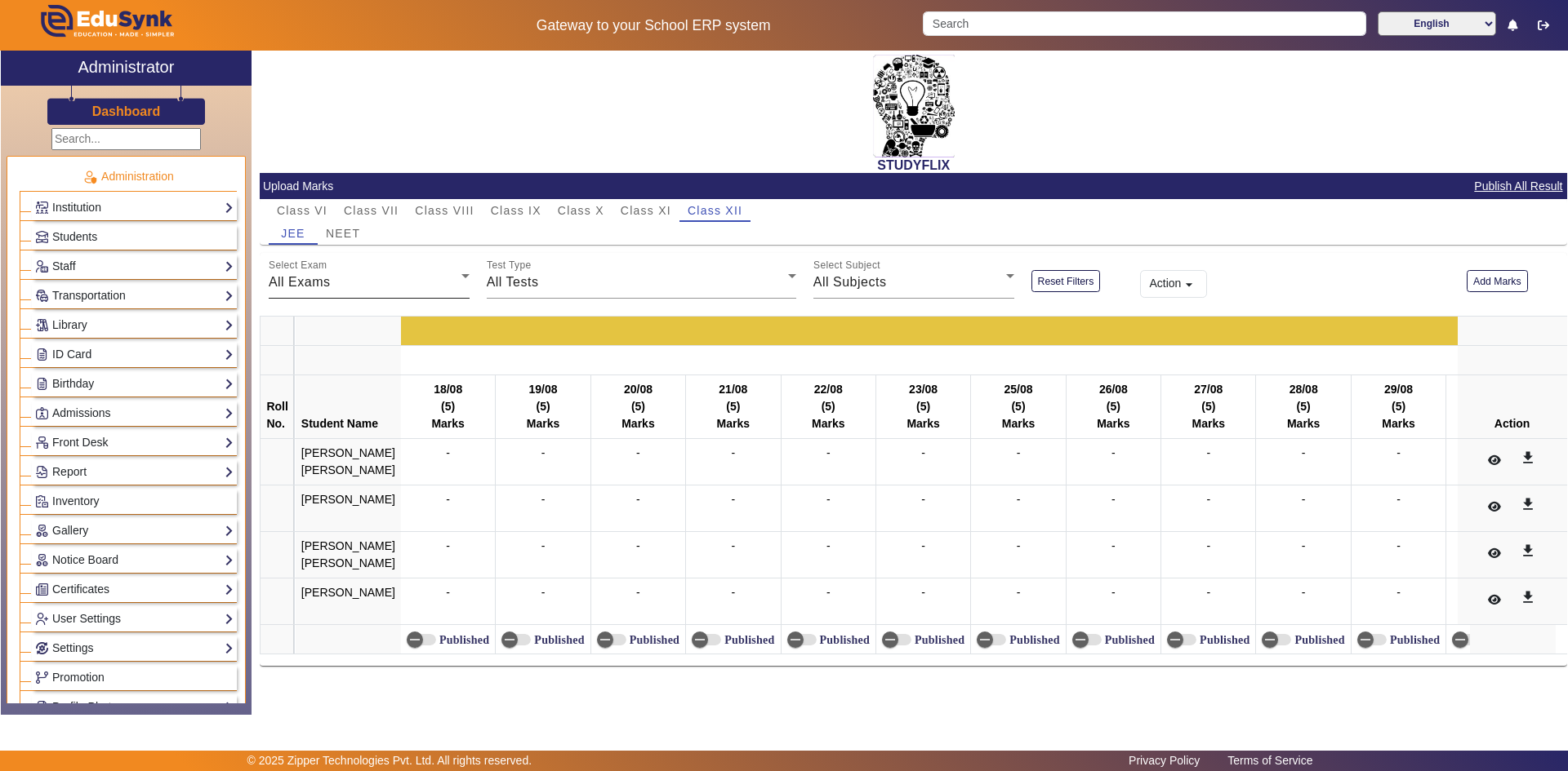
click at [395, 286] on div "All Exams" at bounding box center [365, 282] width 193 height 20
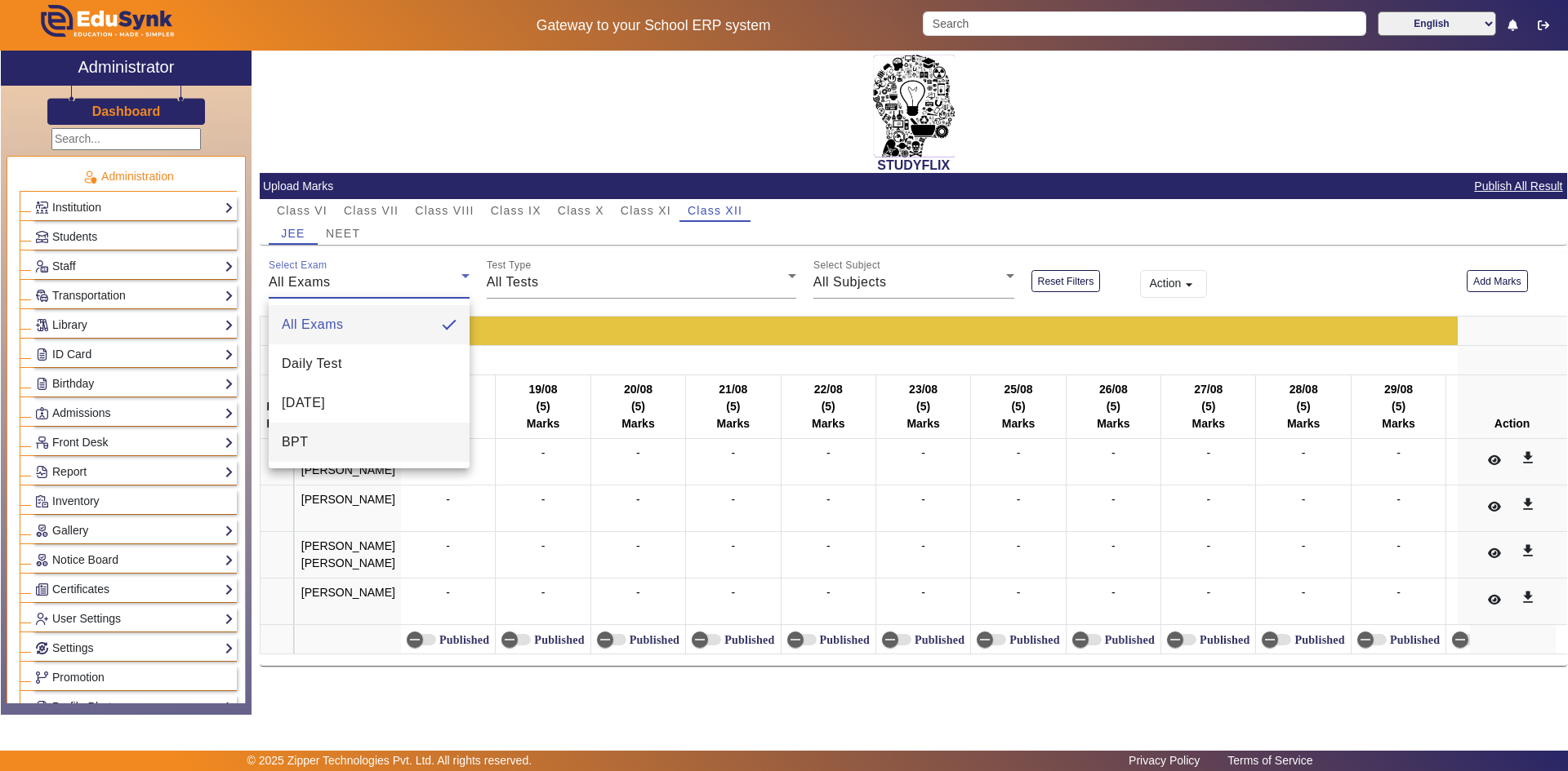
click at [307, 449] on span "BPT" at bounding box center [295, 442] width 27 height 20
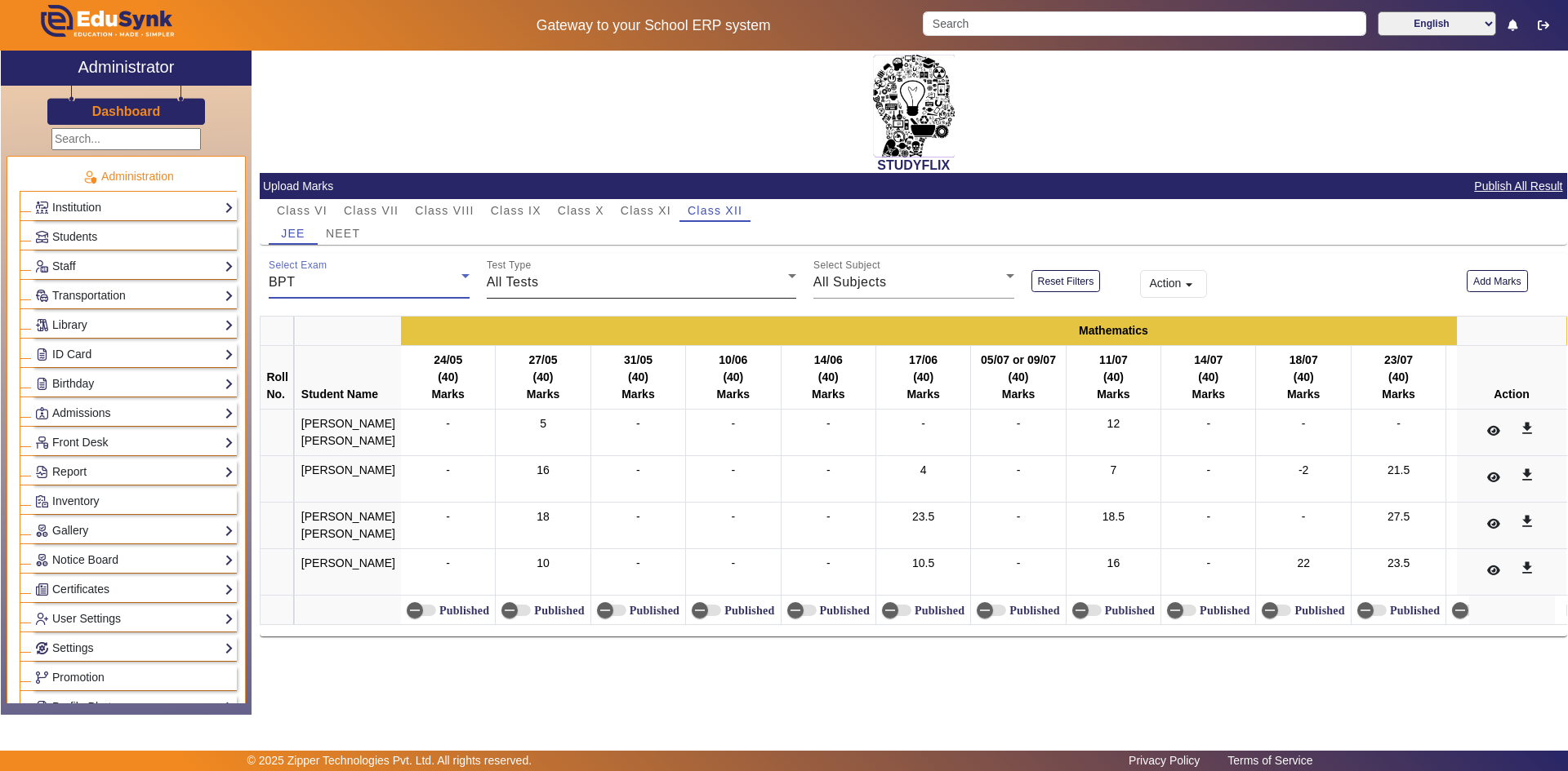
click at [543, 283] on div "All Tests" at bounding box center [637, 282] width 302 height 20
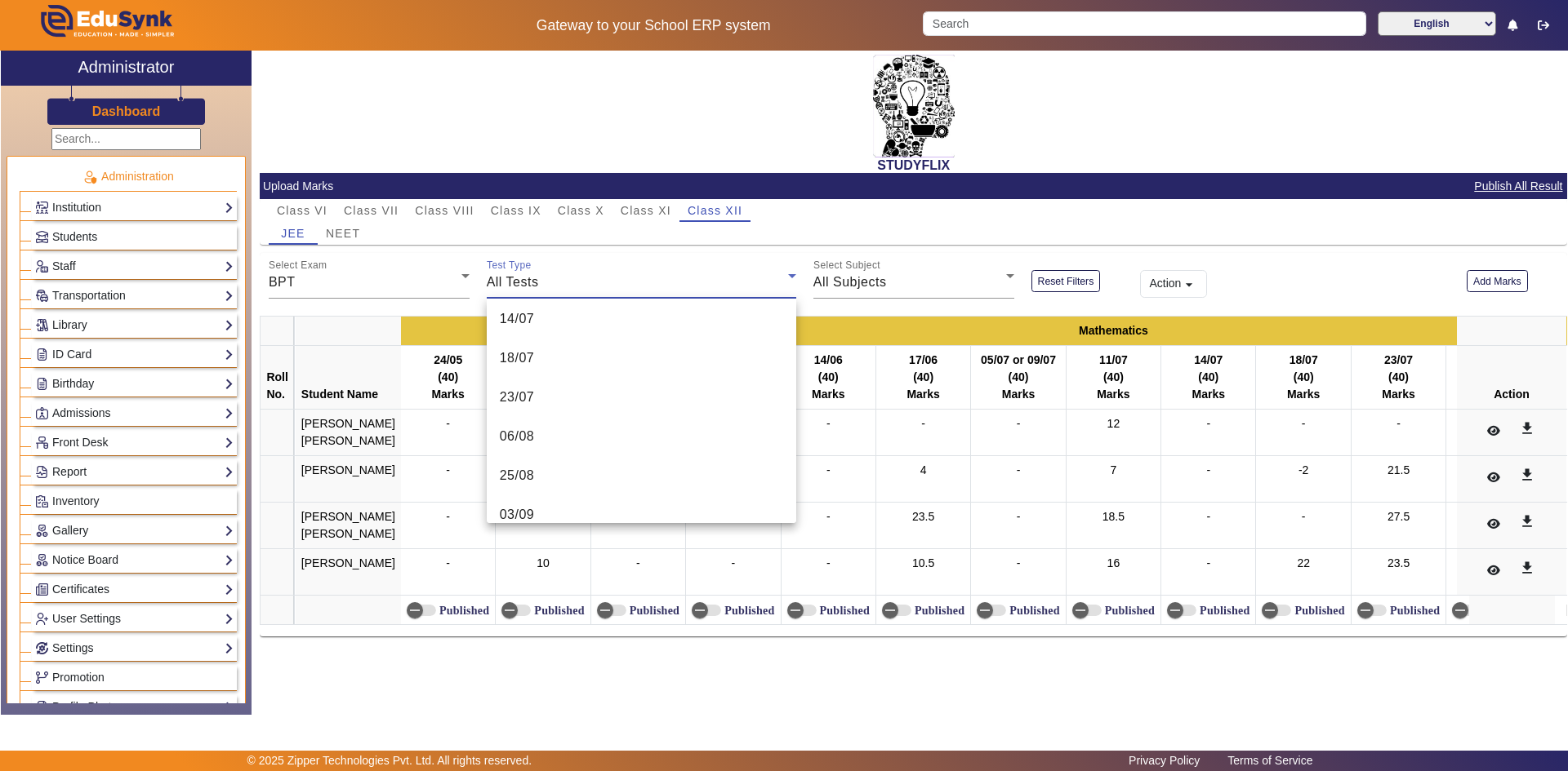
scroll to position [416, 0]
click at [539, 460] on mat-option "03/09" at bounding box center [641, 458] width 310 height 39
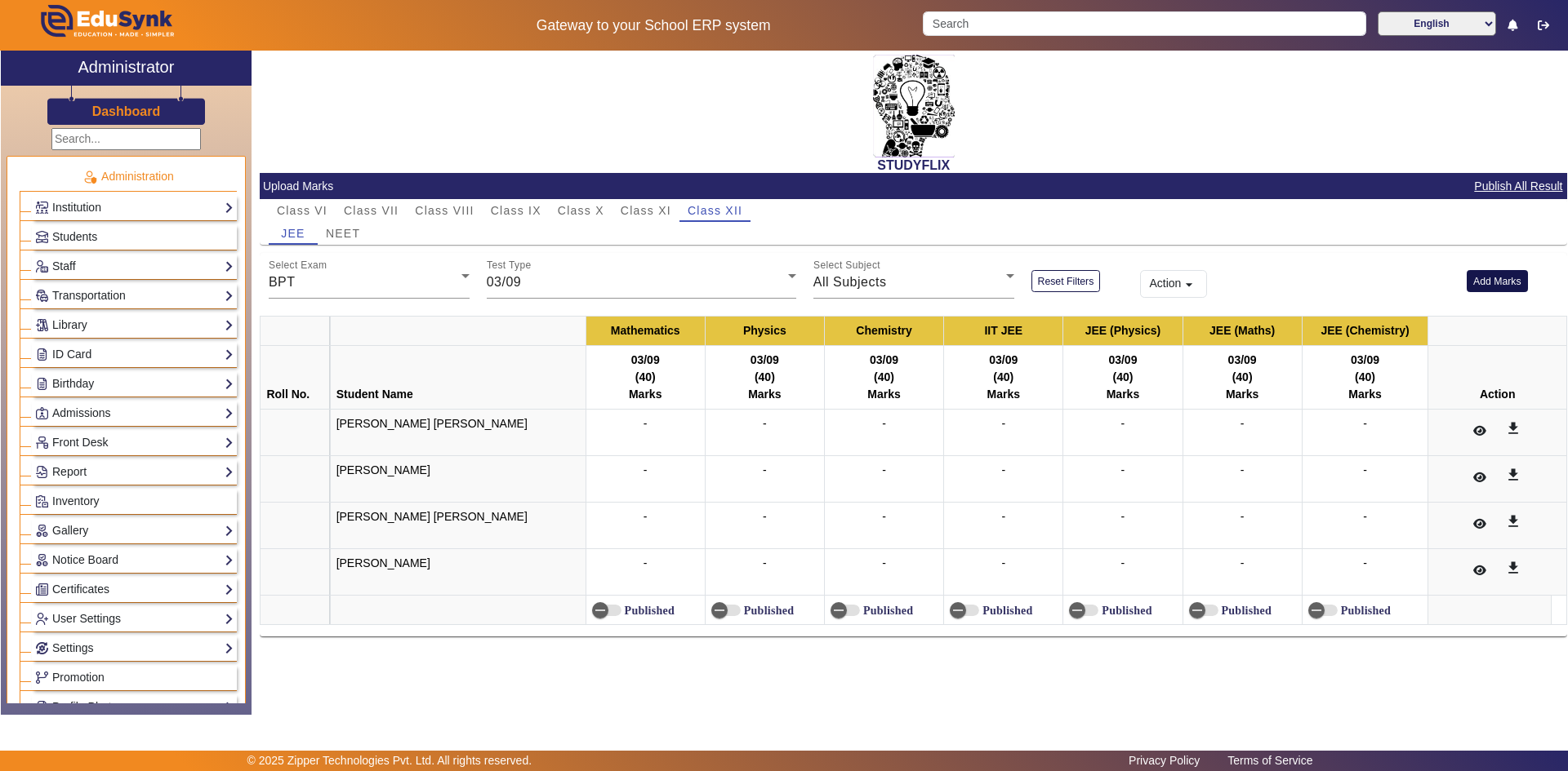
click at [1488, 281] on button "Add Marks" at bounding box center [1497, 282] width 61 height 22
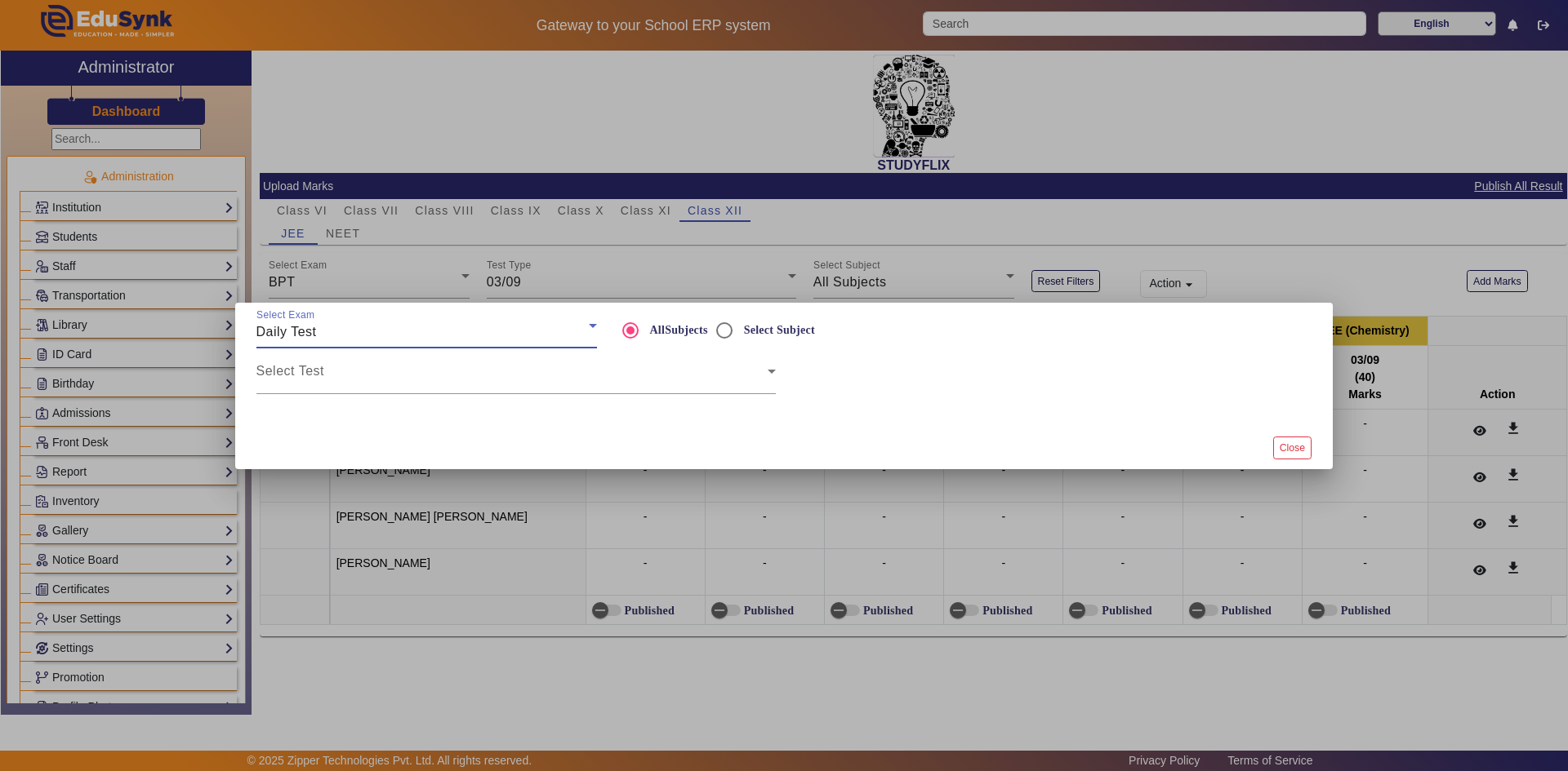
click at [284, 326] on span "Daily Test" at bounding box center [287, 331] width 60 height 14
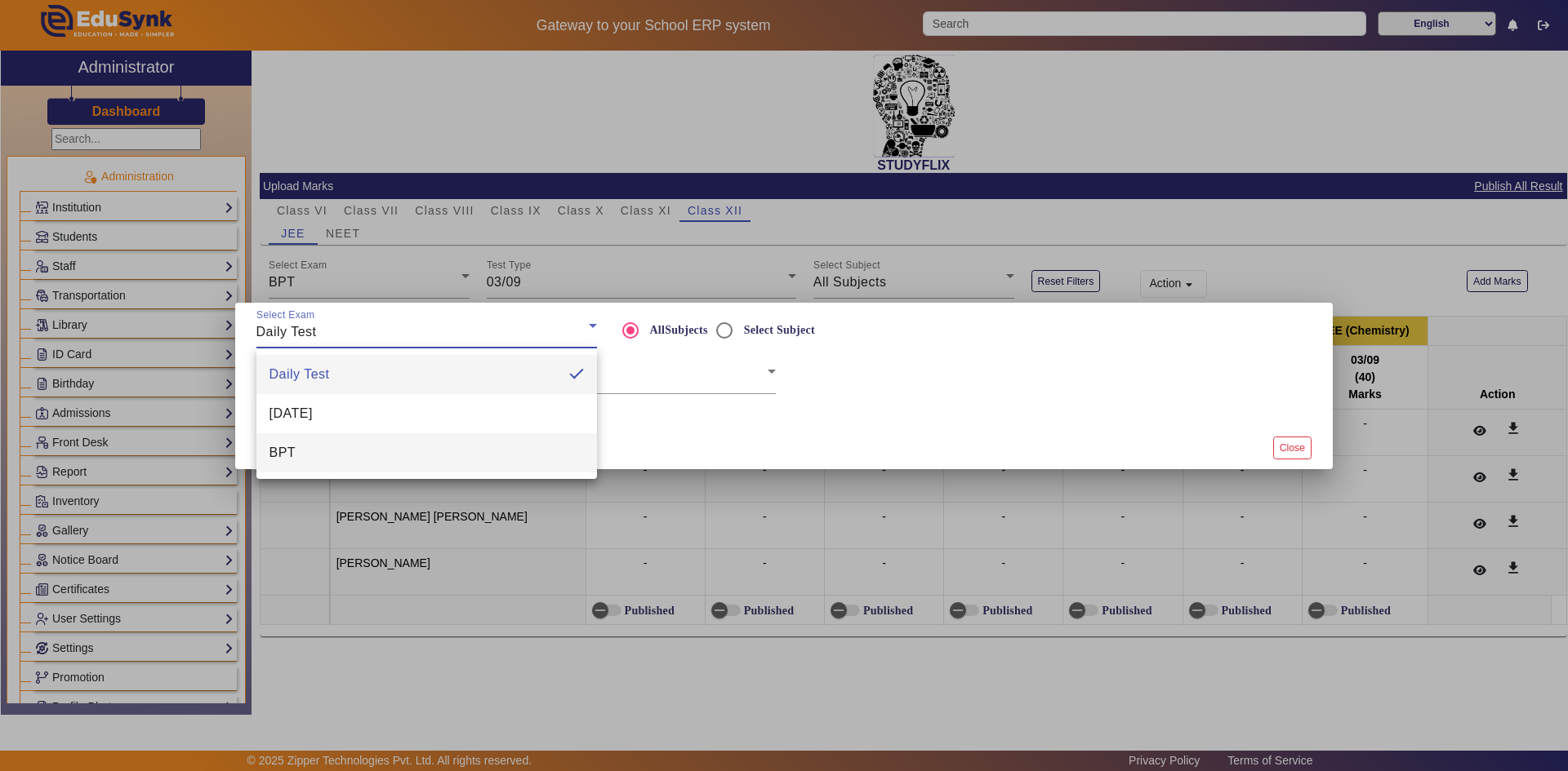
click at [295, 445] on span "BPT" at bounding box center [283, 453] width 27 height 20
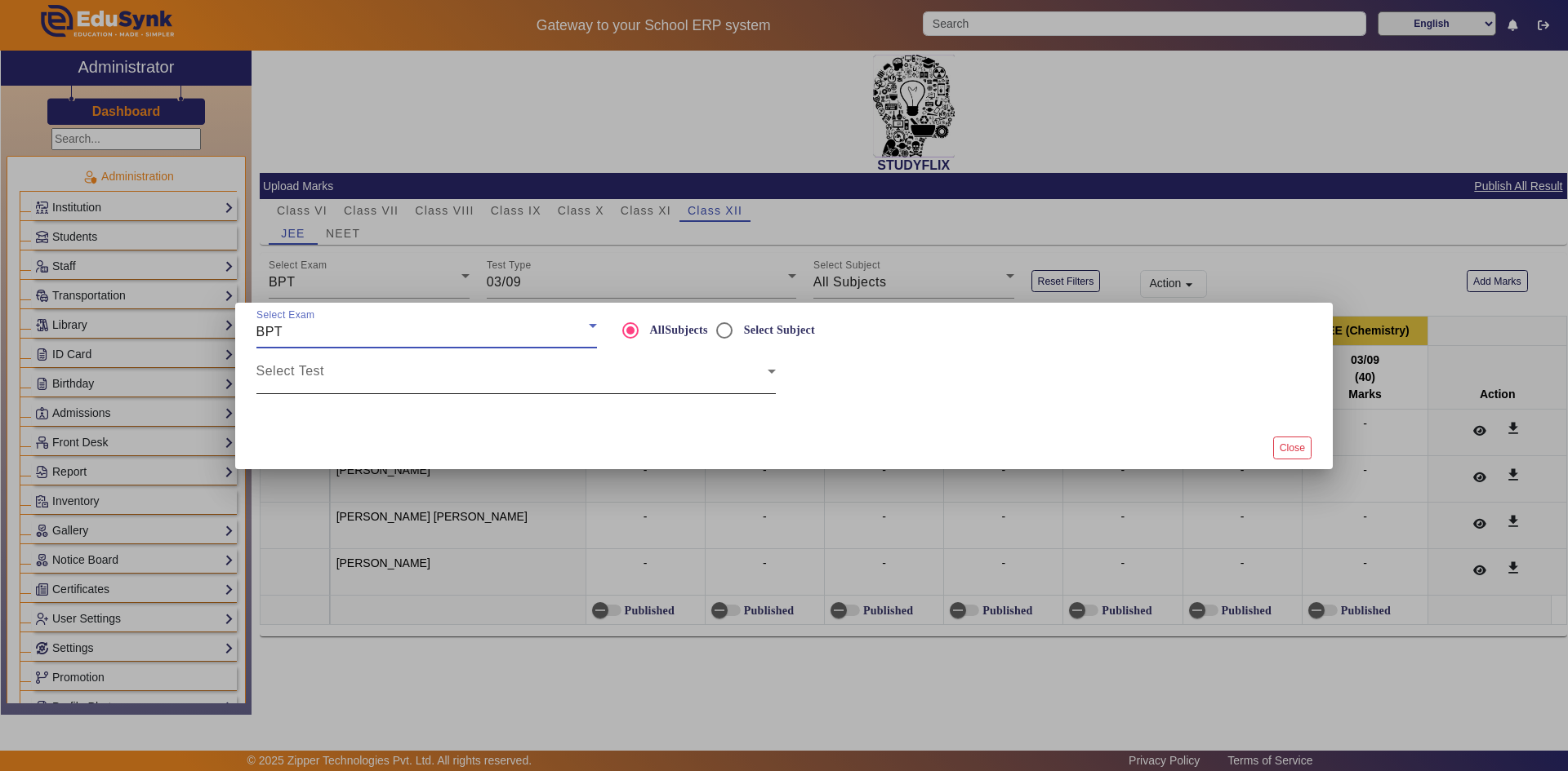
click at [340, 371] on span at bounding box center [512, 378] width 511 height 20
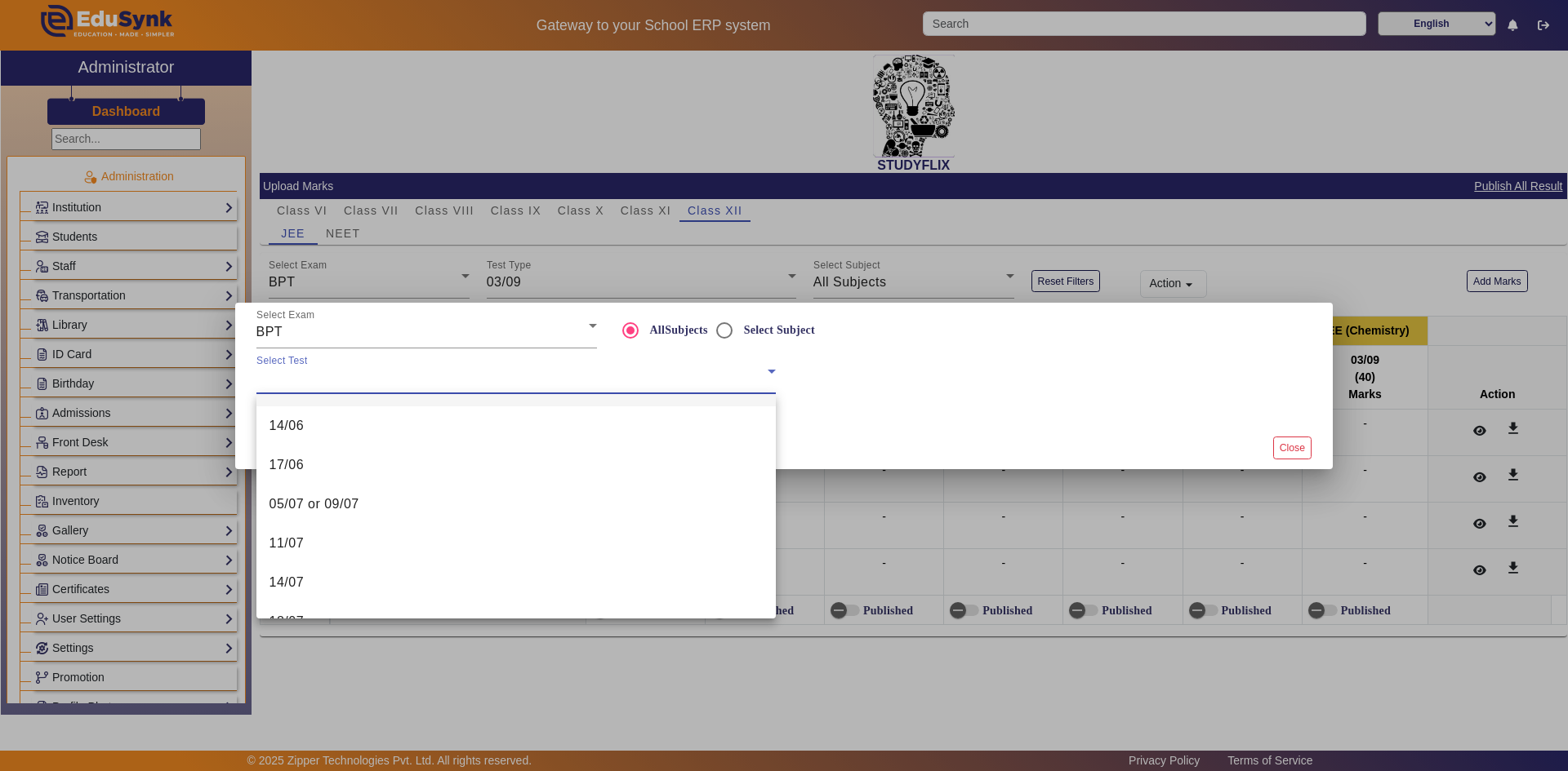
scroll to position [377, 0]
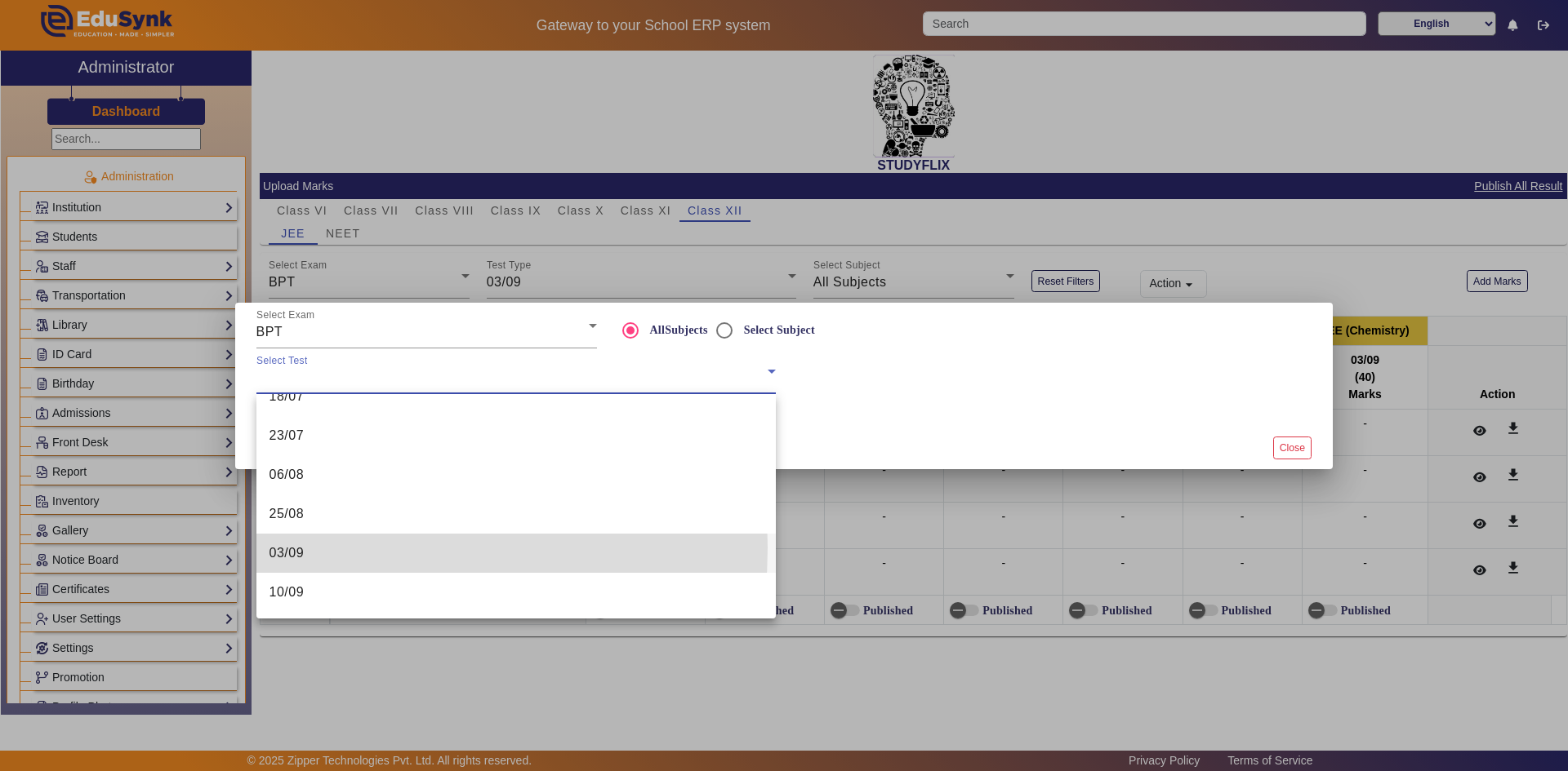
click at [297, 548] on span "03/09" at bounding box center [288, 553] width 35 height 20
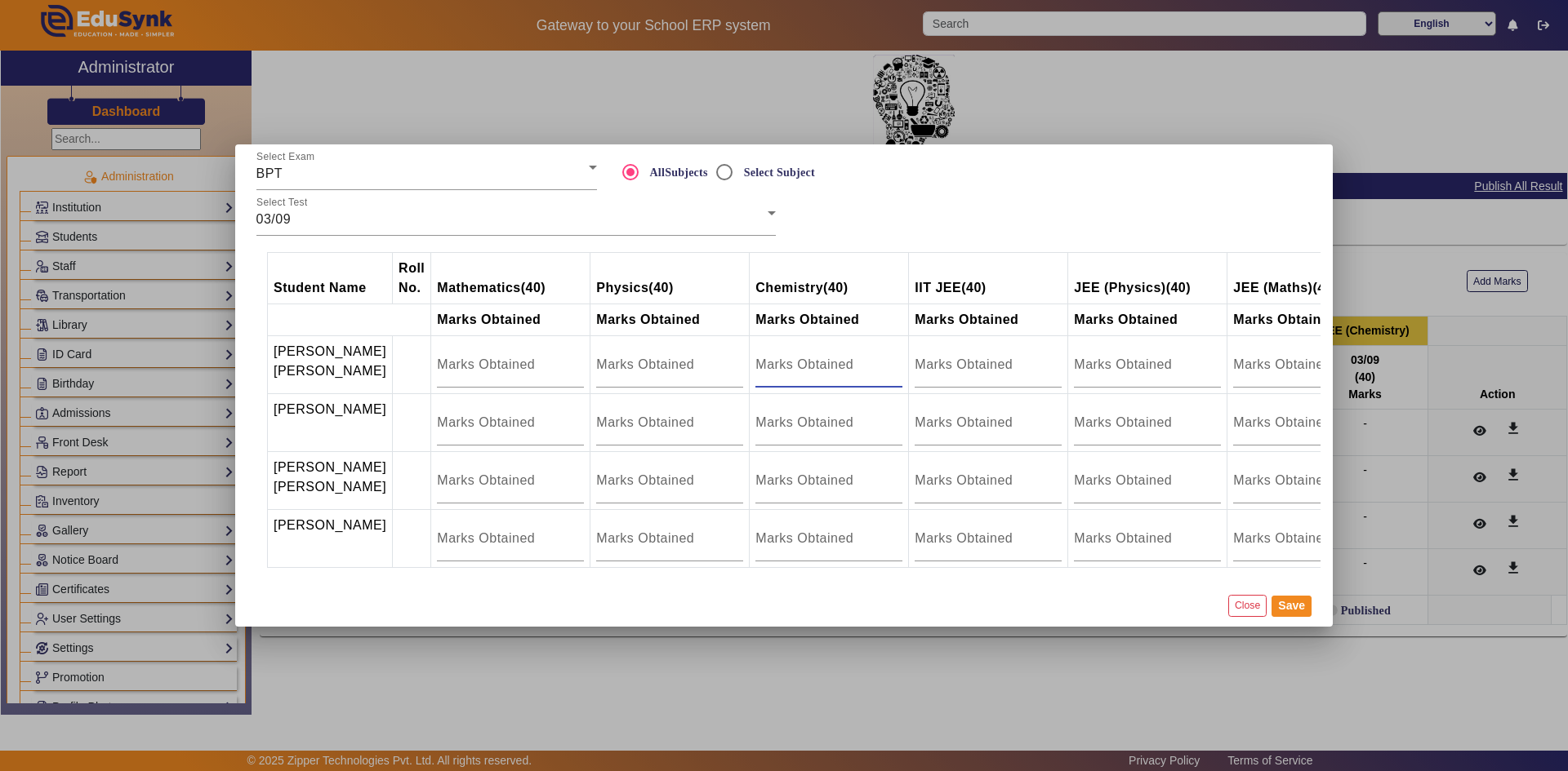
click at [756, 355] on input "number" at bounding box center [829, 365] width 147 height 20
click at [760, 413] on input "number" at bounding box center [829, 422] width 147 height 20
type input "17"
click at [767, 472] on input "number" at bounding box center [829, 480] width 147 height 20
type input "33.5"
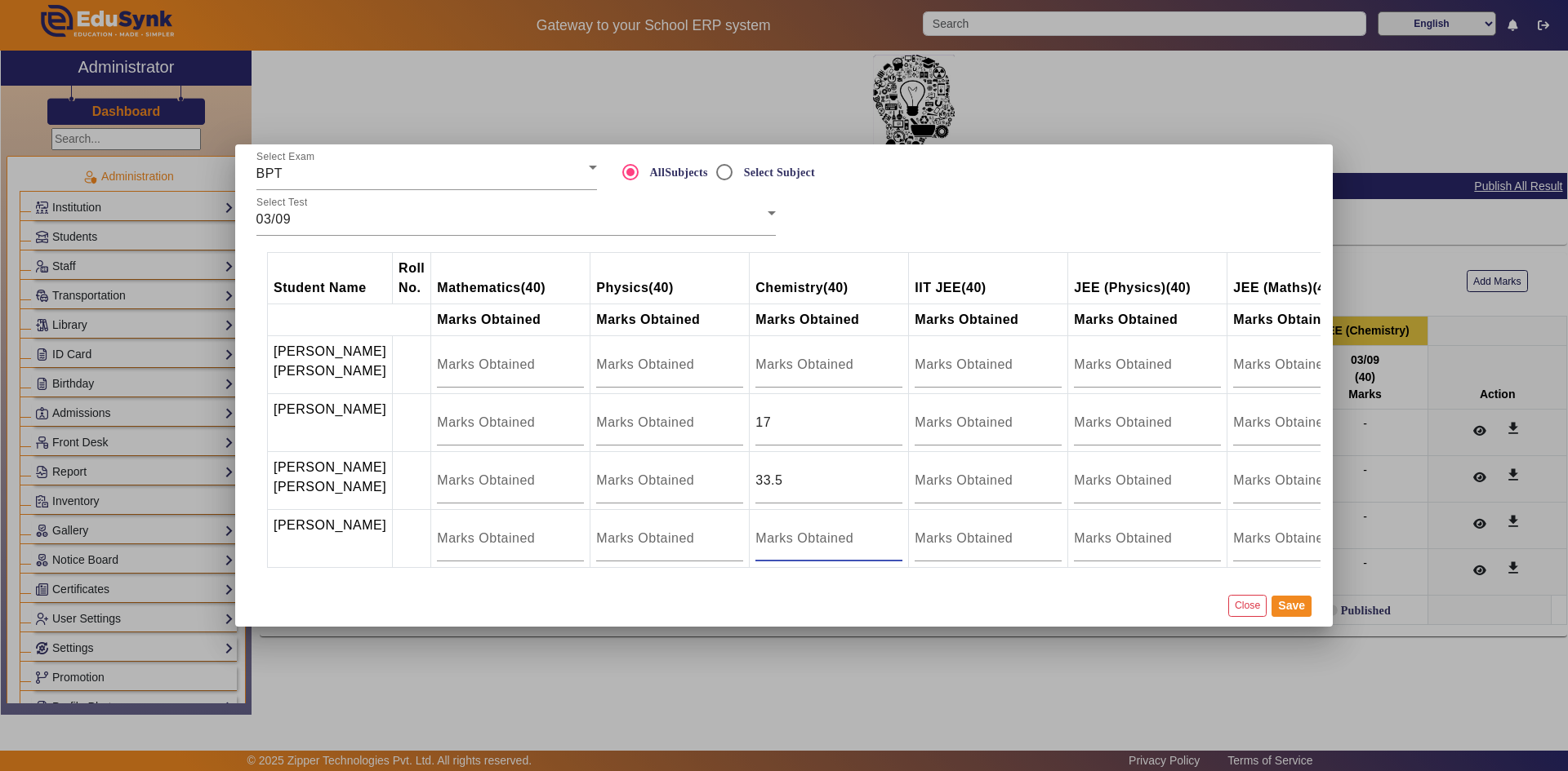
click at [756, 529] on input "number" at bounding box center [829, 538] width 147 height 20
type input "23.5"
click at [1276, 618] on button "Save" at bounding box center [1292, 606] width 40 height 21
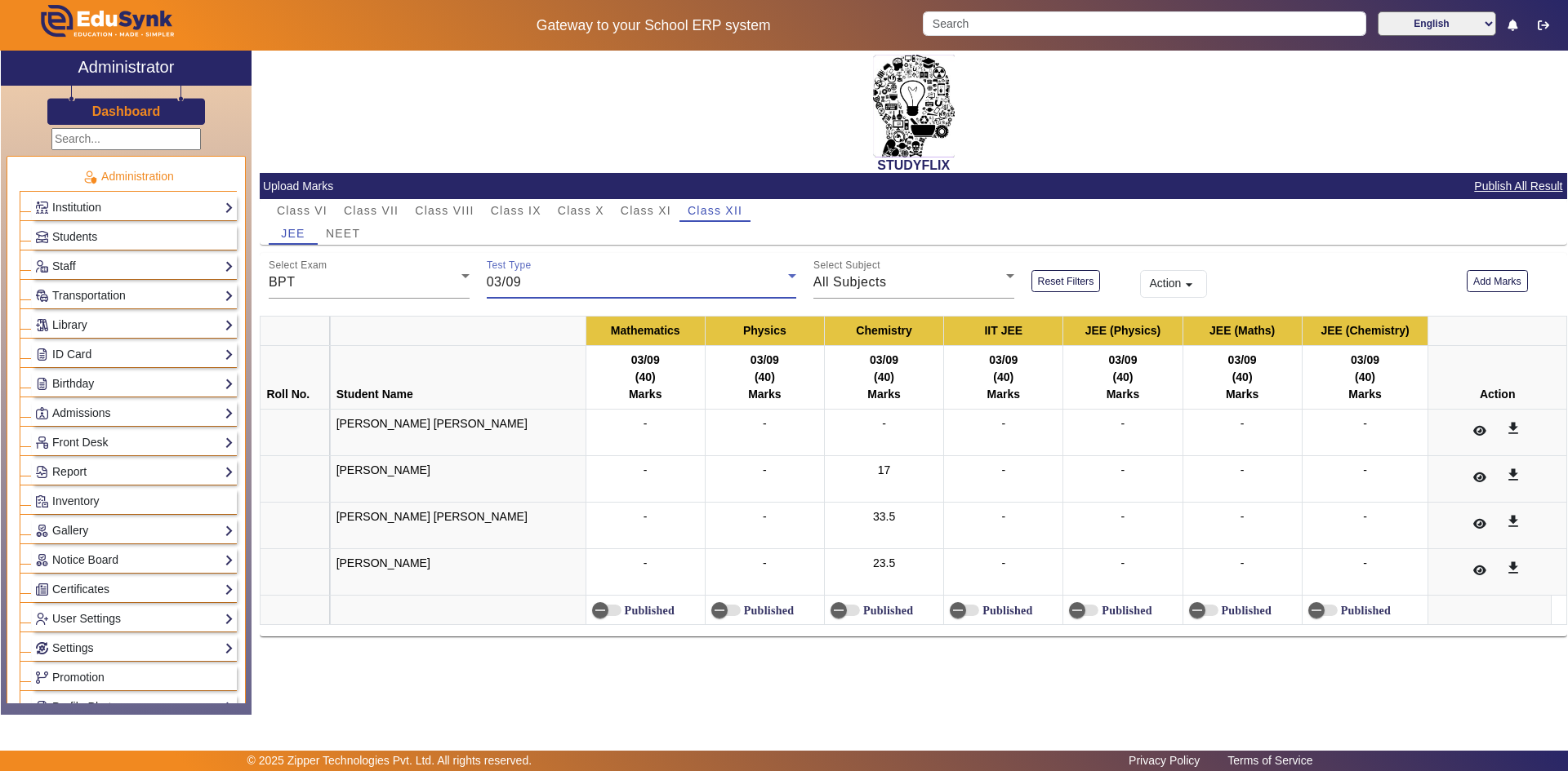
click at [518, 280] on span "03/09" at bounding box center [504, 282] width 35 height 14
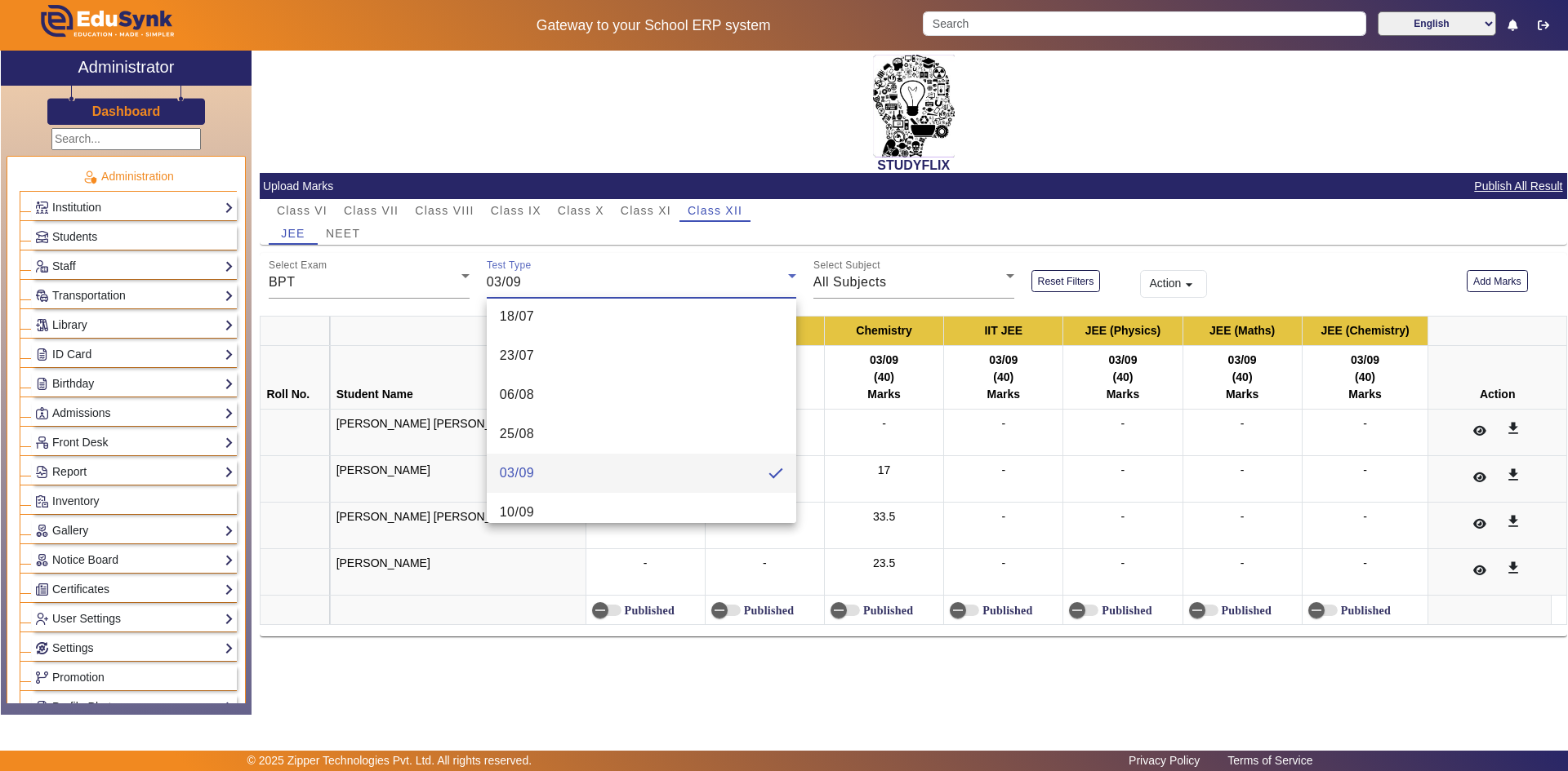
scroll to position [416, 0]
click at [559, 424] on mat-option "25/08" at bounding box center [641, 419] width 310 height 39
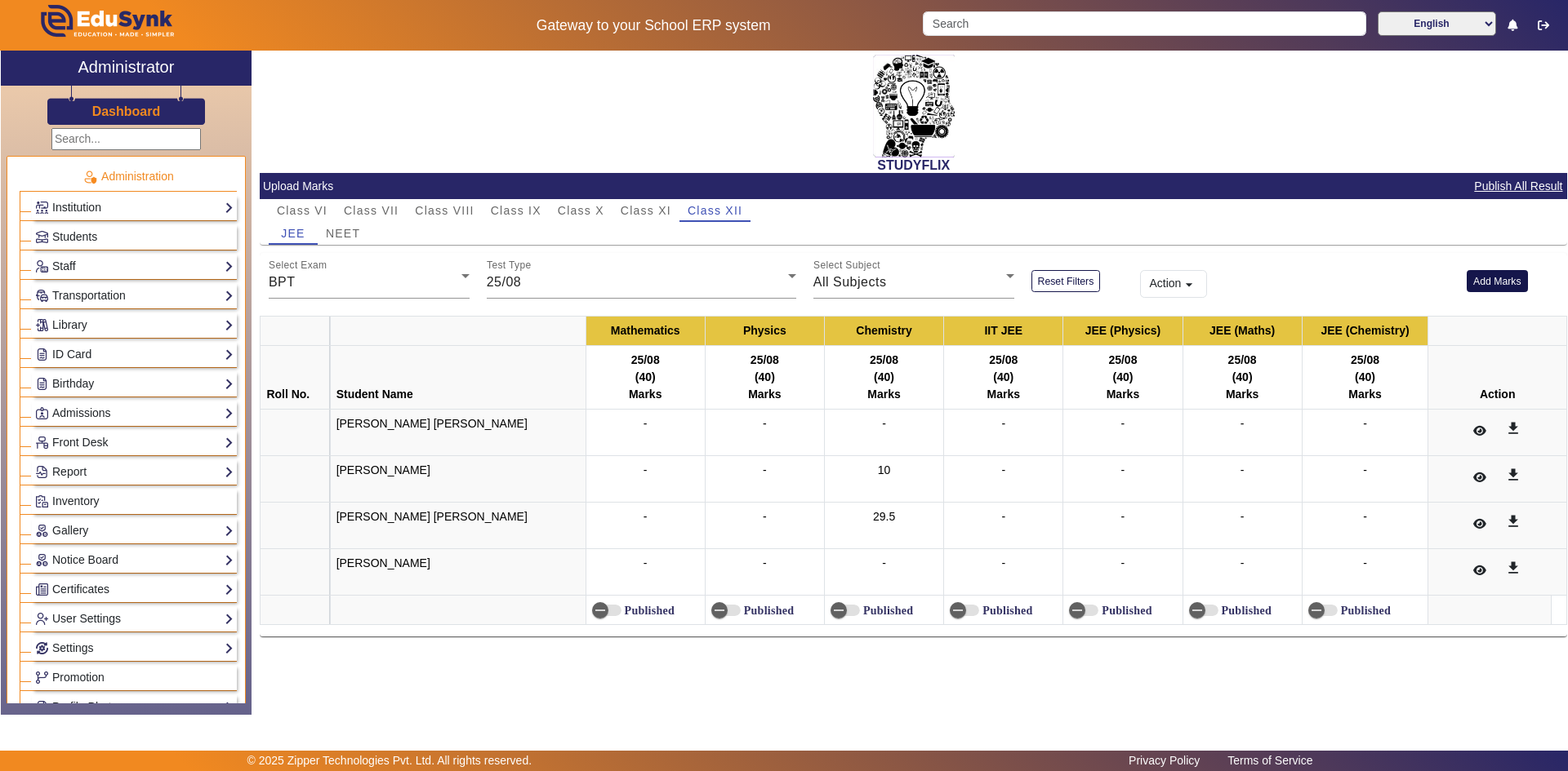
click at [1489, 286] on button "Add Marks" at bounding box center [1497, 282] width 61 height 22
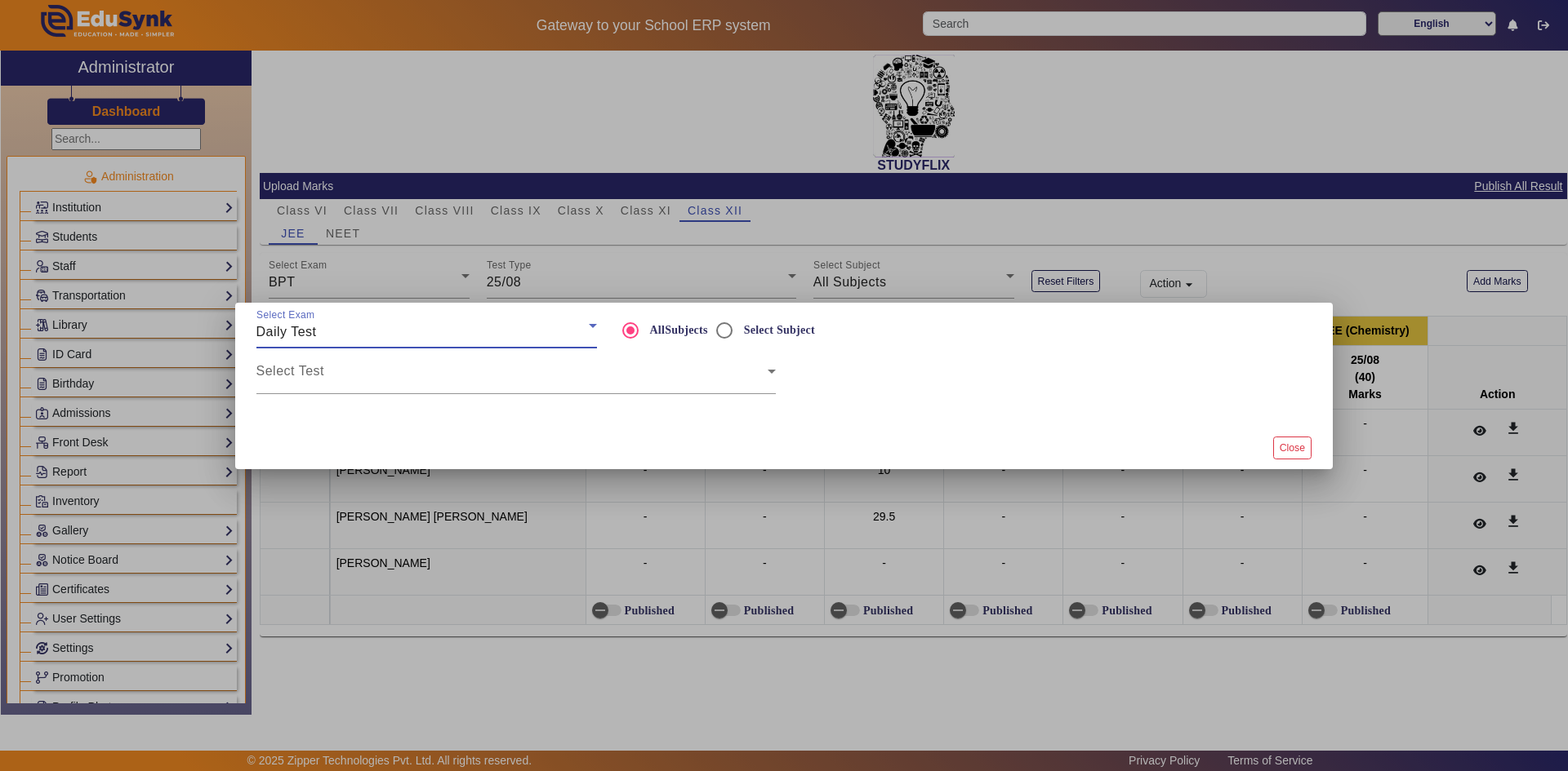
click at [417, 336] on div "Daily Test" at bounding box center [422, 332] width 332 height 20
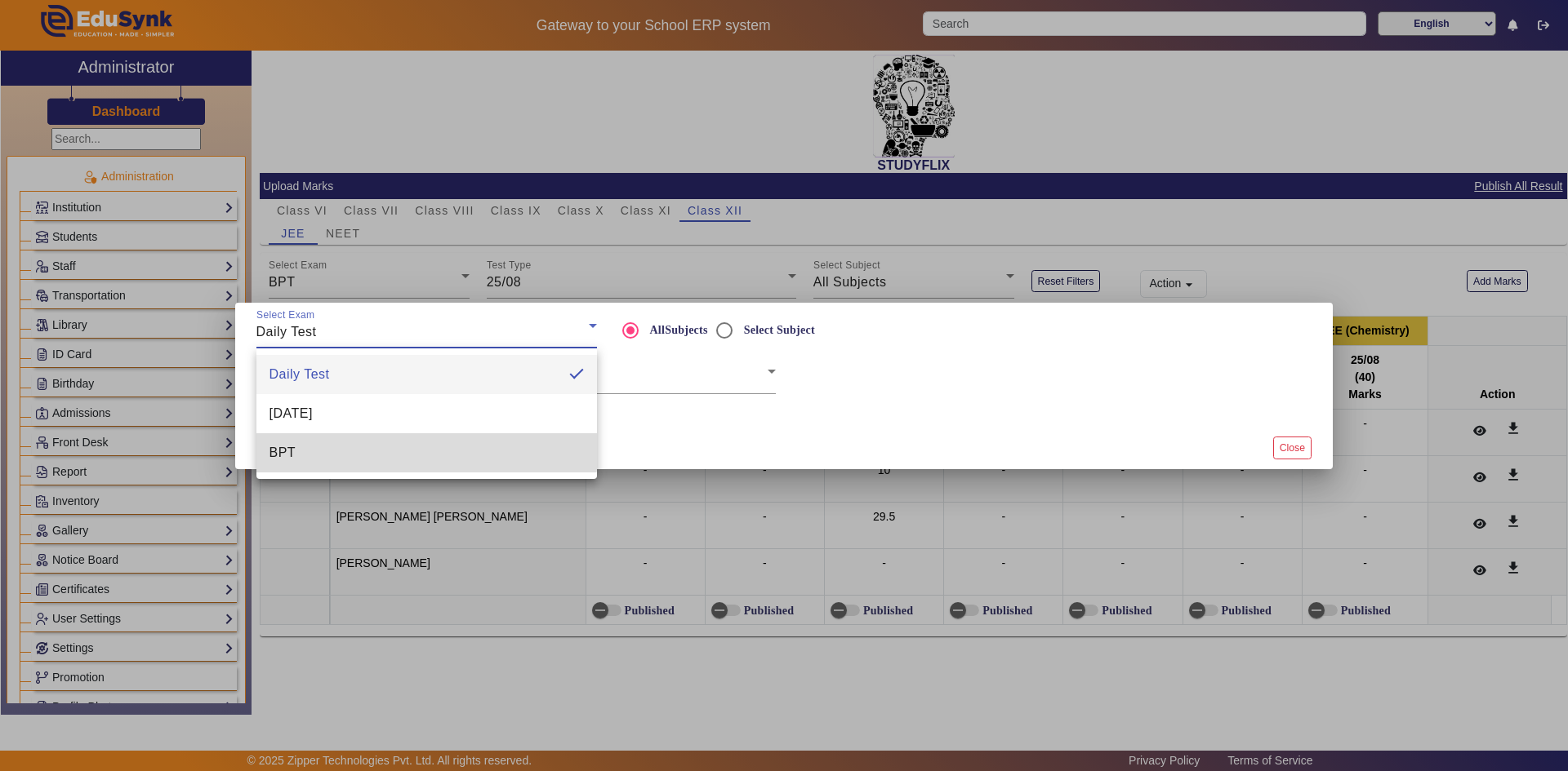
click at [391, 438] on mat-option "BPT" at bounding box center [427, 453] width 341 height 39
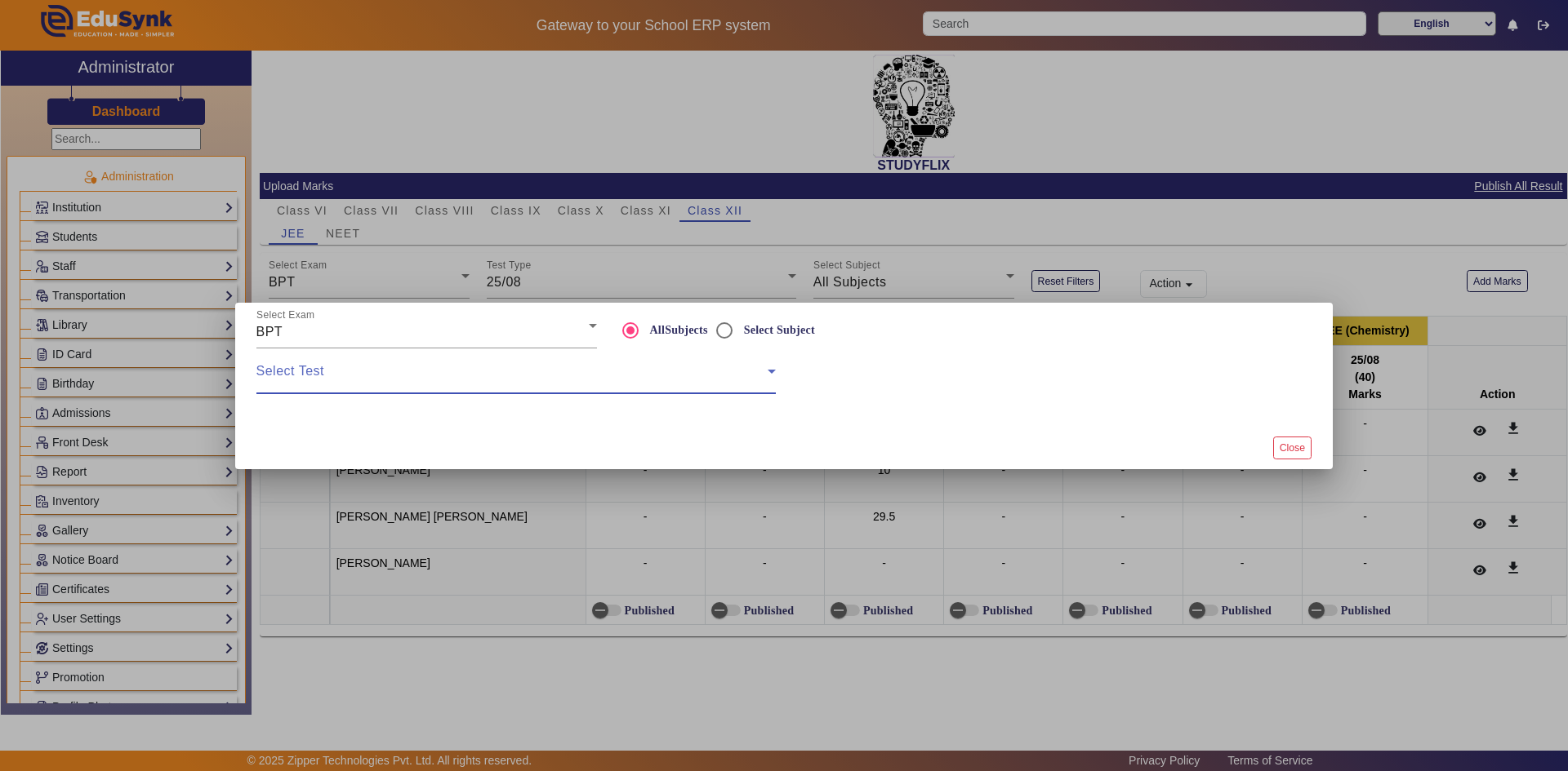
click at [404, 383] on span at bounding box center [512, 378] width 511 height 20
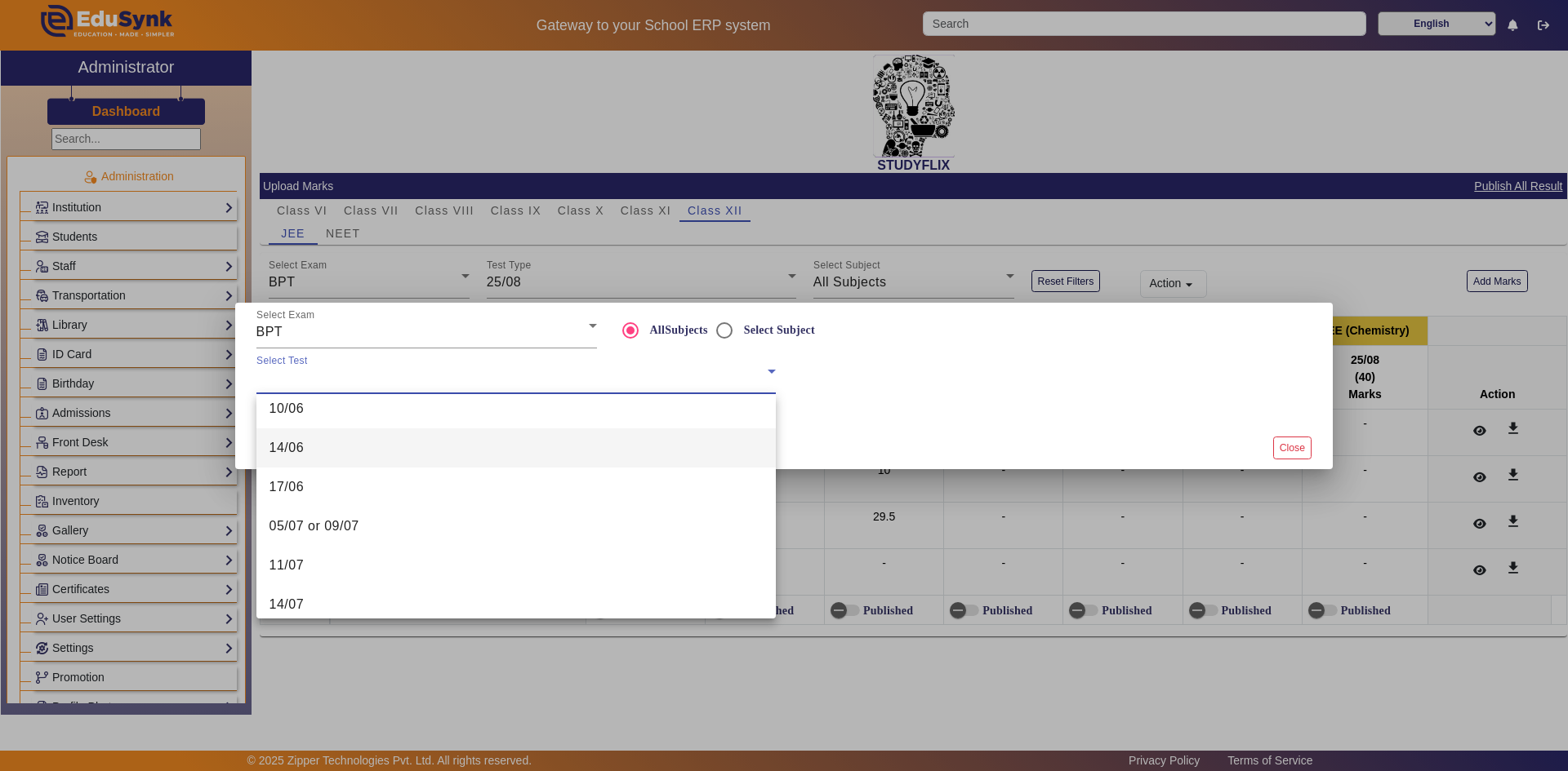
scroll to position [377, 0]
click at [384, 520] on mat-option "25/08" at bounding box center [516, 514] width 519 height 39
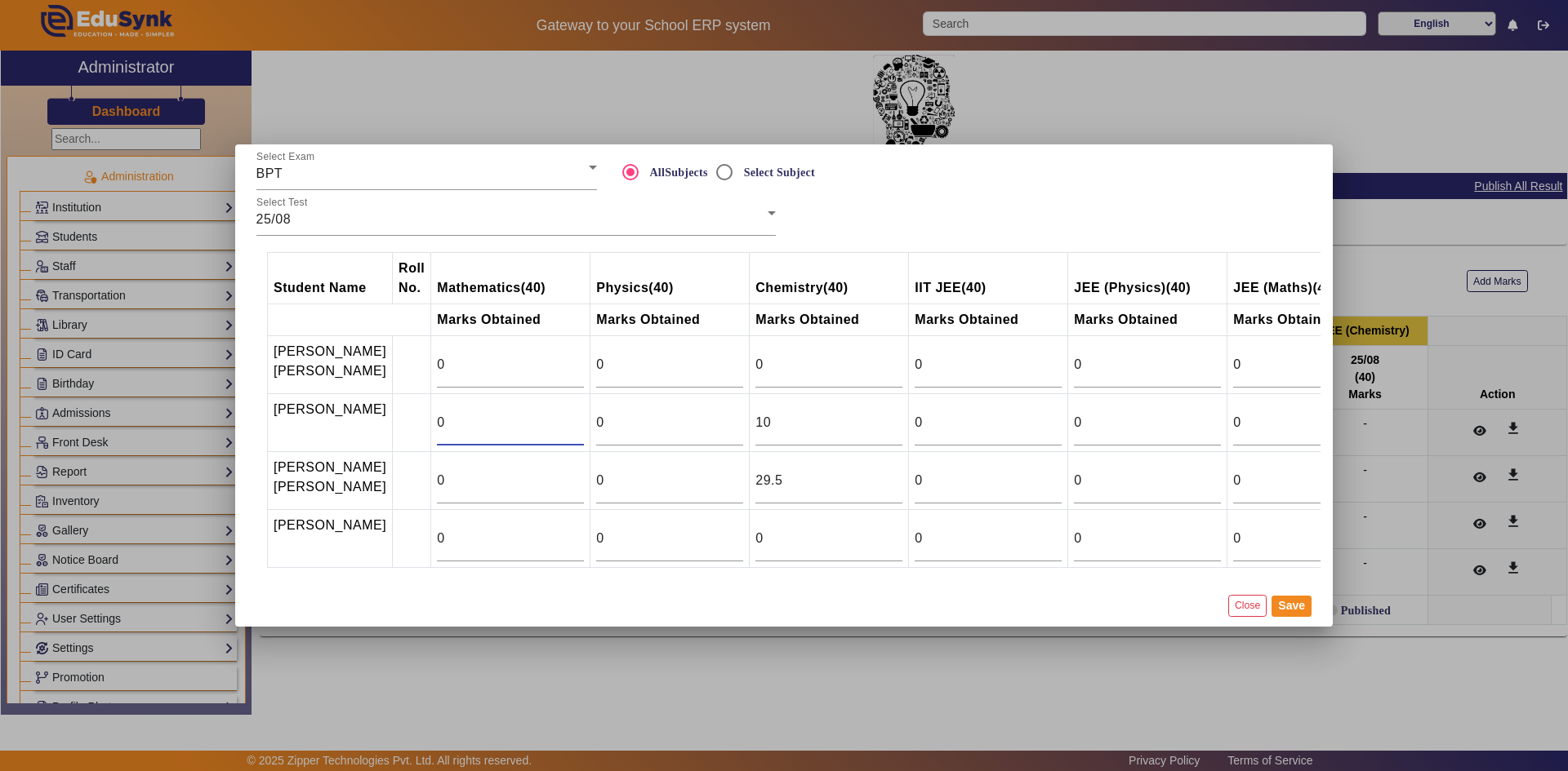
drag, startPoint x: 434, startPoint y: 405, endPoint x: 393, endPoint y: 408, distance: 41.1
click at [393, 408] on tr "[PERSON_NAME] 0 0 10 0 0 0 0" at bounding box center [907, 423] width 1279 height 58
type input "2.3"
drag, startPoint x: 438, startPoint y: 540, endPoint x: 405, endPoint y: 538, distance: 33.1
click at [431, 538] on td "0" at bounding box center [510, 539] width 159 height 58
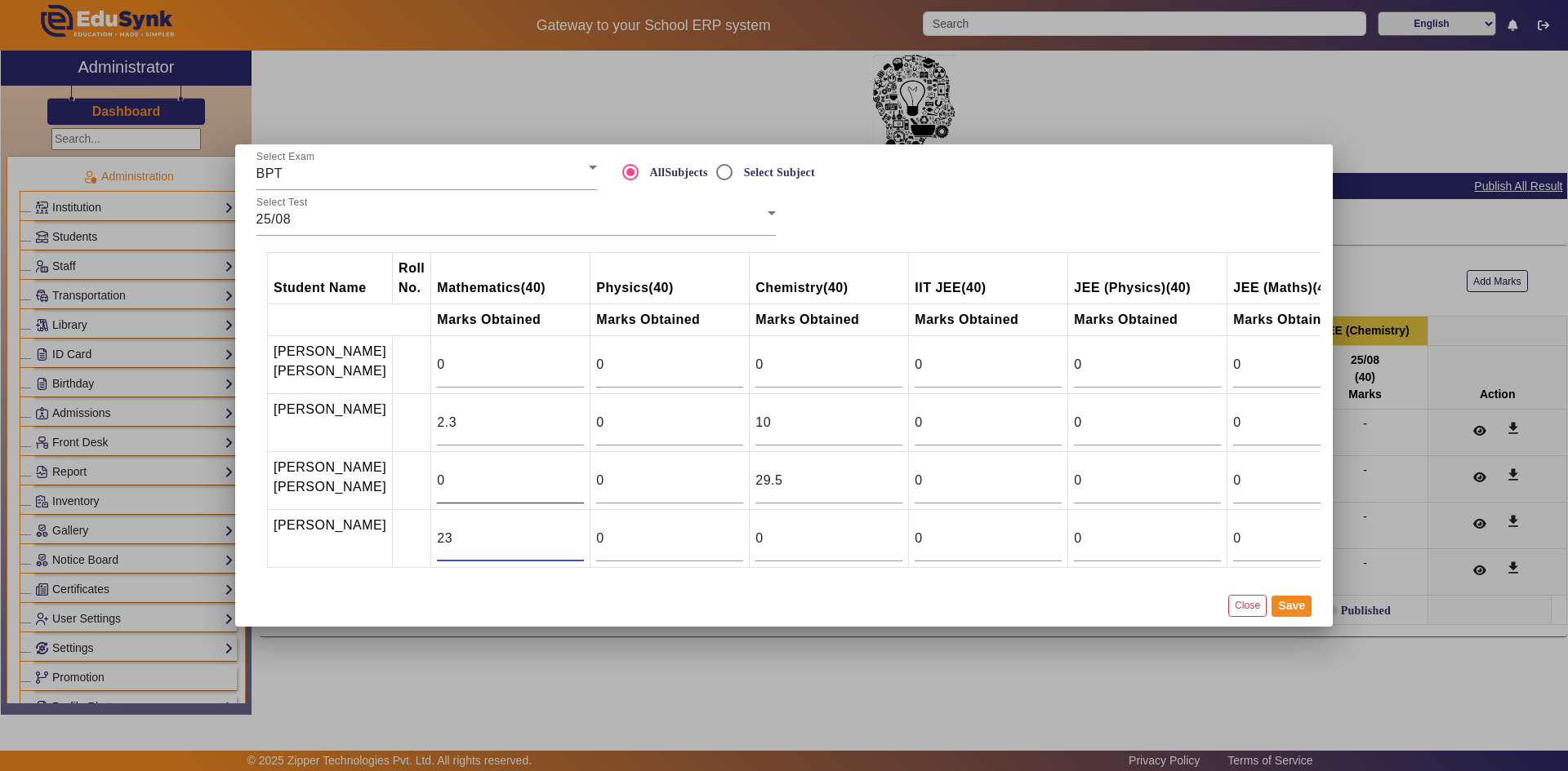
type input "23"
click at [437, 471] on input "0" at bounding box center [511, 480] width 147 height 20
drag, startPoint x: 428, startPoint y: 467, endPoint x: 401, endPoint y: 467, distance: 27.0
click at [431, 467] on td "0" at bounding box center [510, 481] width 159 height 58
type input "22"
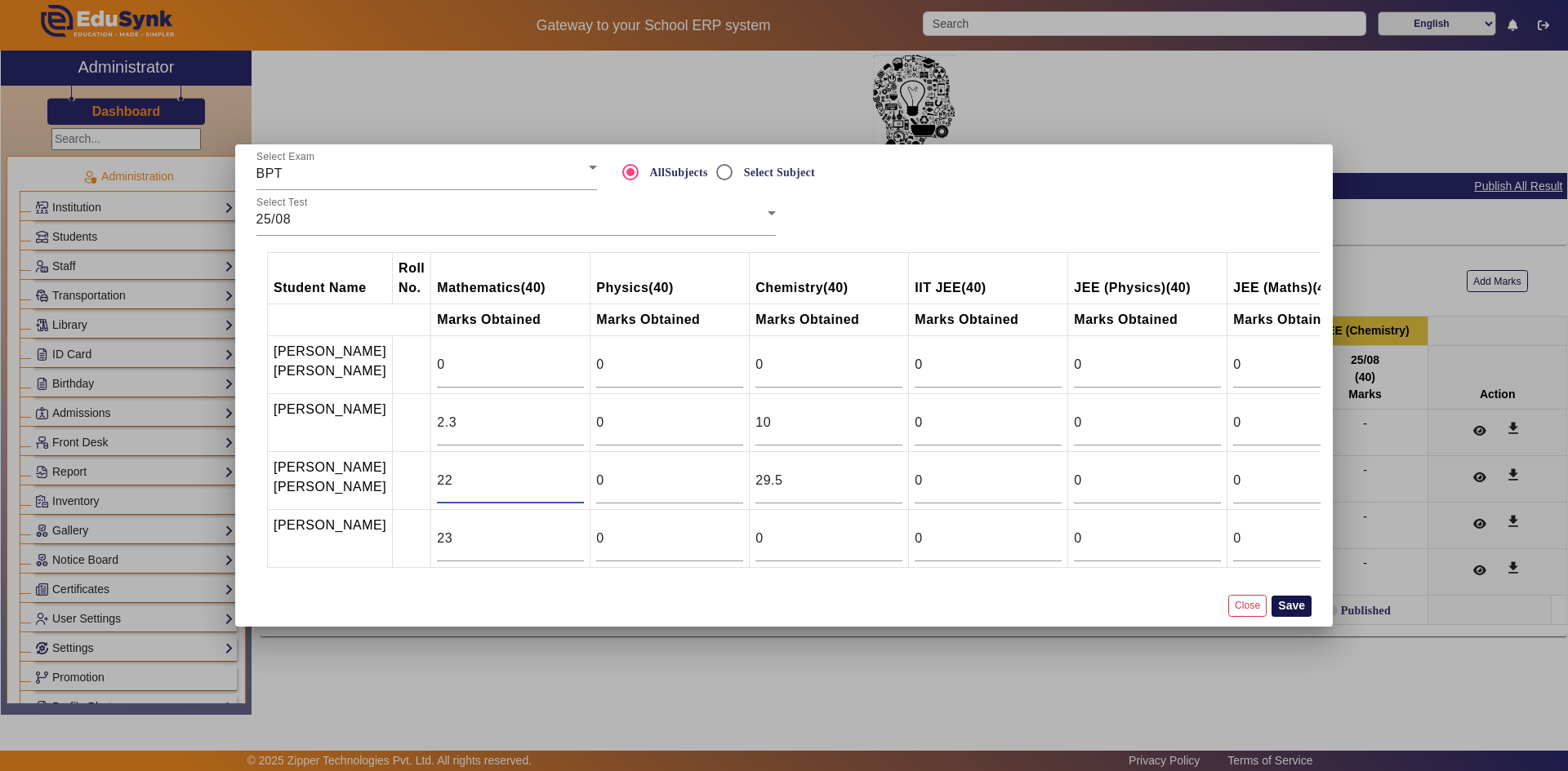
click at [1279, 618] on button "Save" at bounding box center [1292, 606] width 40 height 21
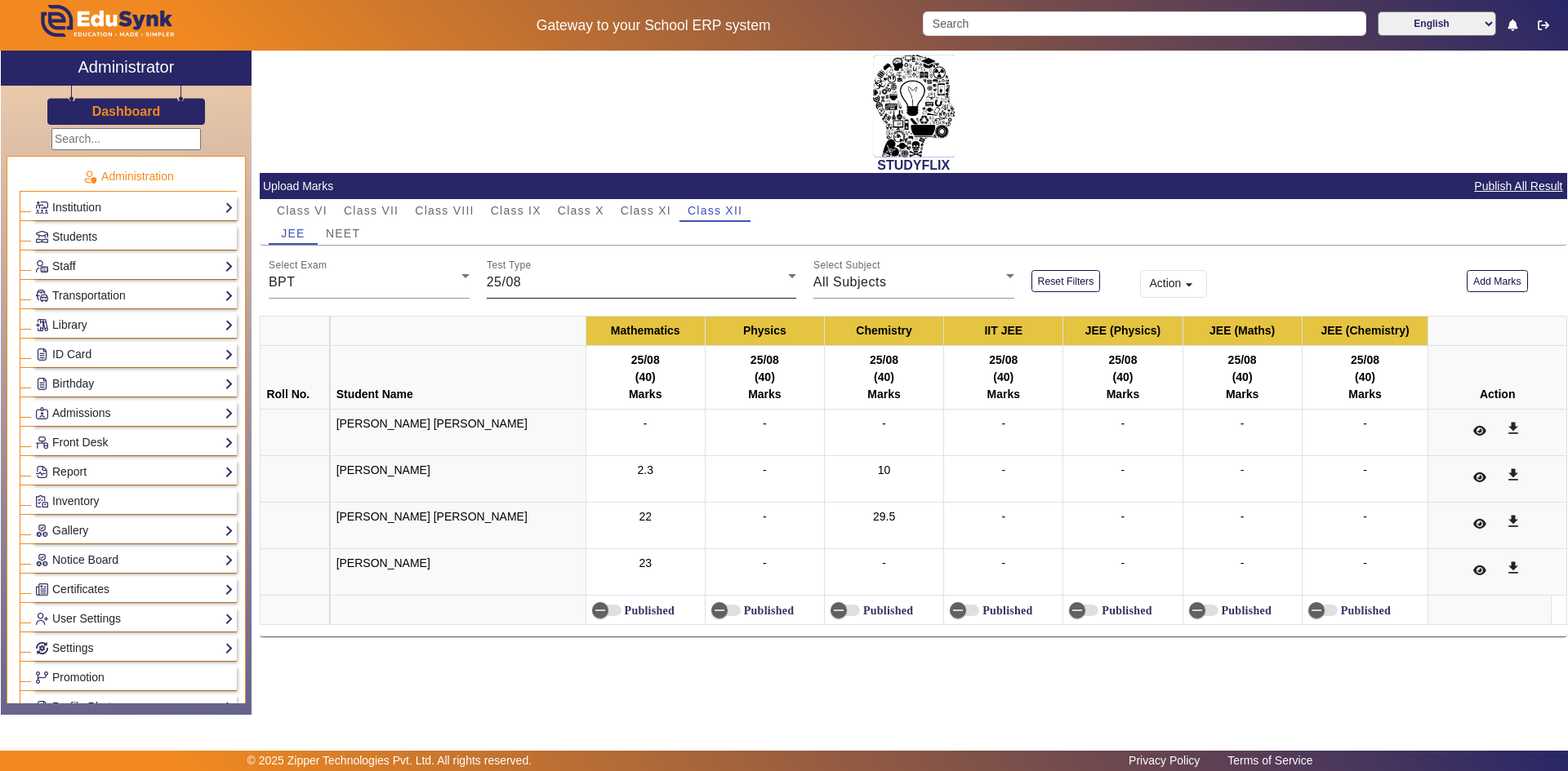
click at [553, 291] on div "25/08" at bounding box center [637, 282] width 302 height 20
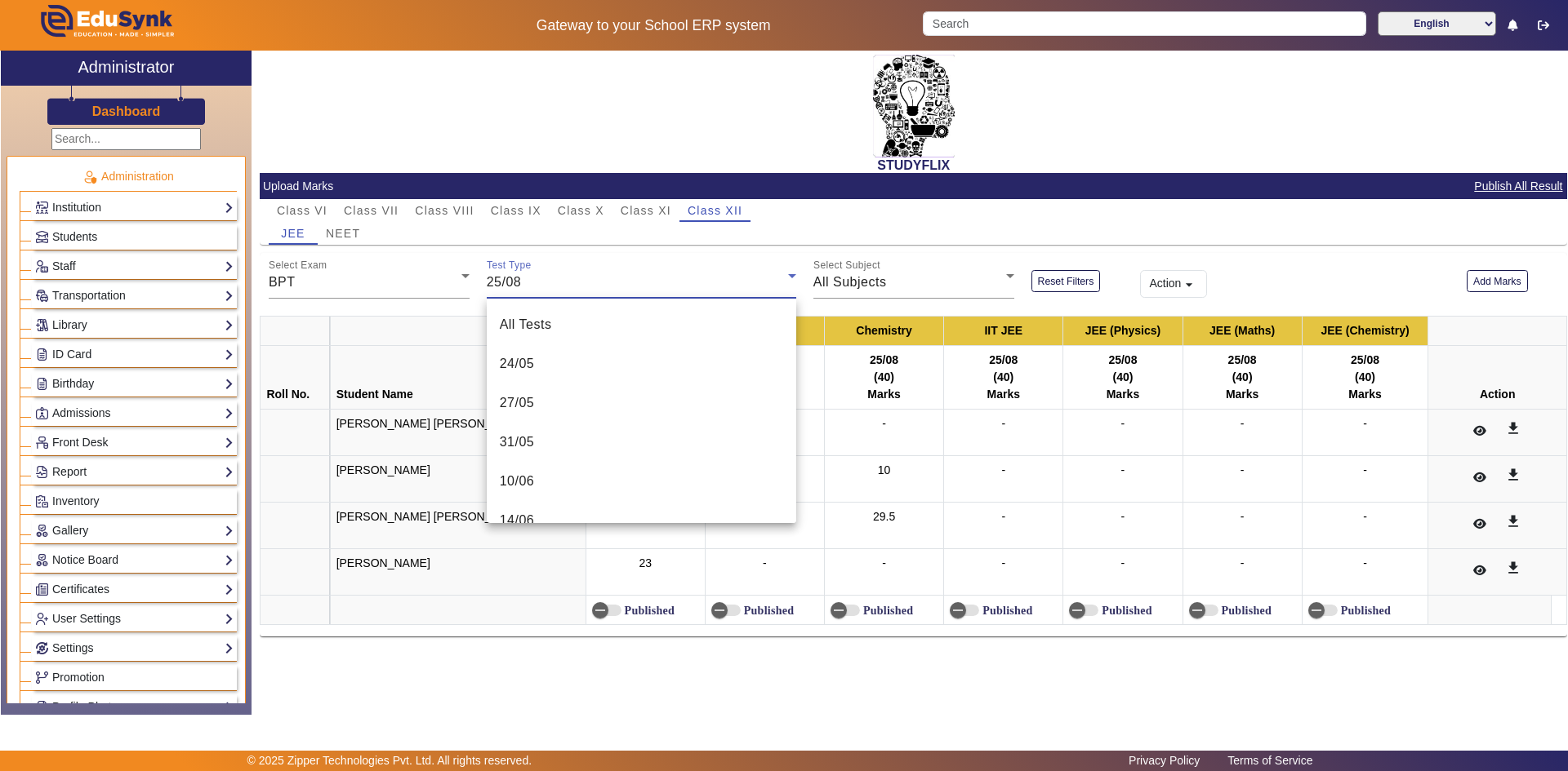
scroll to position [330, 0]
click at [377, 290] on div at bounding box center [784, 385] width 1568 height 771
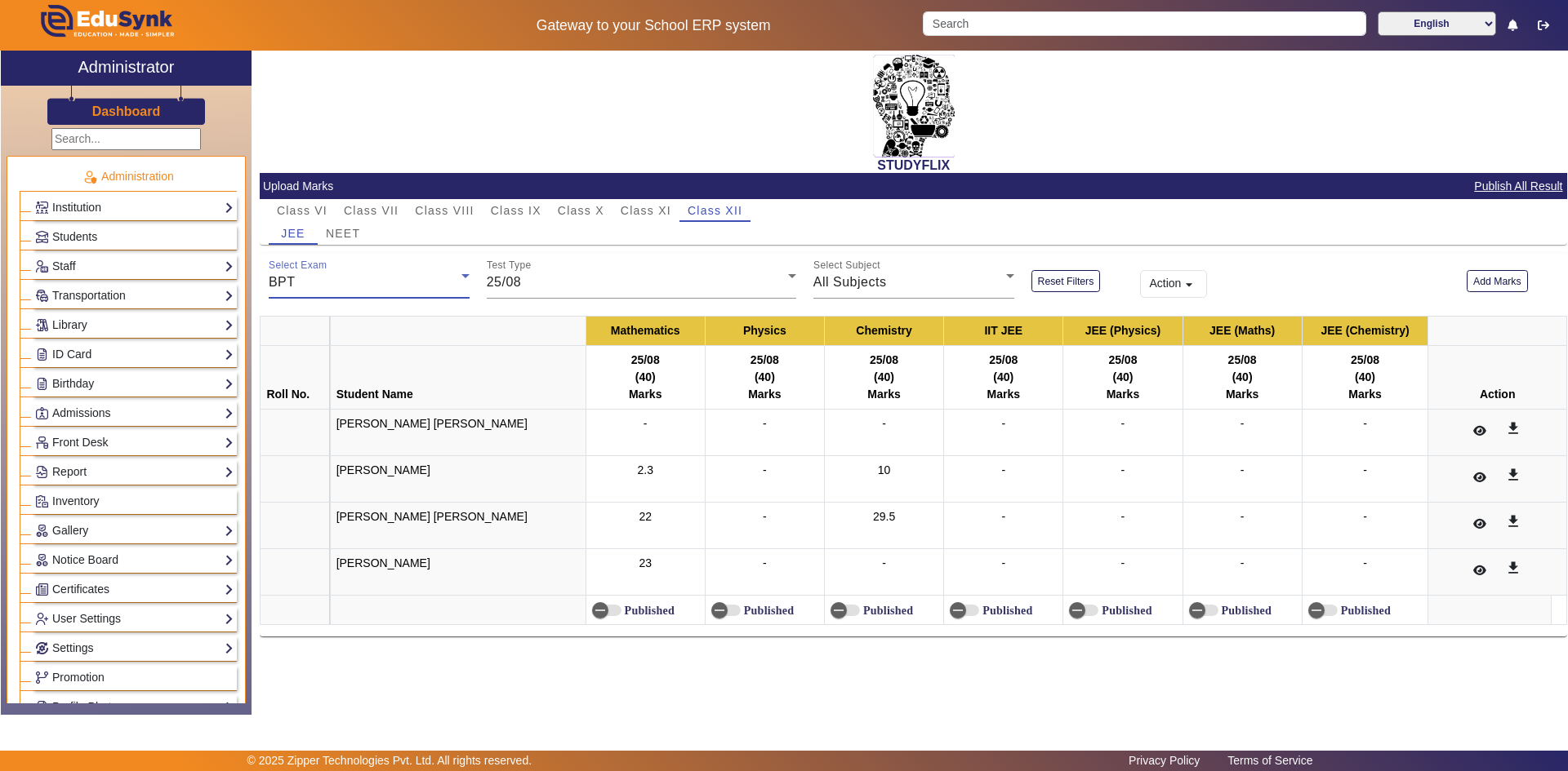
click at [377, 290] on div "BPT" at bounding box center [365, 282] width 193 height 20
click at [344, 354] on mat-option "Daily Test" at bounding box center [369, 364] width 201 height 39
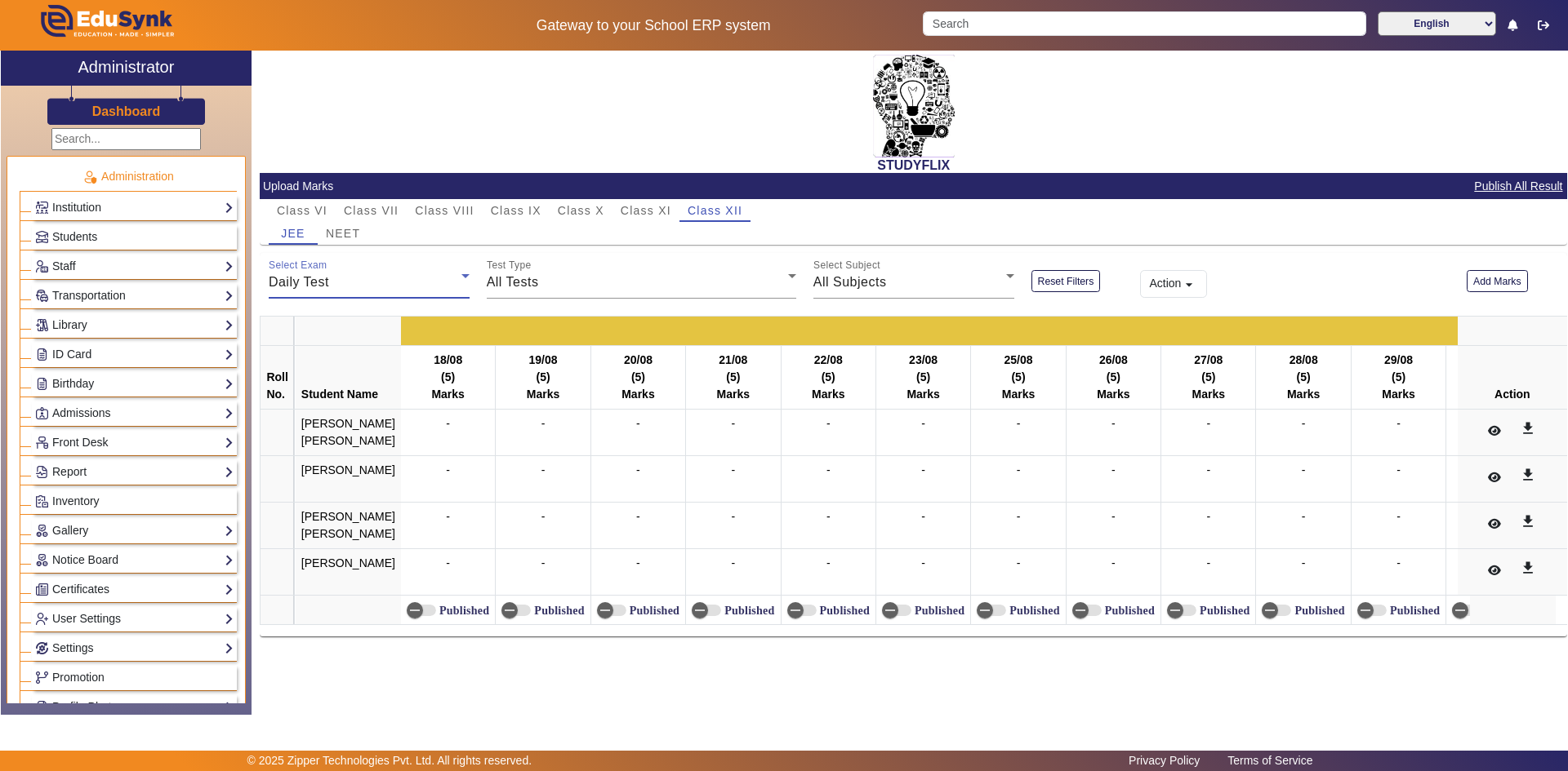
click at [378, 282] on div "Daily Test" at bounding box center [365, 282] width 193 height 20
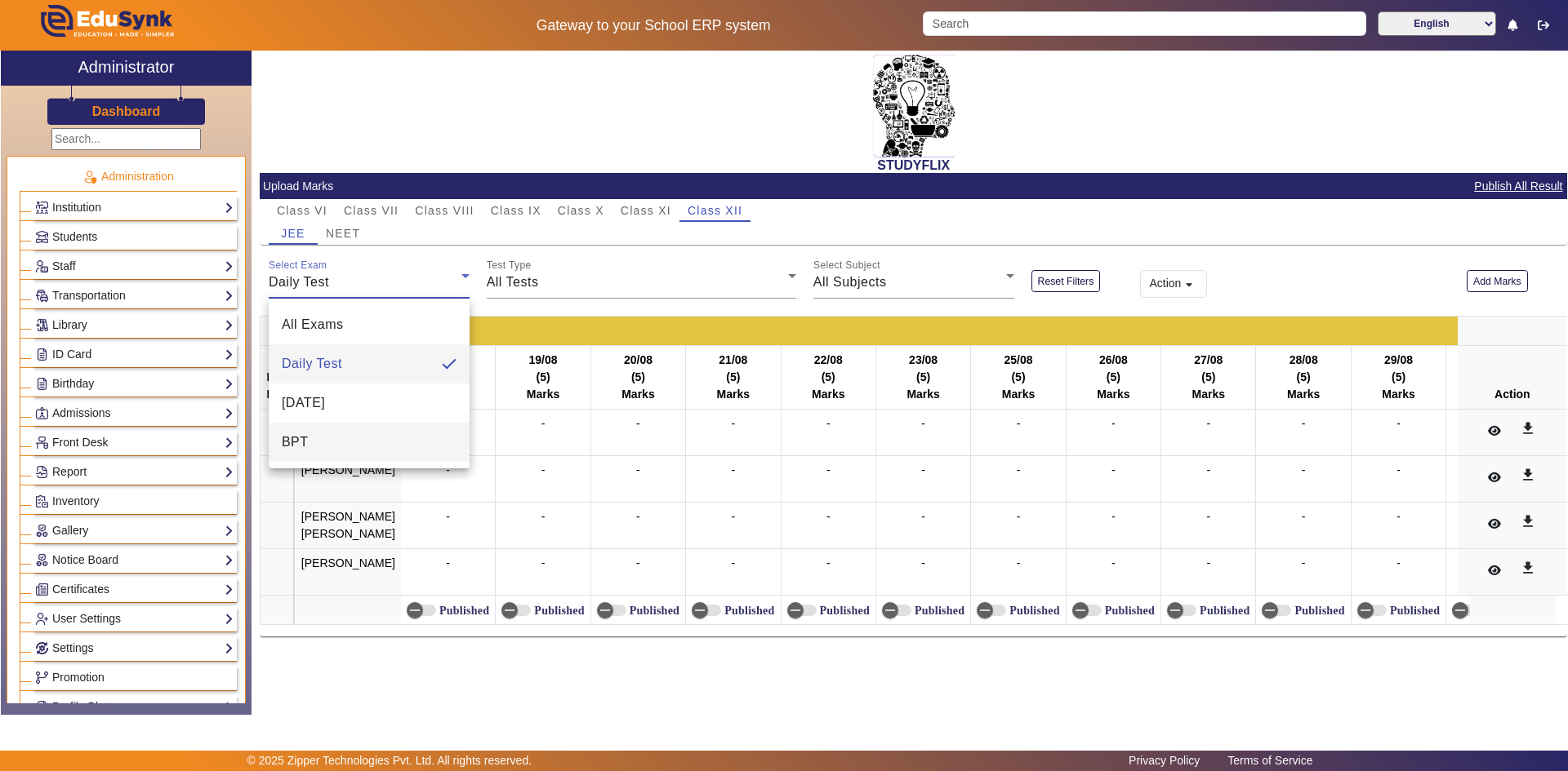
click at [362, 447] on mat-option "BPT" at bounding box center [369, 443] width 201 height 39
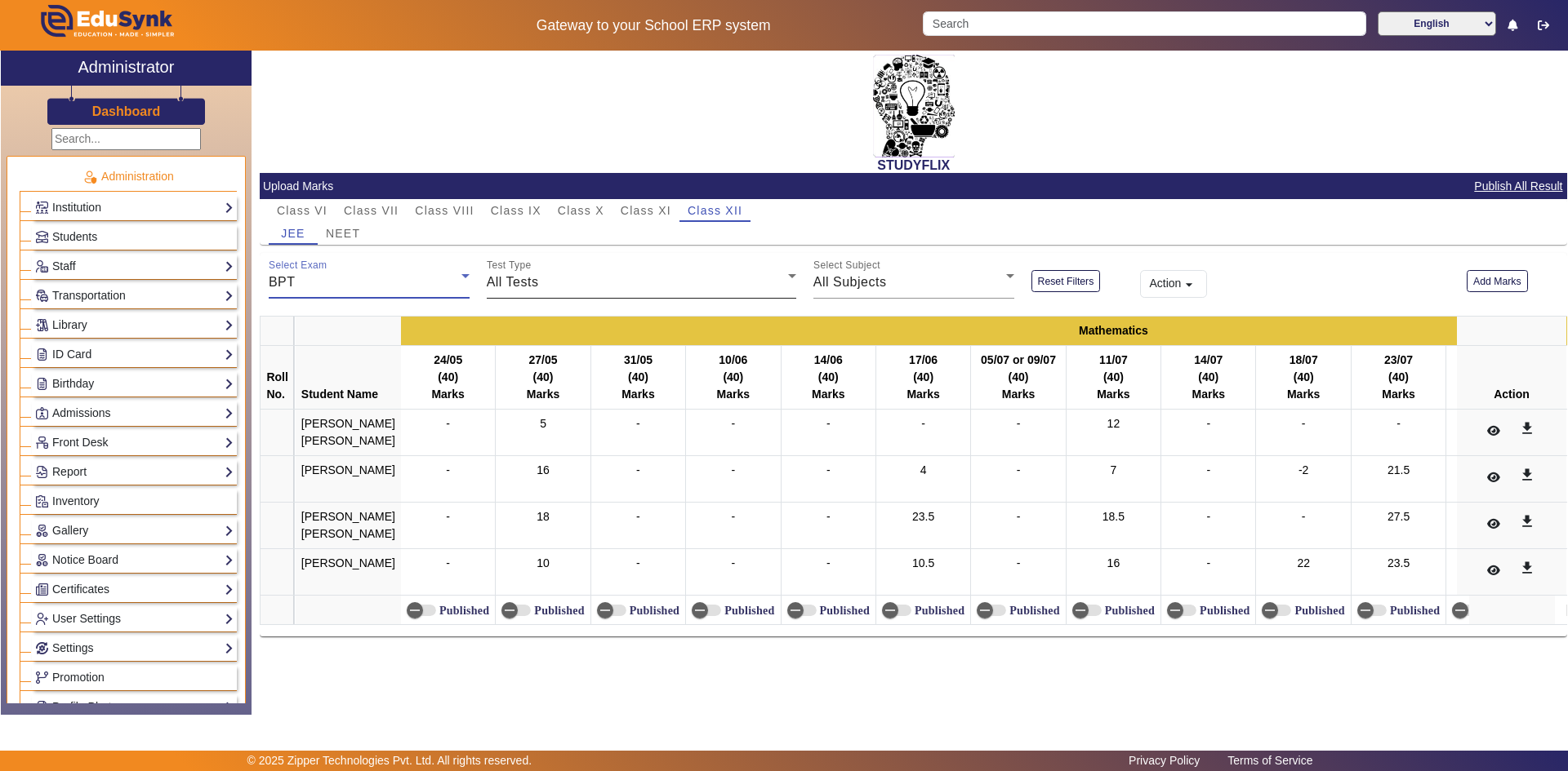
click at [538, 286] on span "All Tests" at bounding box center [513, 282] width 52 height 14
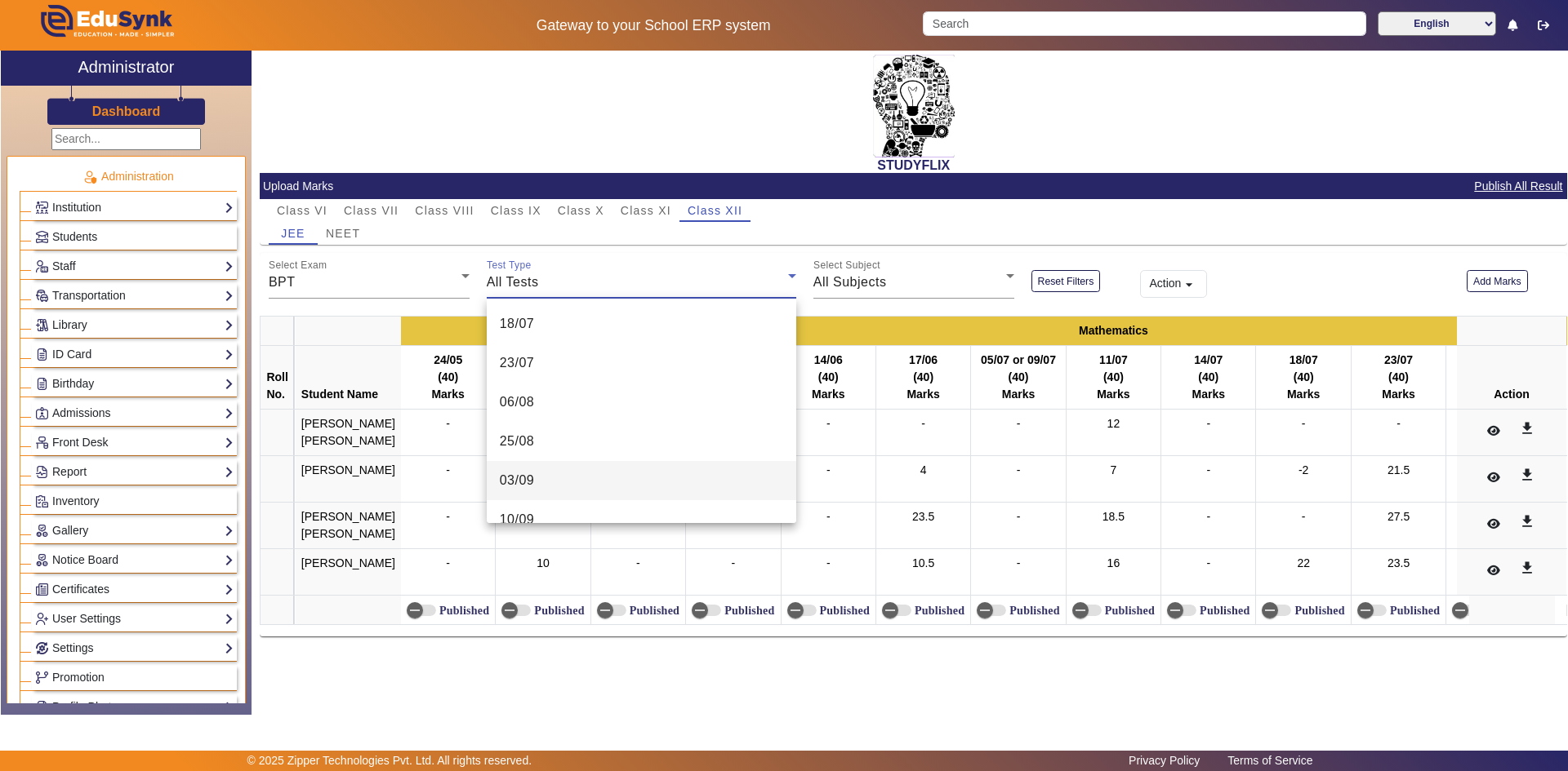
scroll to position [416, 0]
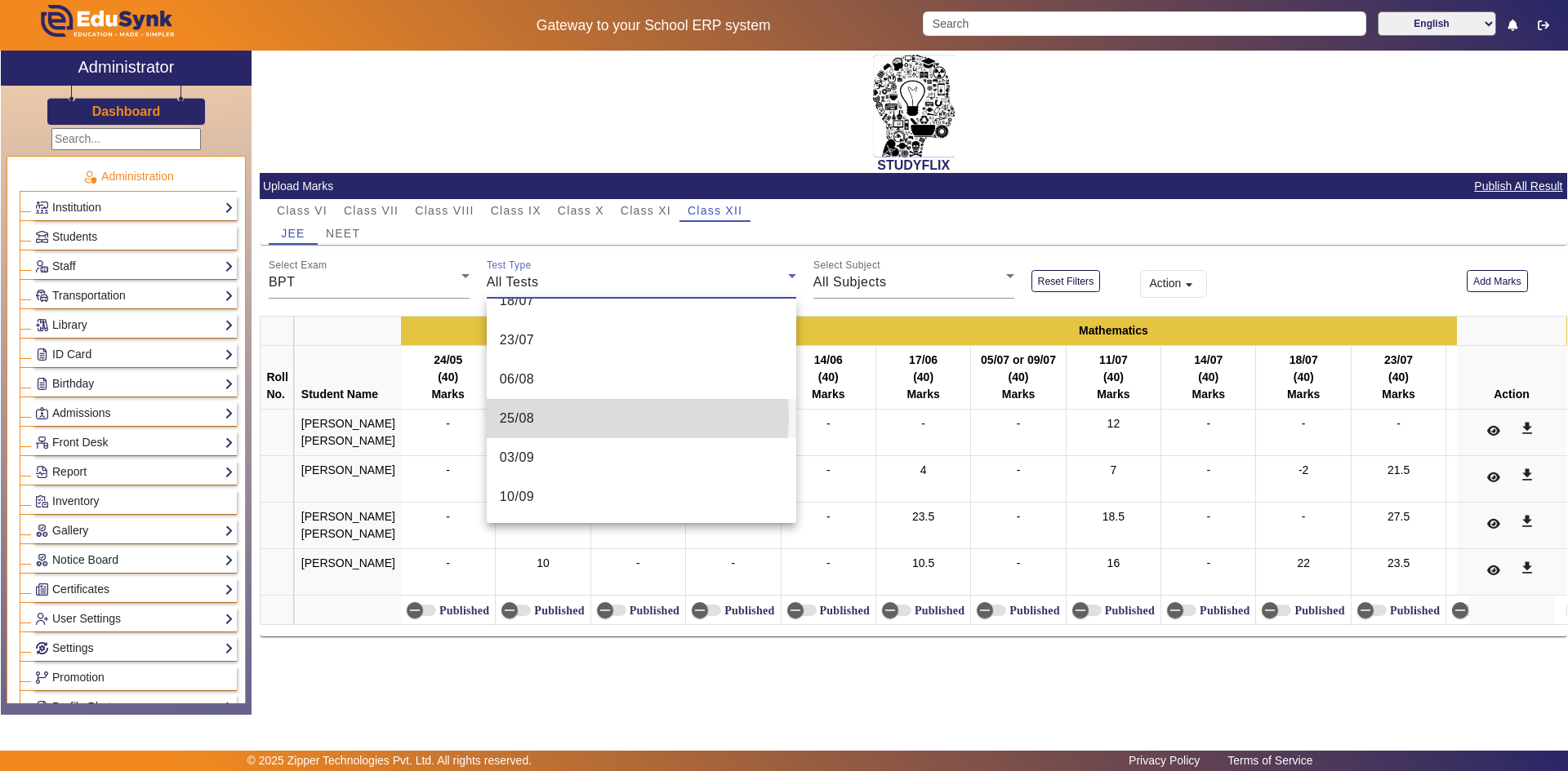
click at [615, 418] on mat-option "25/08" at bounding box center [641, 419] width 310 height 39
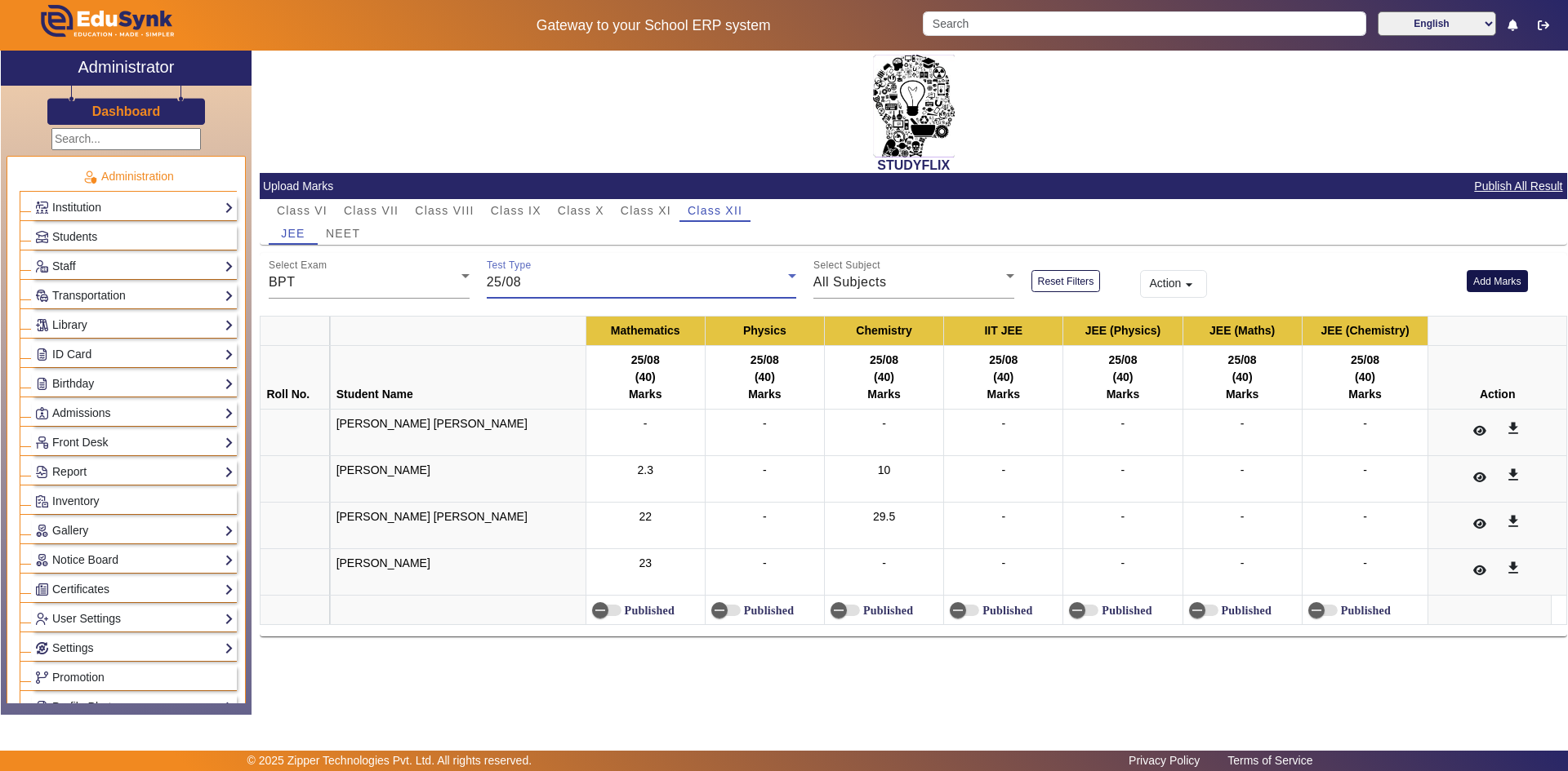
click at [1484, 277] on button "Add Marks" at bounding box center [1497, 282] width 61 height 22
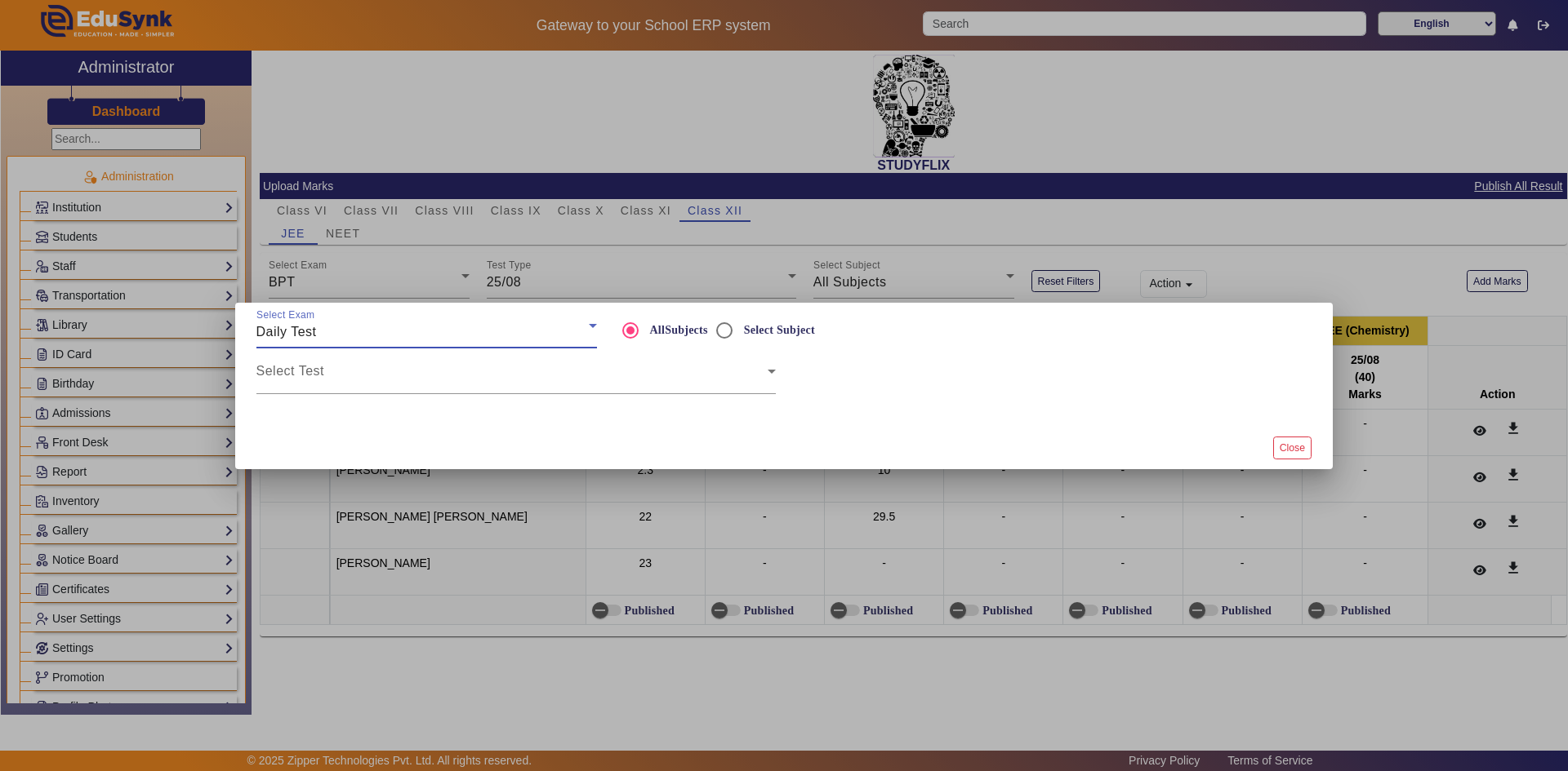
click at [334, 327] on div "Daily Test" at bounding box center [422, 332] width 332 height 20
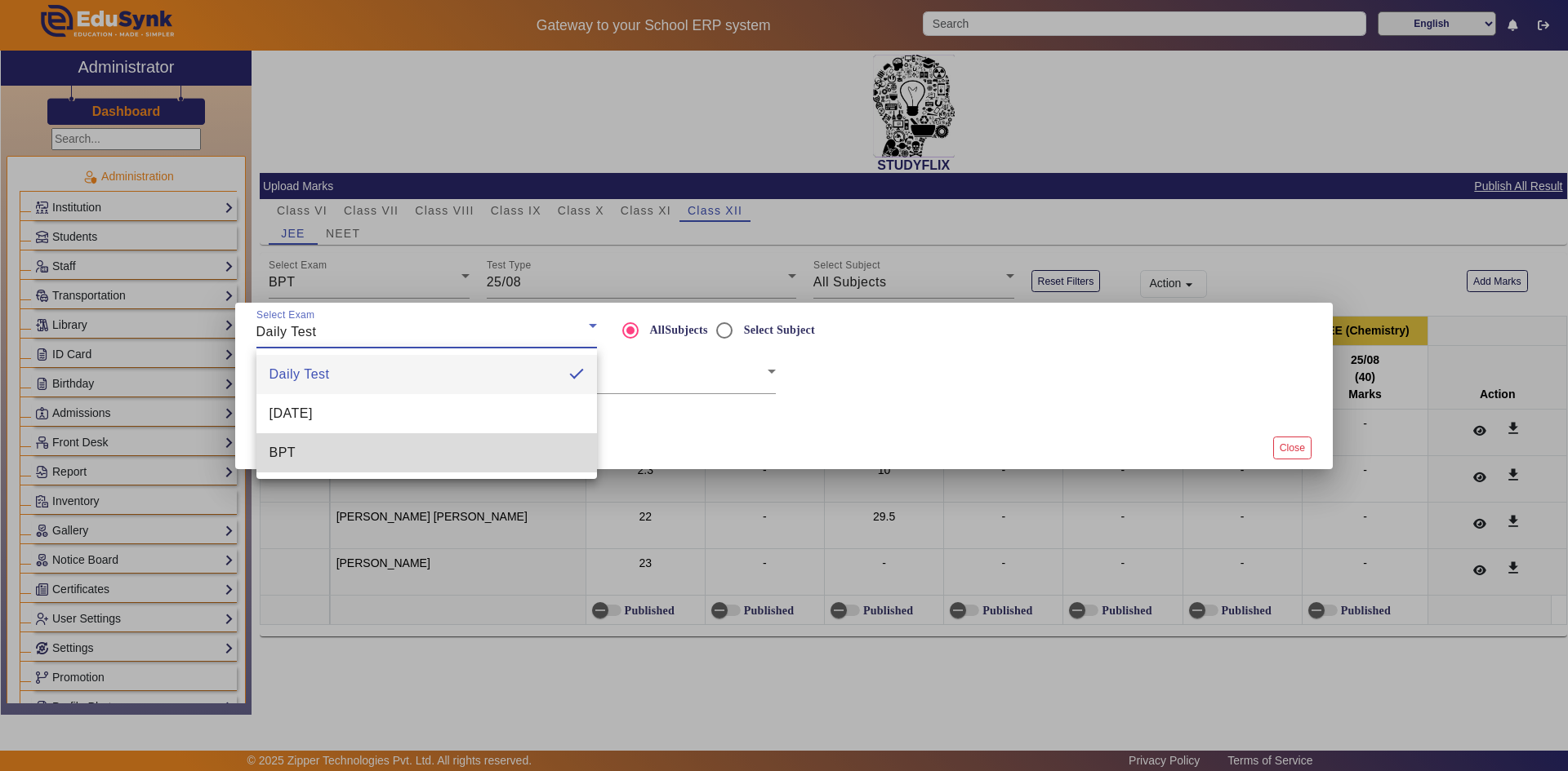
click at [289, 449] on span "BPT" at bounding box center [283, 453] width 27 height 20
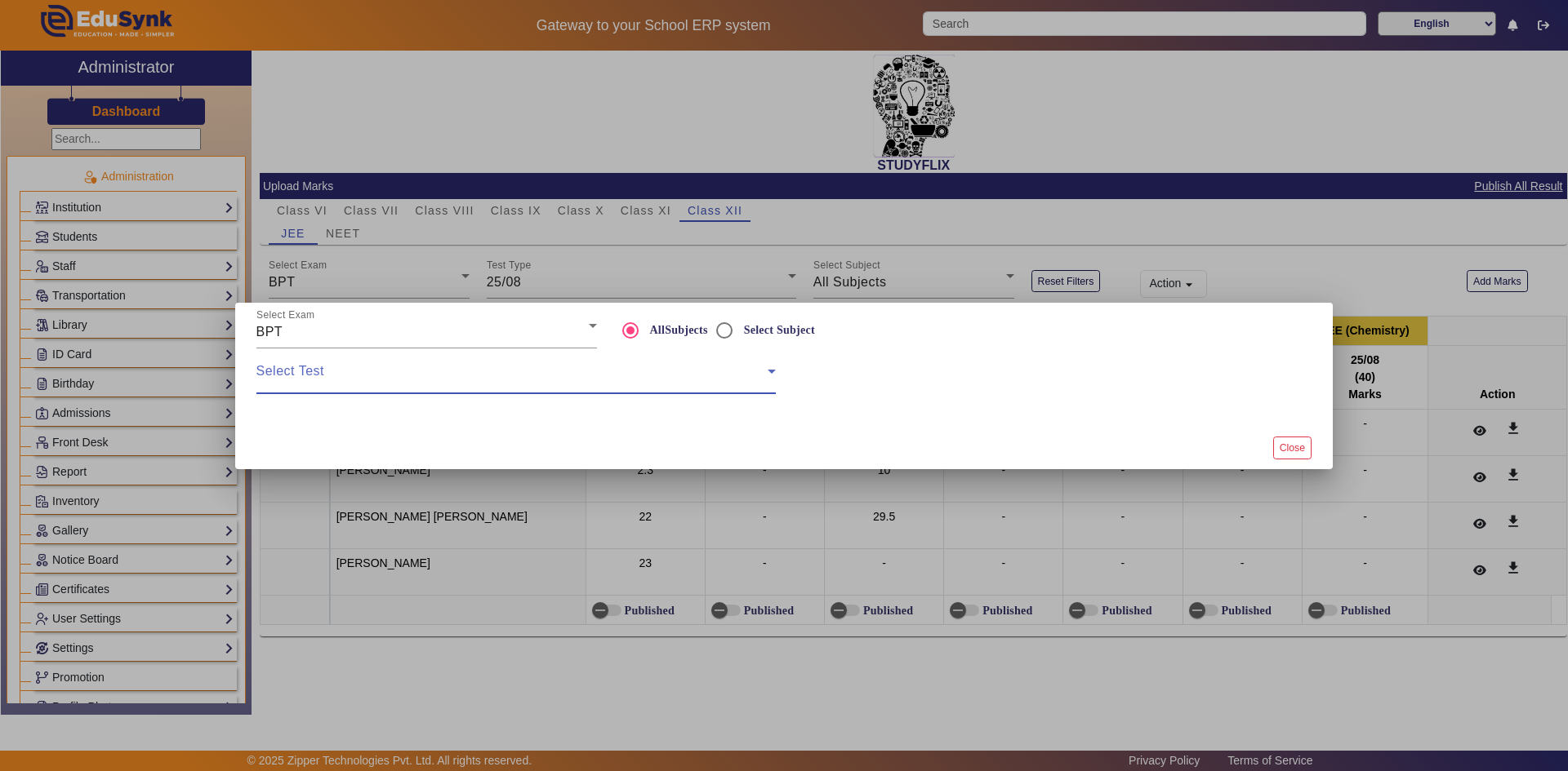
click at [318, 379] on span at bounding box center [512, 378] width 511 height 20
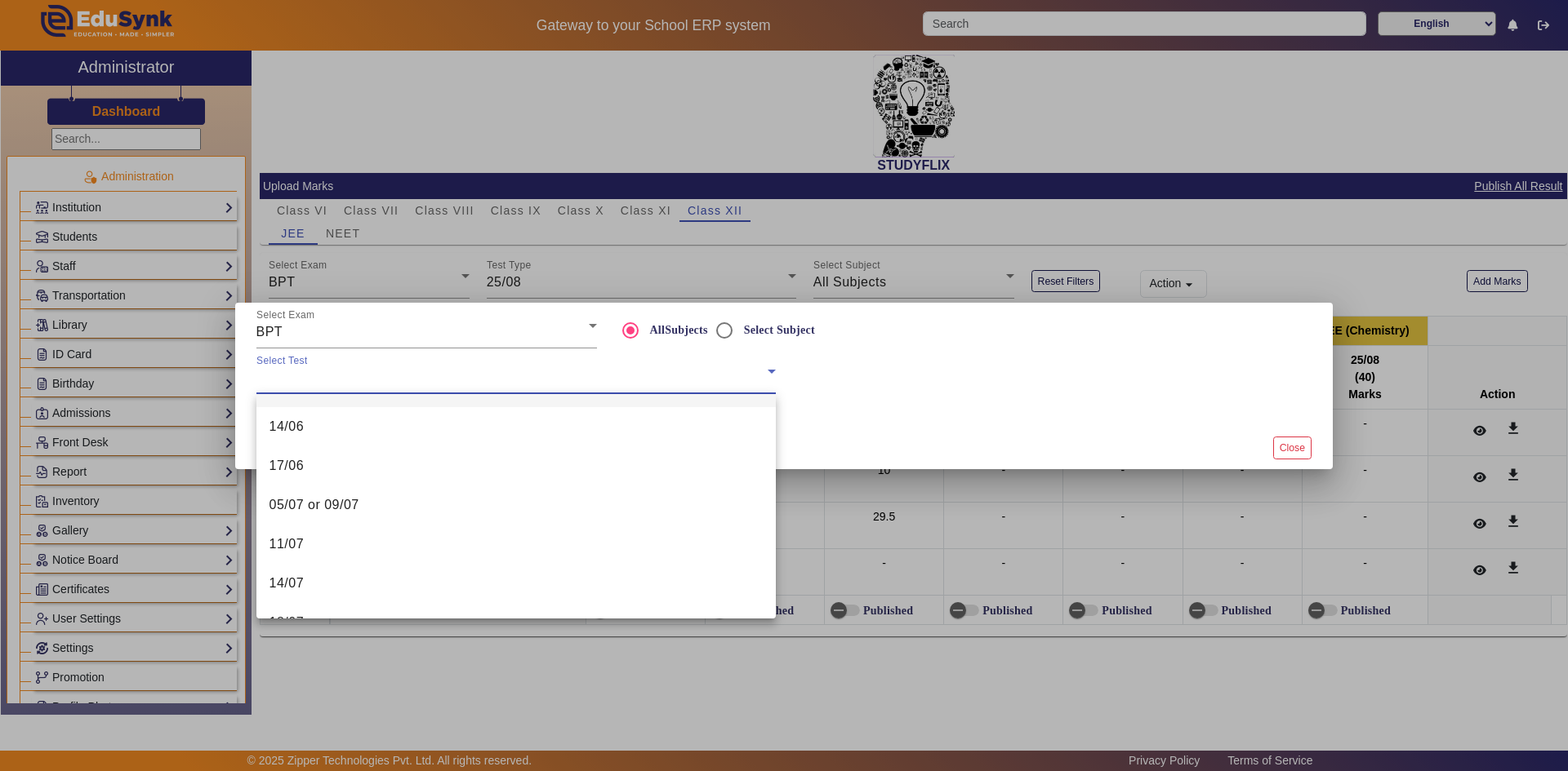
scroll to position [377, 0]
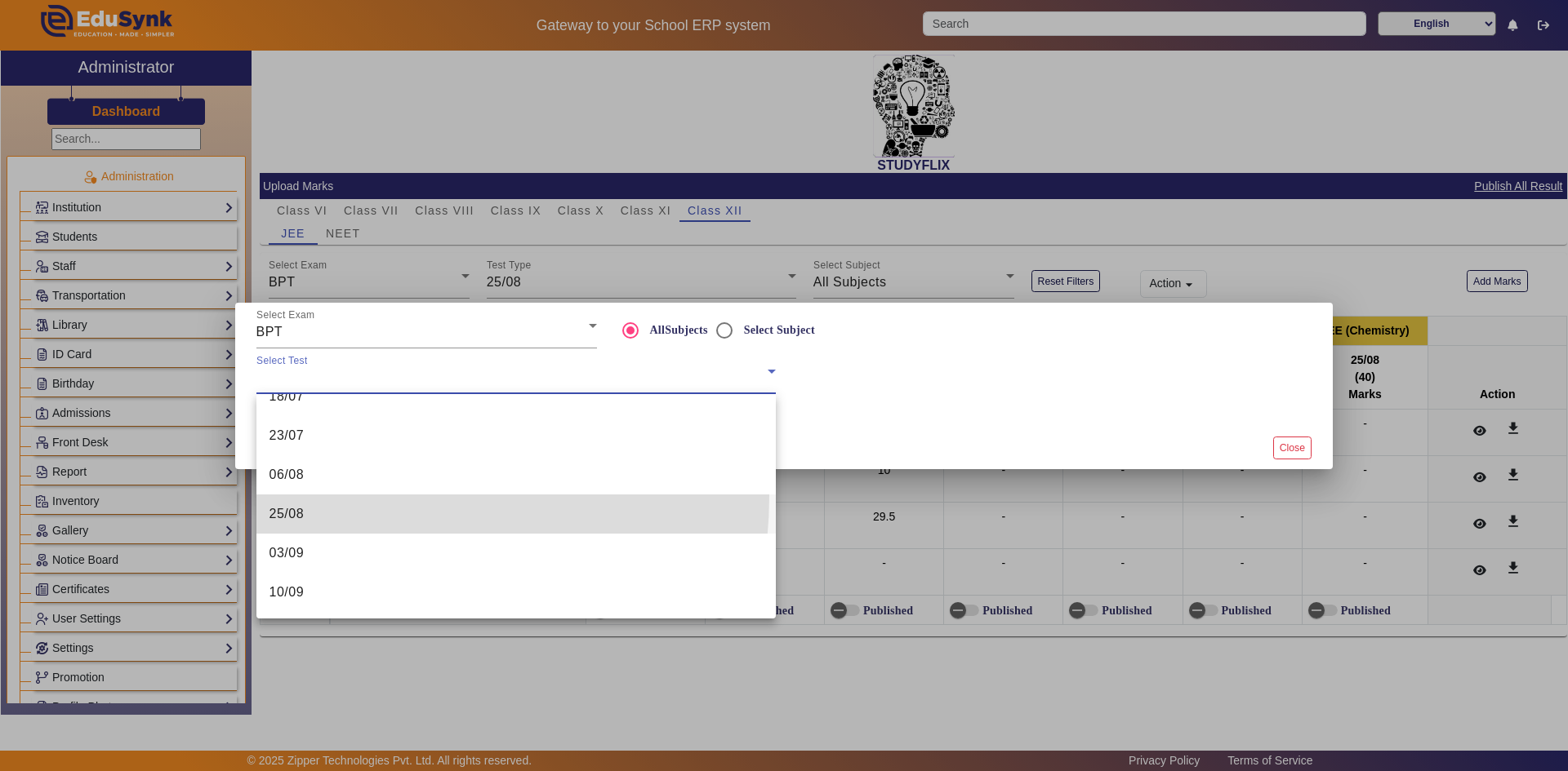
click at [338, 496] on mat-option "25/08" at bounding box center [516, 514] width 519 height 39
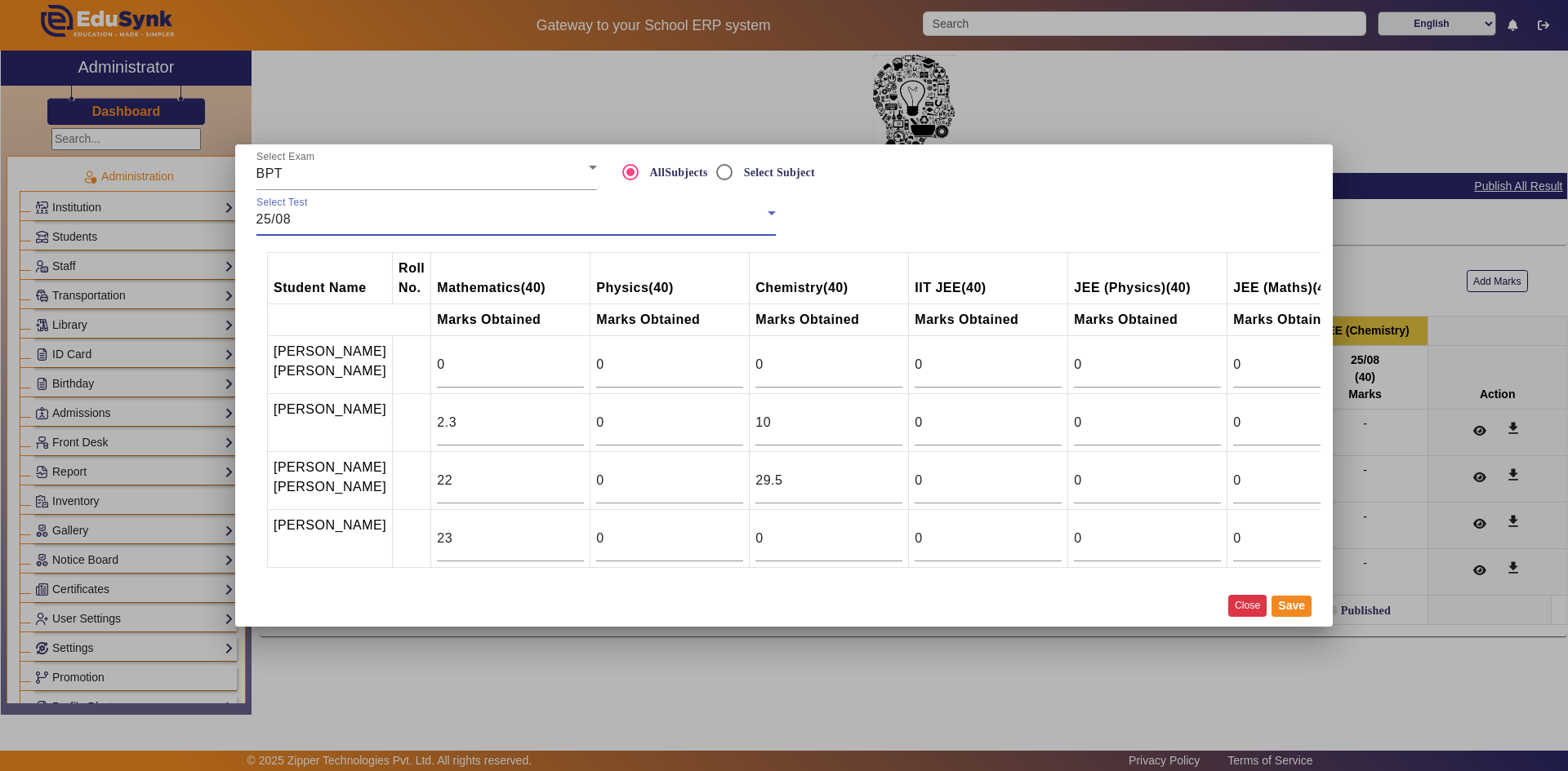
click at [1241, 618] on button "Close" at bounding box center [1247, 606] width 38 height 22
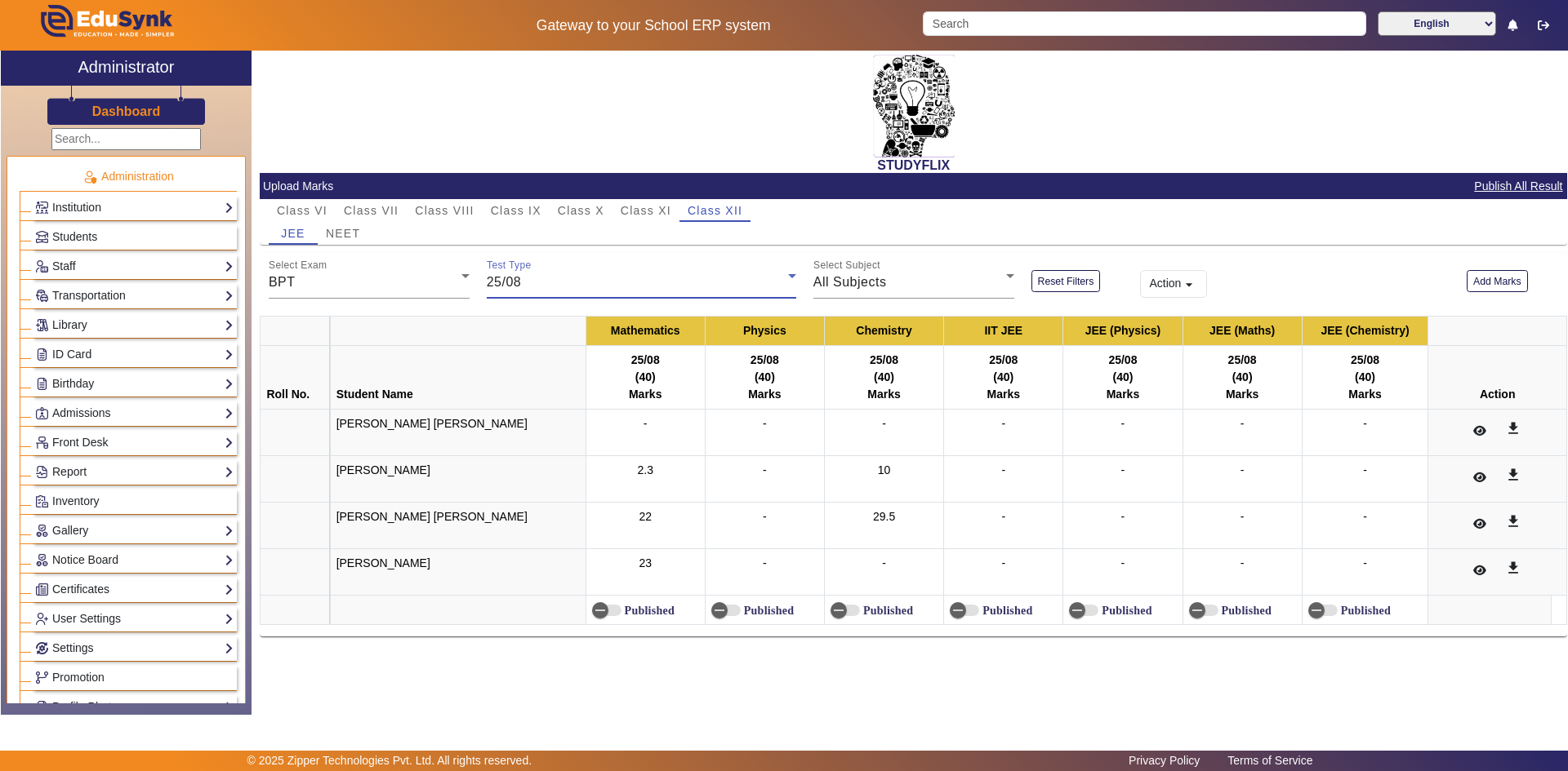
click at [500, 289] on span "25/08" at bounding box center [504, 282] width 35 height 14
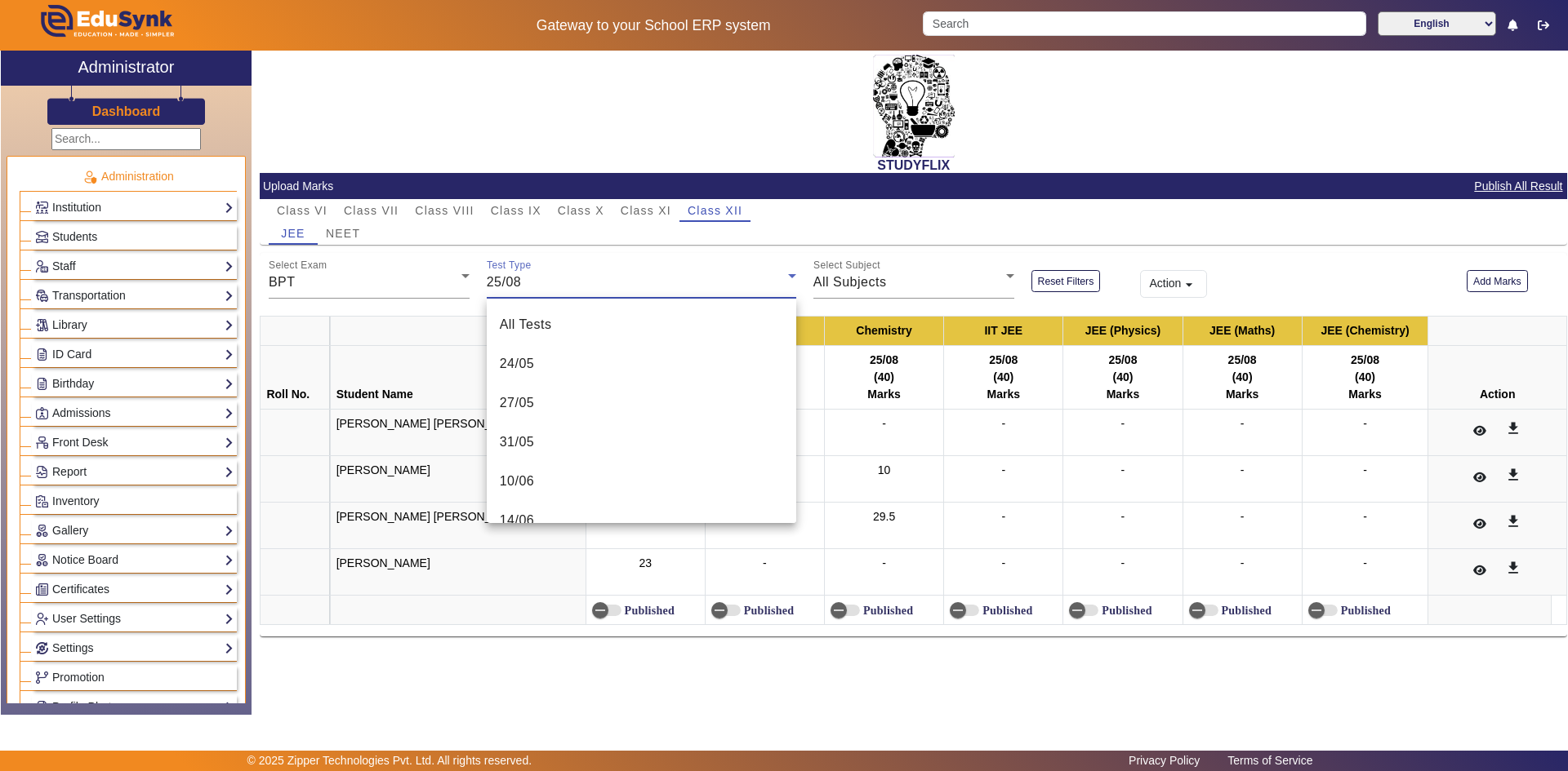
scroll to position [330, 0]
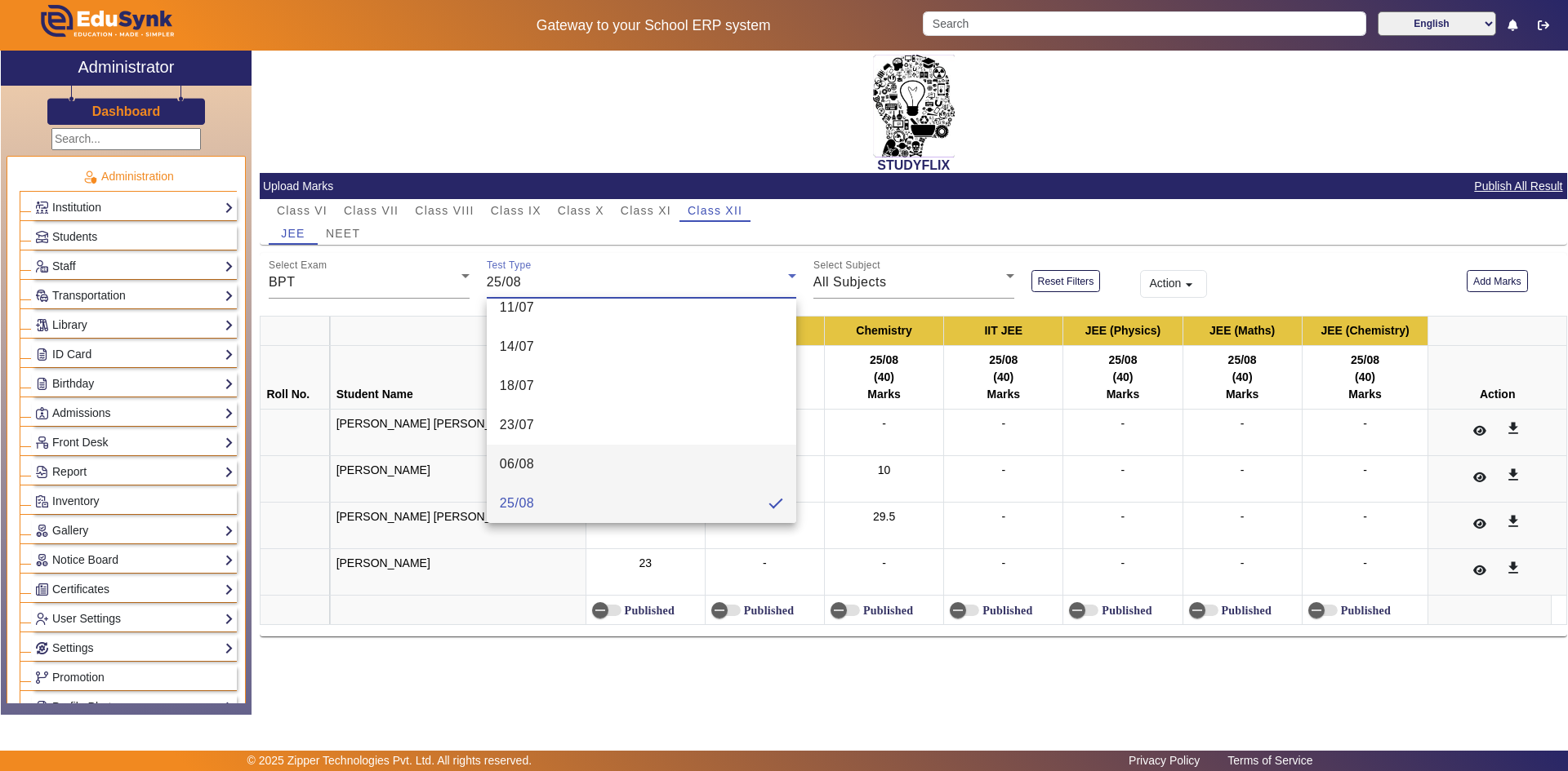
click at [524, 458] on span "06/08" at bounding box center [517, 464] width 35 height 20
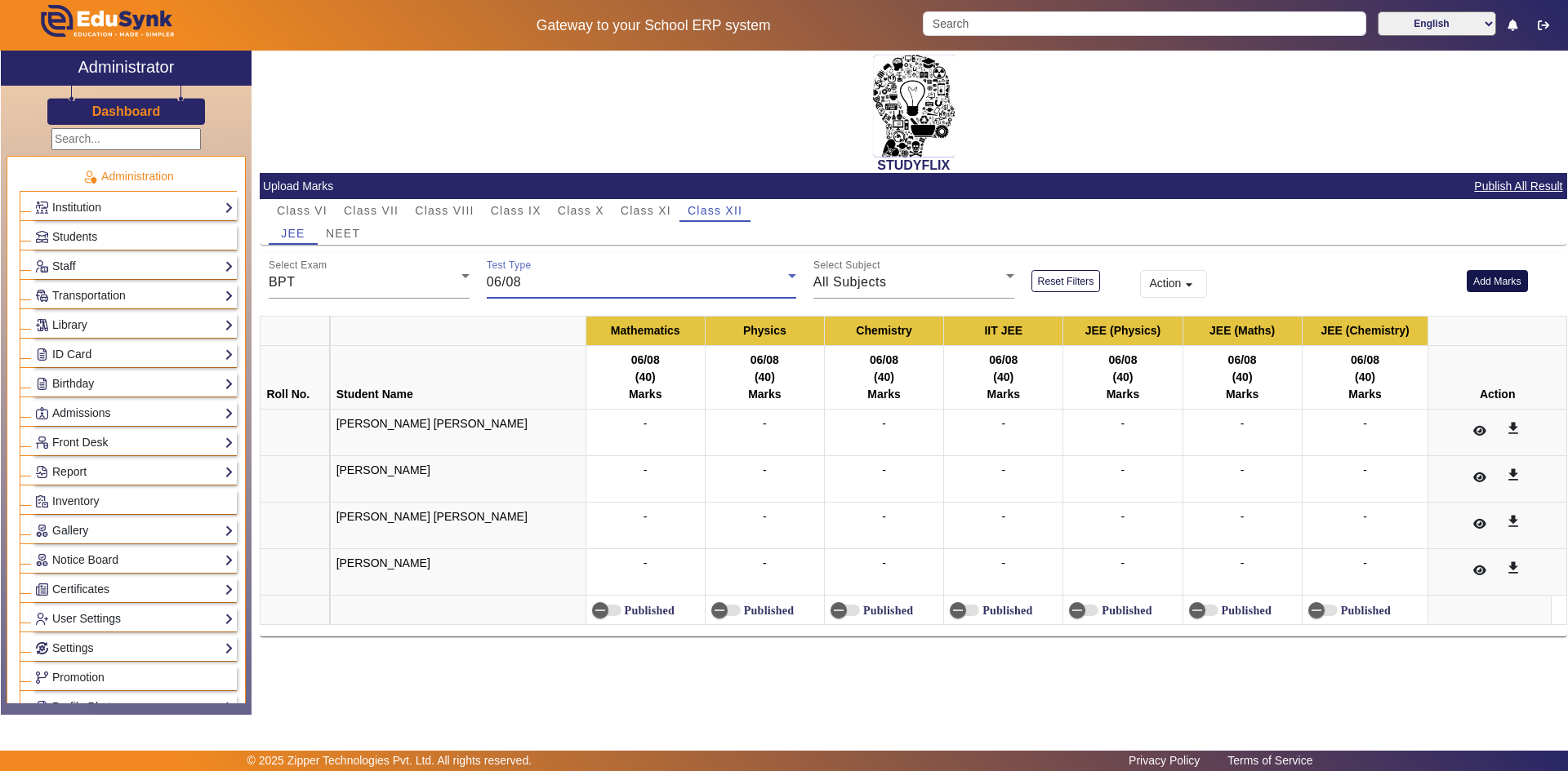
click at [1473, 280] on button "Add Marks" at bounding box center [1497, 282] width 61 height 22
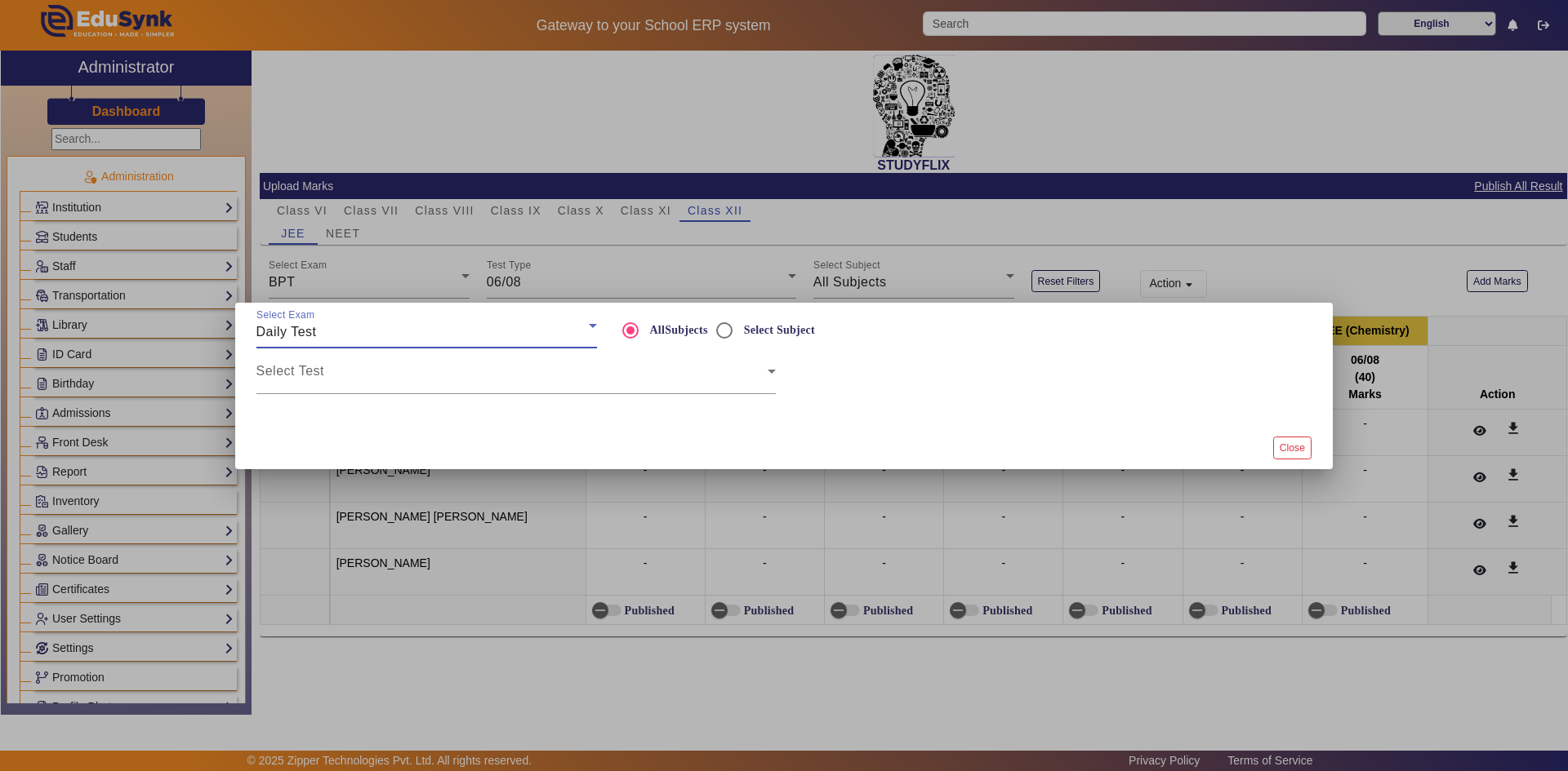
click at [298, 331] on span "Daily Test" at bounding box center [287, 331] width 60 height 14
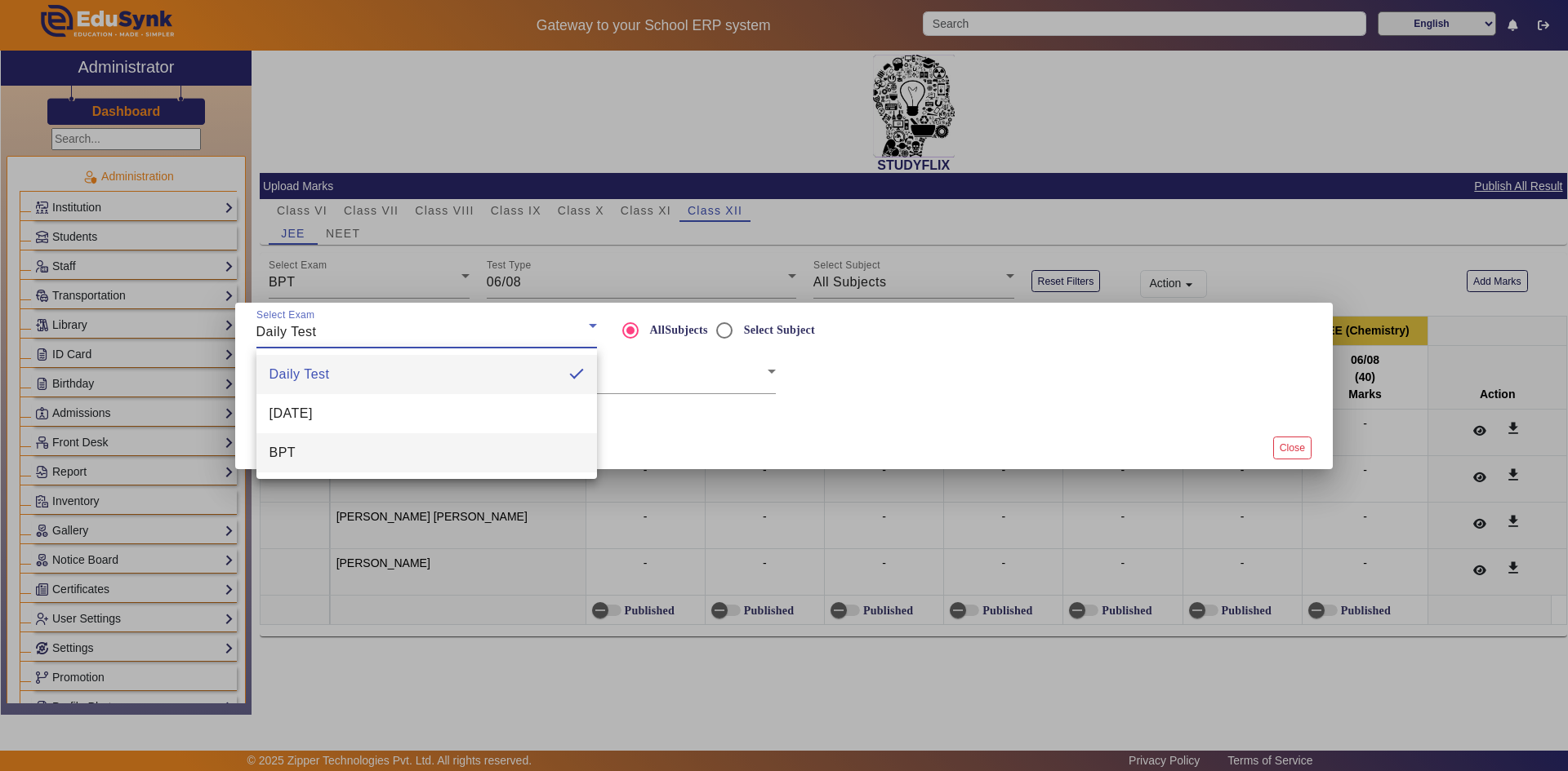
click at [279, 453] on span "BPT" at bounding box center [283, 453] width 27 height 20
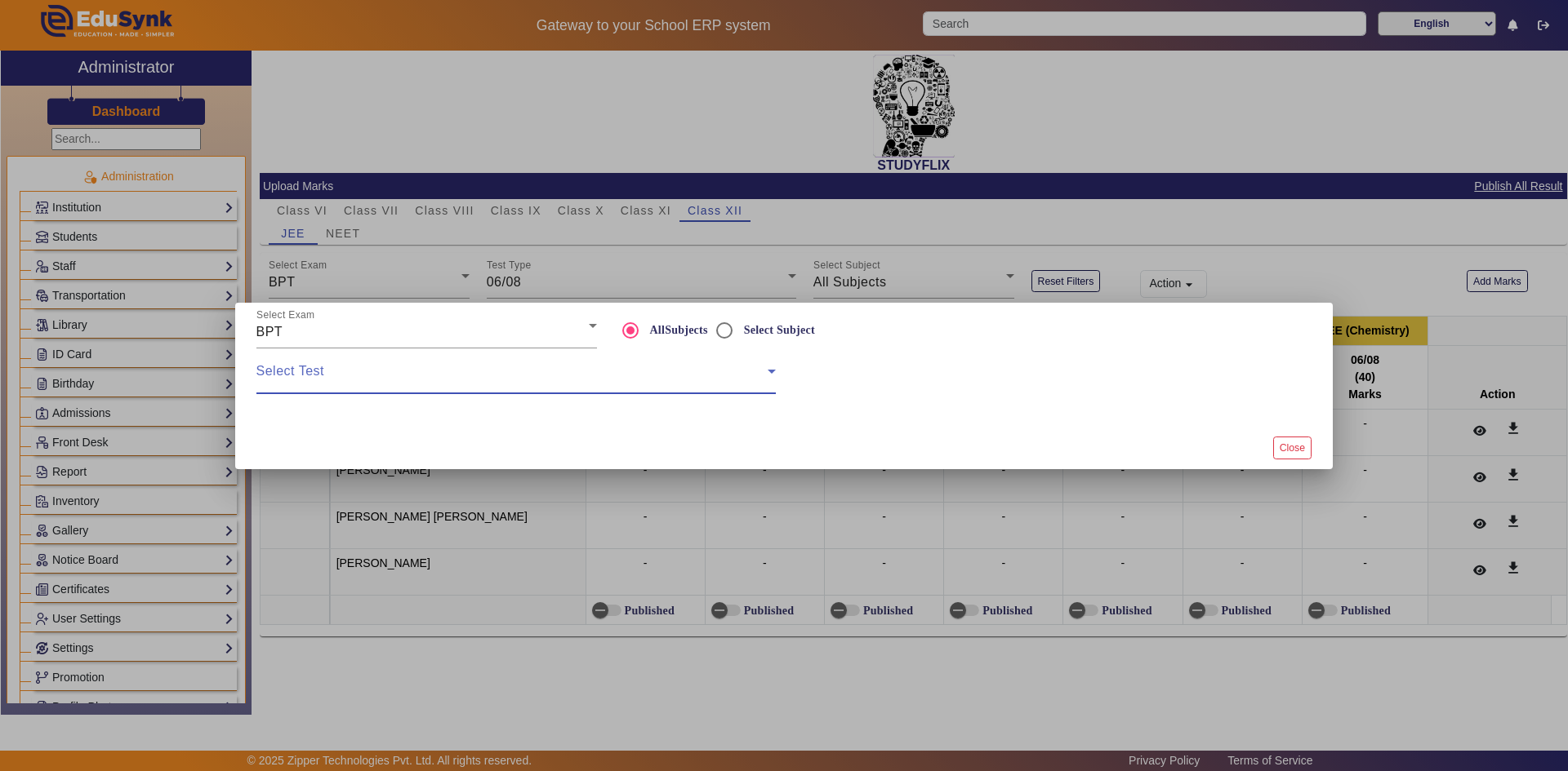
click at [315, 377] on span at bounding box center [512, 378] width 511 height 20
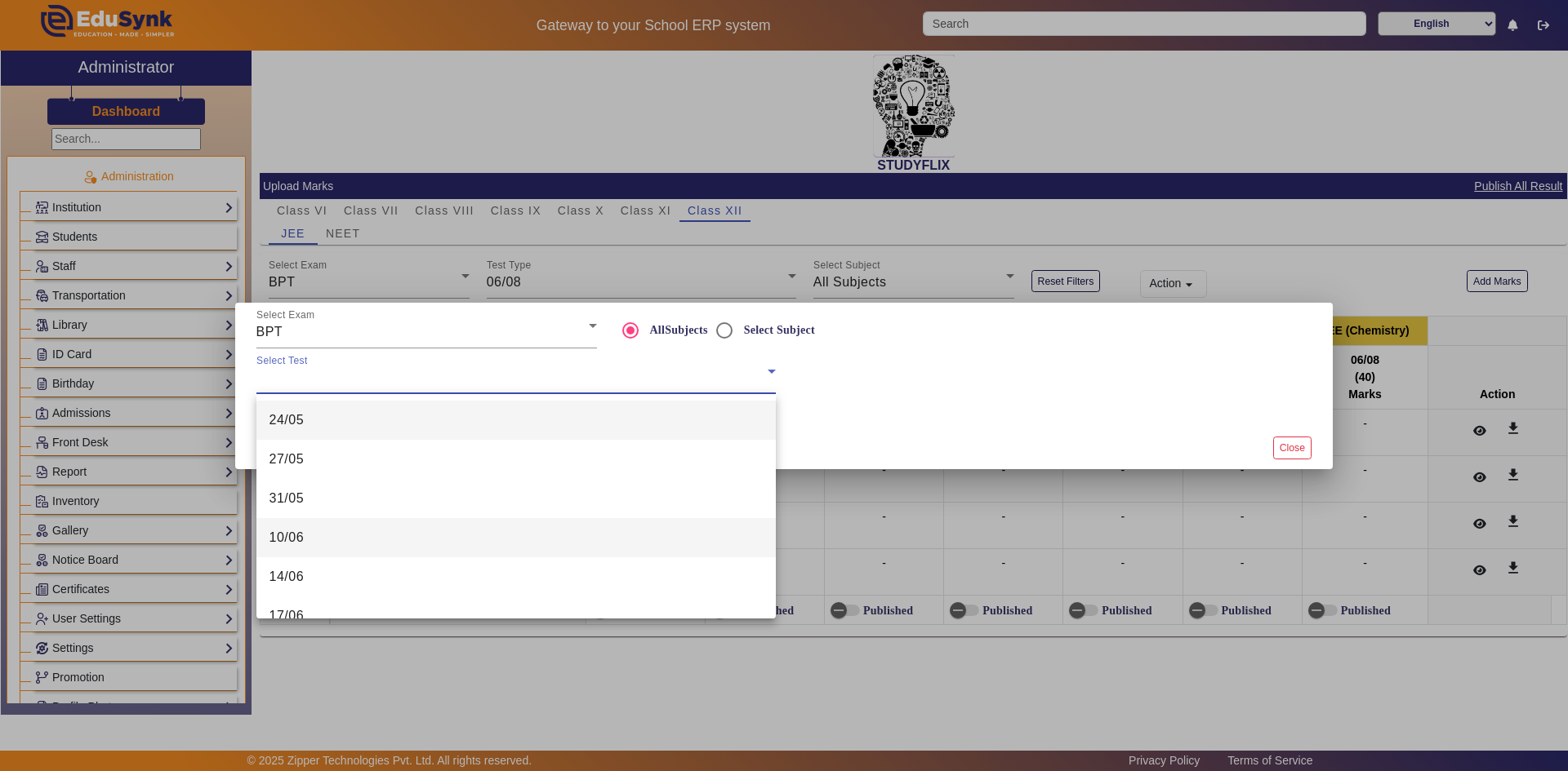
scroll to position [377, 0]
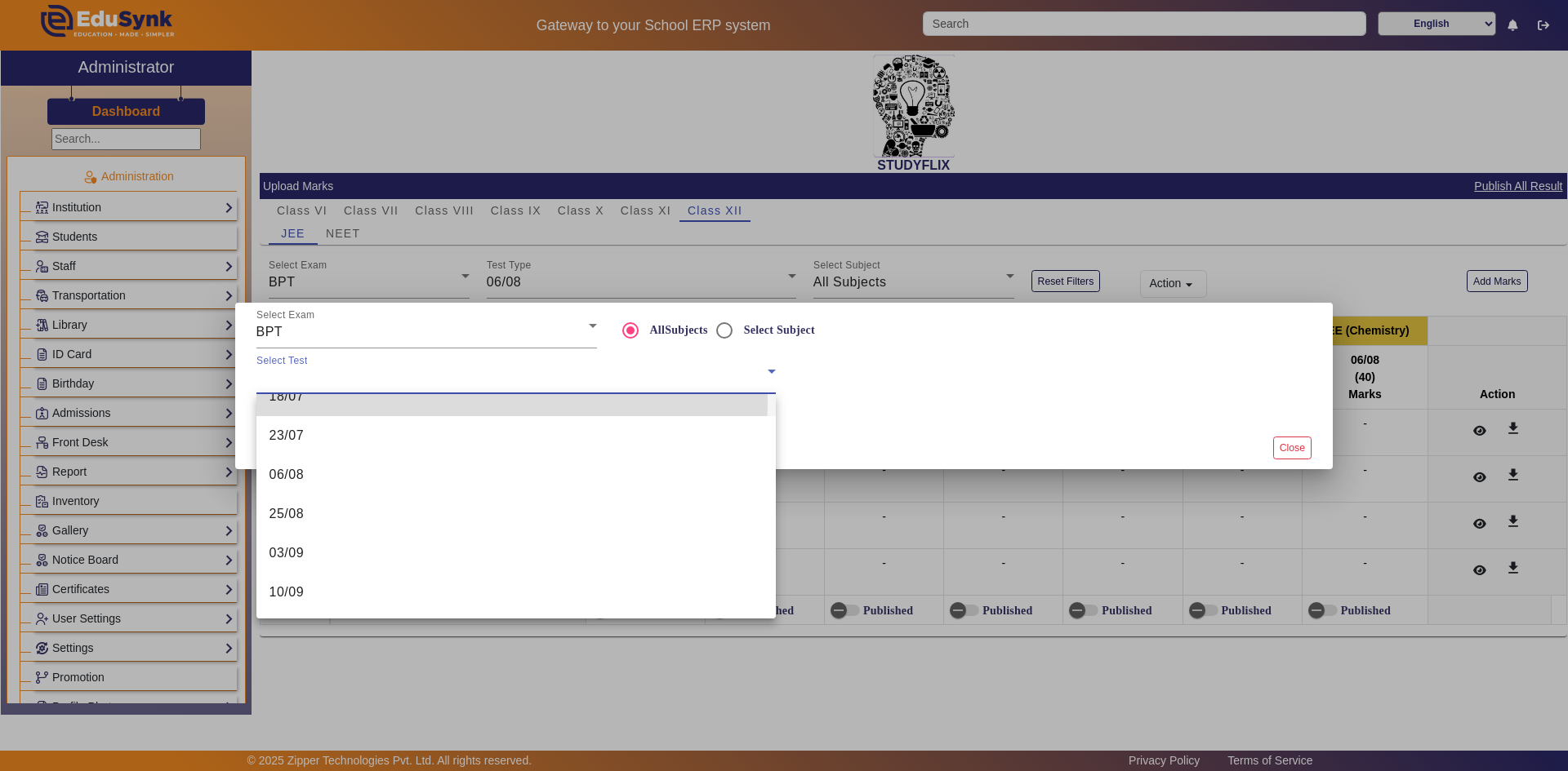
click at [318, 403] on mat-option "18/07" at bounding box center [516, 397] width 519 height 39
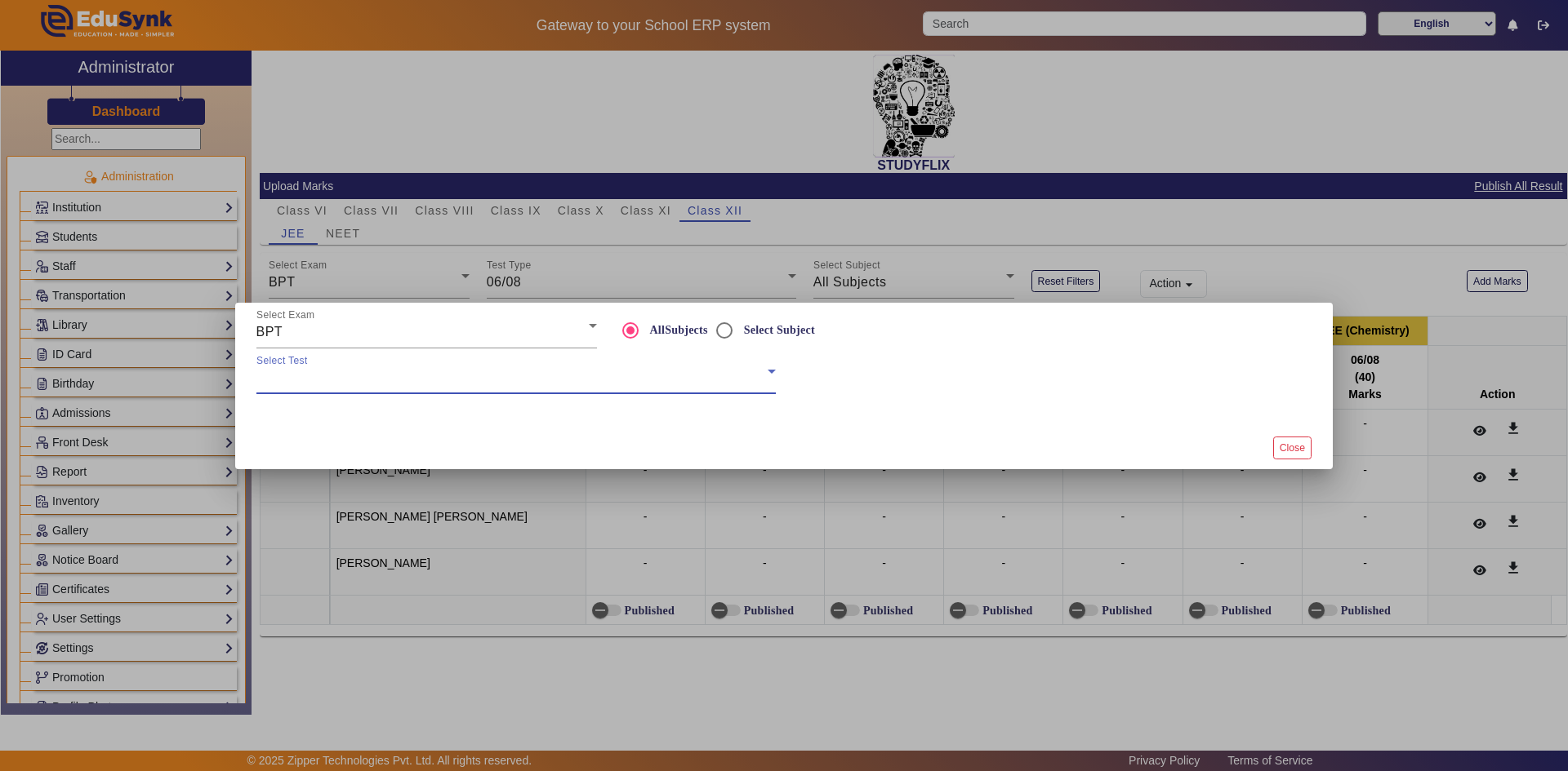
scroll to position [359, 0]
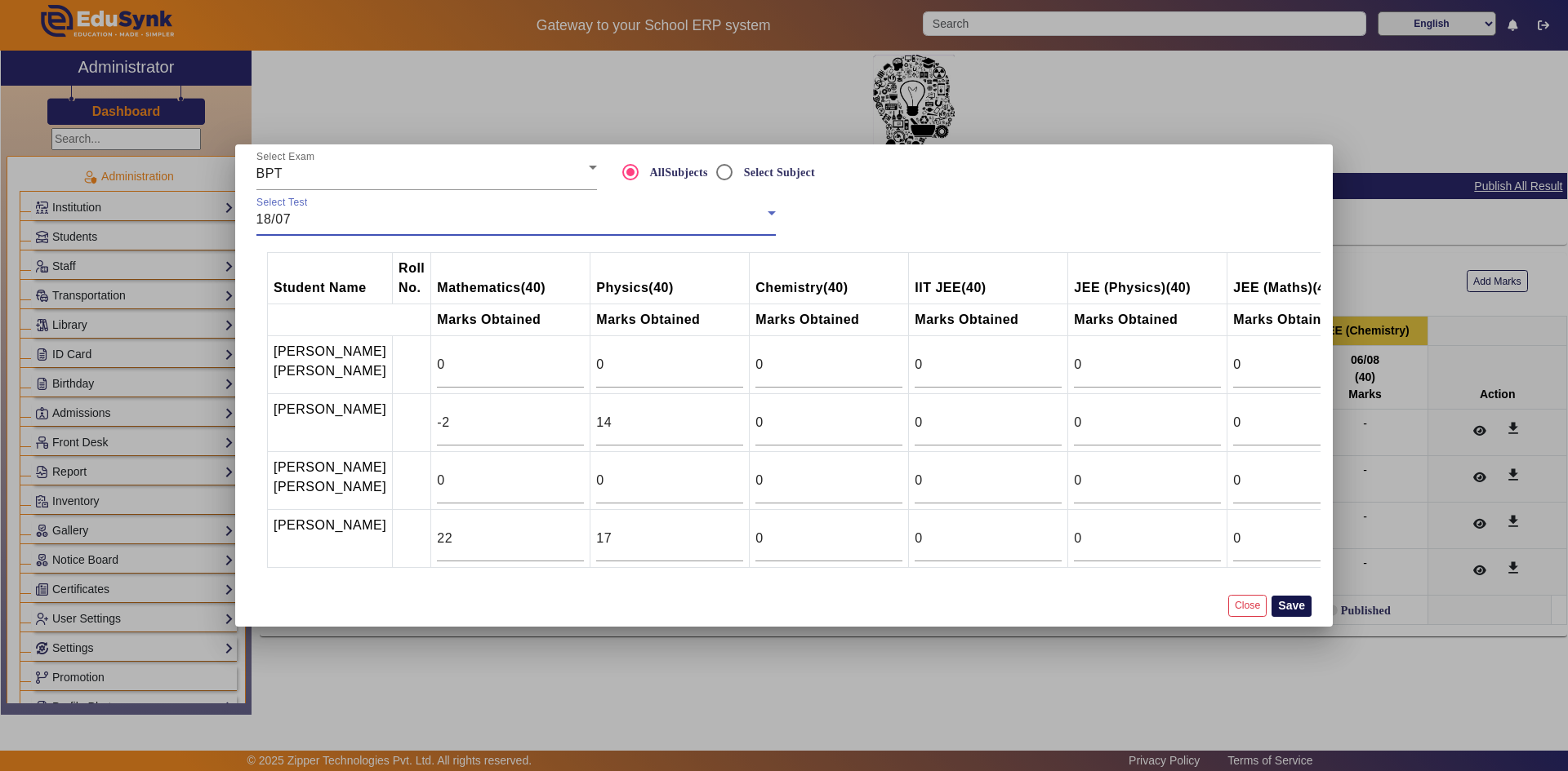
click at [1295, 618] on button "Save" at bounding box center [1292, 606] width 40 height 21
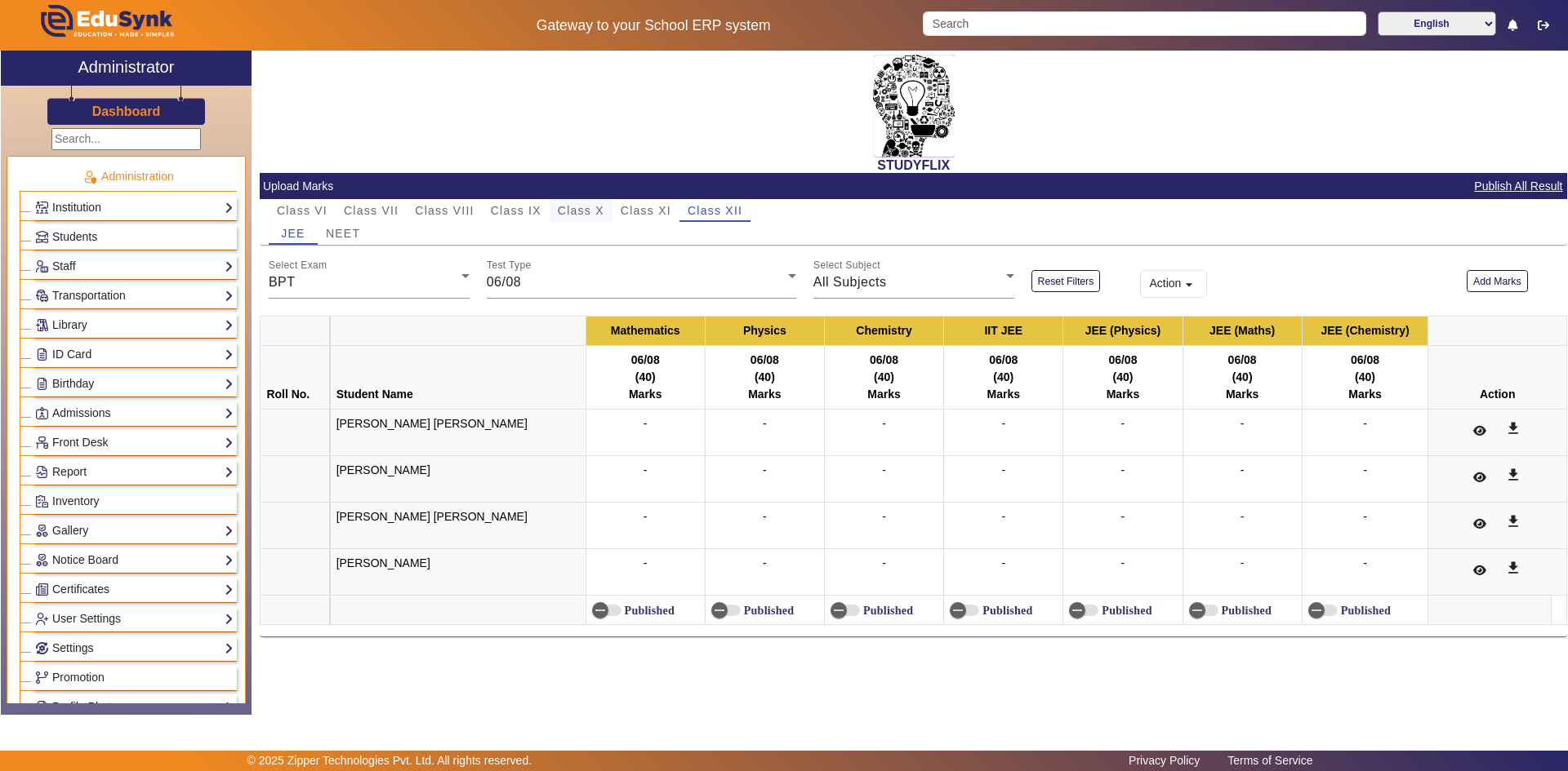
click at [577, 217] on span "Class X" at bounding box center [581, 210] width 47 height 11
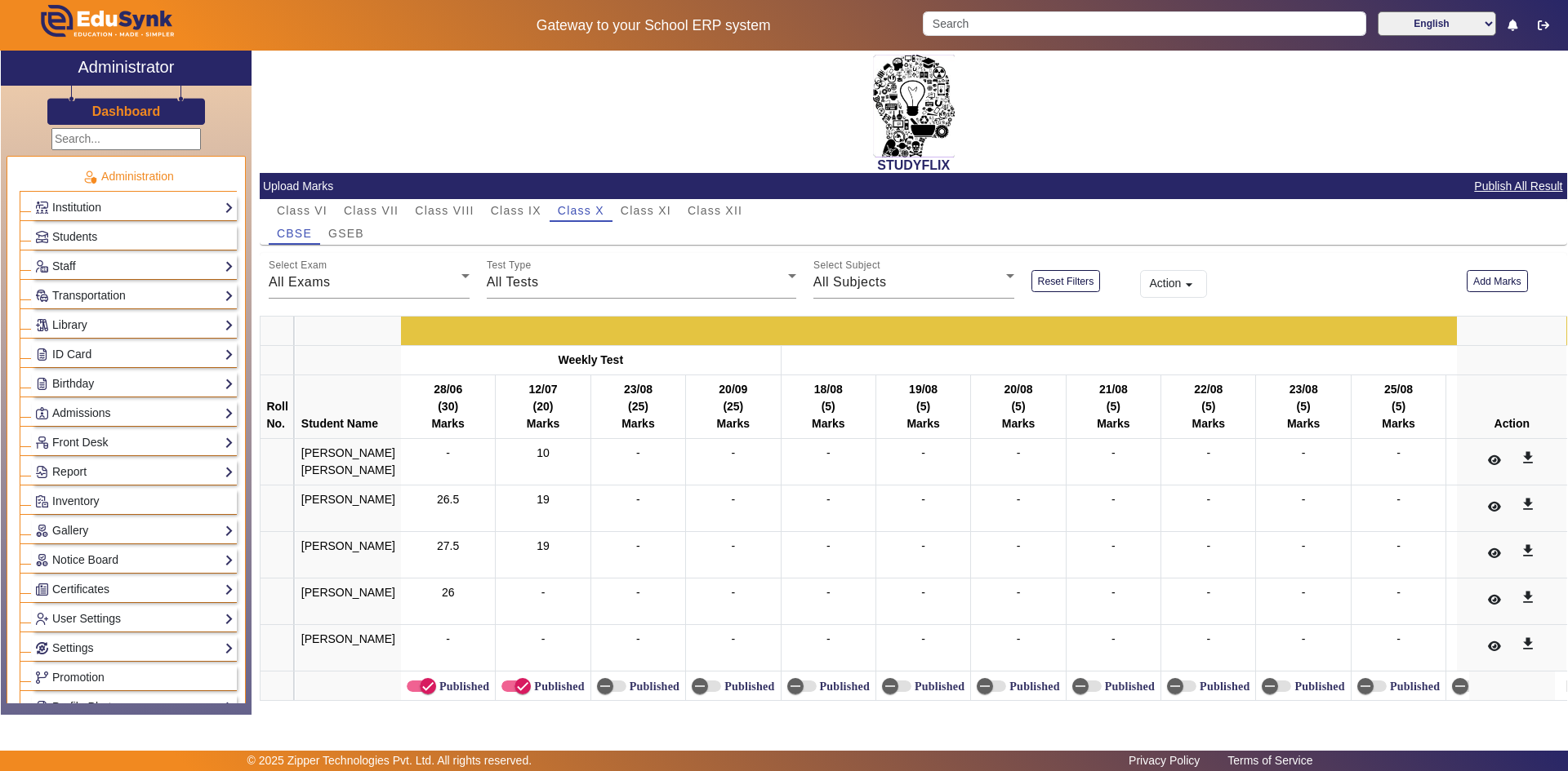
scroll to position [57, 0]
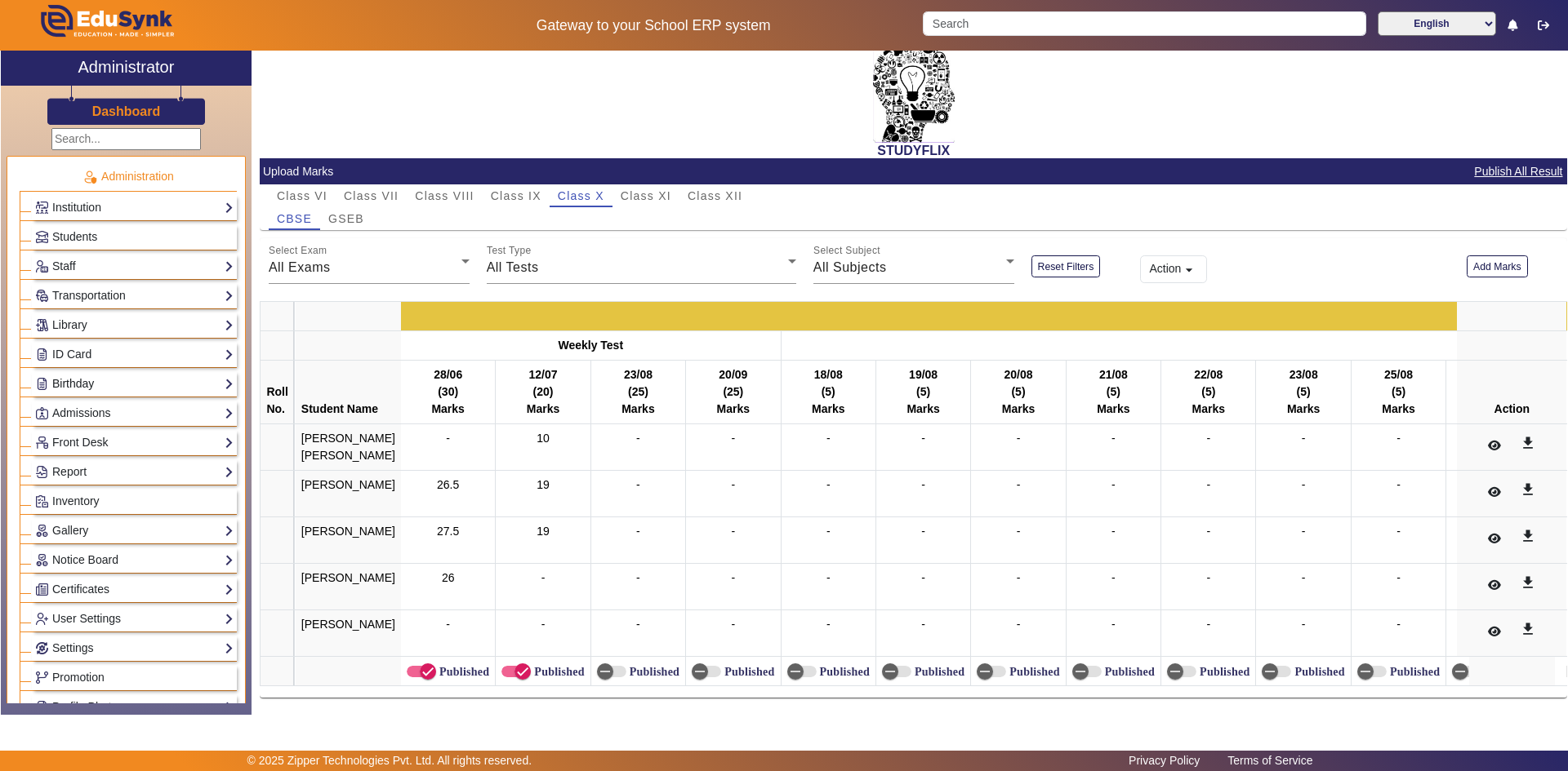
click at [93, 387] on link "Birthday" at bounding box center [134, 384] width 198 height 19
click at [74, 407] on link "Students" at bounding box center [66, 406] width 45 height 13
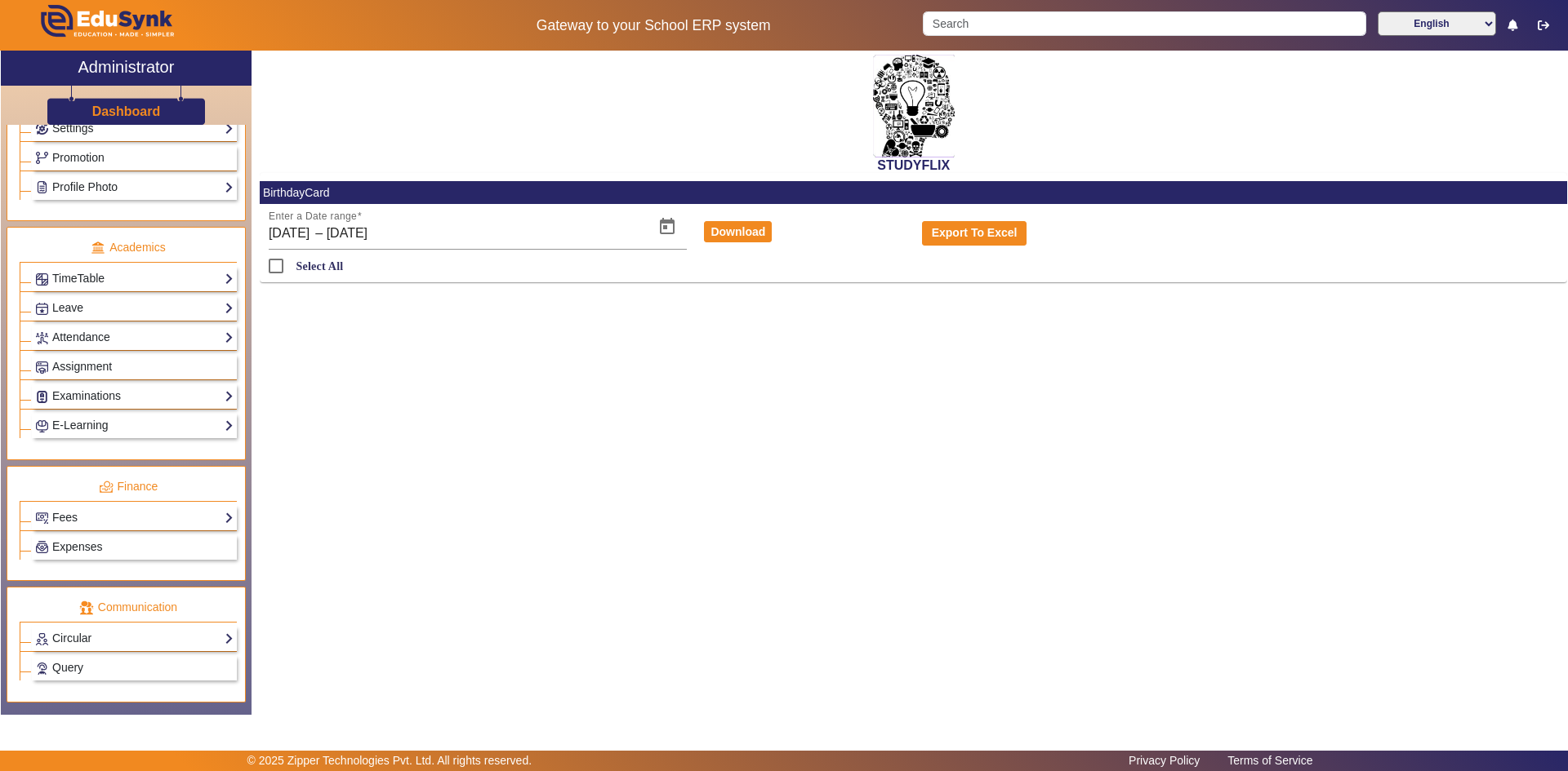
scroll to position [571, 0]
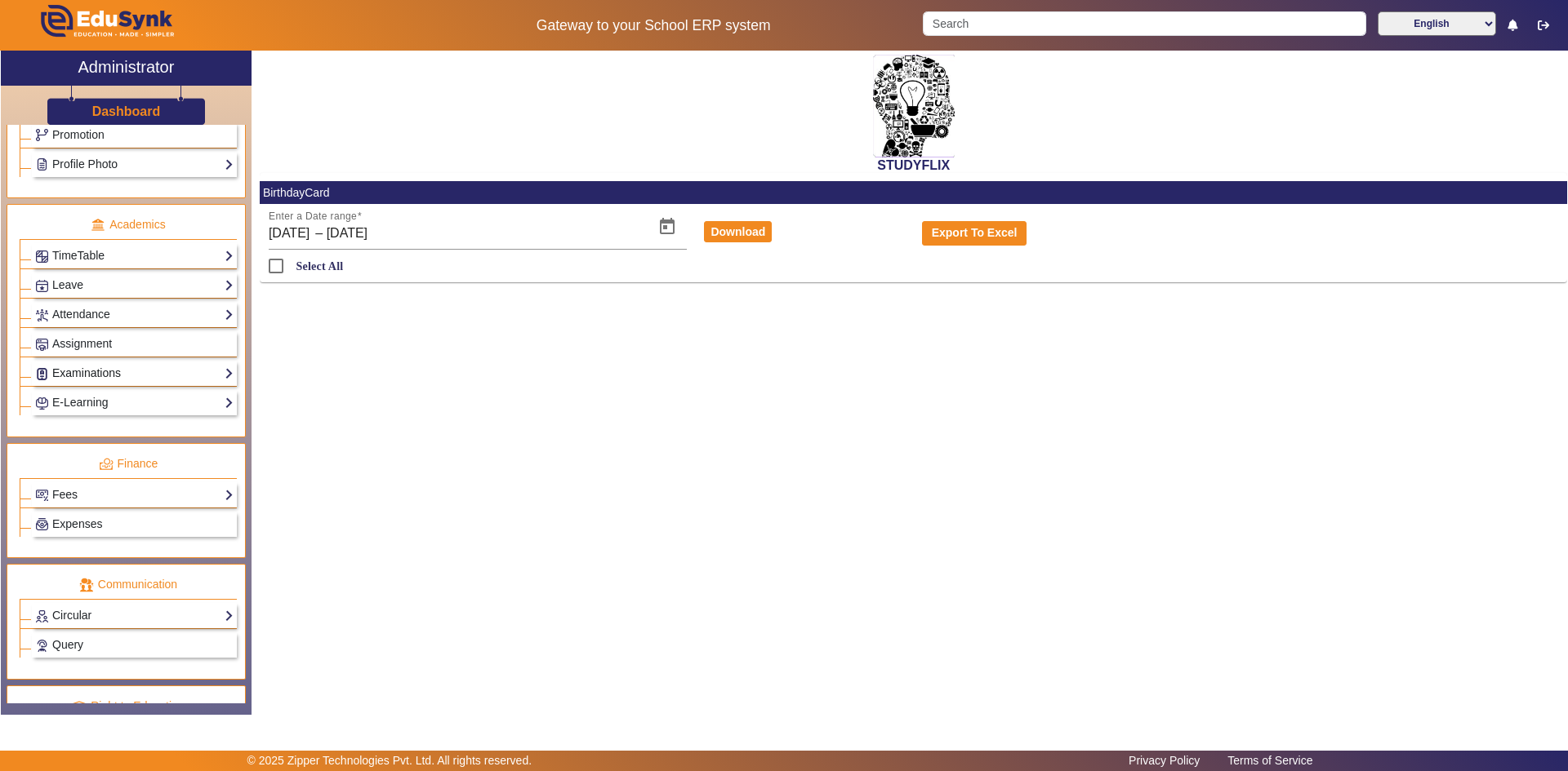
click at [92, 377] on link "Examinations" at bounding box center [134, 373] width 198 height 19
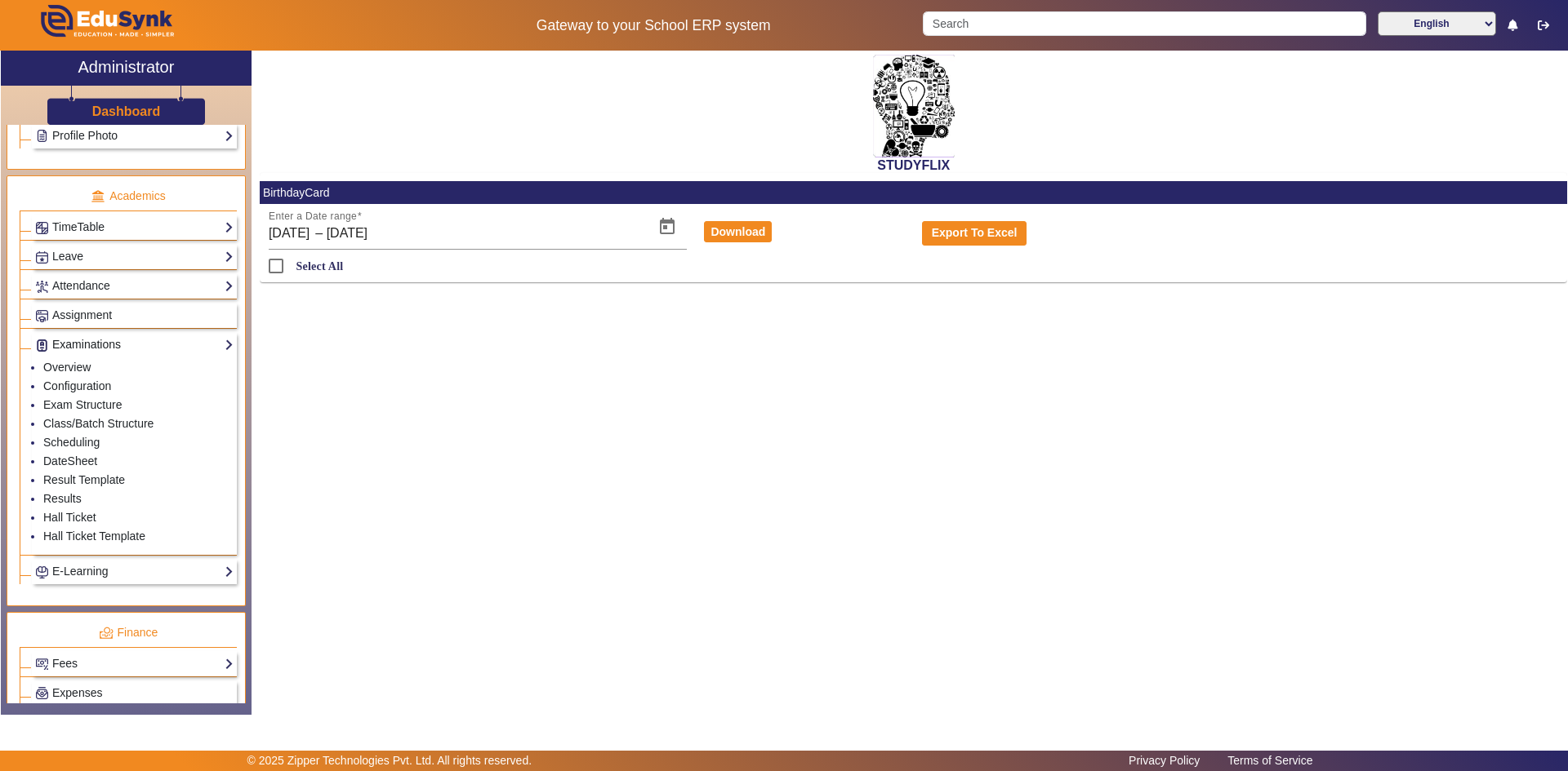
scroll to position [543, 0]
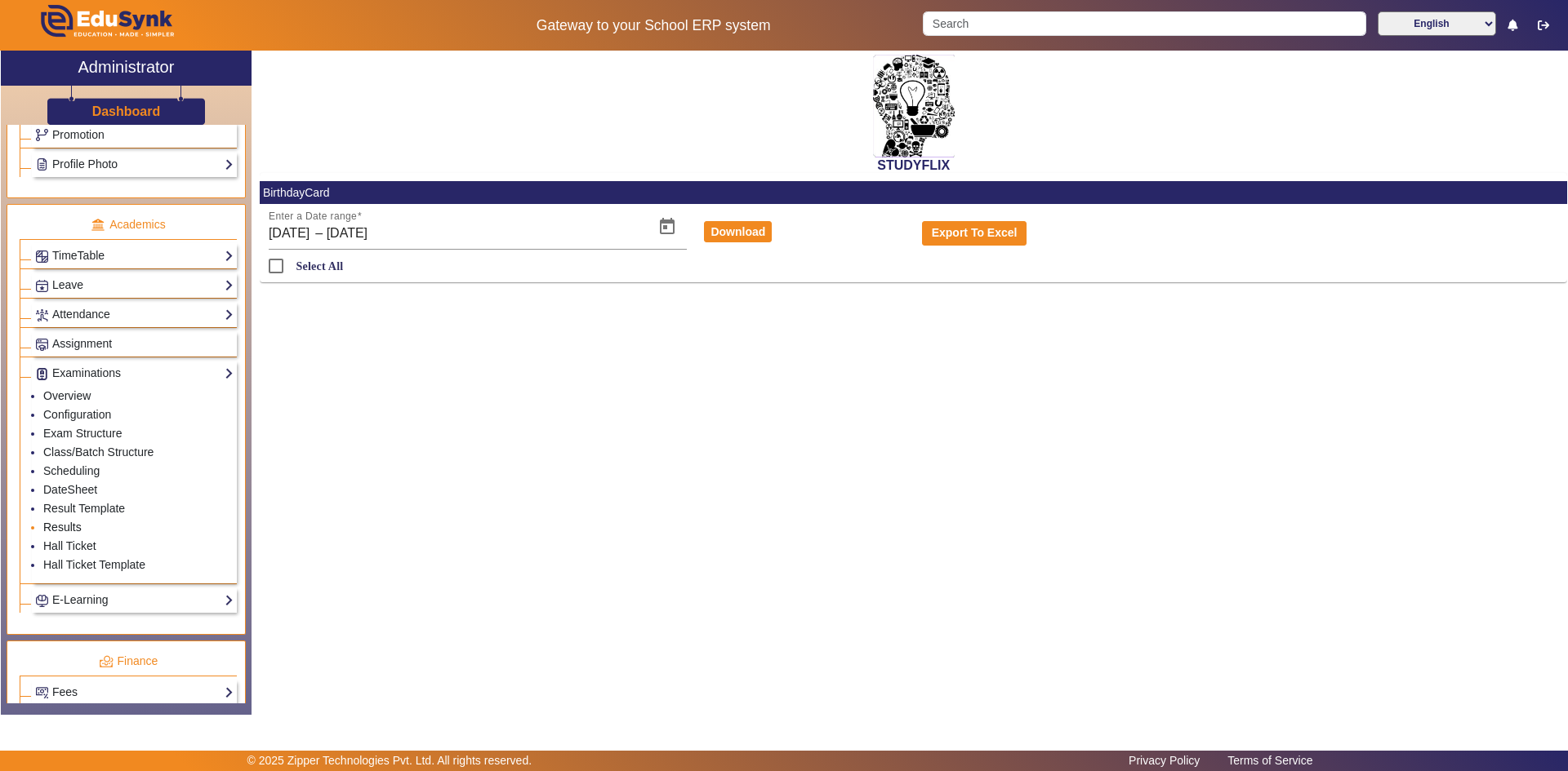
click at [63, 525] on link "Results" at bounding box center [62, 527] width 38 height 13
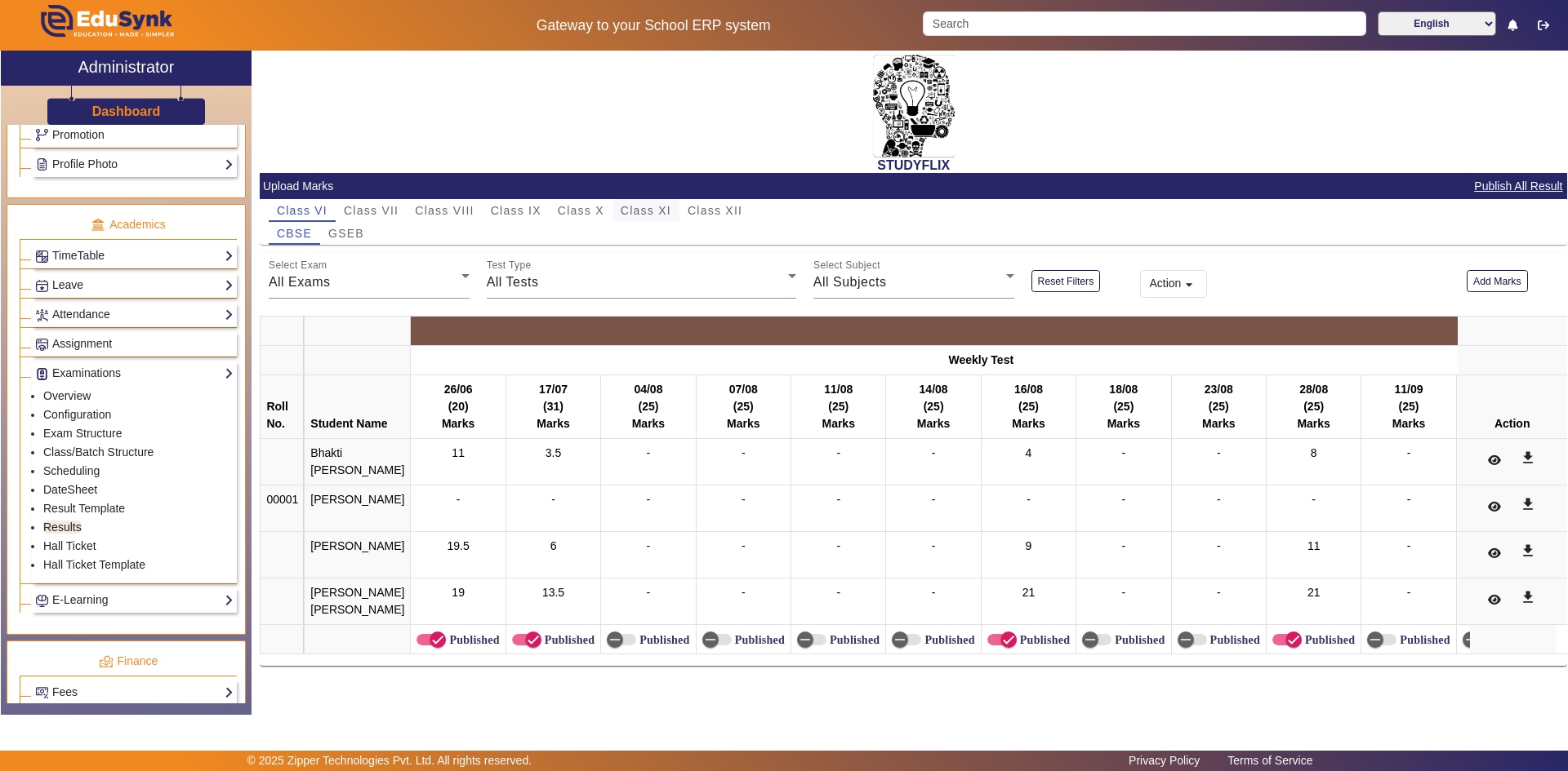
click at [639, 209] on span "Class XI" at bounding box center [646, 210] width 50 height 11
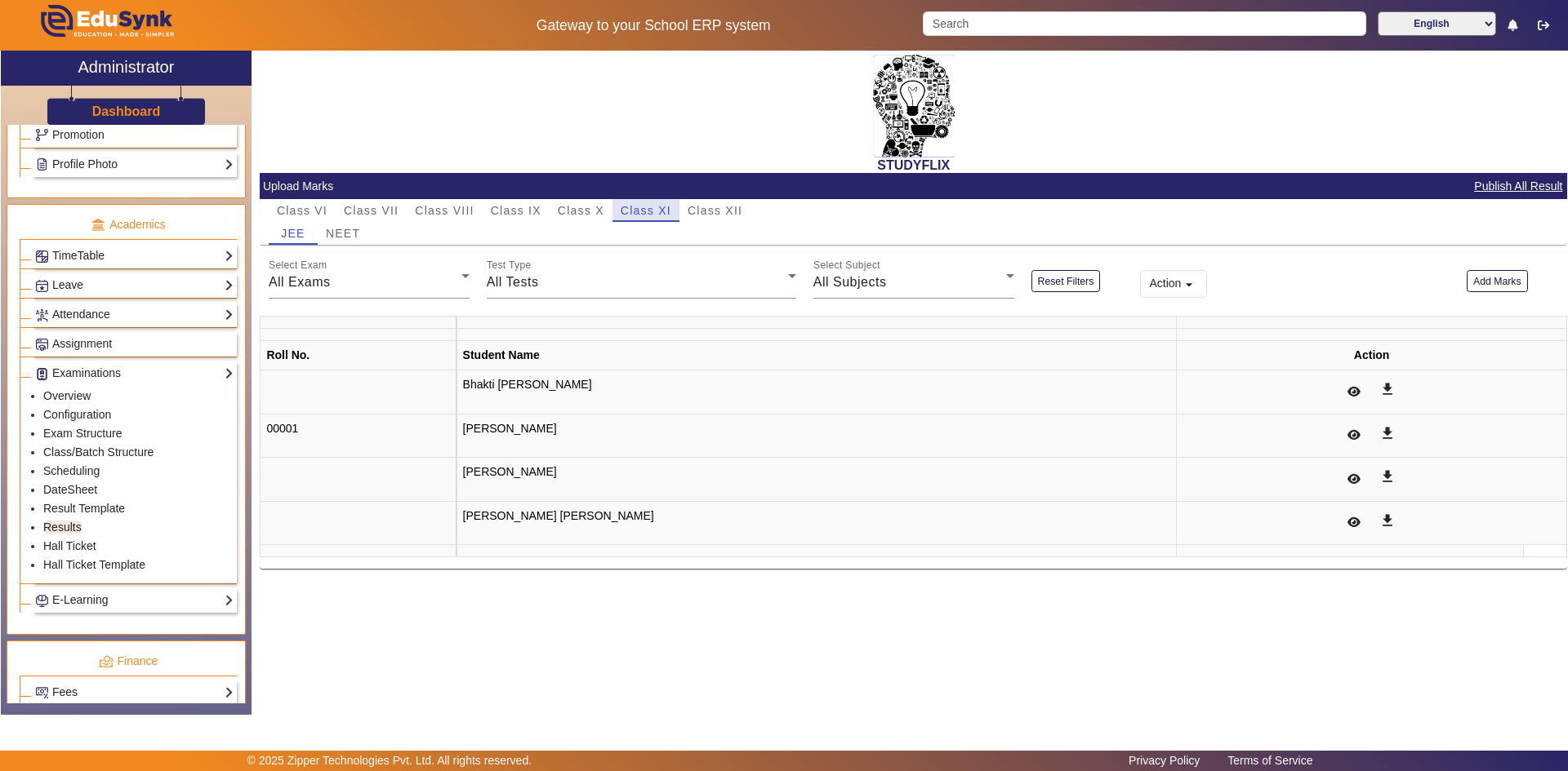
click at [639, 209] on span "Class XI" at bounding box center [646, 210] width 50 height 11
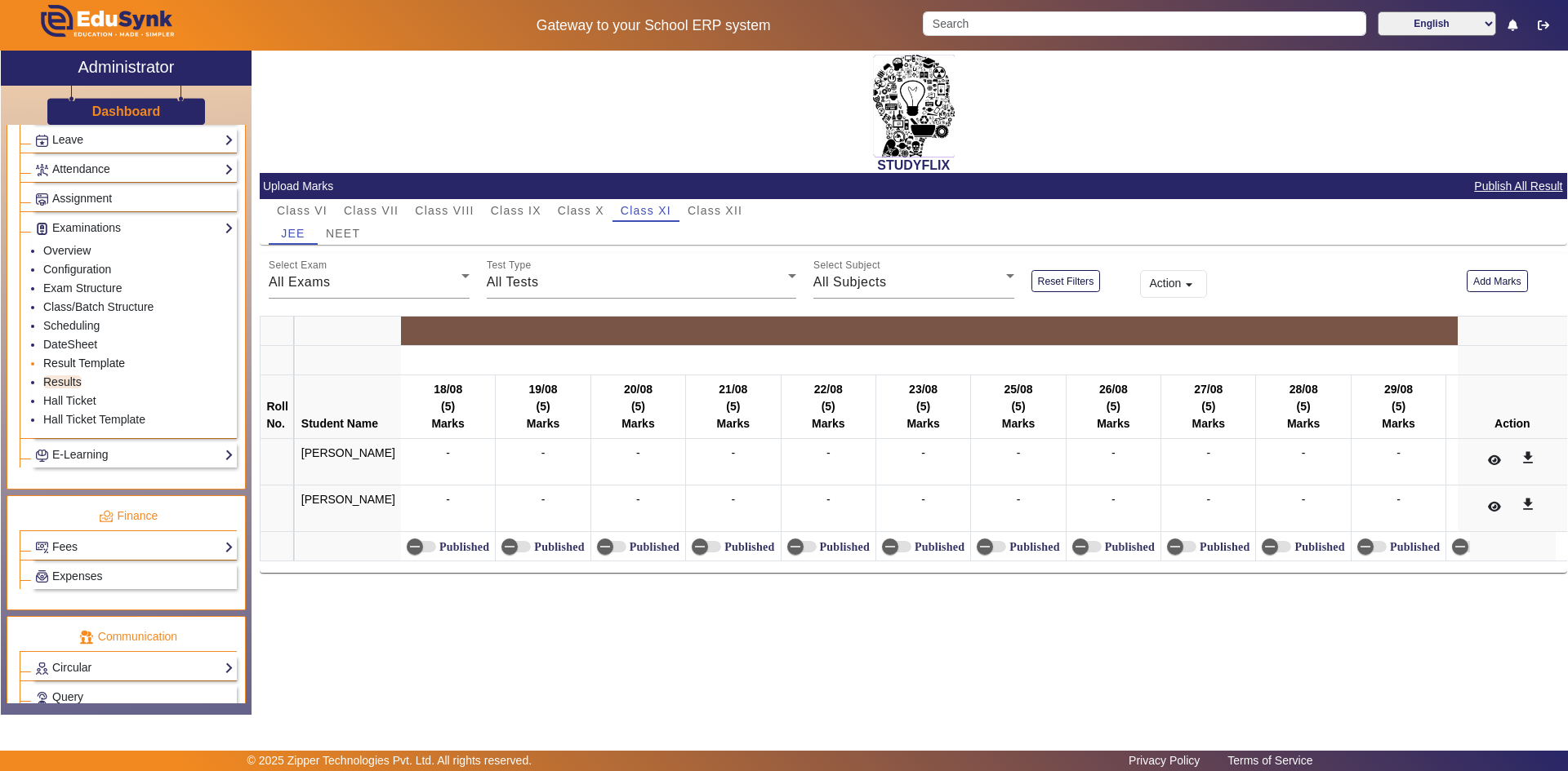
scroll to position [645, 0]
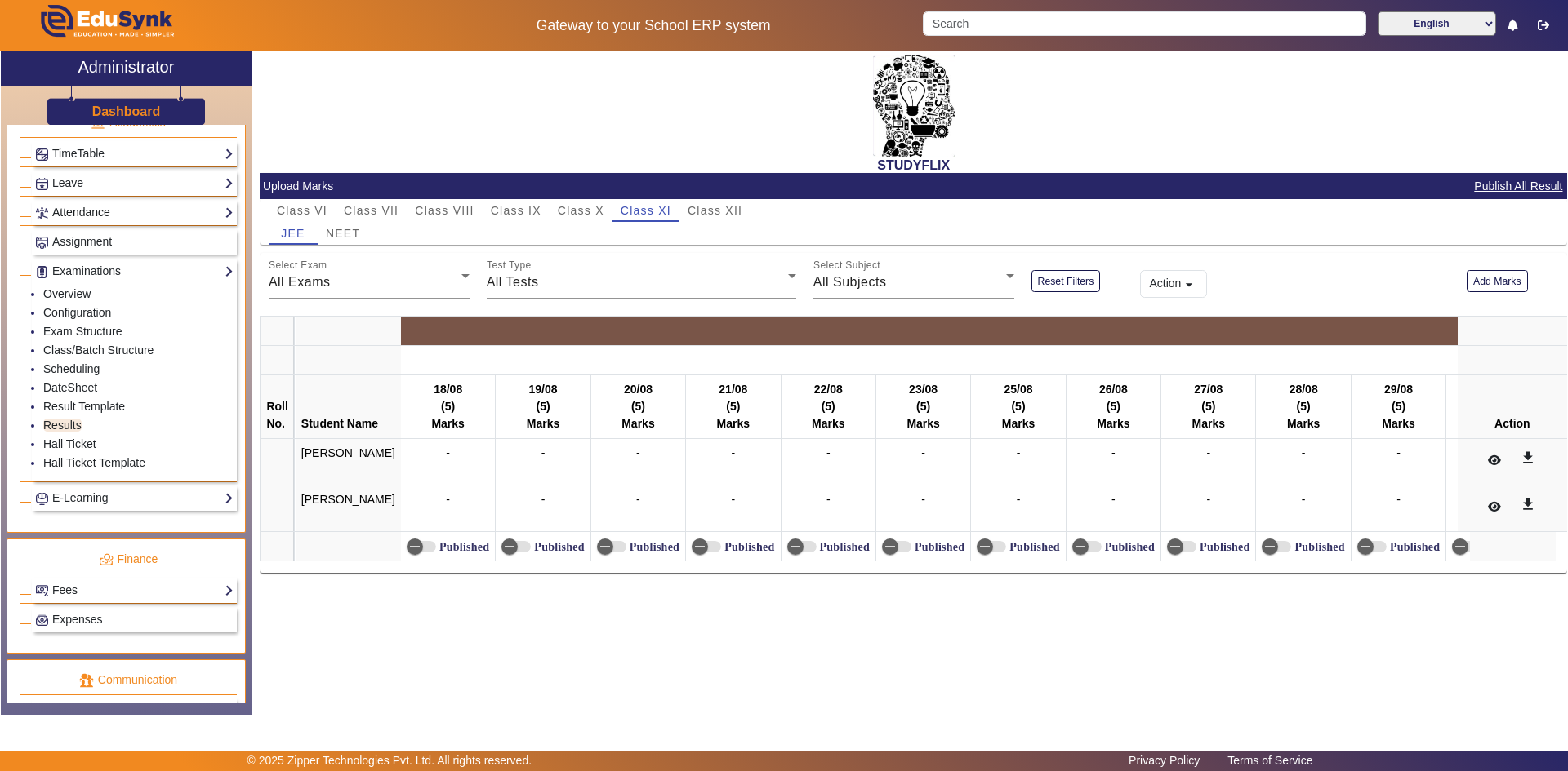
click at [88, 214] on link "Attendance" at bounding box center [134, 213] width 198 height 19
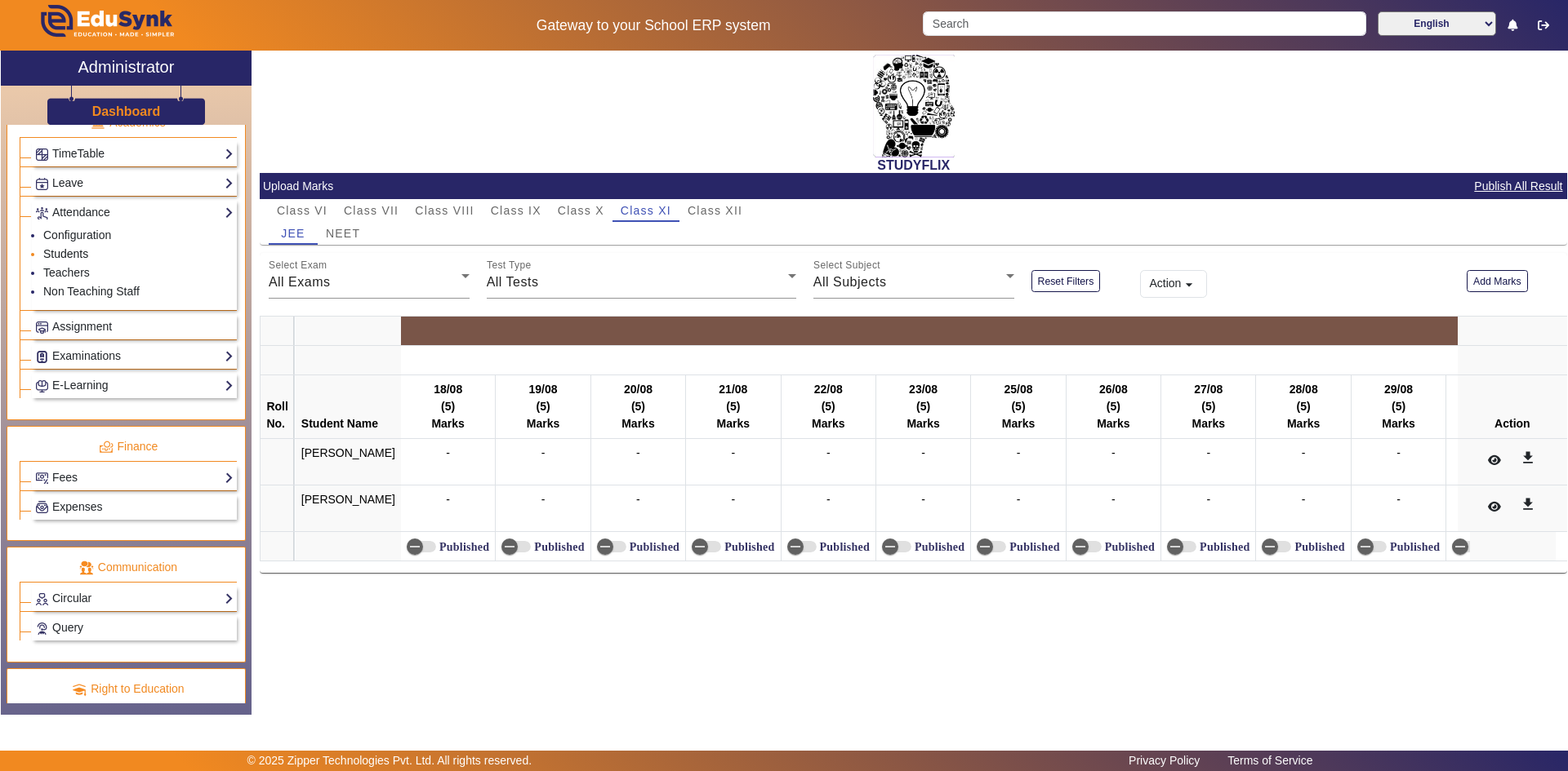
click at [67, 255] on link "Students" at bounding box center [66, 254] width 45 height 13
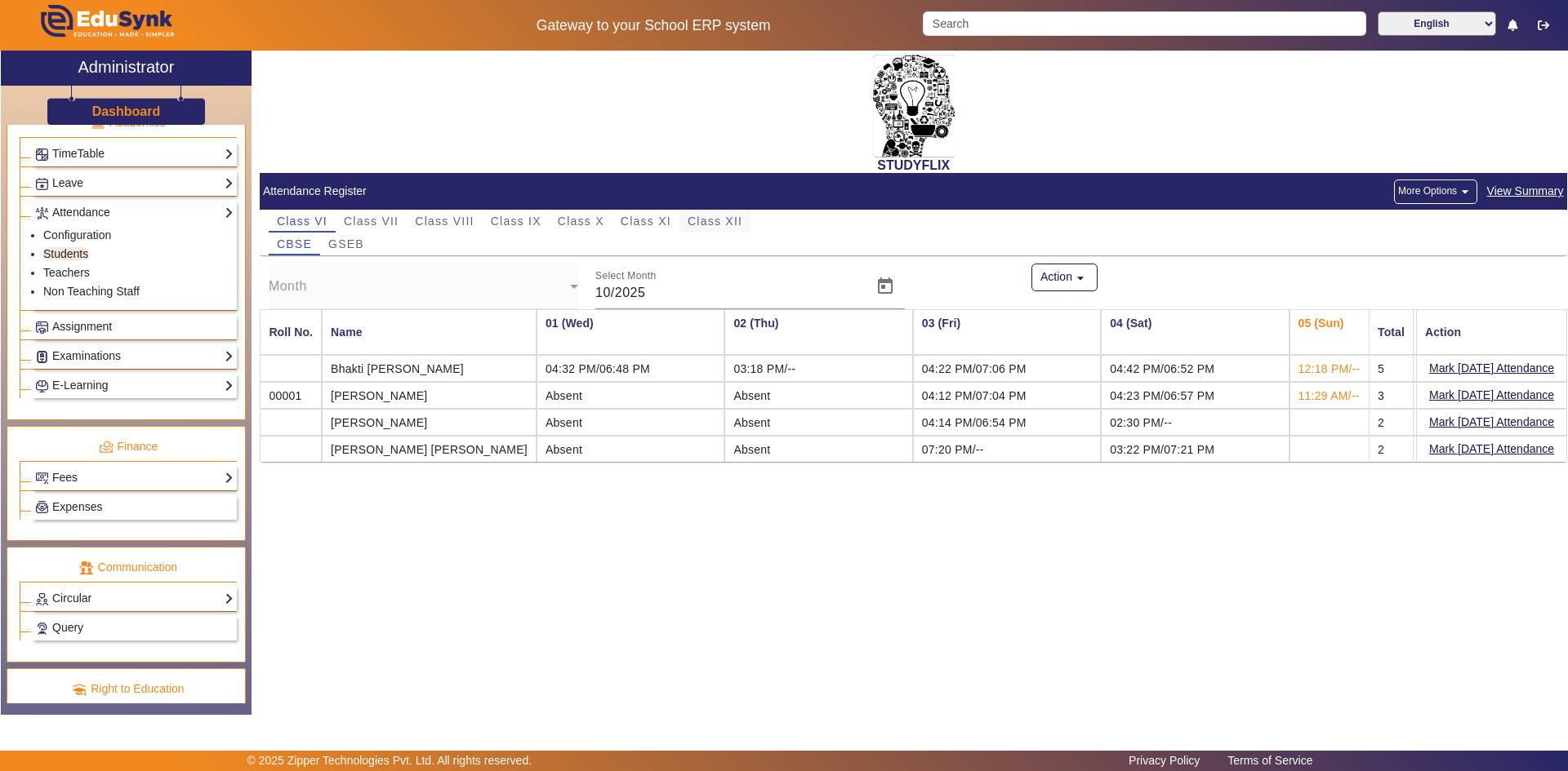
click at [697, 223] on span "Class XII" at bounding box center [715, 221] width 55 height 11
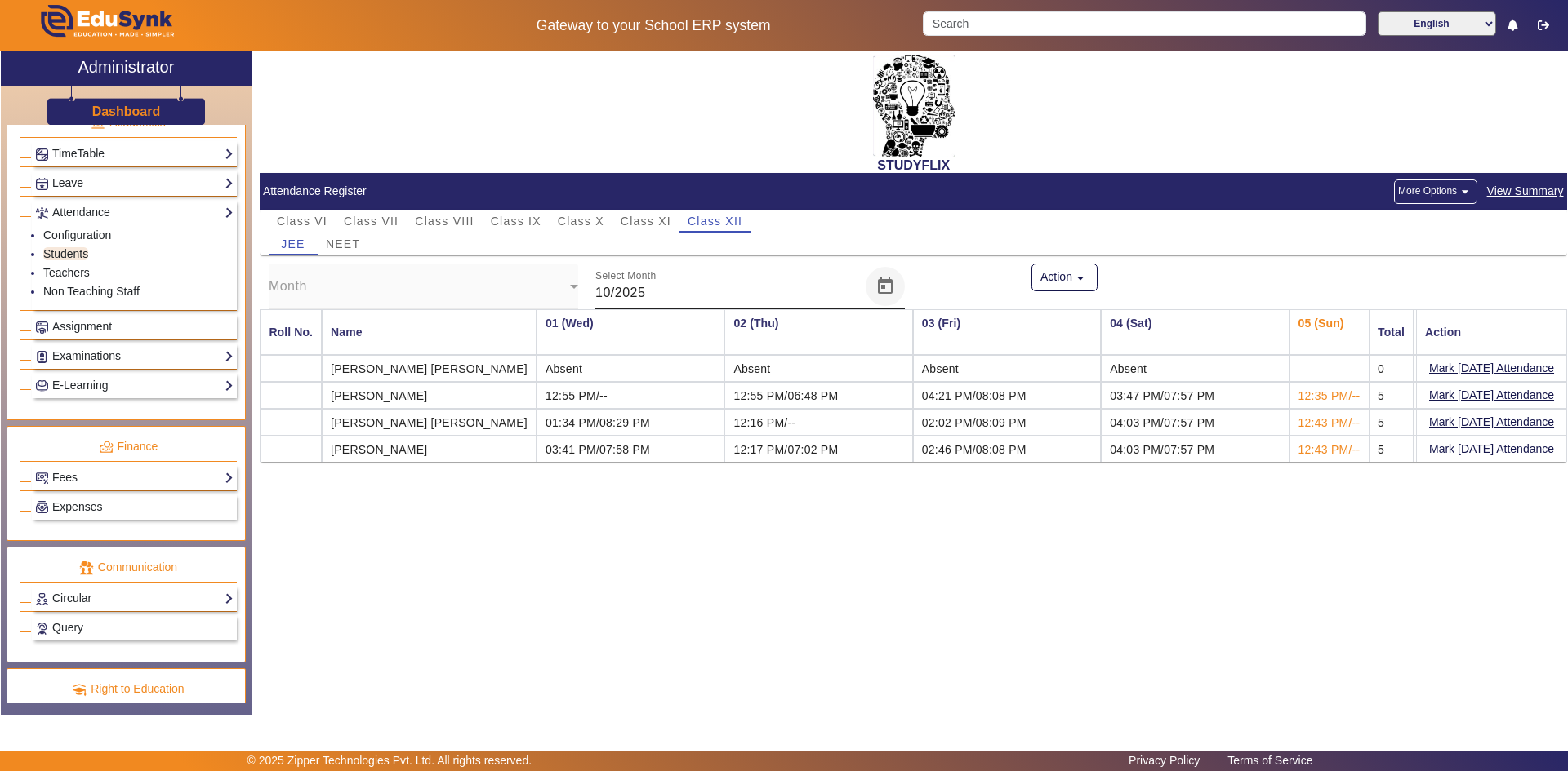
click at [891, 293] on span "Open calendar" at bounding box center [885, 286] width 39 height 39
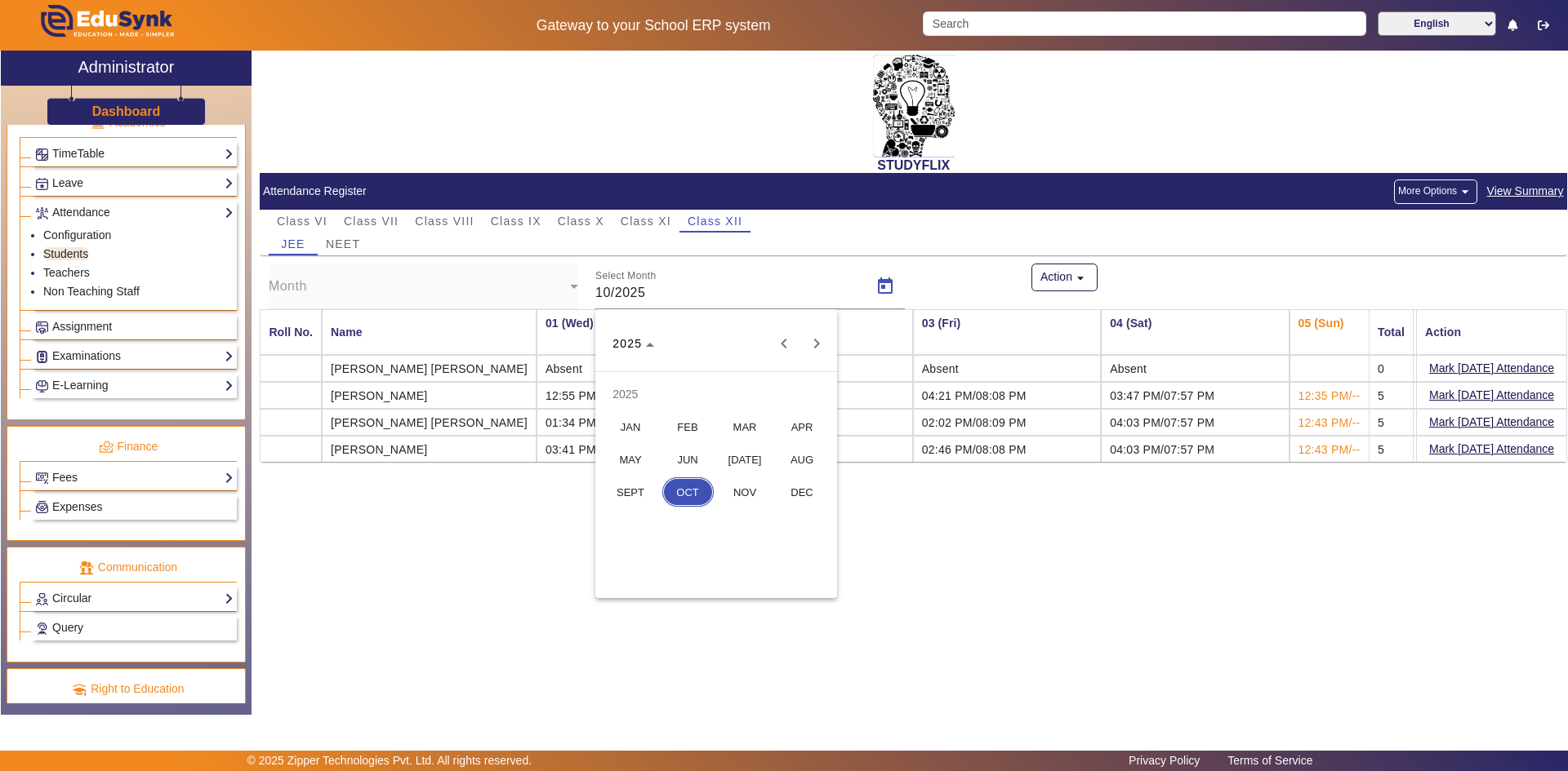
click at [638, 489] on span "SEPT" at bounding box center [630, 492] width 51 height 30
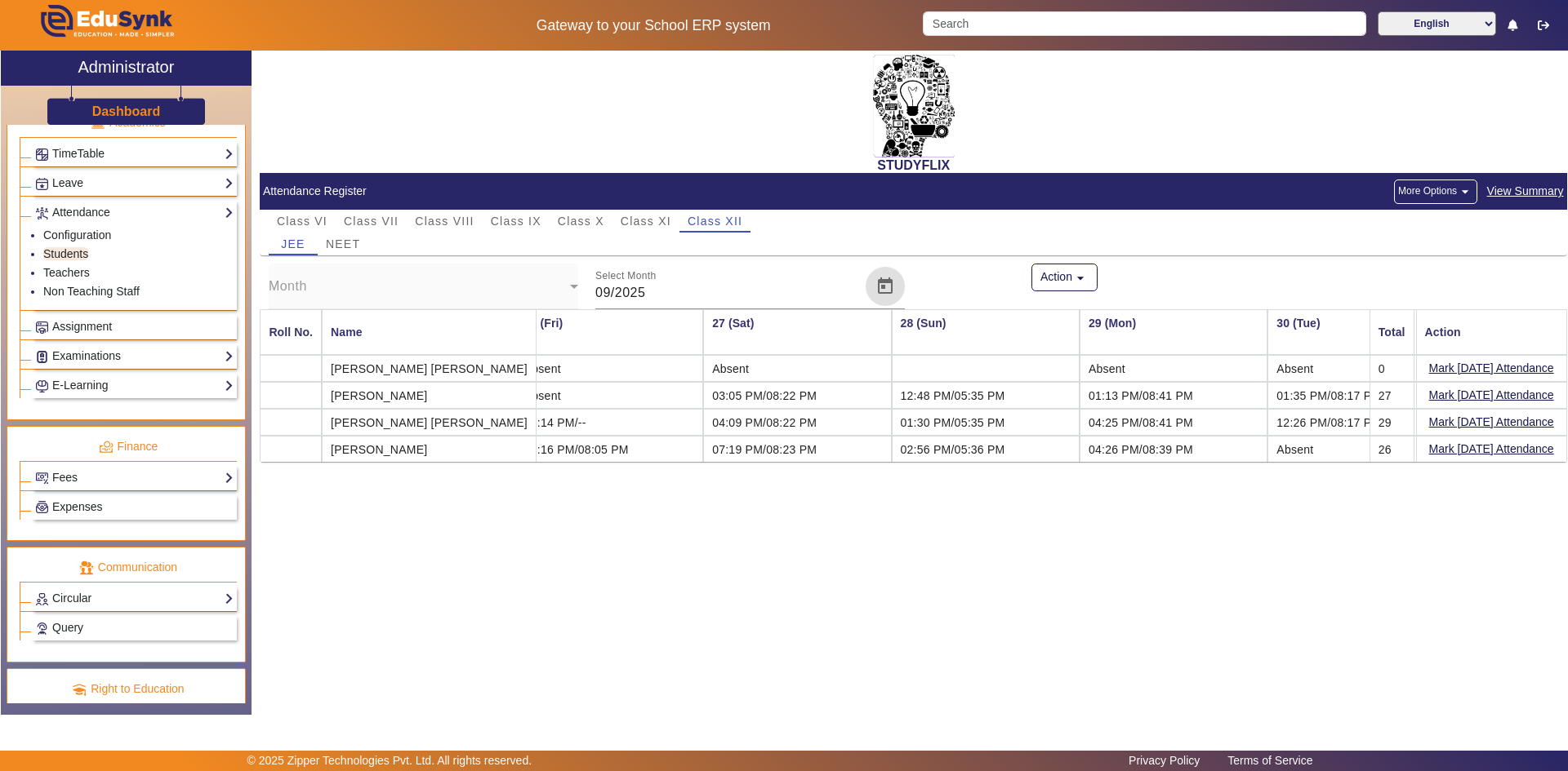
scroll to position [0, 4749]
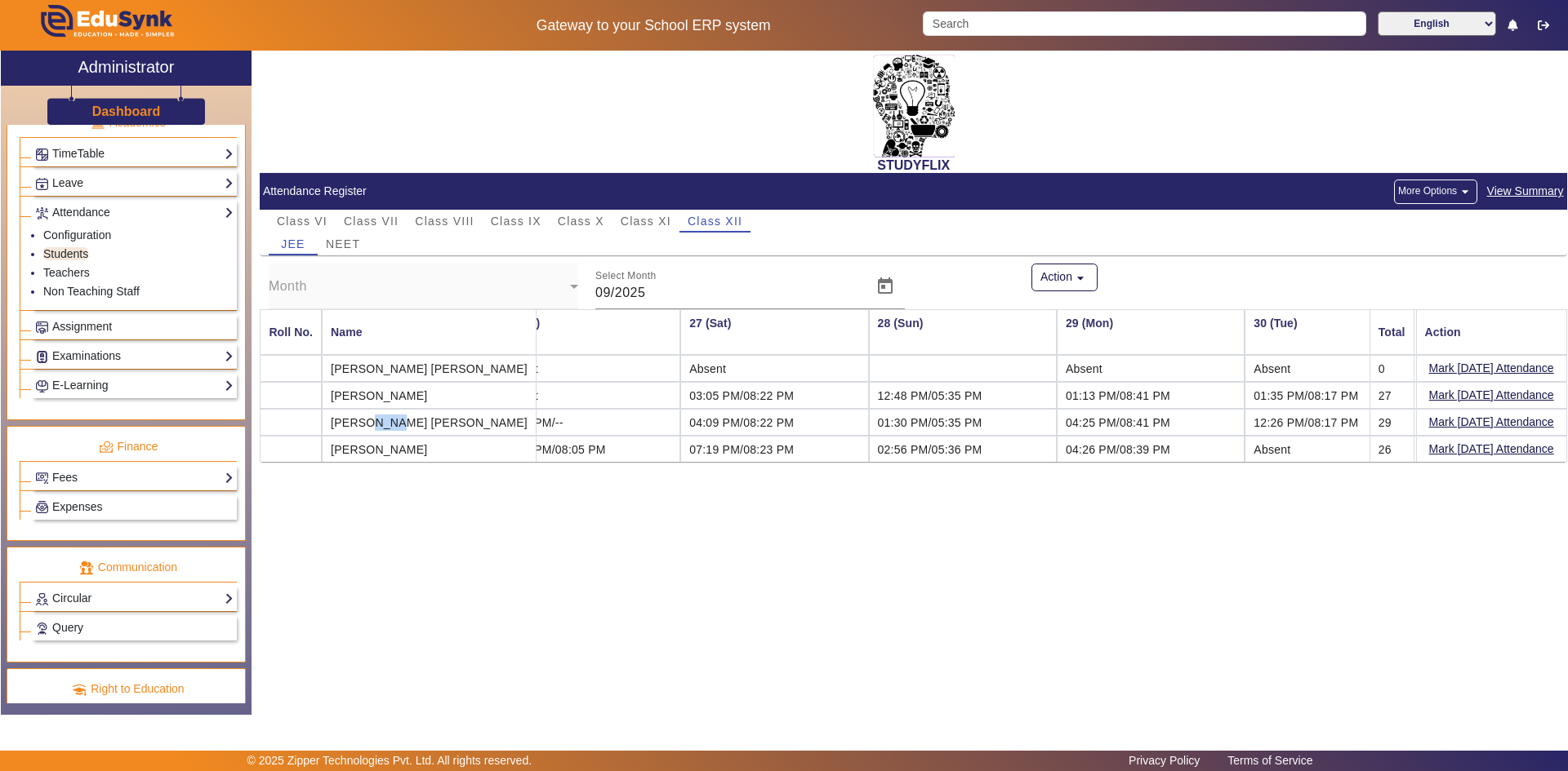
drag, startPoint x: 360, startPoint y: 423, endPoint x: 382, endPoint y: 423, distance: 22.0
click at [379, 423] on mat-cell "[PERSON_NAME] [PERSON_NAME]" at bounding box center [429, 422] width 215 height 27
drag, startPoint x: 627, startPoint y: 420, endPoint x: 1092, endPoint y: 425, distance: 465.0
click at [891, 294] on span "Open calendar" at bounding box center [885, 286] width 39 height 39
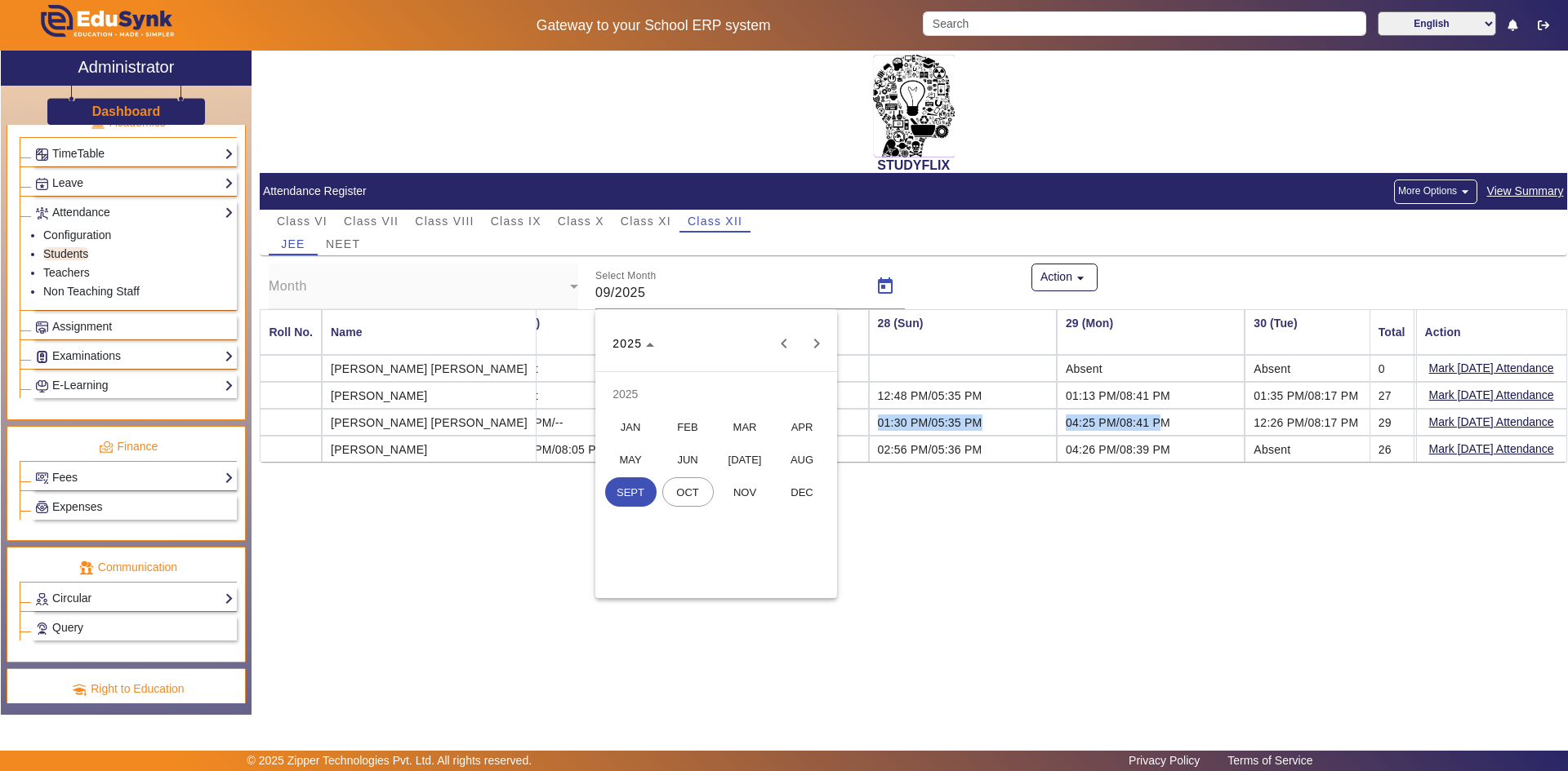
click at [689, 491] on span "OCT" at bounding box center [688, 492] width 51 height 30
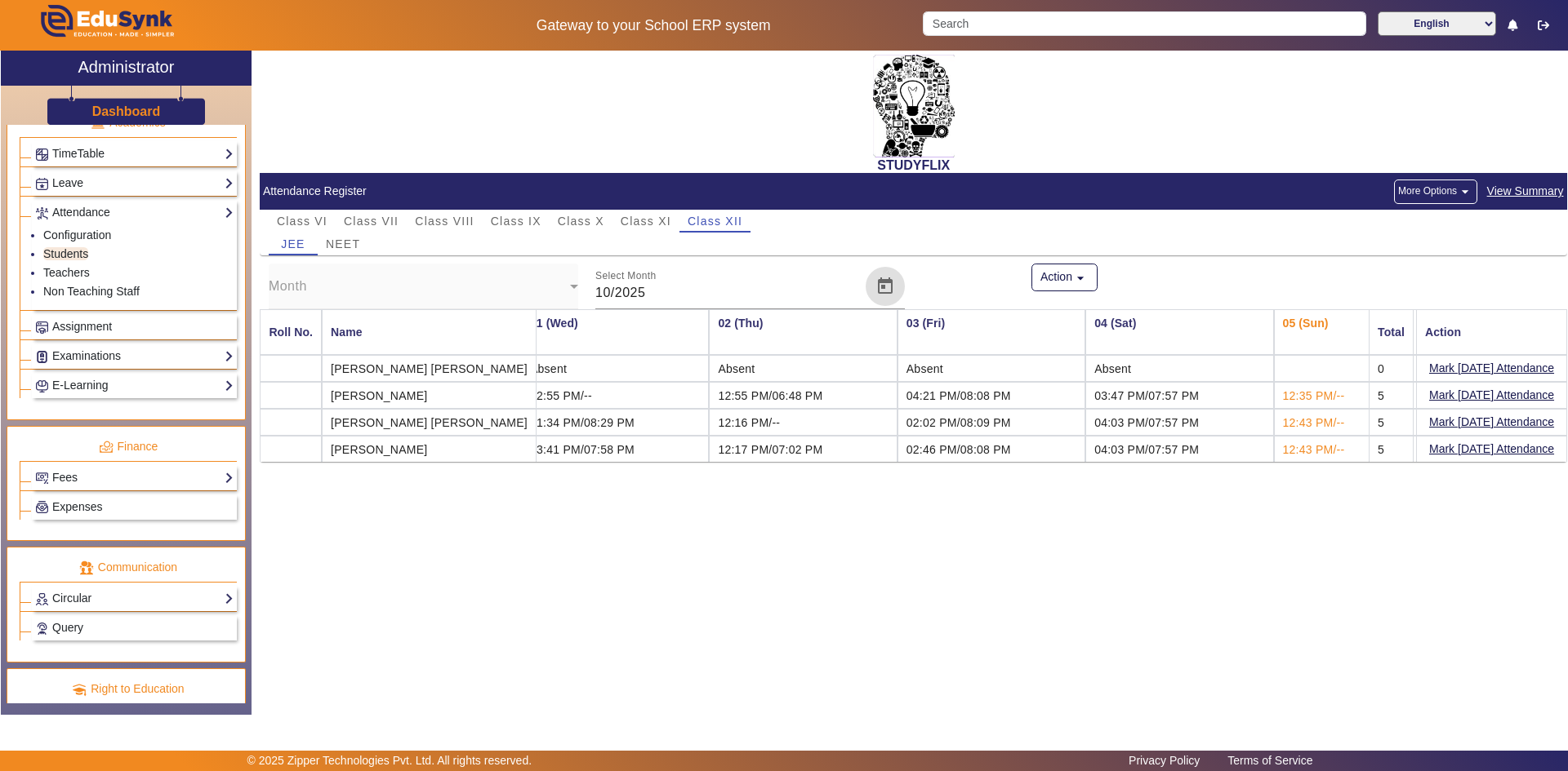
scroll to position [0, 0]
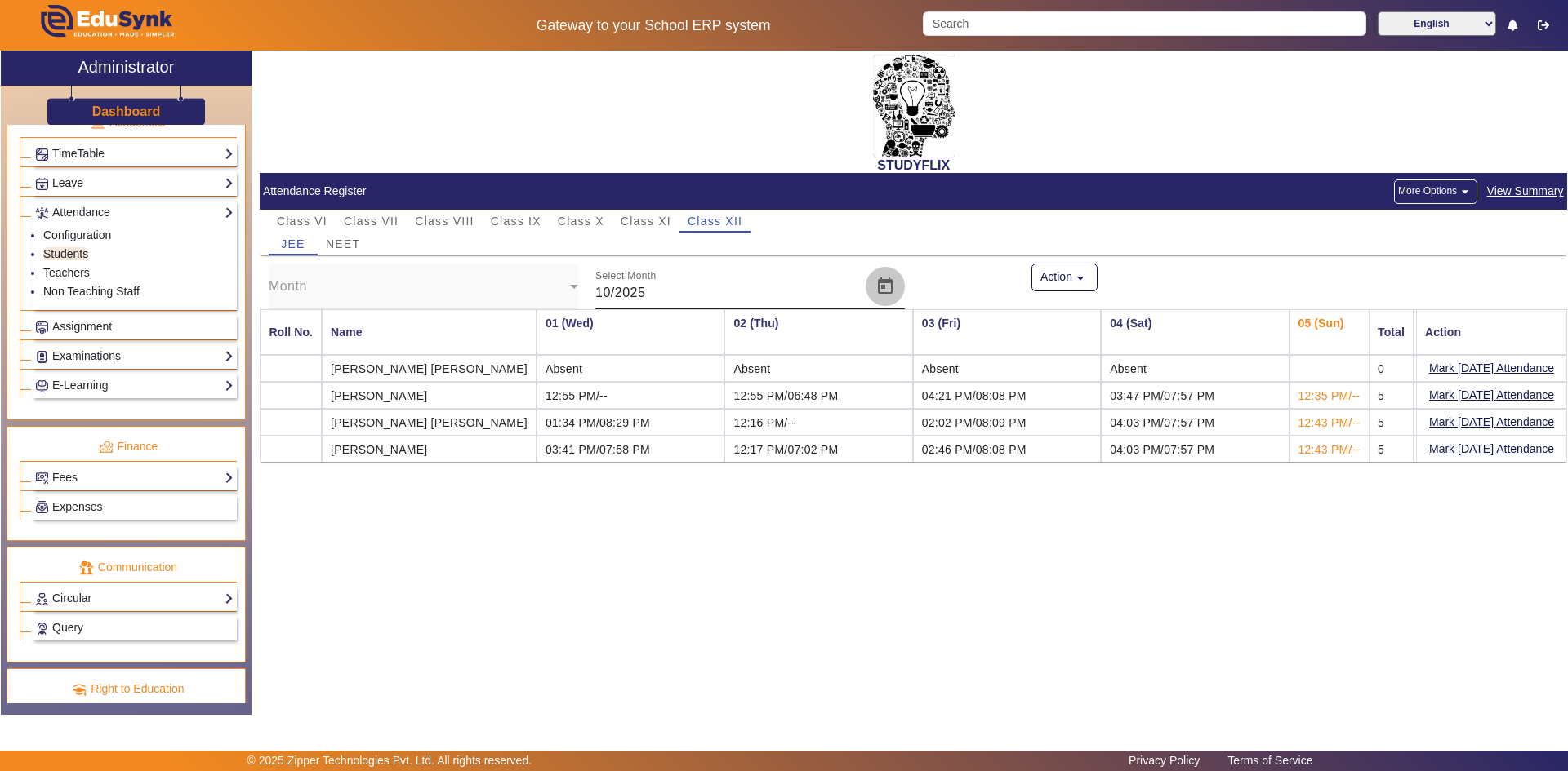
click at [880, 292] on span "Open calendar" at bounding box center [885, 286] width 39 height 39
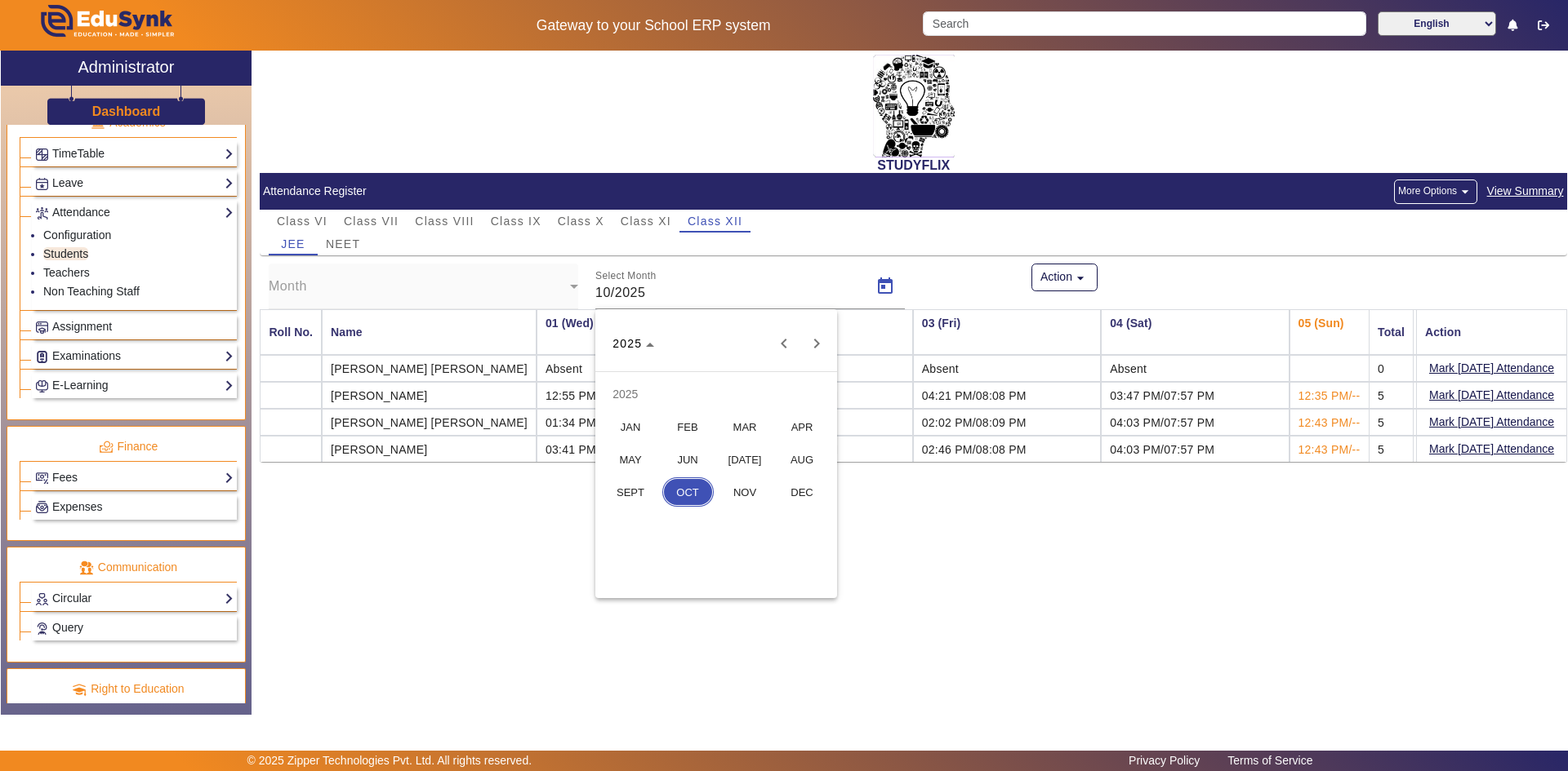
click at [655, 495] on span "SEPT" at bounding box center [630, 492] width 51 height 30
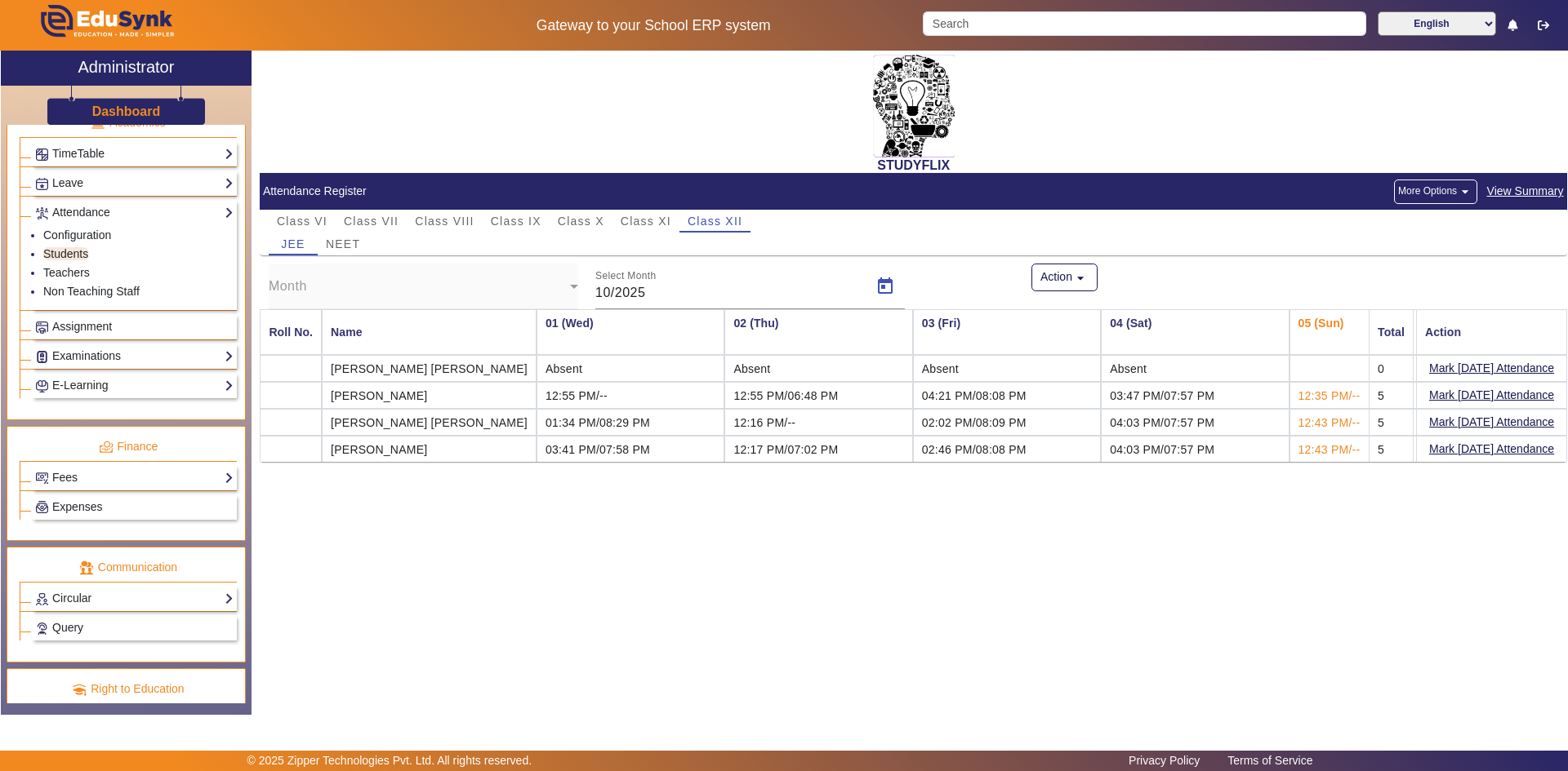
type input "09/2025"
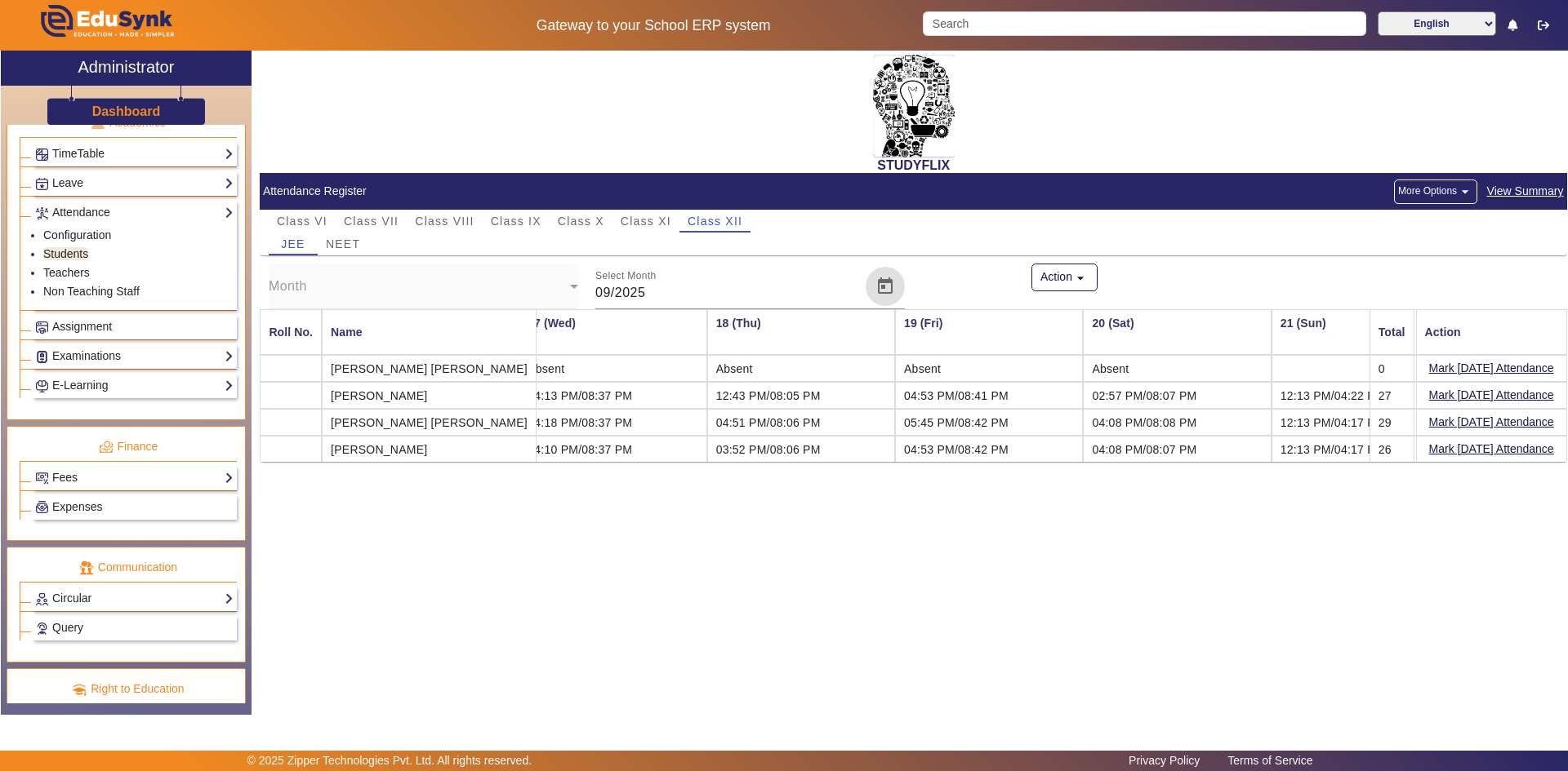
scroll to position [0, 3102]
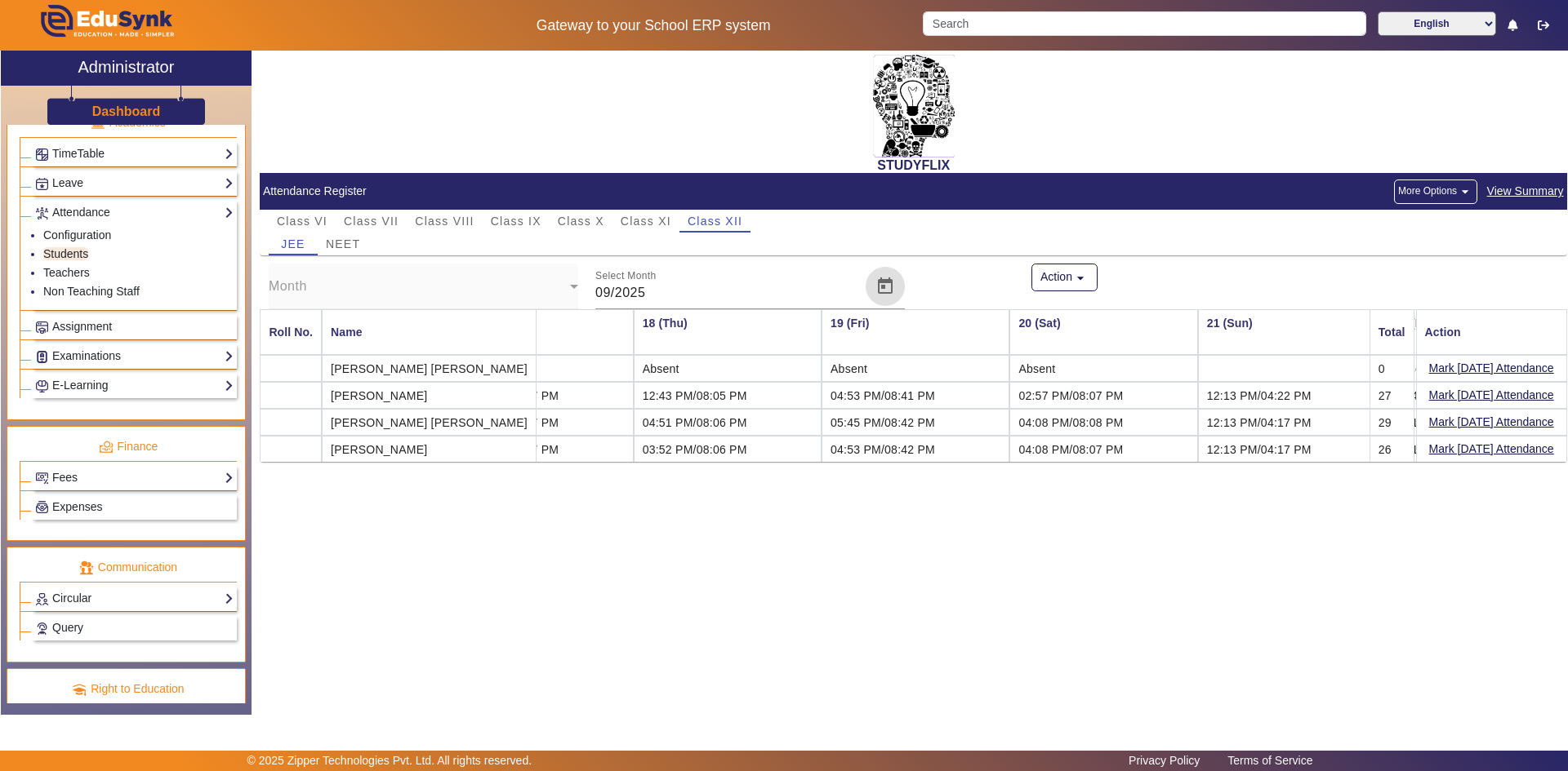
click at [1025, 471] on div "STUDYFLIX Attendance Register More Options arrow_drop_down View Summary Class V…" at bounding box center [913, 259] width 1307 height 419
click at [1030, 483] on div "STUDYFLIX Attendance Register More Options arrow_drop_down View Summary Class V…" at bounding box center [909, 374] width 1316 height 647
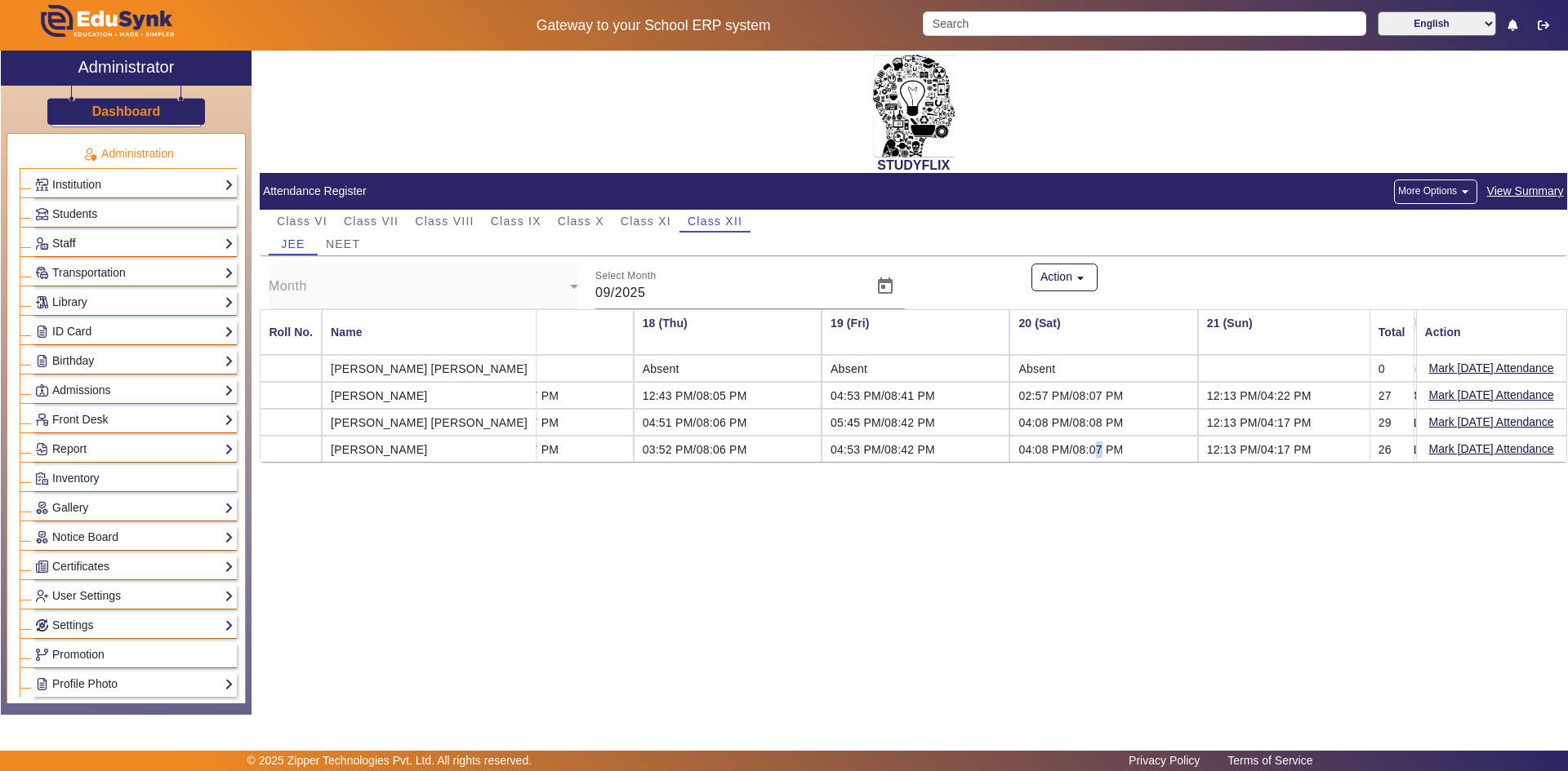
scroll to position [0, 0]
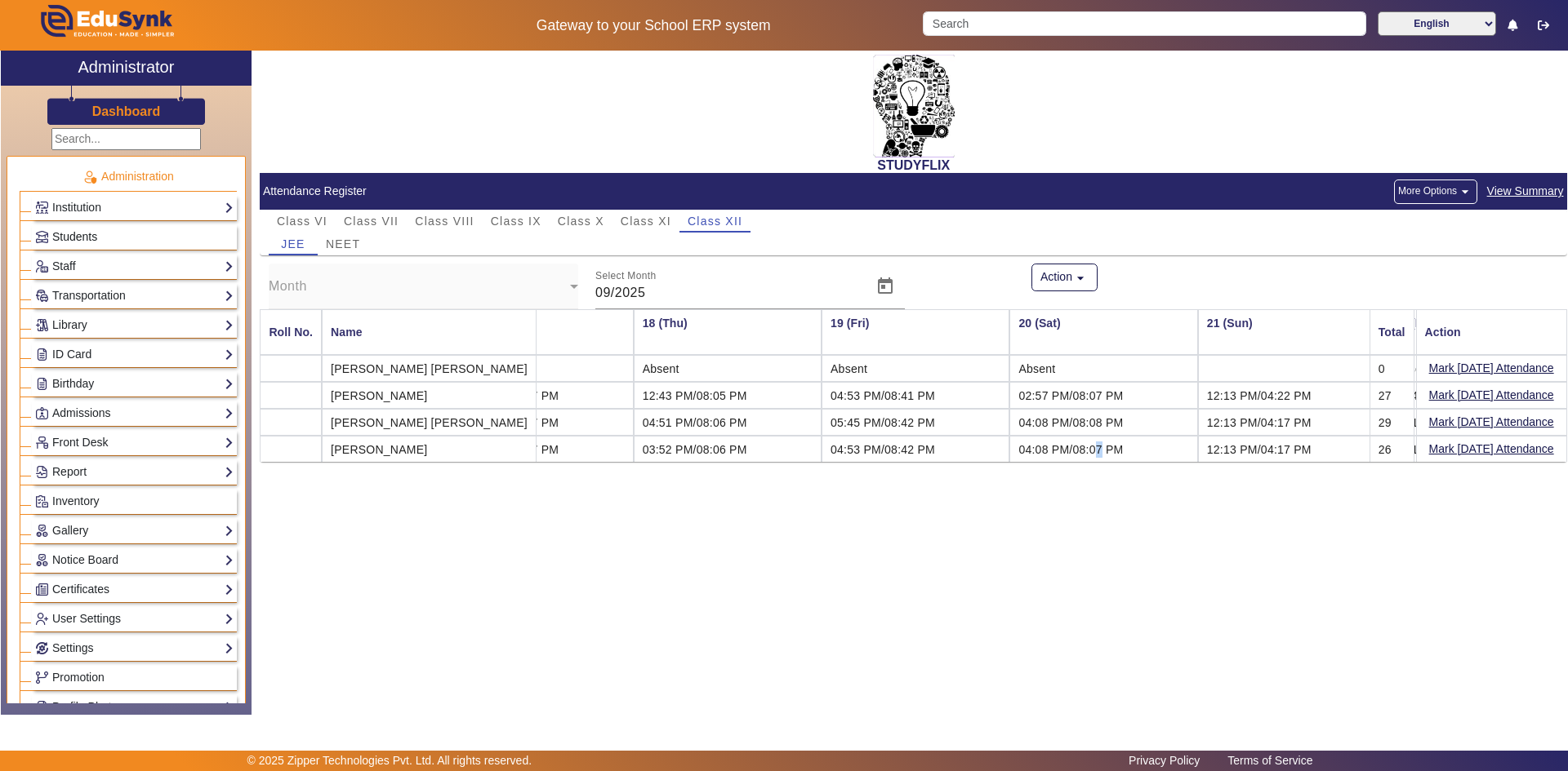
click at [87, 232] on span "Students" at bounding box center [74, 237] width 45 height 13
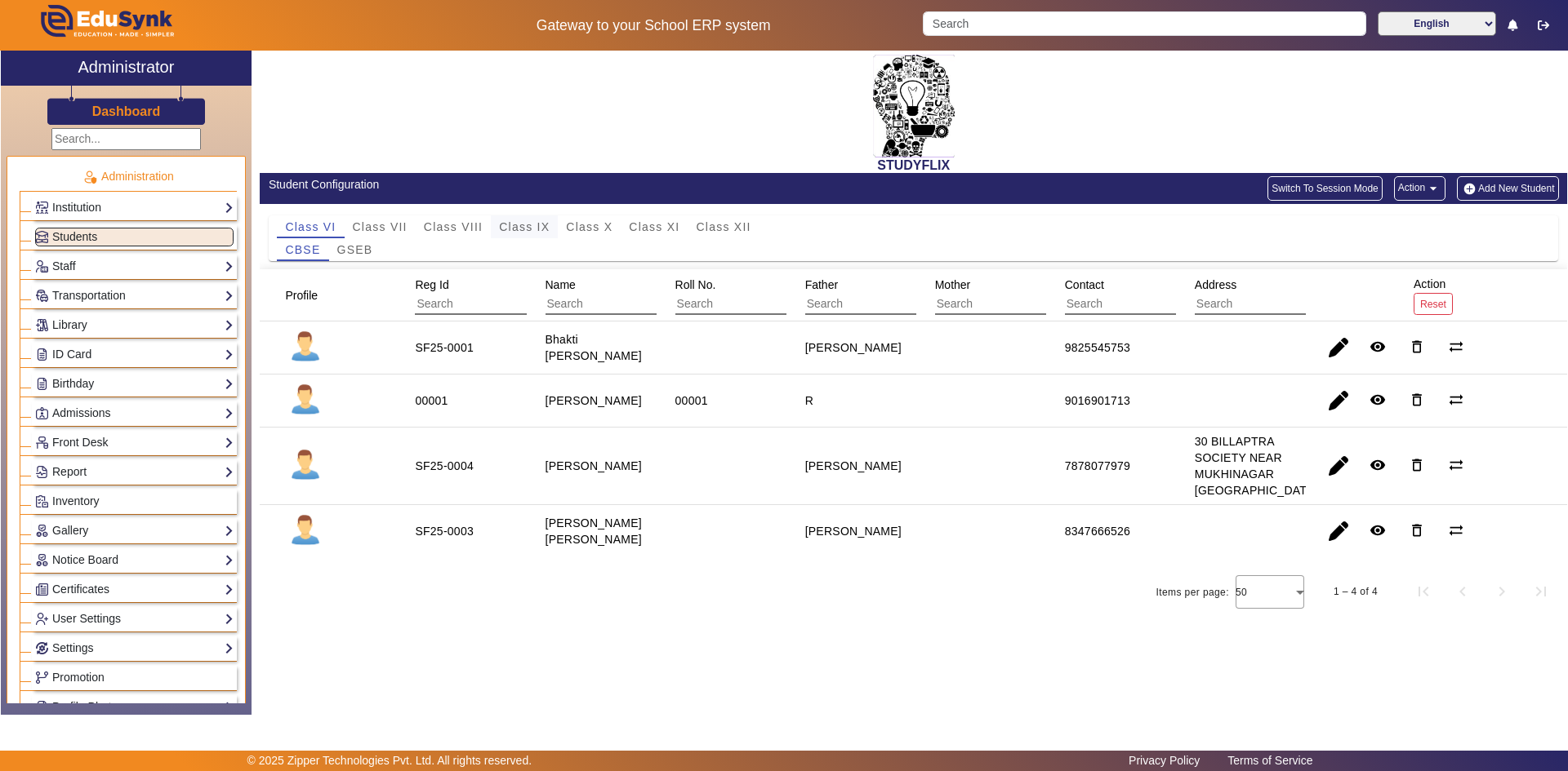
click at [534, 221] on span "Class IX" at bounding box center [524, 227] width 50 height 11
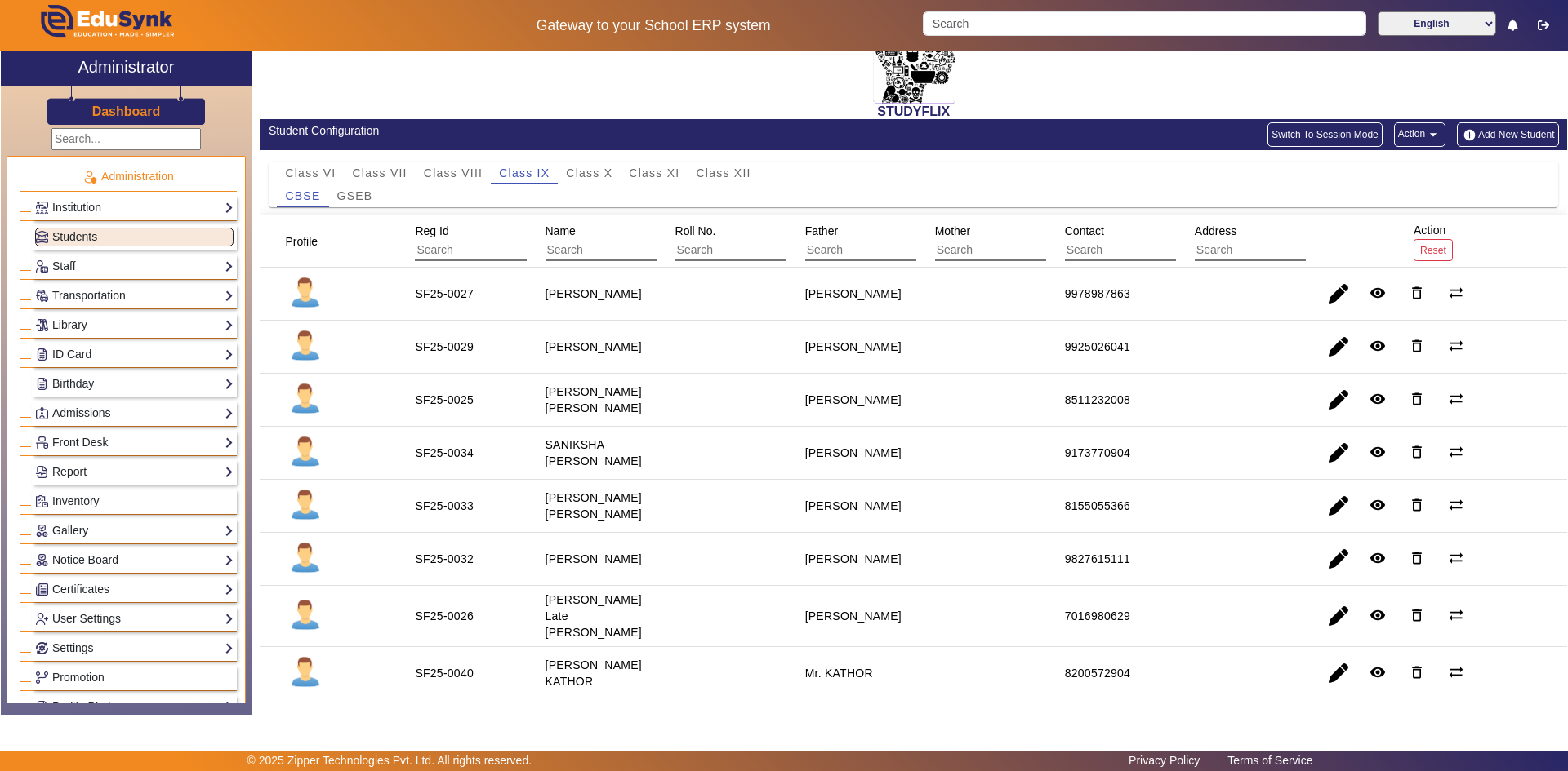
scroll to position [82, 0]
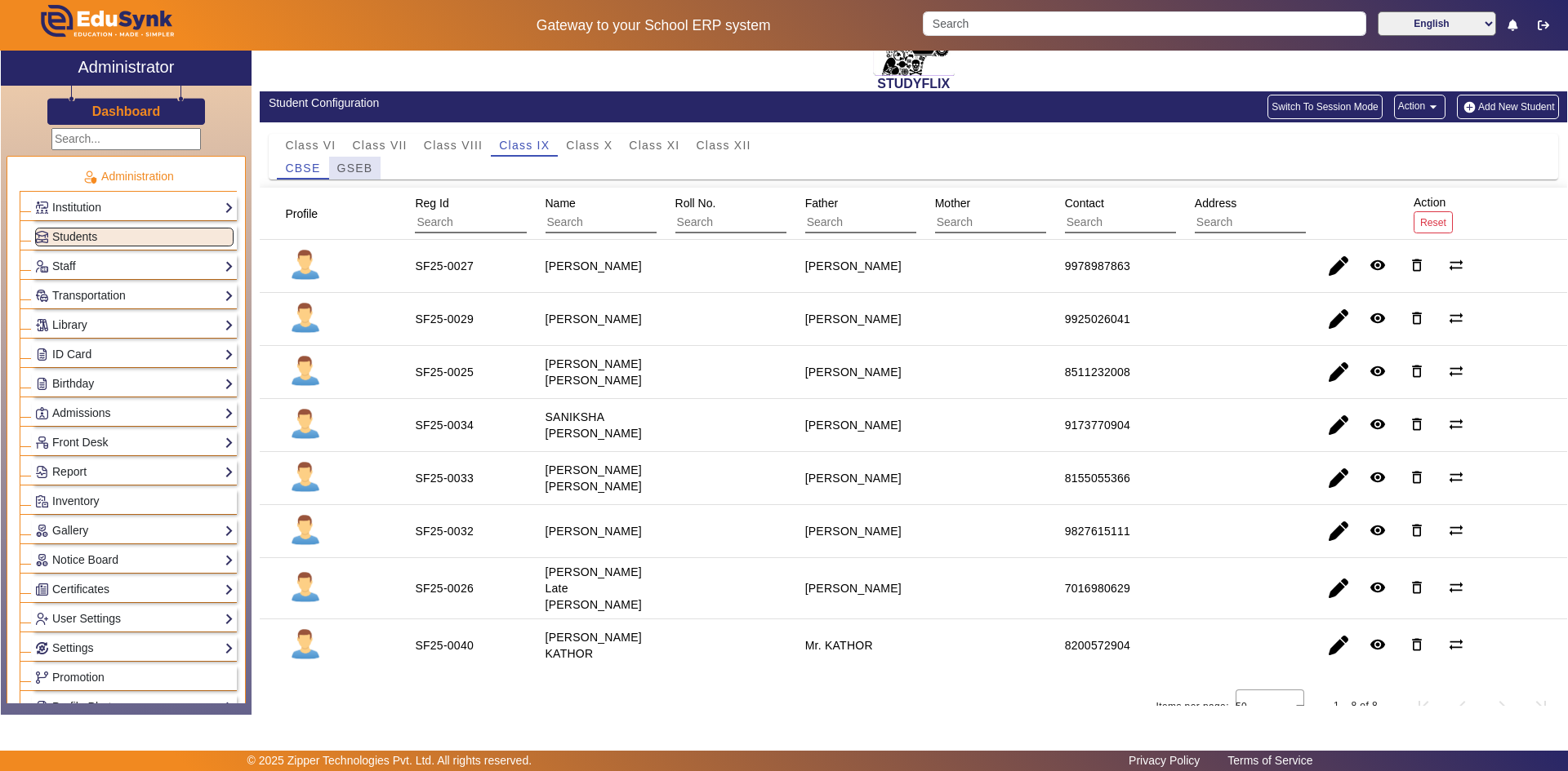
click at [365, 164] on span "GSEB" at bounding box center [355, 168] width 36 height 11
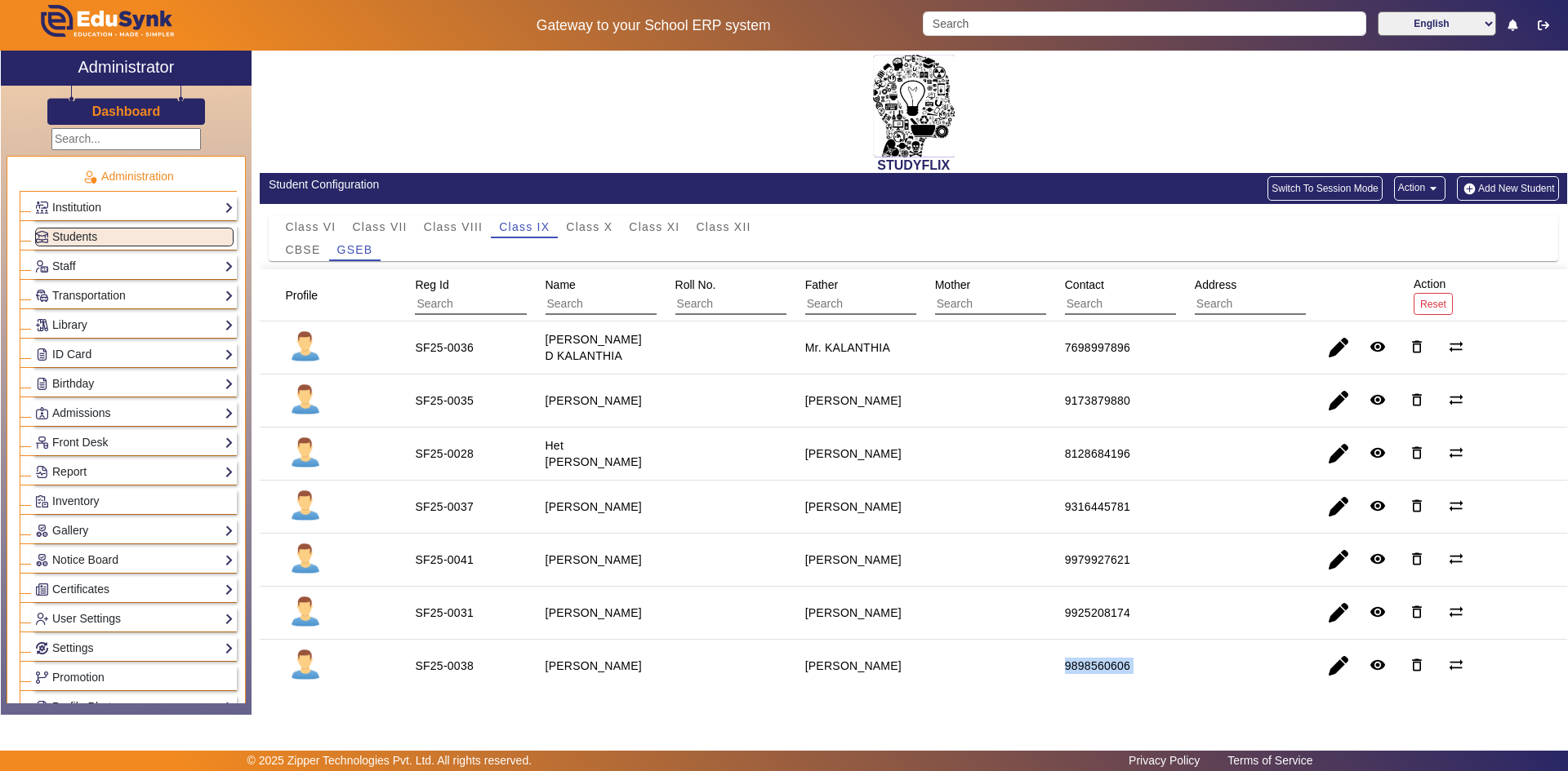
drag, startPoint x: 1049, startPoint y: 671, endPoint x: 1195, endPoint y: 667, distance: 146.1
click at [1195, 667] on mat-row "SF25-0038 [PERSON_NAME] [PERSON_NAME] 9898560606 remove_red_eye delete_outline …" at bounding box center [913, 666] width 1307 height 52
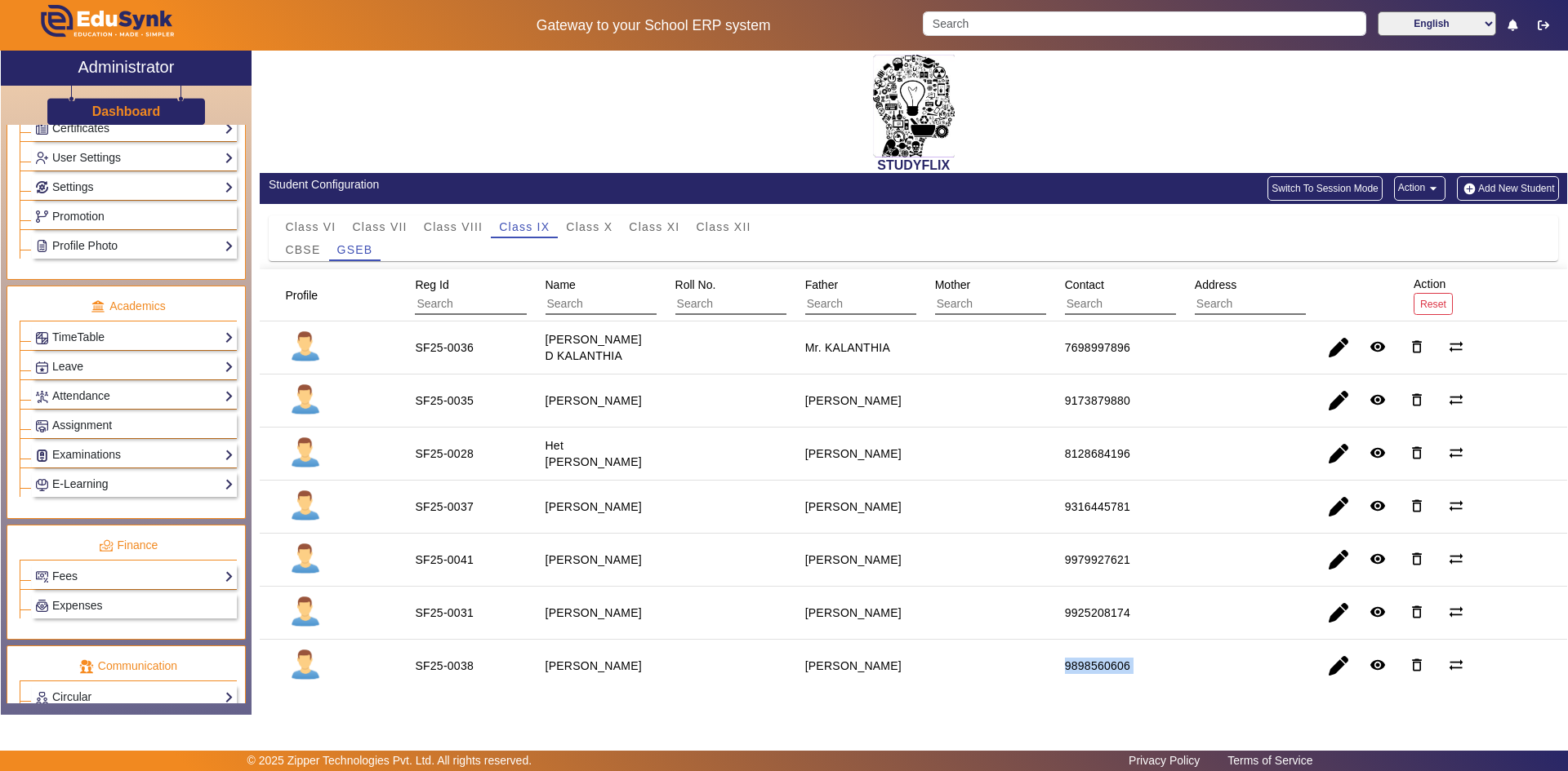
scroll to position [571, 0]
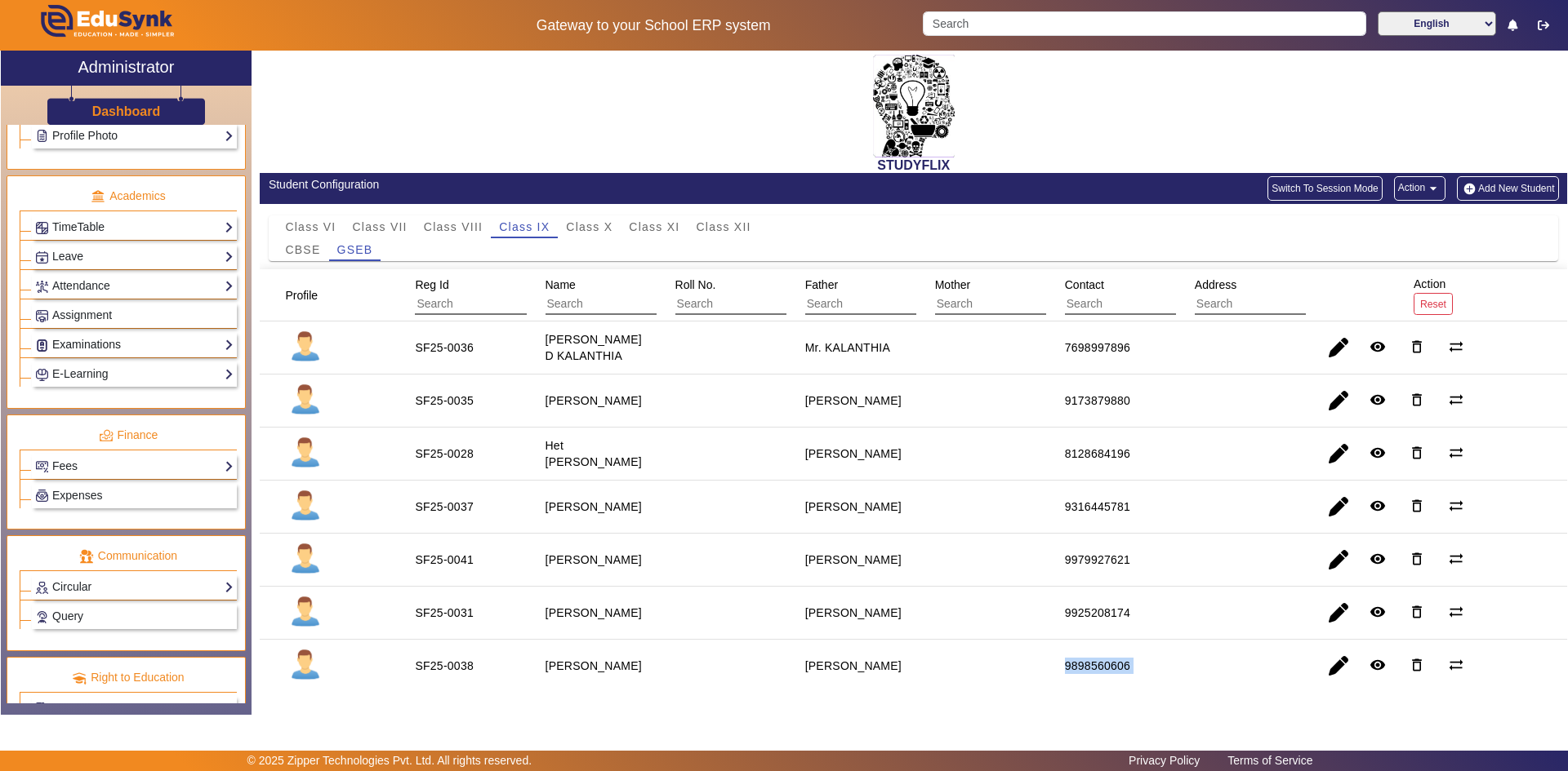
click at [58, 346] on link "Examinations" at bounding box center [134, 345] width 198 height 19
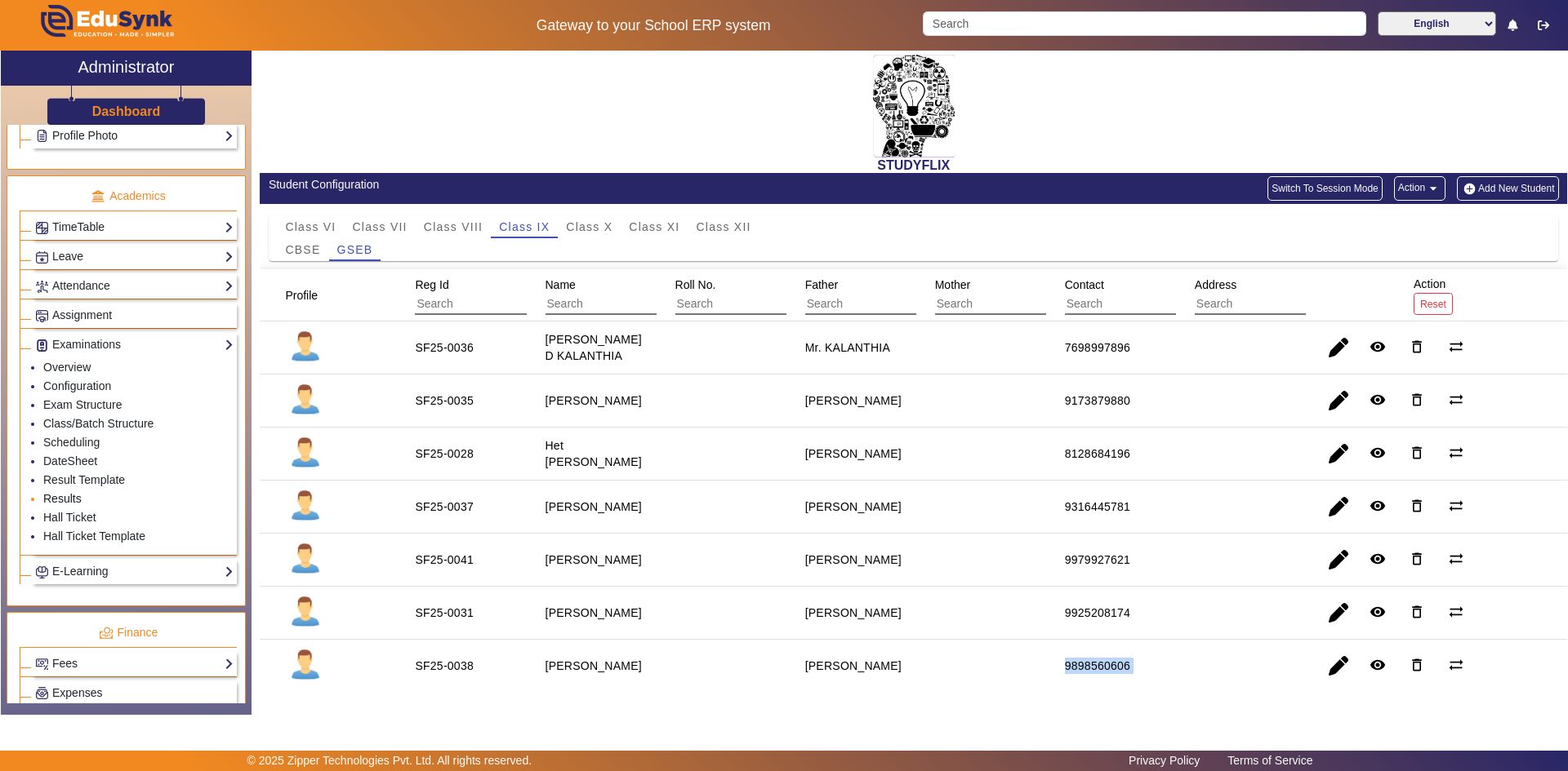
click at [68, 502] on link "Results" at bounding box center [62, 498] width 38 height 13
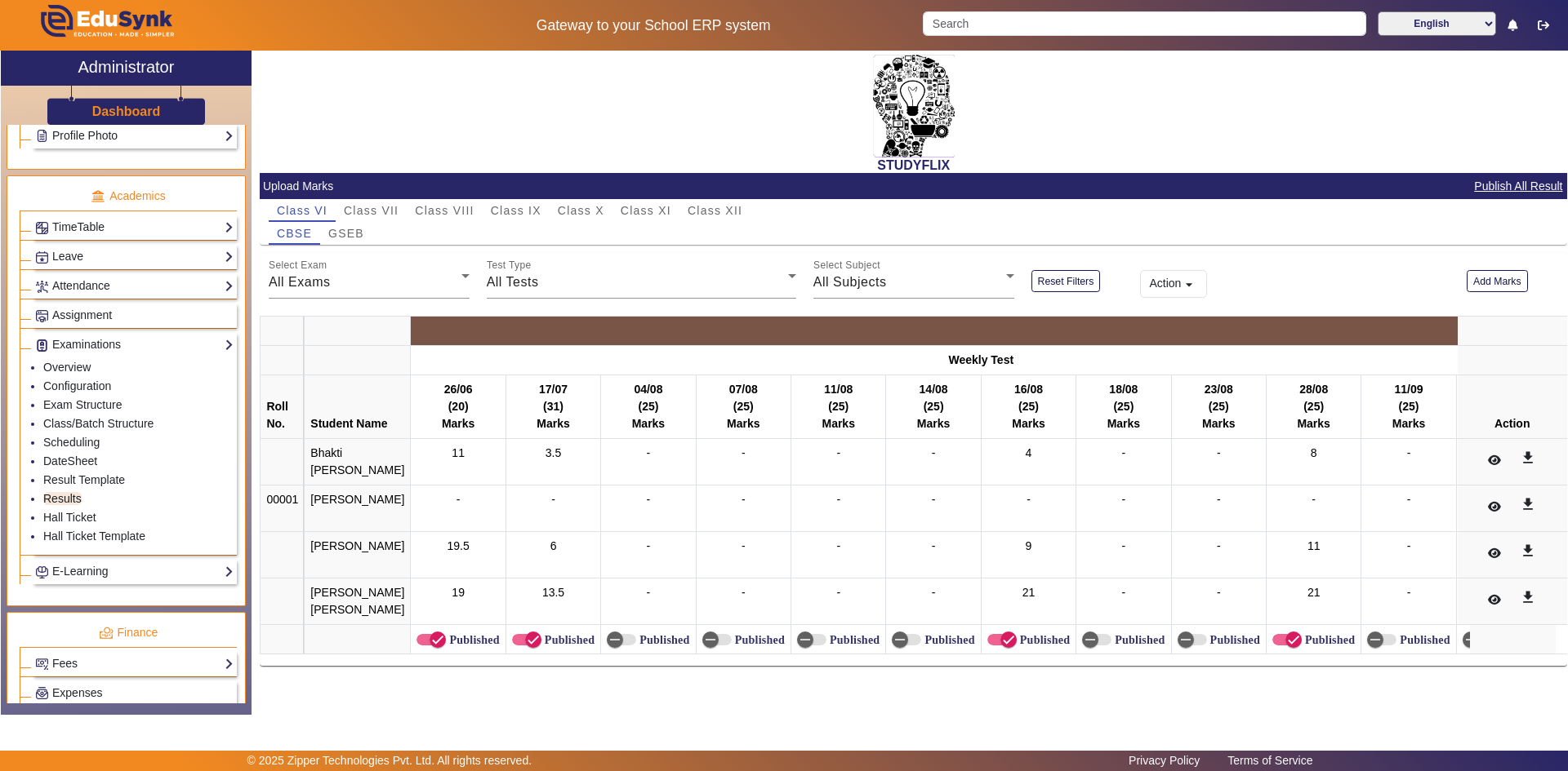
scroll to position [10, 0]
click at [389, 205] on span "Class VII" at bounding box center [371, 210] width 55 height 11
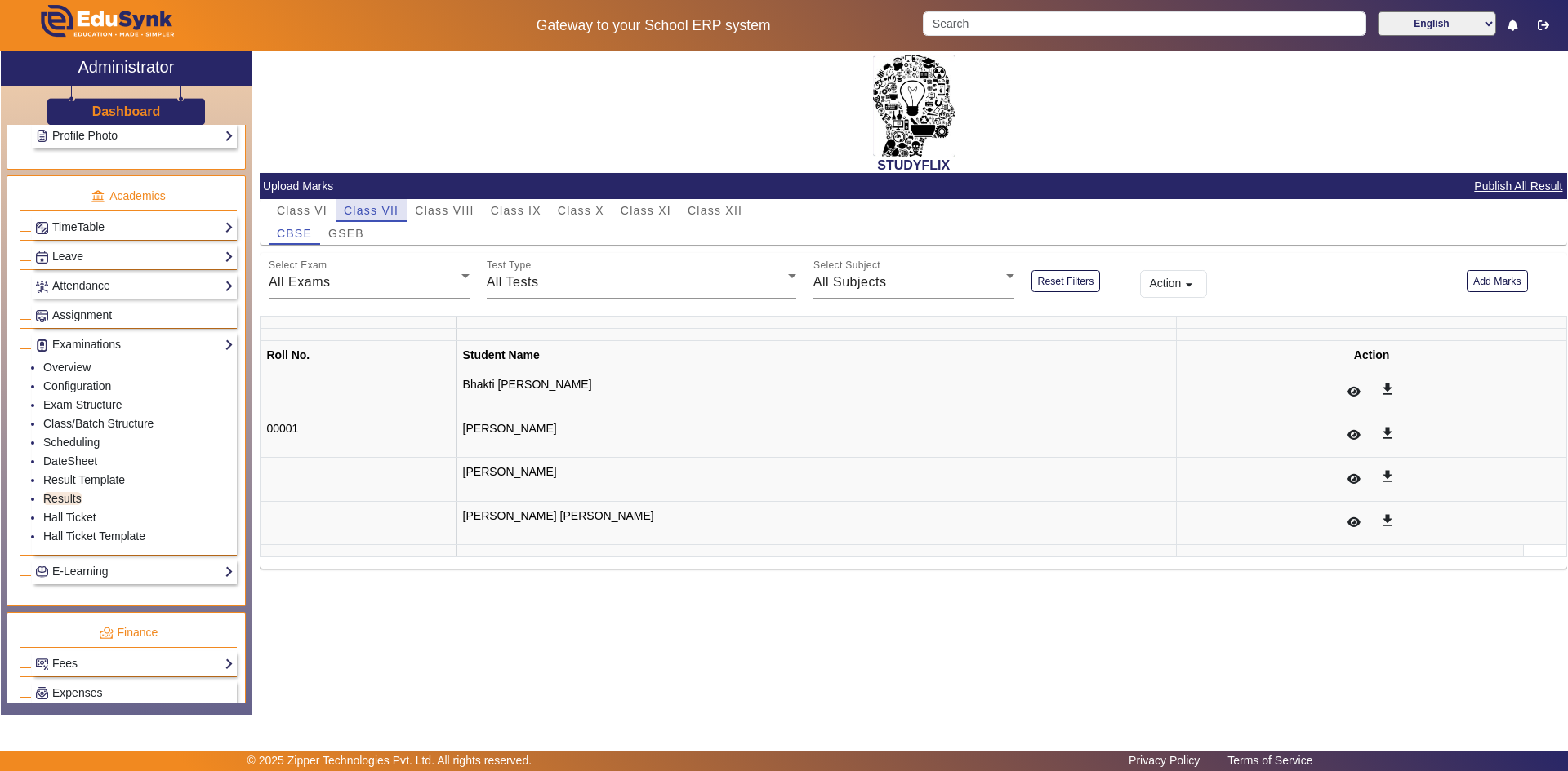
scroll to position [0, 0]
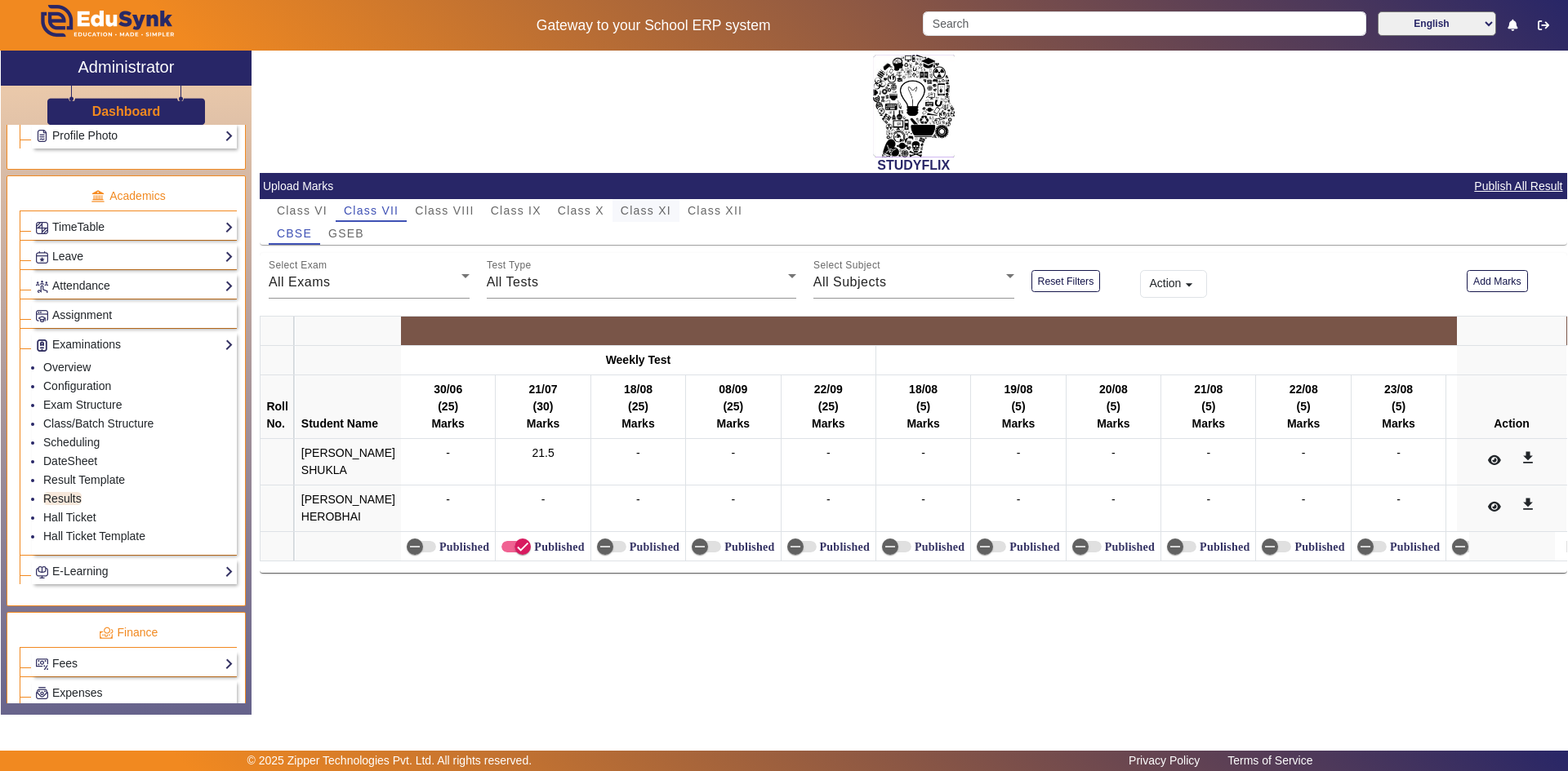
click at [643, 209] on span "Class XI" at bounding box center [646, 210] width 50 height 11
click at [422, 290] on div "All Exams" at bounding box center [365, 282] width 193 height 20
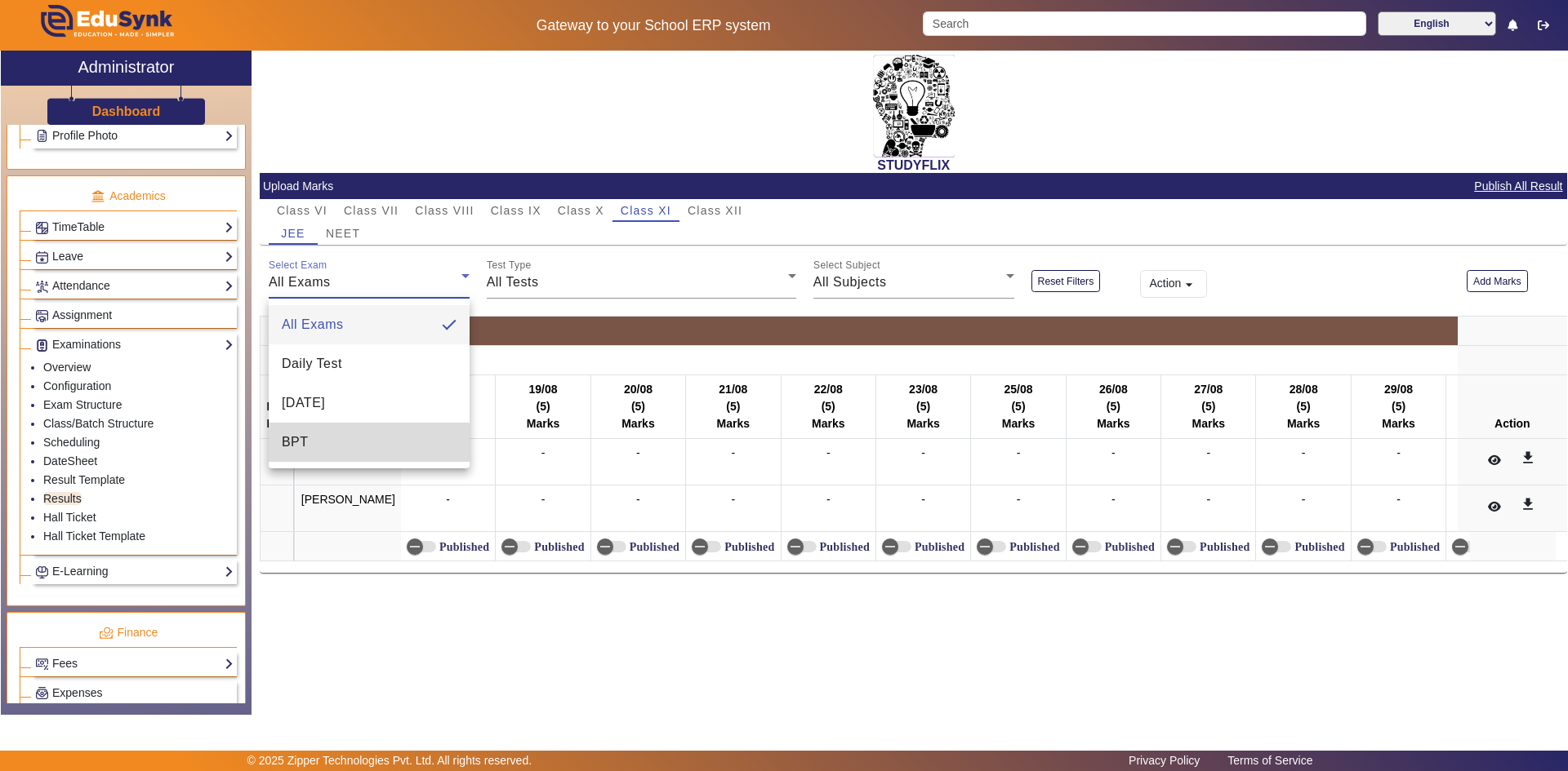
click at [358, 458] on mat-option "BPT" at bounding box center [369, 443] width 201 height 39
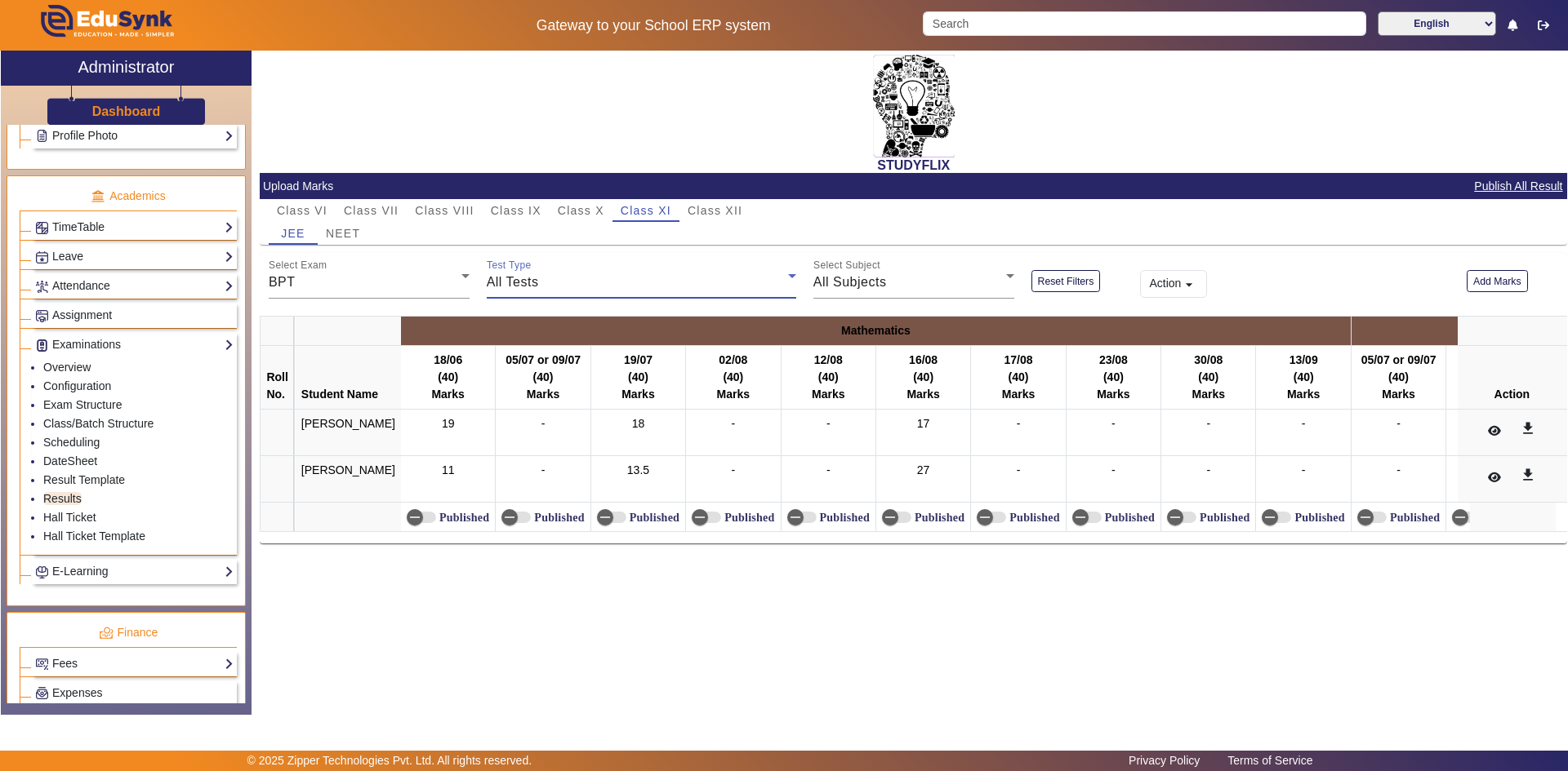
click at [531, 288] on span "All Tests" at bounding box center [513, 282] width 52 height 14
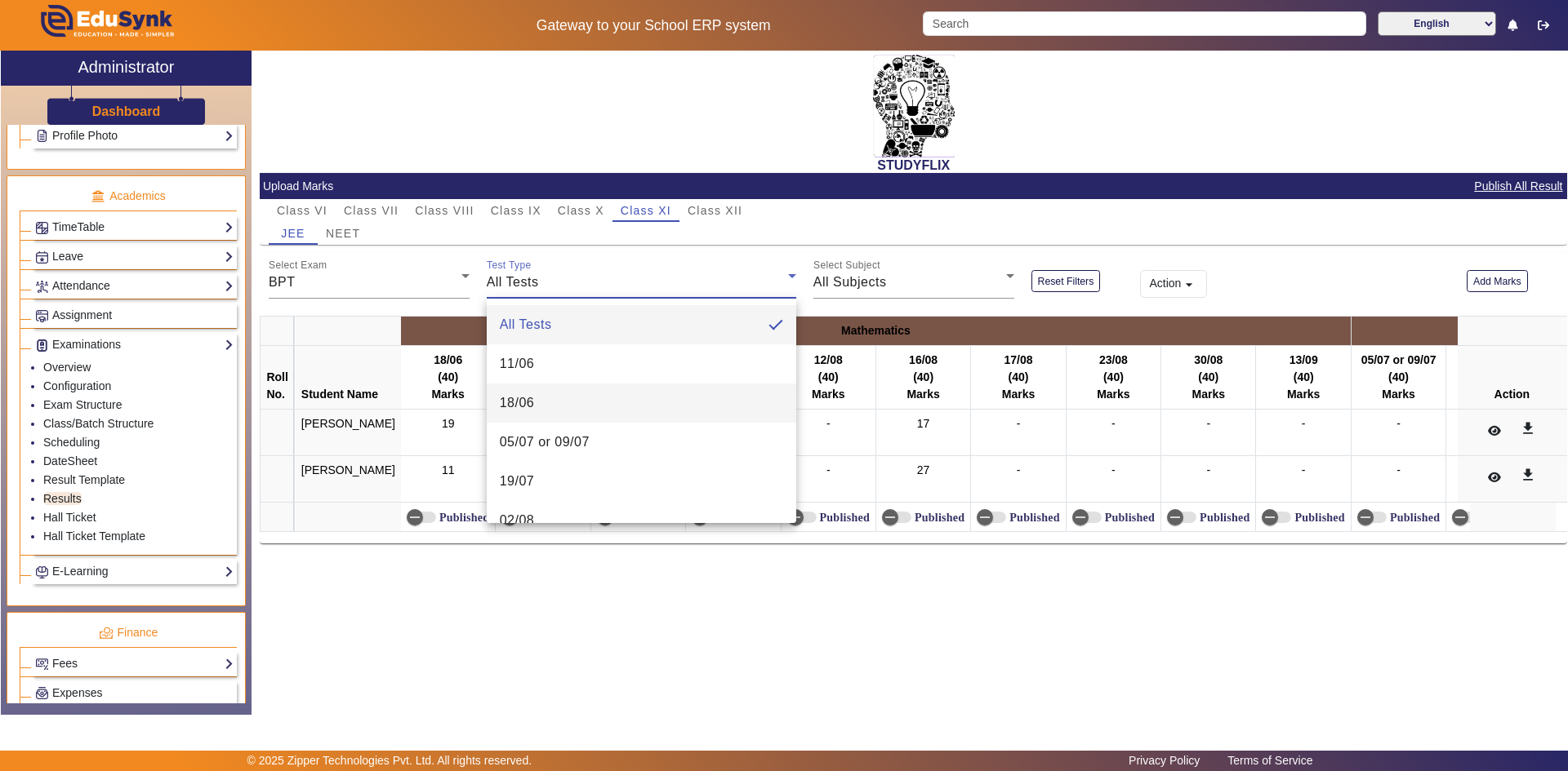
scroll to position [259, 0]
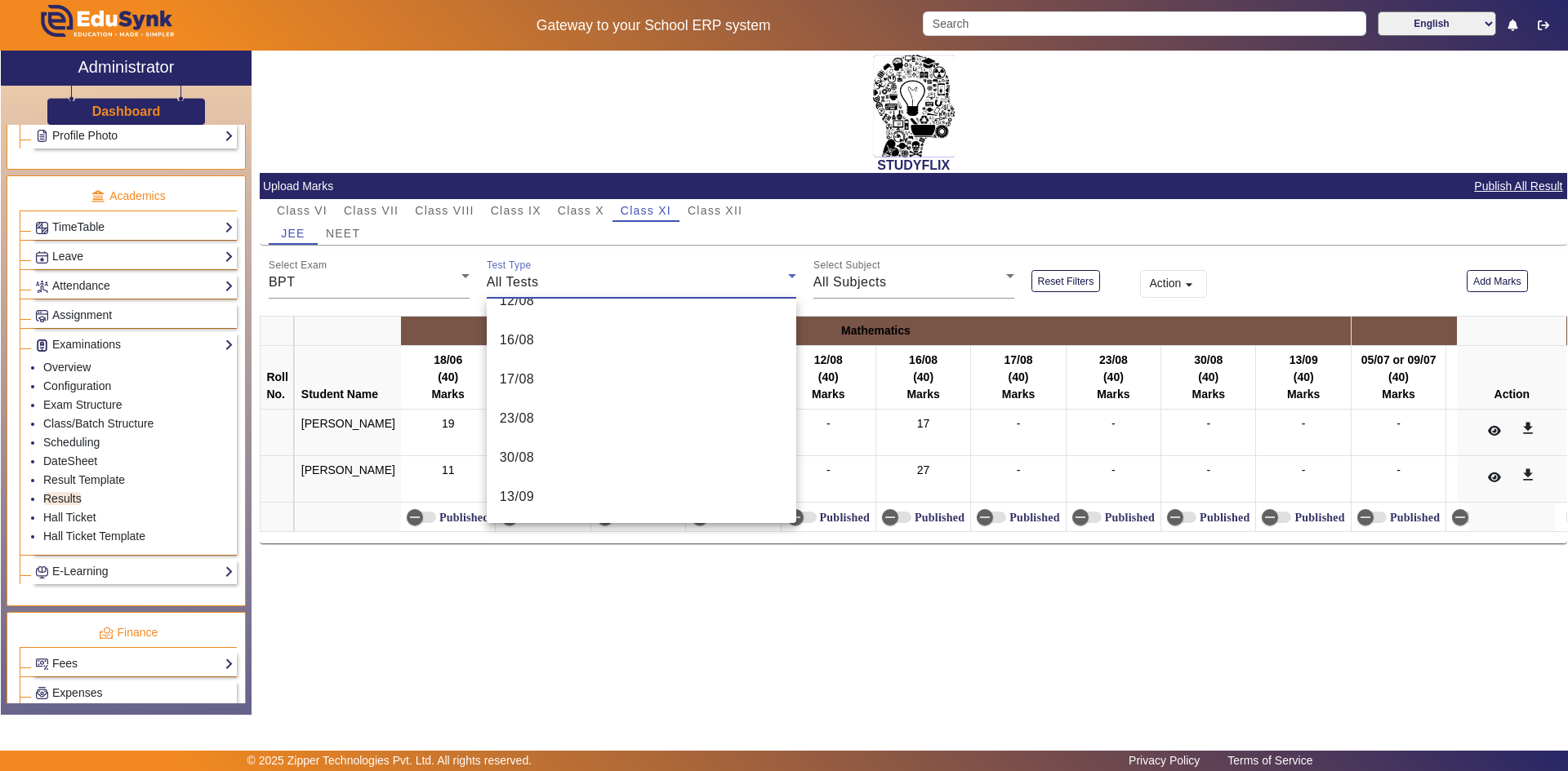
click at [616, 274] on div at bounding box center [784, 385] width 1568 height 771
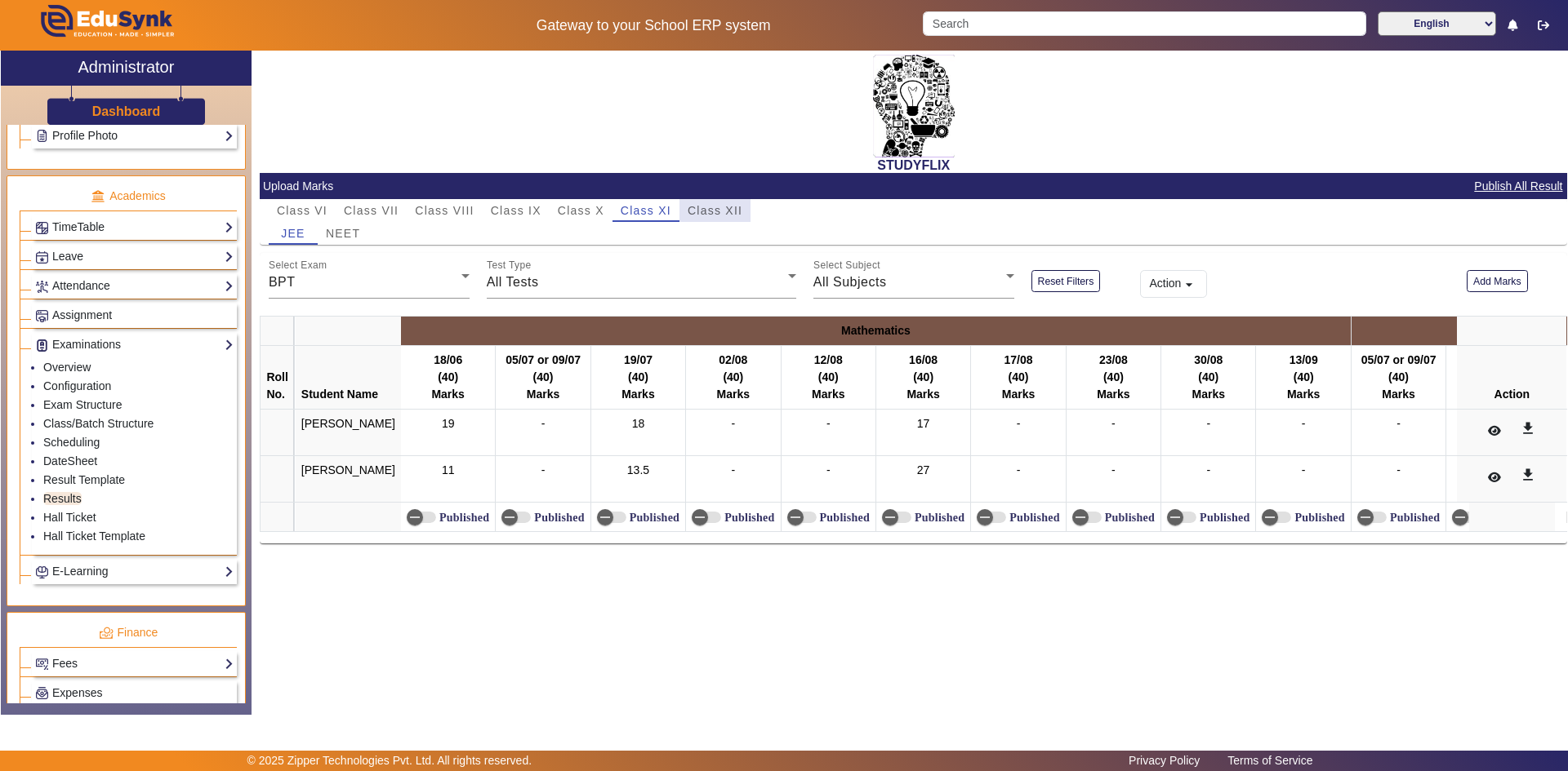
click at [735, 207] on span "Class XII" at bounding box center [715, 210] width 55 height 11
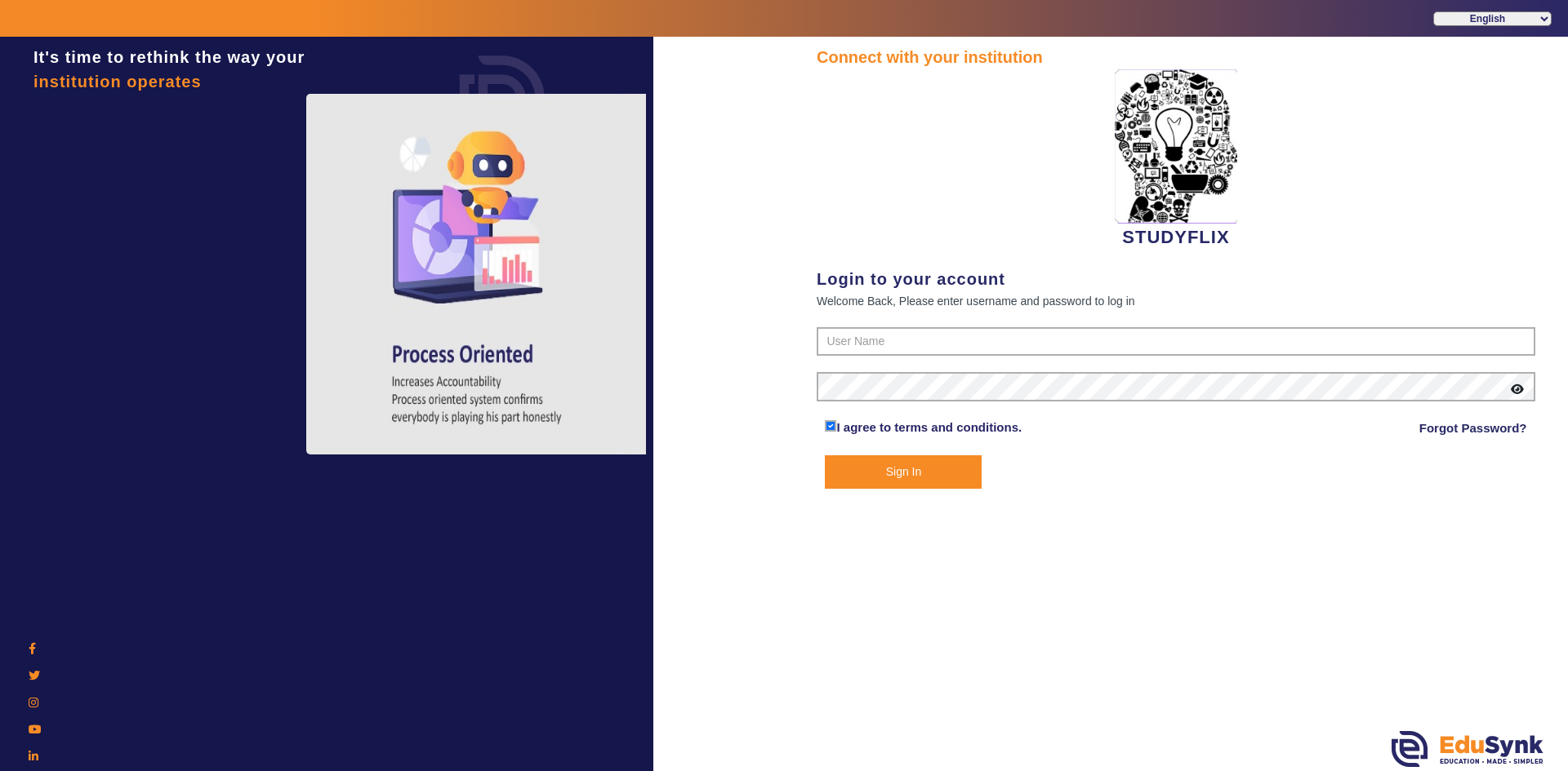
type input "6354922771"
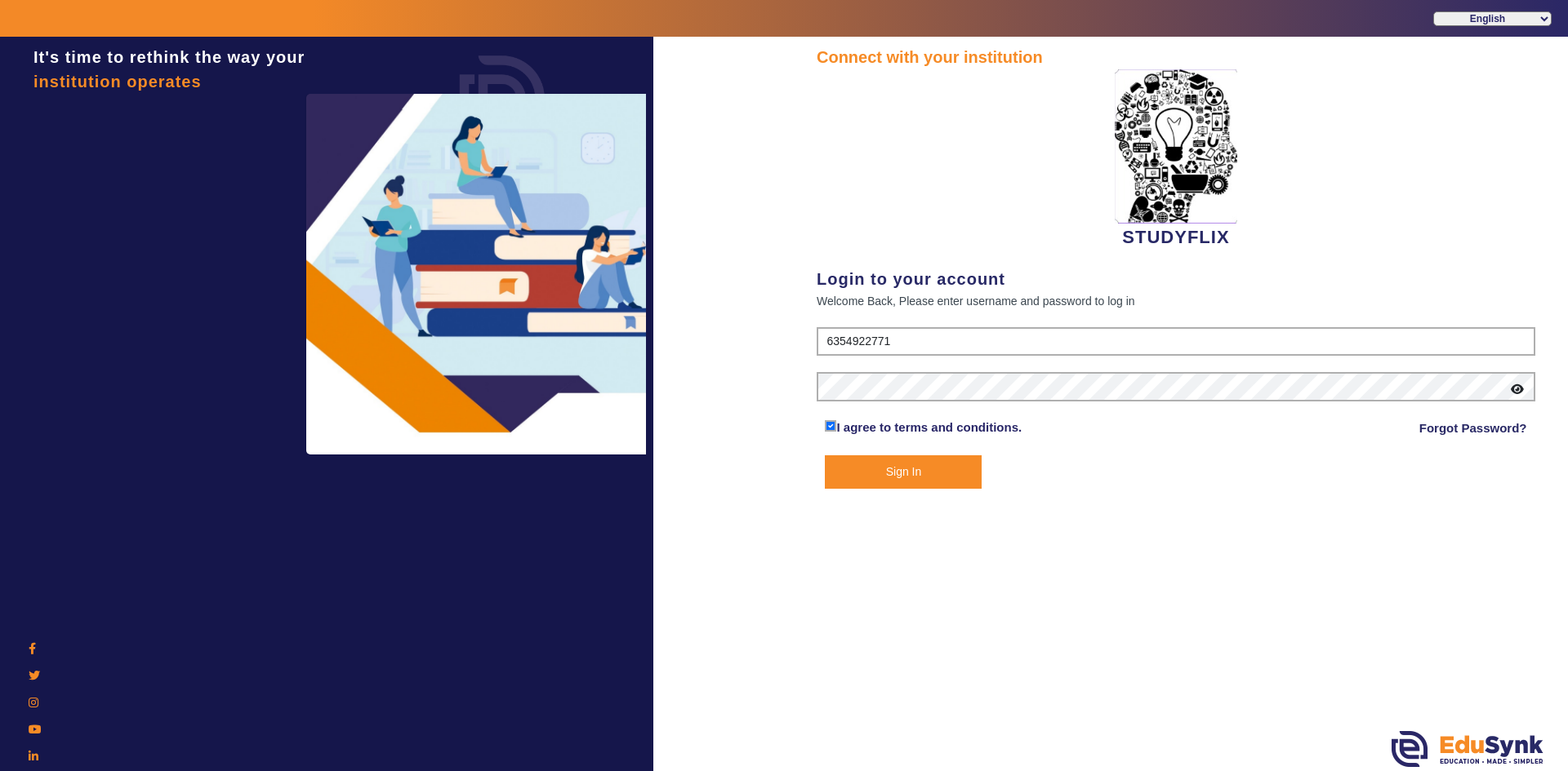
click at [850, 472] on button "Sign In" at bounding box center [903, 472] width 157 height 33
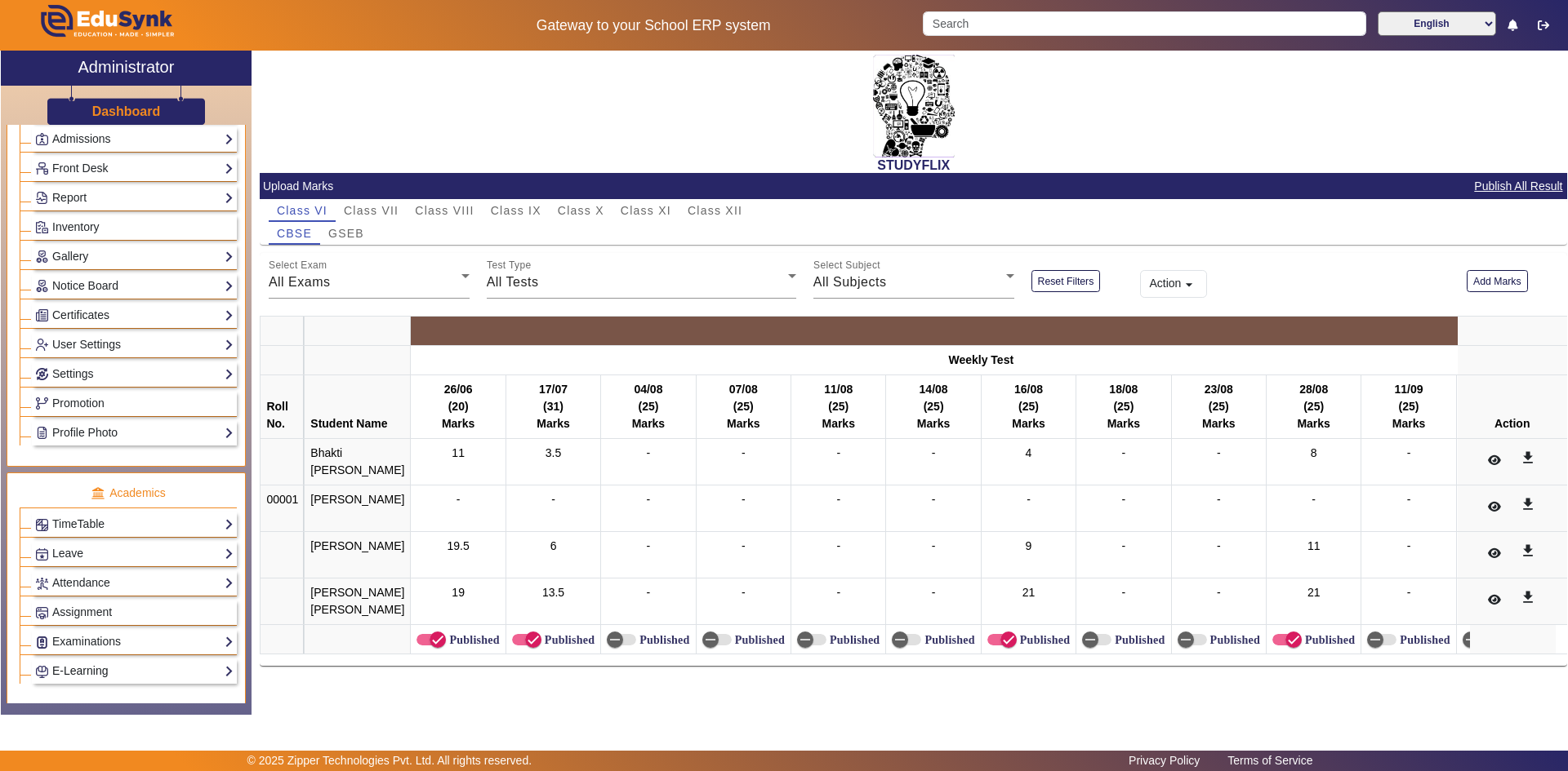
scroll to position [408, 0]
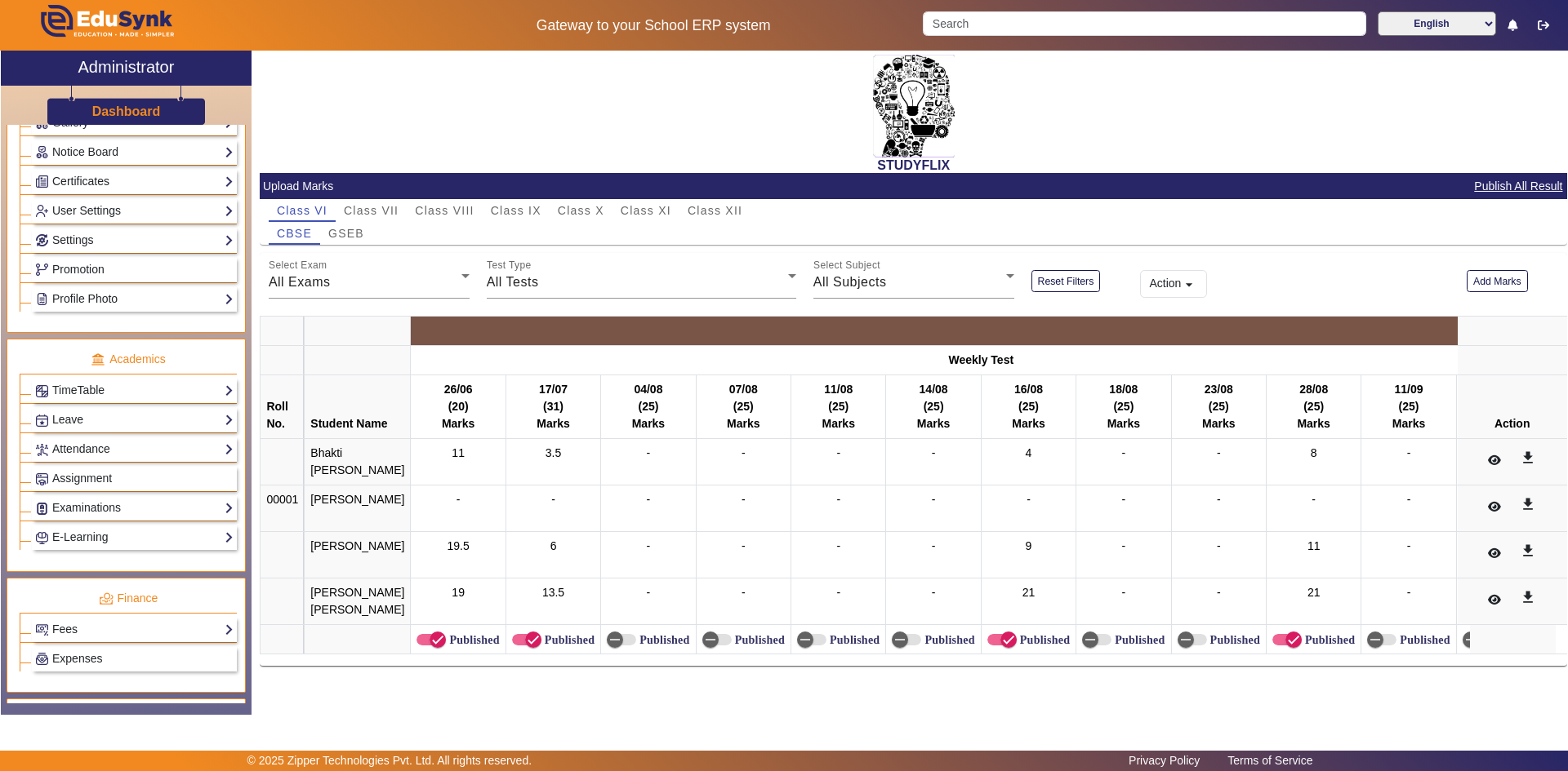
click at [90, 497] on div "Examinations Overview Configuration Exam Structure Class/Batch Structure Schedu…" at bounding box center [134, 508] width 205 height 25
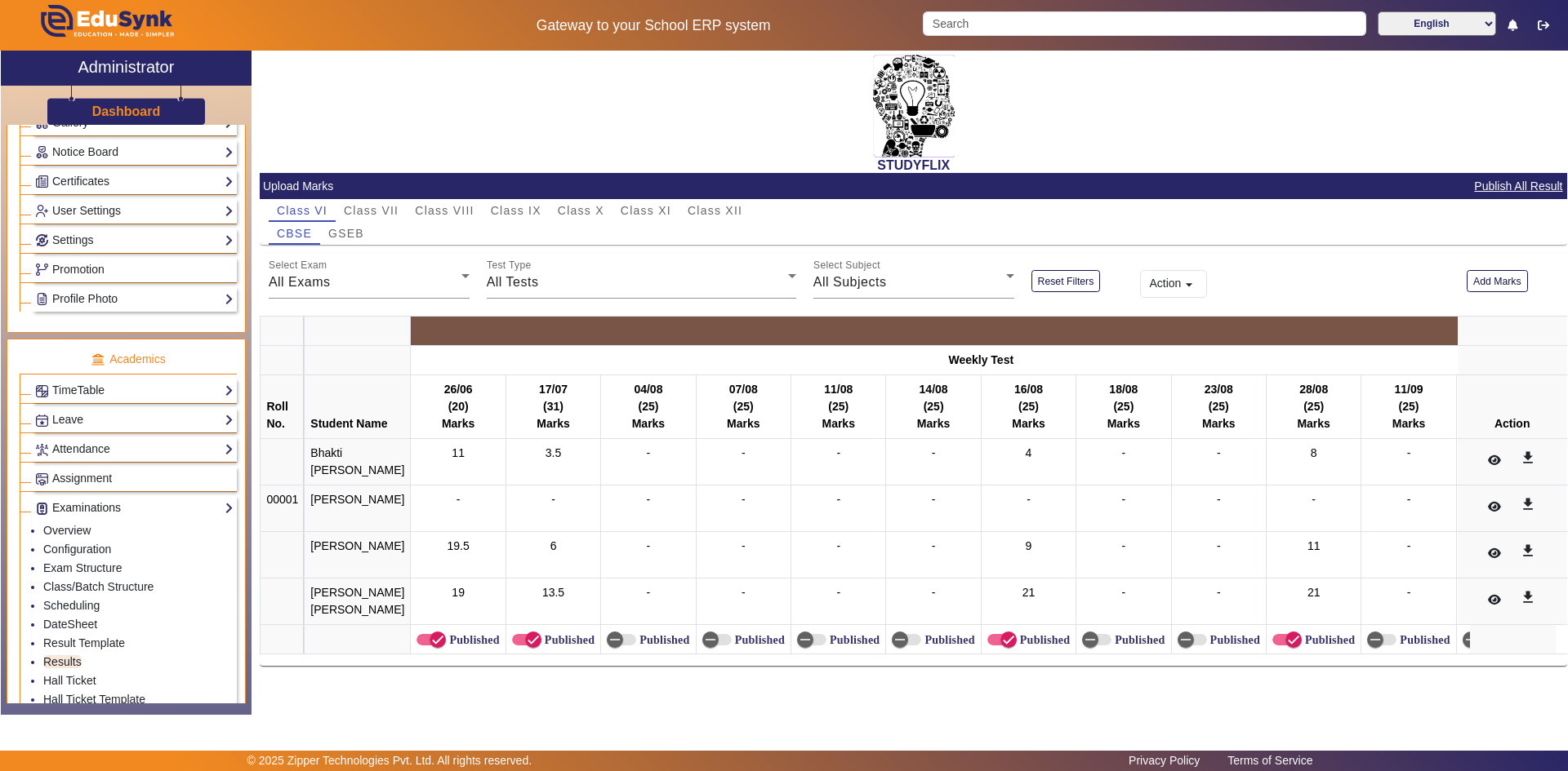
click at [85, 516] on link "Examinations" at bounding box center [134, 508] width 198 height 19
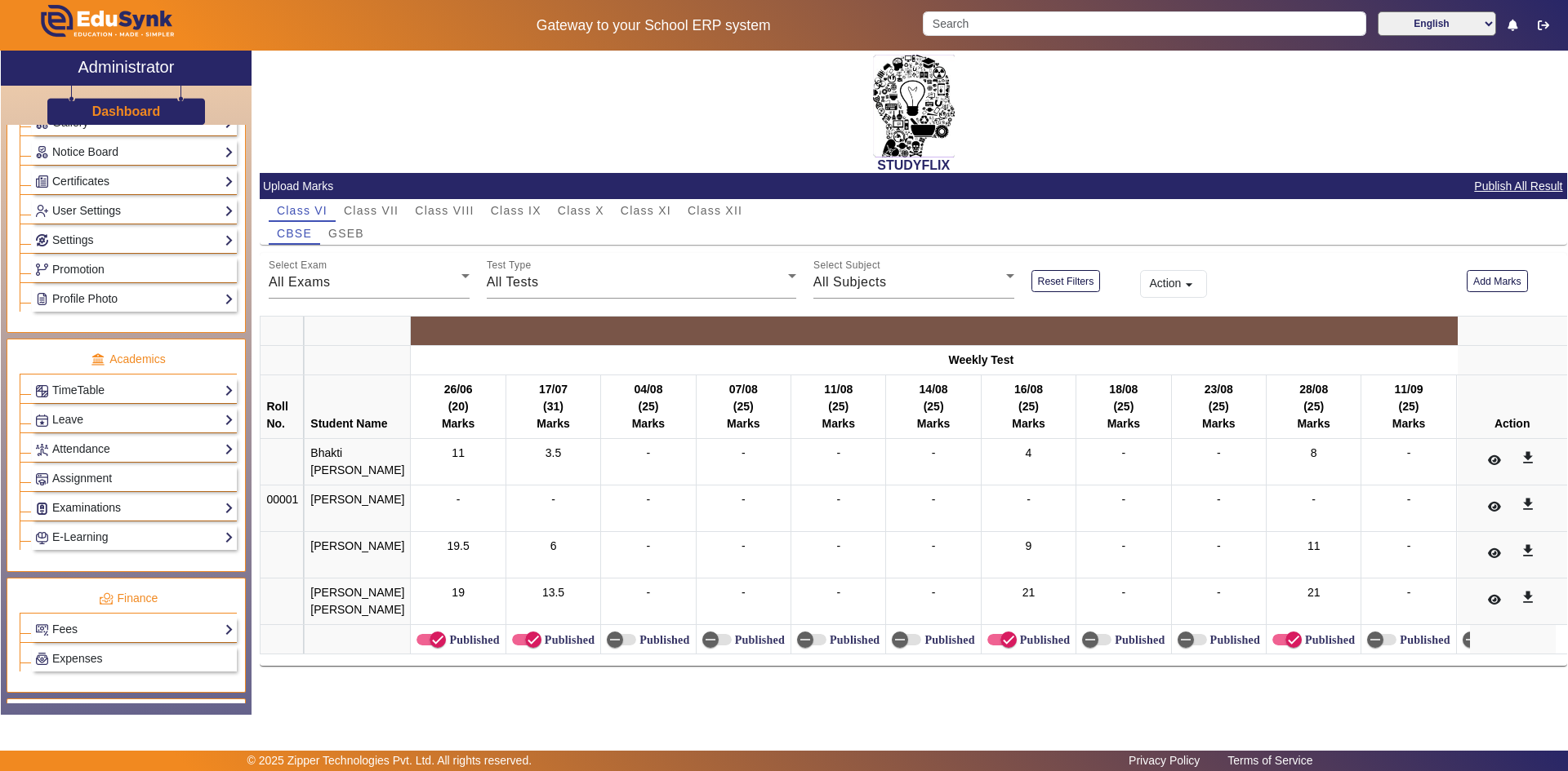
click at [85, 515] on link "Examinations" at bounding box center [134, 508] width 198 height 19
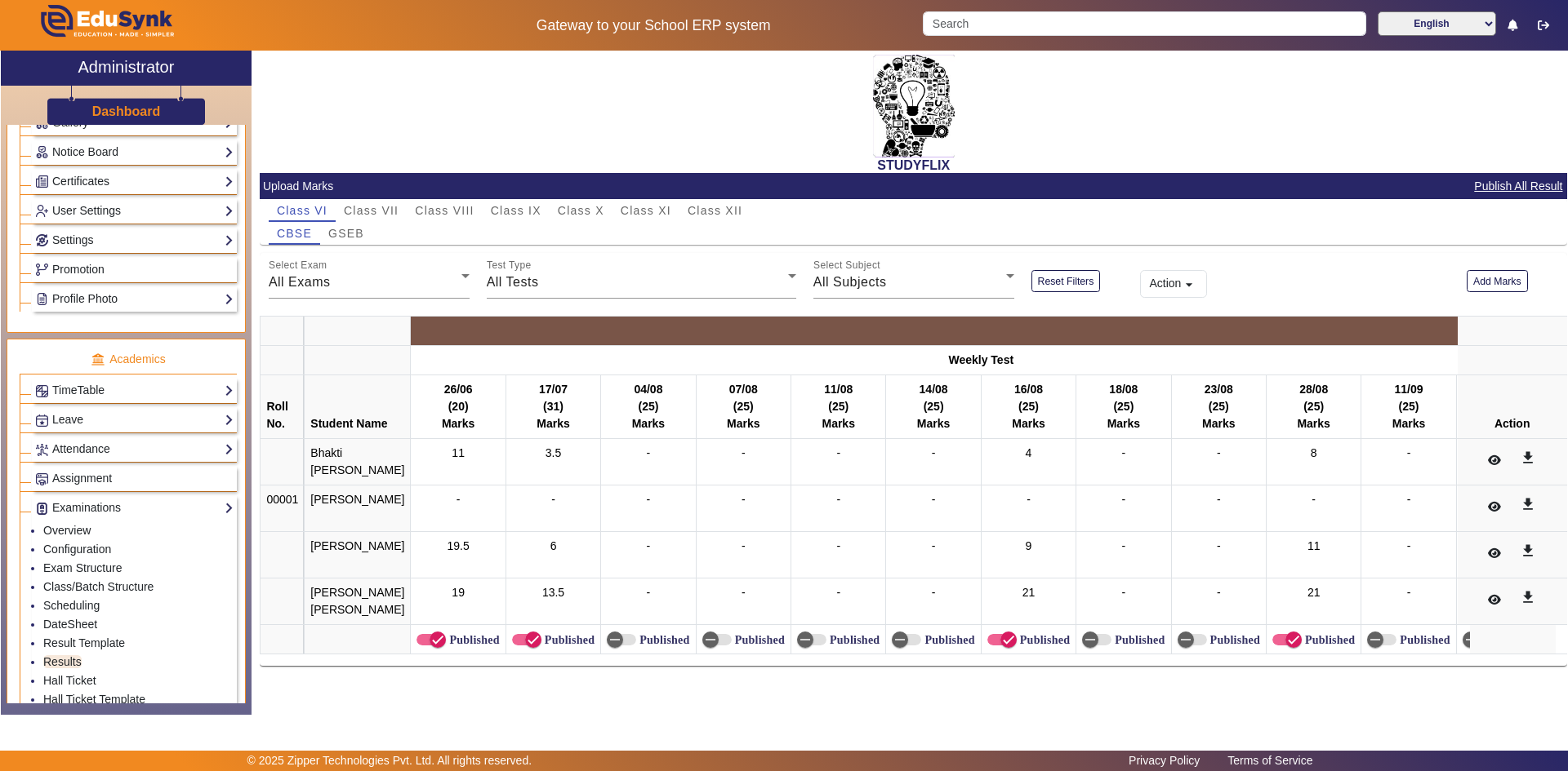
scroll to position [571, 0]
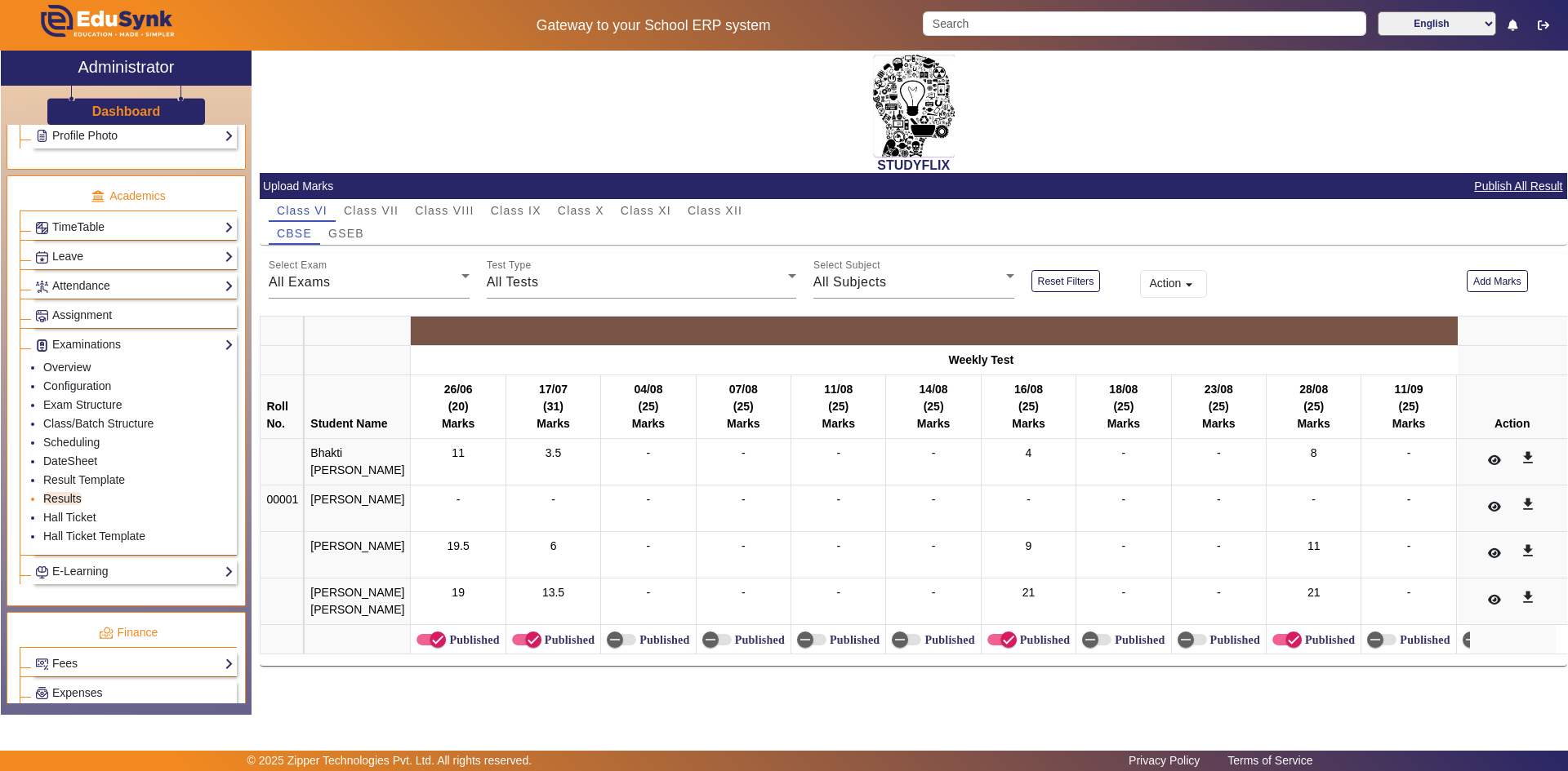
click at [70, 500] on link "Results" at bounding box center [62, 498] width 38 height 13
click at [703, 205] on span "Class XII" at bounding box center [715, 210] width 55 height 11
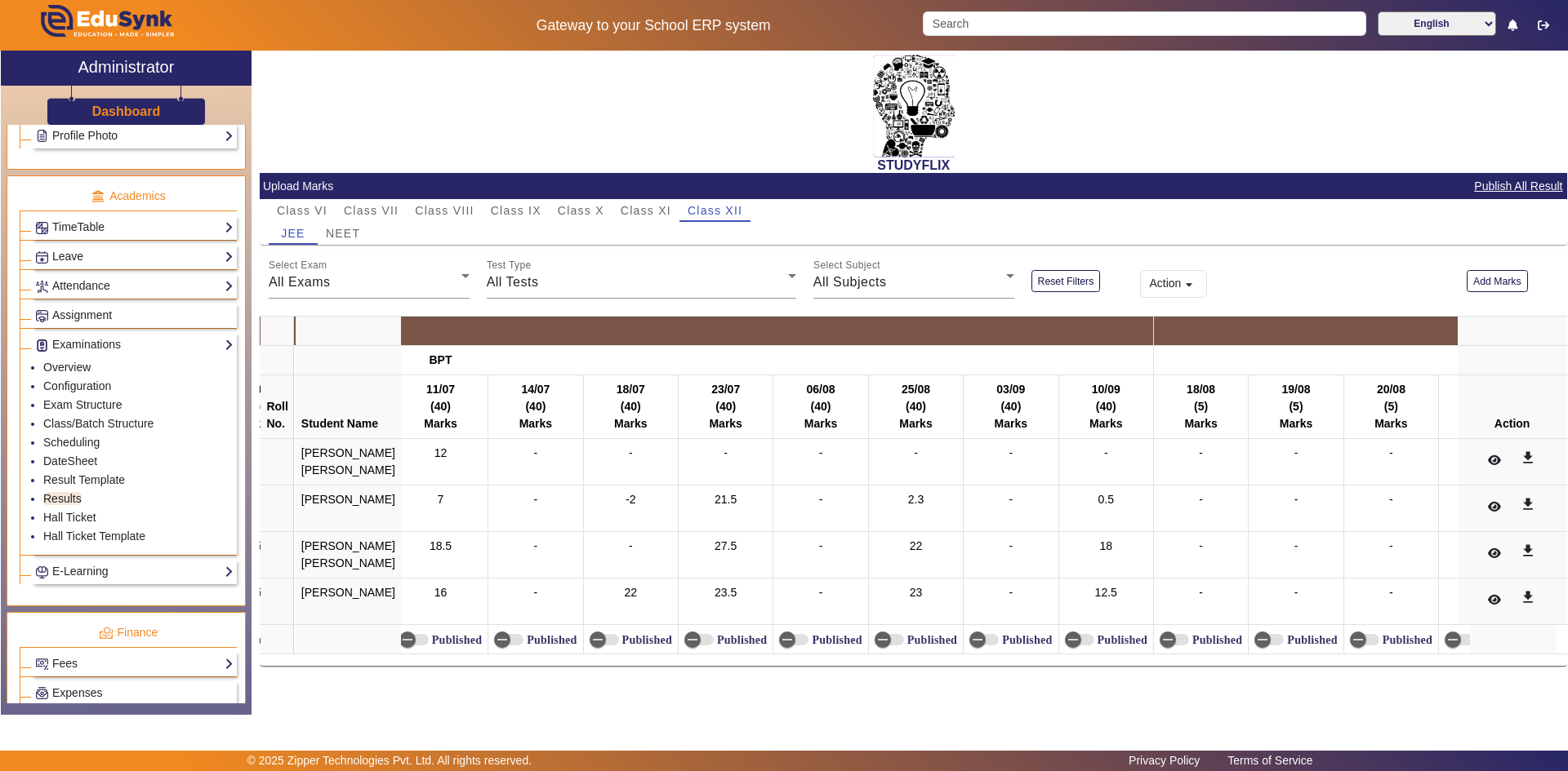
scroll to position [0, 3405]
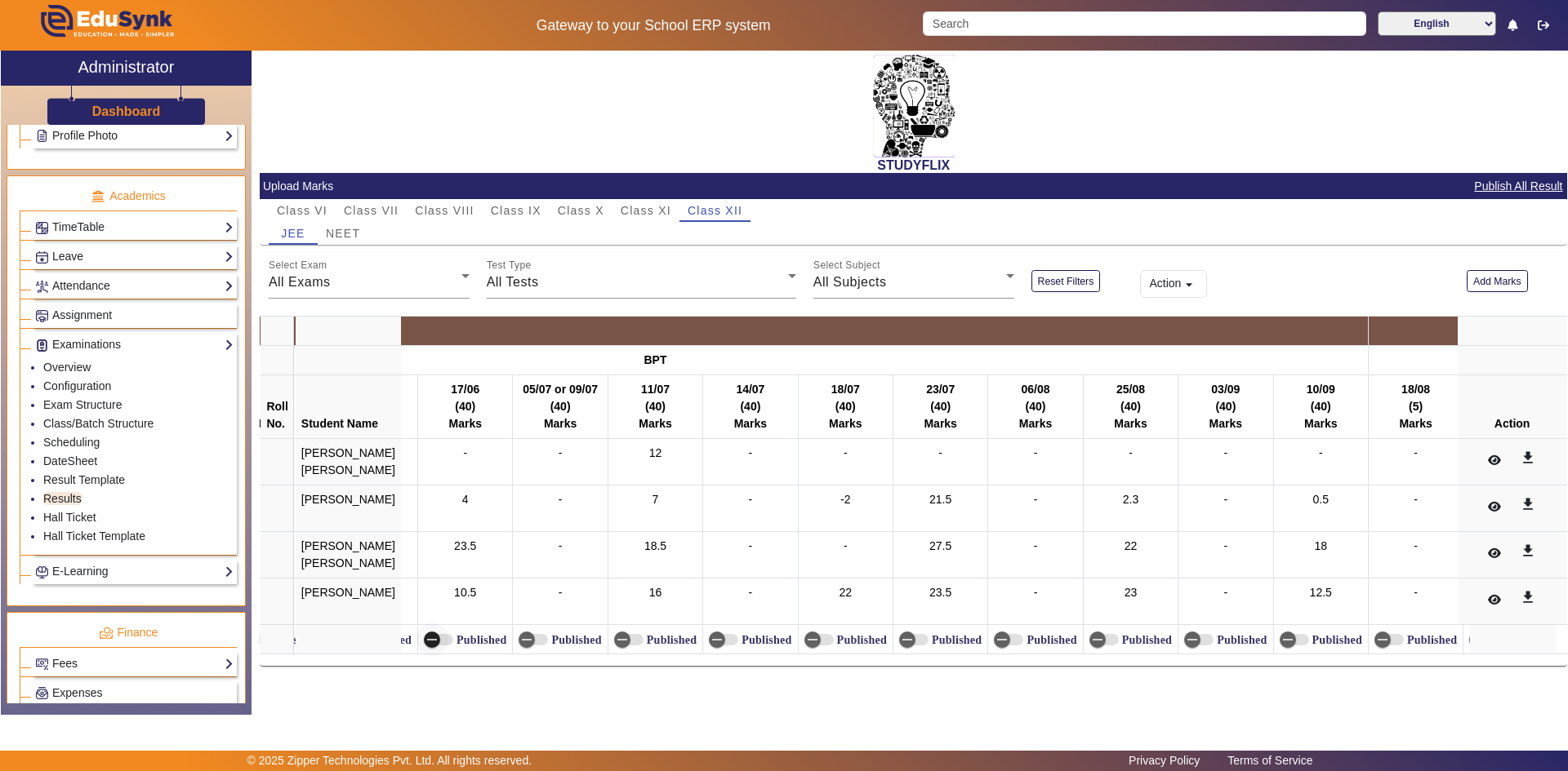
click at [427, 643] on span "button" at bounding box center [432, 640] width 33 height 33
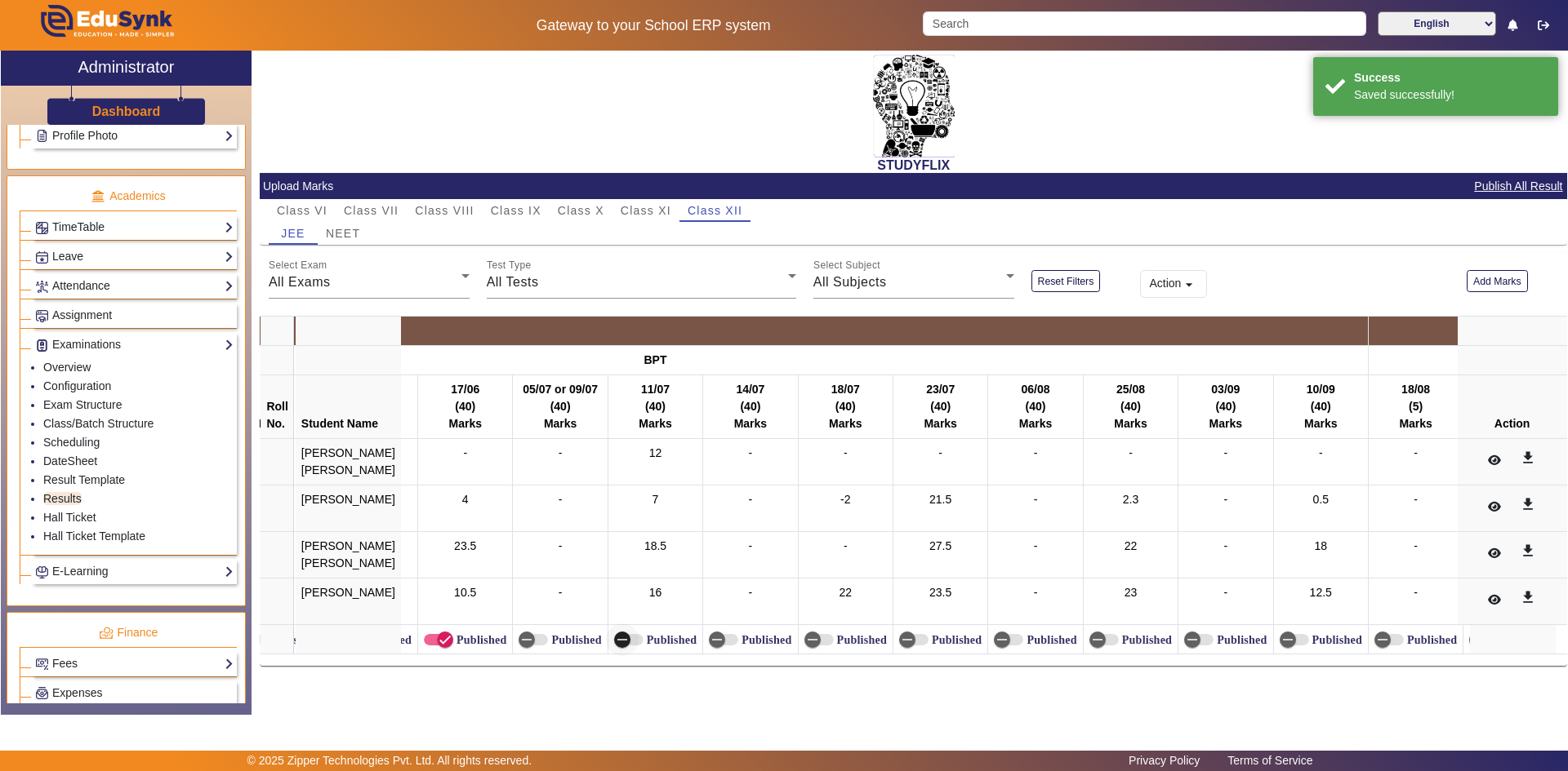
click at [615, 638] on icon "button" at bounding box center [623, 640] width 15 height 15
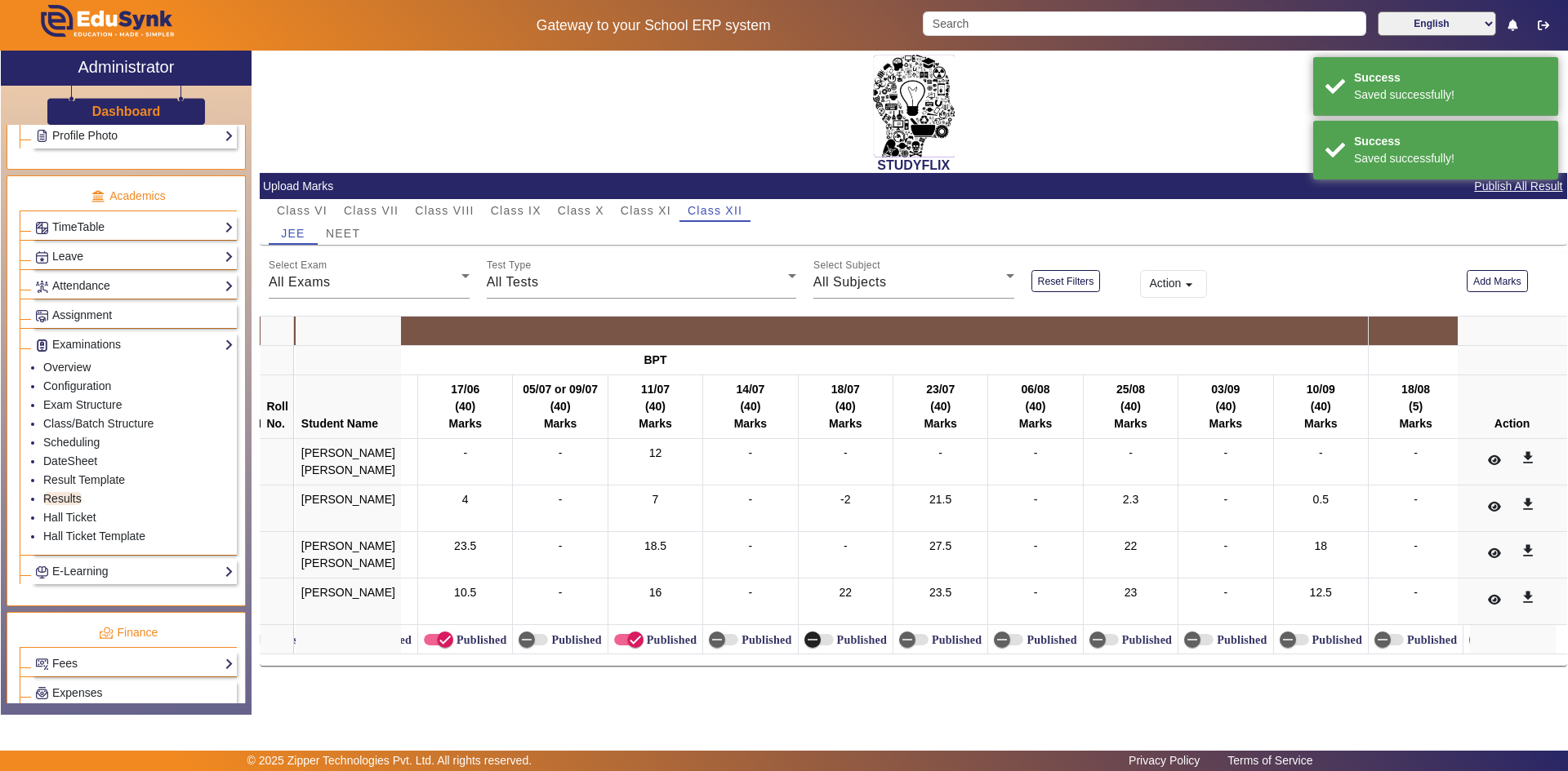
click at [805, 643] on span "button" at bounding box center [813, 640] width 17 height 17
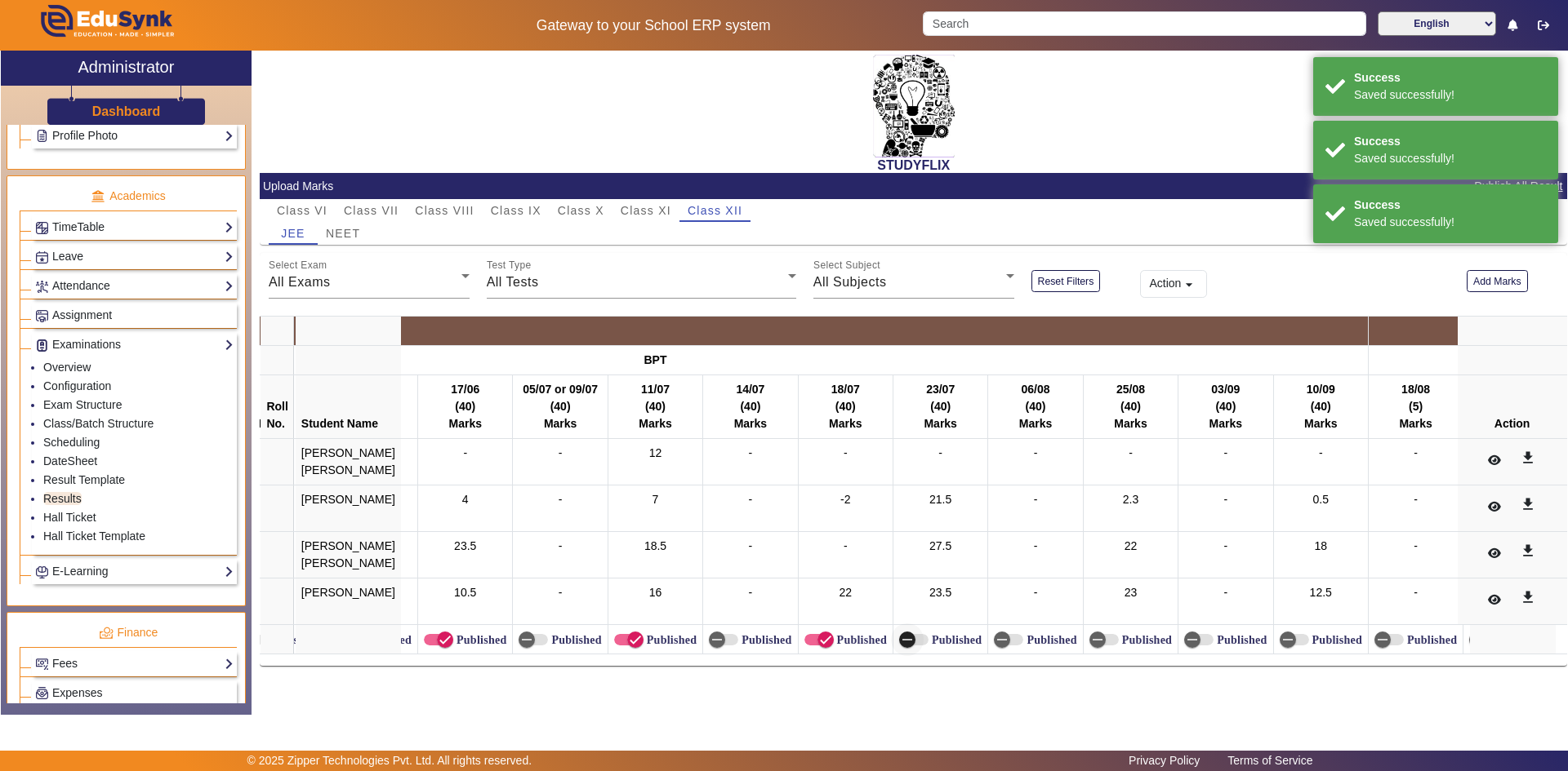
click at [929, 644] on label "Published" at bounding box center [955, 640] width 53 height 14
click at [912, 644] on button "Published" at bounding box center [914, 640] width 30 height 11
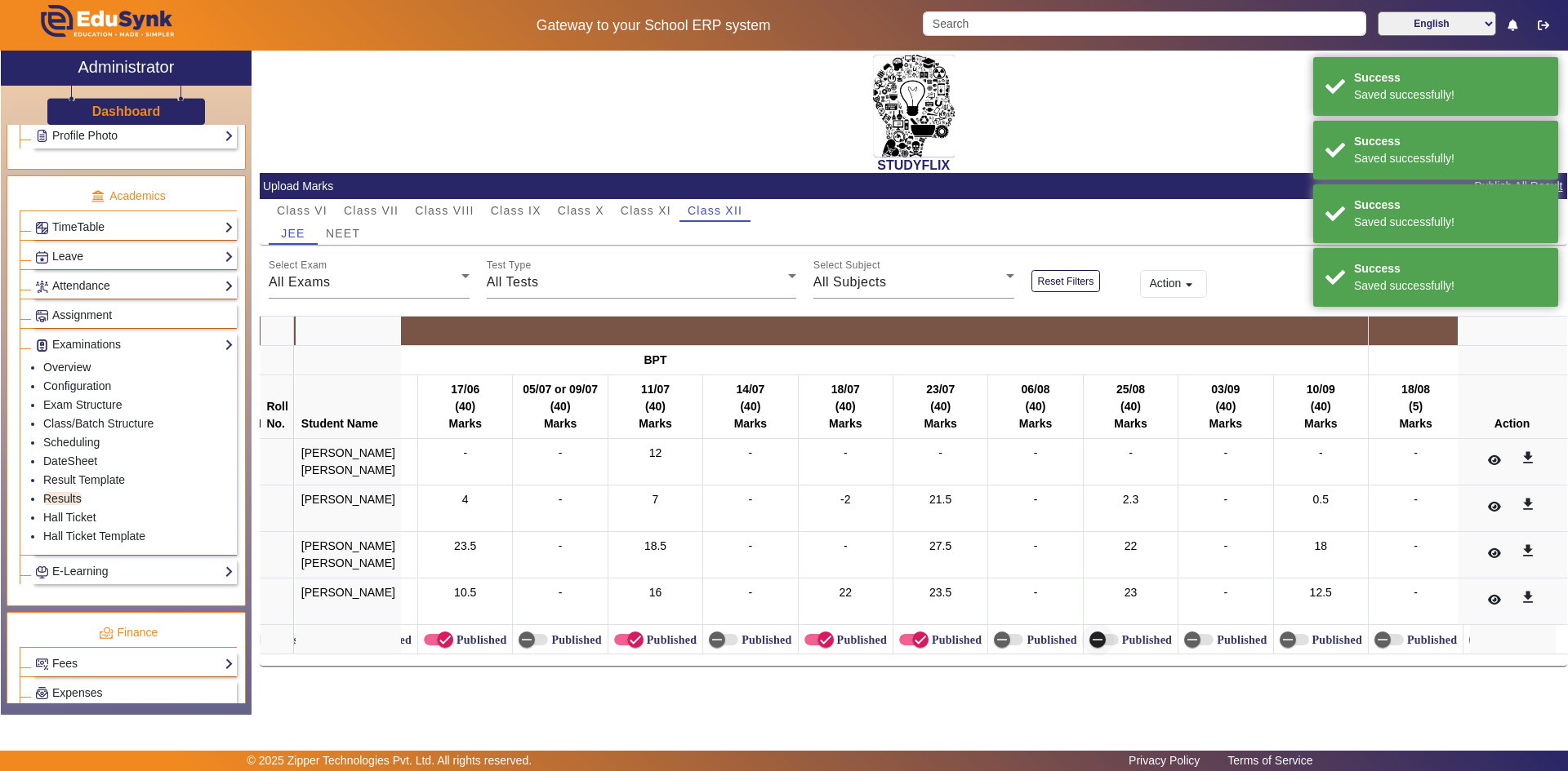
click at [1100, 644] on span "button" at bounding box center [1105, 640] width 30 height 11
click at [1279, 641] on span "button" at bounding box center [1288, 640] width 33 height 33
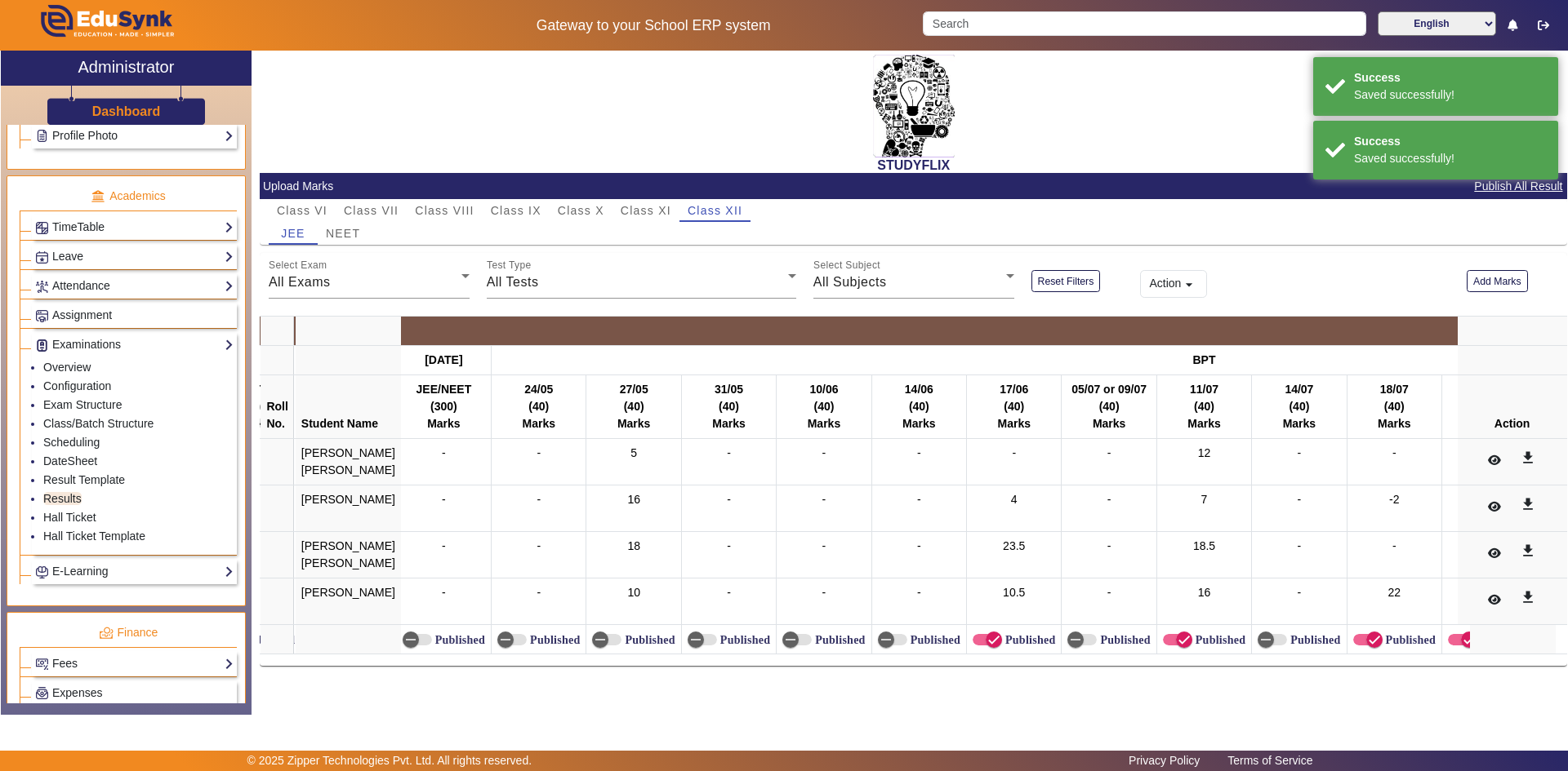
scroll to position [0, 2724]
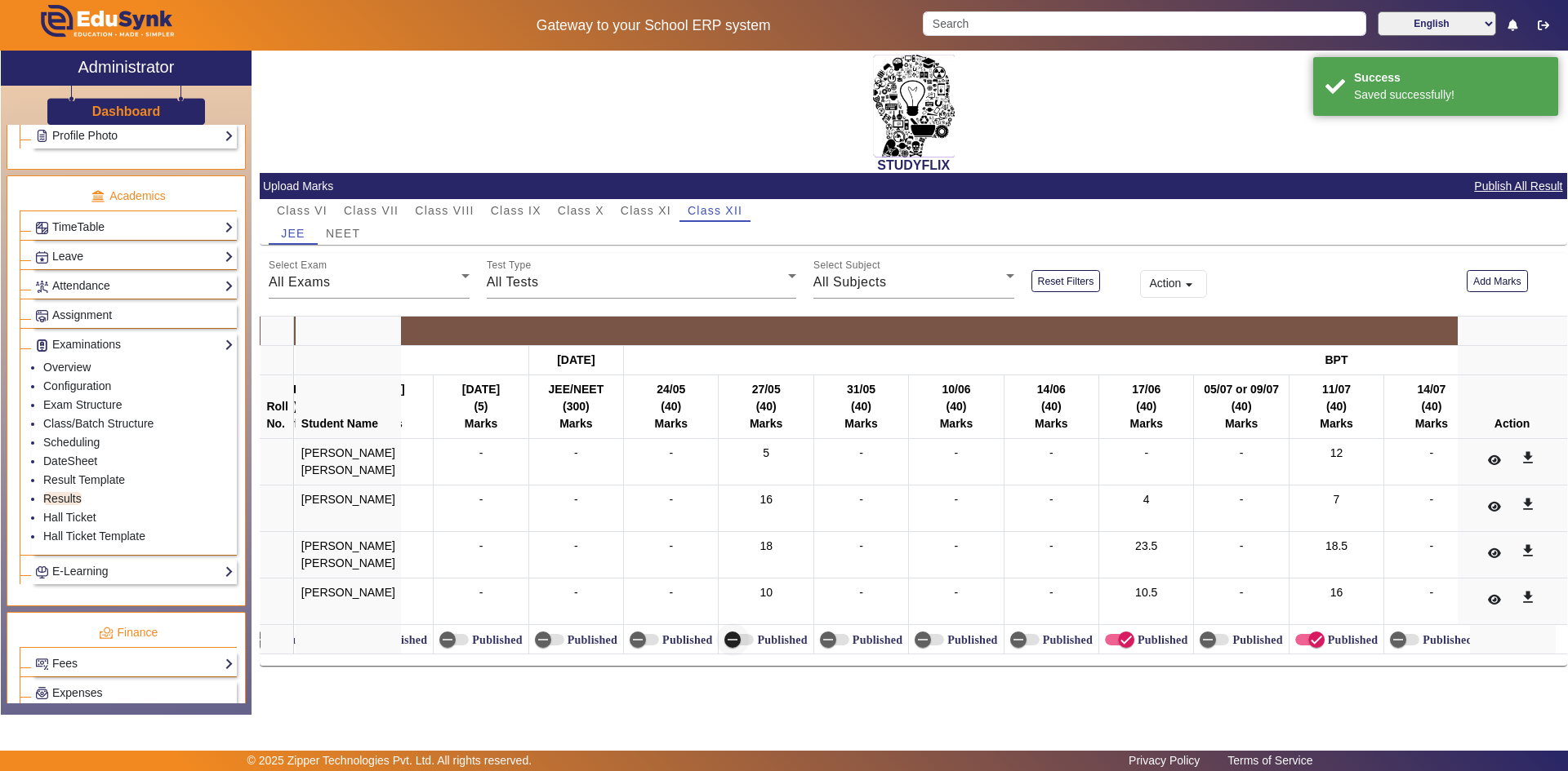
click at [725, 642] on icon "button" at bounding box center [732, 640] width 15 height 15
drag, startPoint x: 447, startPoint y: 675, endPoint x: 429, endPoint y: 679, distance: 18.4
click at [429, 674] on div "STUDYFLIX Upload Marks Publish All Result Class VI Class VII Class VIII Class I…" at bounding box center [913, 362] width 1307 height 624
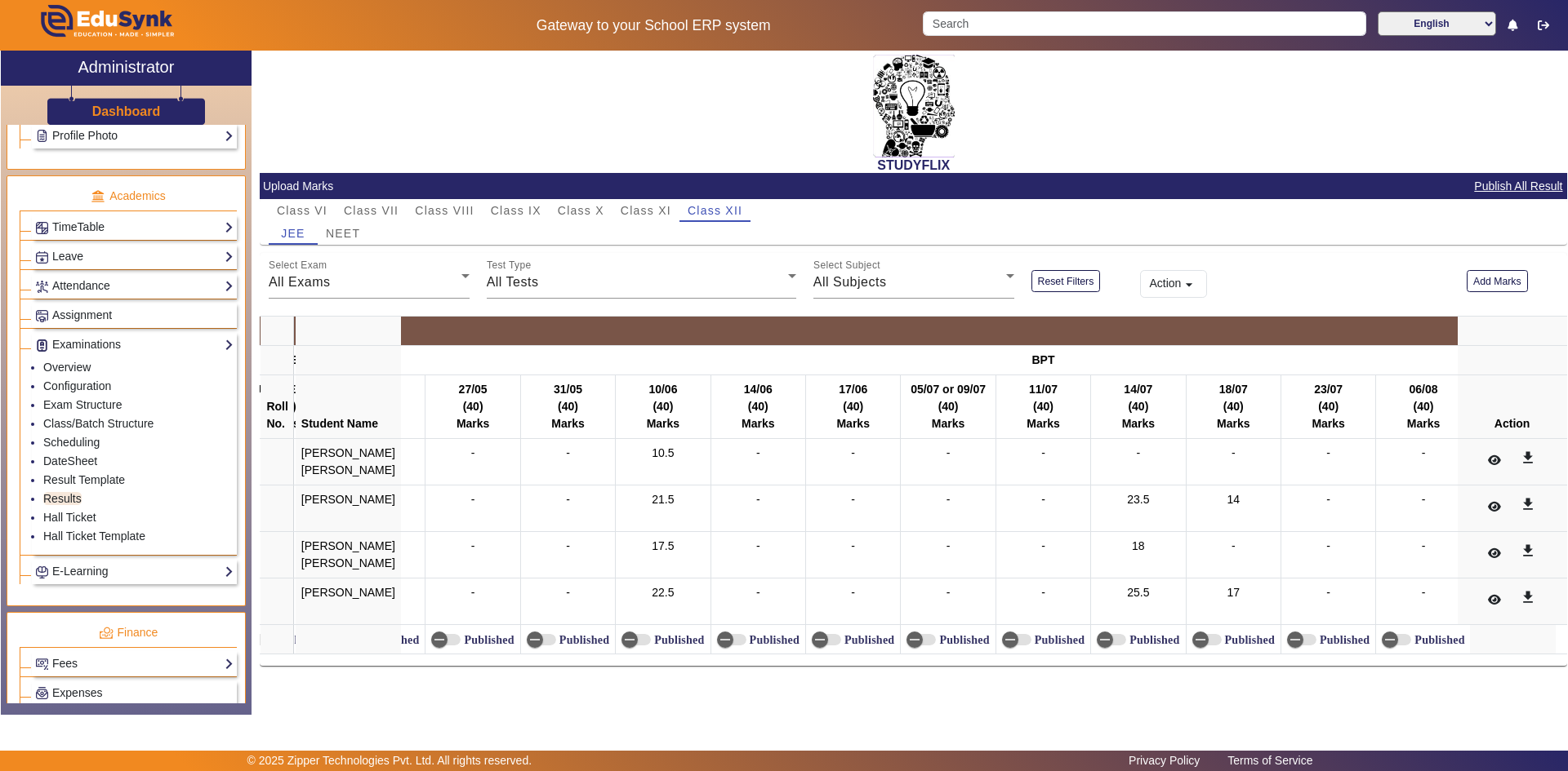
scroll to position [0, 7391]
click at [667, 640] on label "Published" at bounding box center [677, 640] width 53 height 14
click at [650, 640] on button "Published" at bounding box center [636, 640] width 30 height 11
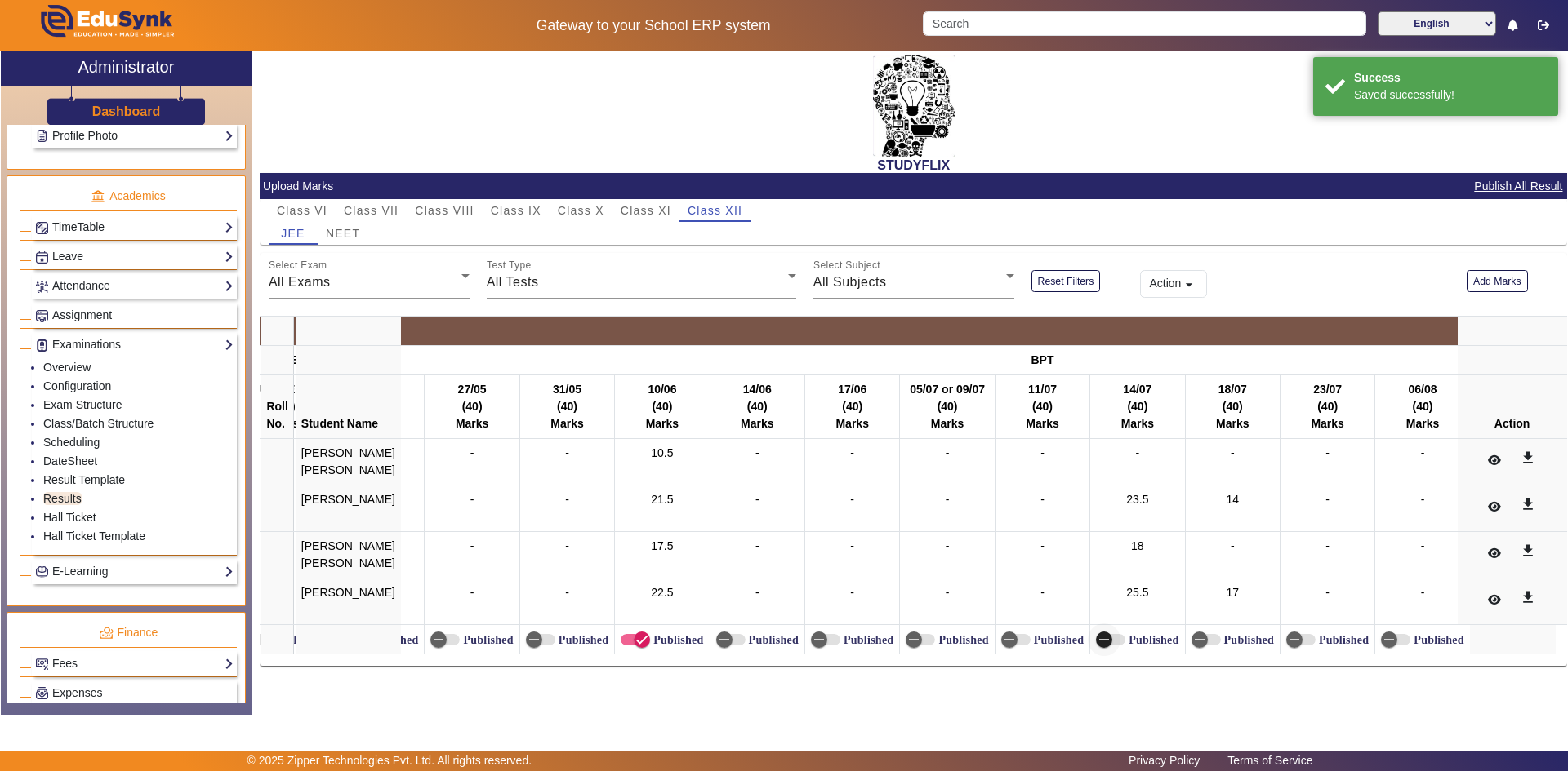
click at [1102, 642] on span "button" at bounding box center [1104, 640] width 33 height 33
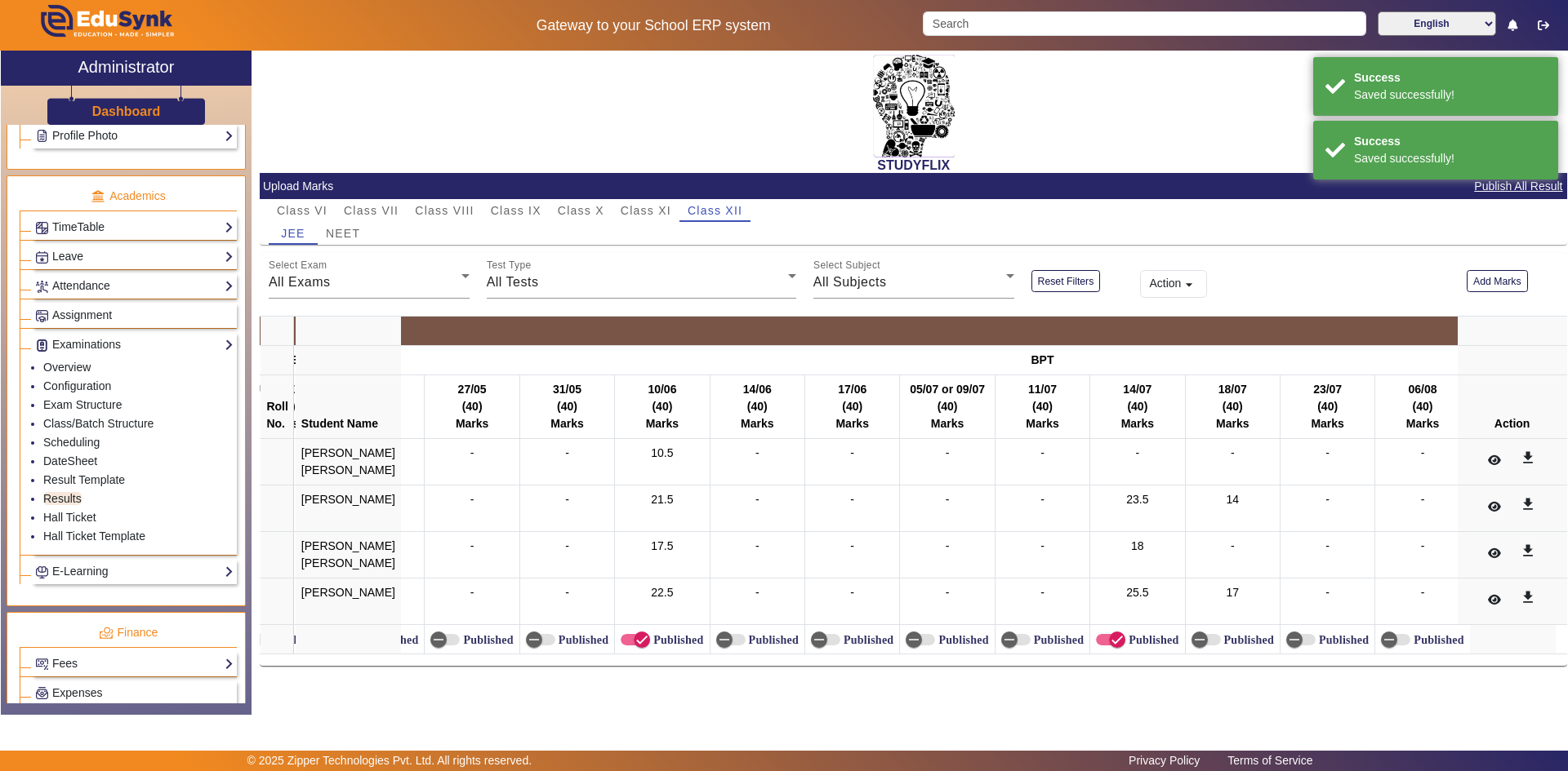
click at [1221, 634] on label "Published" at bounding box center [1247, 640] width 53 height 14
click at [1207, 634] on button "Published" at bounding box center [1207, 640] width 30 height 11
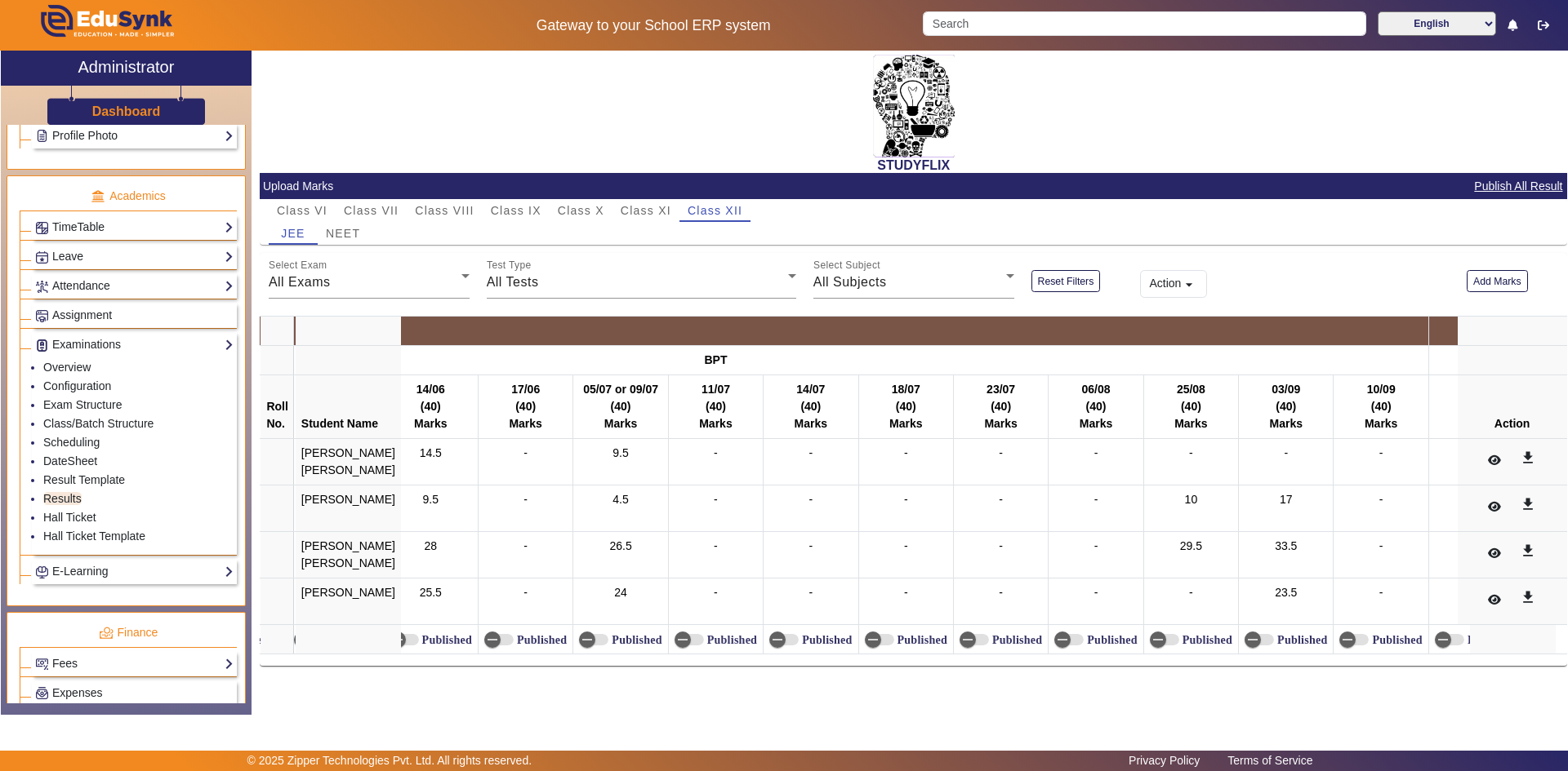
scroll to position [0, 12041]
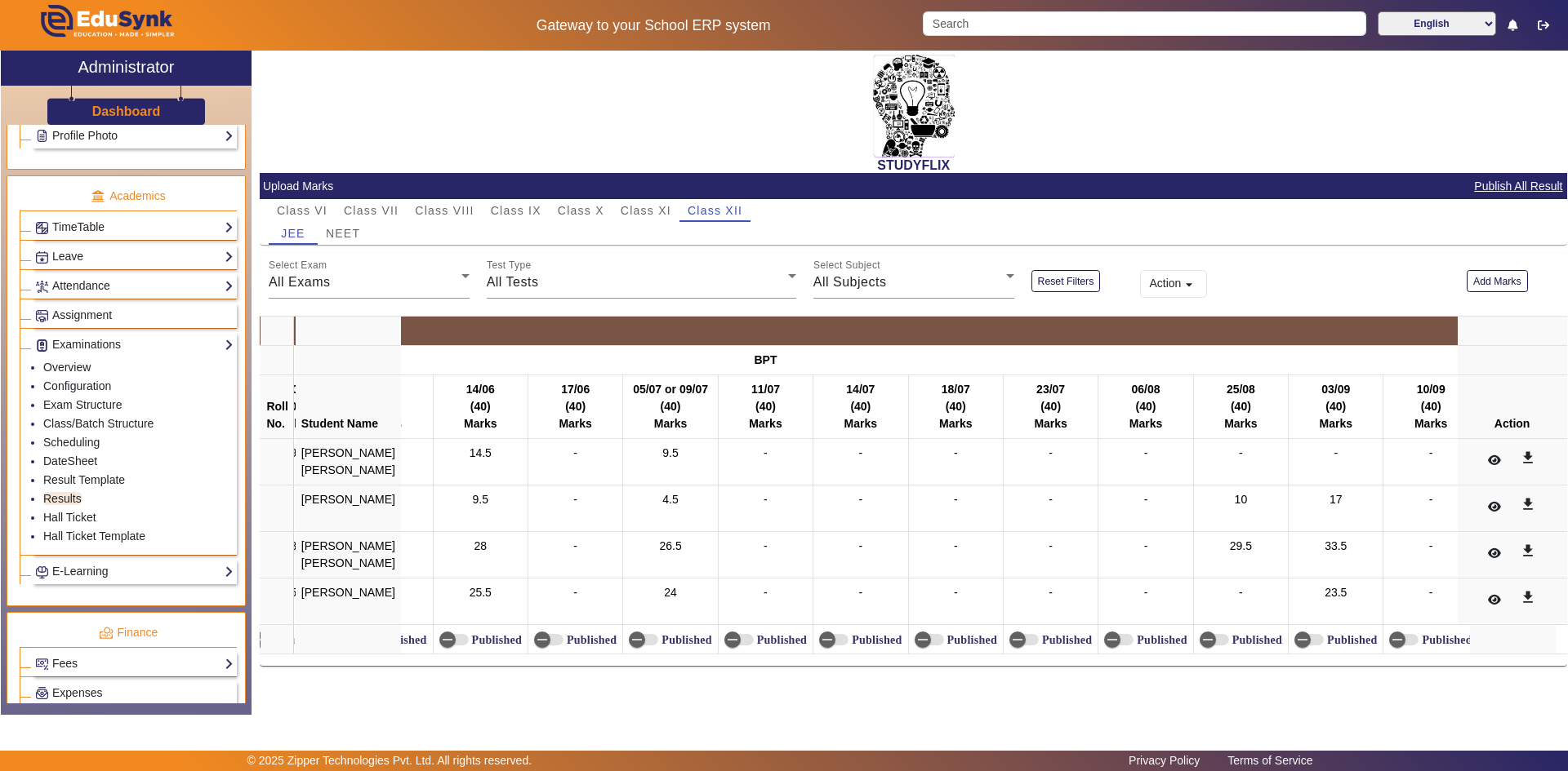
click at [478, 640] on label "Published" at bounding box center [495, 640] width 53 height 14
click at [469, 640] on button "Published" at bounding box center [454, 640] width 30 height 11
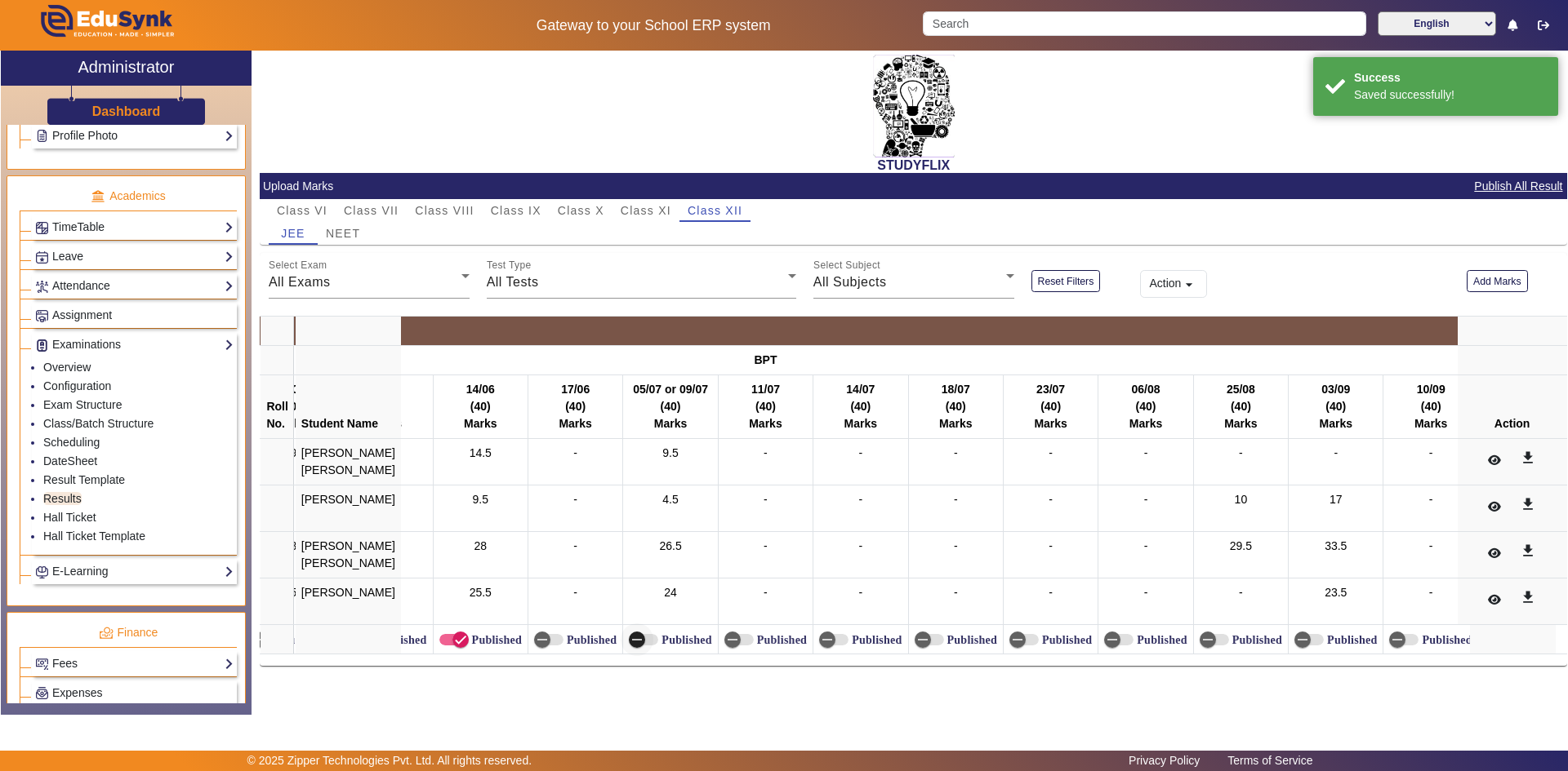
click at [630, 636] on icon "button" at bounding box center [637, 640] width 15 height 15
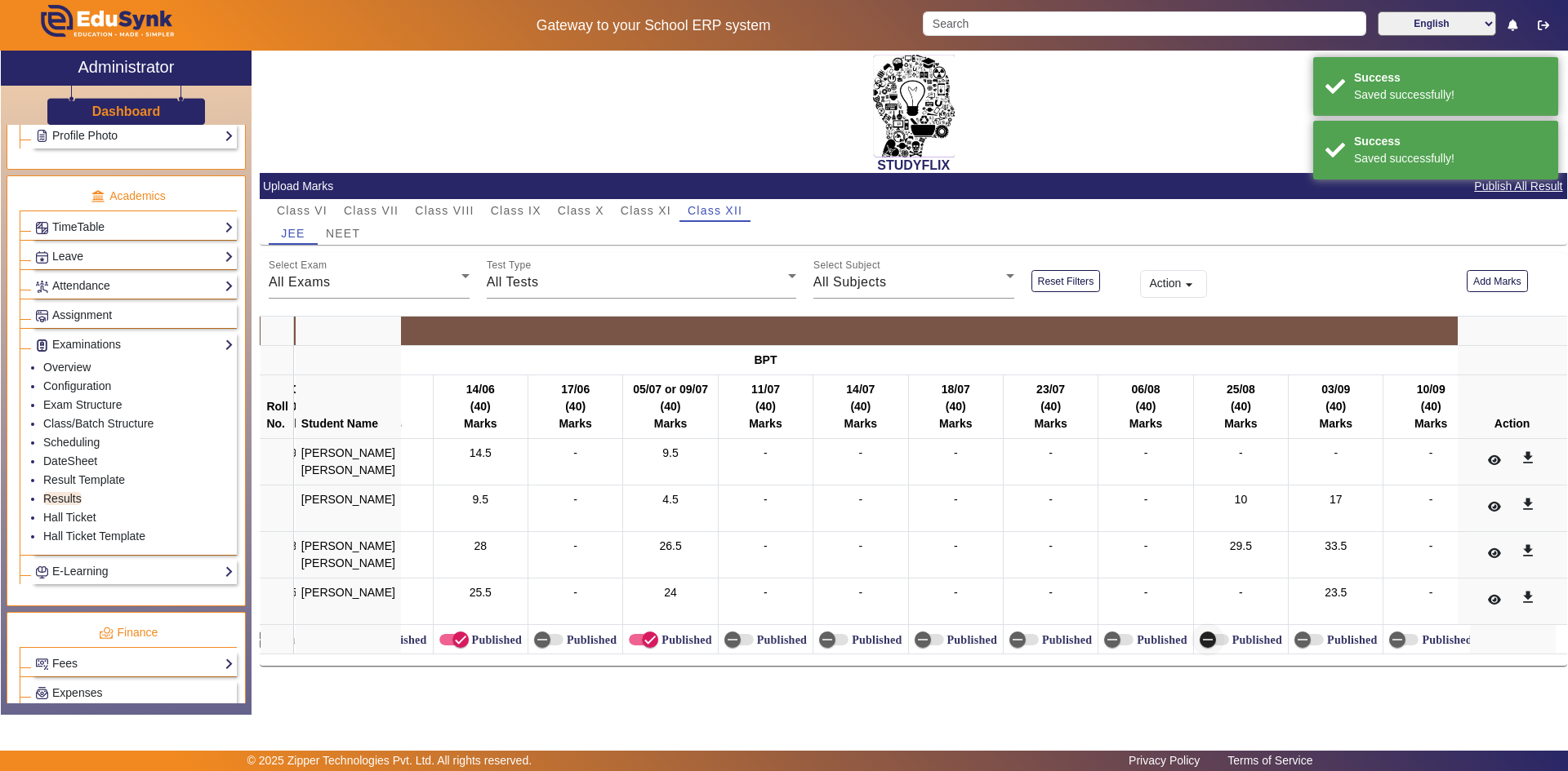
click at [1200, 645] on icon "button" at bounding box center [1208, 640] width 15 height 15
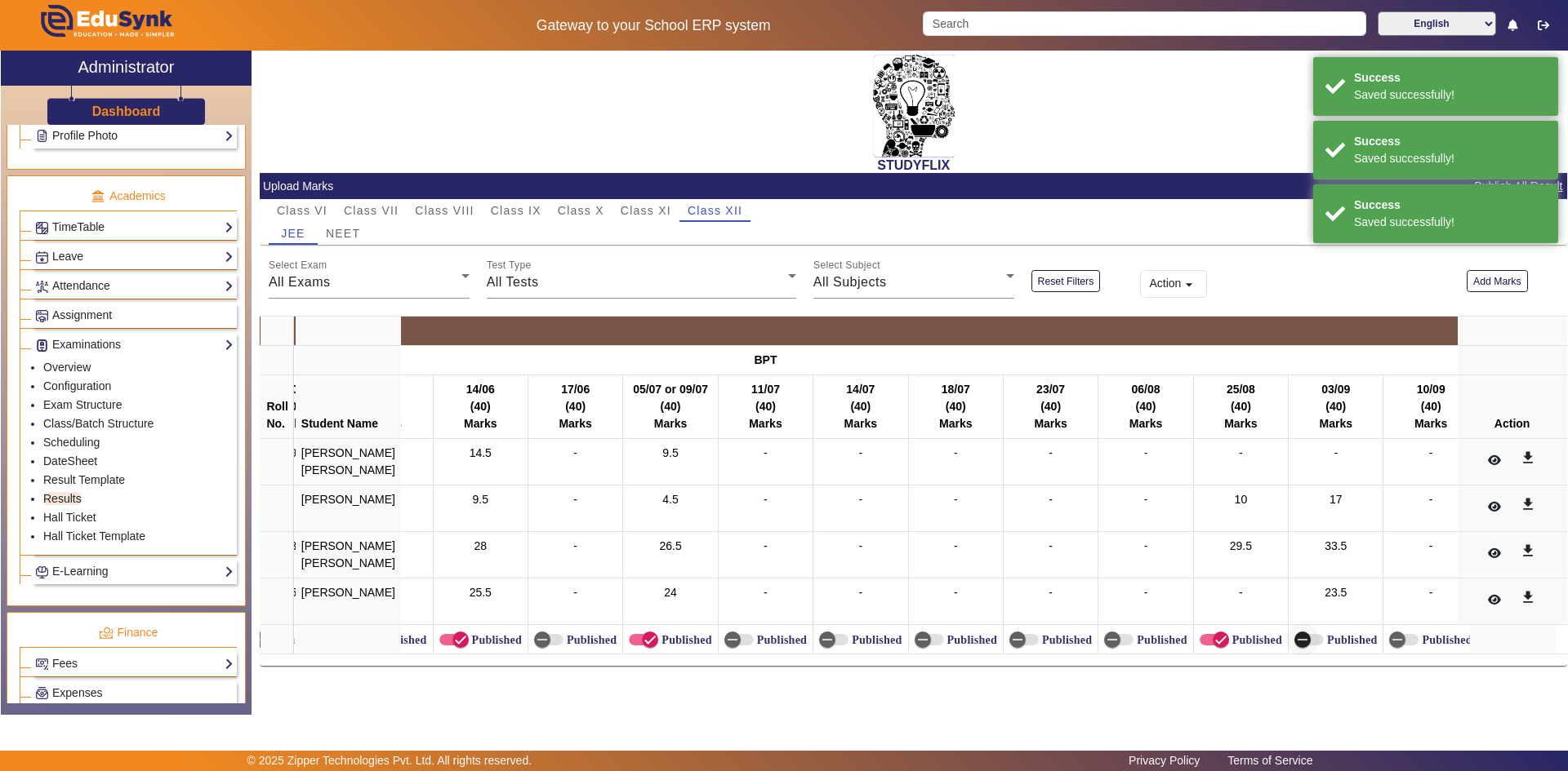
click at [1299, 636] on span "button" at bounding box center [1302, 640] width 33 height 33
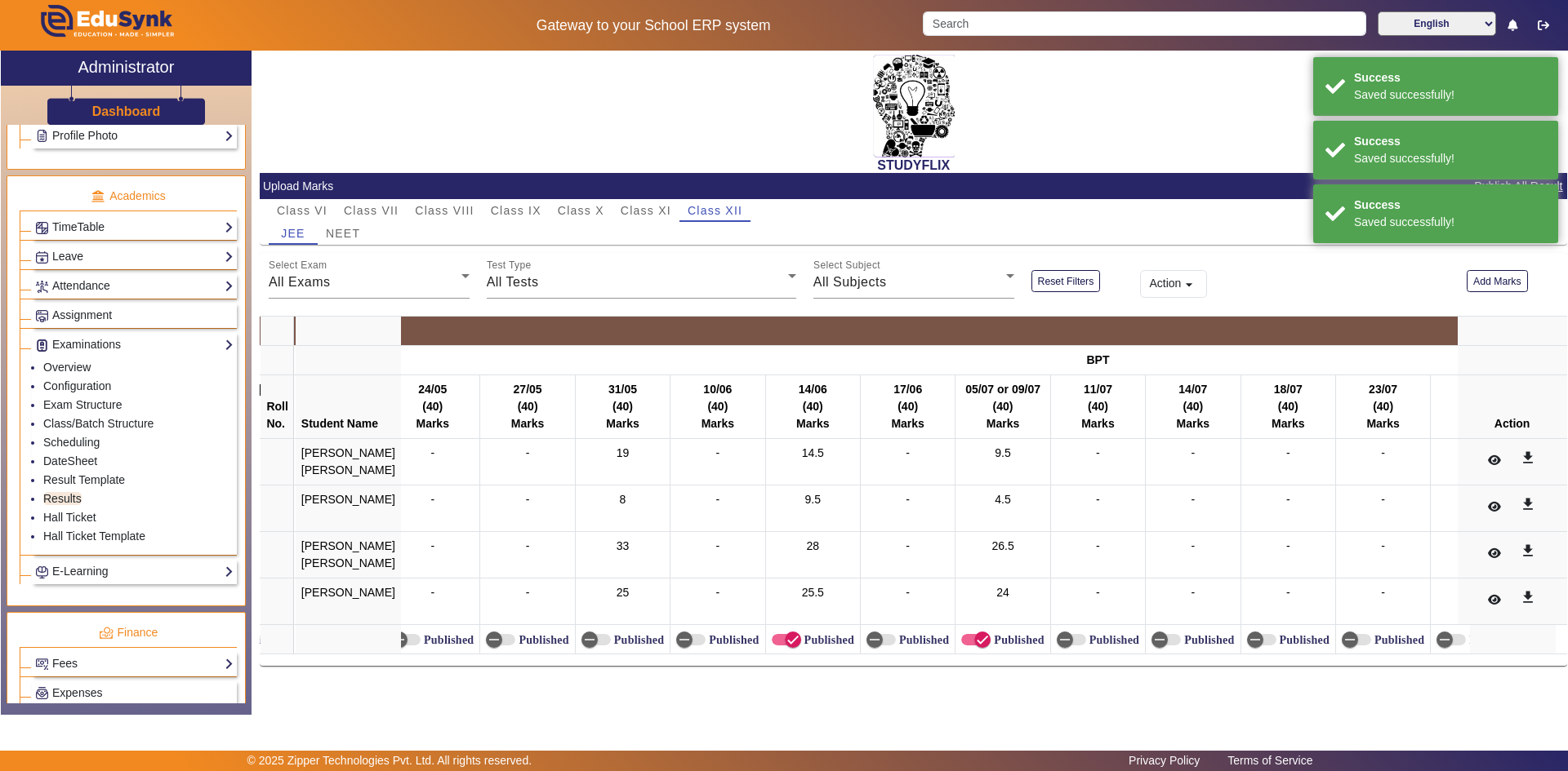
scroll to position [0, 11609]
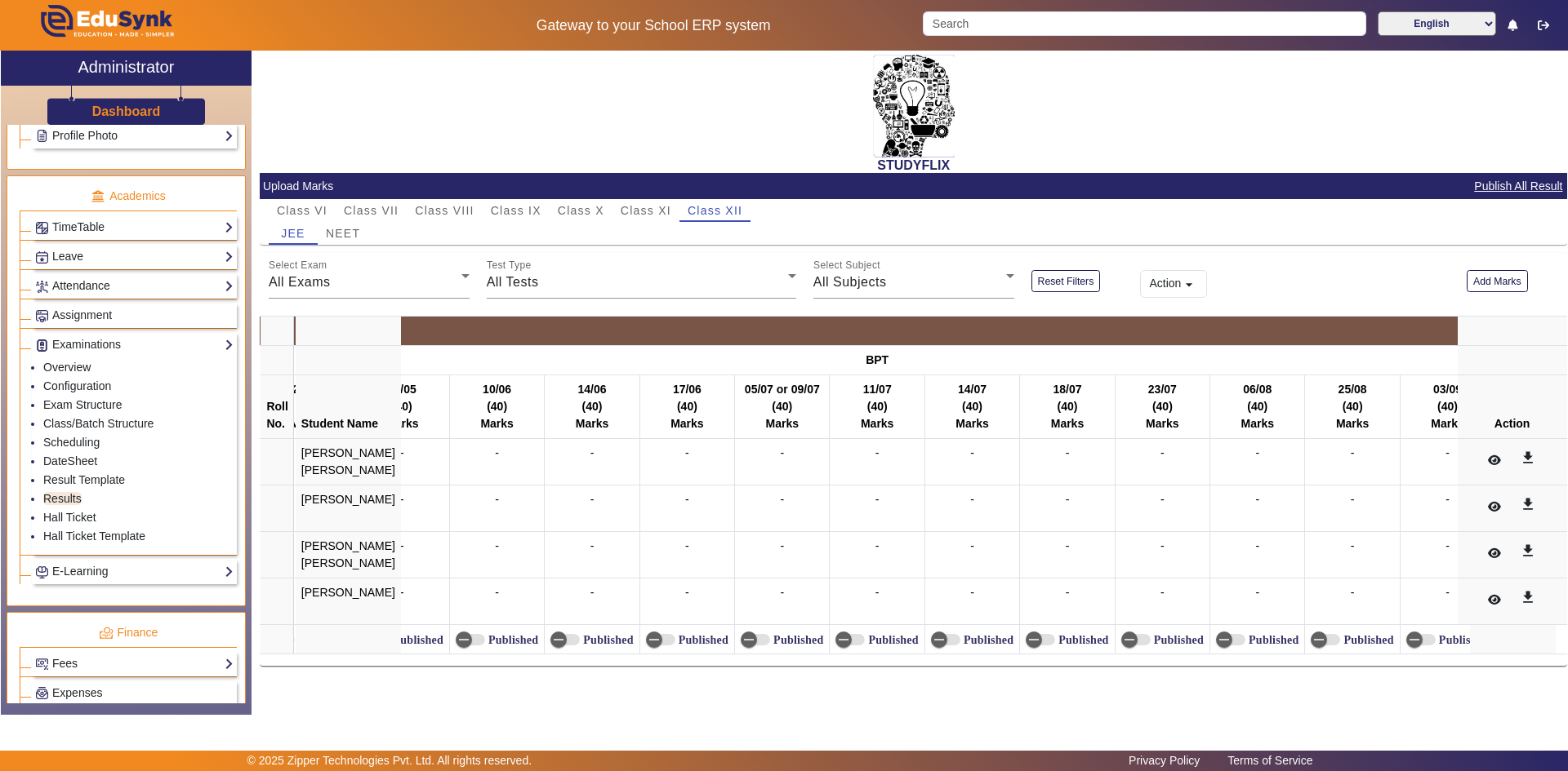
scroll to position [0, 24879]
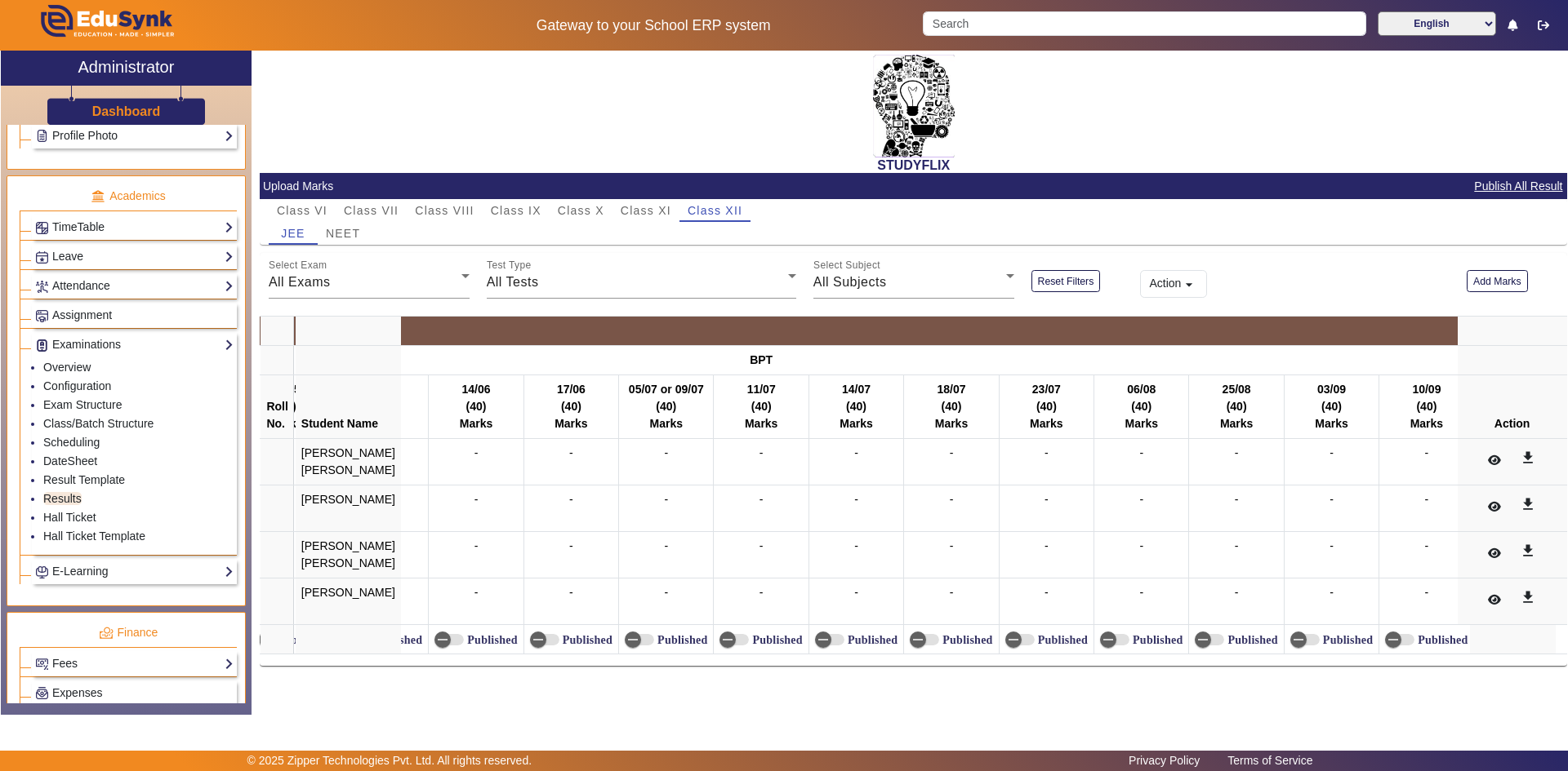
click at [905, 576] on td "-" at bounding box center [952, 555] width 95 height 47
click at [423, 284] on div "All Exams" at bounding box center [365, 282] width 193 height 20
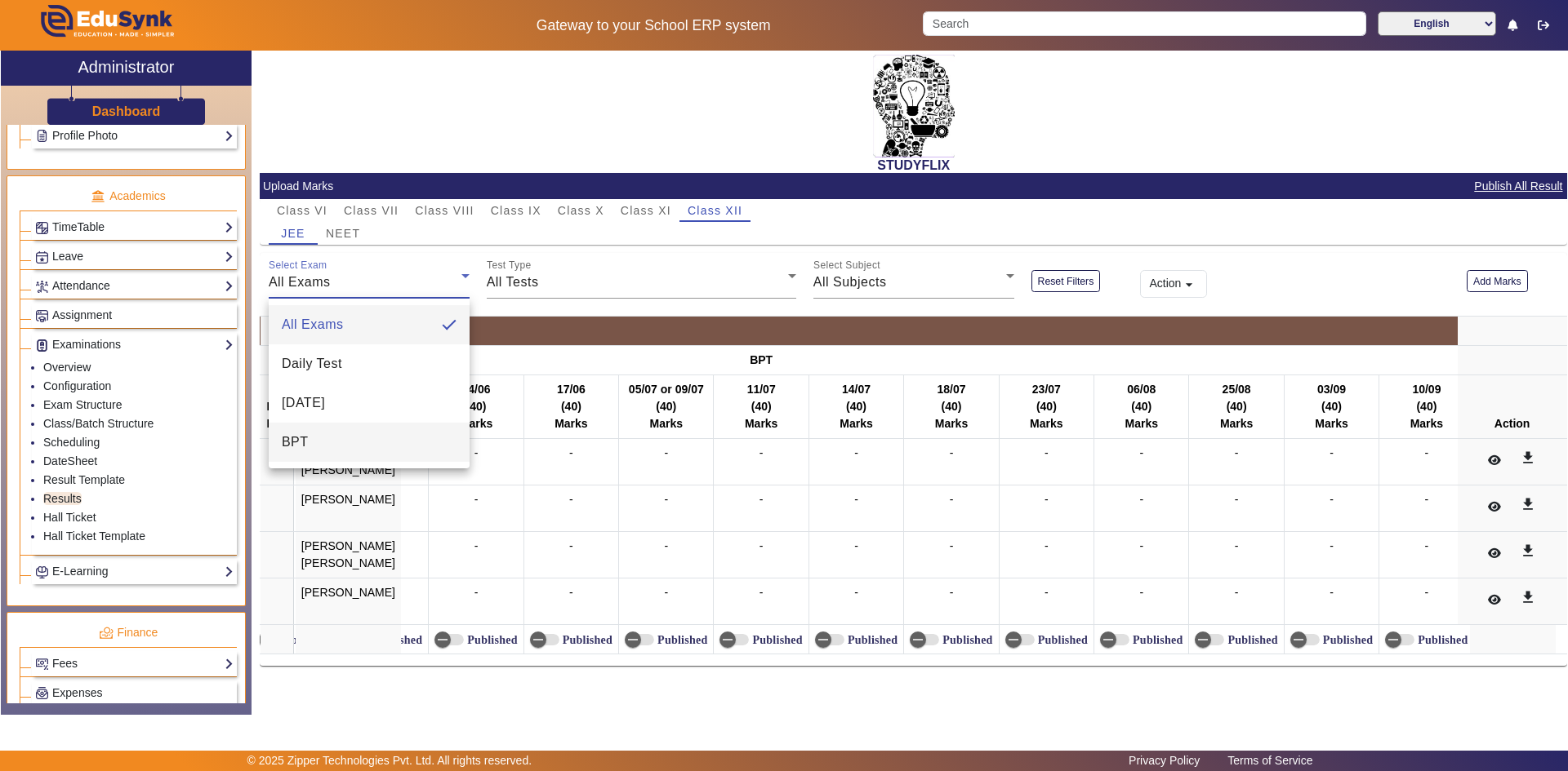
click at [324, 437] on mat-option "BPT" at bounding box center [369, 443] width 201 height 39
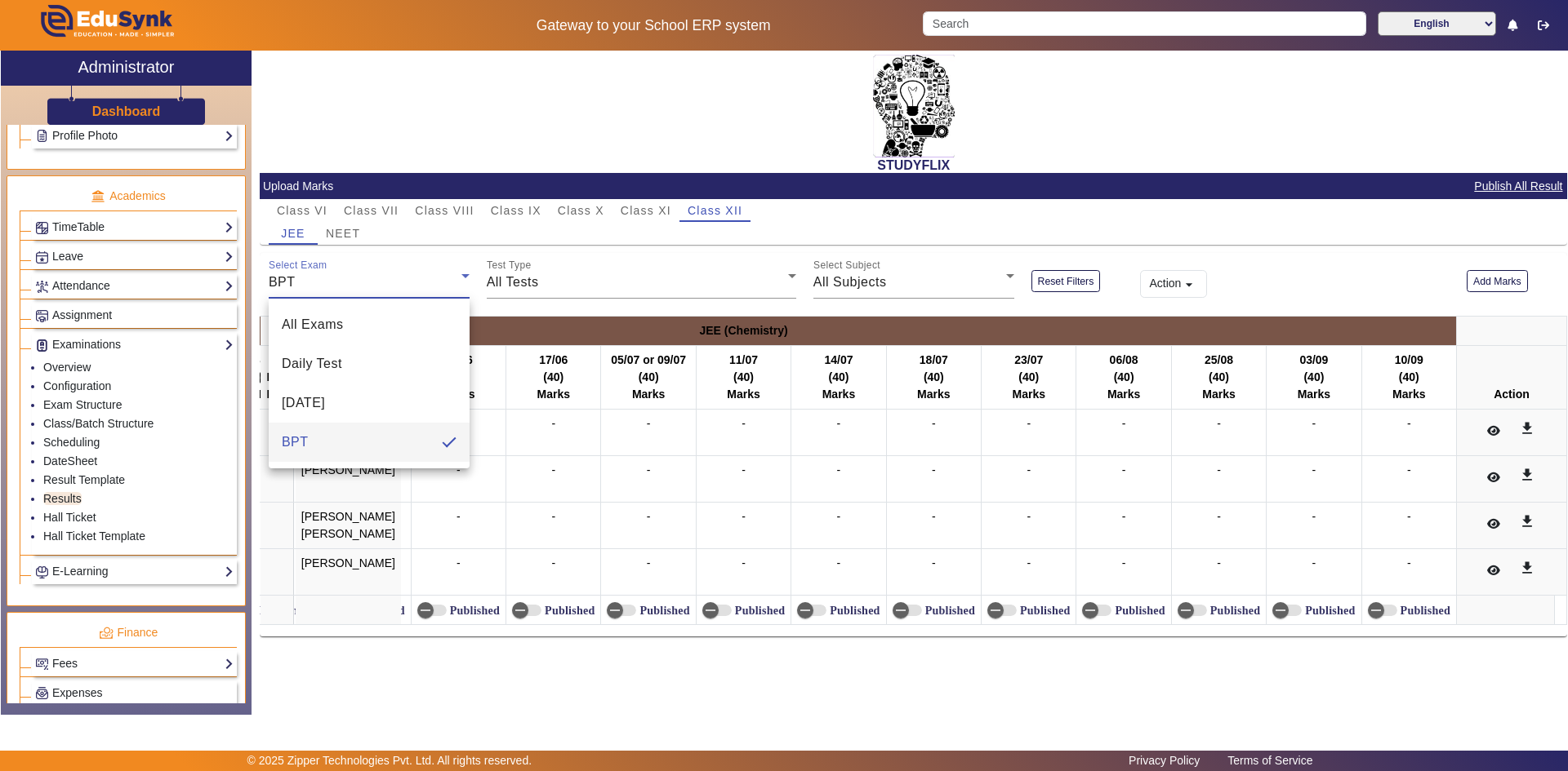
scroll to position [0, 8908]
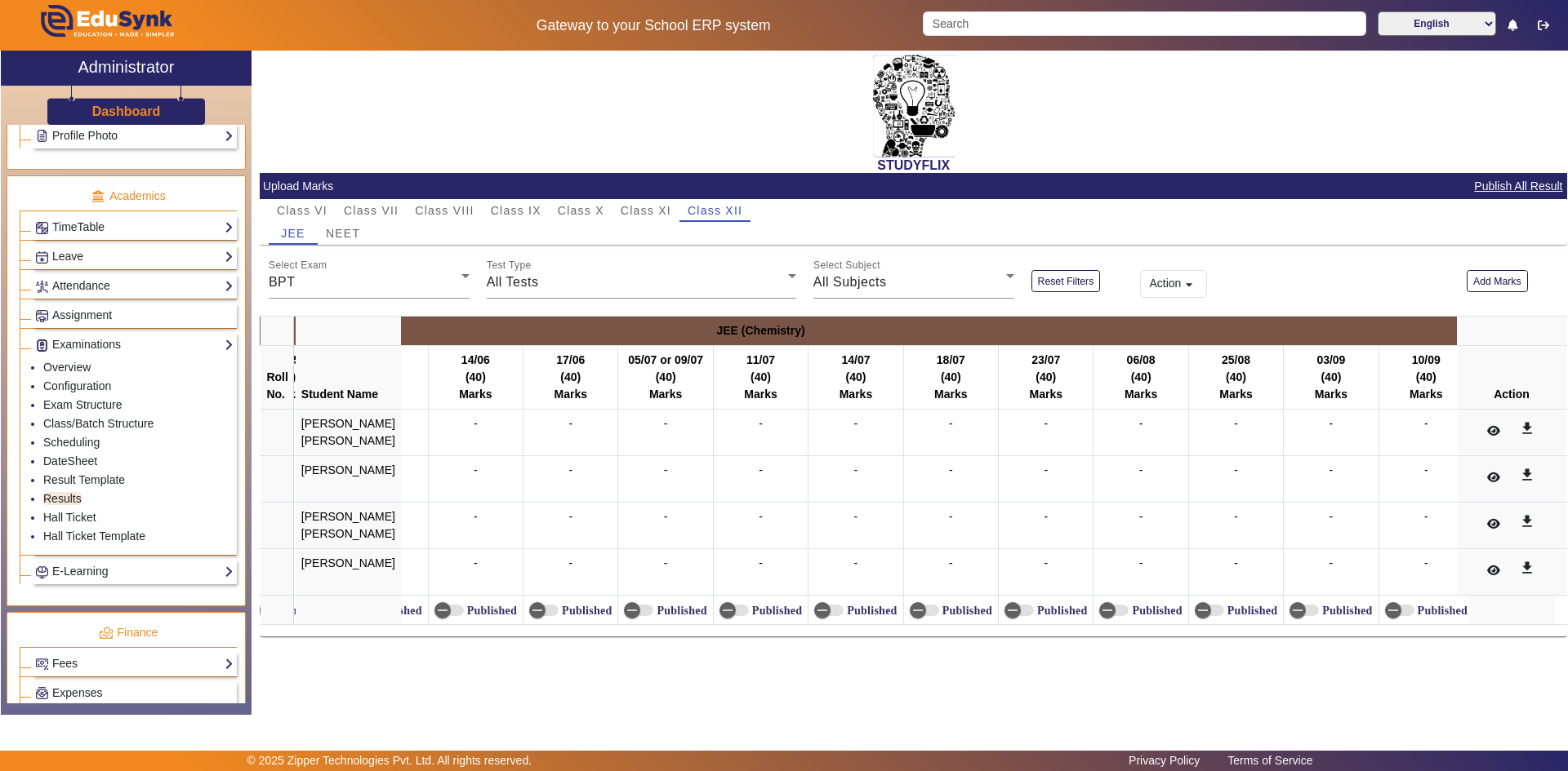
click at [340, 329] on th at bounding box center [348, 332] width 106 height 30
click at [281, 337] on th at bounding box center [276, 332] width 34 height 30
click at [436, 292] on div "BPT" at bounding box center [365, 282] width 193 height 20
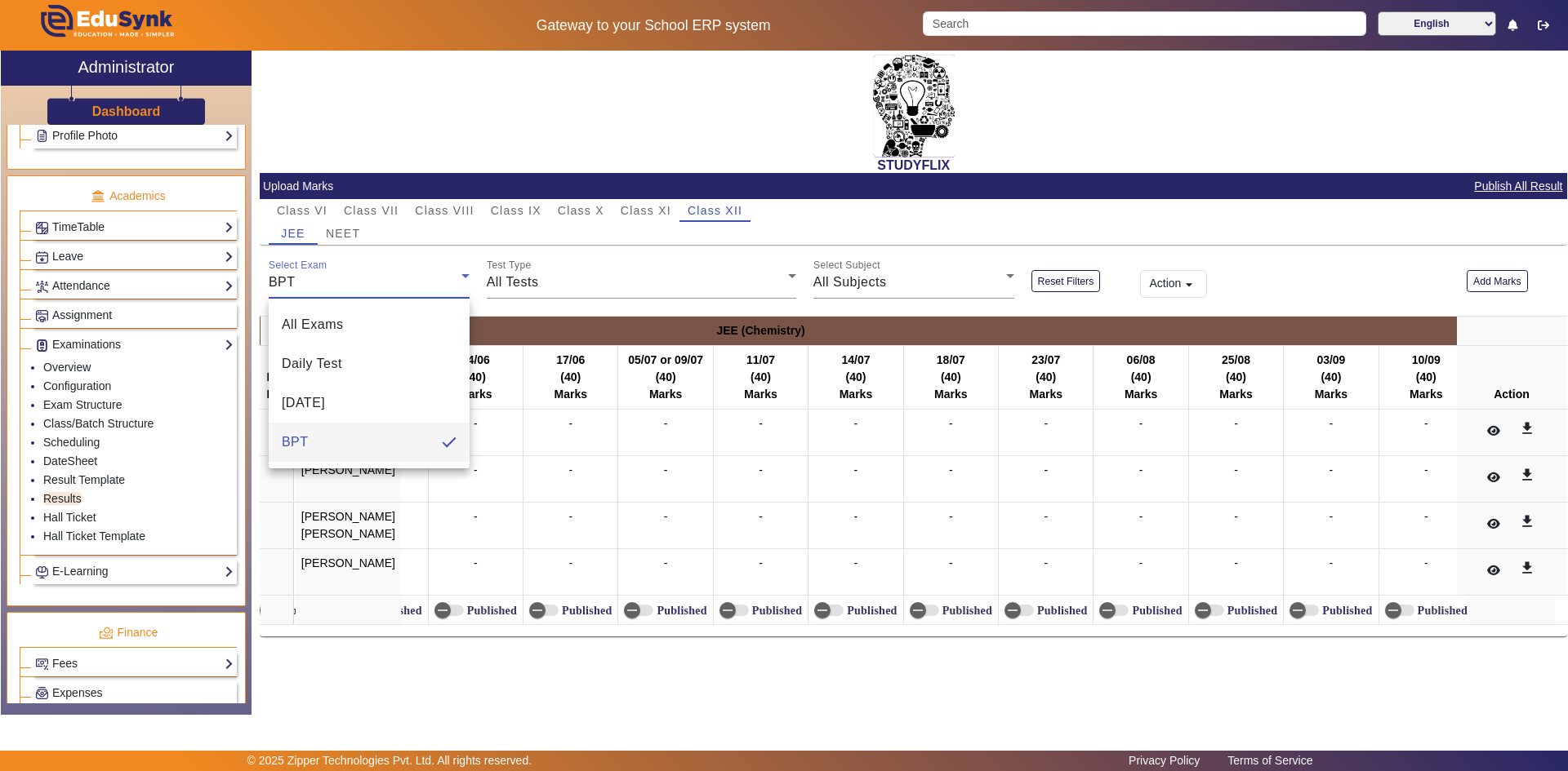
click at [436, 292] on div at bounding box center [784, 385] width 1568 height 771
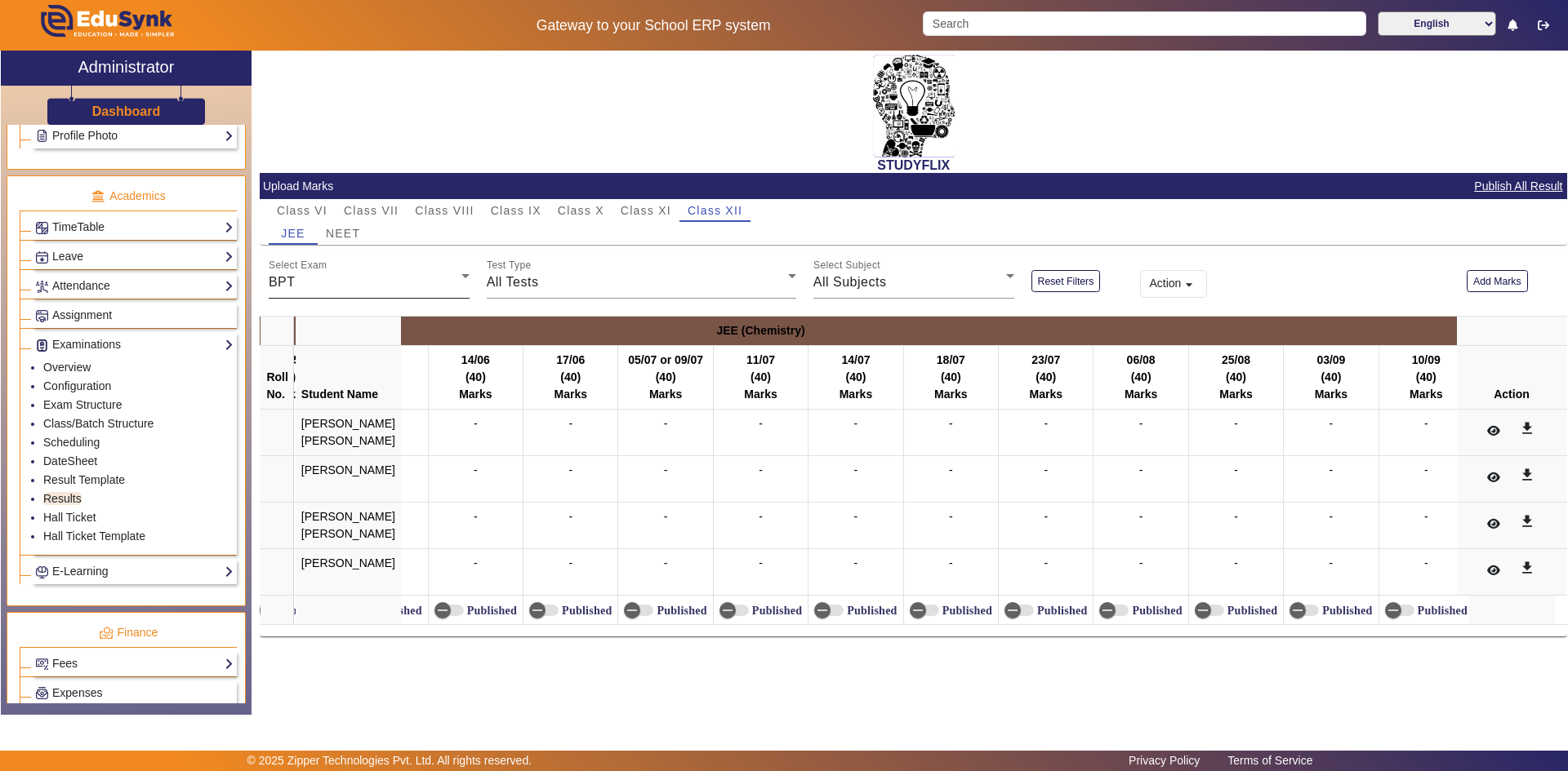
click at [429, 273] on div "BPT" at bounding box center [365, 282] width 193 height 20
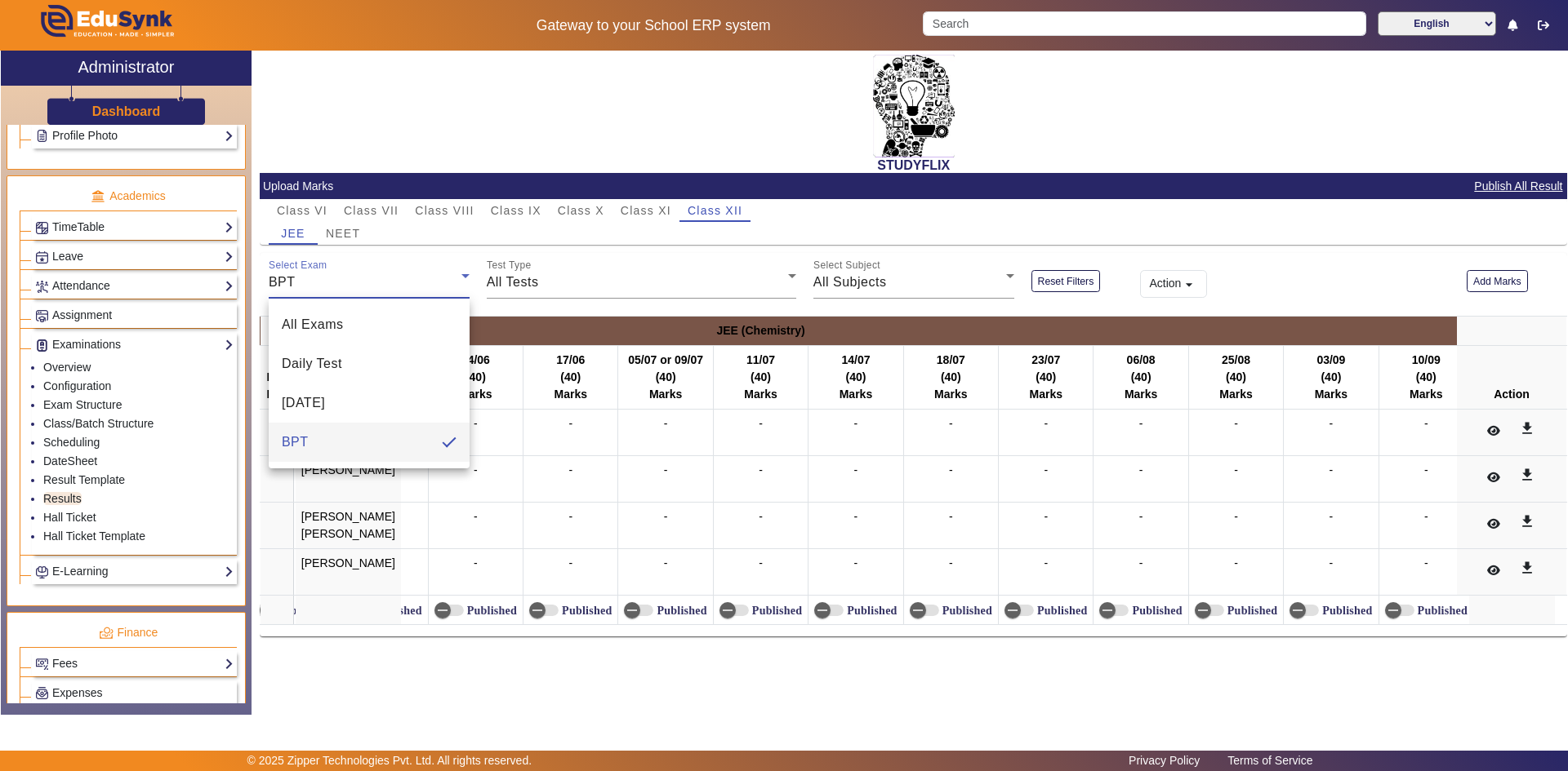
click at [359, 440] on mat-option "BPT" at bounding box center [369, 443] width 201 height 39
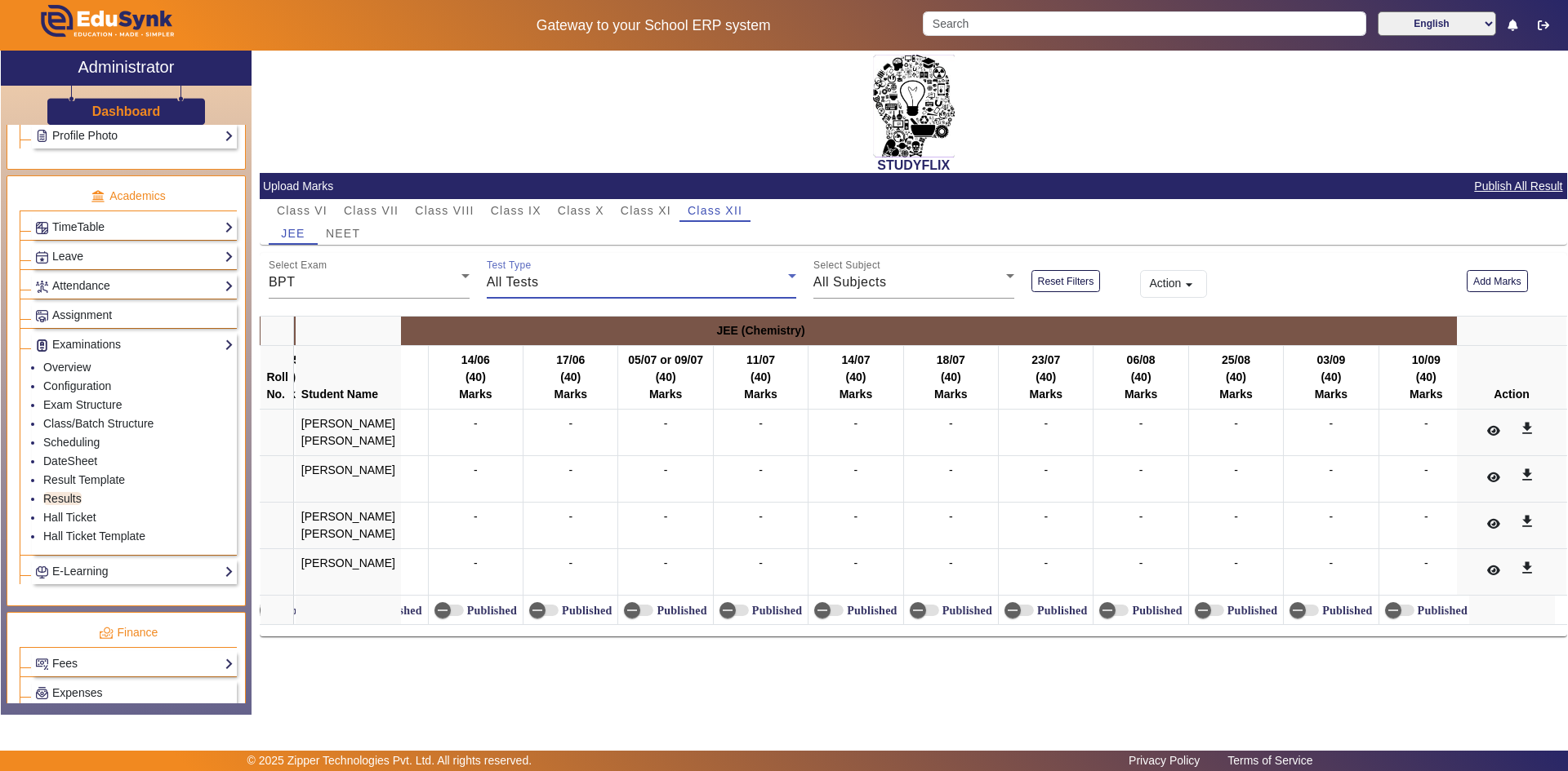
click at [549, 285] on div "All Tests" at bounding box center [637, 282] width 302 height 20
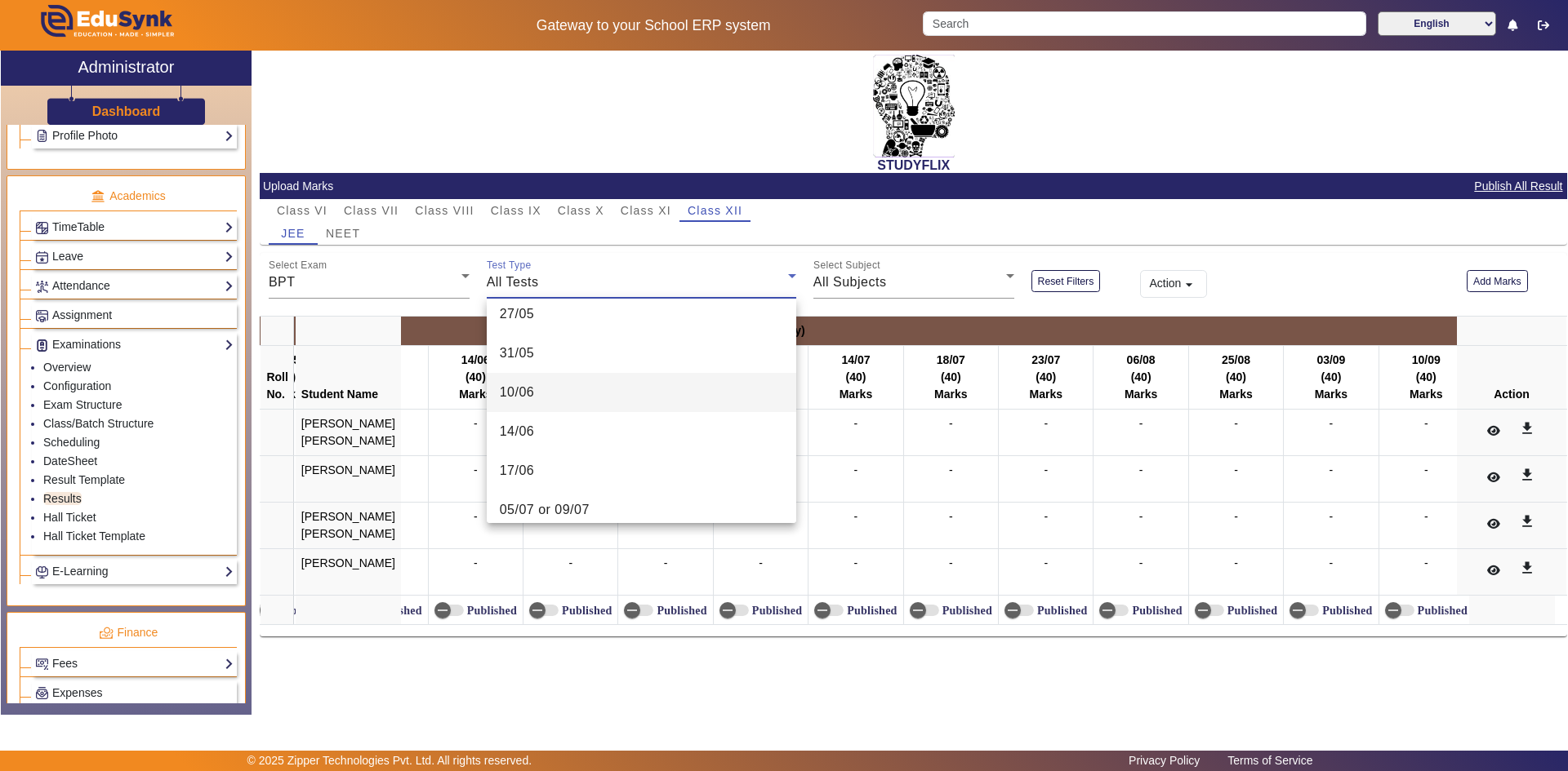
scroll to position [0, 0]
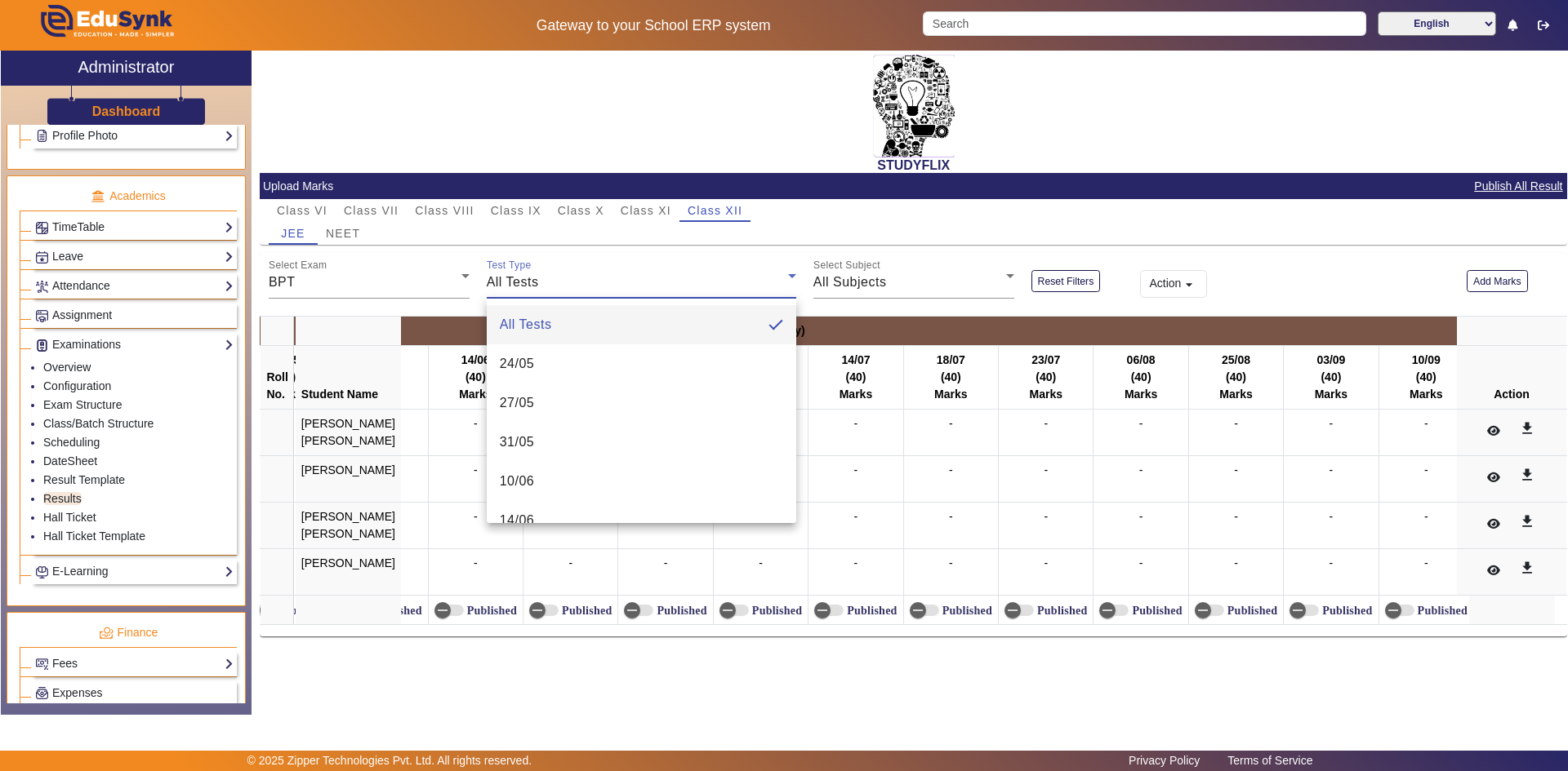
click at [1499, 272] on div at bounding box center [784, 385] width 1568 height 771
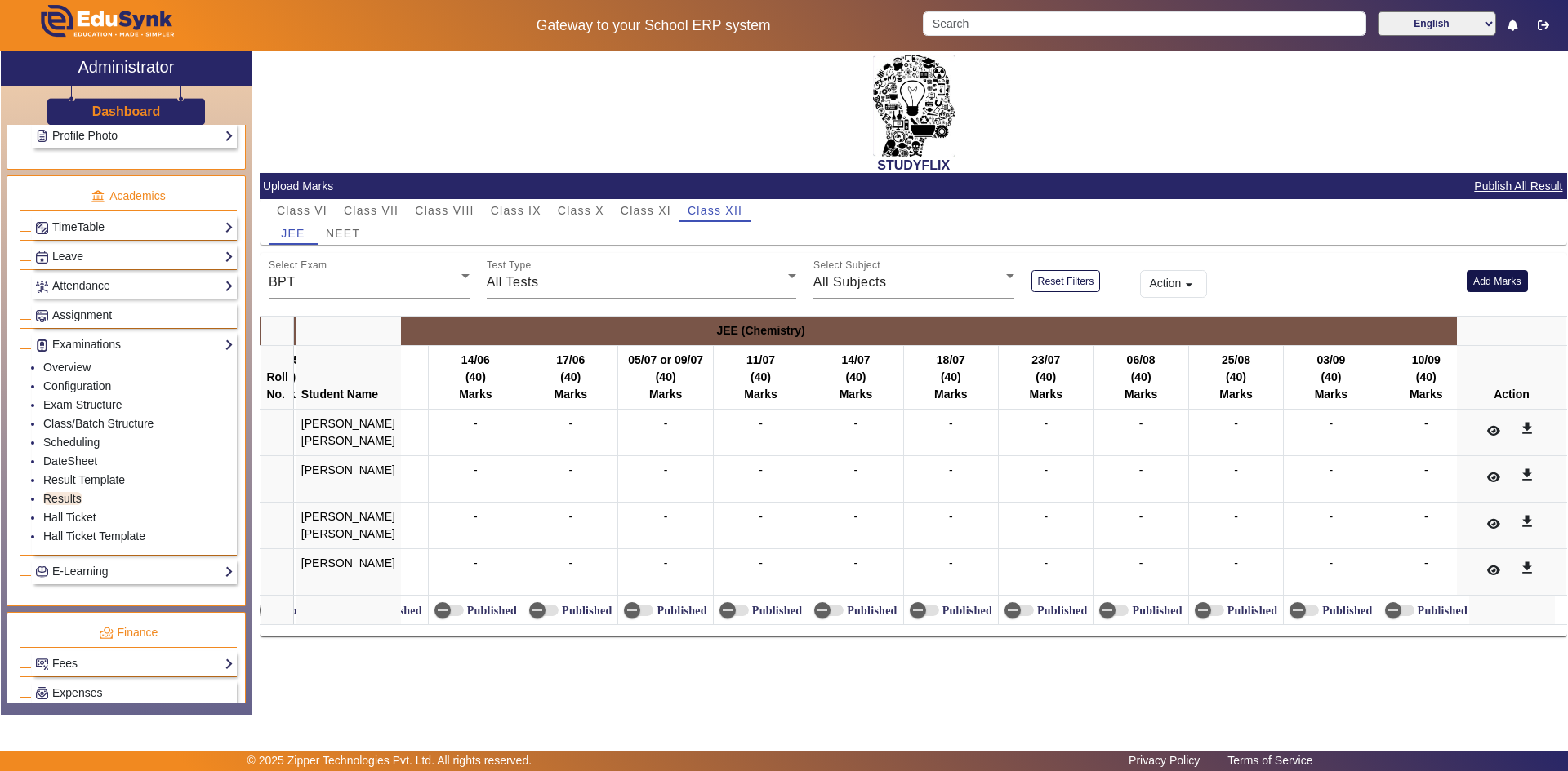
click at [1501, 277] on button "Add Marks" at bounding box center [1497, 282] width 61 height 22
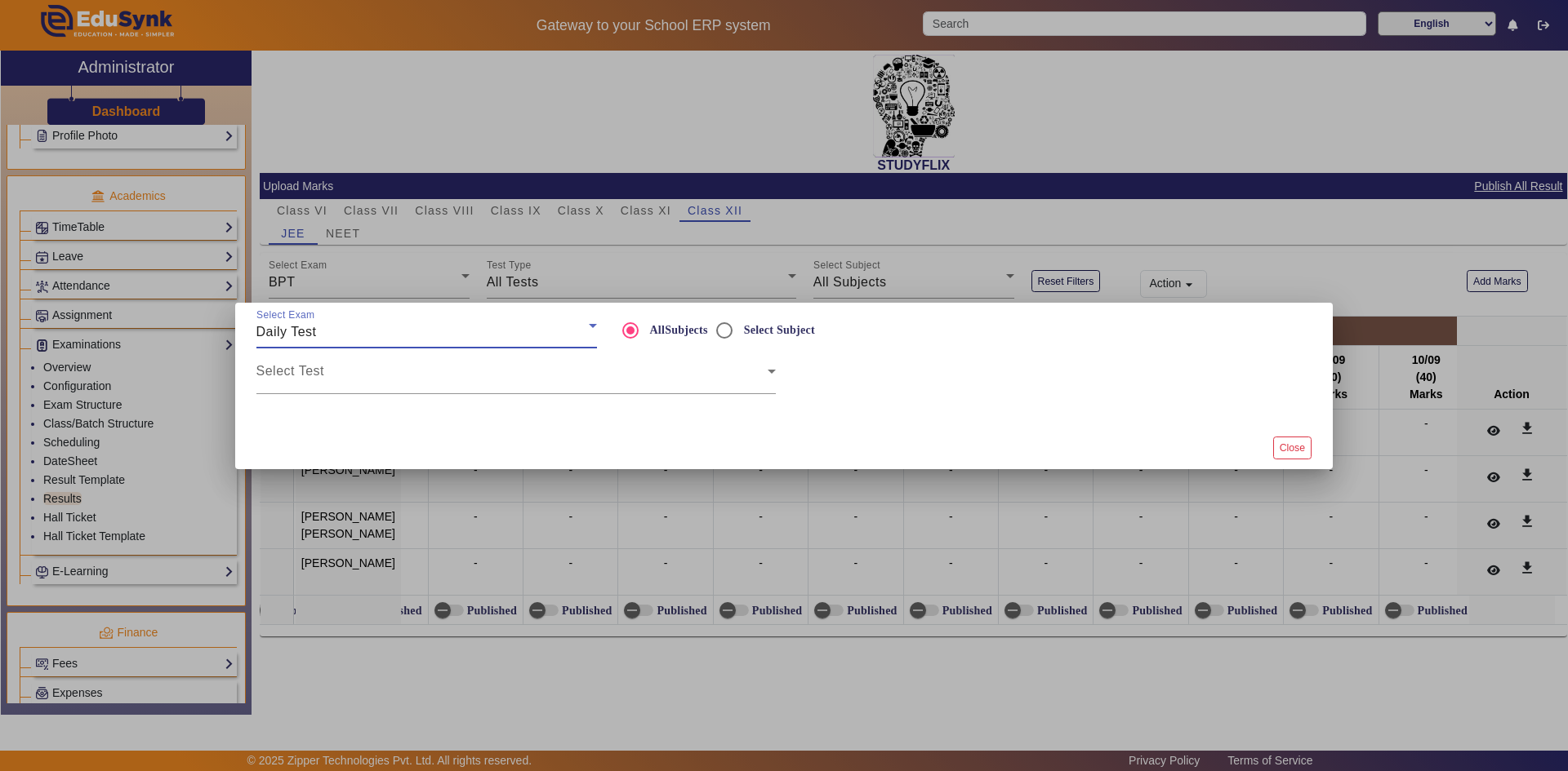
click at [321, 324] on div "Daily Test" at bounding box center [422, 332] width 332 height 20
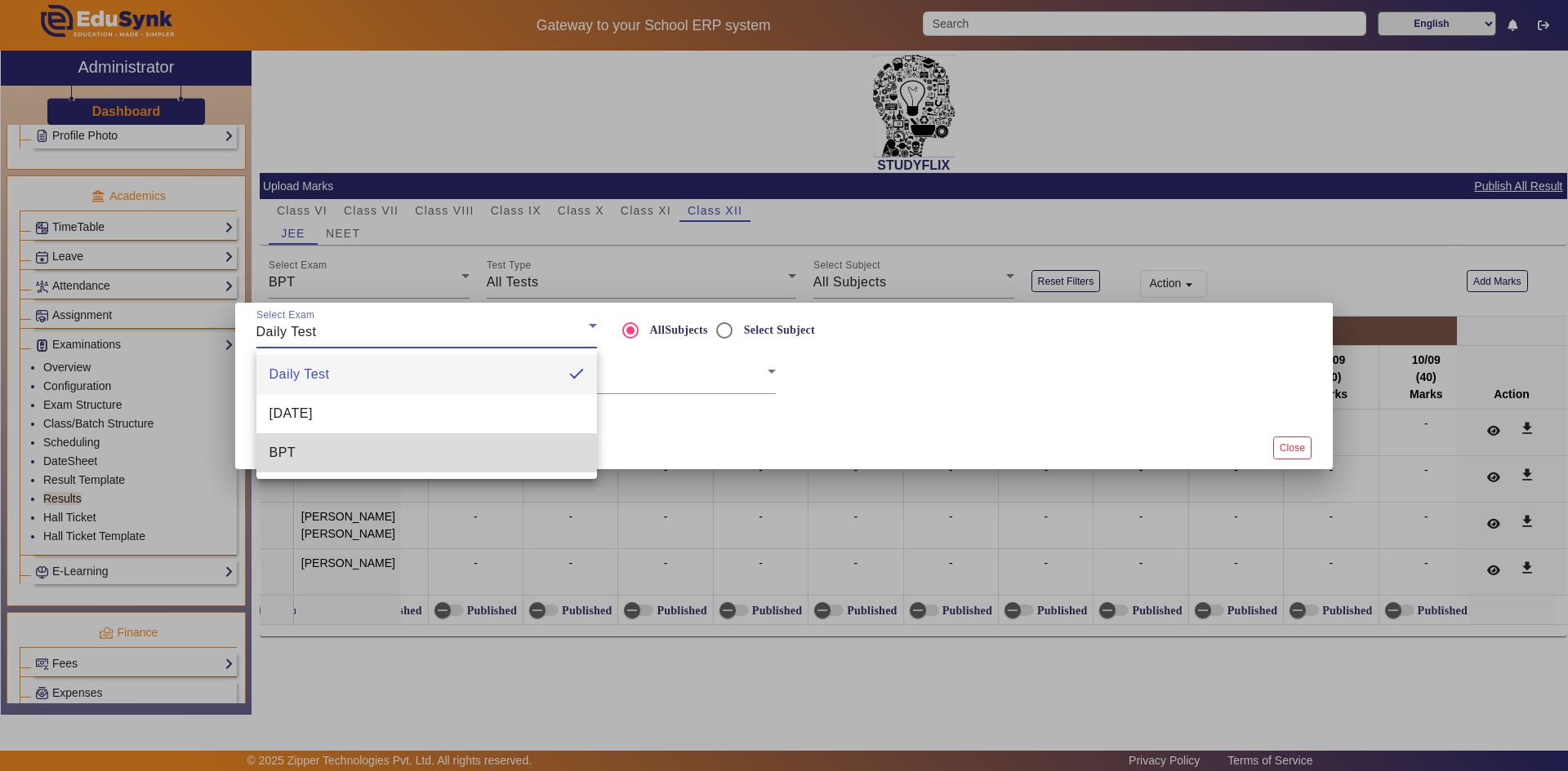
click at [293, 463] on mat-option "BPT" at bounding box center [427, 453] width 341 height 39
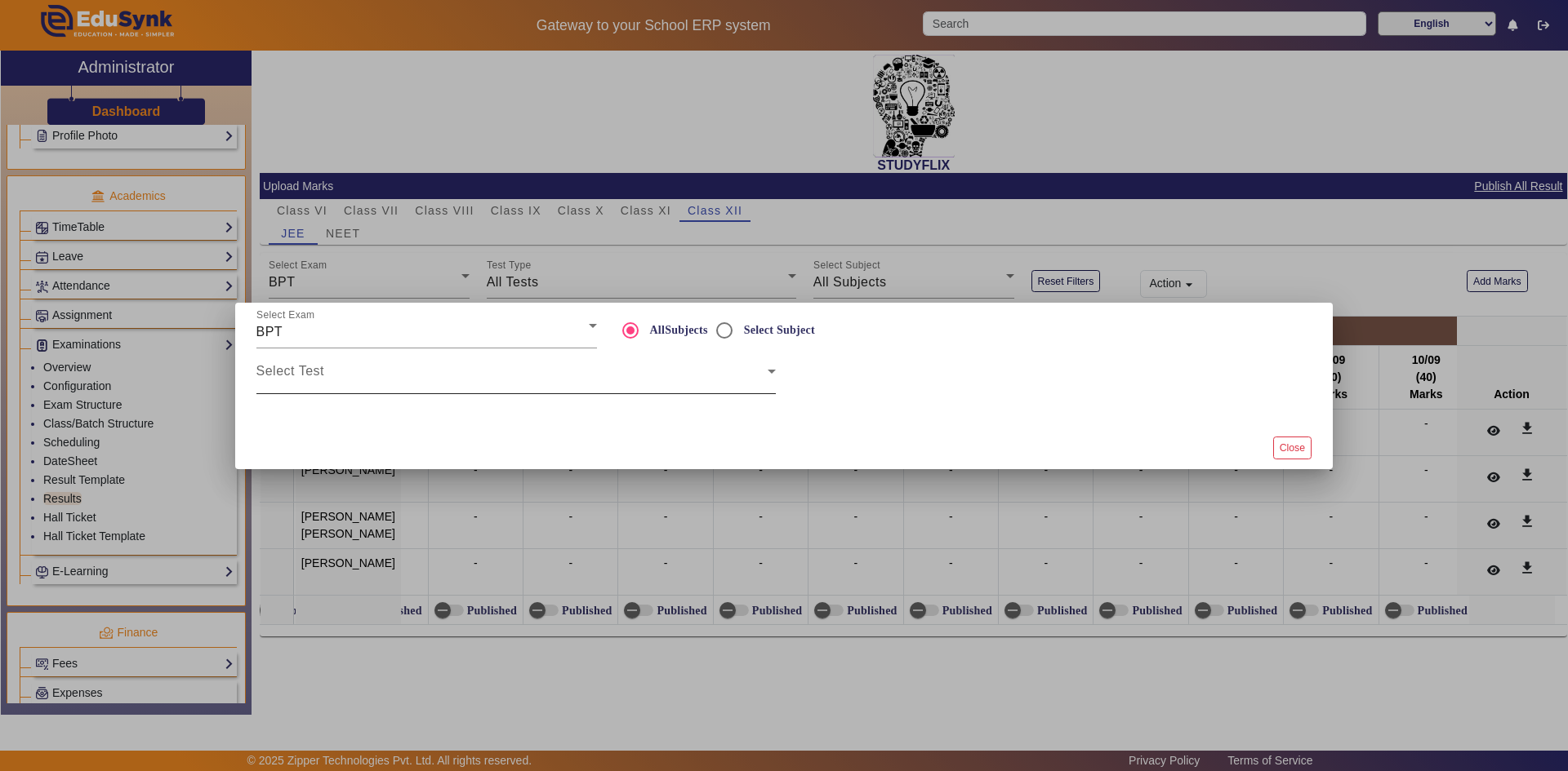
click at [330, 364] on div "Select Test" at bounding box center [516, 371] width 519 height 46
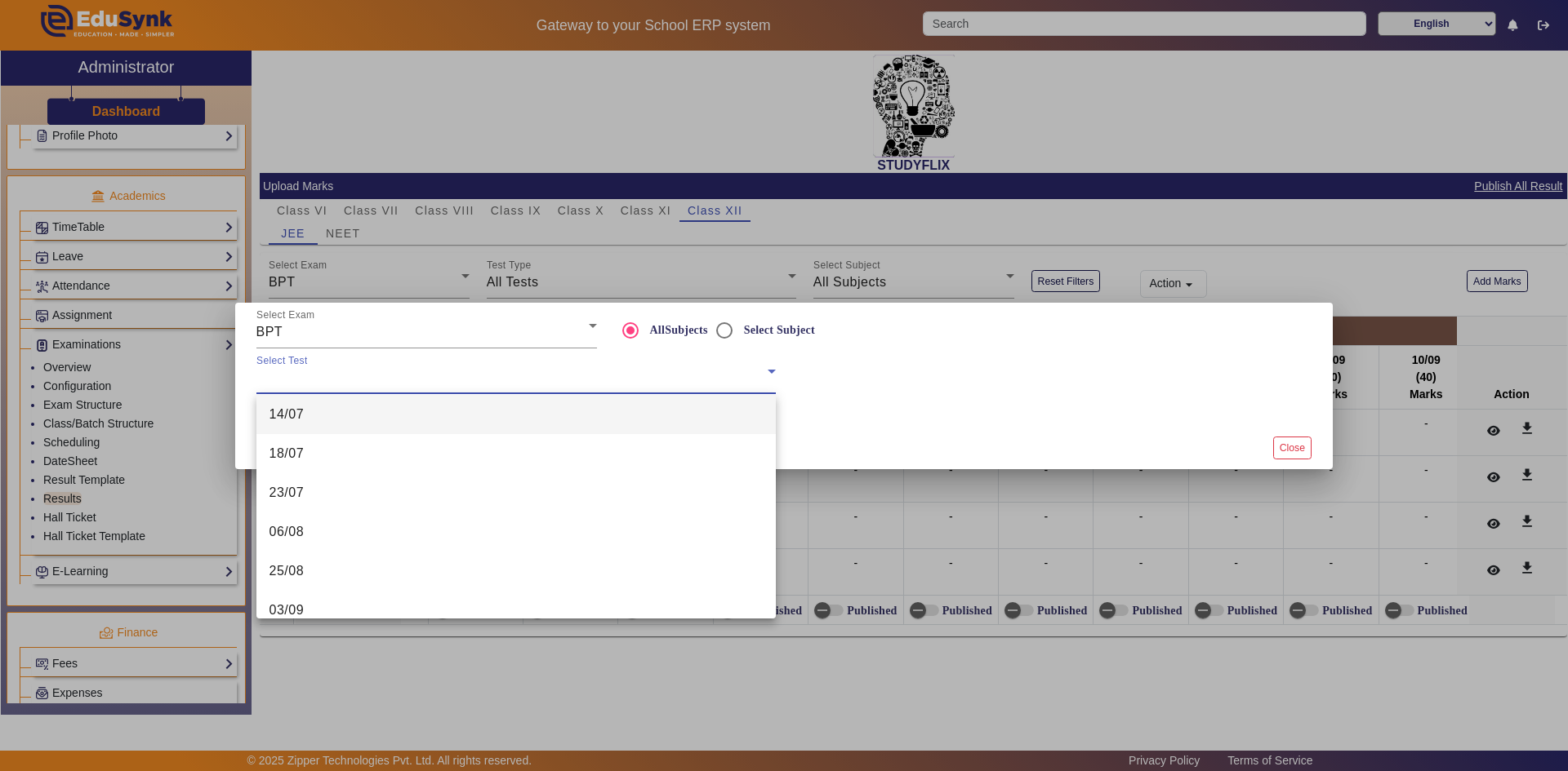
scroll to position [326, 0]
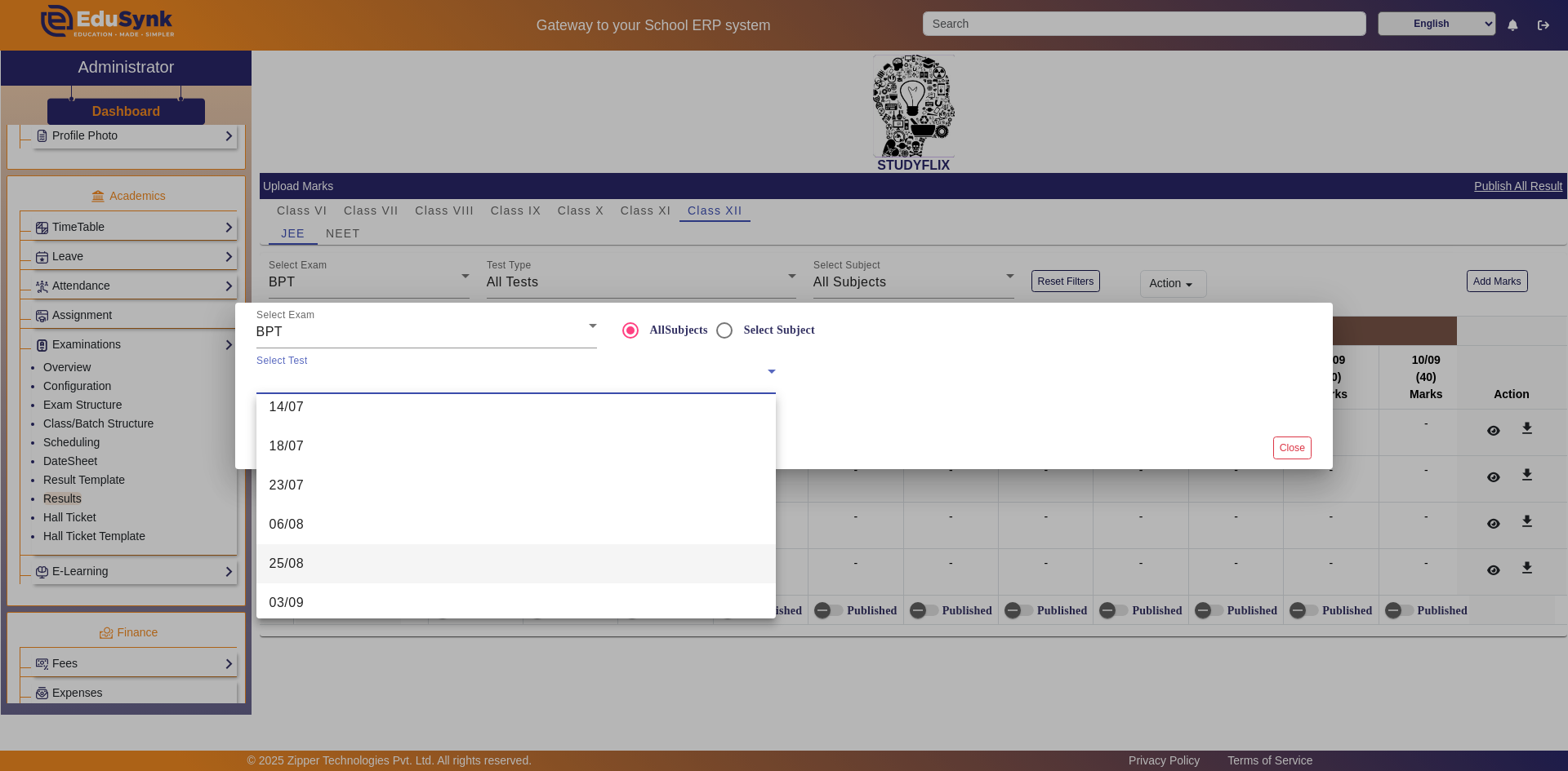
click at [338, 552] on mat-option "25/08" at bounding box center [516, 564] width 519 height 39
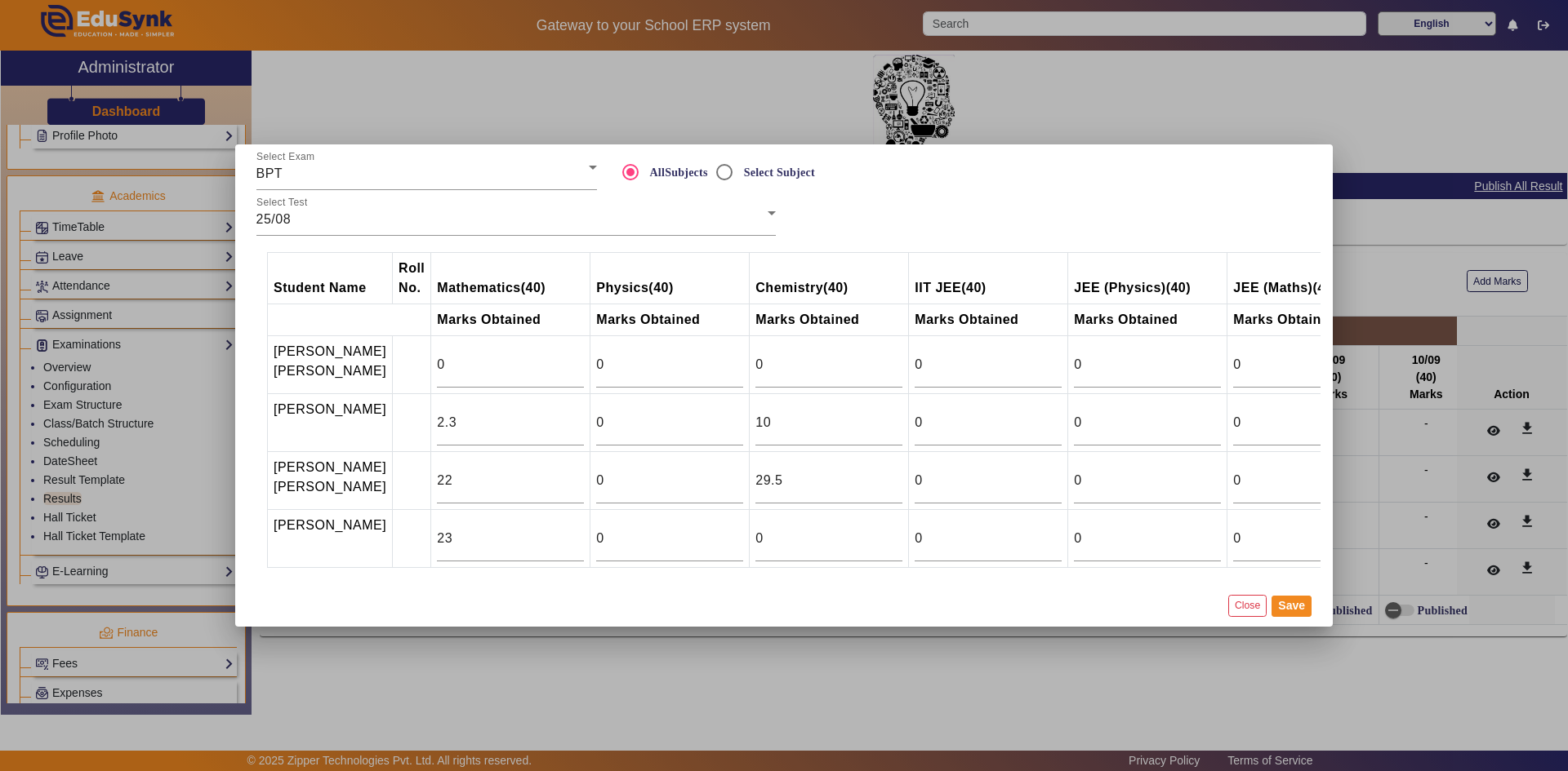
click at [1378, 134] on div at bounding box center [784, 385] width 1568 height 771
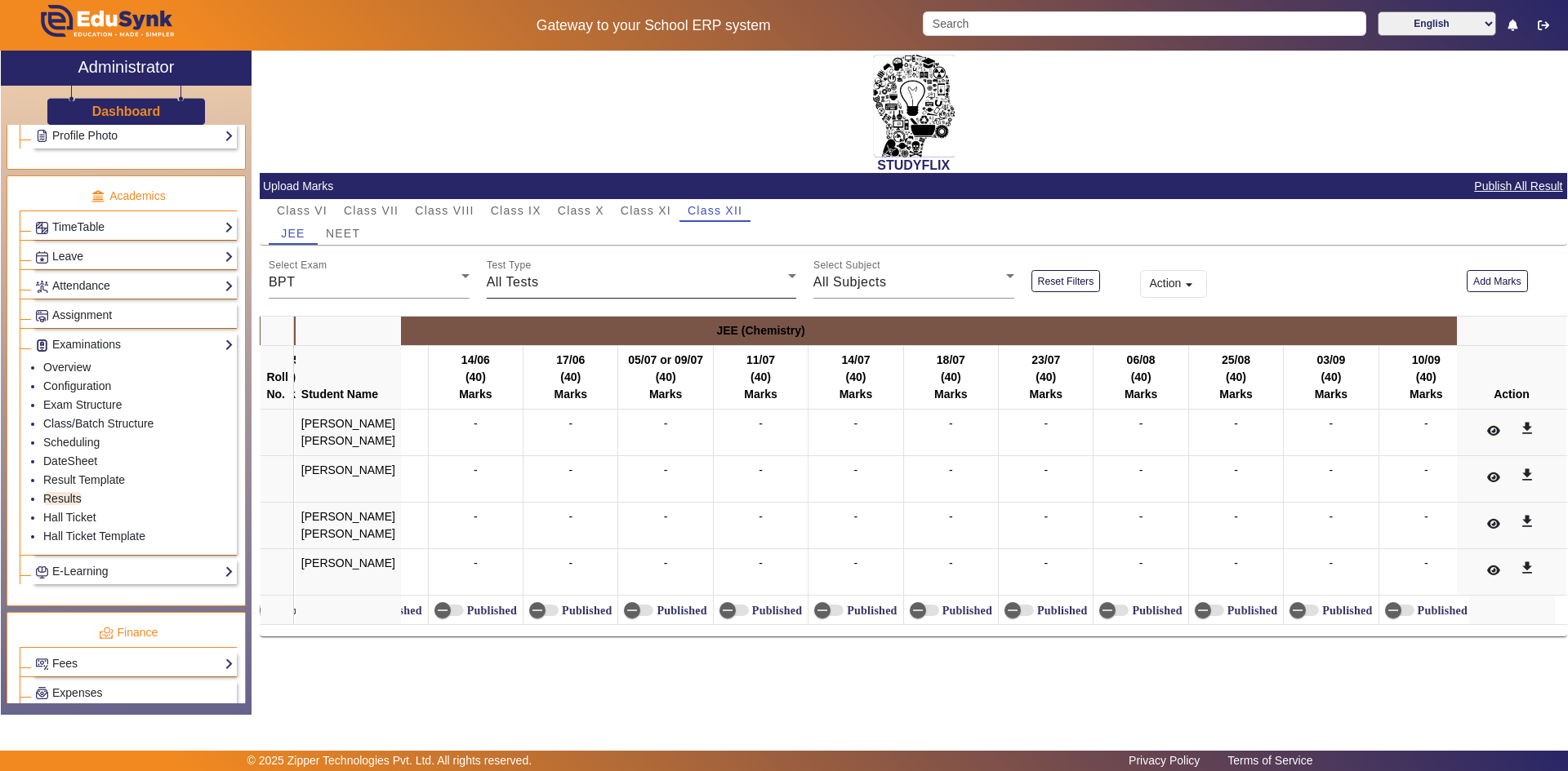
click at [1467, 271] on button "Add Marks" at bounding box center [1497, 282] width 61 height 22
